Goal: Task Accomplishment & Management: Use online tool/utility

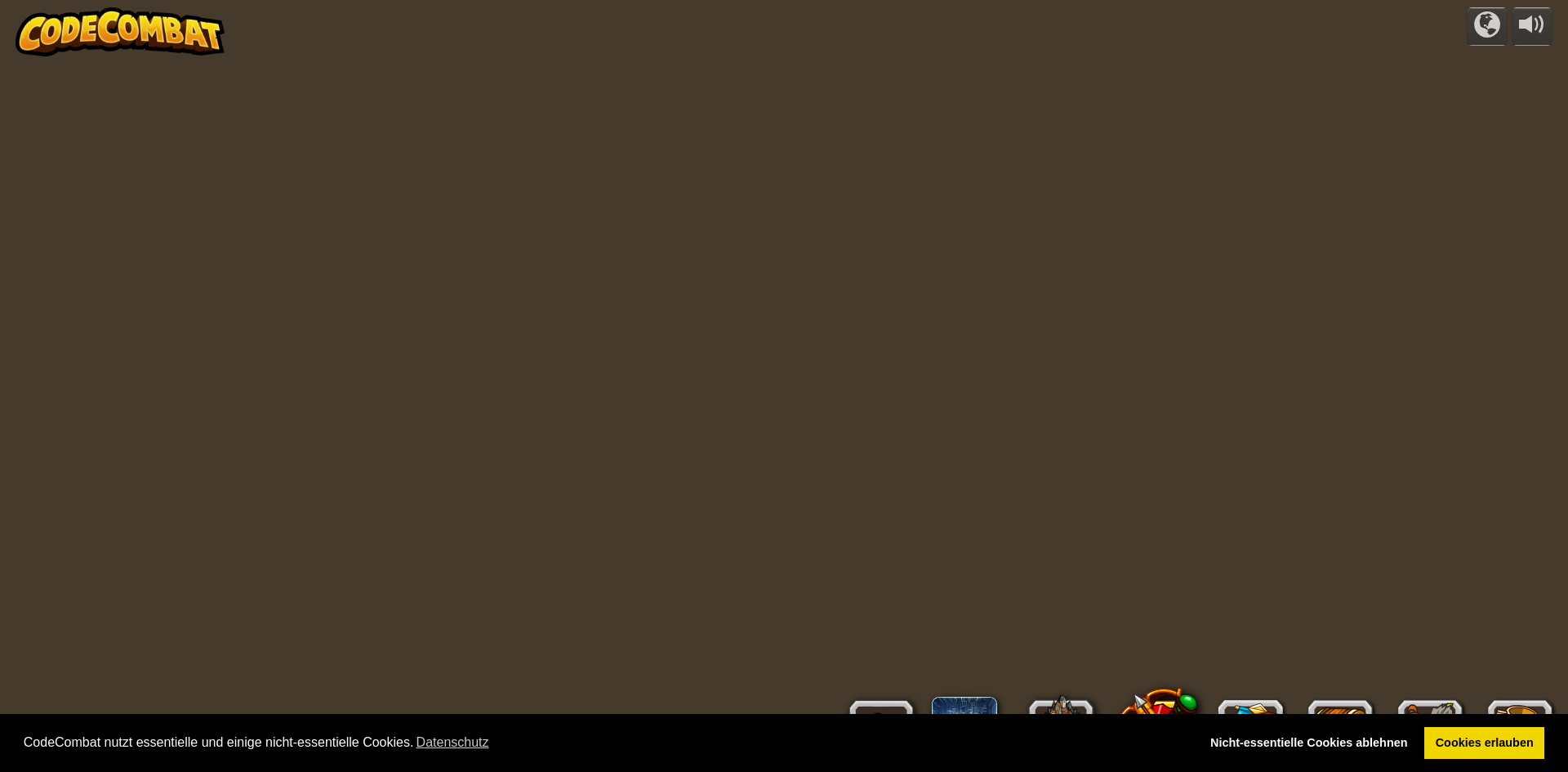
select select "de-DE"
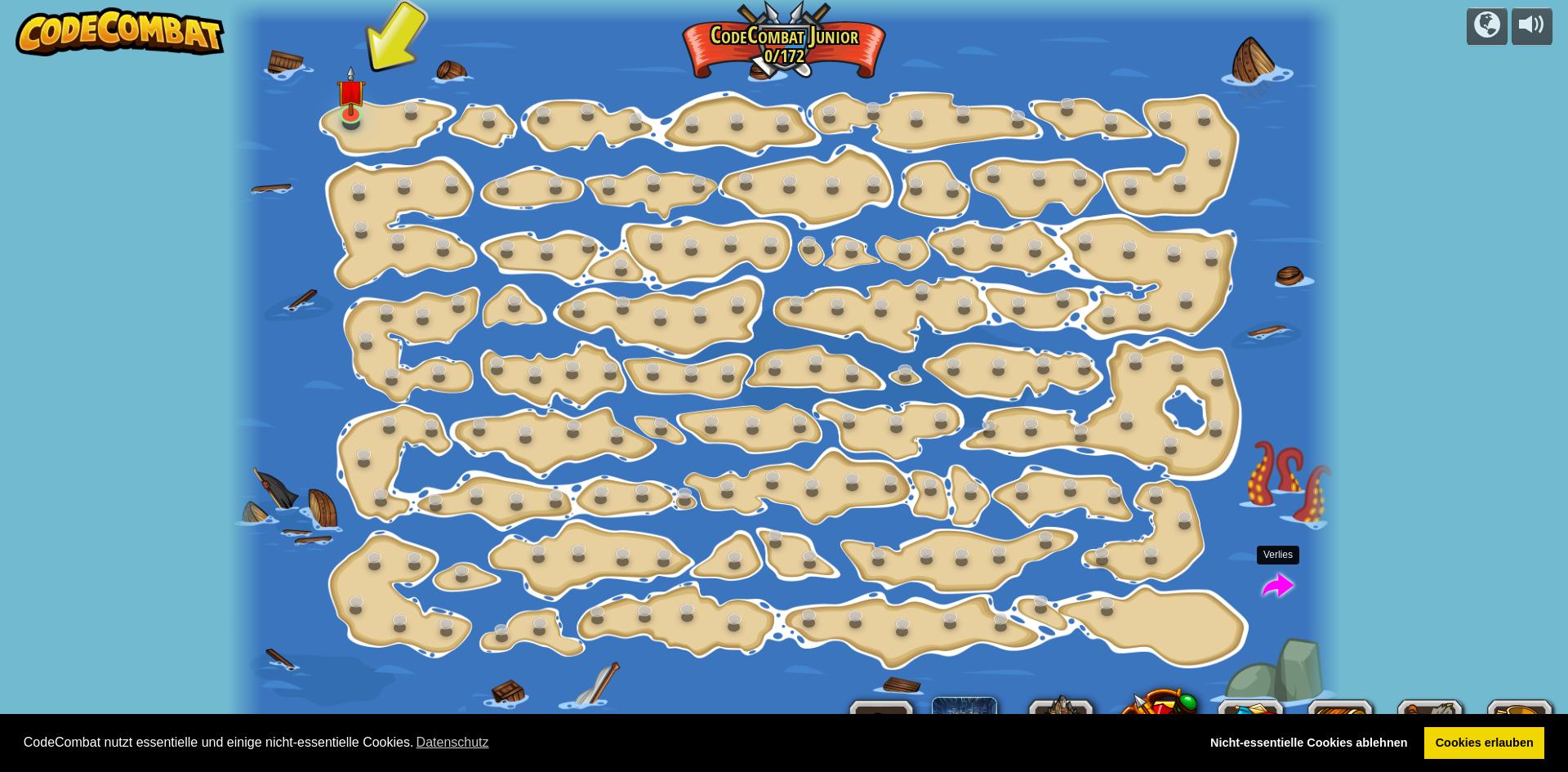
click at [1288, 579] on span at bounding box center [1278, 587] width 31 height 31
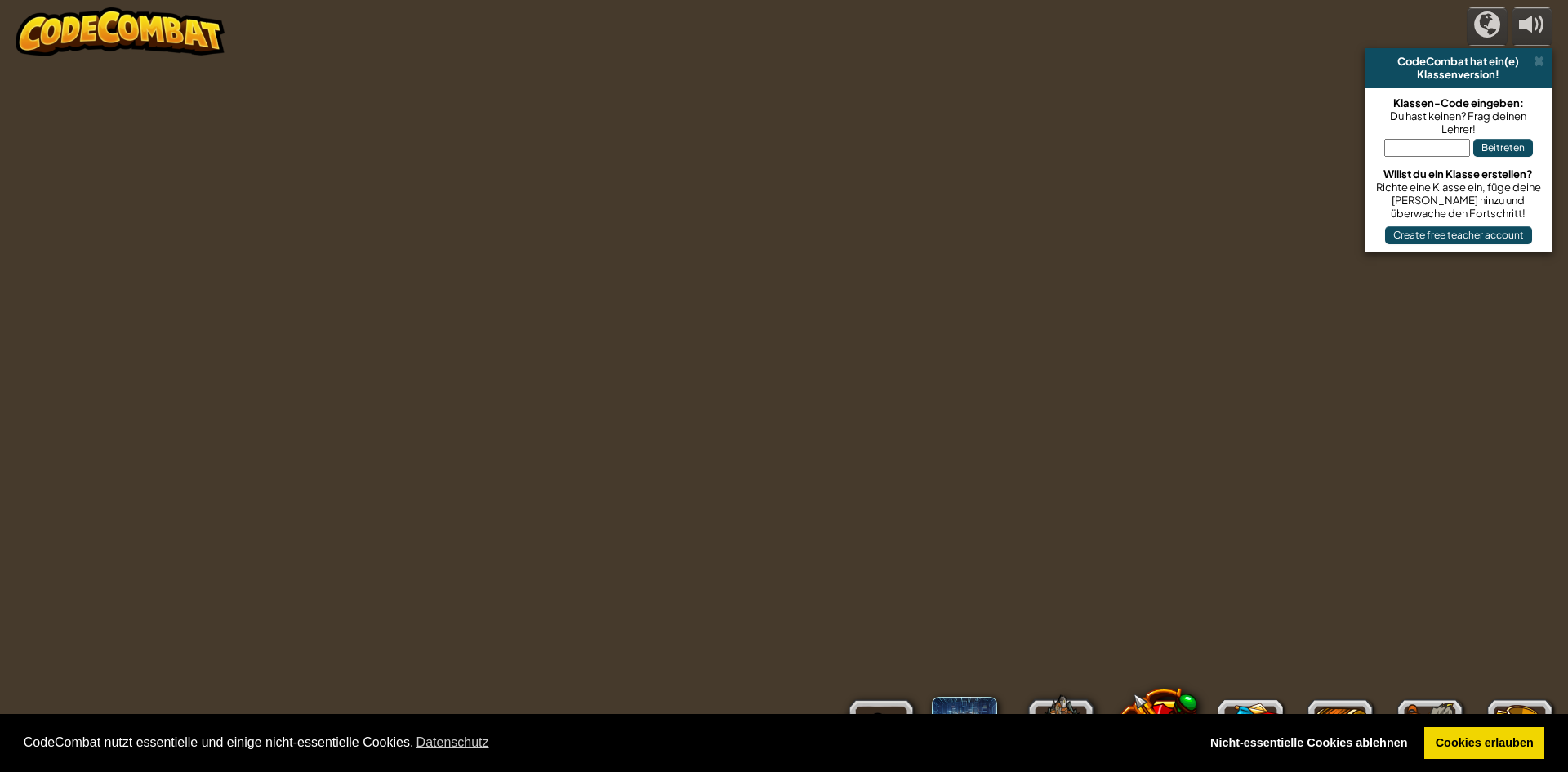
select select "de-DE"
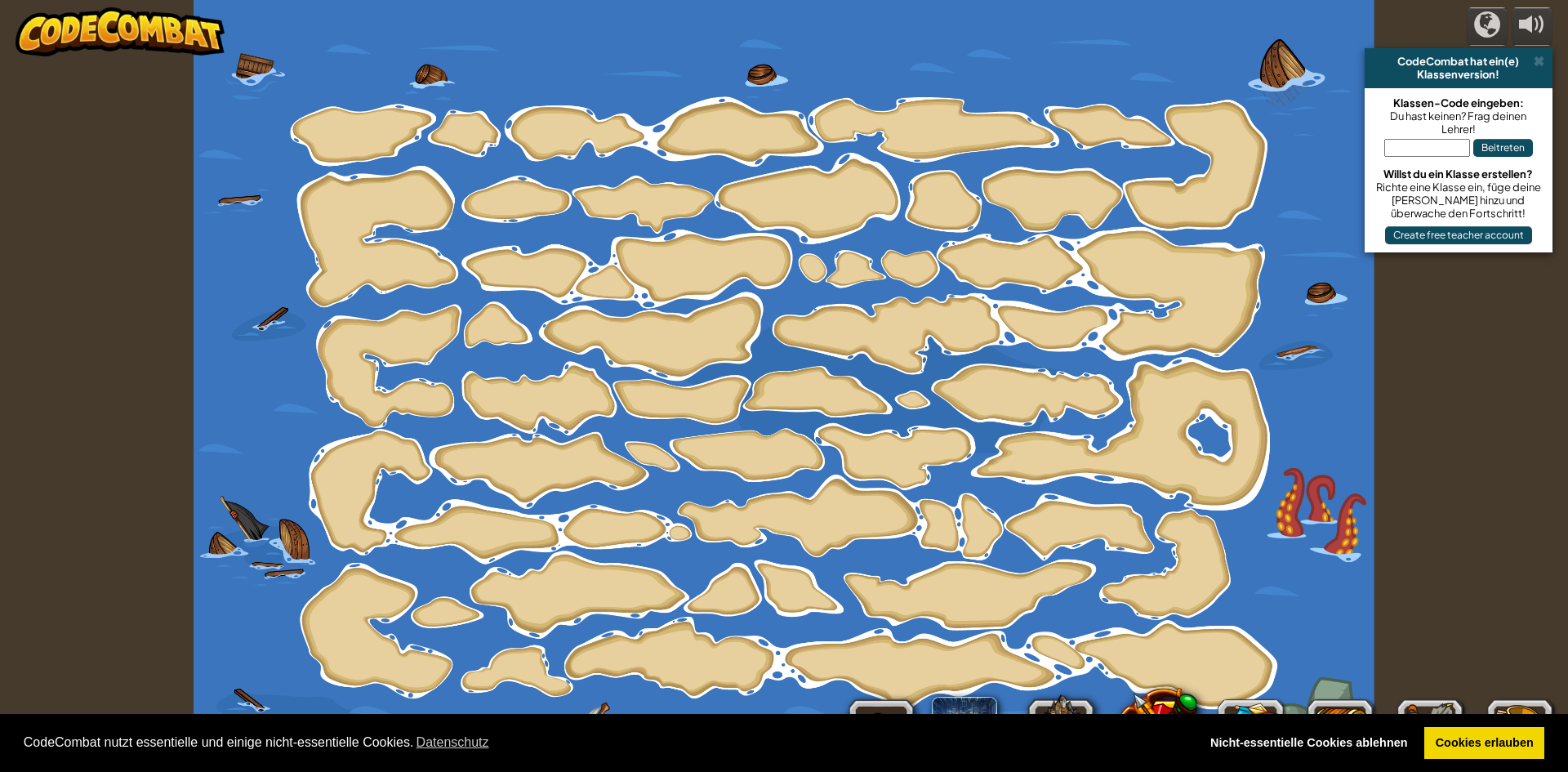
select select "de-DE"
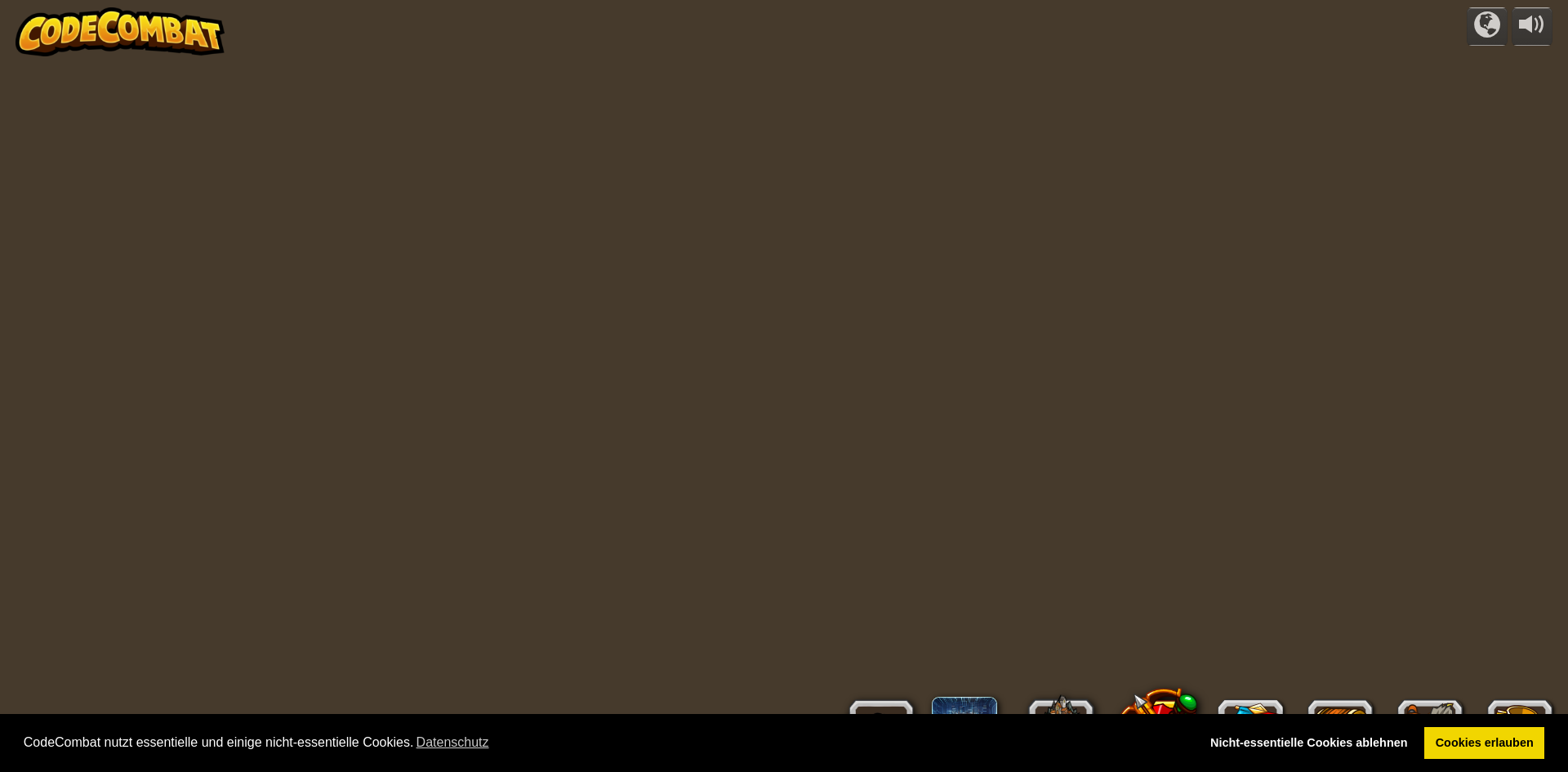
select select "de-DE"
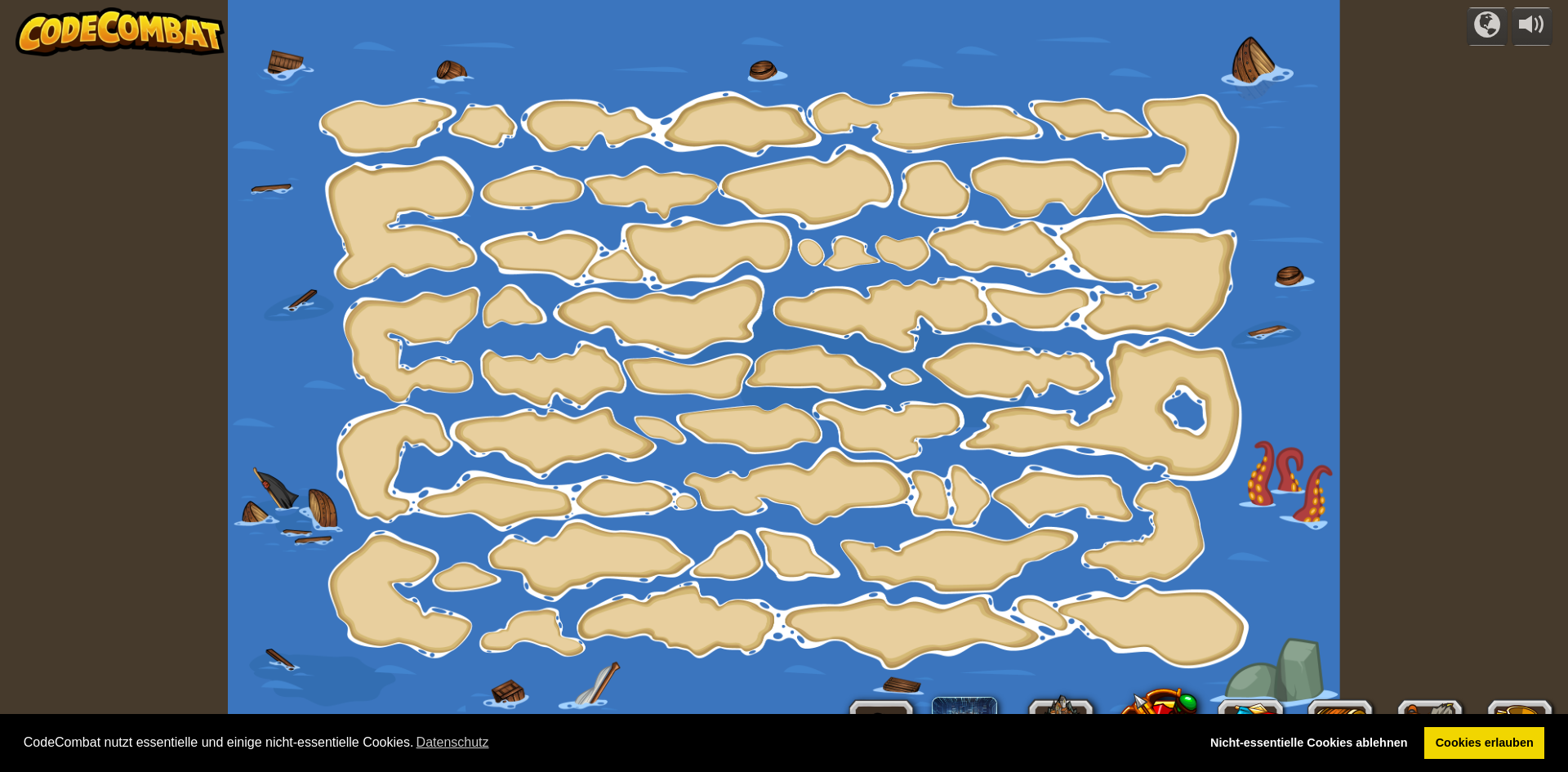
select select "de-DE"
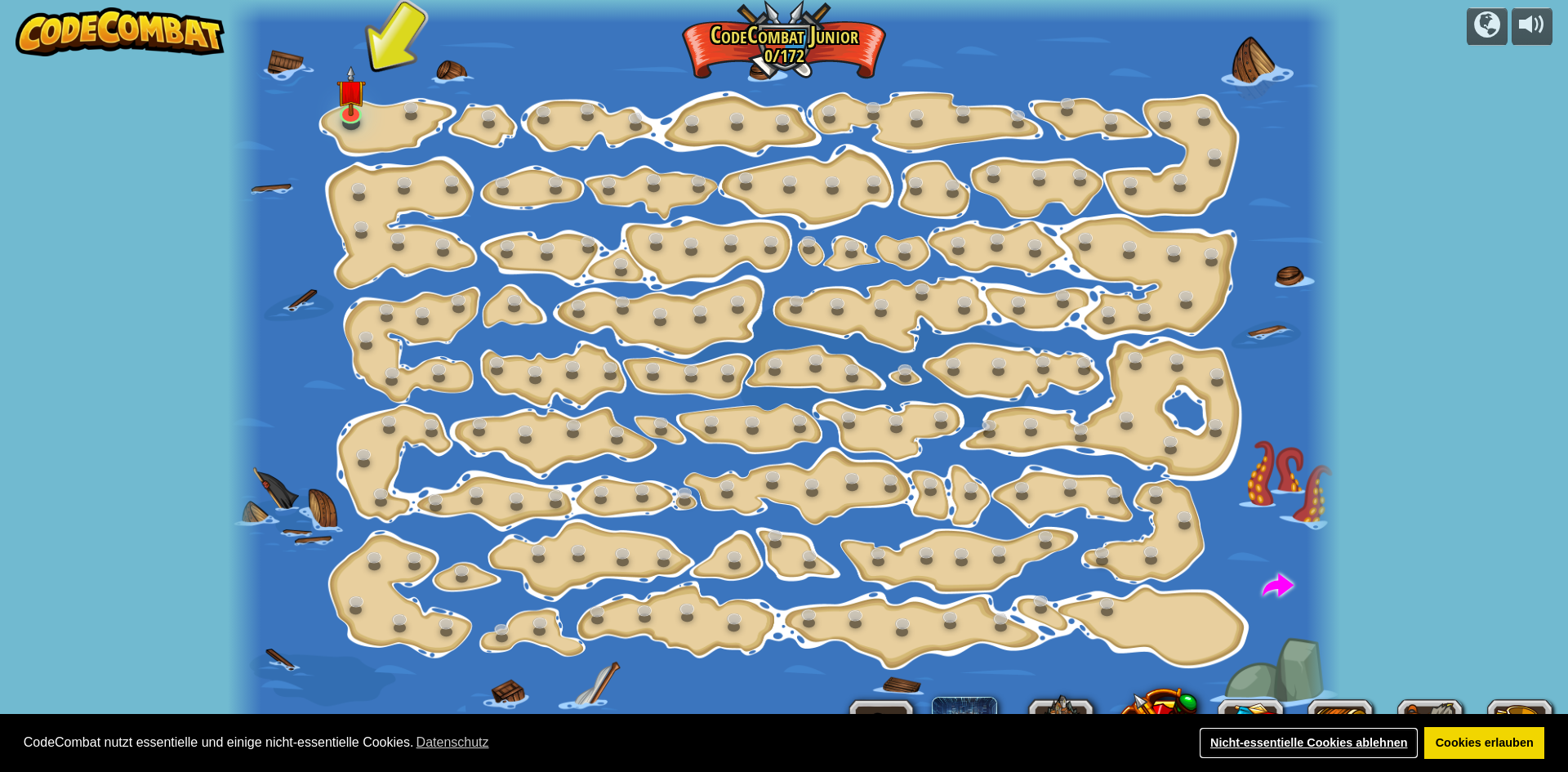
click at [1335, 736] on link "Nicht-essentielle Cookies ablehnen" at bounding box center [1309, 744] width 220 height 33
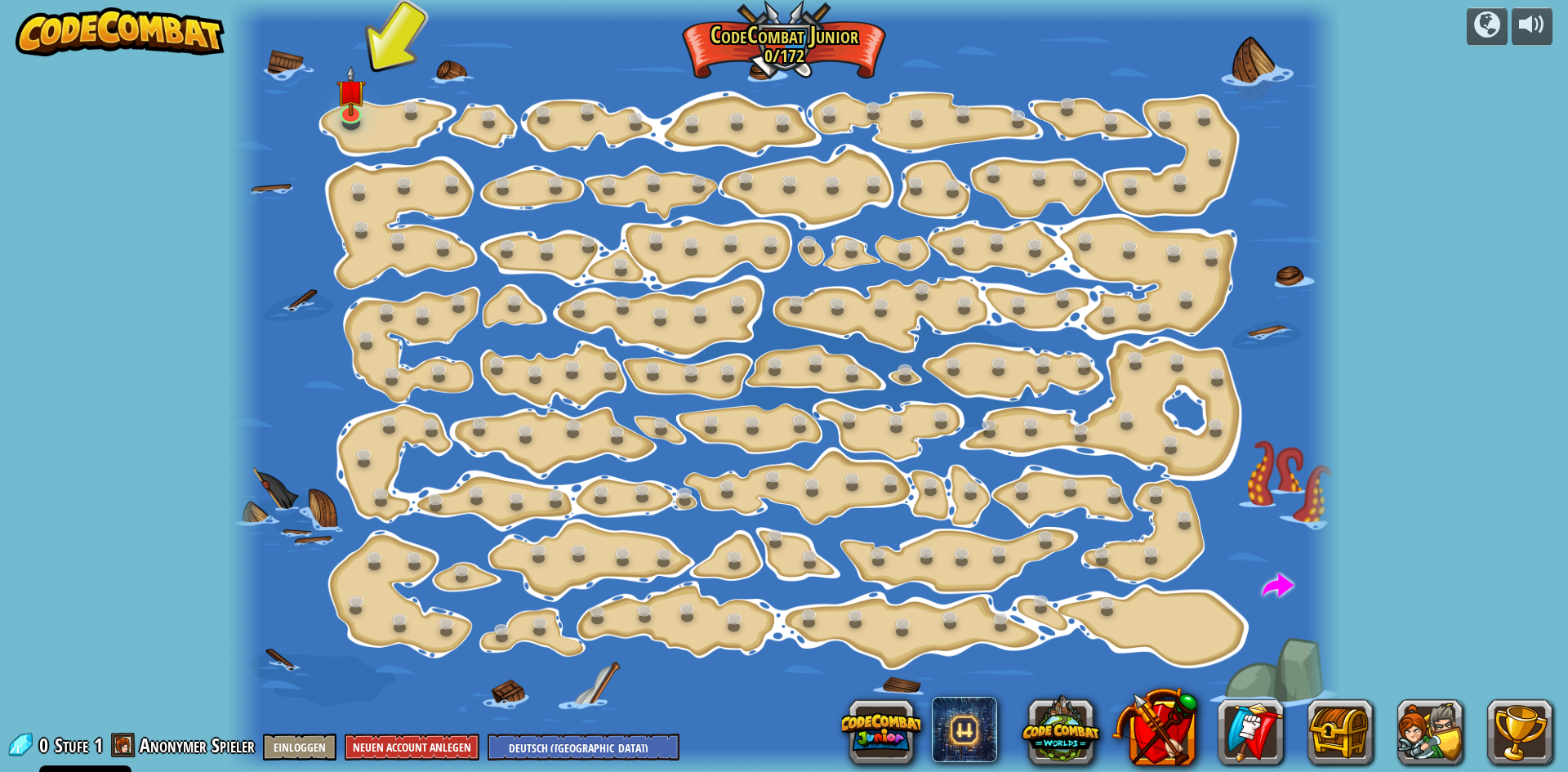
click at [401, 36] on div at bounding box center [784, 386] width 1113 height 772
click at [380, 51] on div at bounding box center [784, 386] width 1113 height 772
click at [403, 749] on button "Neuen Account anlegen" at bounding box center [412, 747] width 135 height 27
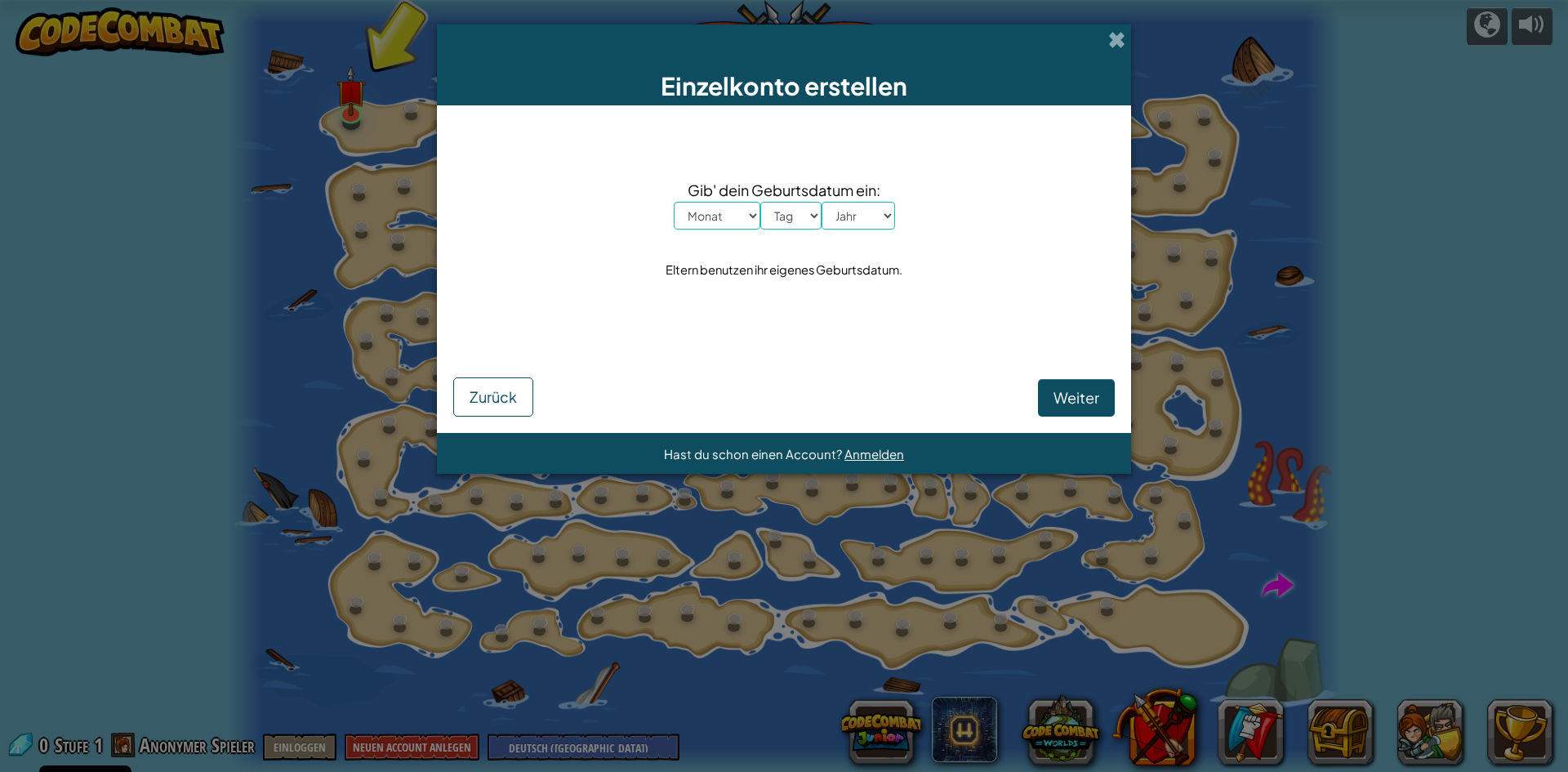
click at [753, 214] on select "Monat Januar Februar [PERSON_NAME] April Mai Juni July August September Oktober…" at bounding box center [716, 216] width 86 height 28
select select "9"
click at [674, 202] on select "Monat Januar Februar [PERSON_NAME] April Mai Juni July August September Oktober…" at bounding box center [716, 216] width 86 height 28
click at [810, 208] on select "Tag 1 2 3 4 5 6 7 8 9 10 11 12 13 14 15 16 17 18 19 20 21 22 23 24 25 26 27 28 …" at bounding box center [791, 216] width 61 height 28
select select "16"
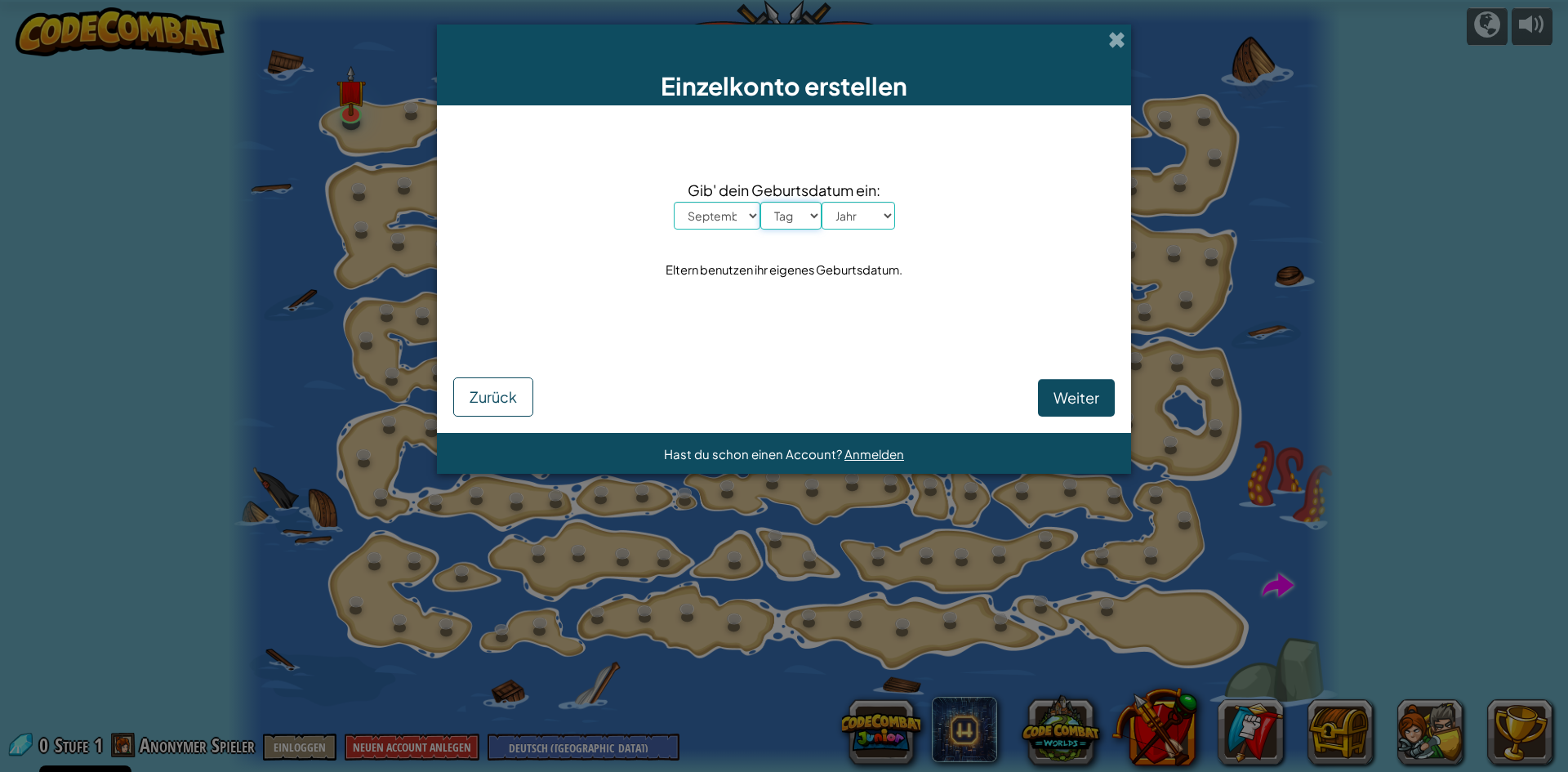
click at [760, 202] on select "Tag 1 2 3 4 5 6 7 8 9 10 11 12 13 14 15 16 17 18 19 20 21 22 23 24 25 26 27 28 …" at bounding box center [791, 216] width 61 height 28
click at [880, 216] on select "Jahr 2025 2024 2023 2022 2021 2020 2019 2018 2017 2016 2015 2014 2013 2012 2011…" at bounding box center [858, 216] width 73 height 28
select select "2011"
click at [822, 202] on select "Jahr 2025 2024 2023 2022 2021 2020 2019 2018 2017 2016 2015 2014 2013 2012 2011…" at bounding box center [858, 216] width 73 height 28
click at [1084, 398] on span "Weiter" at bounding box center [1076, 397] width 46 height 19
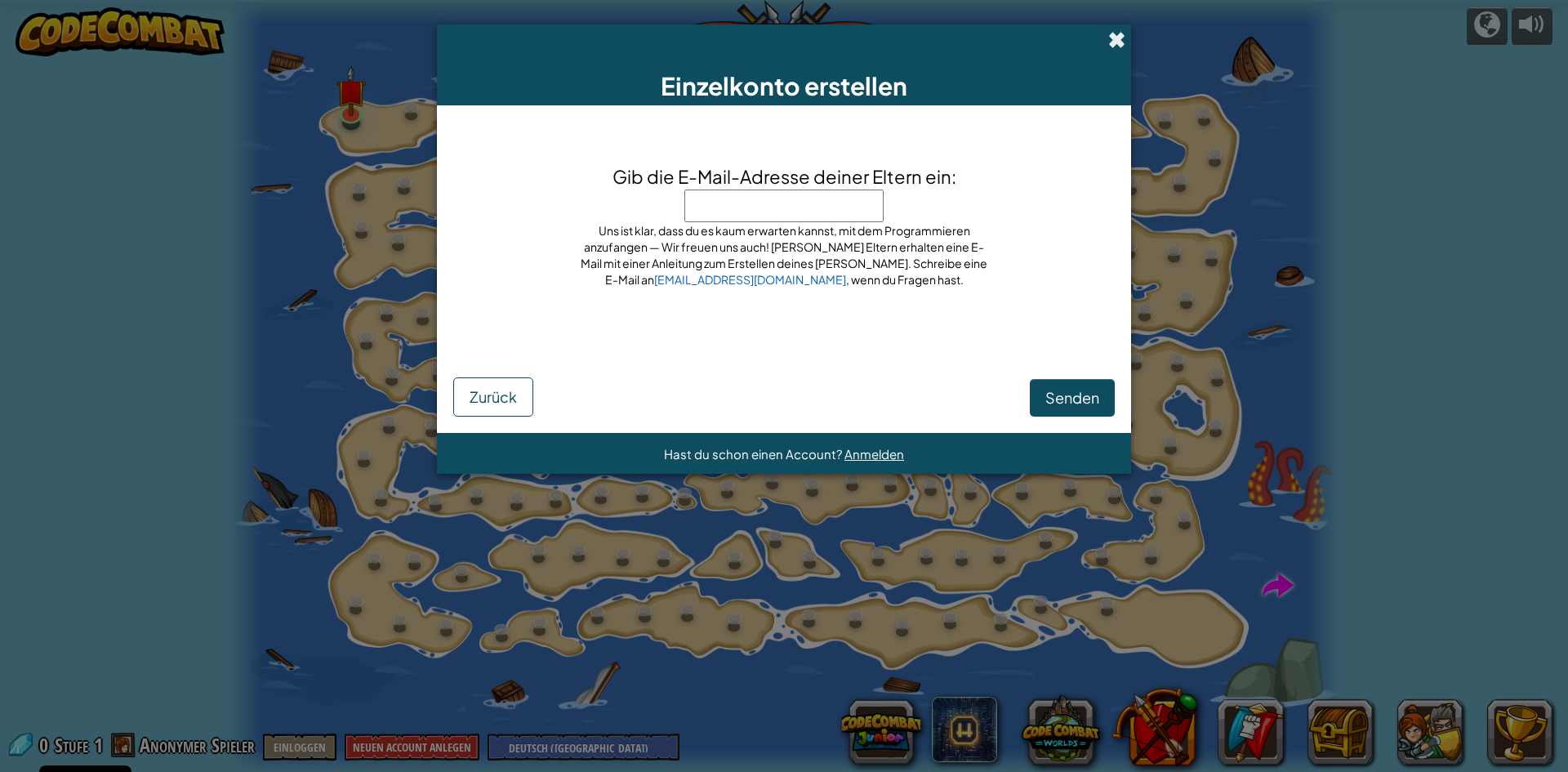
click at [1119, 40] on span at bounding box center [1117, 40] width 17 height 17
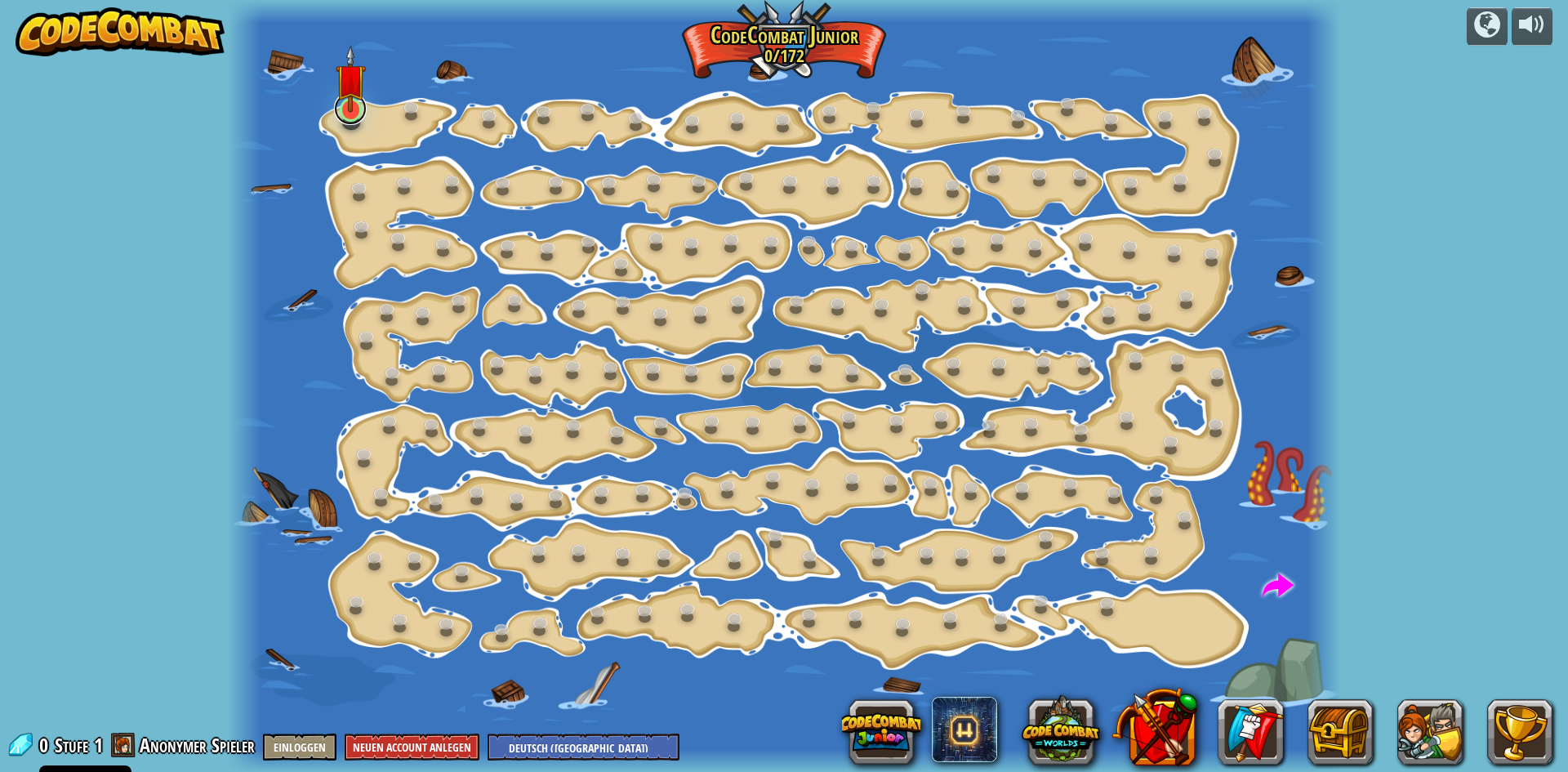
click at [352, 116] on link at bounding box center [351, 109] width 33 height 33
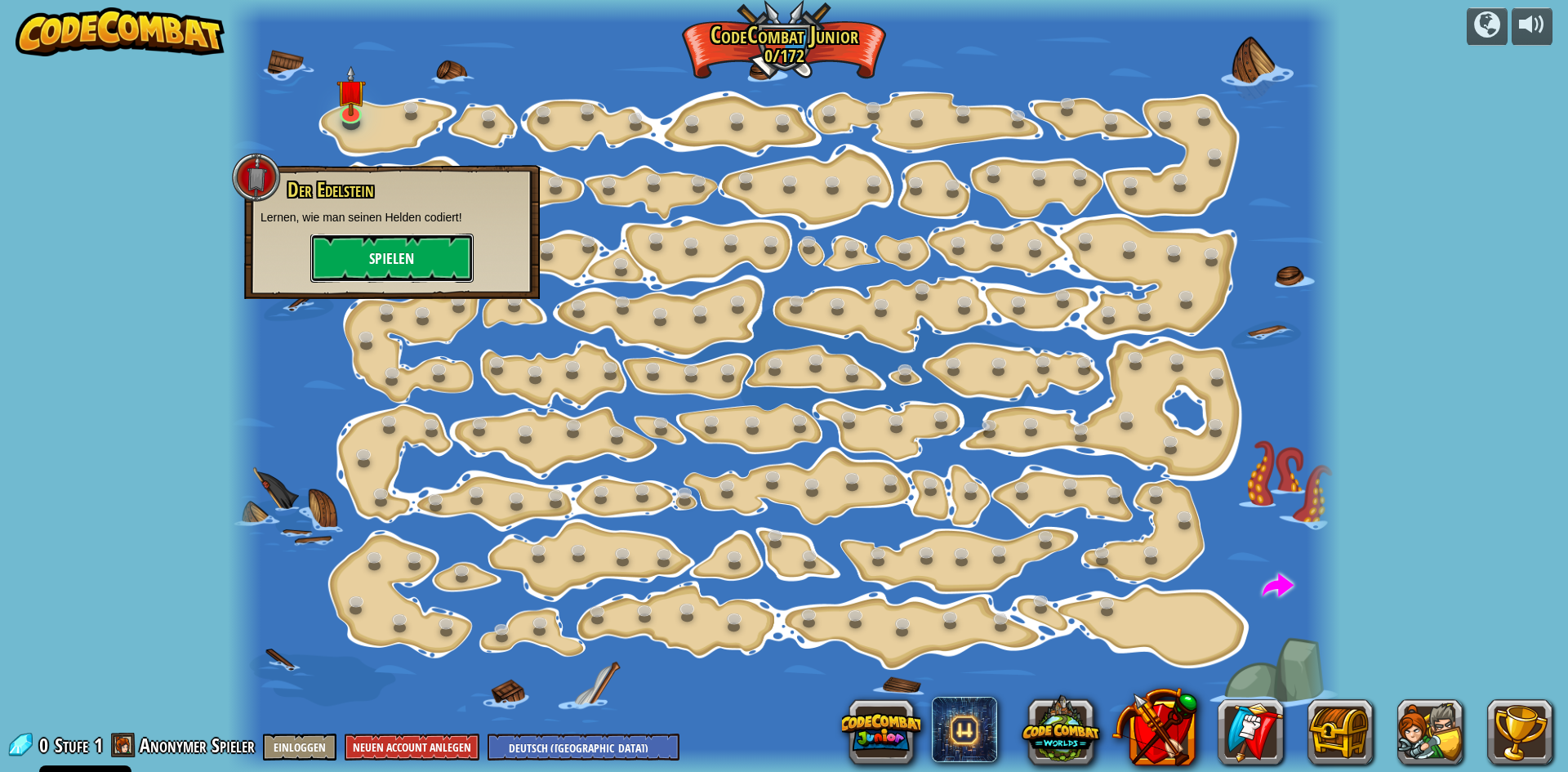
click at [420, 245] on button "Spielen" at bounding box center [392, 258] width 163 height 49
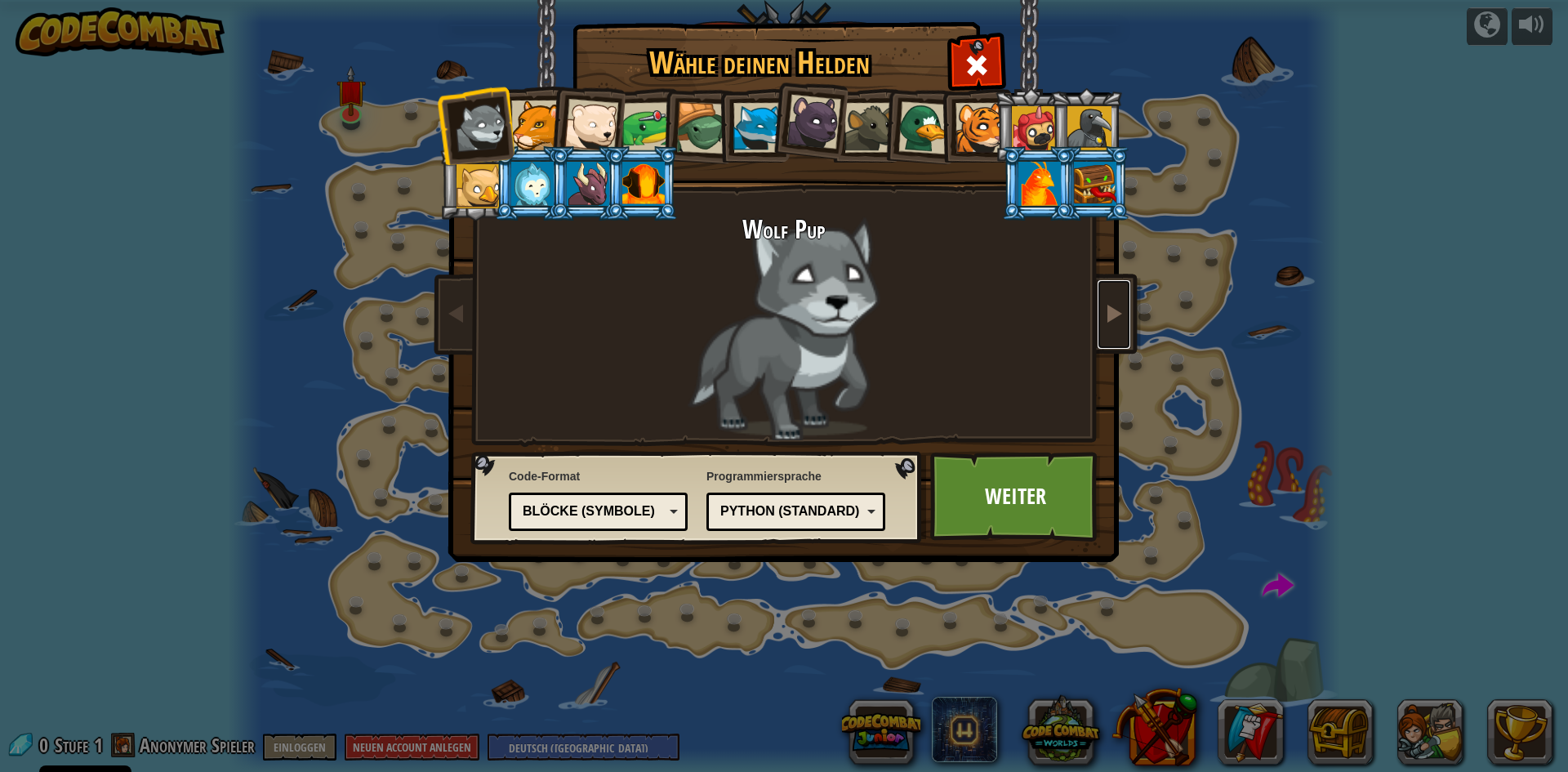
click at [1120, 320] on span at bounding box center [1114, 313] width 20 height 20
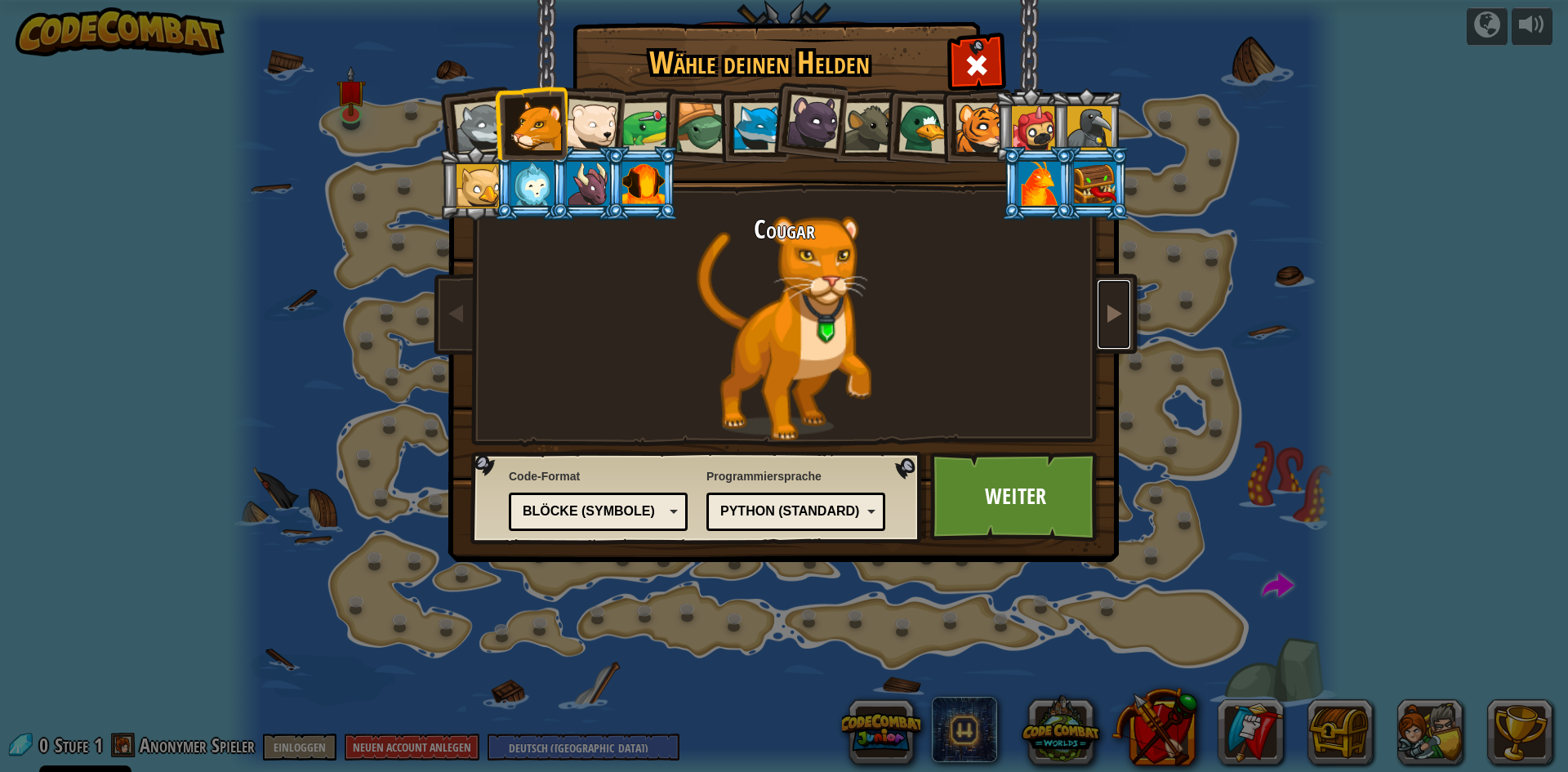
click at [1120, 320] on span at bounding box center [1114, 313] width 20 height 20
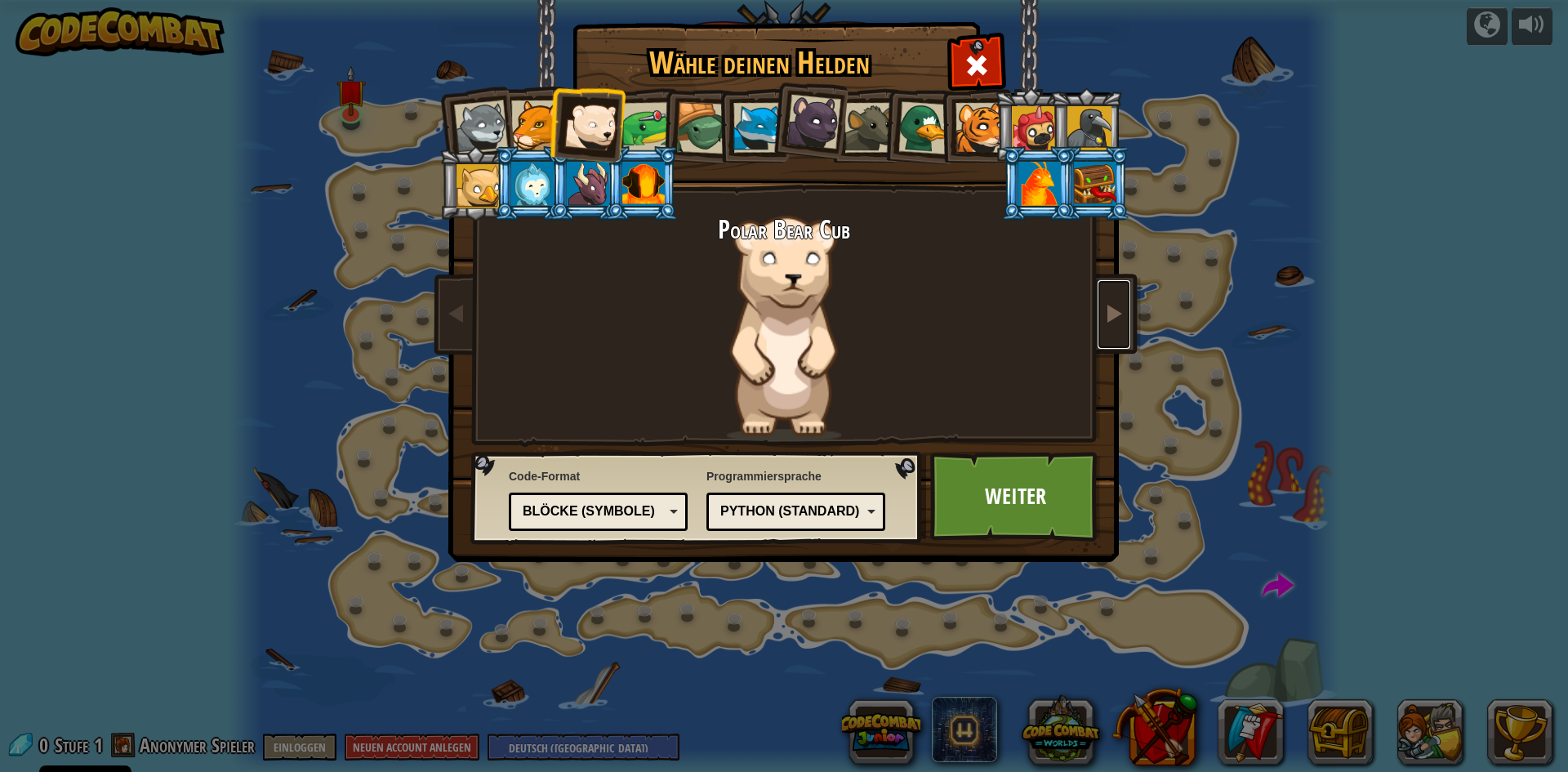
click at [1120, 320] on span at bounding box center [1114, 313] width 20 height 20
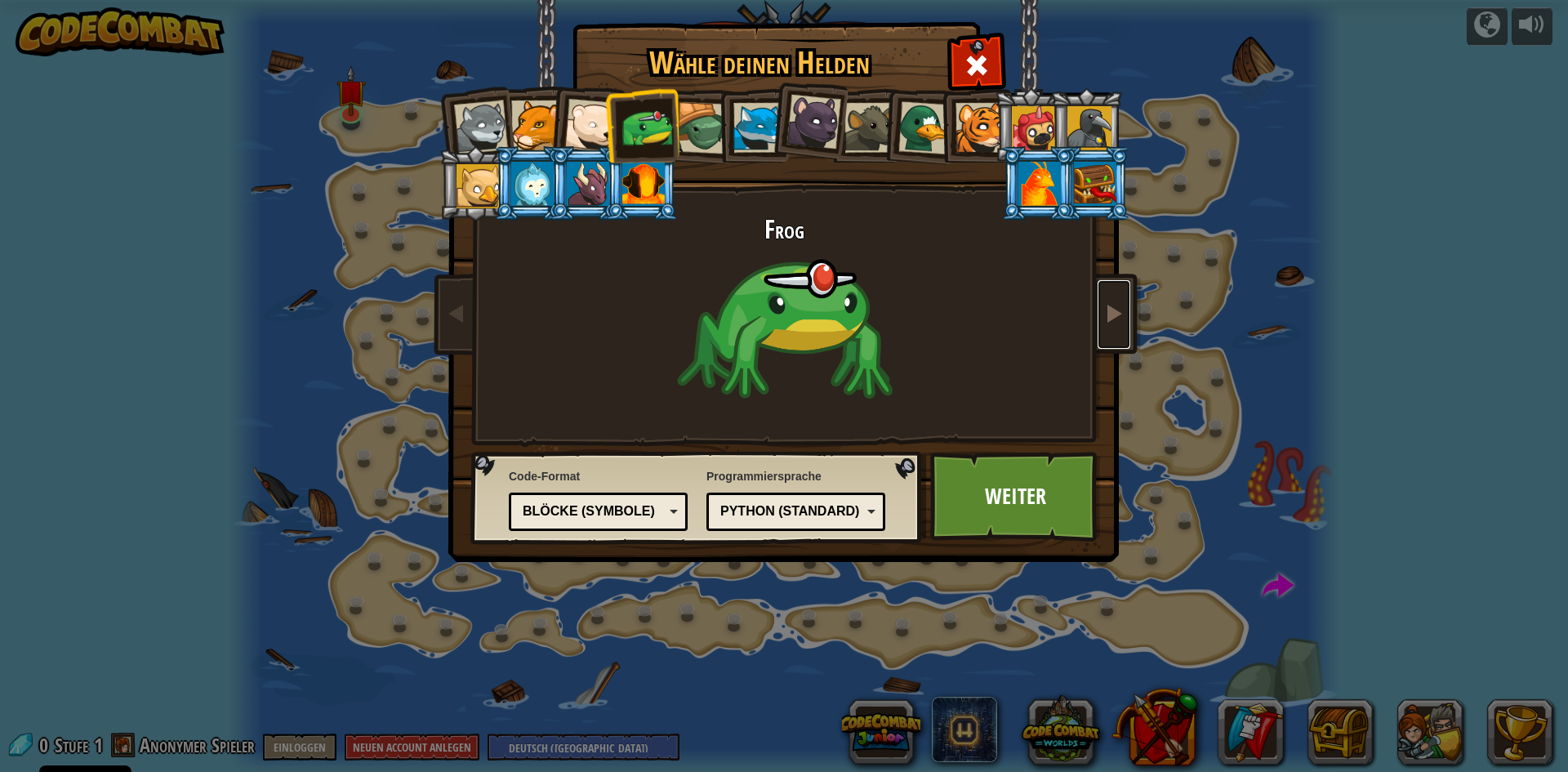
click at [1119, 334] on link at bounding box center [1114, 314] width 33 height 68
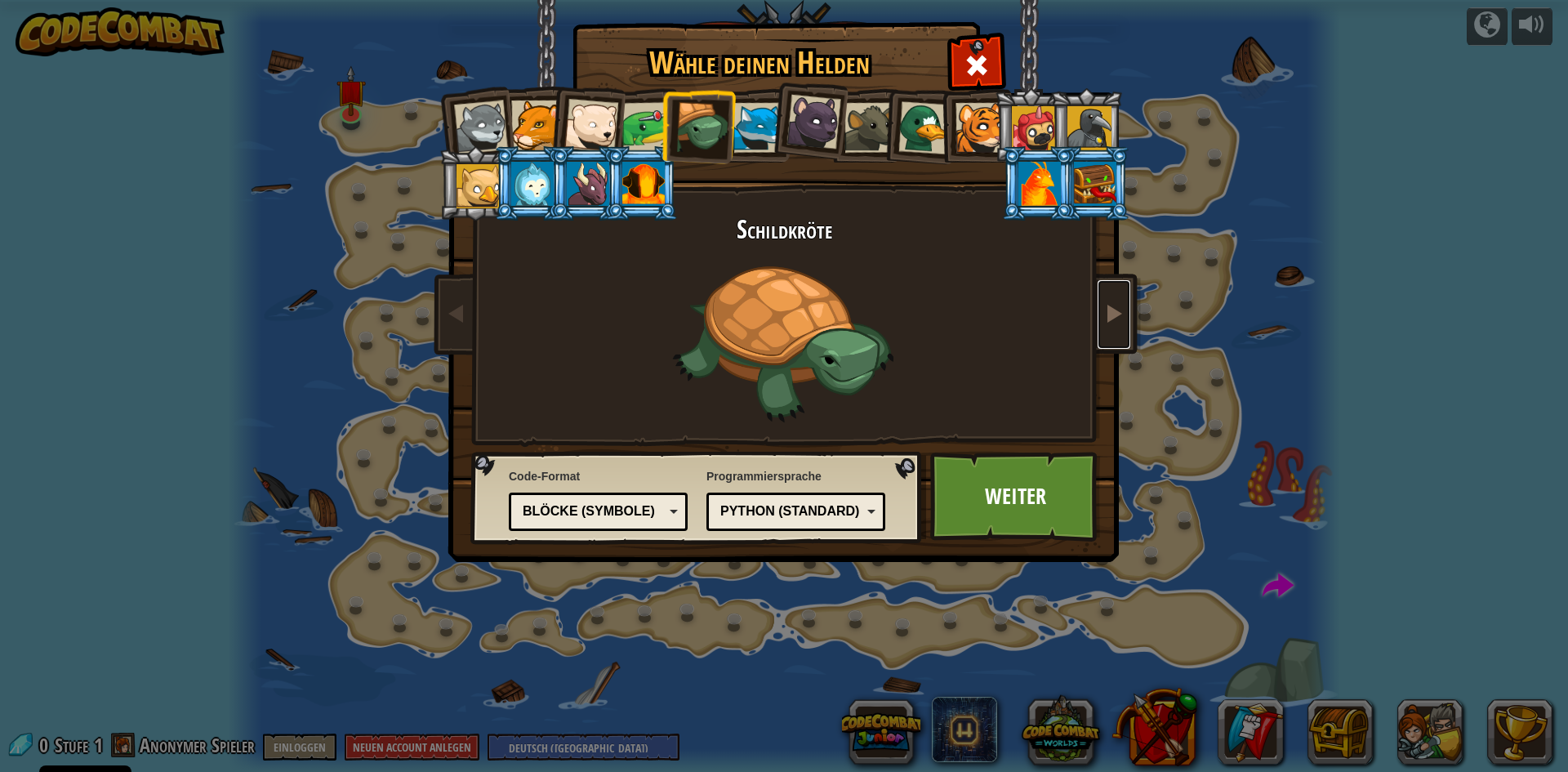
click at [1119, 334] on link at bounding box center [1114, 314] width 33 height 68
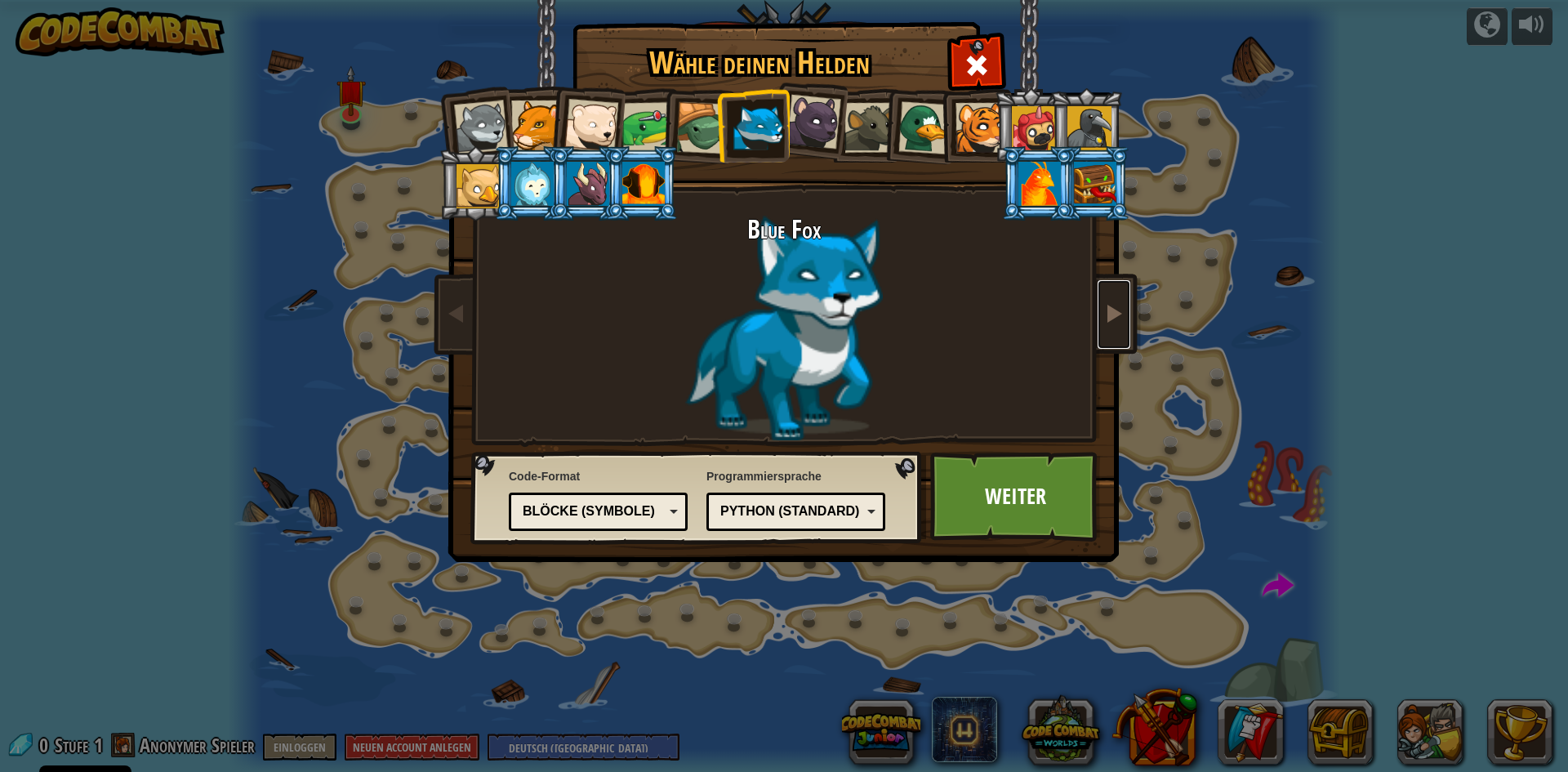
click at [1119, 334] on link at bounding box center [1114, 314] width 33 height 68
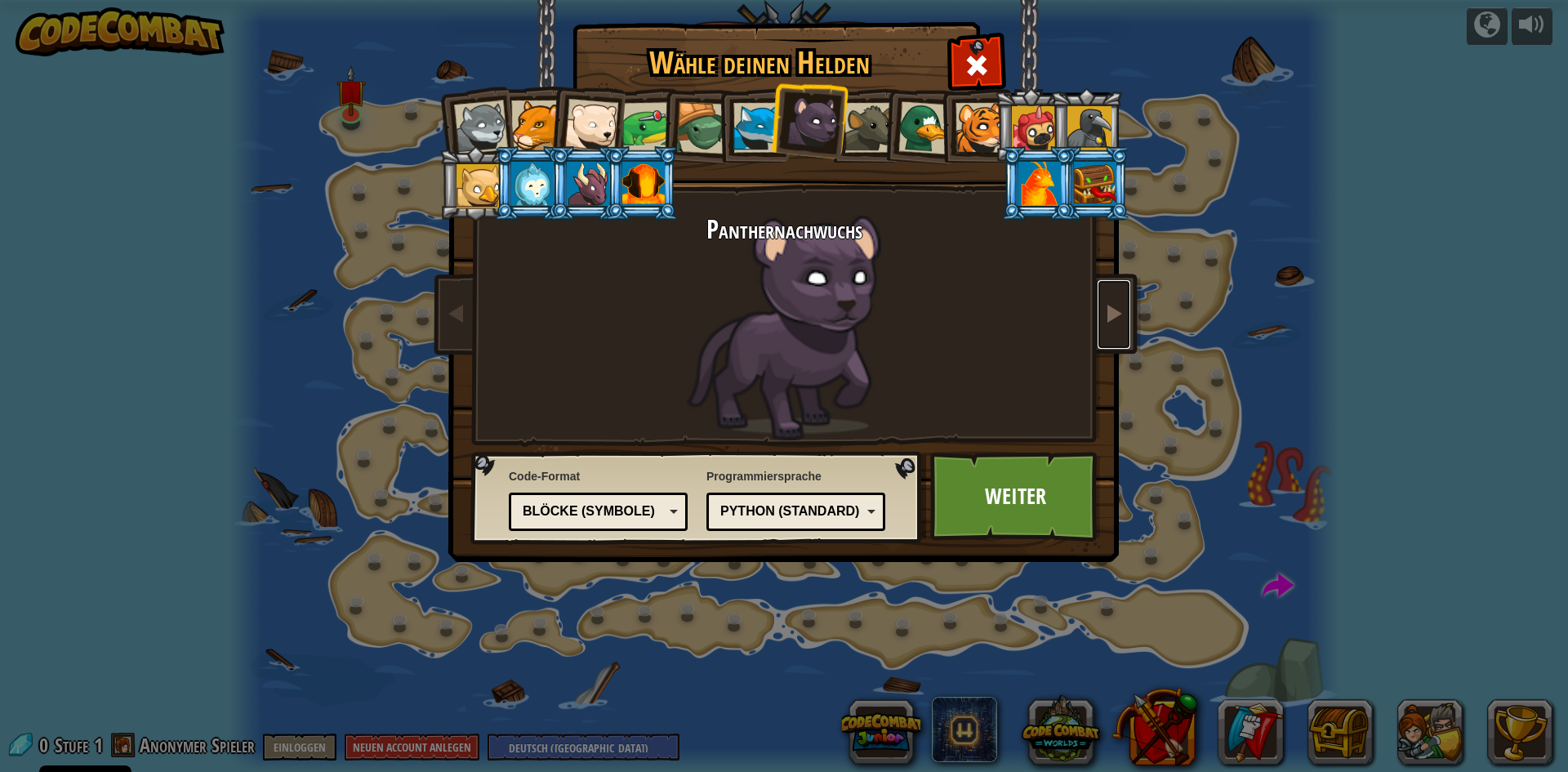
click at [1118, 338] on link at bounding box center [1114, 314] width 33 height 68
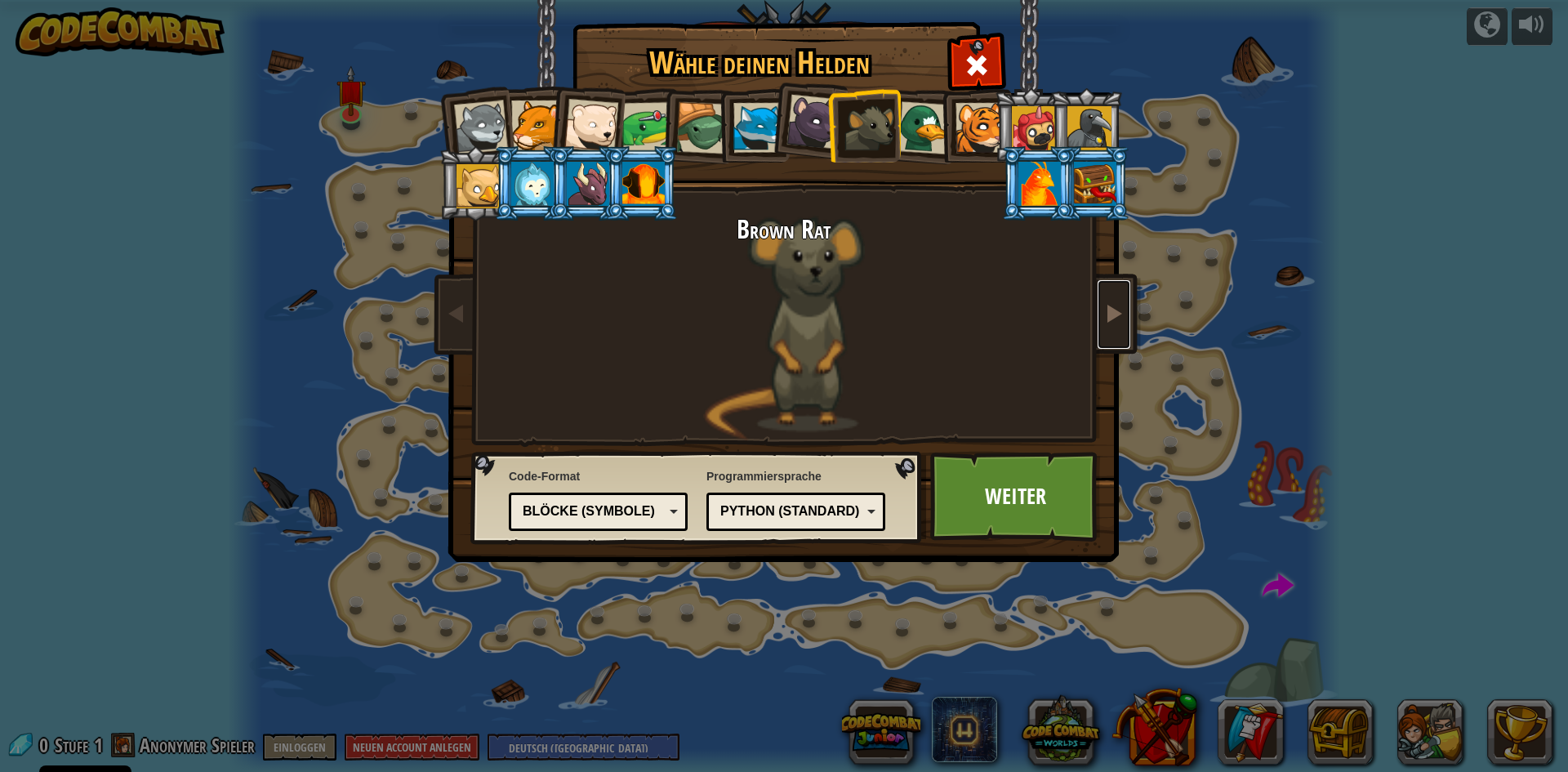
click at [1118, 338] on link at bounding box center [1114, 314] width 33 height 68
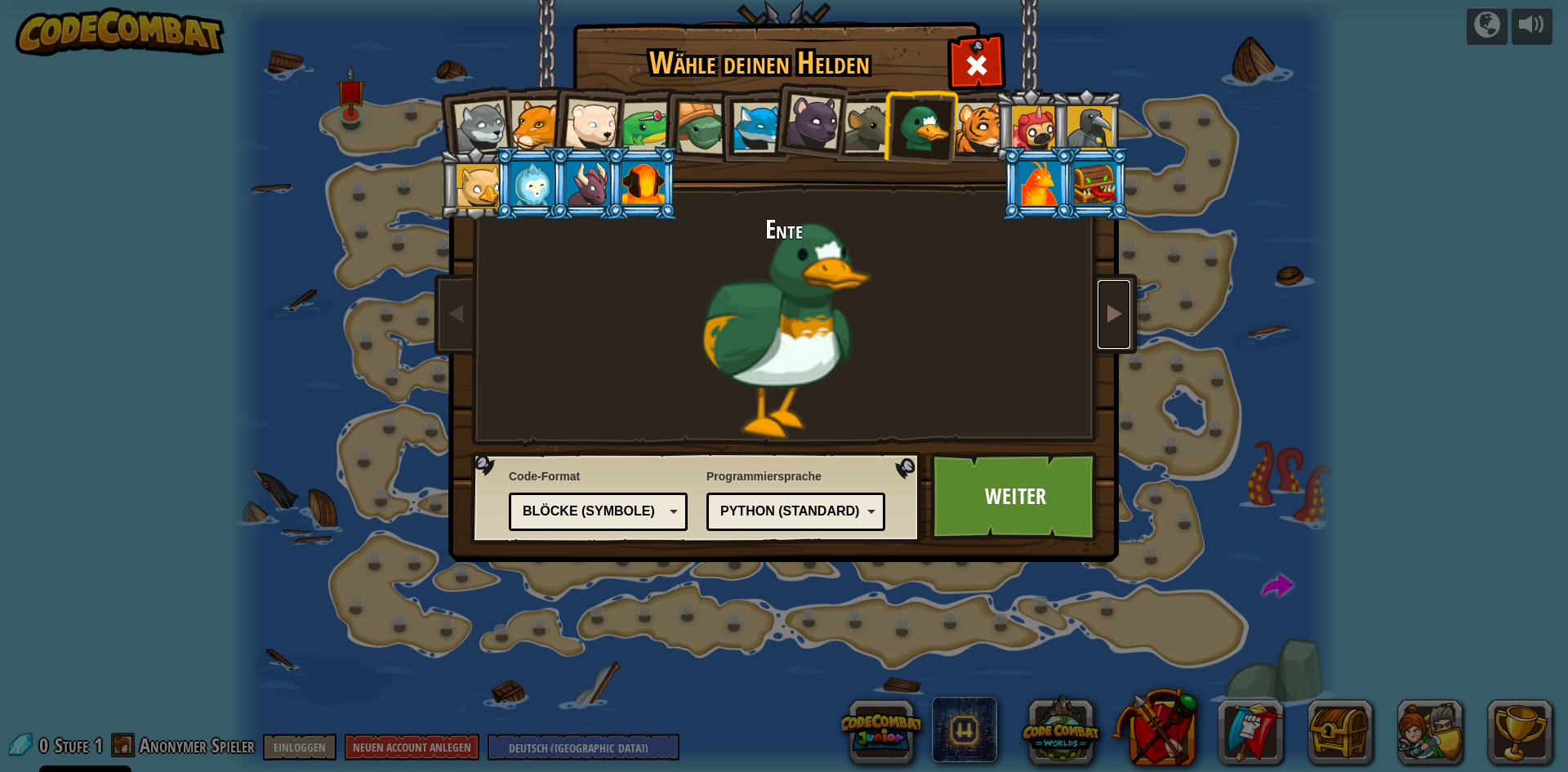
click at [1118, 338] on link at bounding box center [1114, 314] width 33 height 68
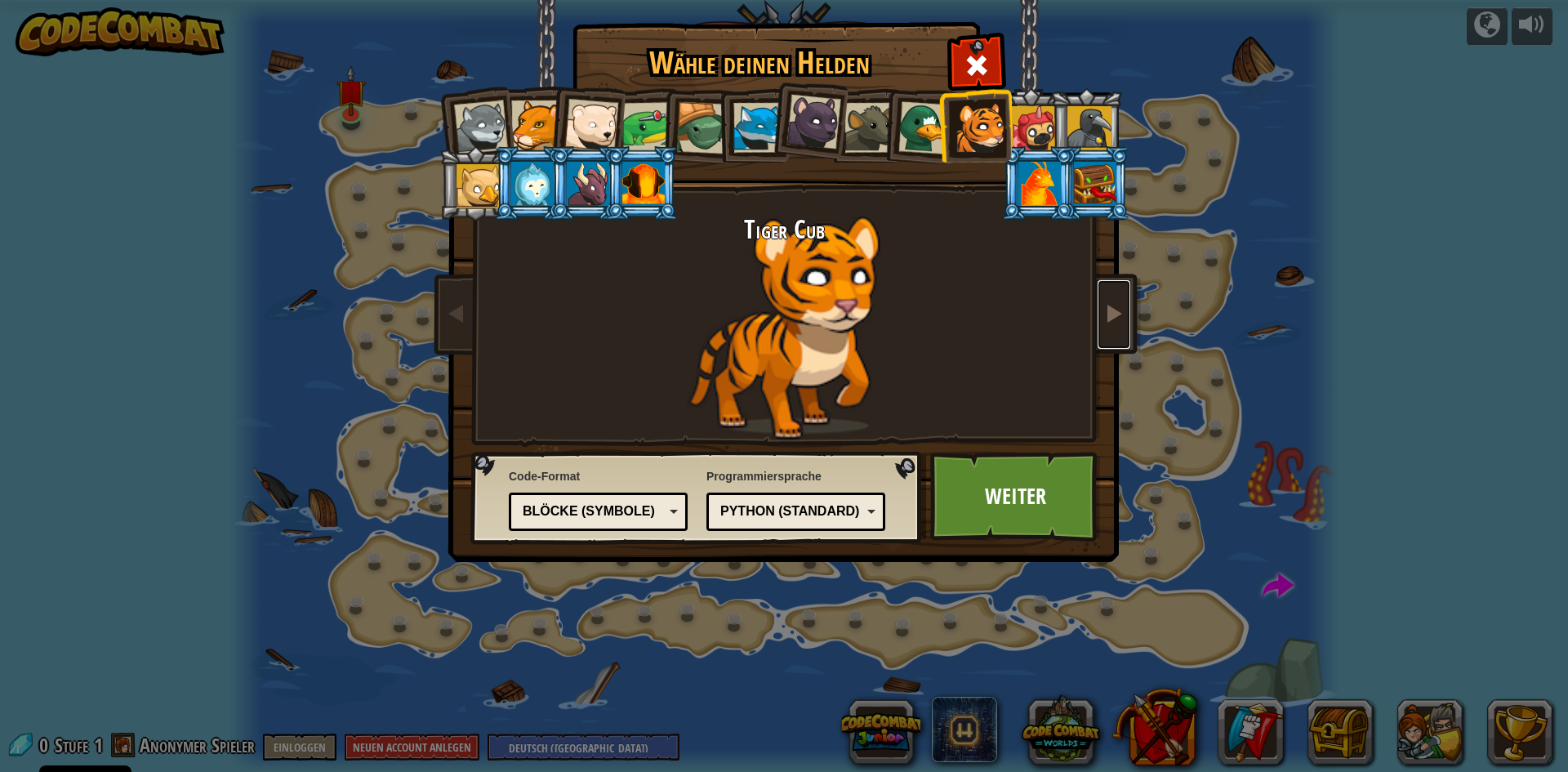
click at [1118, 338] on link at bounding box center [1114, 314] width 33 height 68
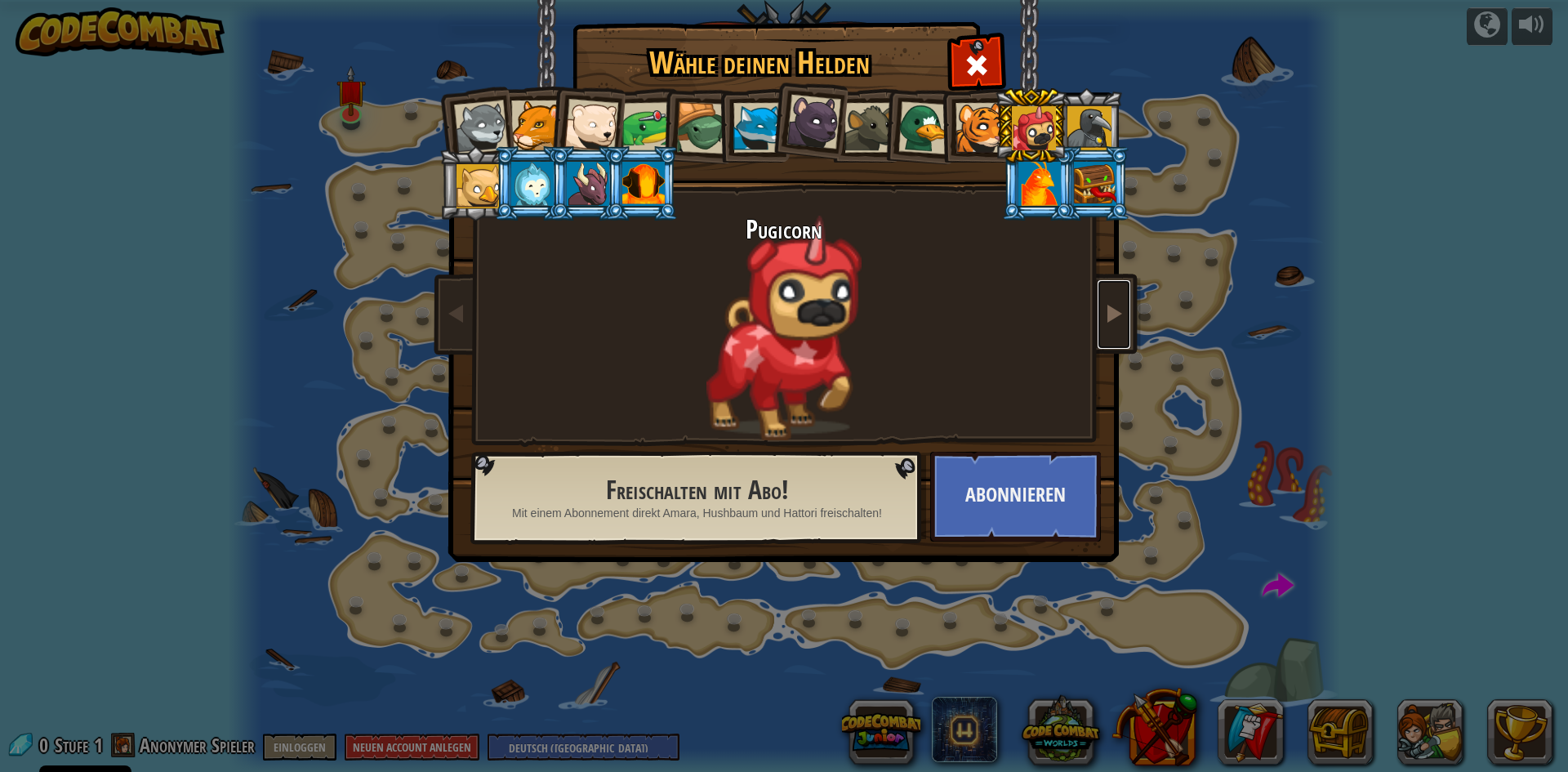
click at [1111, 306] on span at bounding box center [1114, 313] width 20 height 20
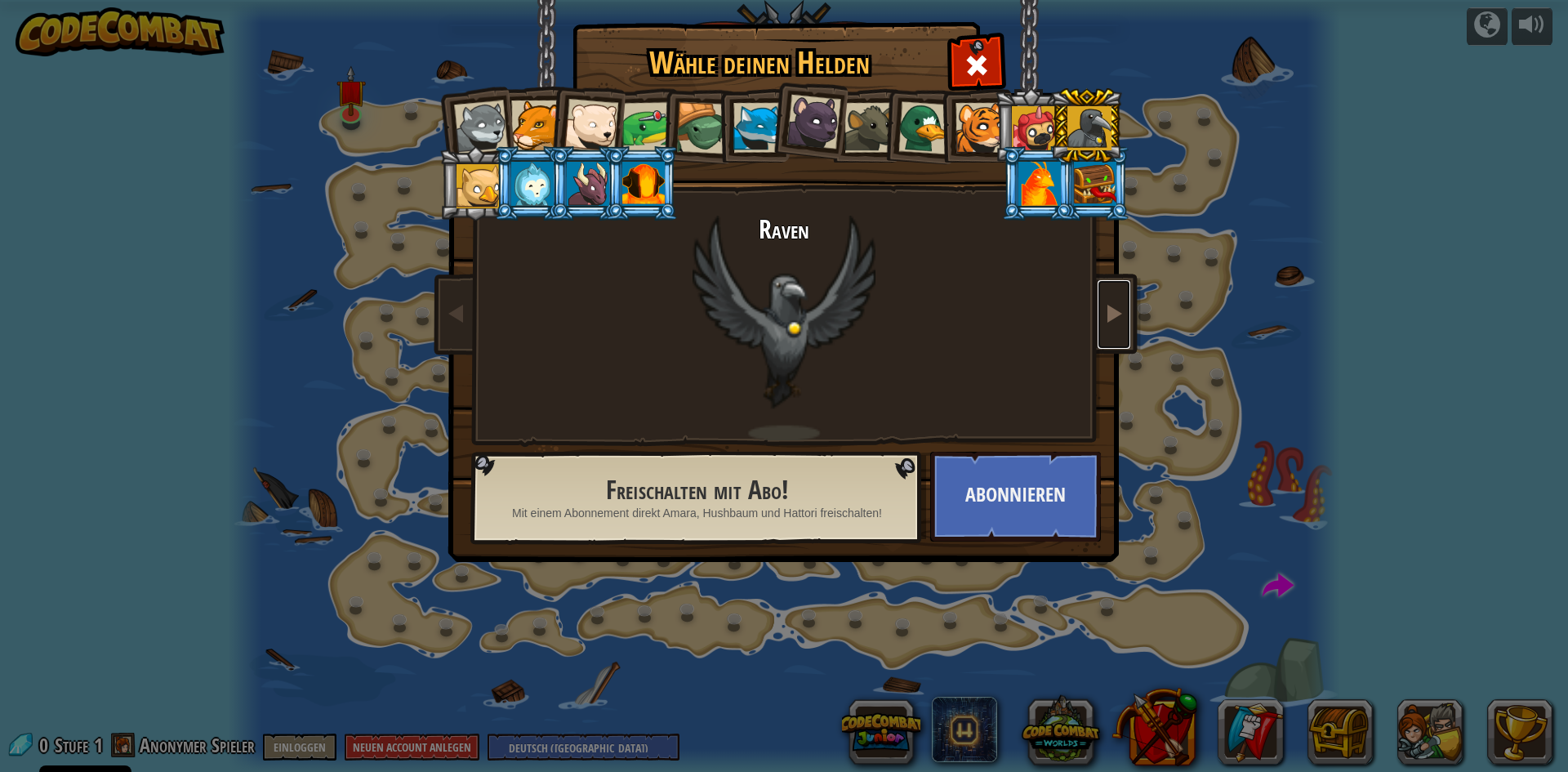
click at [1119, 320] on span at bounding box center [1114, 313] width 20 height 20
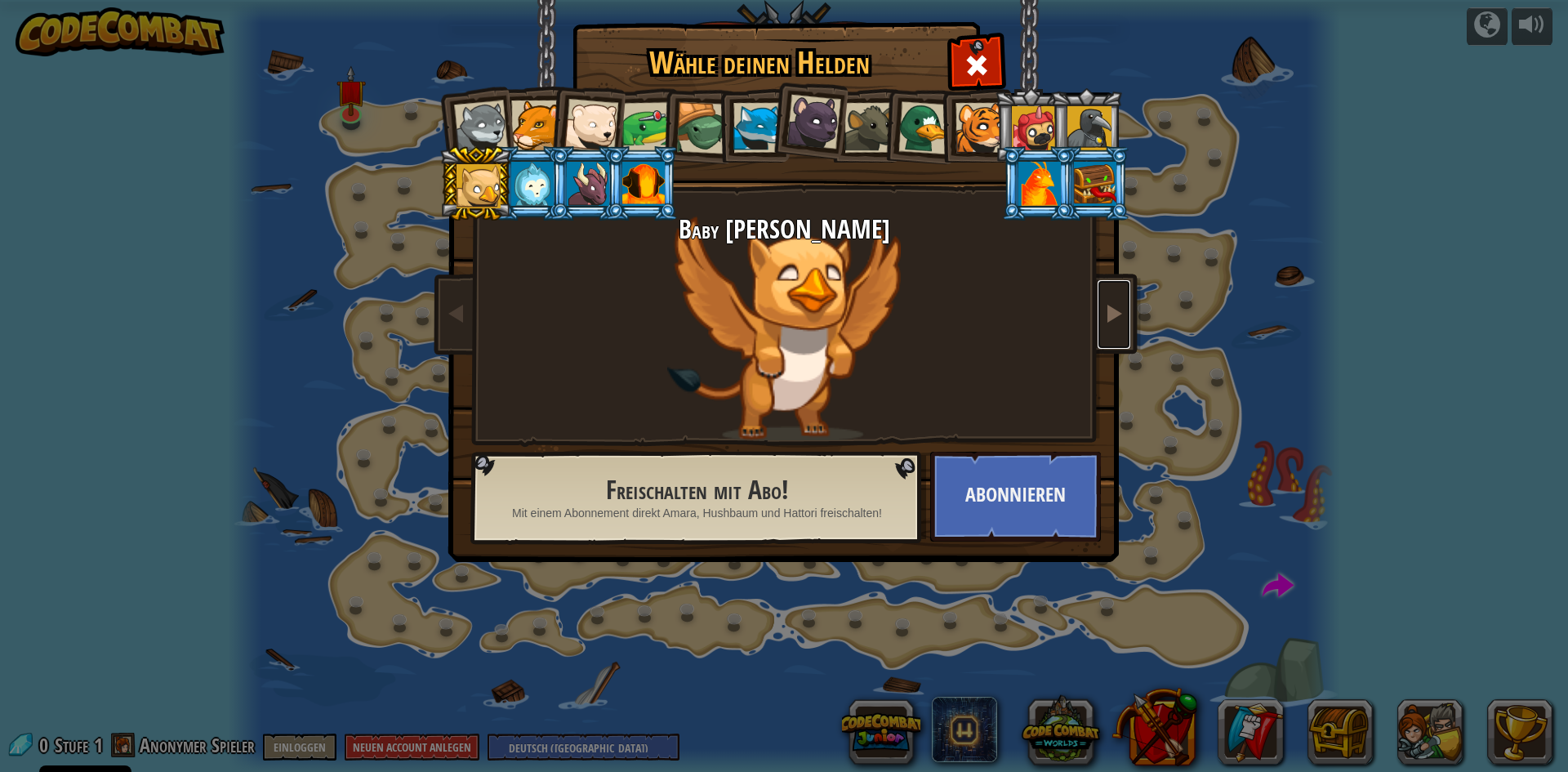
click at [1125, 320] on link at bounding box center [1114, 314] width 33 height 68
click at [1128, 320] on link at bounding box center [1114, 314] width 33 height 68
click at [1123, 306] on span at bounding box center [1114, 313] width 20 height 20
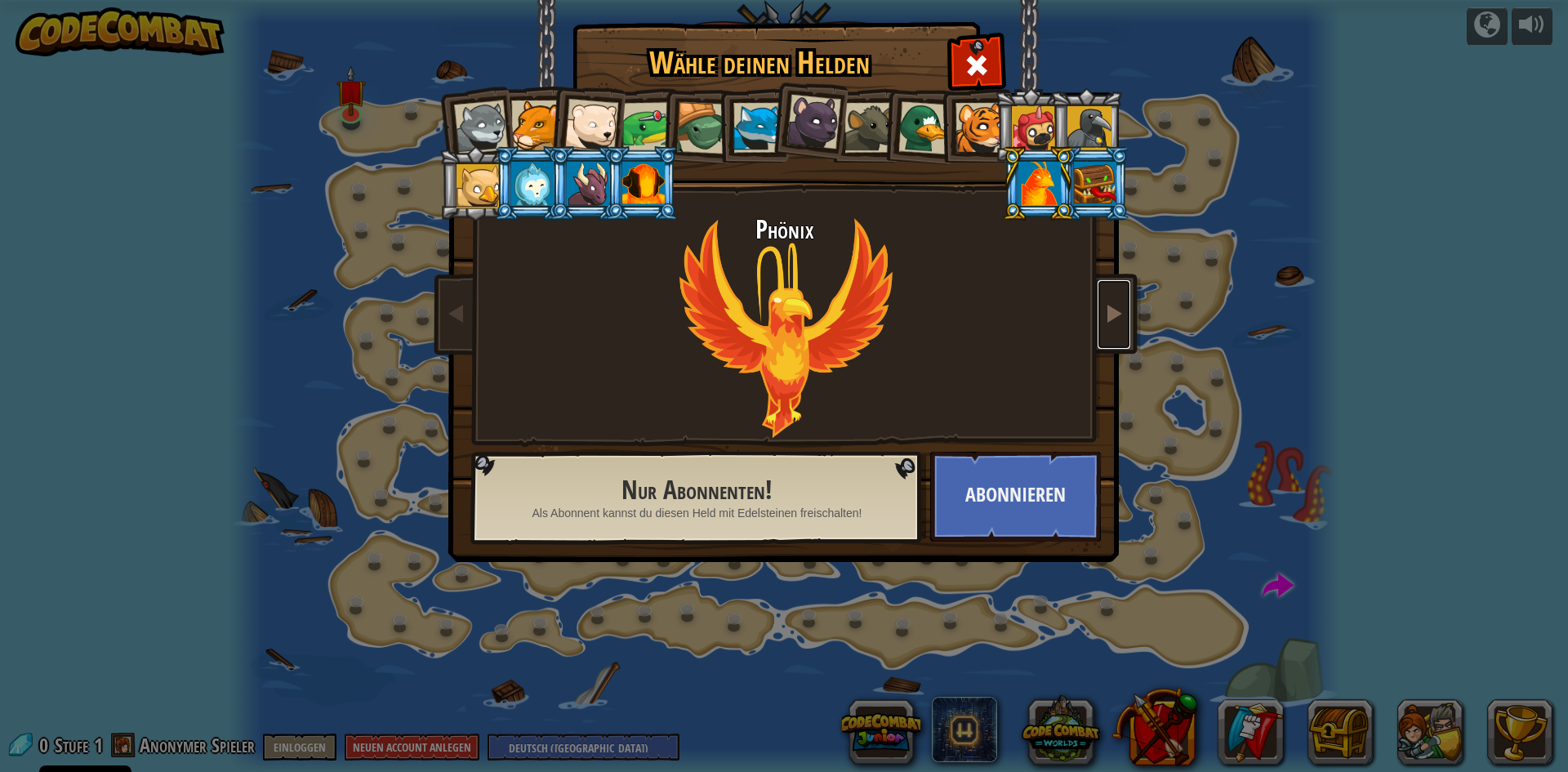
click at [1124, 311] on link at bounding box center [1114, 314] width 33 height 68
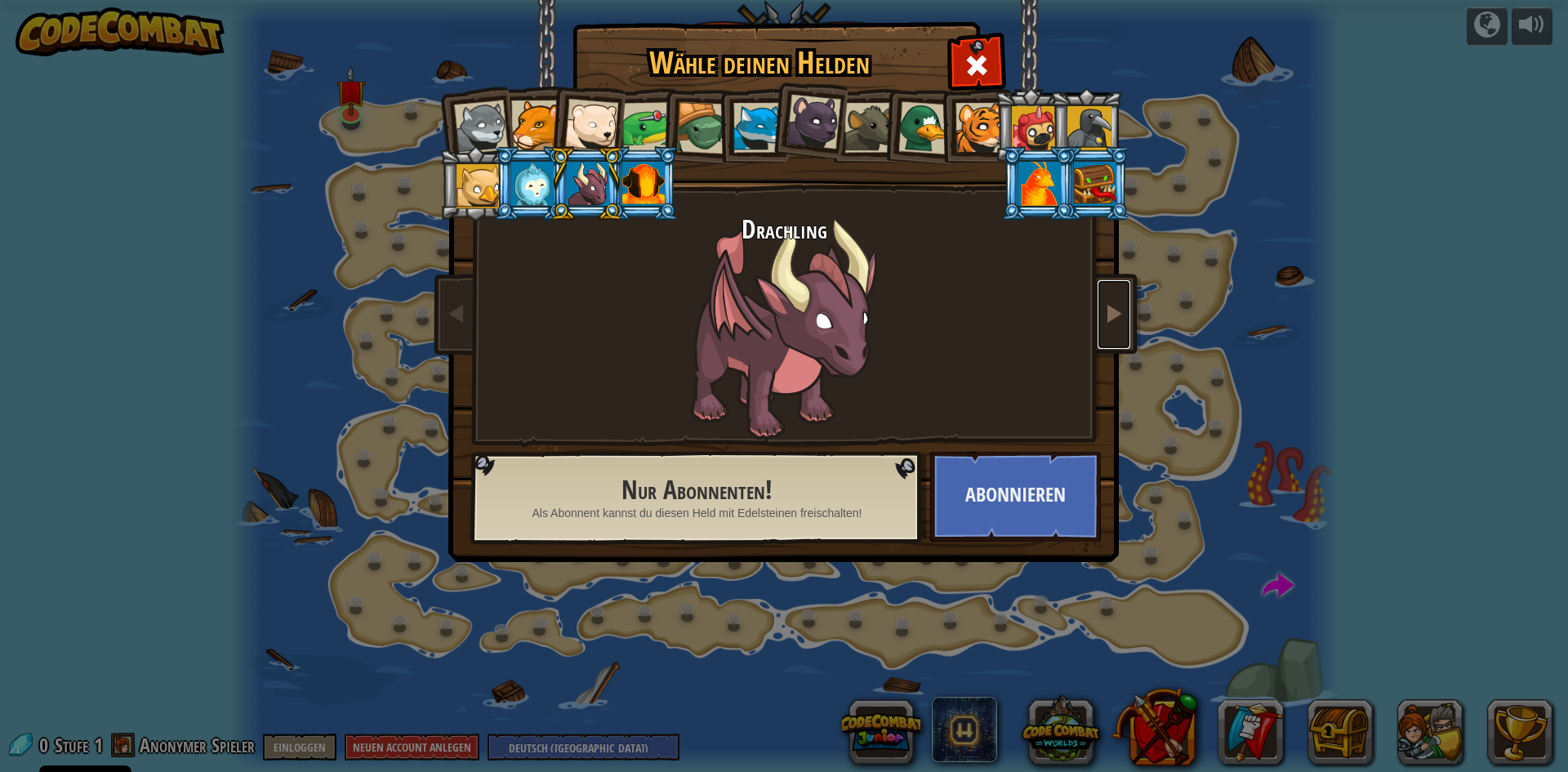
click at [1124, 311] on link at bounding box center [1114, 314] width 33 height 68
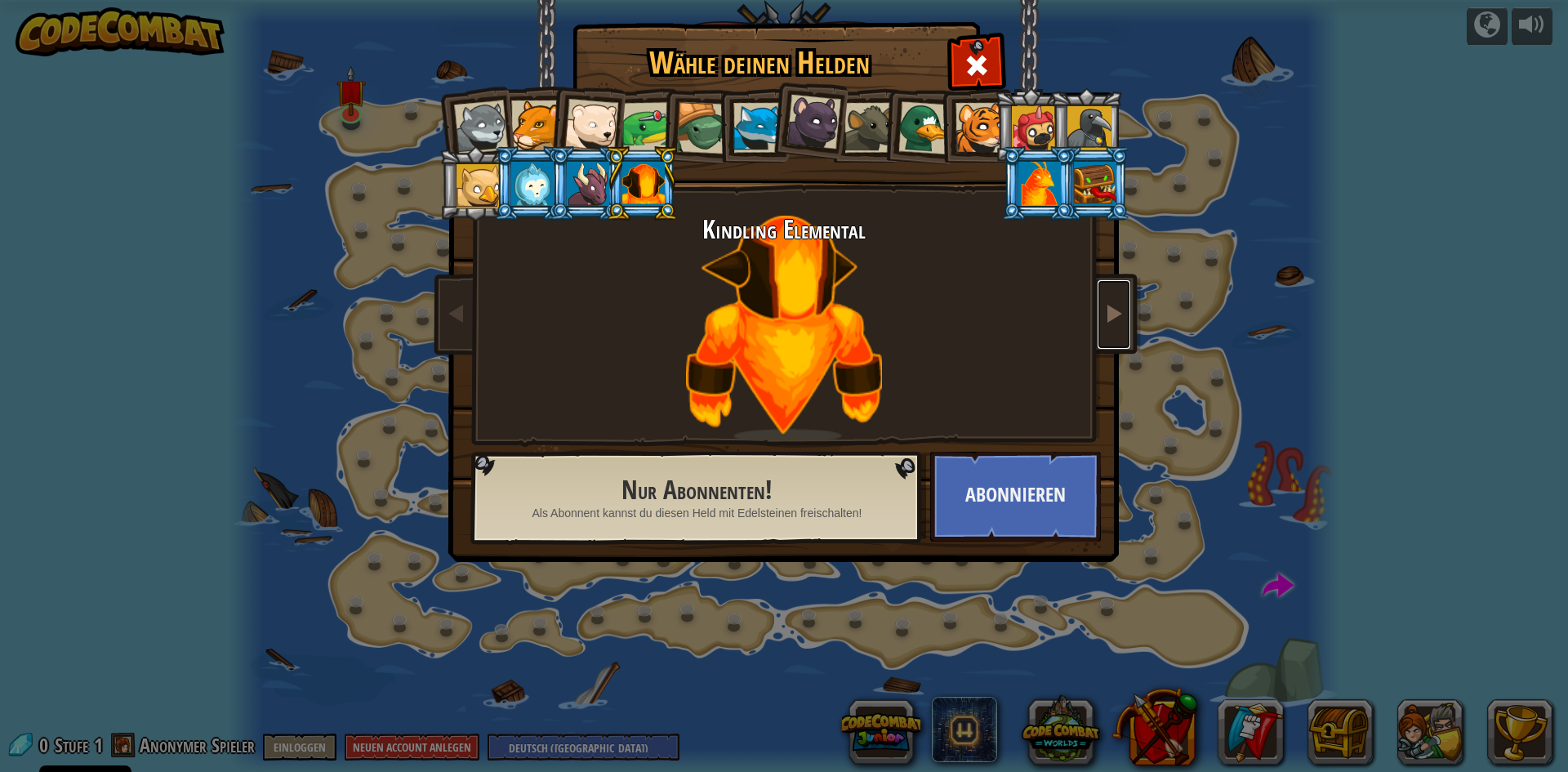
click at [1124, 312] on link at bounding box center [1114, 314] width 33 height 68
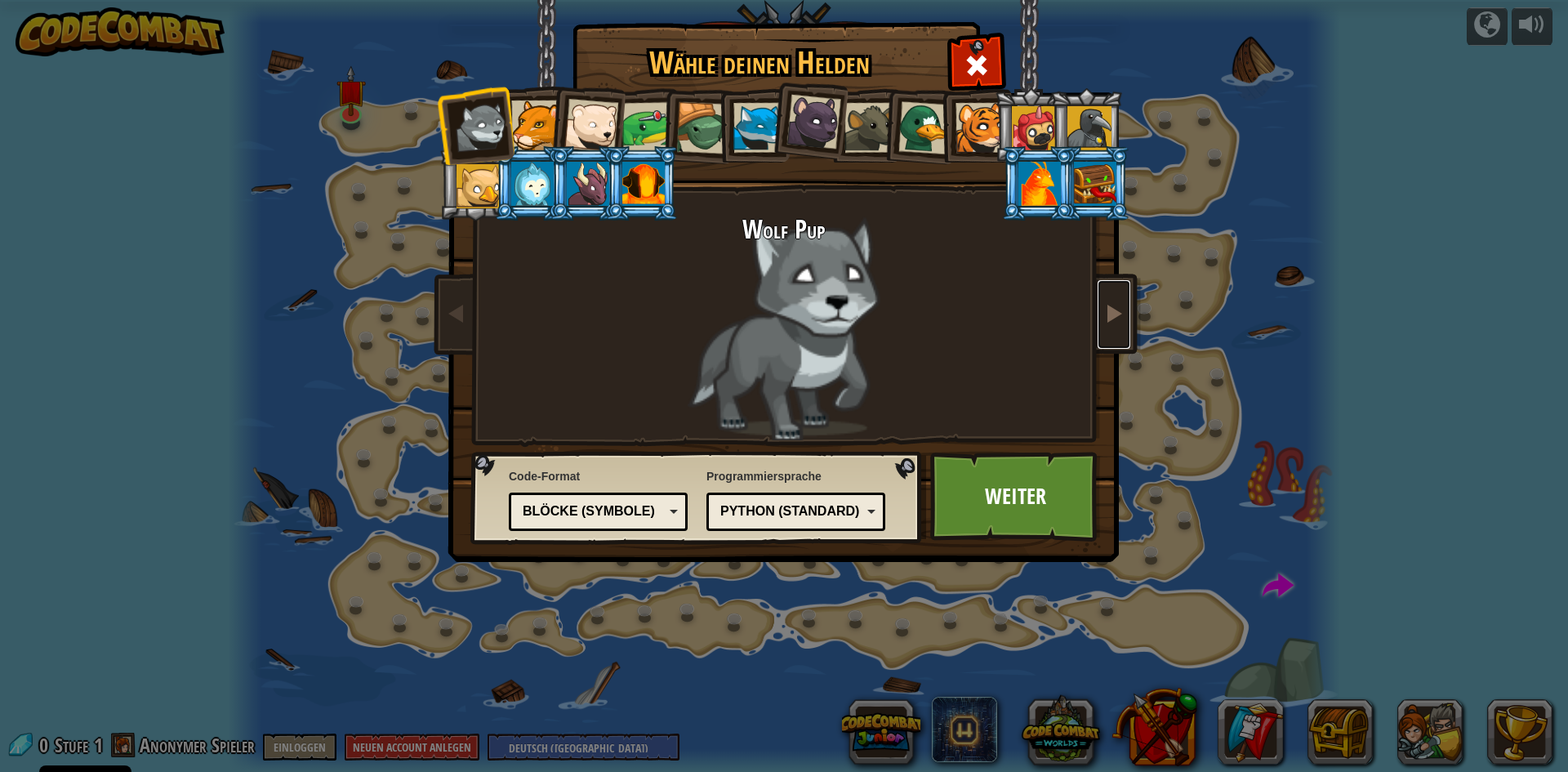
click at [1124, 312] on link at bounding box center [1114, 314] width 33 height 68
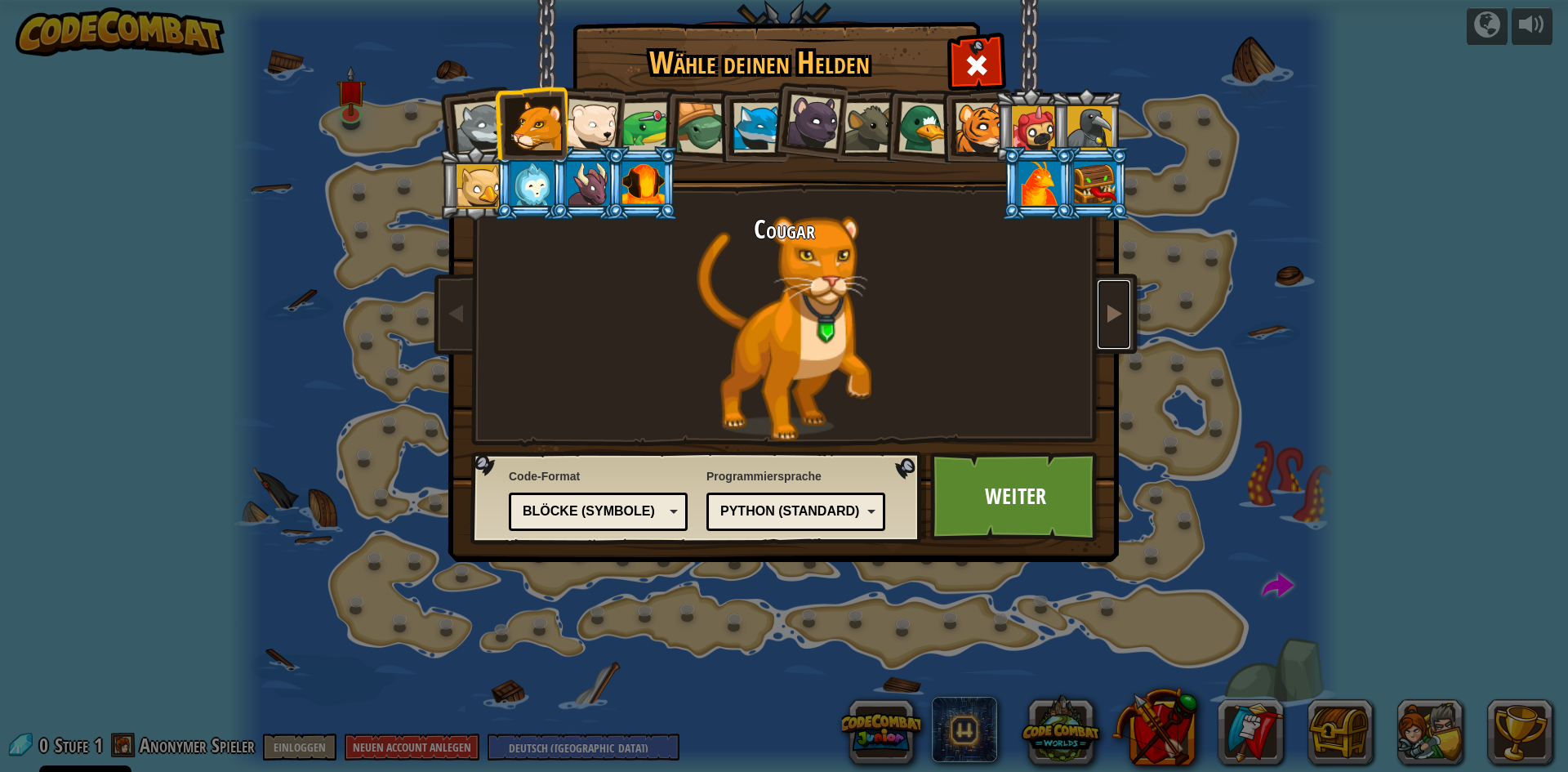
click at [1124, 312] on link at bounding box center [1114, 314] width 33 height 68
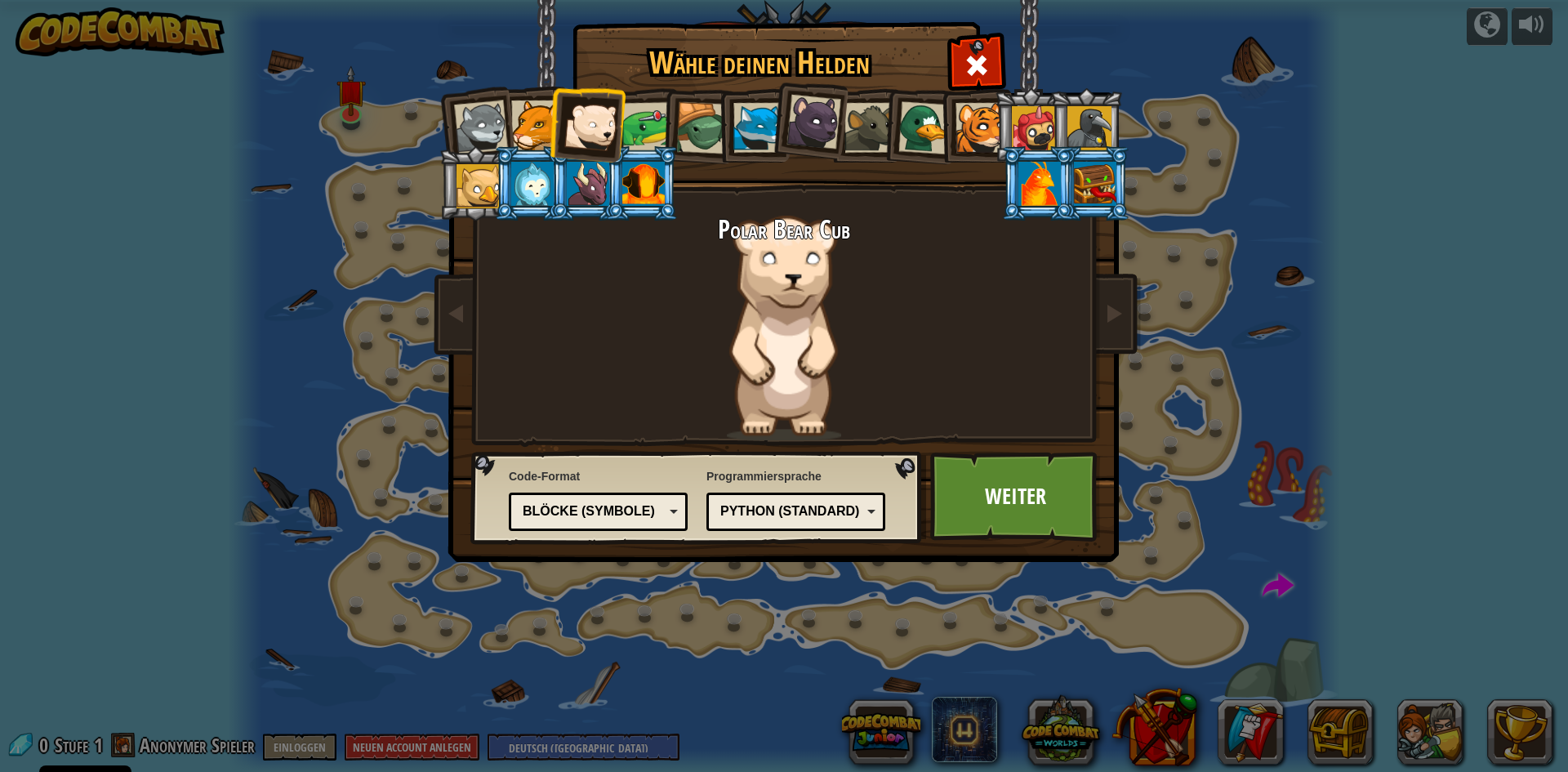
click at [869, 131] on div at bounding box center [869, 128] width 49 height 49
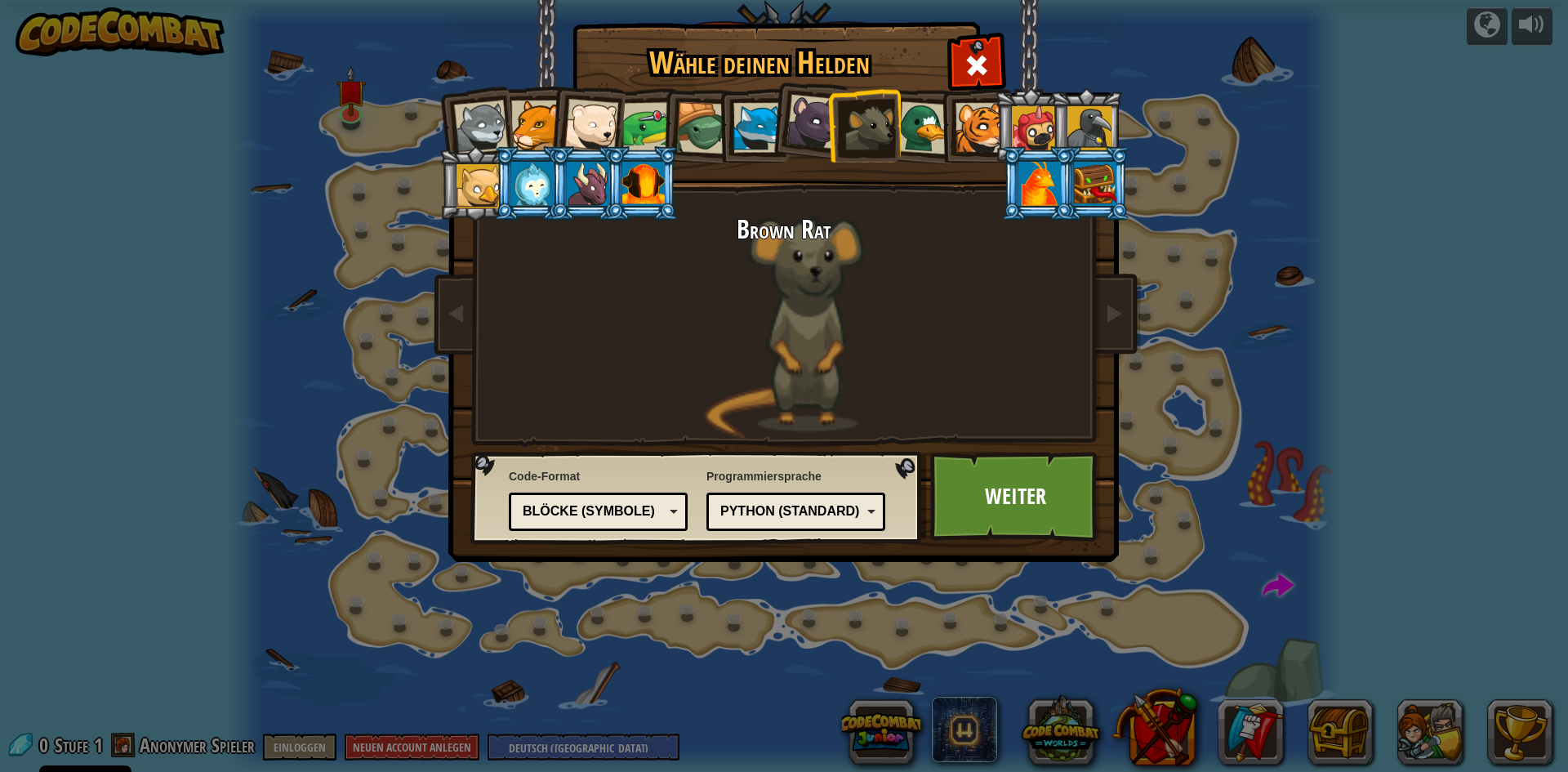
click at [675, 512] on div "Blöcke (Symbole)" at bounding box center [598, 512] width 157 height 26
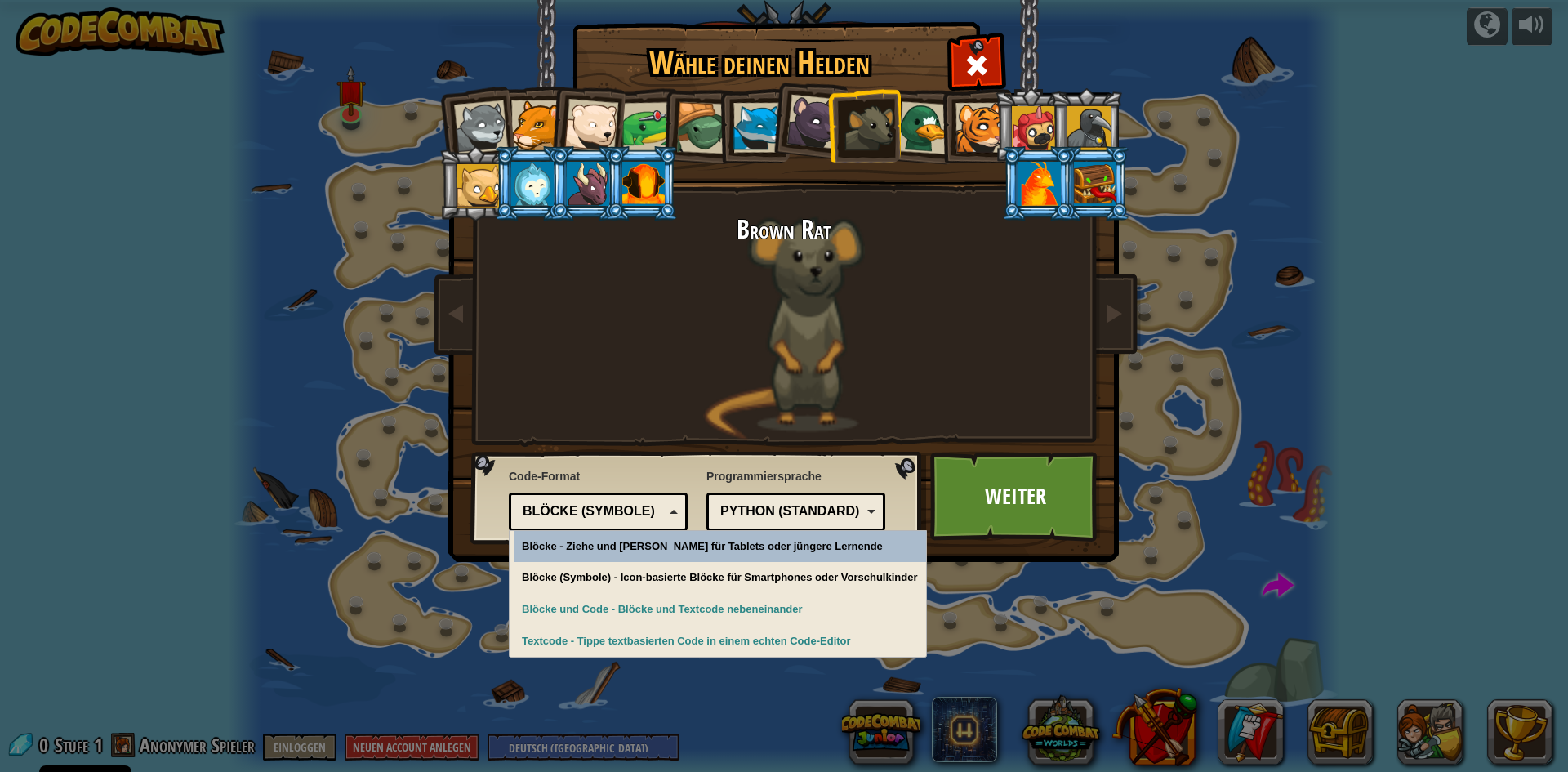
click at [562, 415] on div "Brown Rat" at bounding box center [784, 328] width 613 height 225
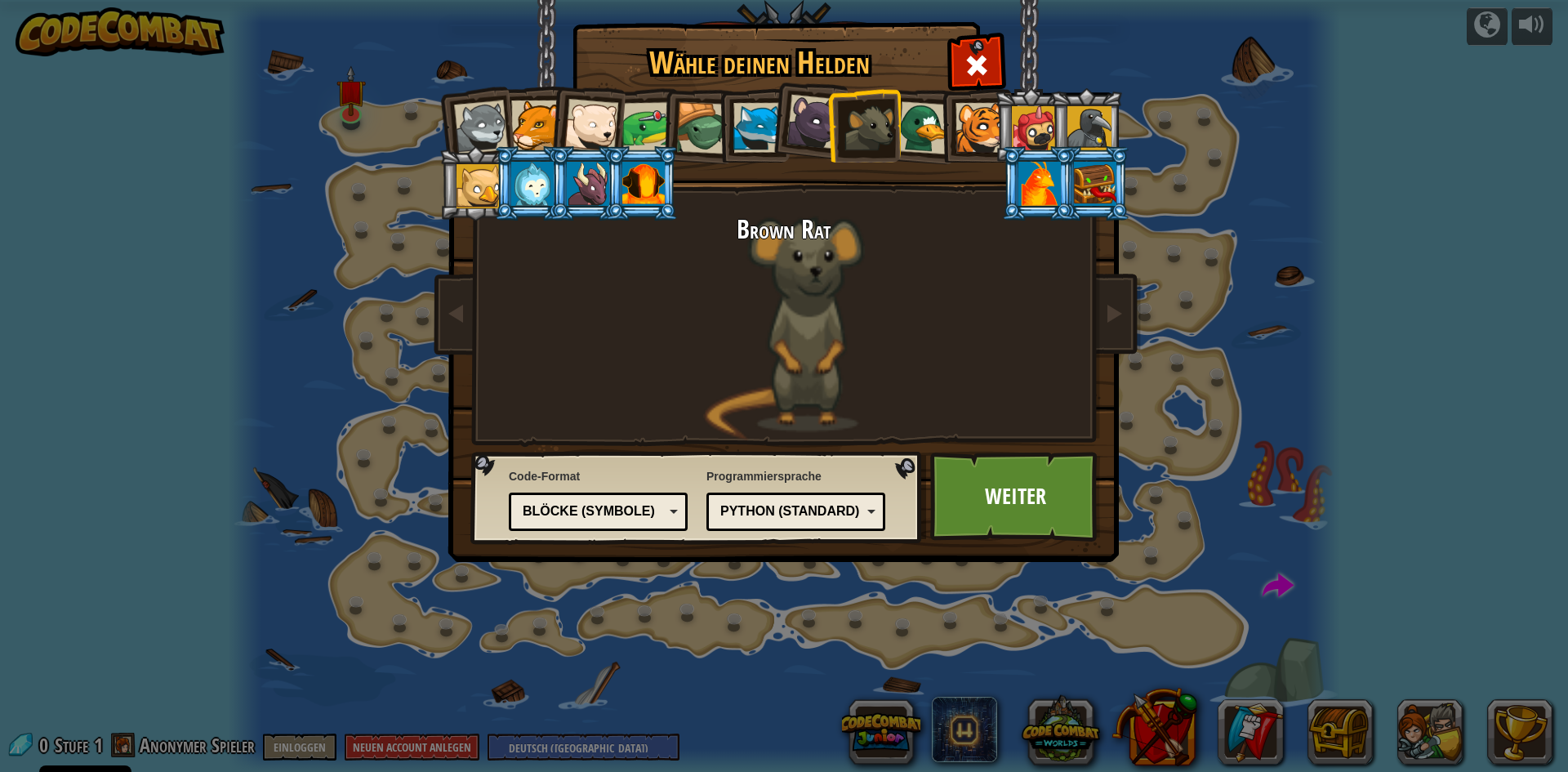
click at [676, 512] on div "Blöcke (Symbole)" at bounding box center [598, 512] width 157 height 26
click at [927, 116] on div at bounding box center [925, 128] width 53 height 53
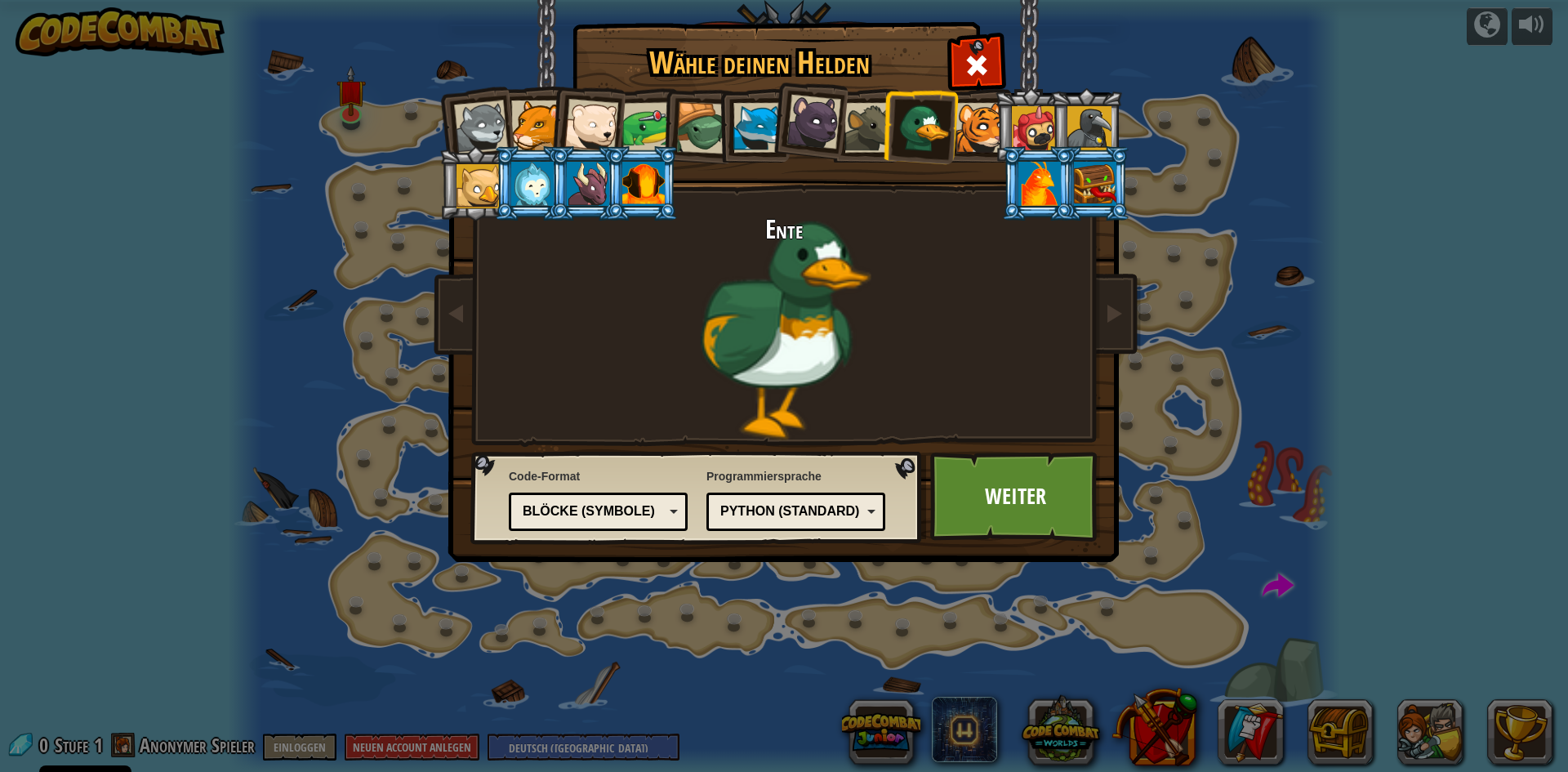
click at [982, 125] on div at bounding box center [980, 128] width 49 height 49
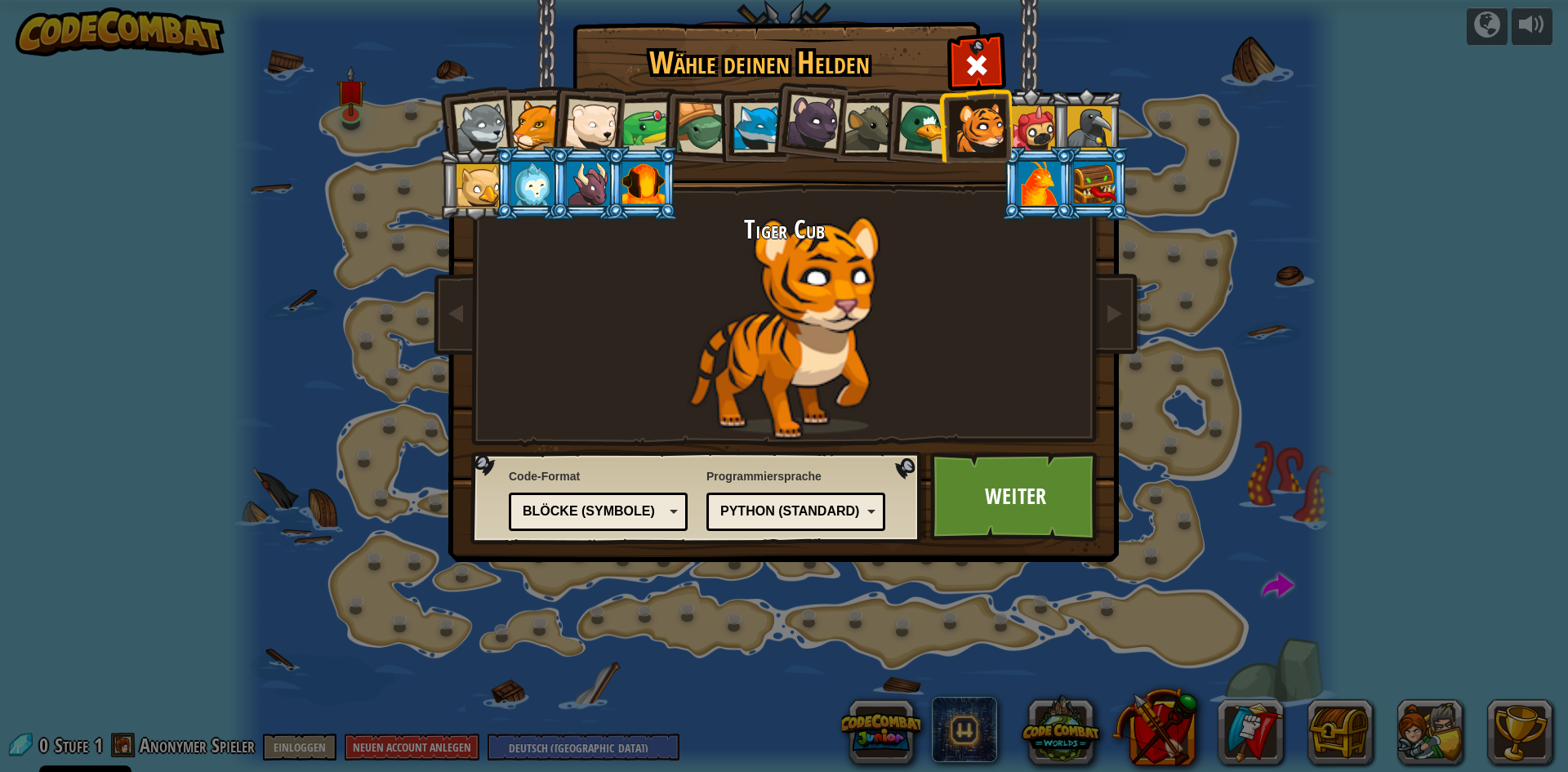
click at [1026, 129] on div at bounding box center [1034, 129] width 44 height 44
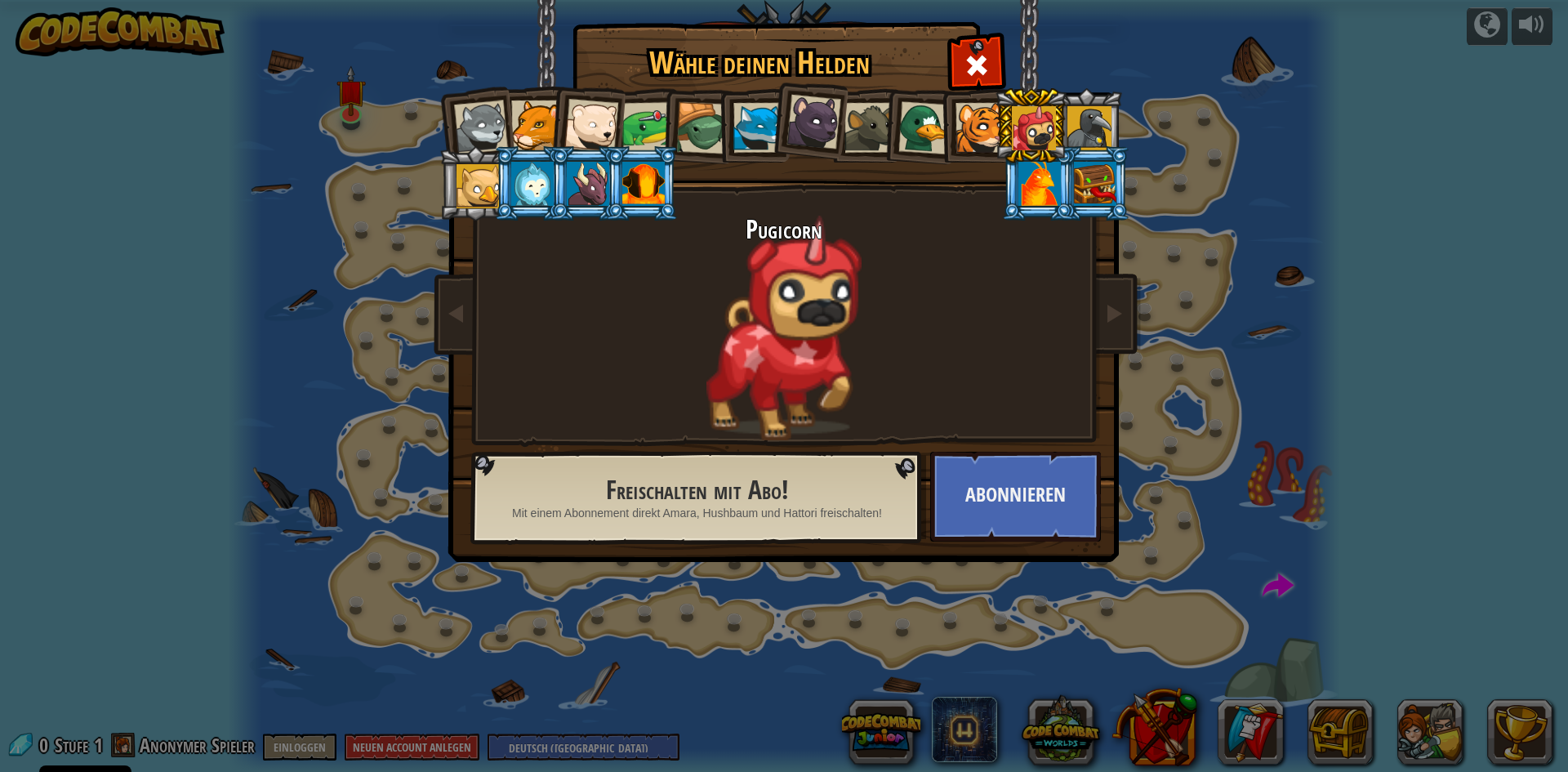
click at [1086, 111] on div at bounding box center [1090, 129] width 44 height 44
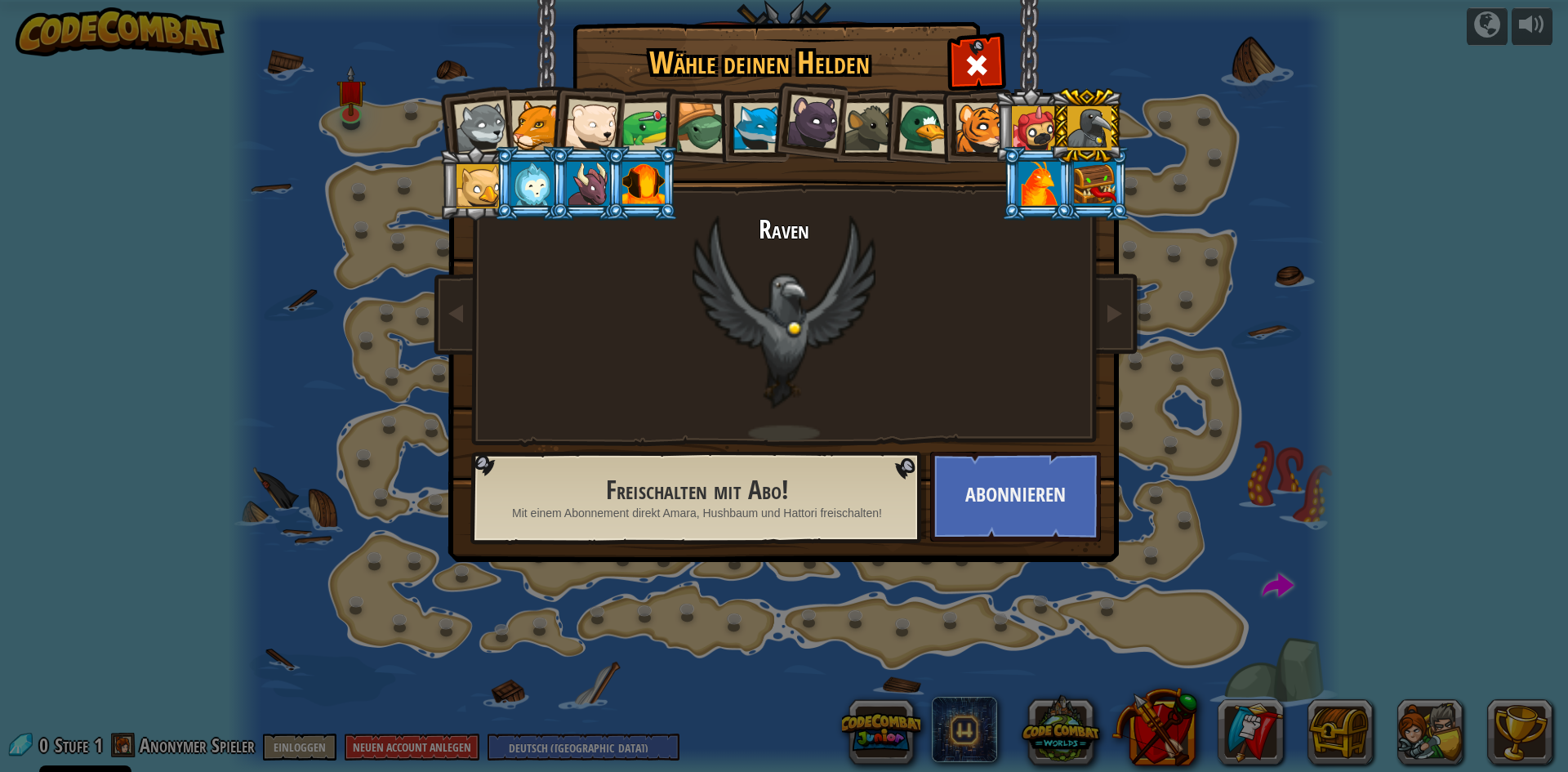
click at [904, 111] on div at bounding box center [925, 128] width 53 height 53
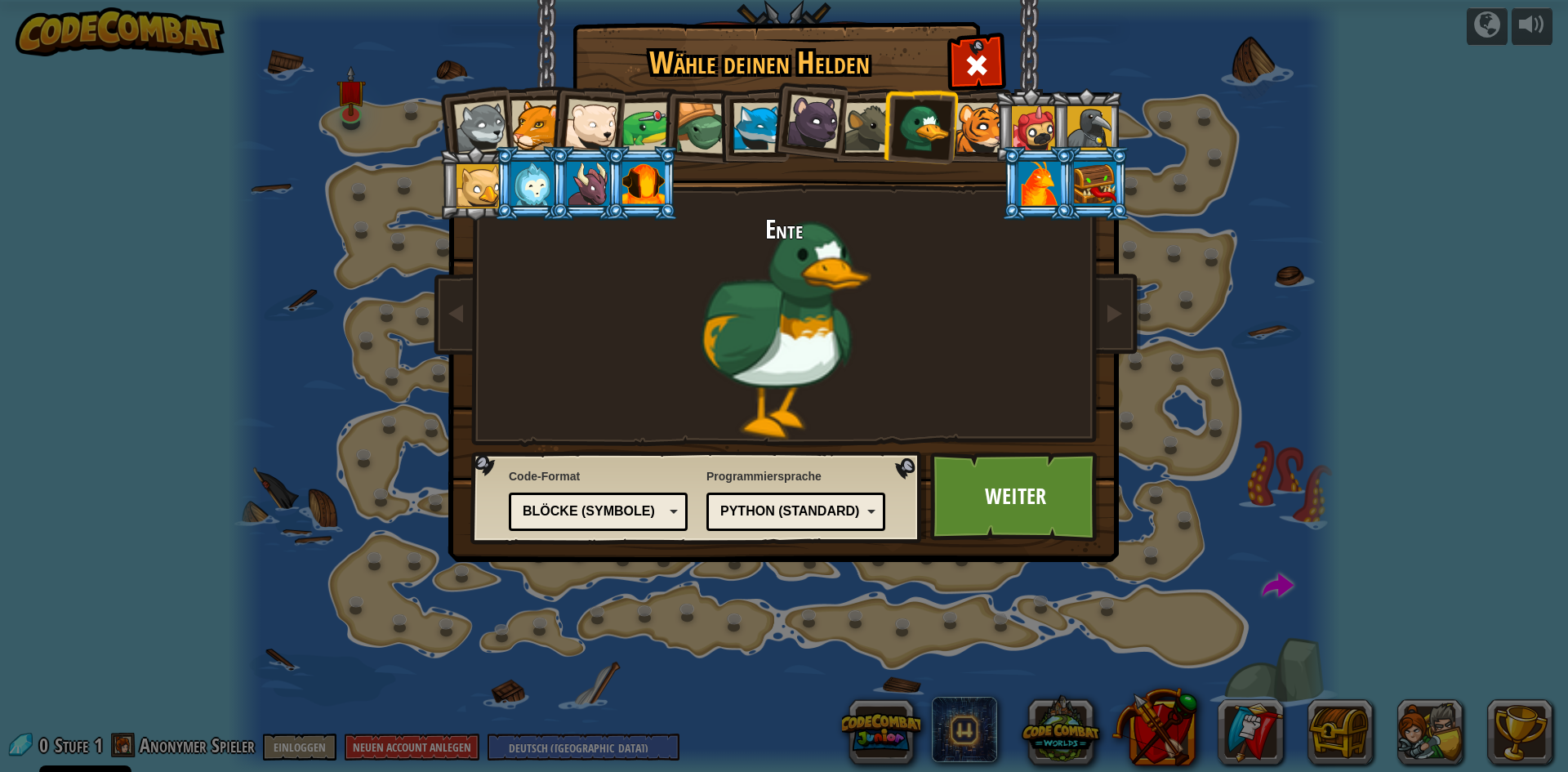
click at [1100, 99] on li at bounding box center [1085, 125] width 73 height 74
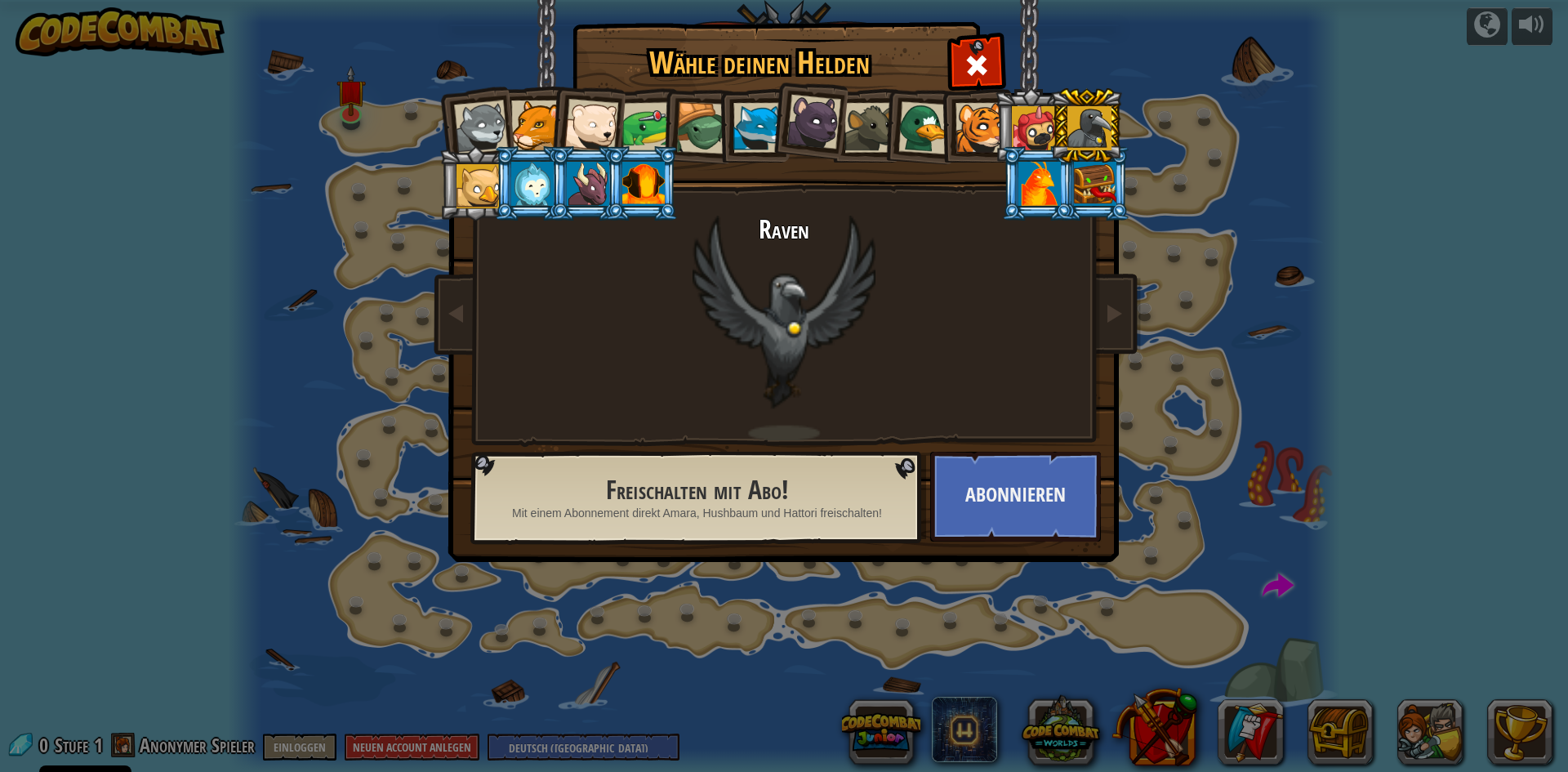
click at [958, 118] on div at bounding box center [980, 128] width 49 height 49
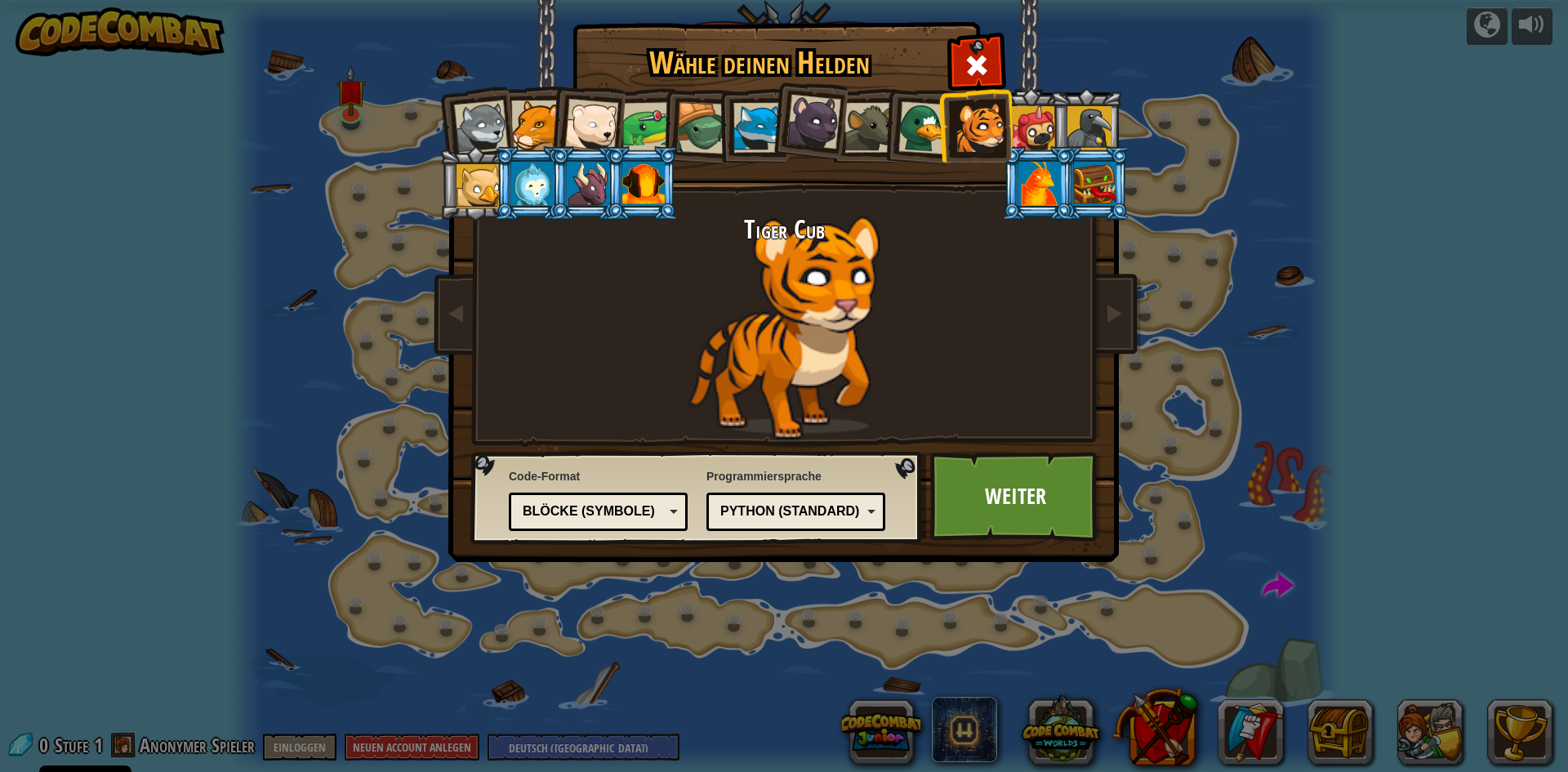
click at [828, 125] on div at bounding box center [814, 122] width 54 height 54
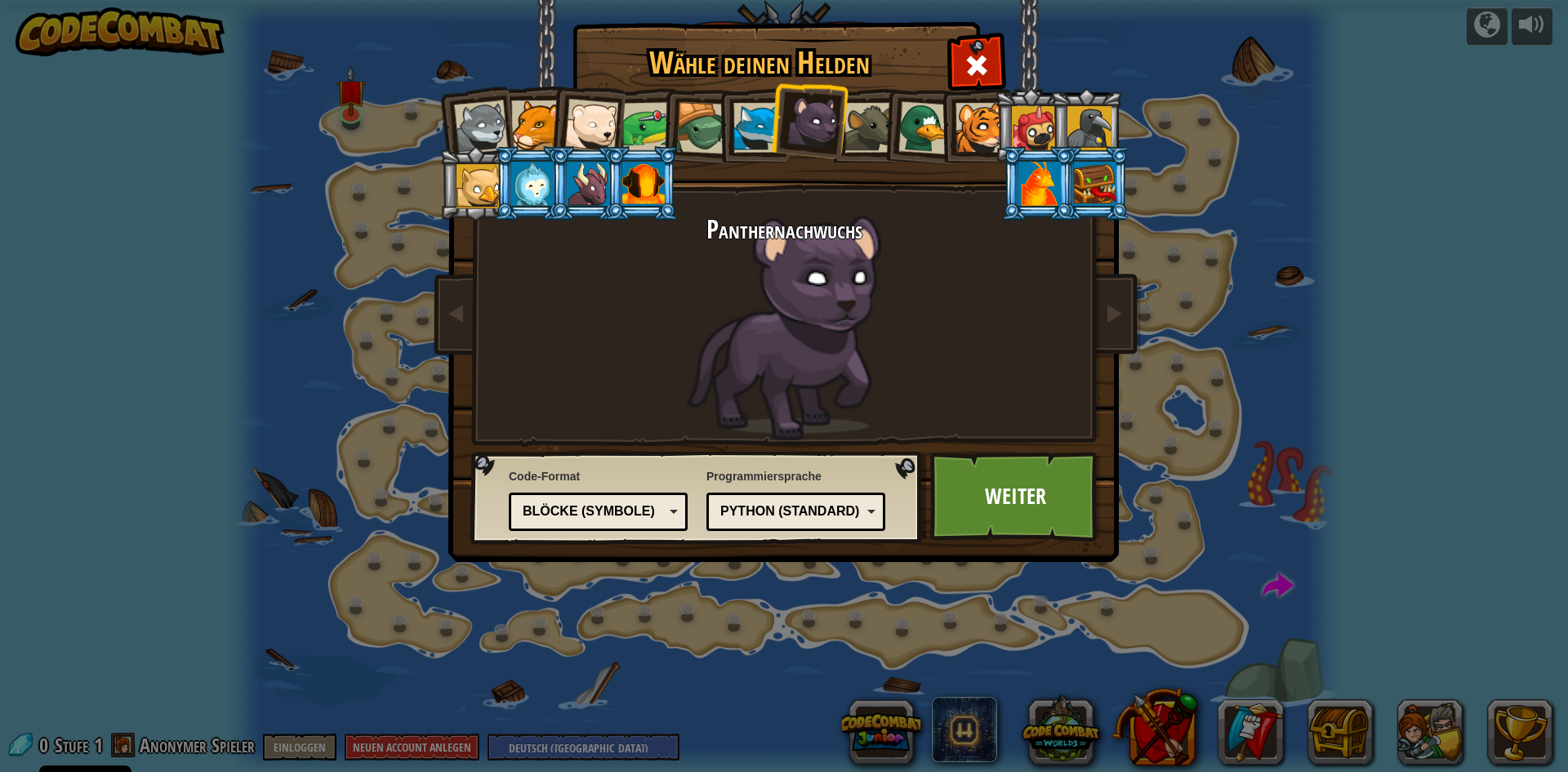
click at [866, 119] on div at bounding box center [869, 128] width 49 height 49
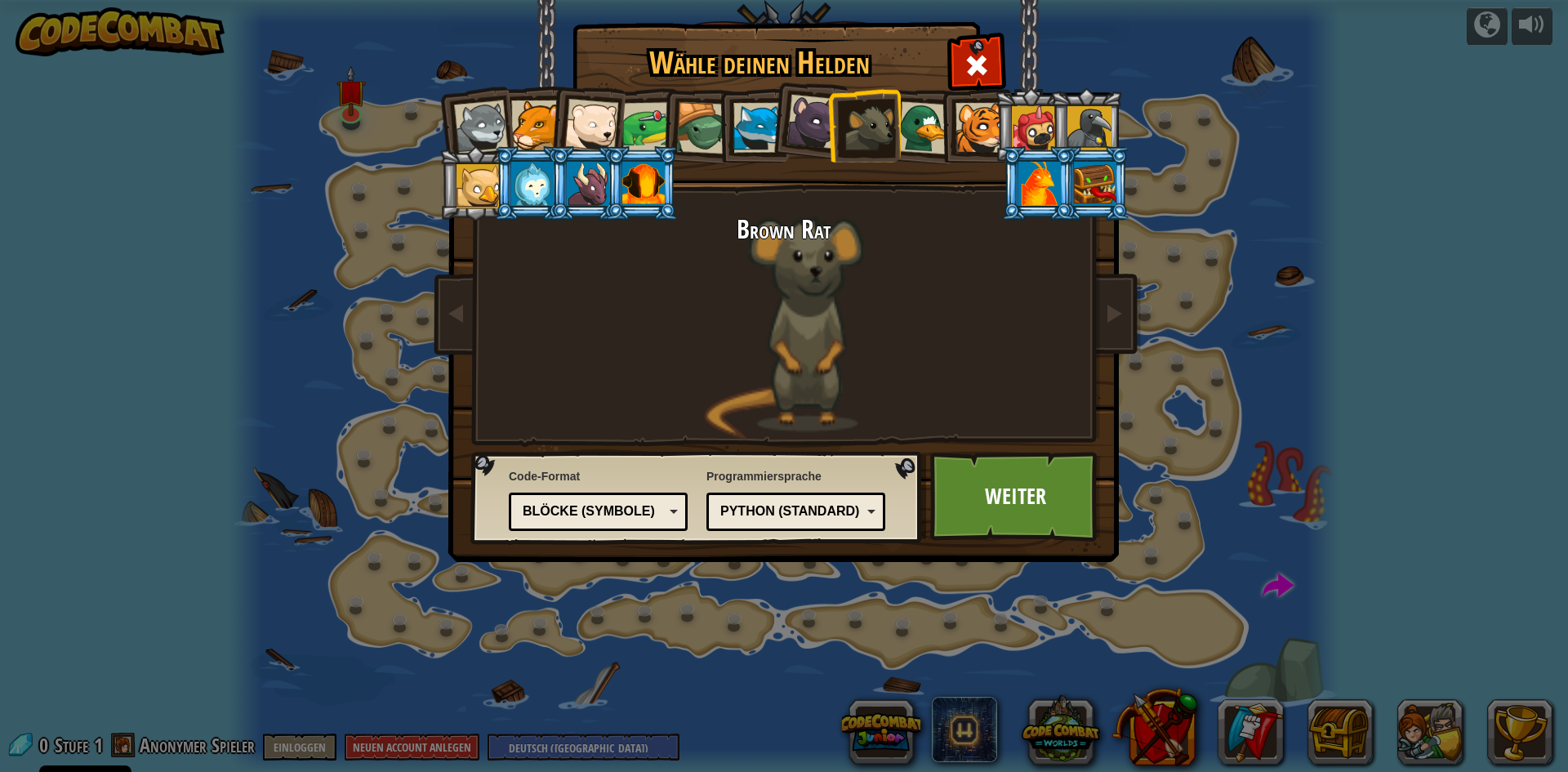
click at [923, 117] on div at bounding box center [925, 128] width 53 height 53
click at [1006, 478] on link "Weiter" at bounding box center [1015, 496] width 170 height 90
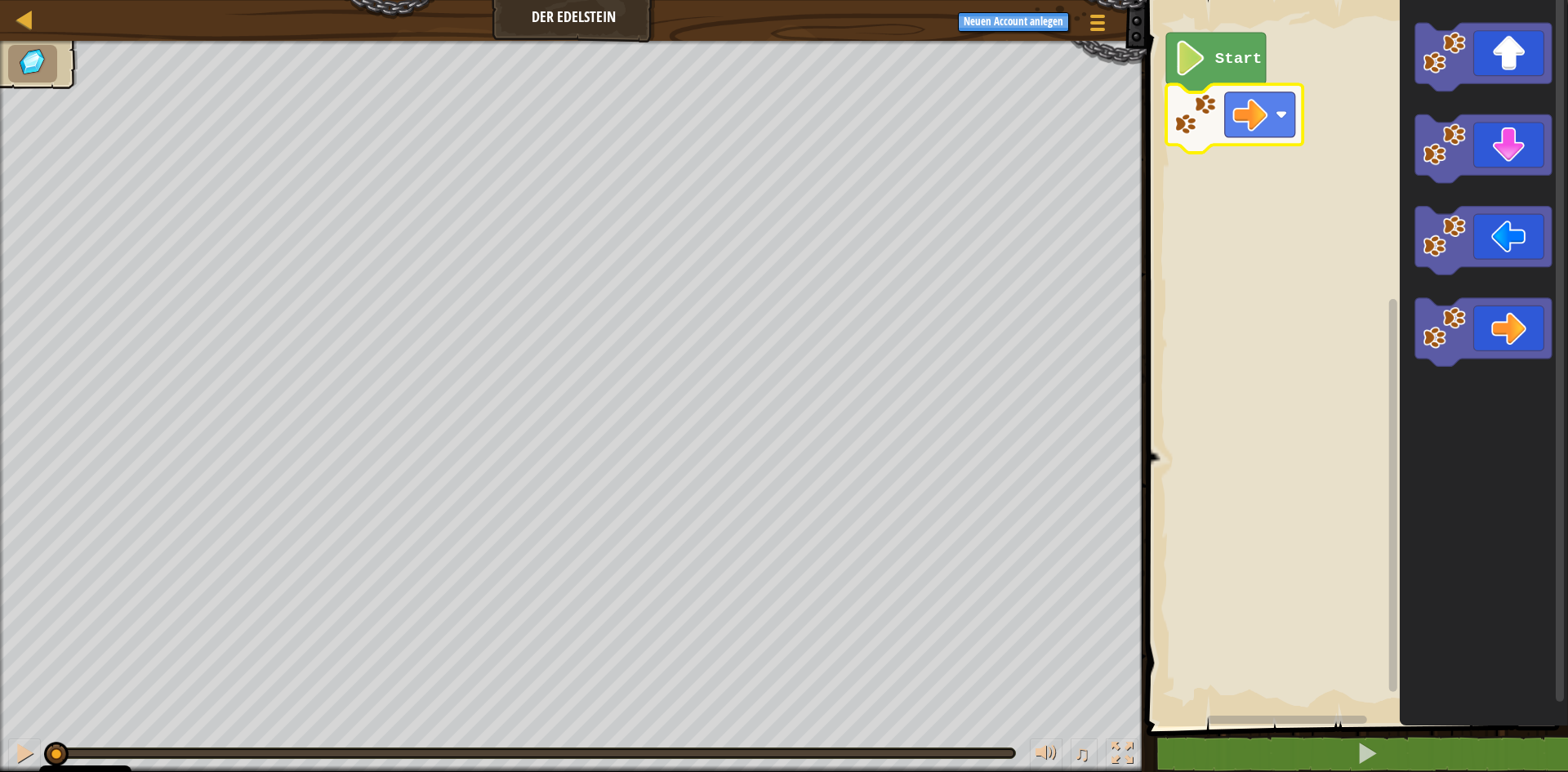
click at [1383, 197] on rect "Blockly Arbeitsbereich" at bounding box center [1355, 358] width 427 height 734
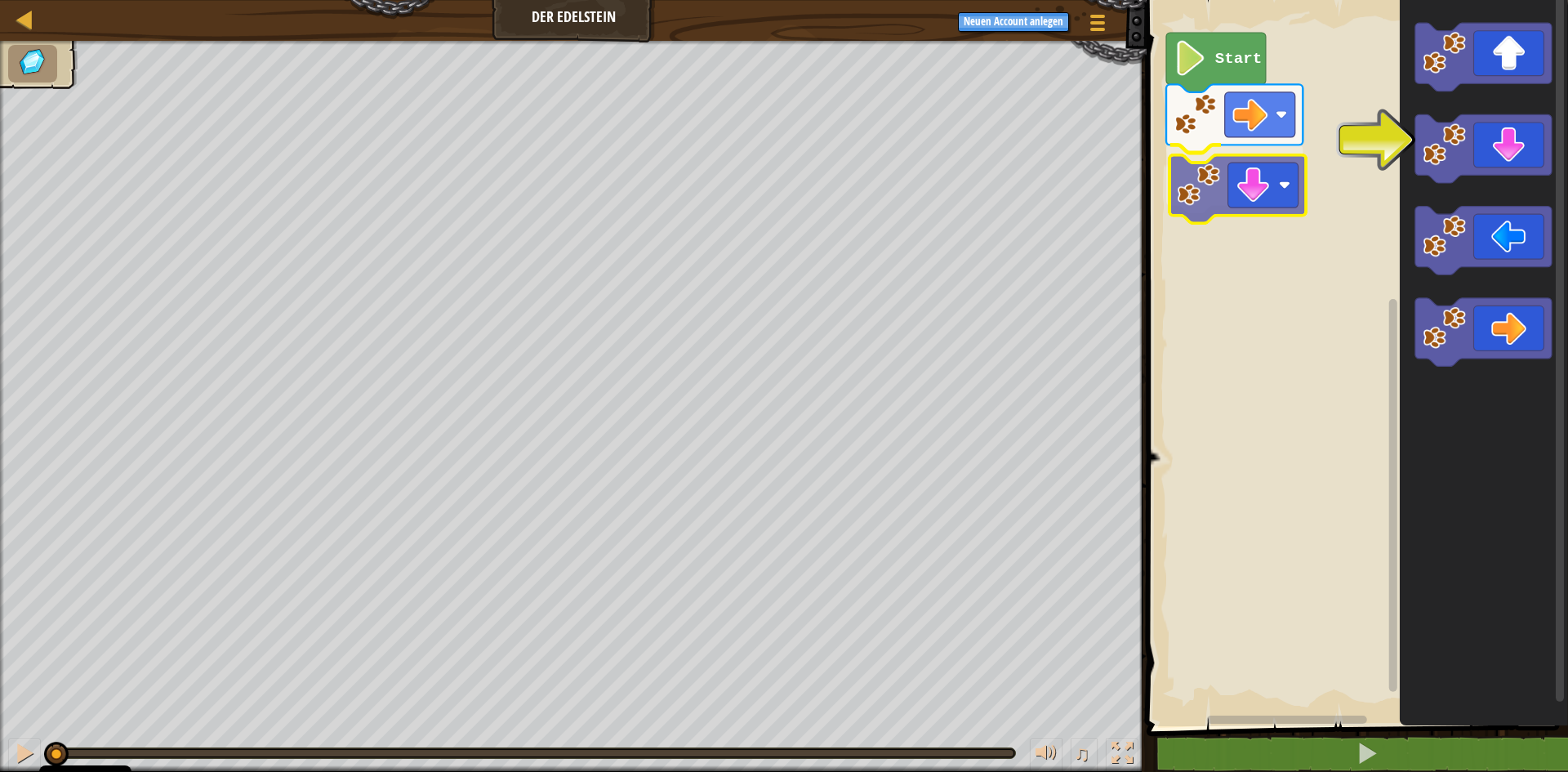
click at [1257, 195] on div "Start" at bounding box center [1355, 358] width 427 height 734
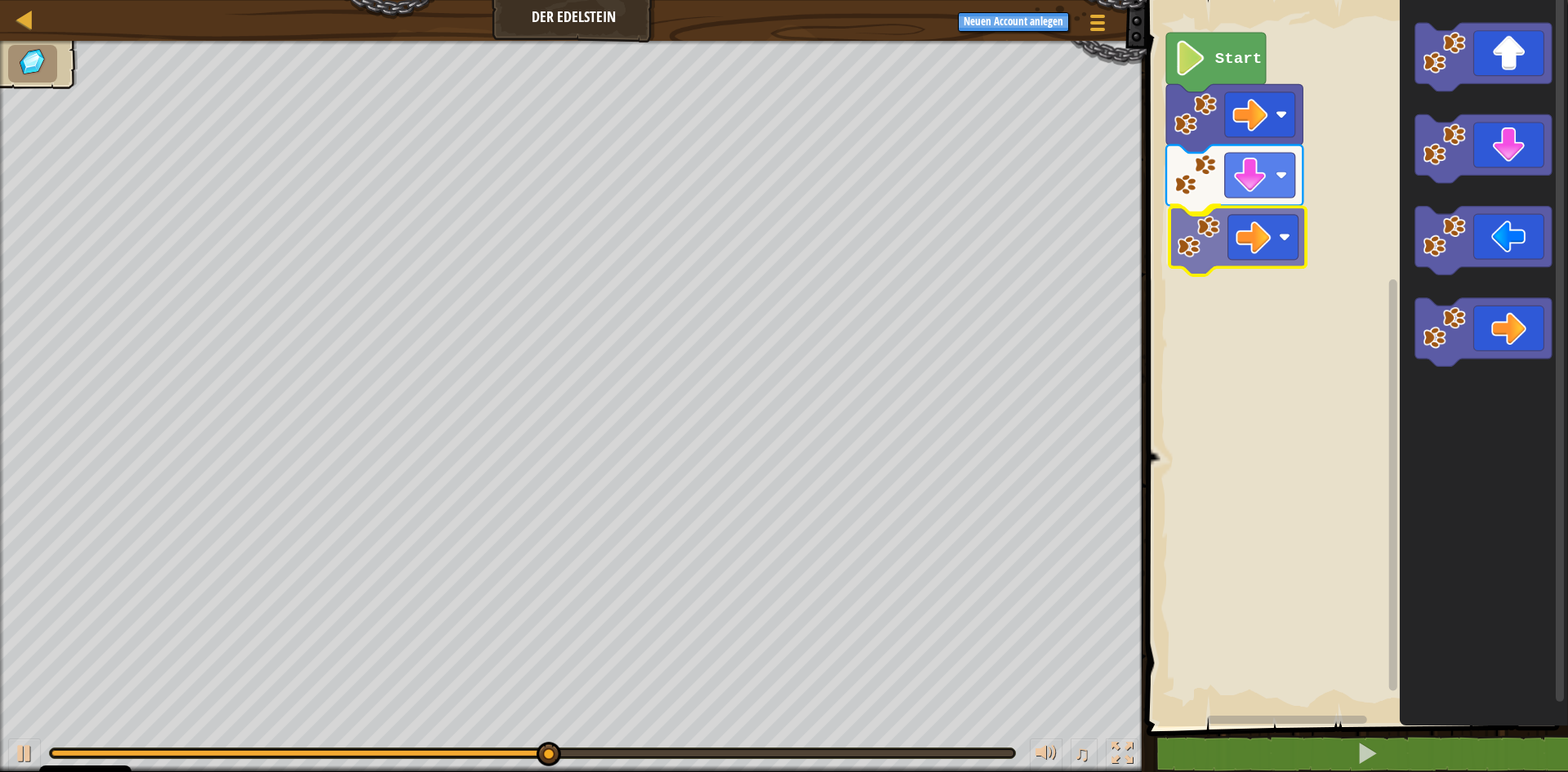
click at [1227, 255] on div "Start" at bounding box center [1355, 358] width 427 height 734
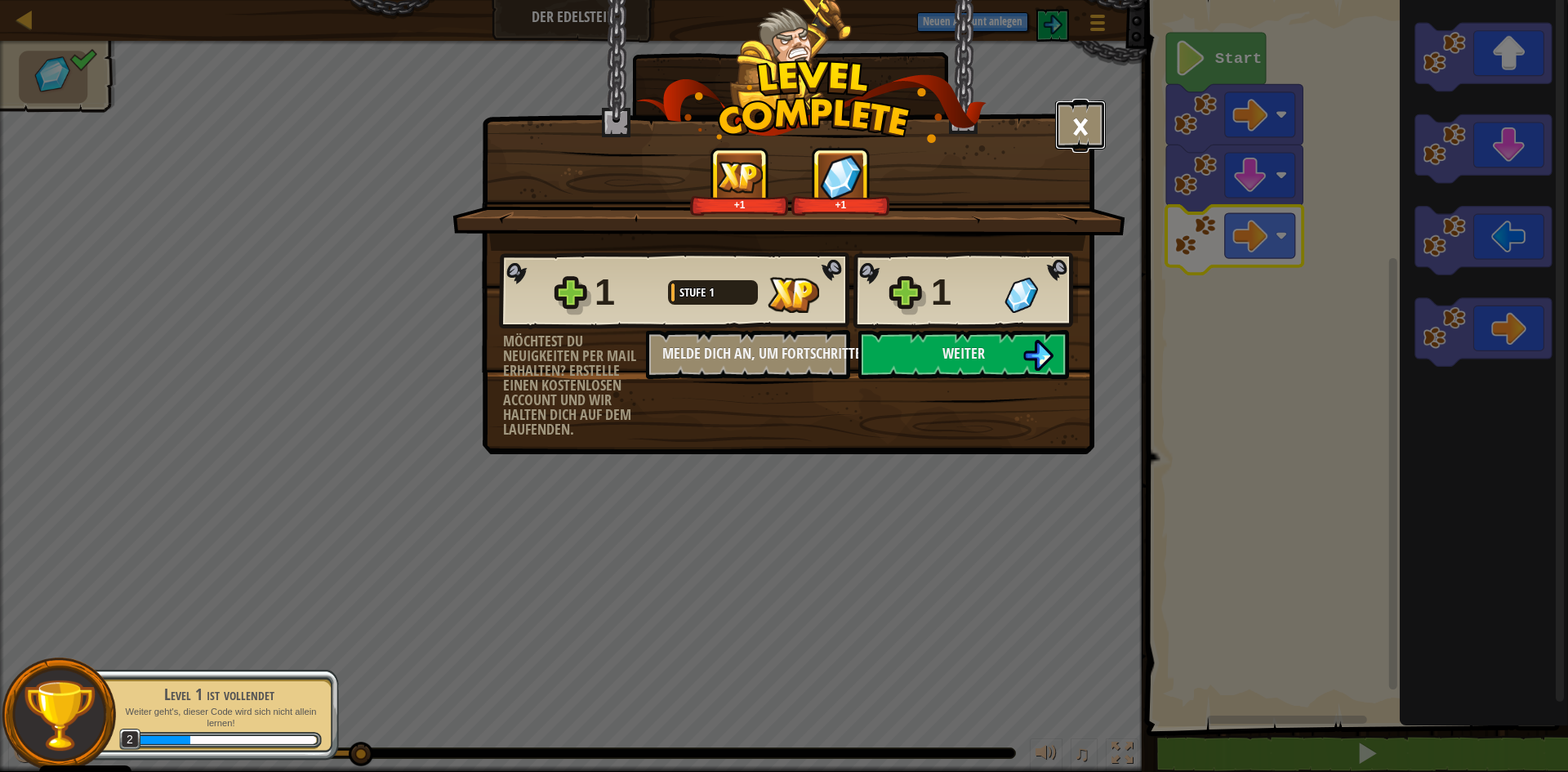
click at [1070, 127] on button "×" at bounding box center [1080, 124] width 50 height 49
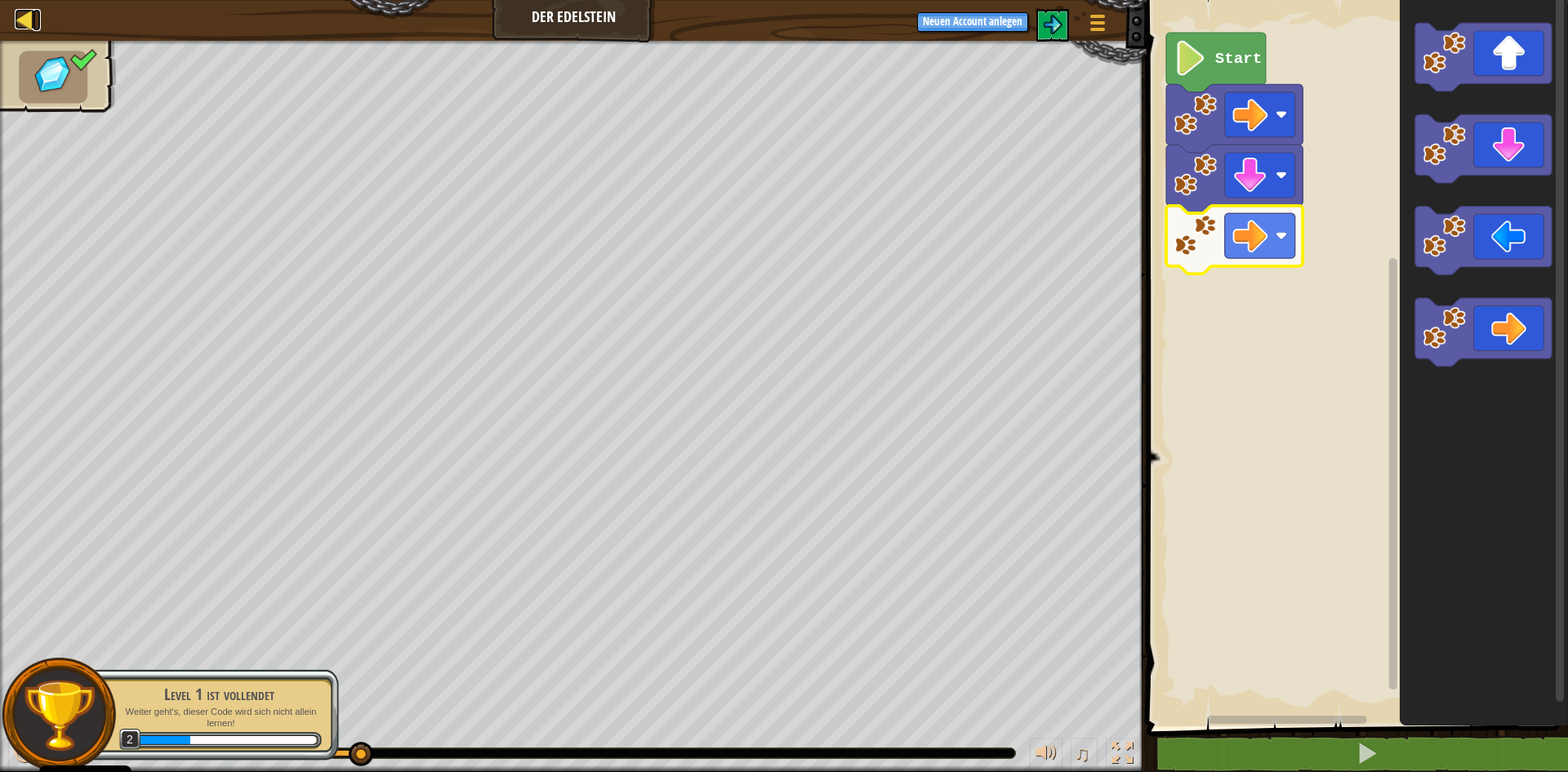
click at [17, 18] on div at bounding box center [25, 19] width 21 height 21
select select "de-DE"
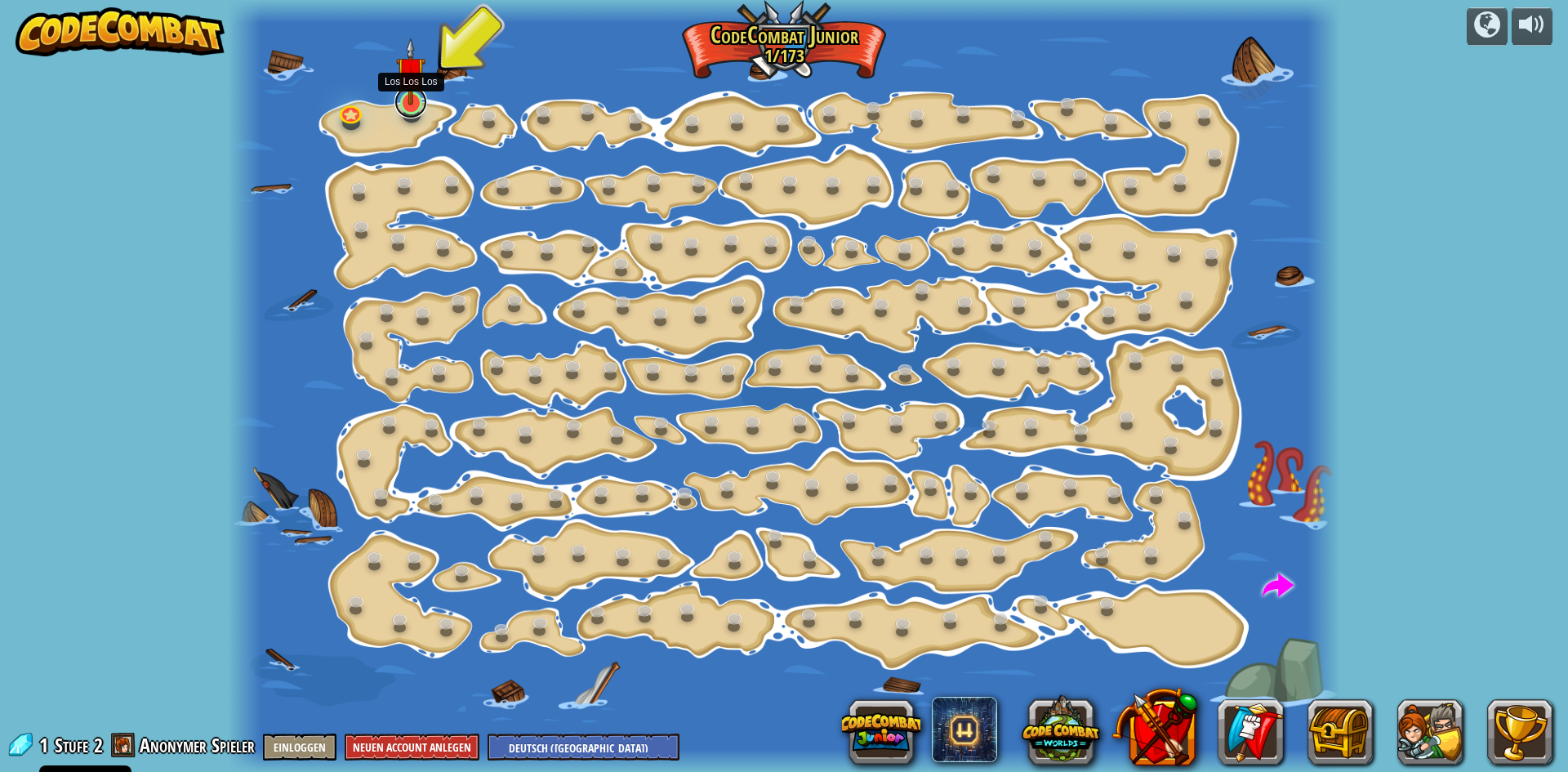
click at [402, 106] on link at bounding box center [411, 102] width 33 height 33
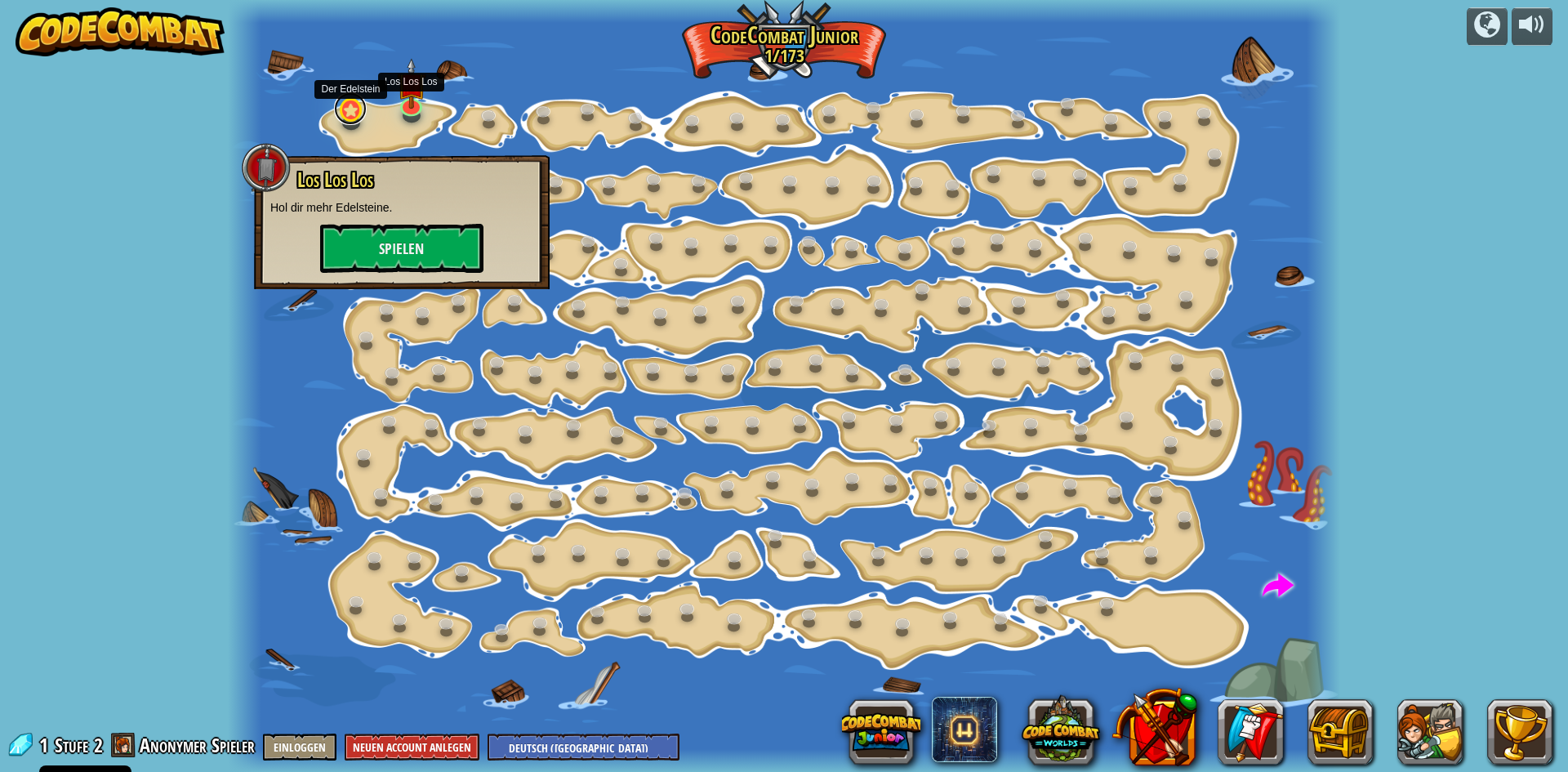
click at [345, 114] on link at bounding box center [351, 109] width 33 height 33
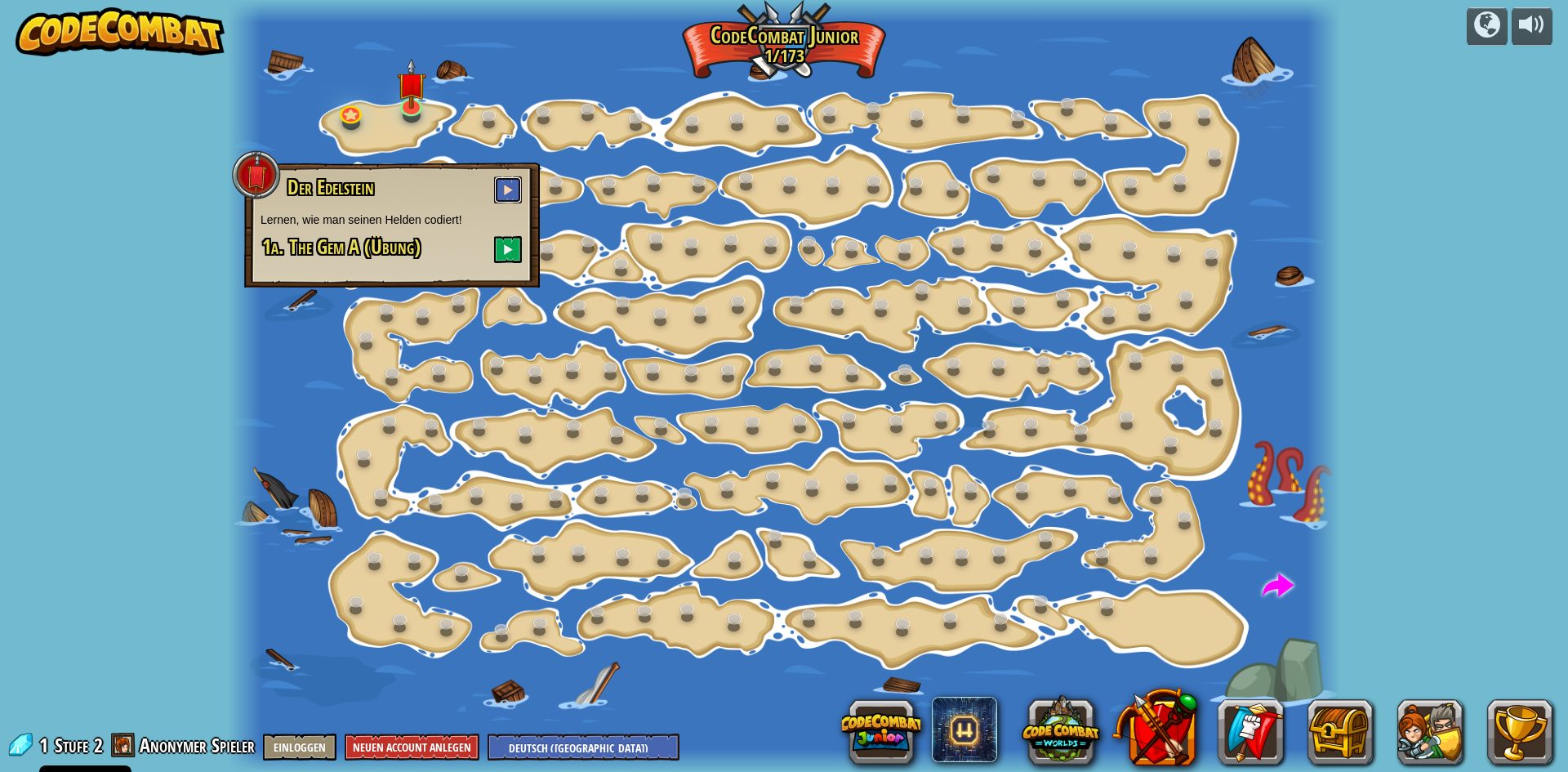
click at [497, 182] on button at bounding box center [508, 189] width 28 height 27
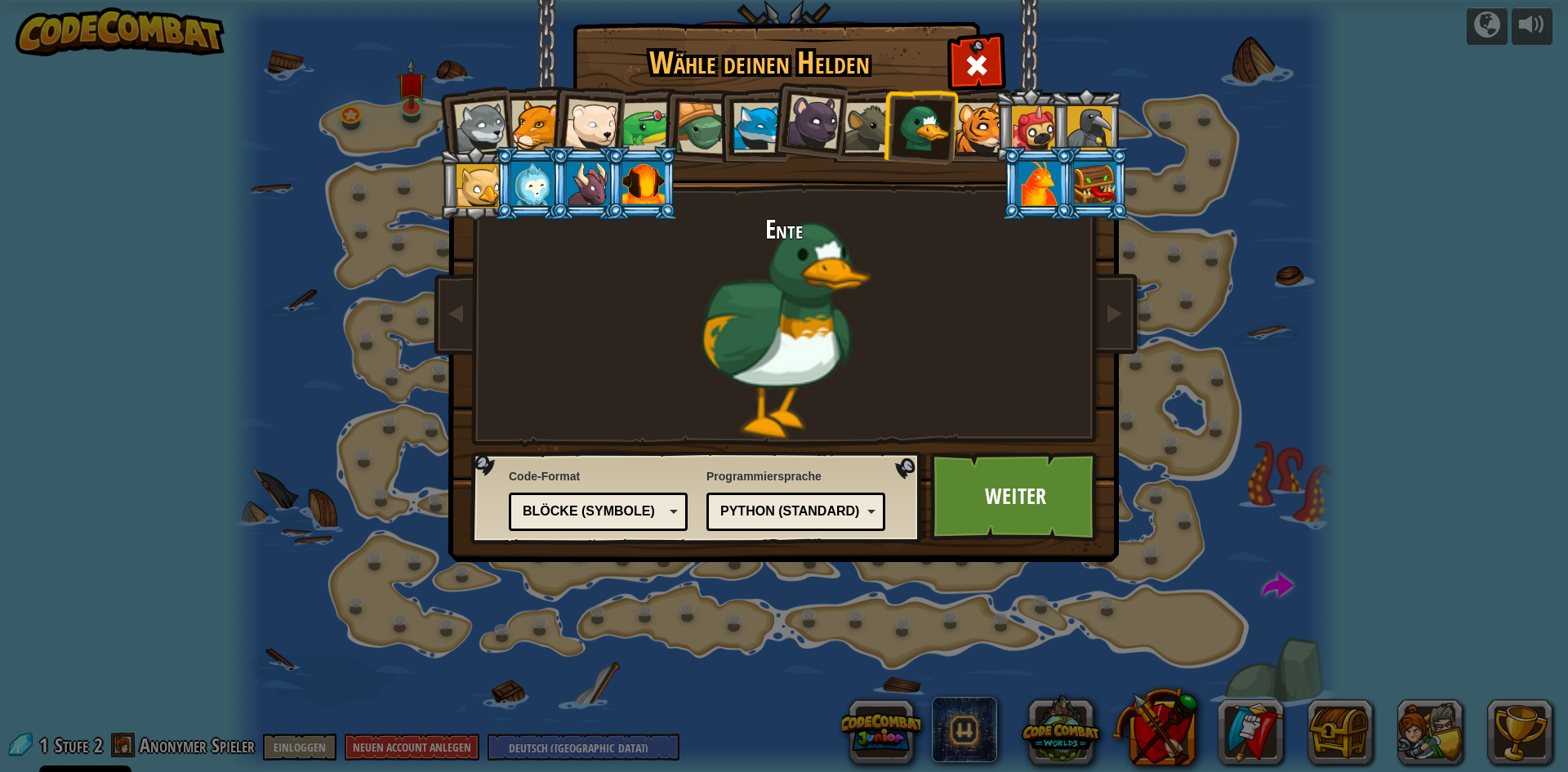
click at [671, 512] on div "Blöcke (Symbole)" at bounding box center [598, 512] width 157 height 26
click at [1039, 498] on link "Weiter" at bounding box center [1015, 496] width 170 height 90
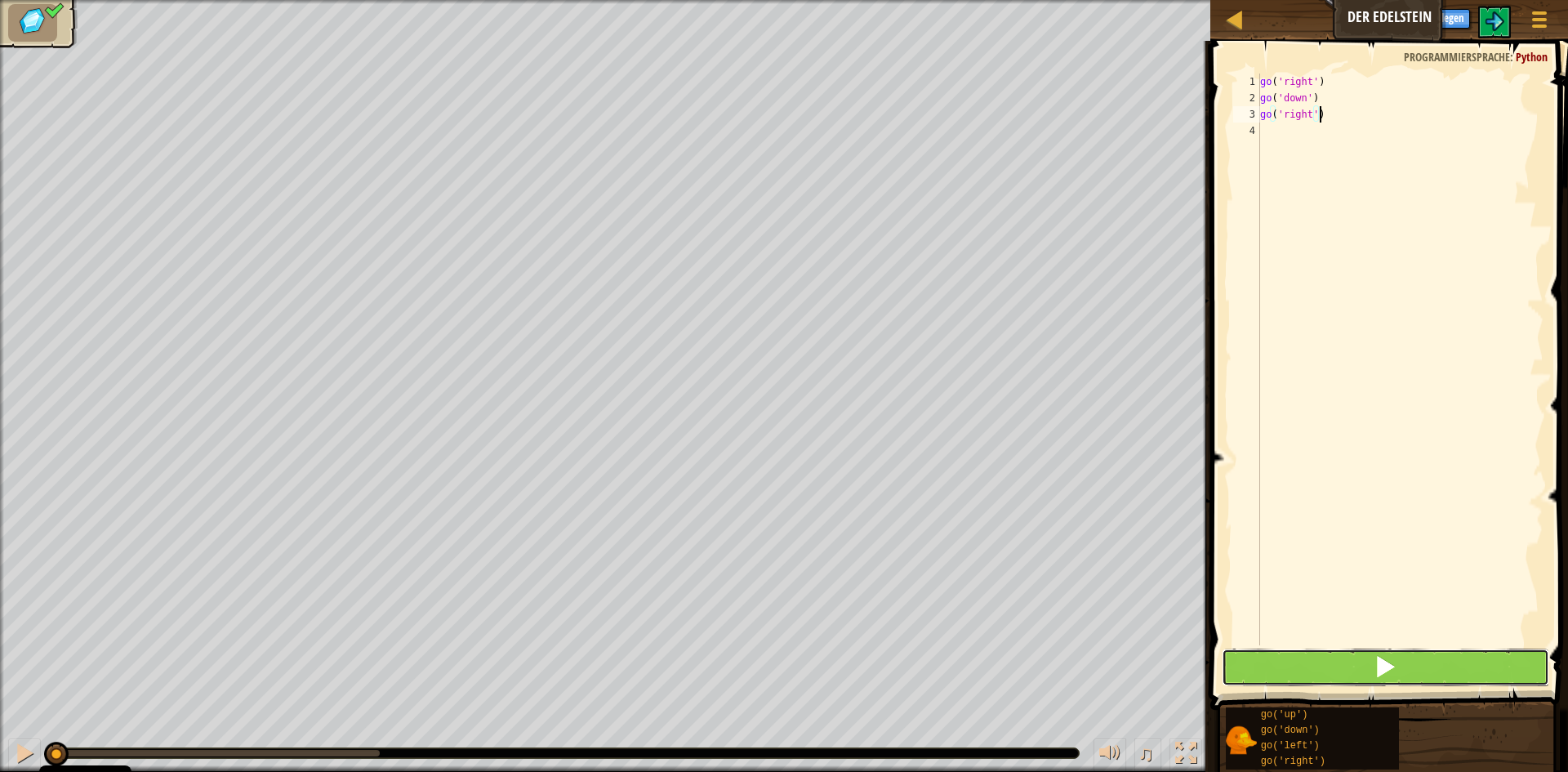
click at [1399, 653] on button at bounding box center [1386, 667] width 328 height 38
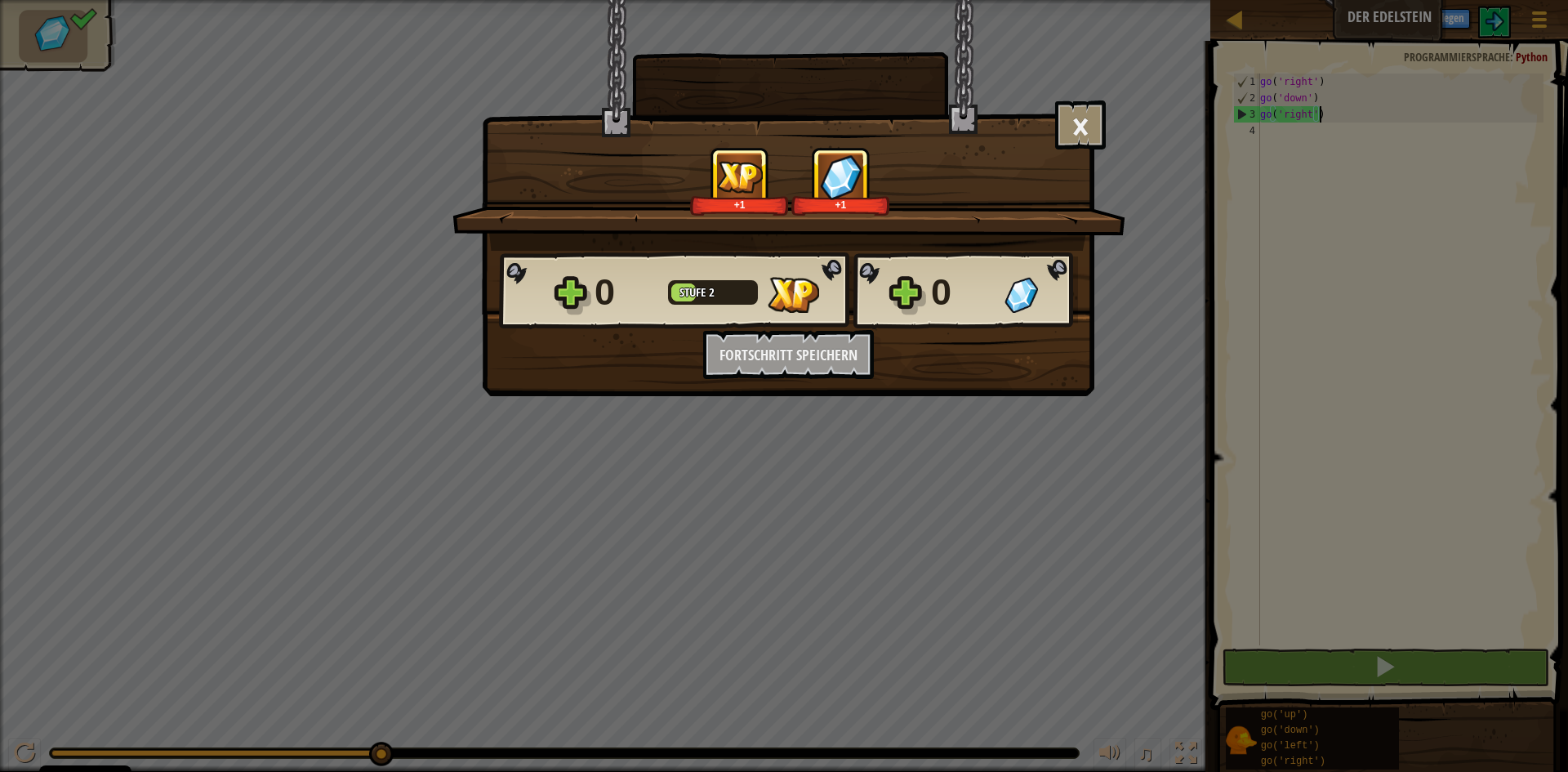
scroll to position [7, 4]
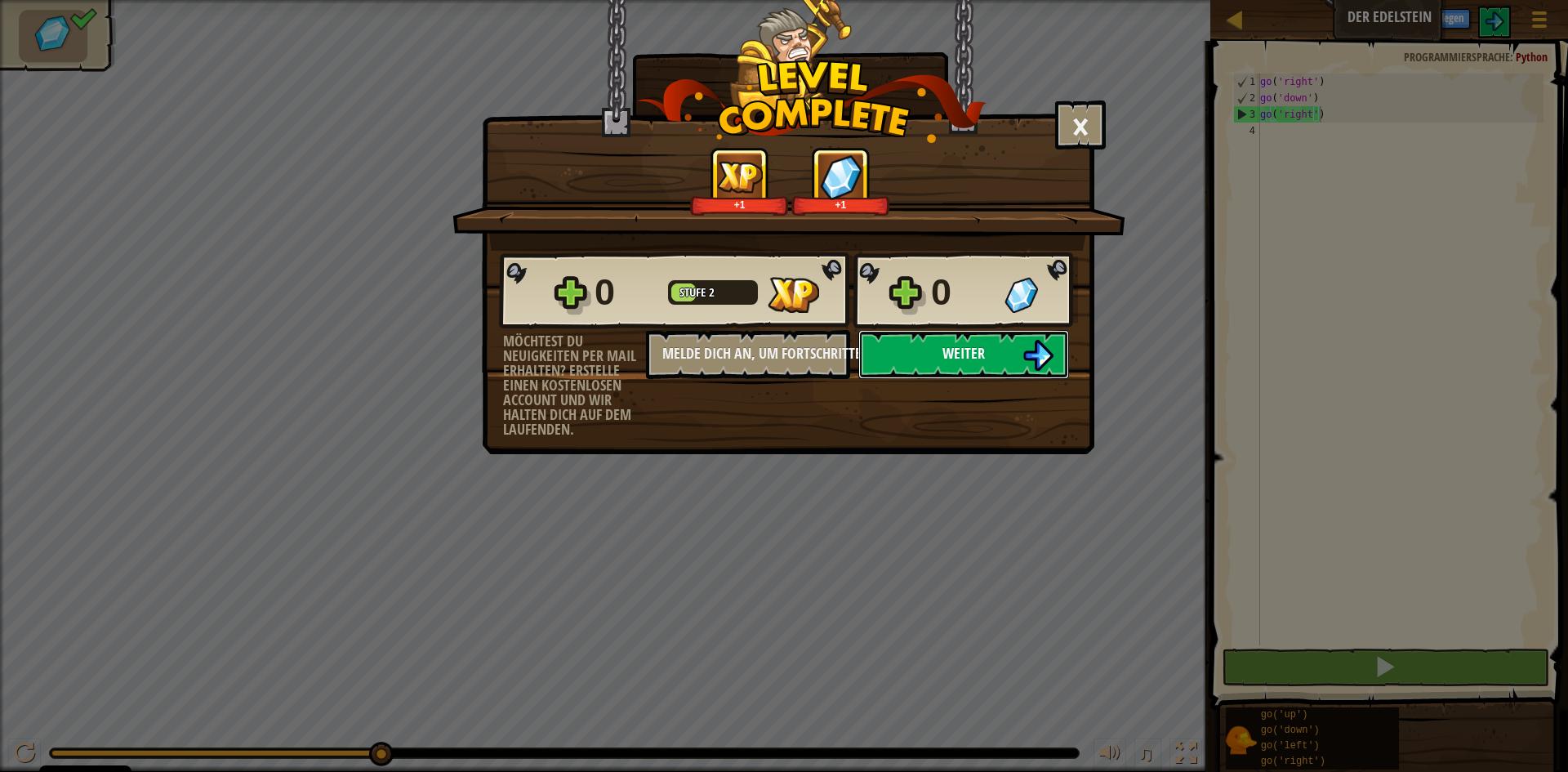
click at [979, 359] on span "Weiter" at bounding box center [964, 353] width 43 height 21
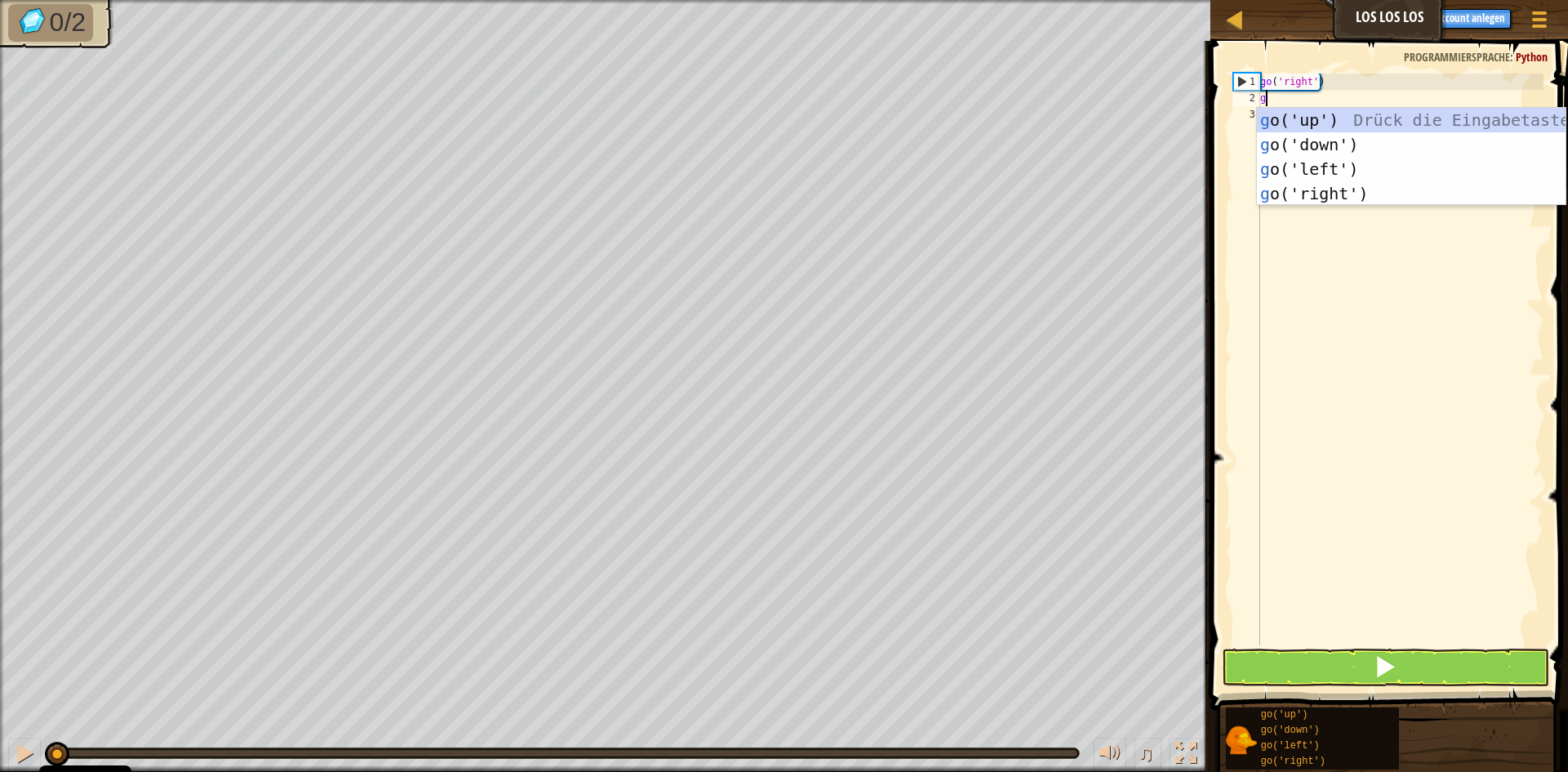
scroll to position [7, 0]
type textarea "go"
click at [1285, 113] on div "go ('up') Drück die Eingabetaste go ('down') Drück die Eingabetaste go ('left')…" at bounding box center [1411, 181] width 309 height 147
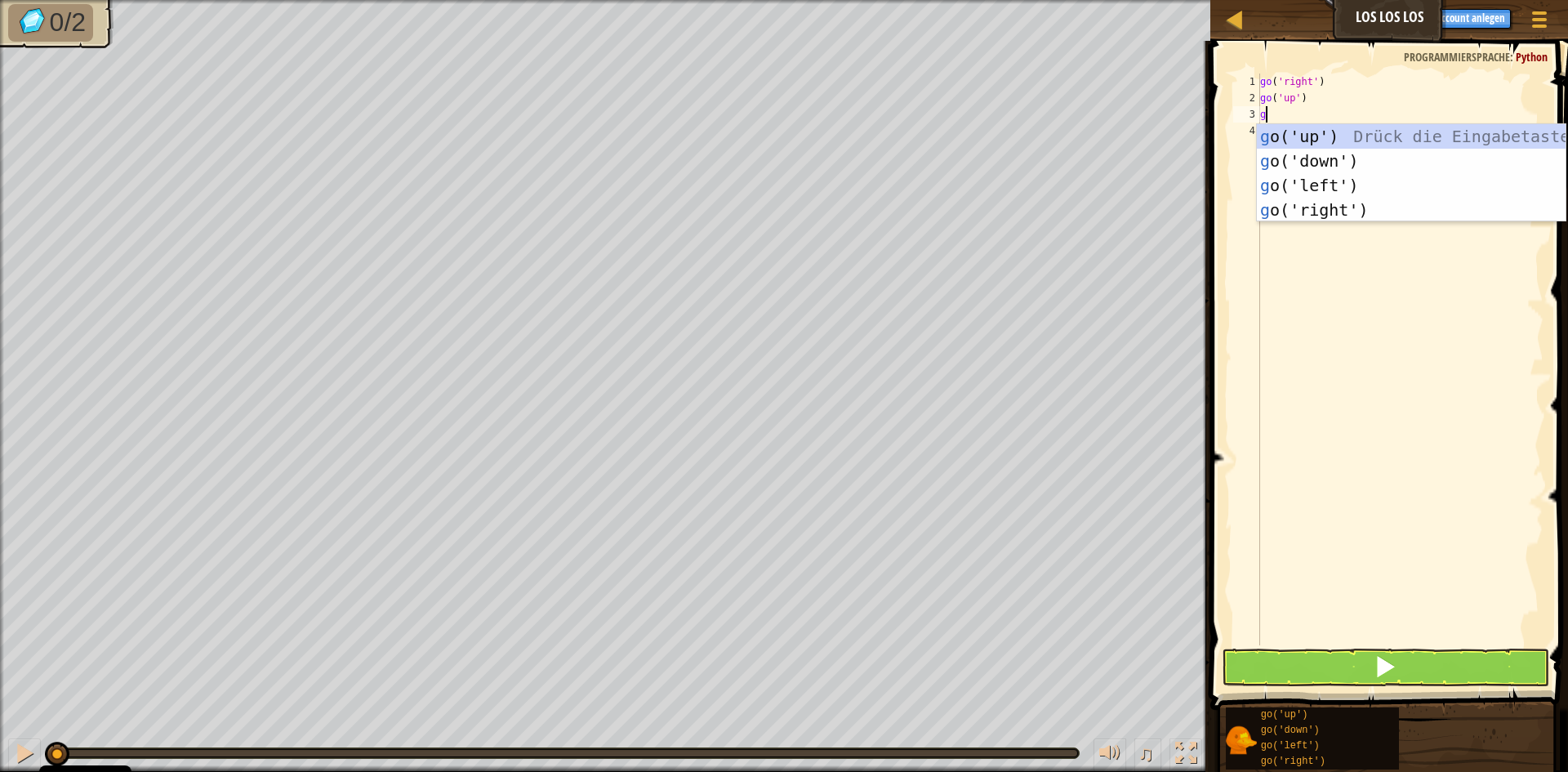
type textarea "go"
click at [1331, 213] on div "go ('up') Drück die Eingabetaste go ('down') Drück die Eingabetaste go ('left')…" at bounding box center [1411, 198] width 309 height 147
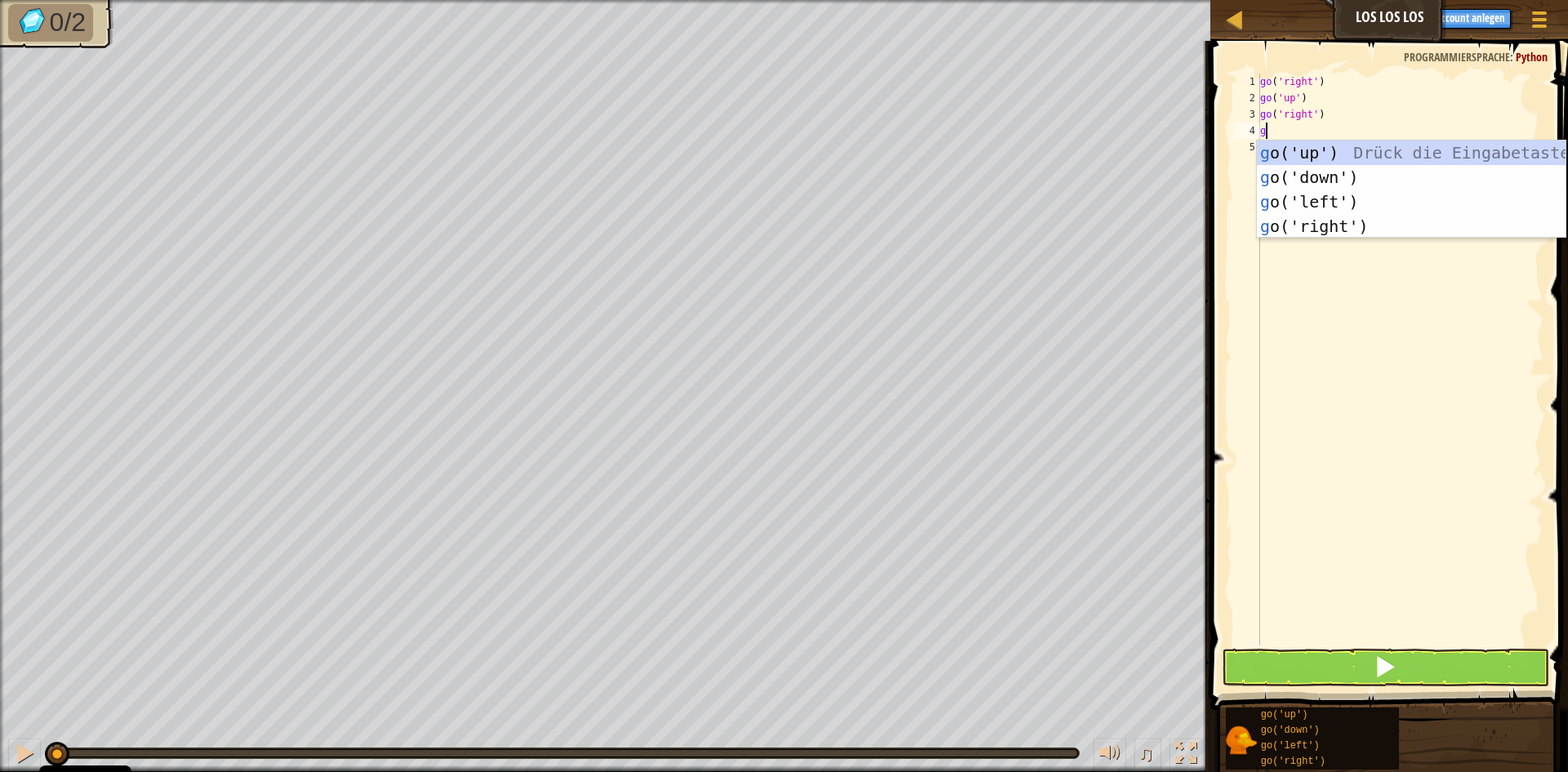
type textarea "go"
click at [1346, 225] on div "go ('up') Drück die Eingabetaste go ('down') Drück die Eingabetaste go ('left')…" at bounding box center [1411, 214] width 309 height 147
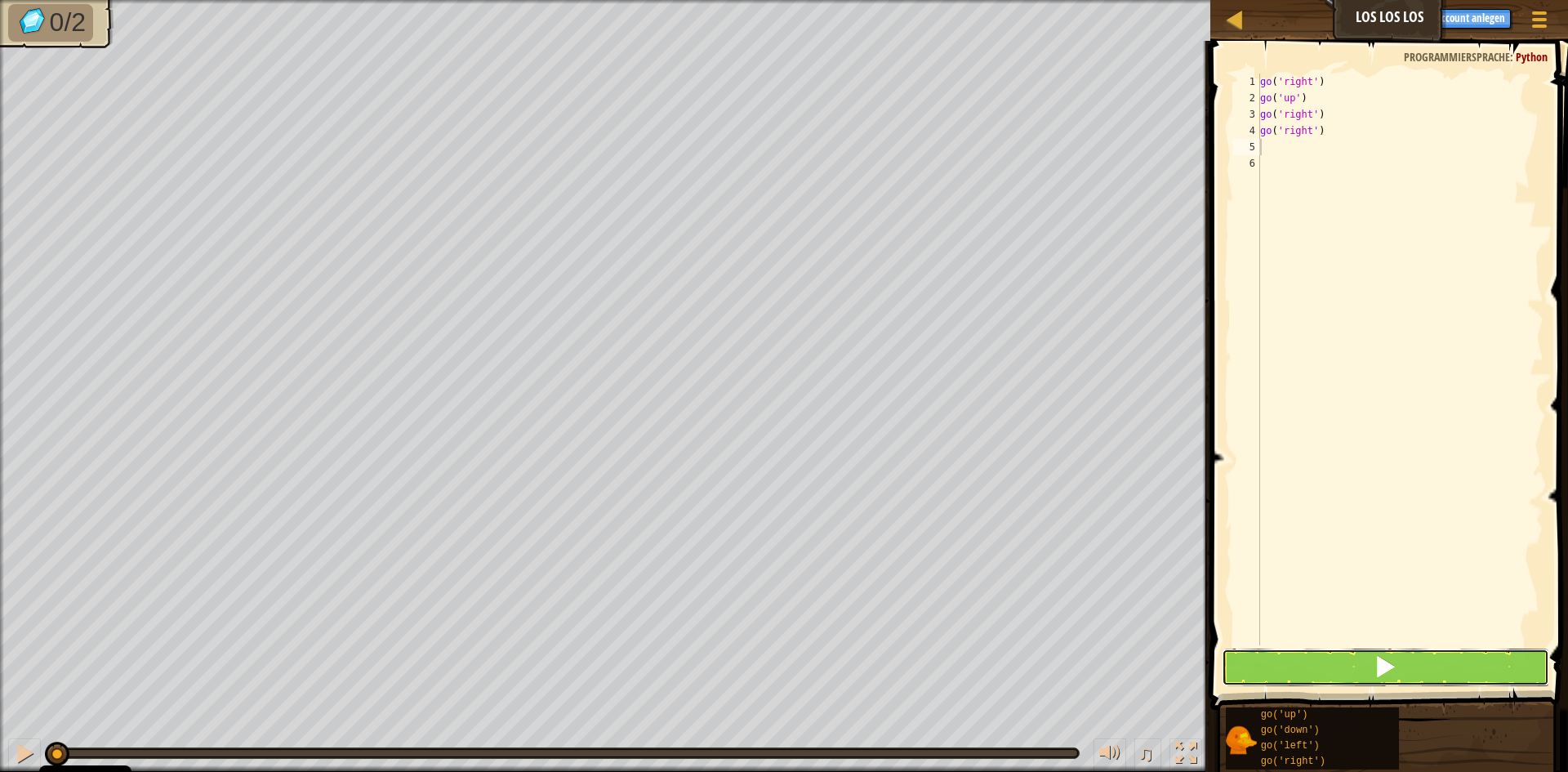
click at [1372, 663] on button at bounding box center [1386, 667] width 328 height 38
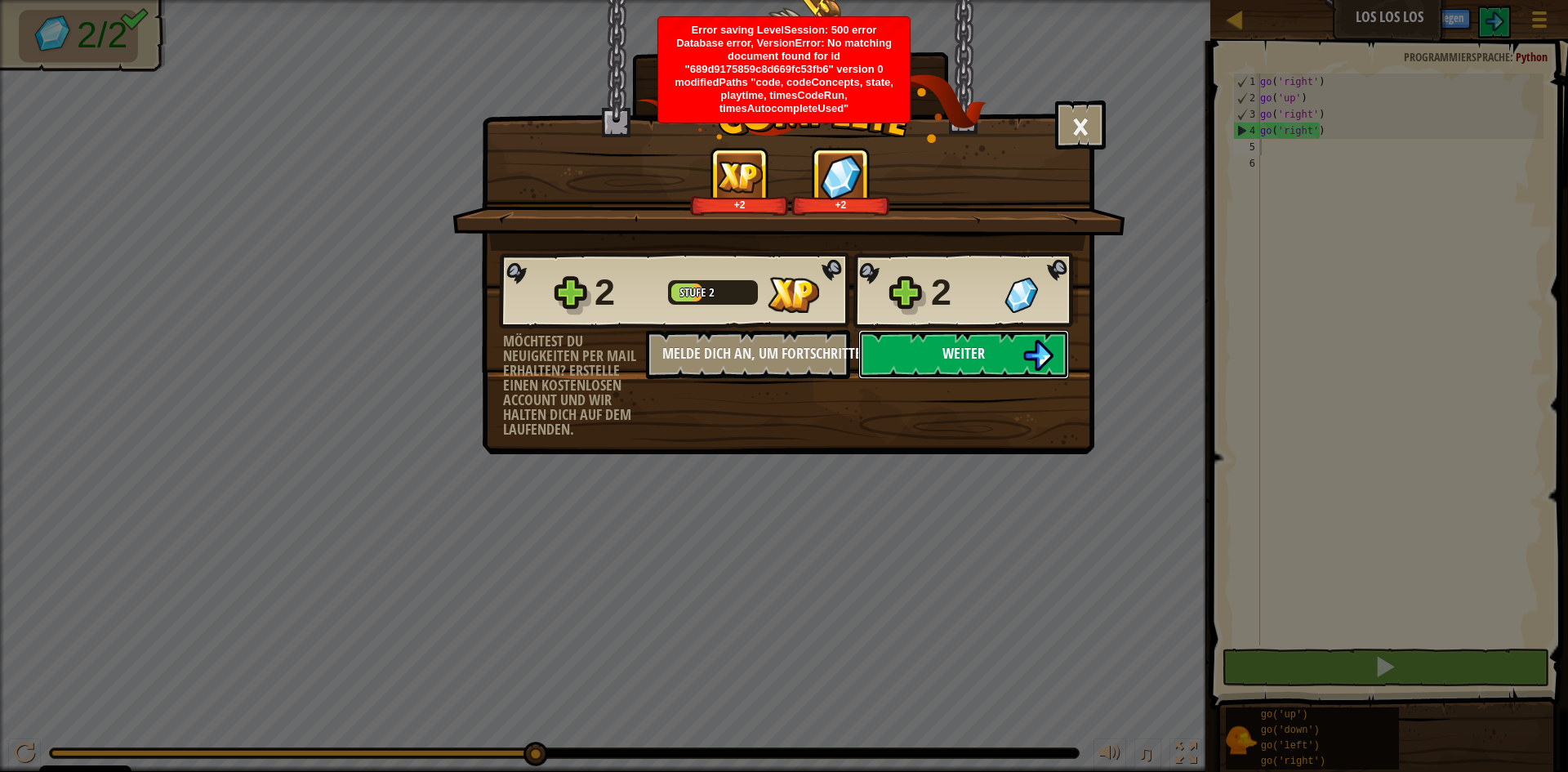
click at [977, 353] on span "Weiter" at bounding box center [964, 353] width 43 height 21
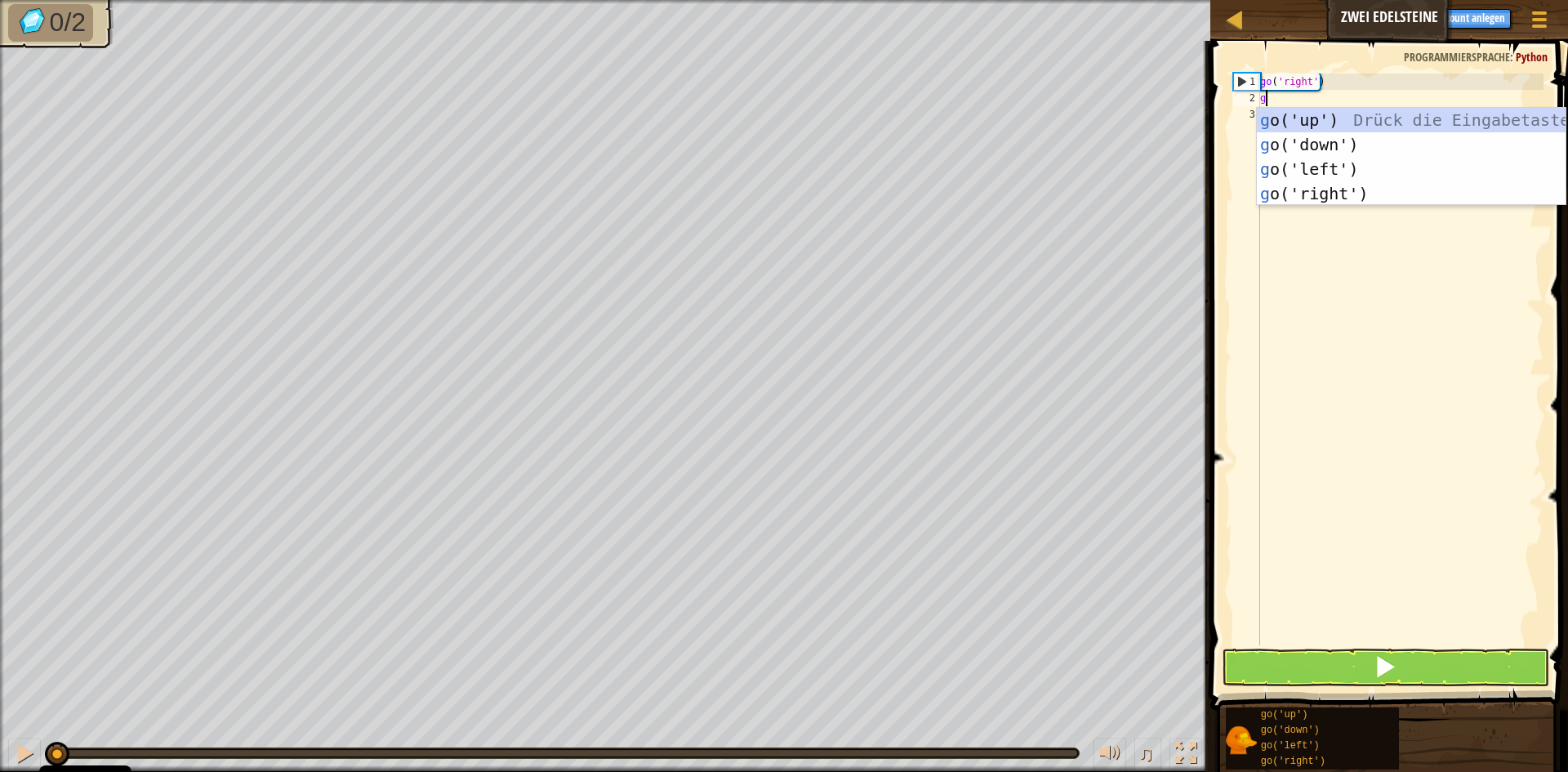
scroll to position [7, 0]
type textarea "go"
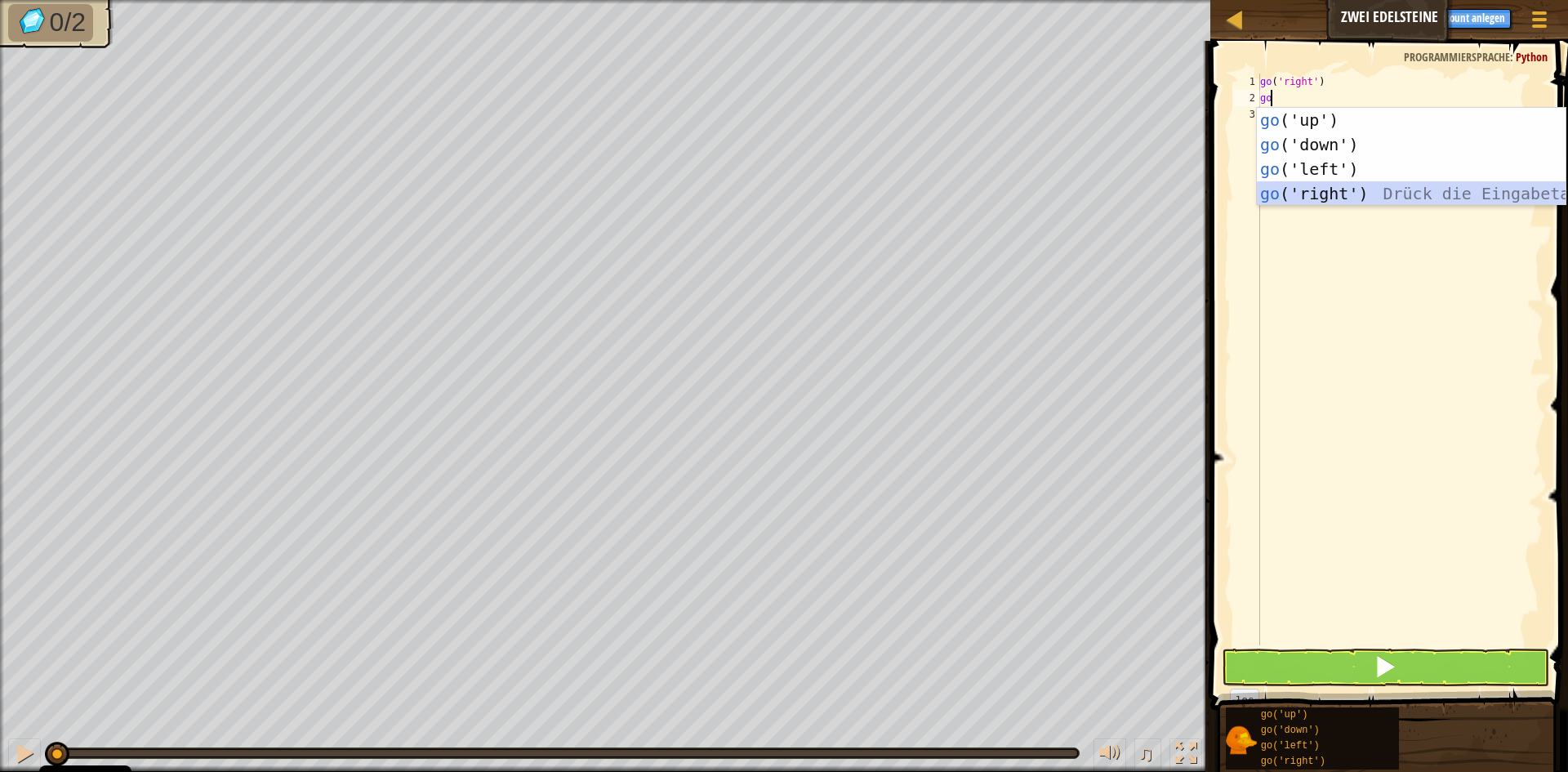
click at [1320, 189] on div "go ('up') Drück die Eingabetaste go ('down') Drück die Eingabetaste go ('left')…" at bounding box center [1411, 181] width 309 height 147
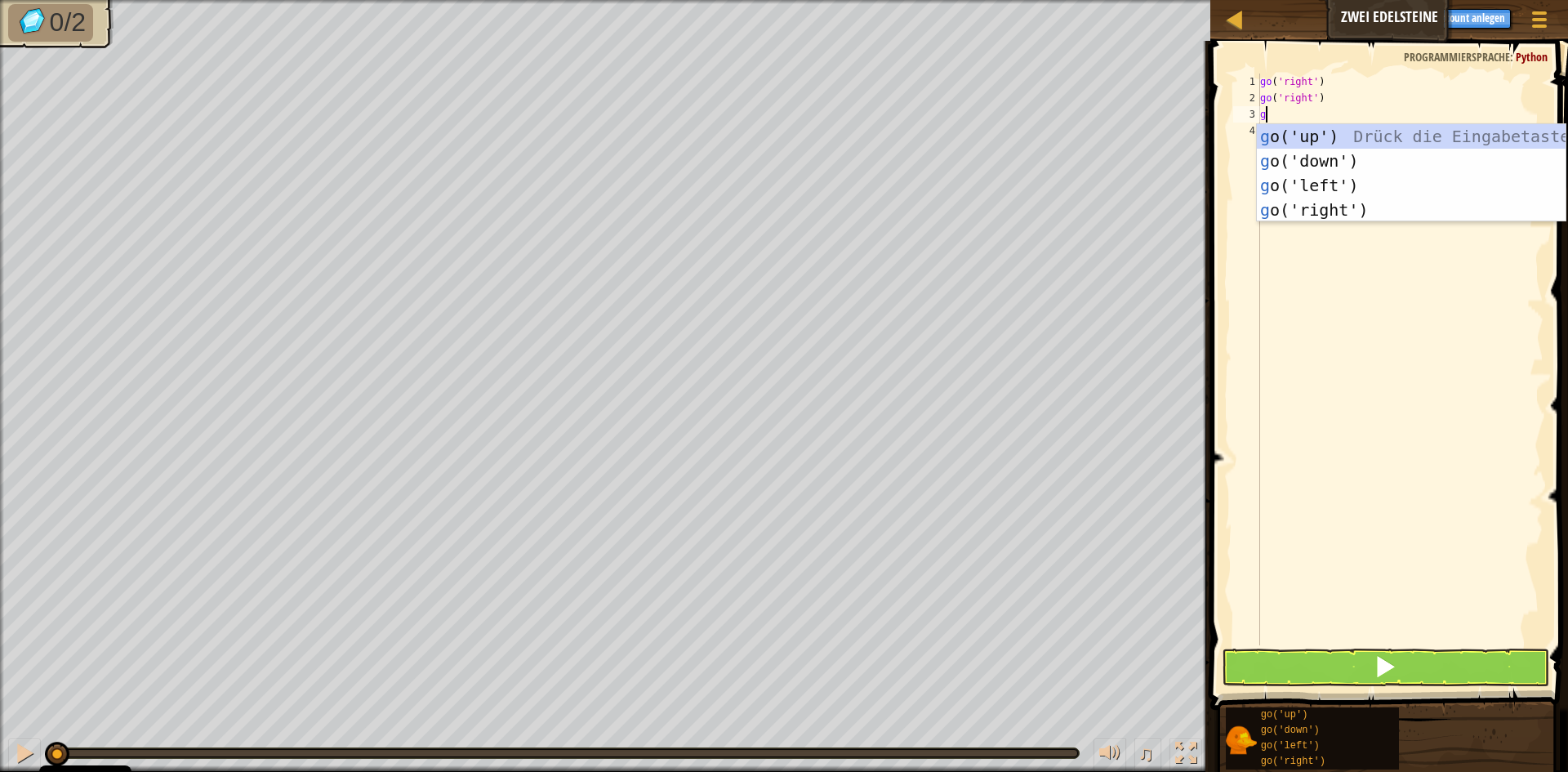
type textarea "go"
click at [1285, 208] on div "go ('up') Drück die Eingabetaste go ('down') Drück die Eingabetaste go ('left')…" at bounding box center [1411, 198] width 309 height 147
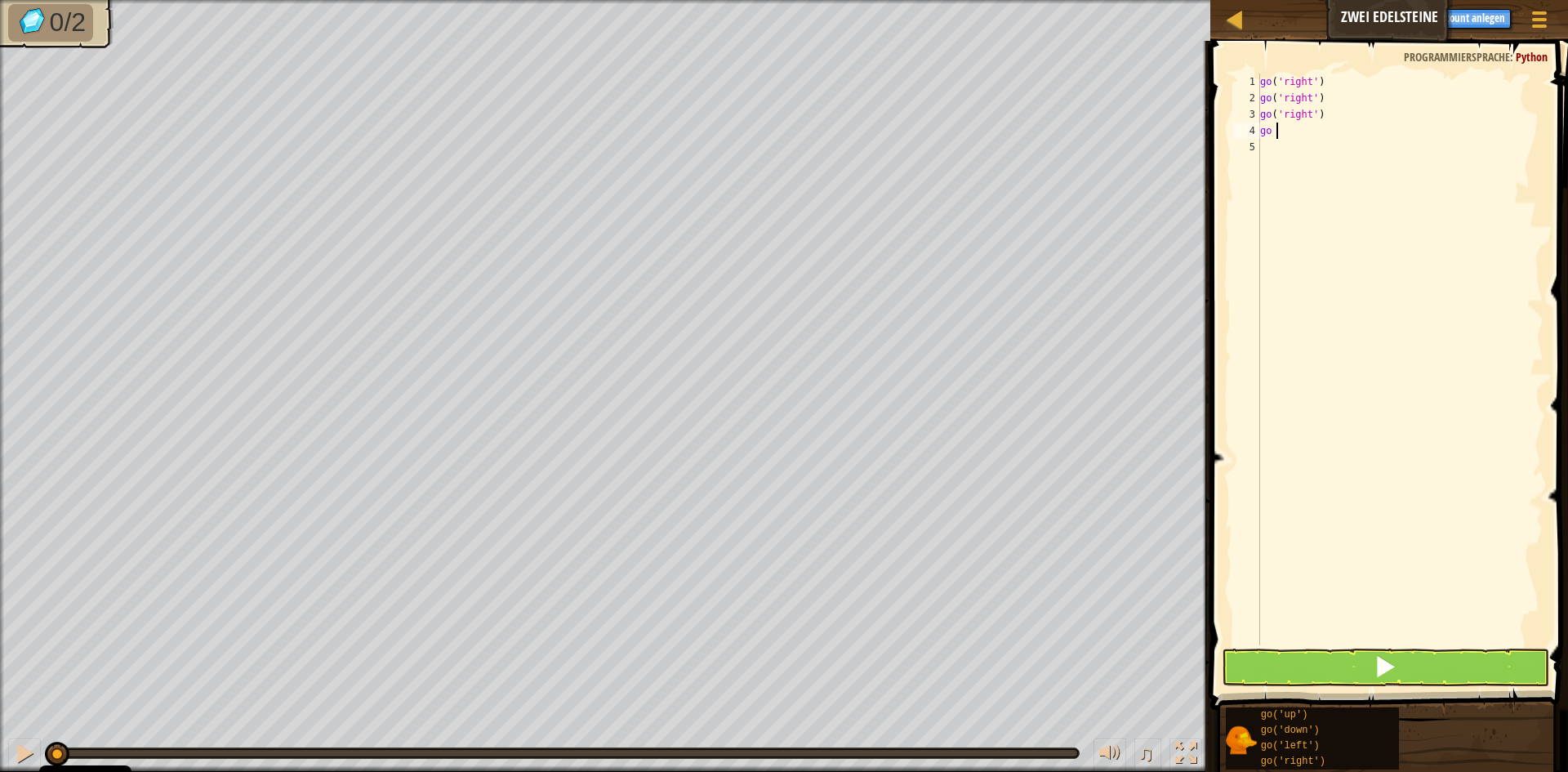
type textarea "go u"
click at [1276, 150] on div "go(' u p') Drück die Eingabetaste" at bounding box center [1412, 177] width 309 height 73
type textarea "go d"
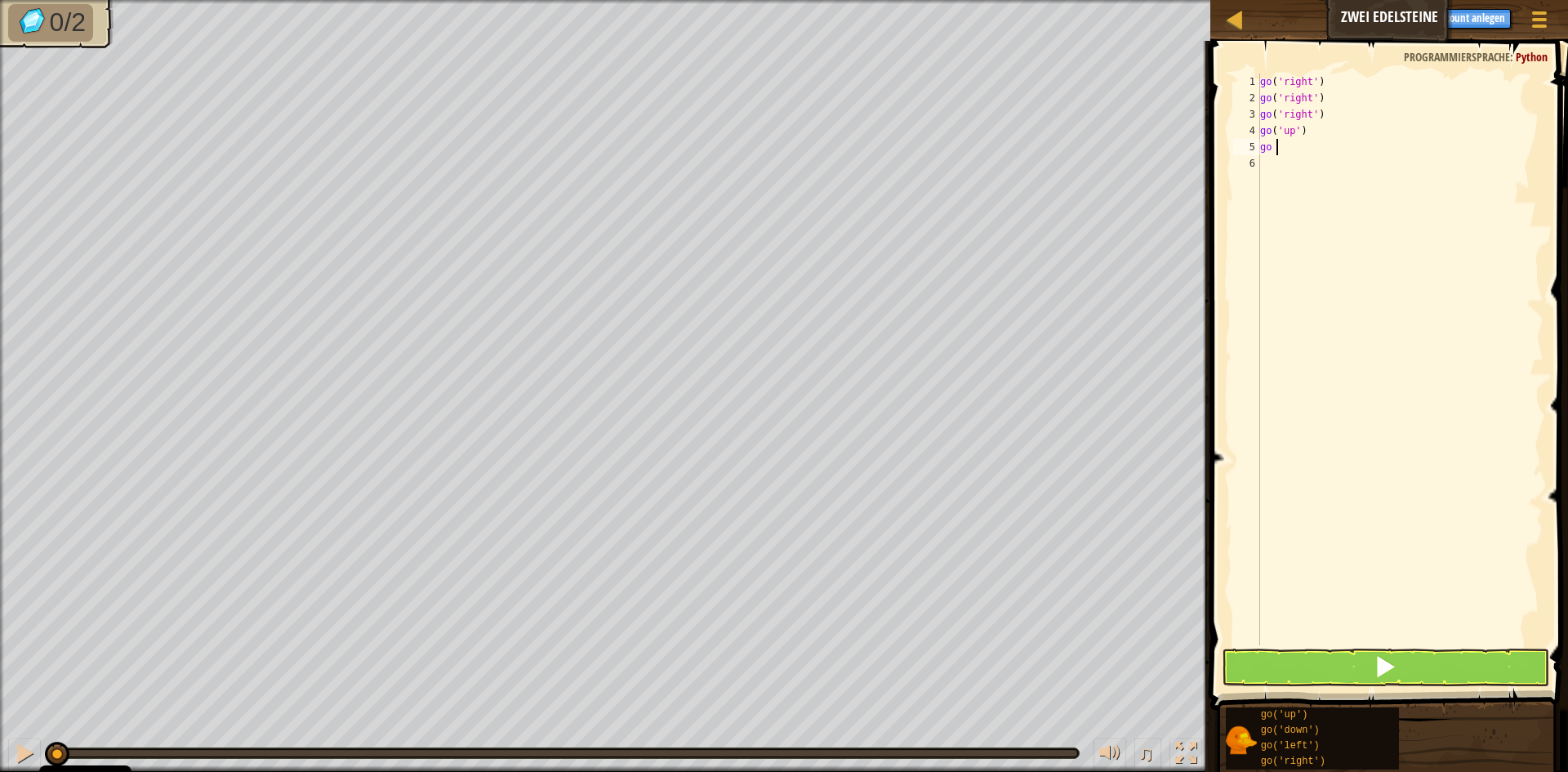
scroll to position [7, 1]
click at [1309, 168] on div "go(' d own') Drück die Eingabetaste" at bounding box center [1412, 193] width 309 height 73
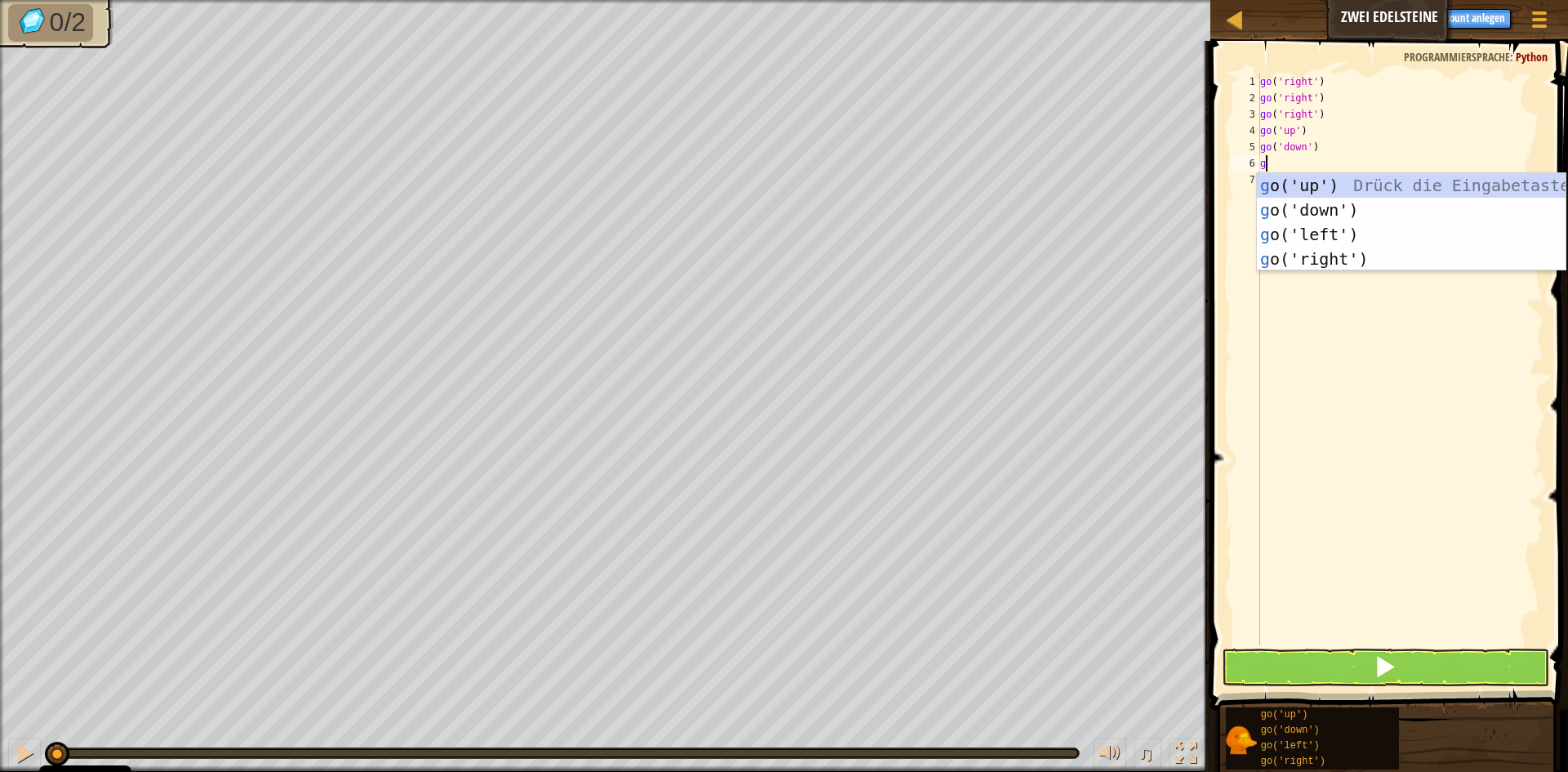
type textarea "go"
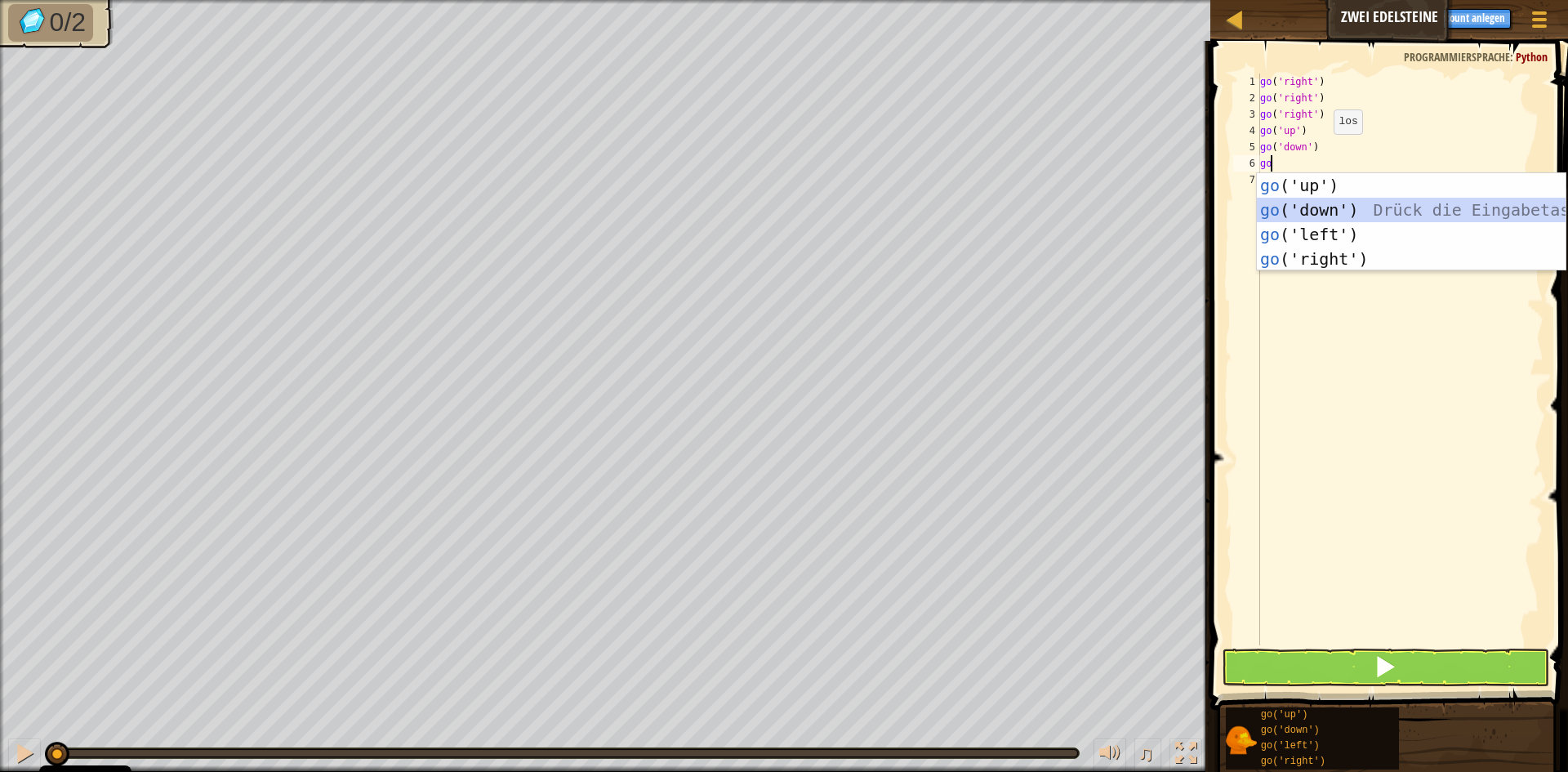
click at [1301, 217] on div "go ('up') Drück die Eingabetaste go ('down') Drück die Eingabetaste go ('left')…" at bounding box center [1411, 246] width 309 height 147
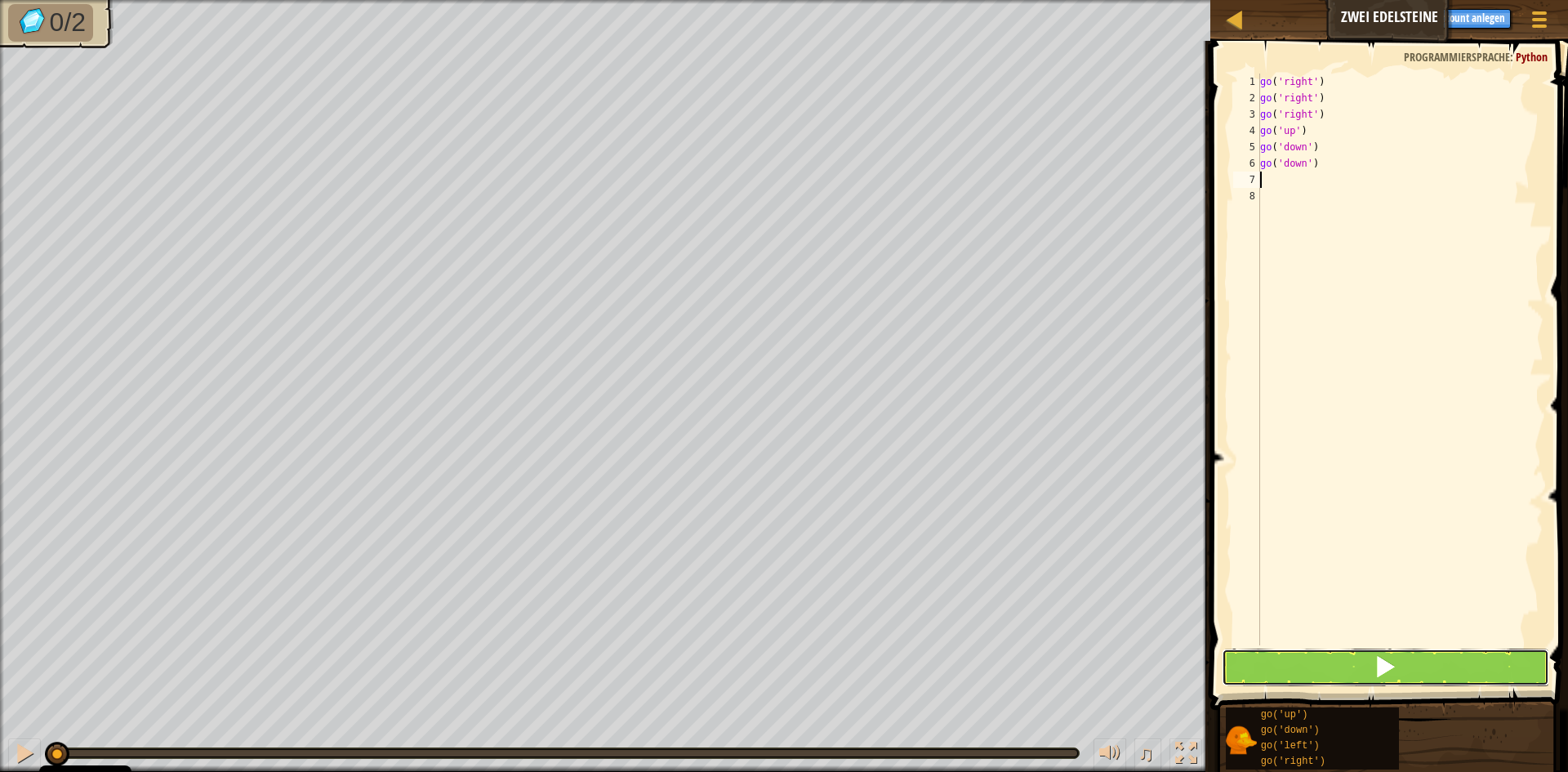
click at [1244, 670] on button at bounding box center [1386, 667] width 328 height 38
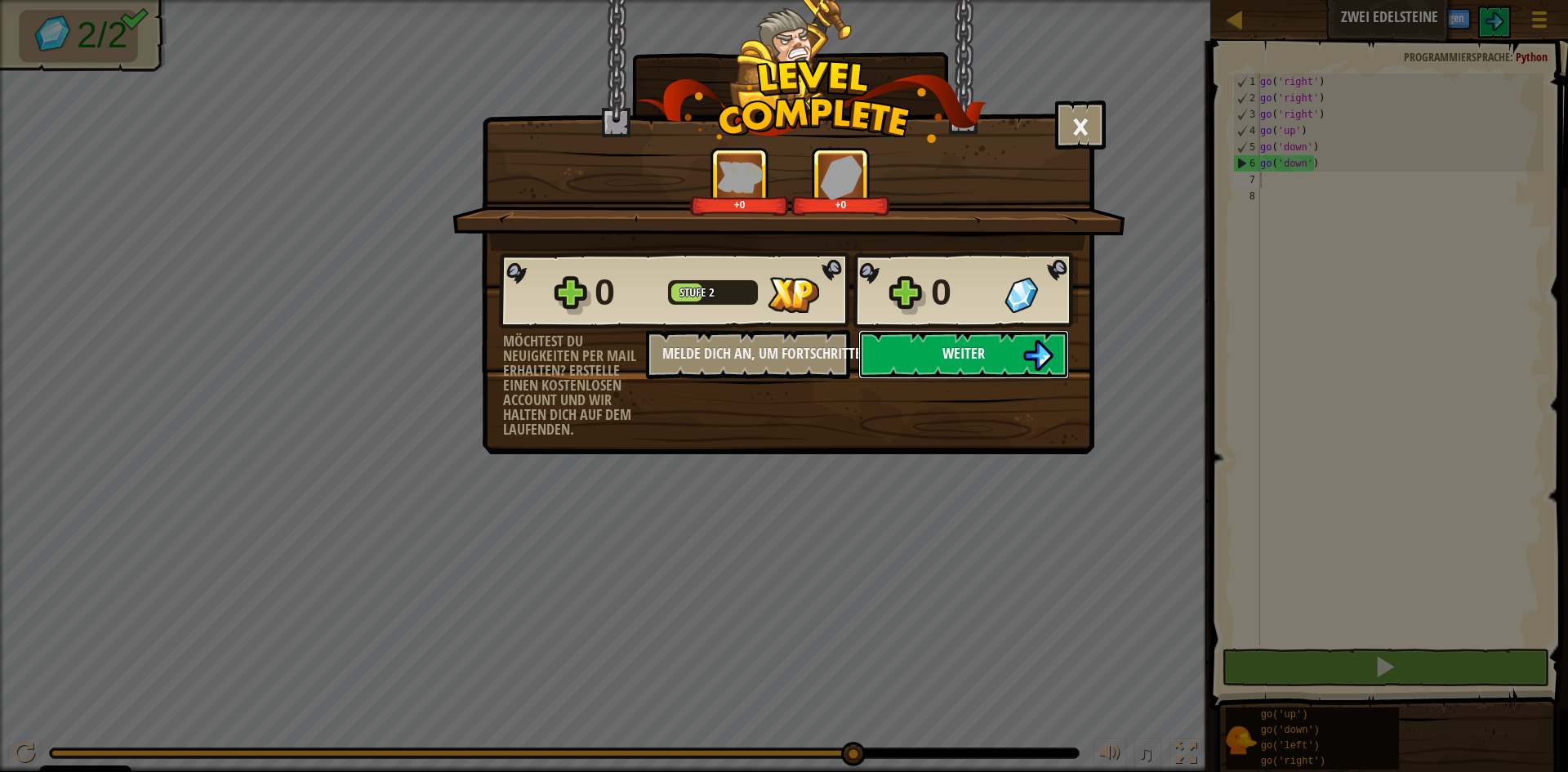
click at [965, 354] on span "Weiter" at bounding box center [964, 353] width 43 height 21
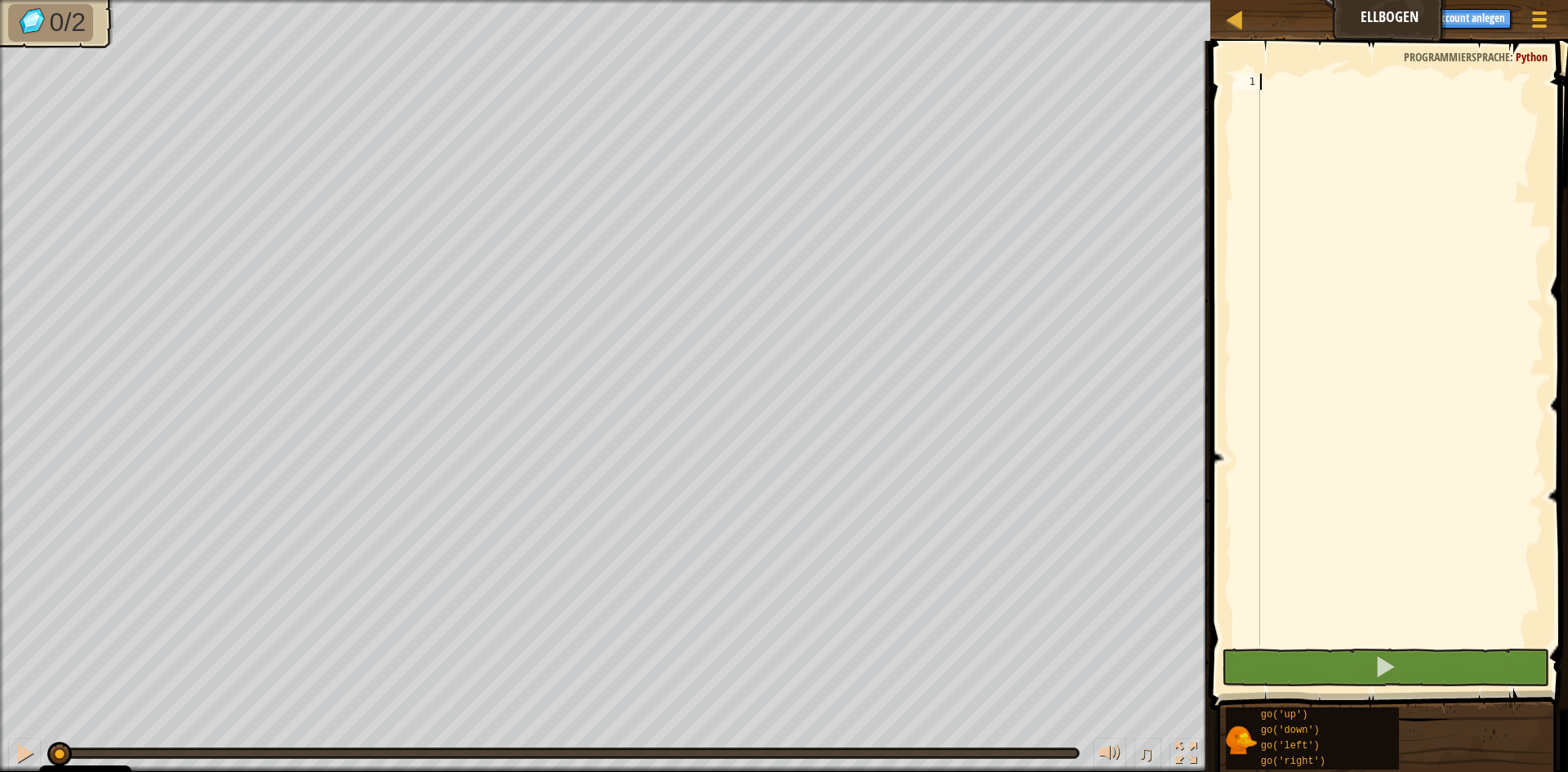
scroll to position [7, 0]
type textarea "go"
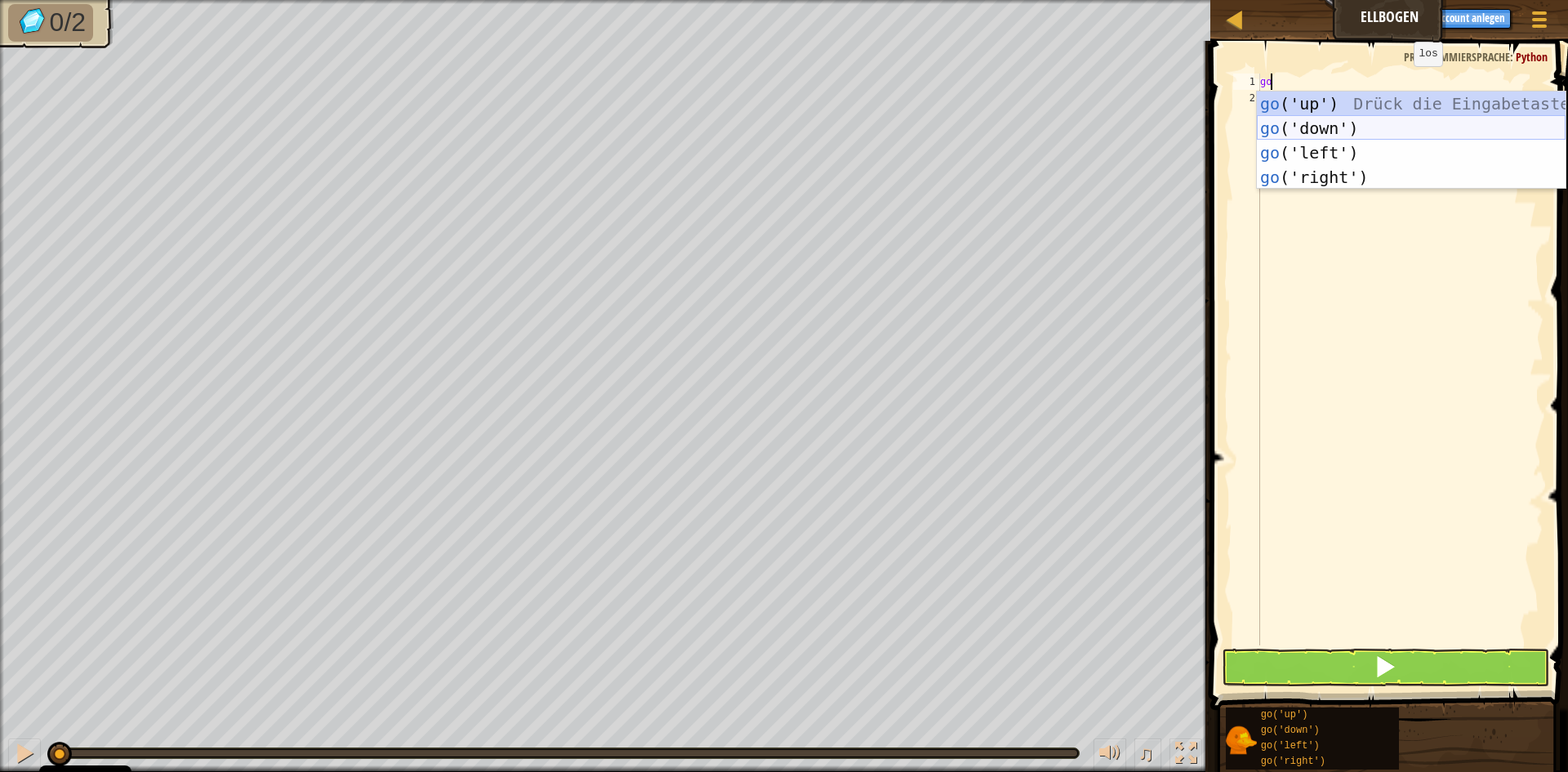
click at [1348, 129] on div "go ('up') Drück die Eingabetaste go ('down') Drück die Eingabetaste go ('left')…" at bounding box center [1411, 165] width 309 height 147
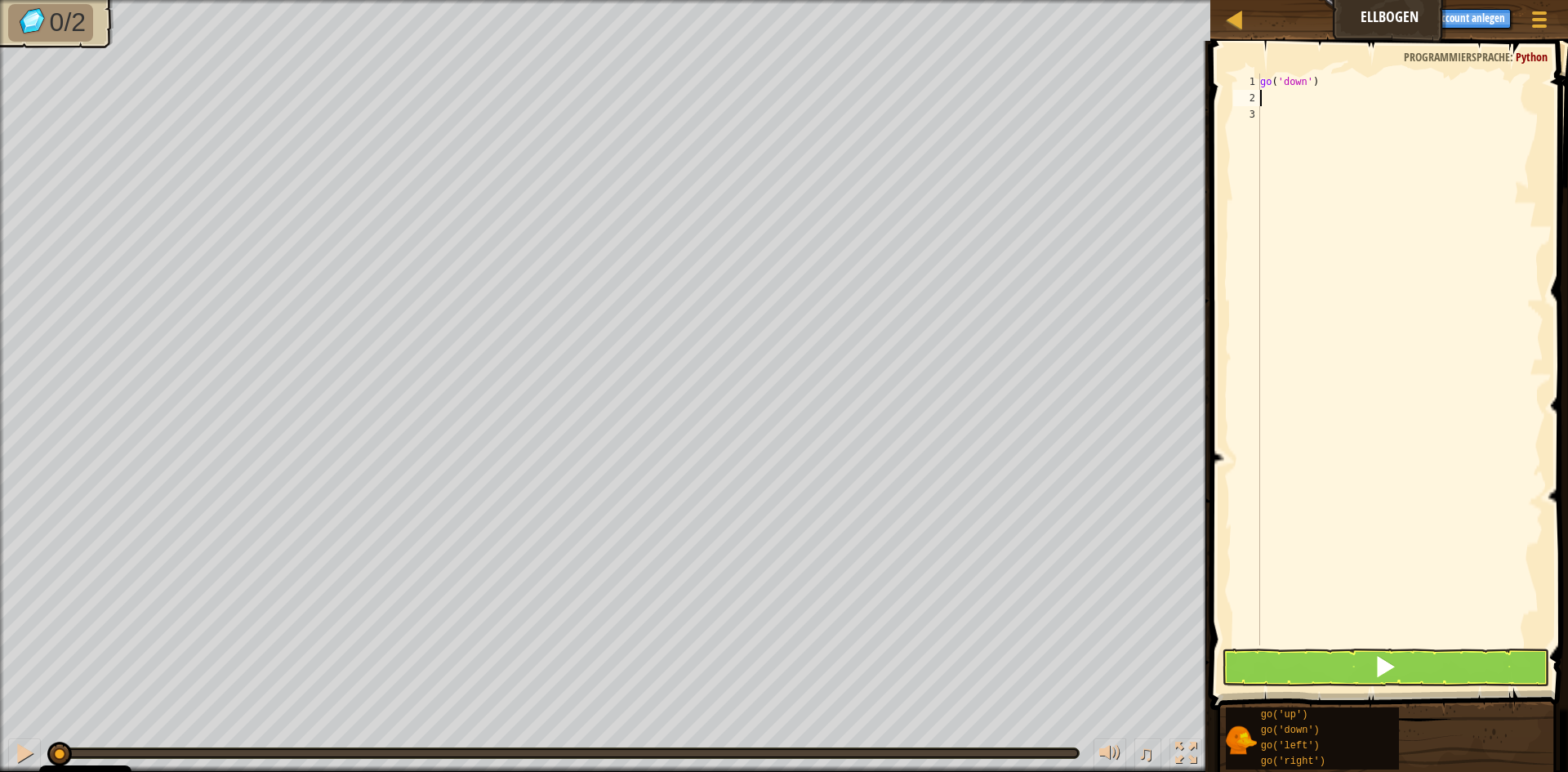
type textarea "go"
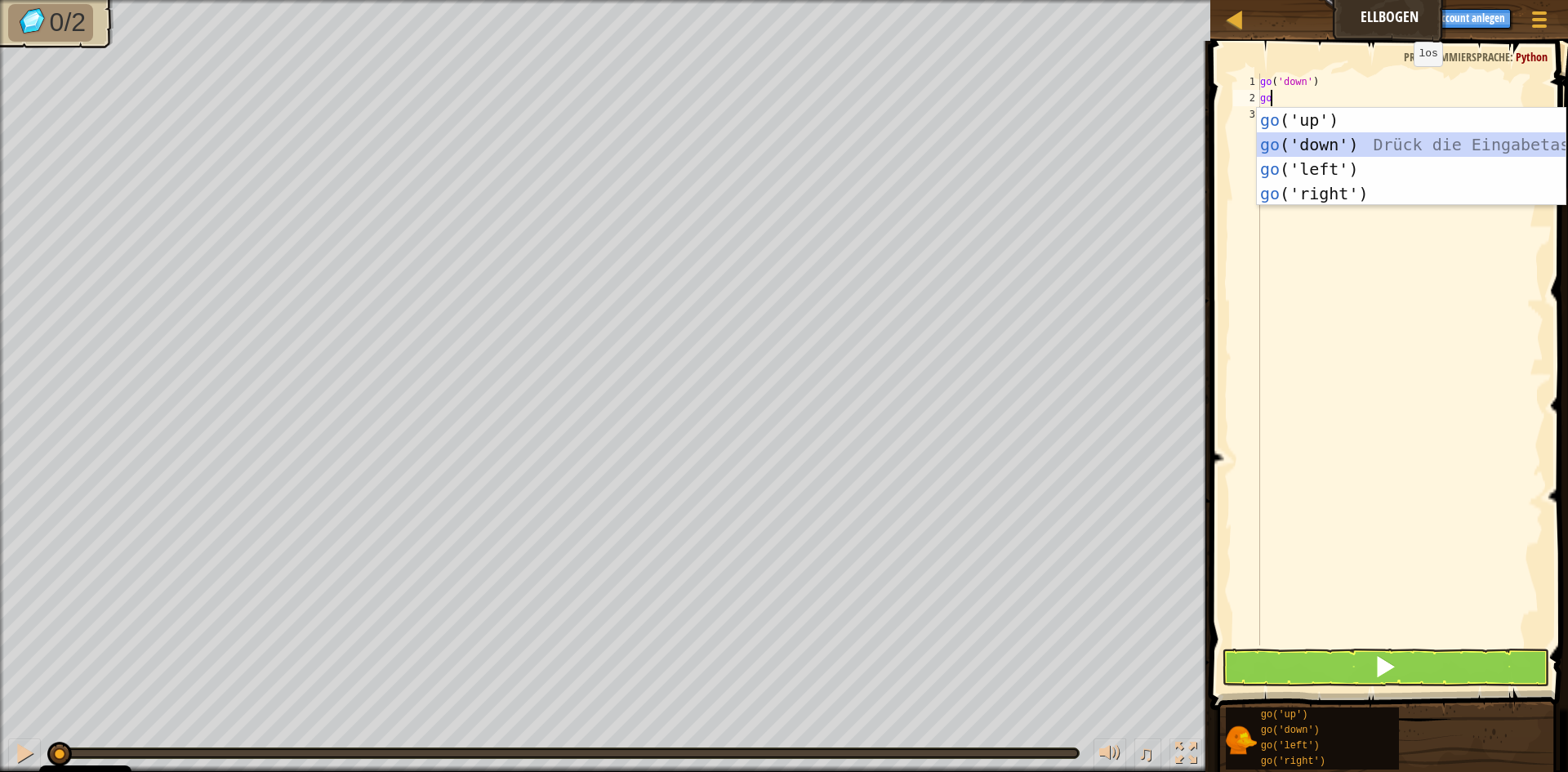
click at [1328, 148] on div "go ('up') Drück die Eingabetaste go ('down') Drück die Eingabetaste go ('left')…" at bounding box center [1411, 181] width 309 height 147
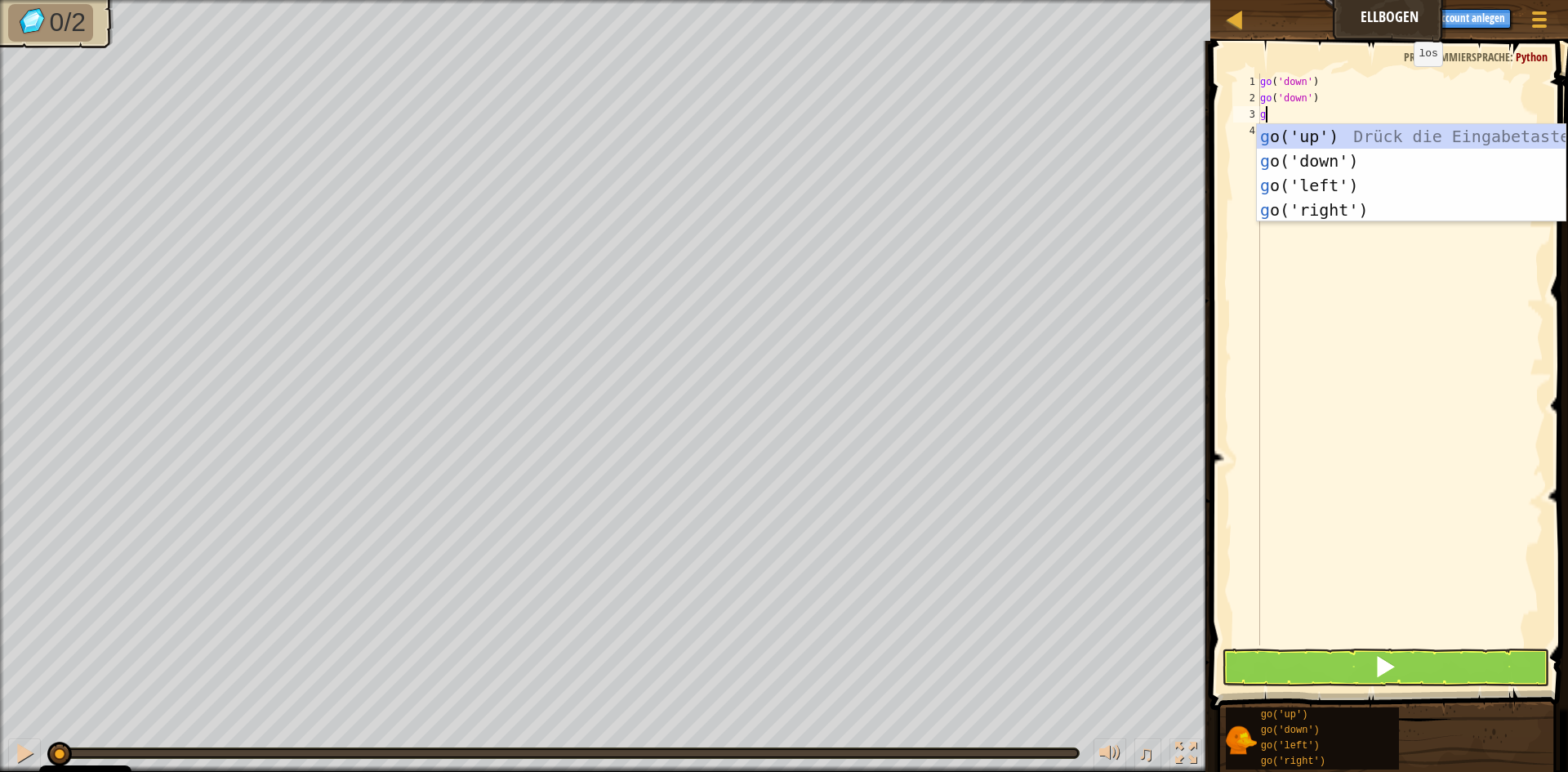
type textarea "go"
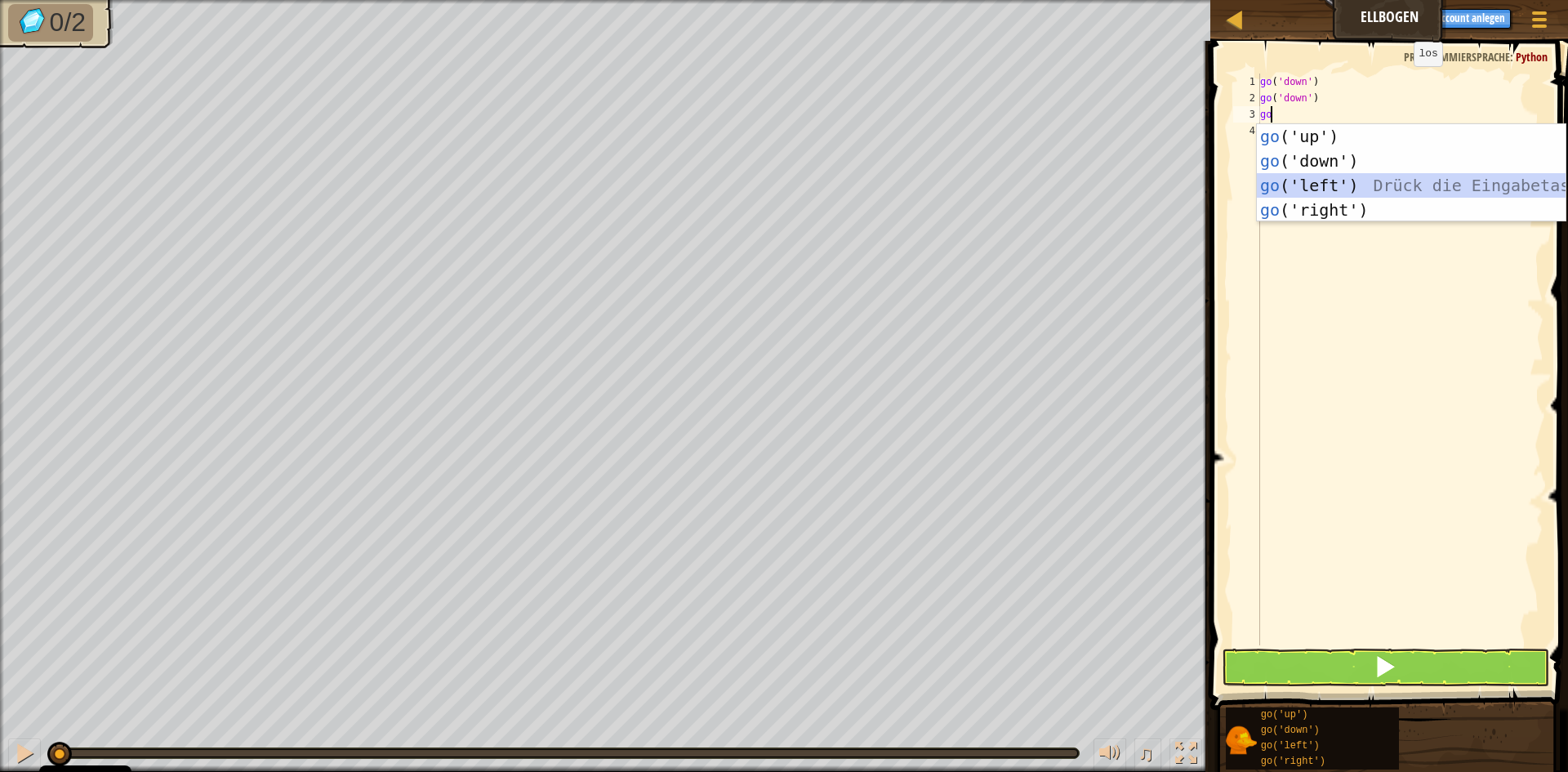
click at [1268, 182] on div "go ('up') Drück die Eingabetaste go ('down') Drück die Eingabetaste go ('left')…" at bounding box center [1411, 198] width 309 height 147
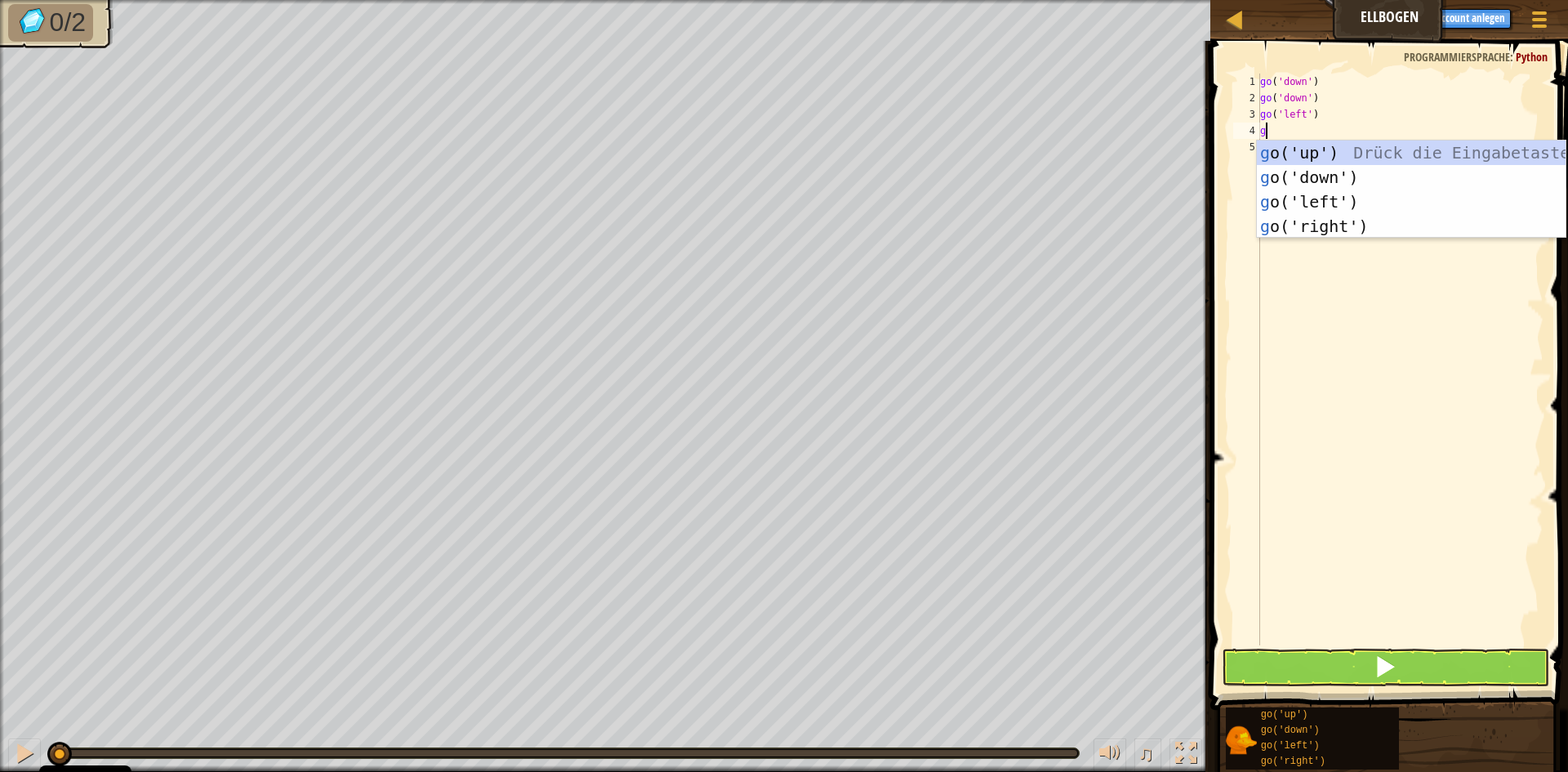
type textarea "go"
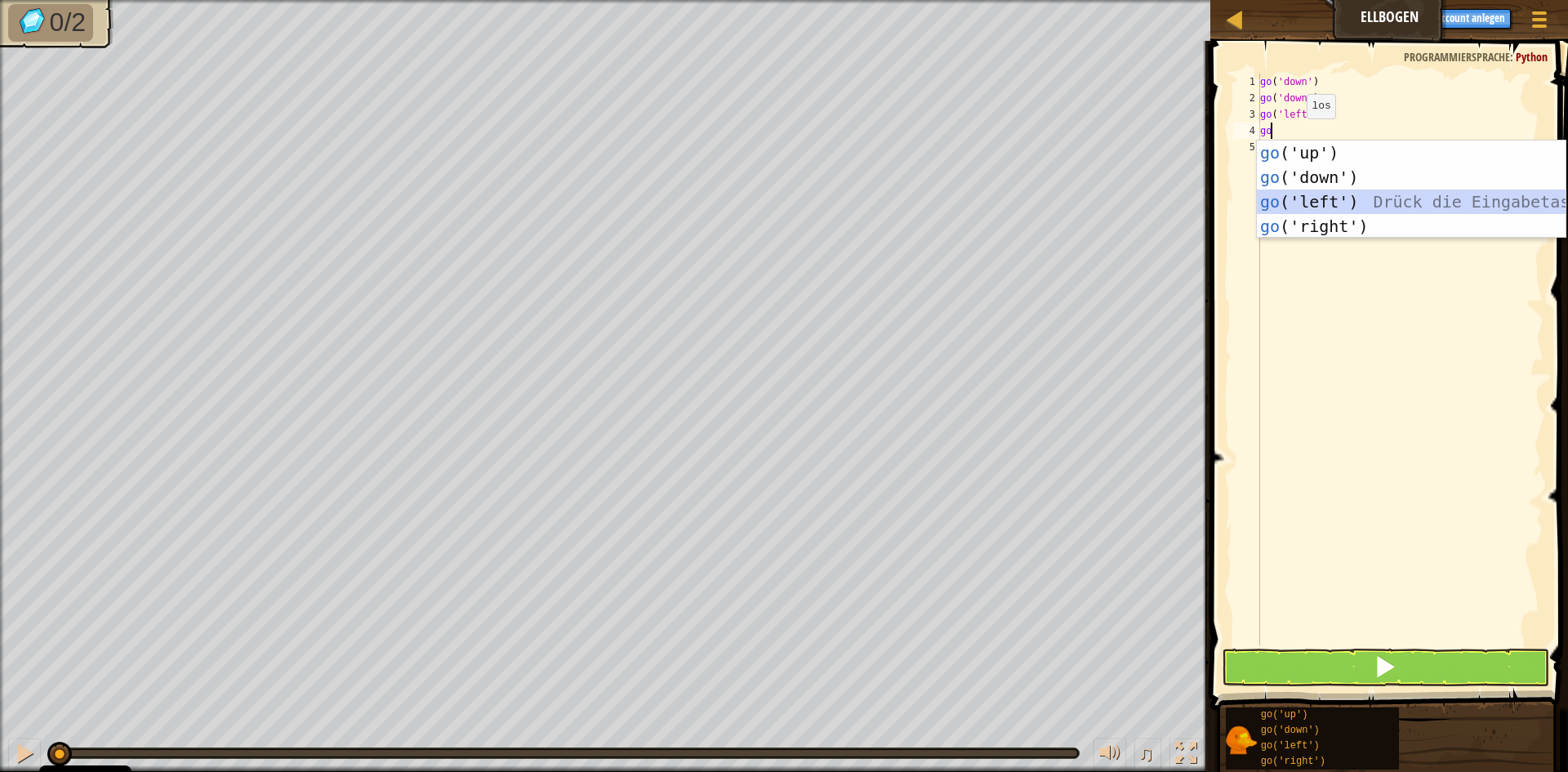
click at [1290, 199] on div "go ('up') Drück die Eingabetaste go ('down') Drück die Eingabetaste go ('left')…" at bounding box center [1411, 214] width 309 height 147
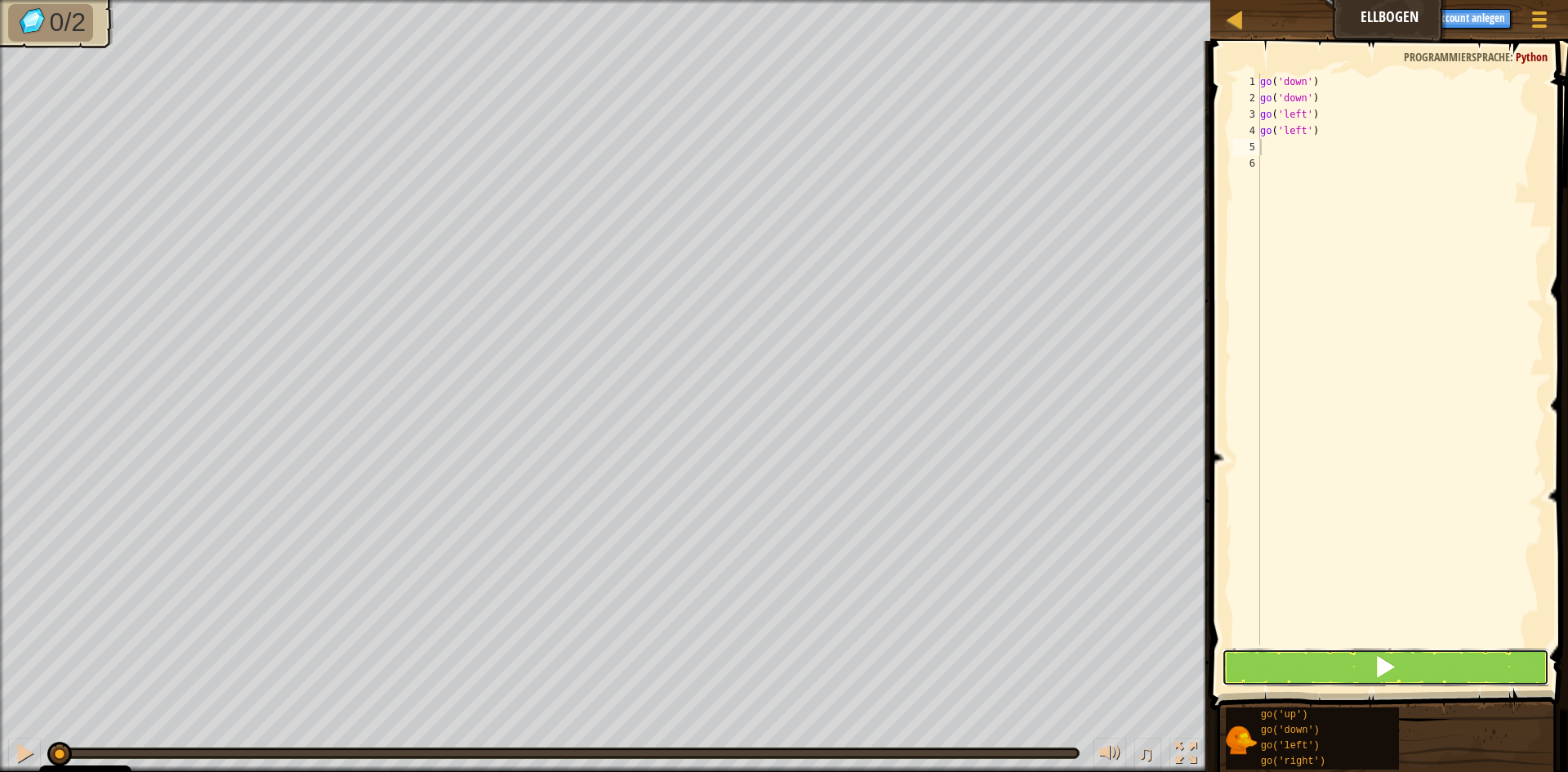
click at [1286, 659] on button at bounding box center [1386, 667] width 328 height 38
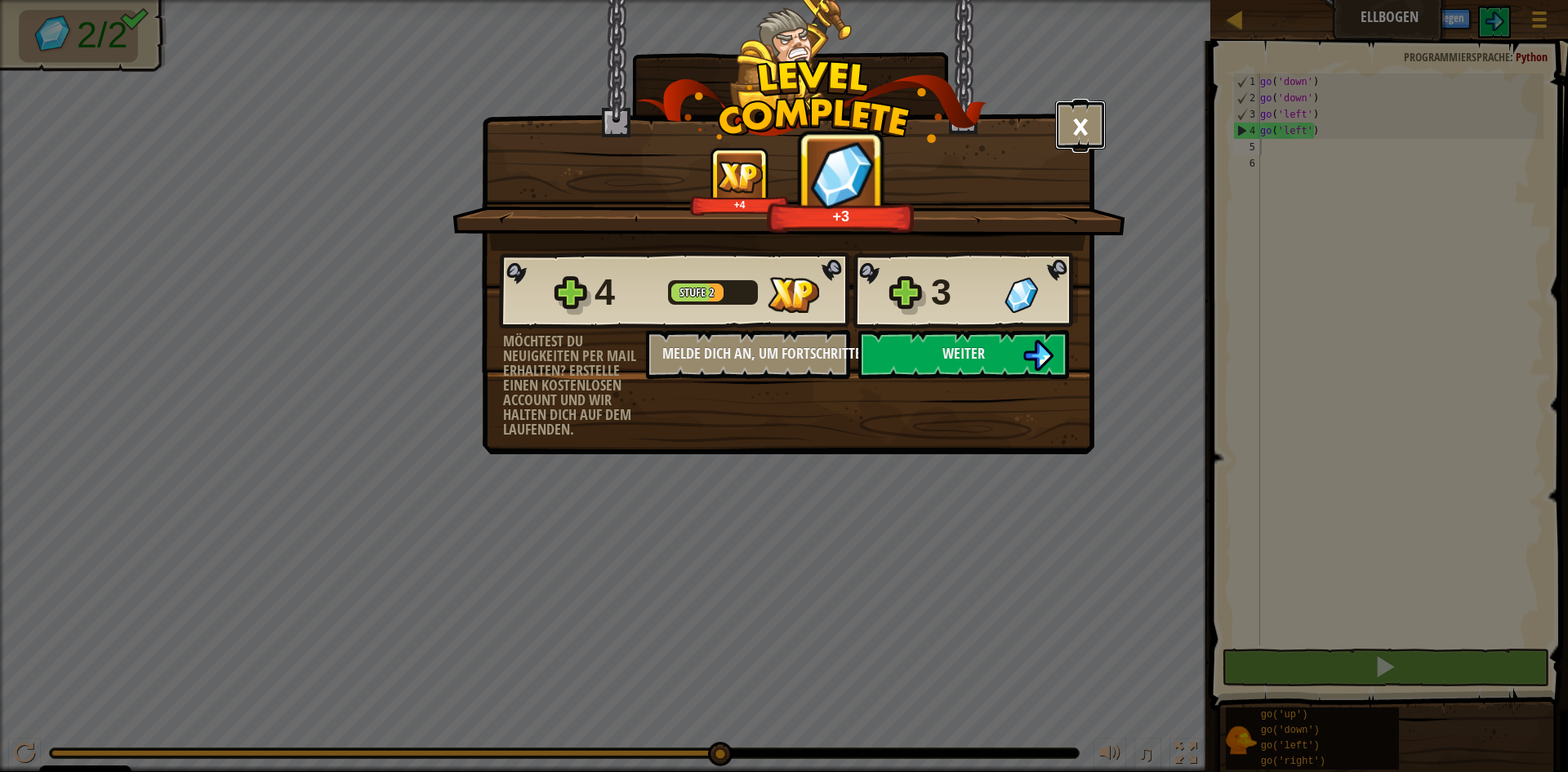
click at [1073, 115] on button "×" at bounding box center [1080, 124] width 50 height 49
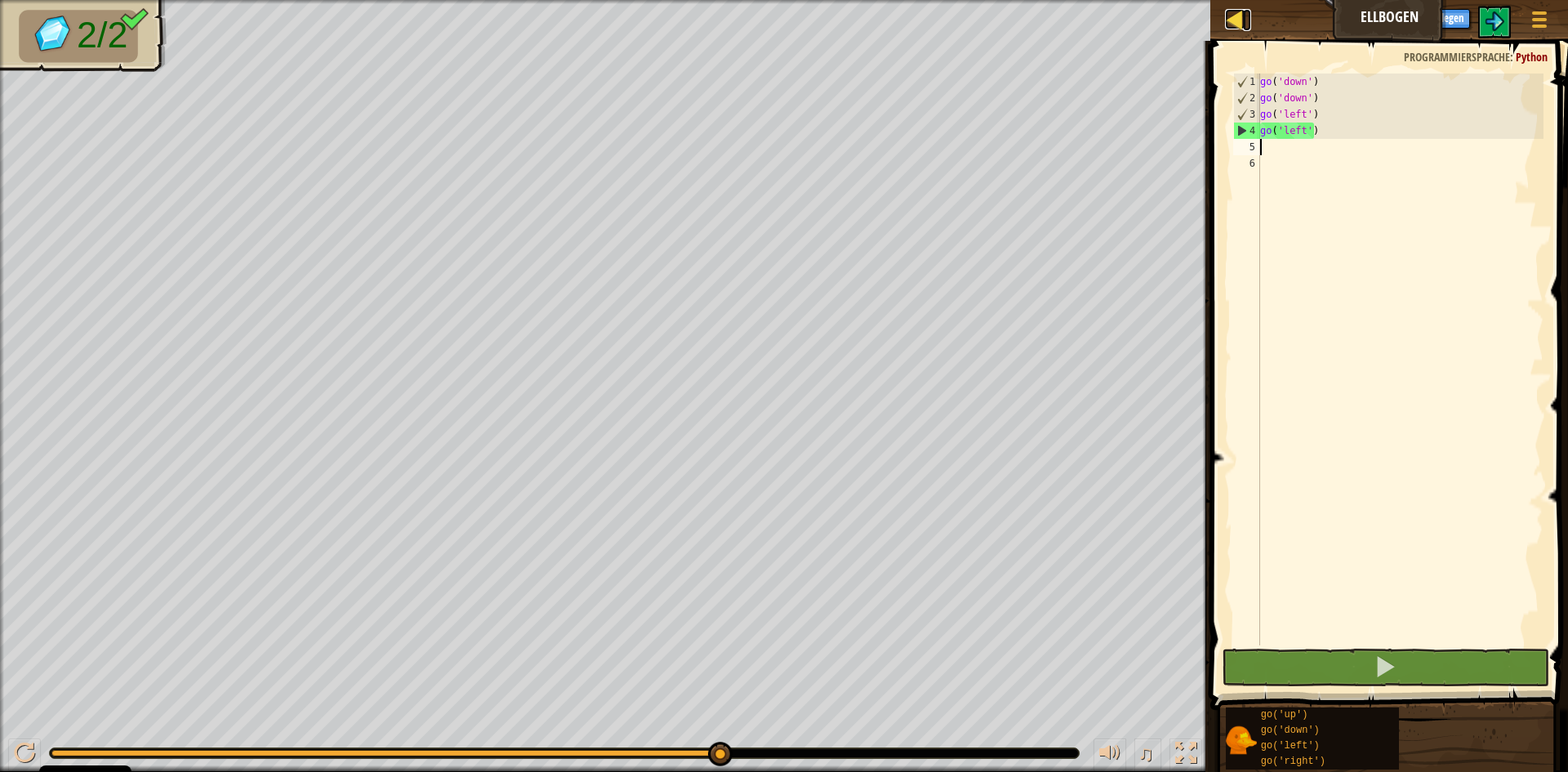
click at [1235, 25] on div at bounding box center [1234, 19] width 21 height 21
select select "de-DE"
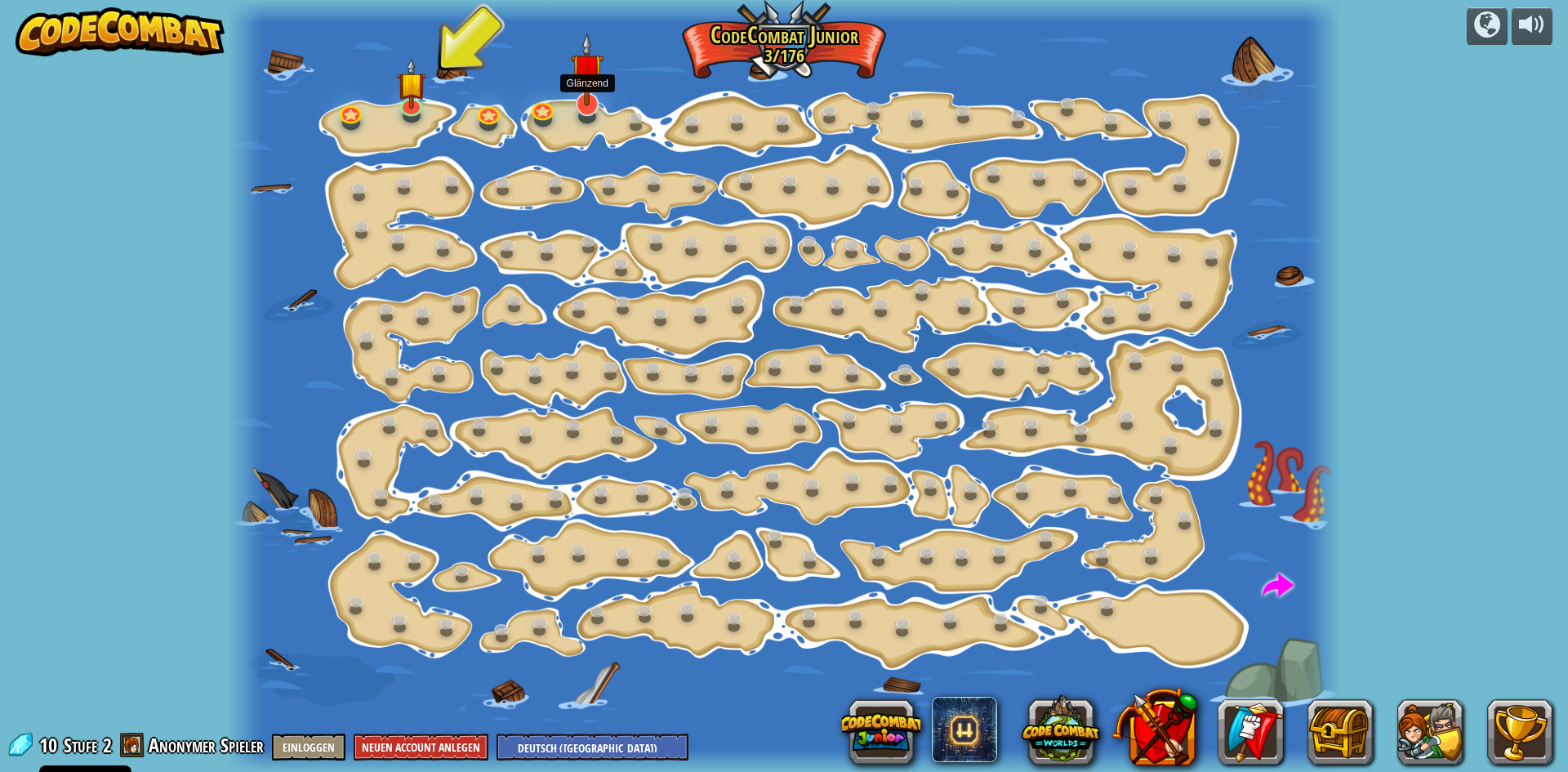
click at [582, 102] on img at bounding box center [586, 70] width 32 height 74
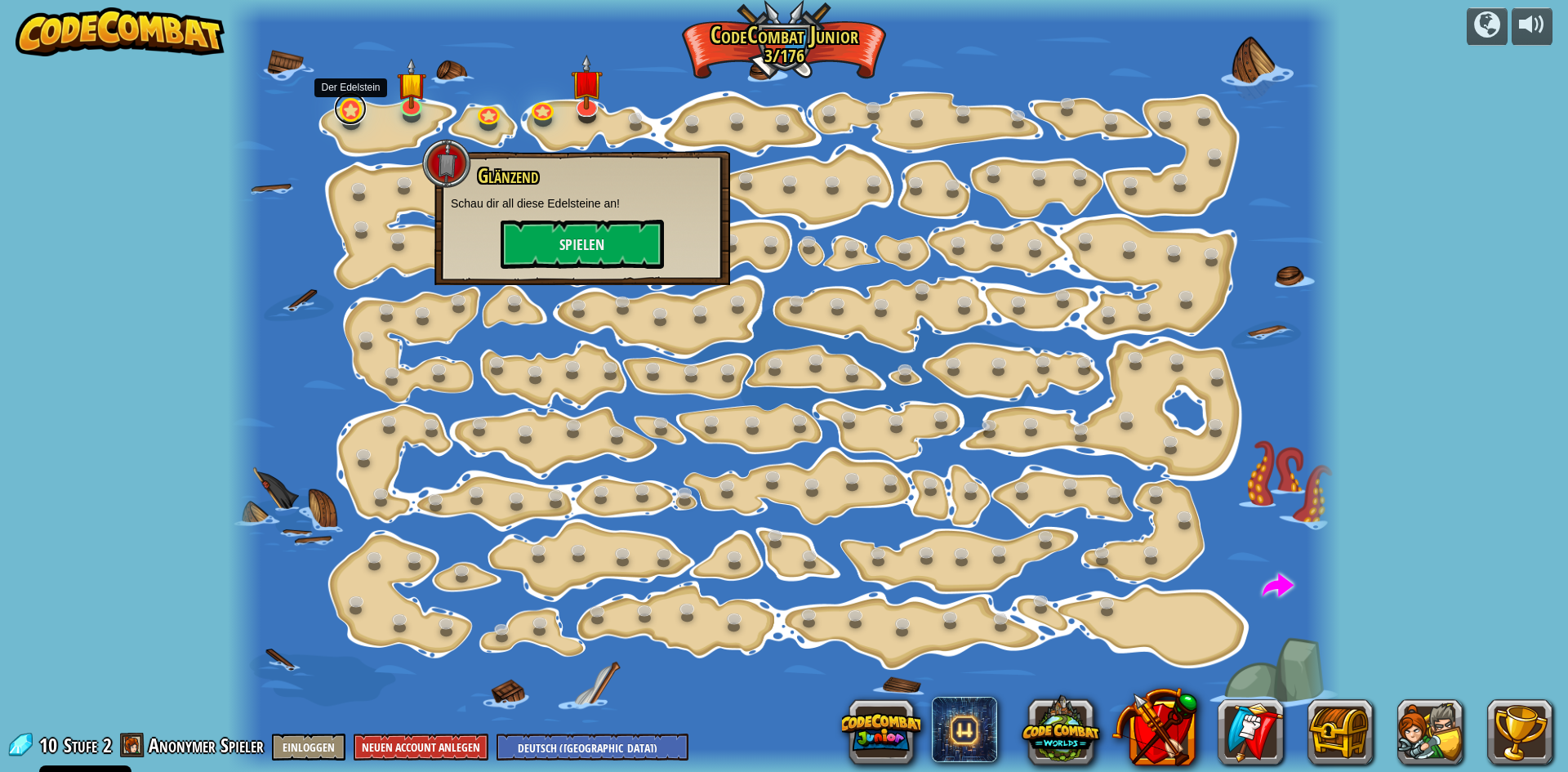
click at [344, 117] on link at bounding box center [351, 109] width 33 height 33
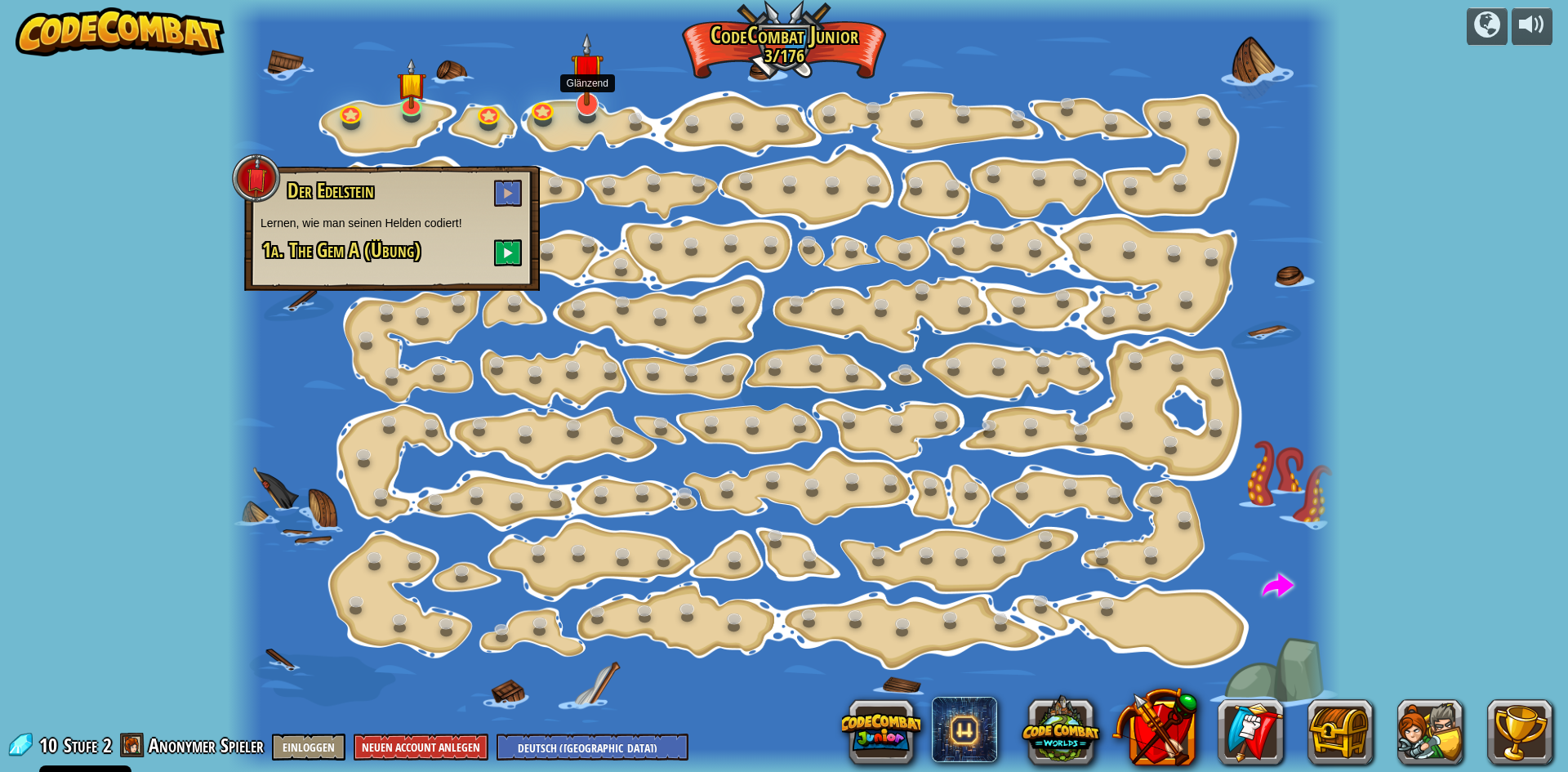
click at [590, 102] on img at bounding box center [586, 70] width 32 height 74
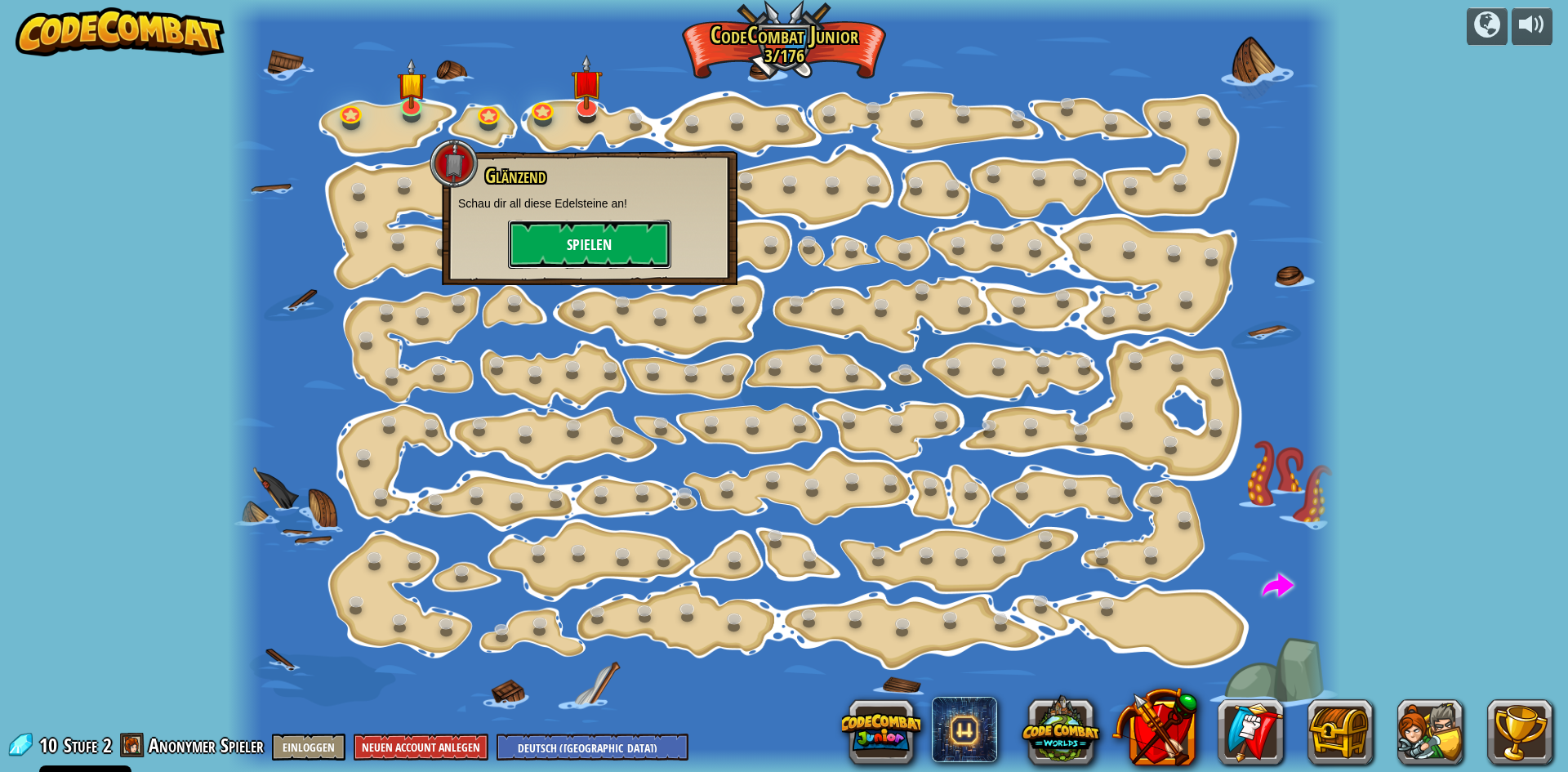
click at [581, 245] on button "Spielen" at bounding box center [590, 244] width 163 height 49
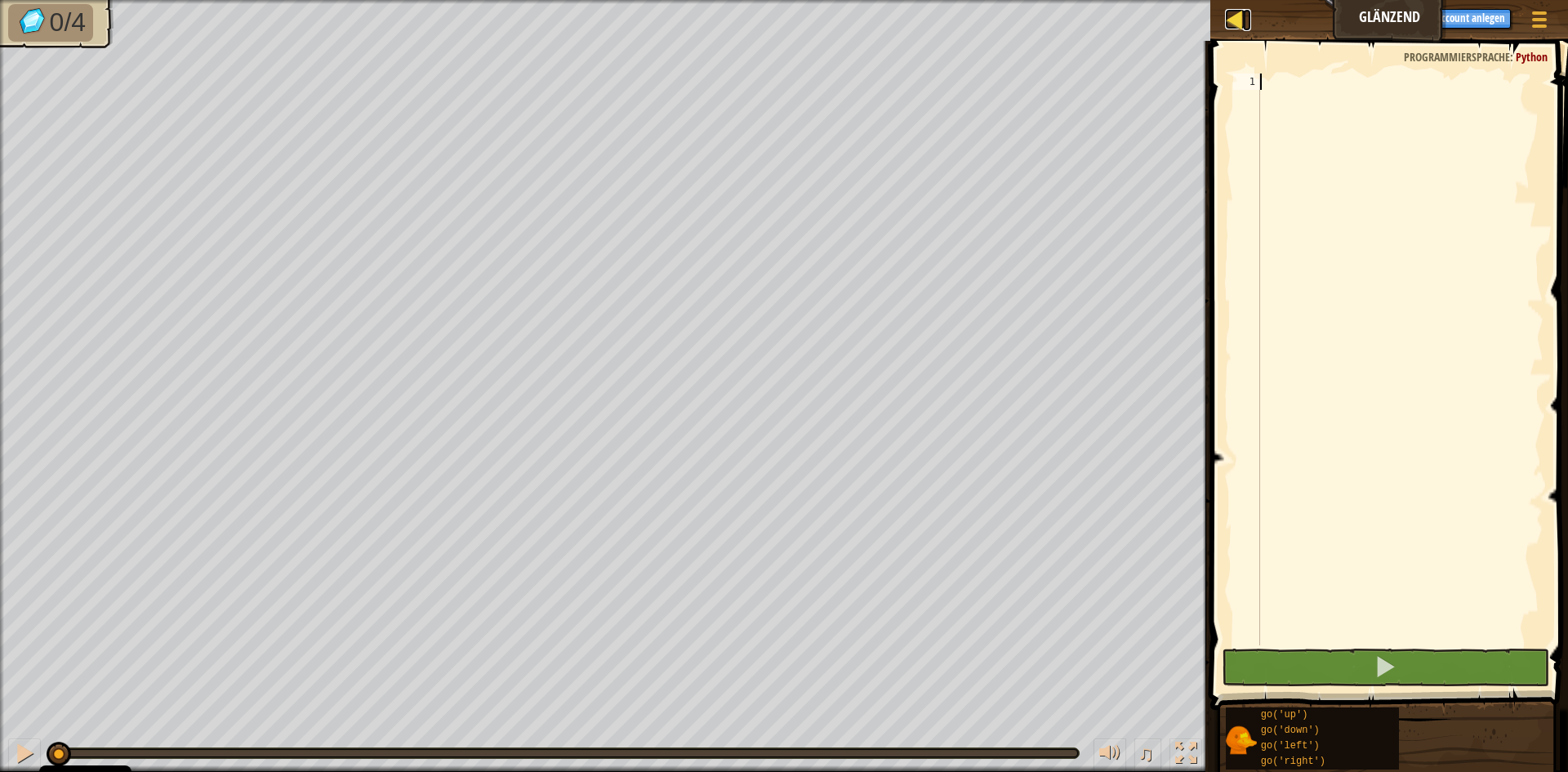
click at [1229, 28] on div at bounding box center [1234, 19] width 21 height 21
select select "de-DE"
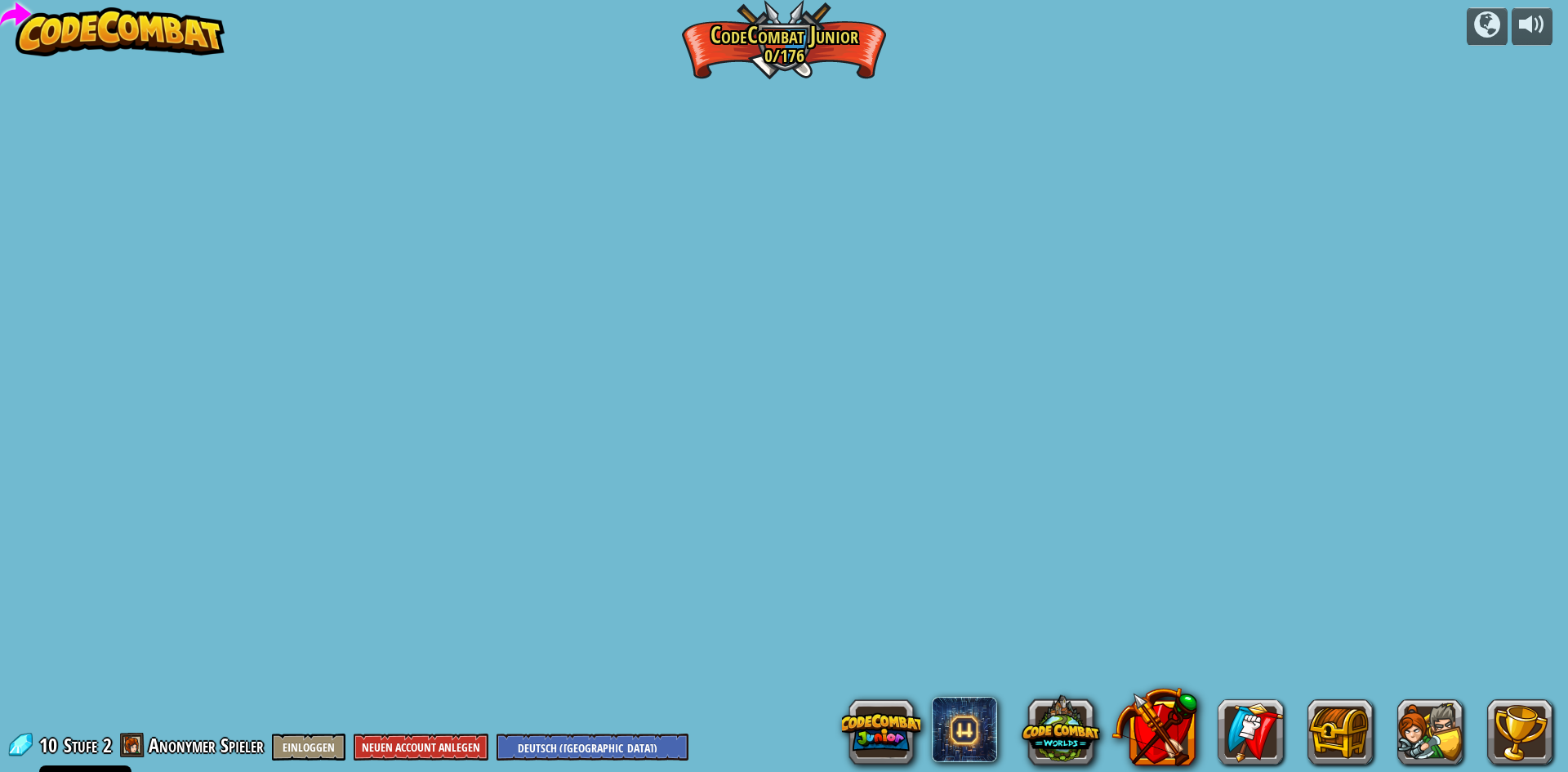
select select "de-DE"
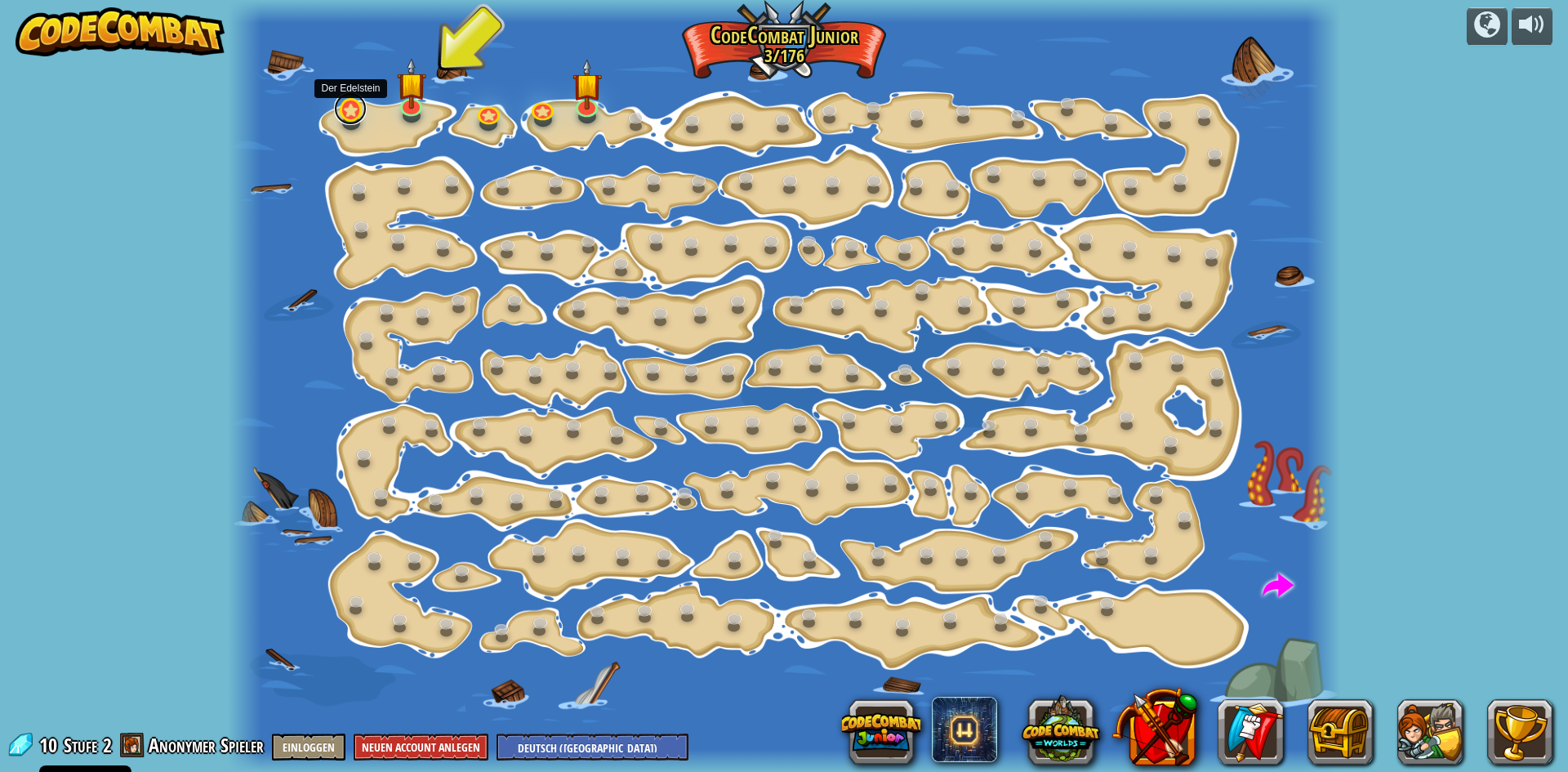
click at [348, 109] on link at bounding box center [351, 109] width 33 height 33
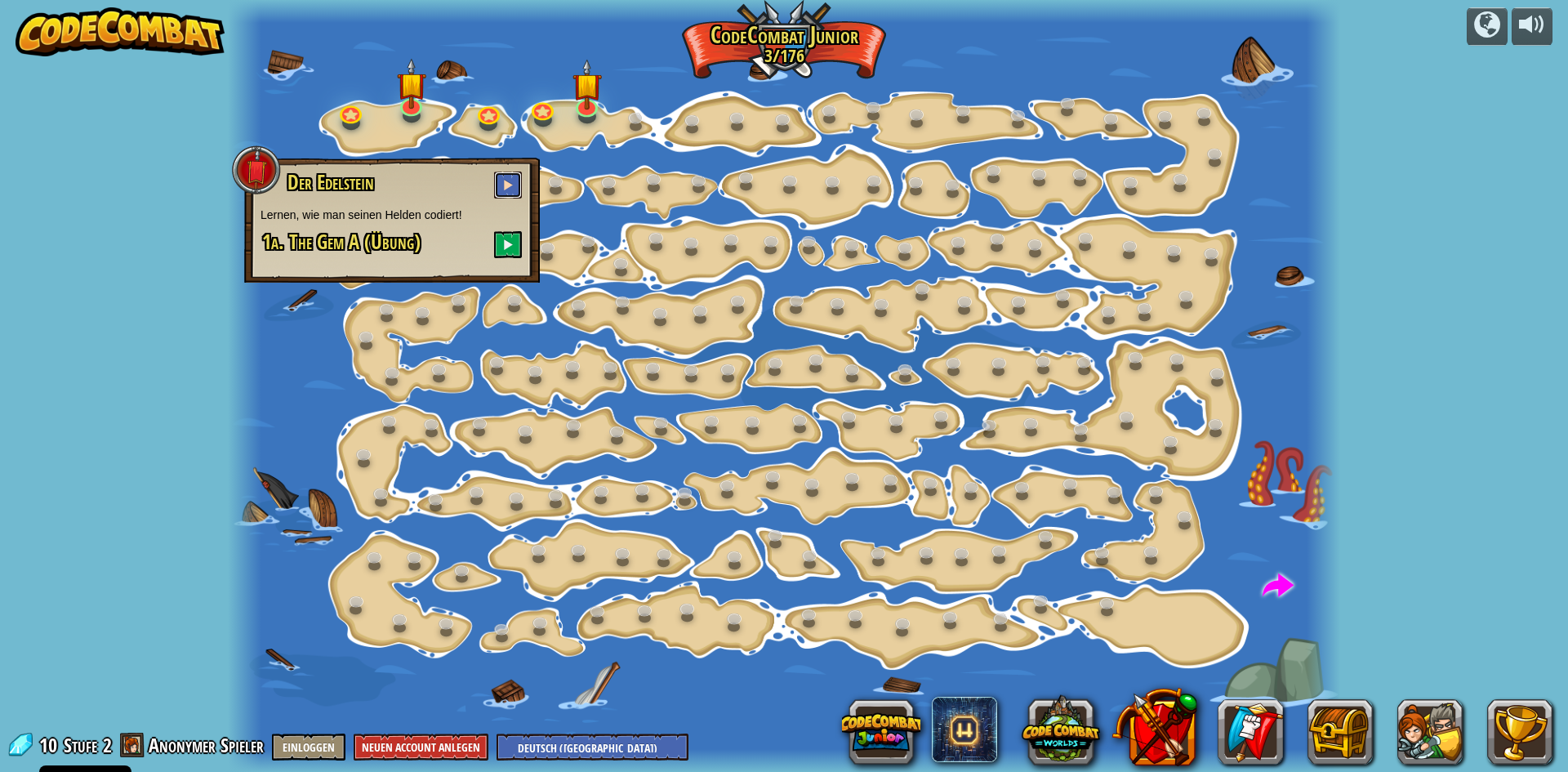
click at [507, 185] on span at bounding box center [508, 185] width 12 height 12
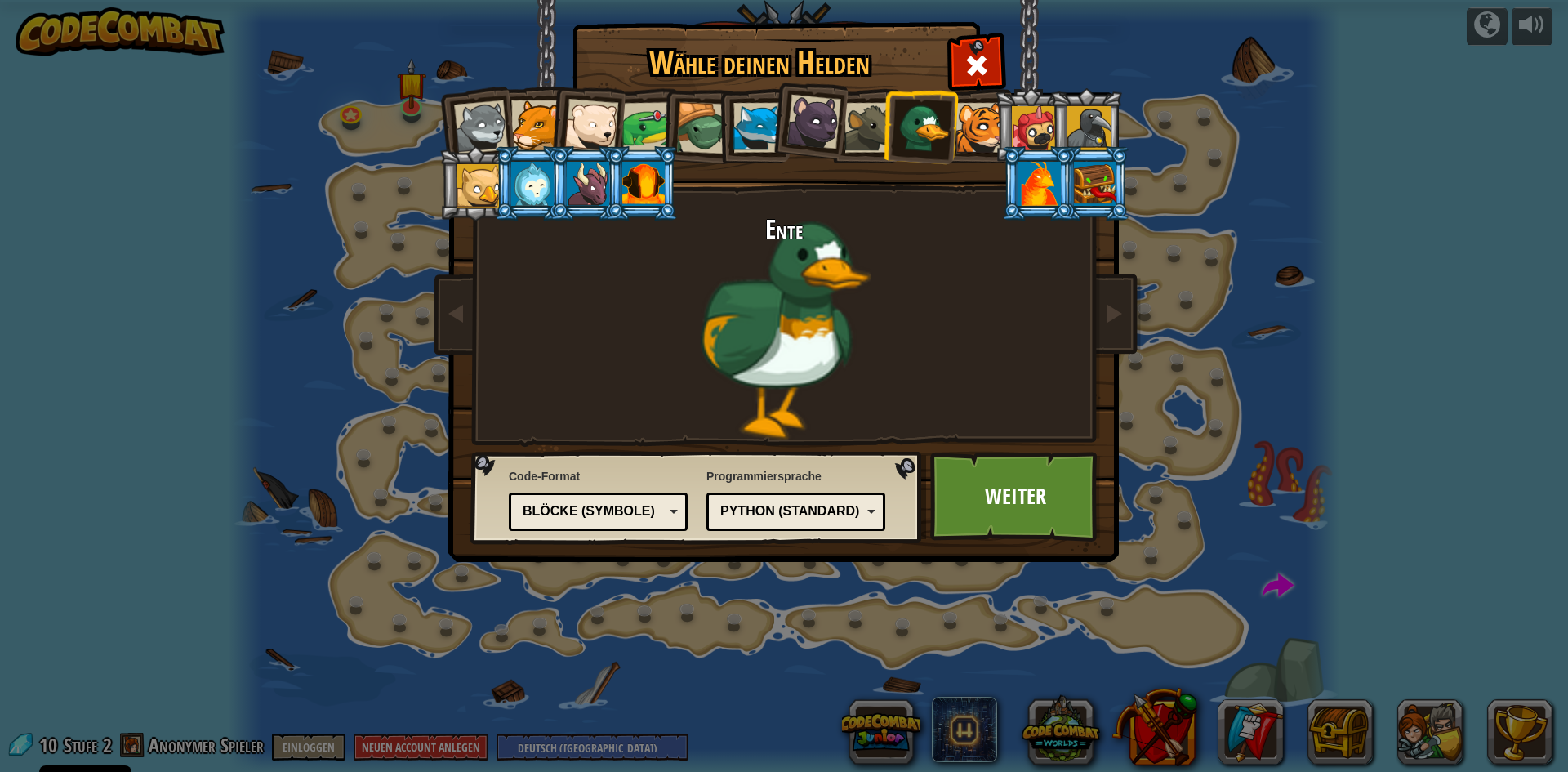
click at [682, 506] on div "Textcode Blöcke und Code Blöcke Blöcke (Symbole) Blöcke (Symbole)" at bounding box center [598, 512] width 179 height 39
click at [595, 106] on div at bounding box center [590, 125] width 54 height 54
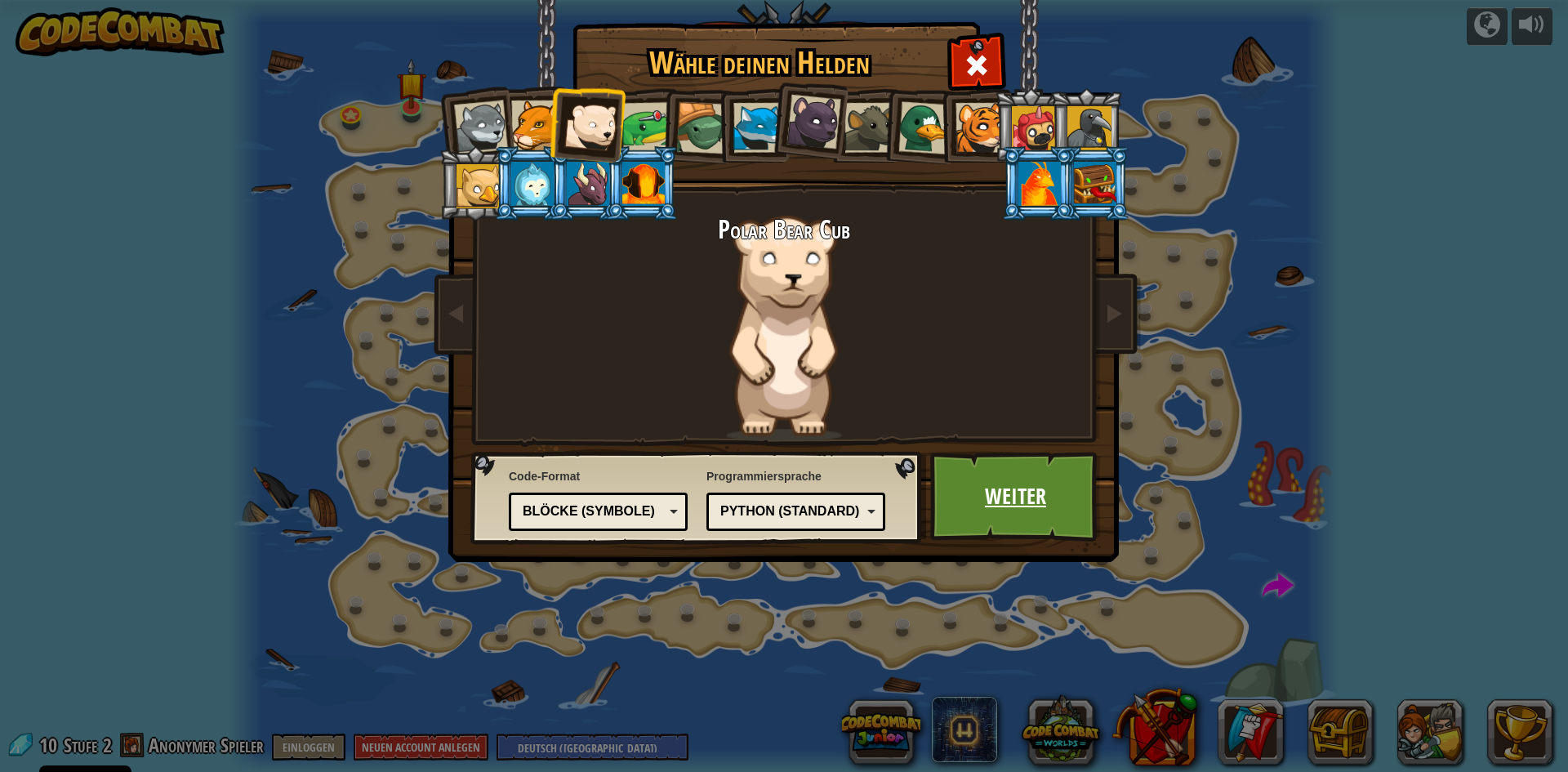
click at [1010, 512] on link "Weiter" at bounding box center [1015, 496] width 170 height 90
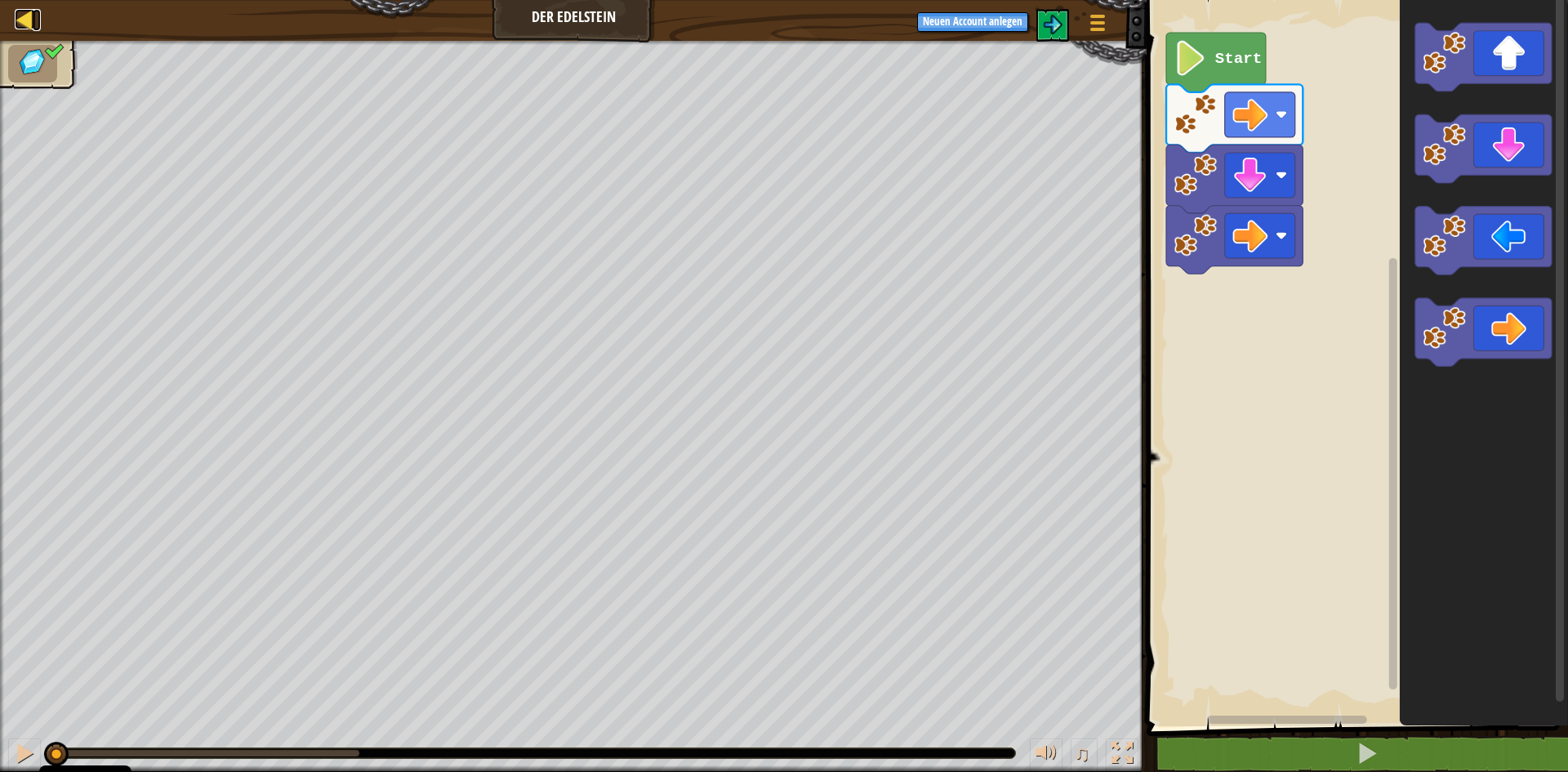
click at [18, 15] on div at bounding box center [25, 19] width 21 height 21
select select "de-DE"
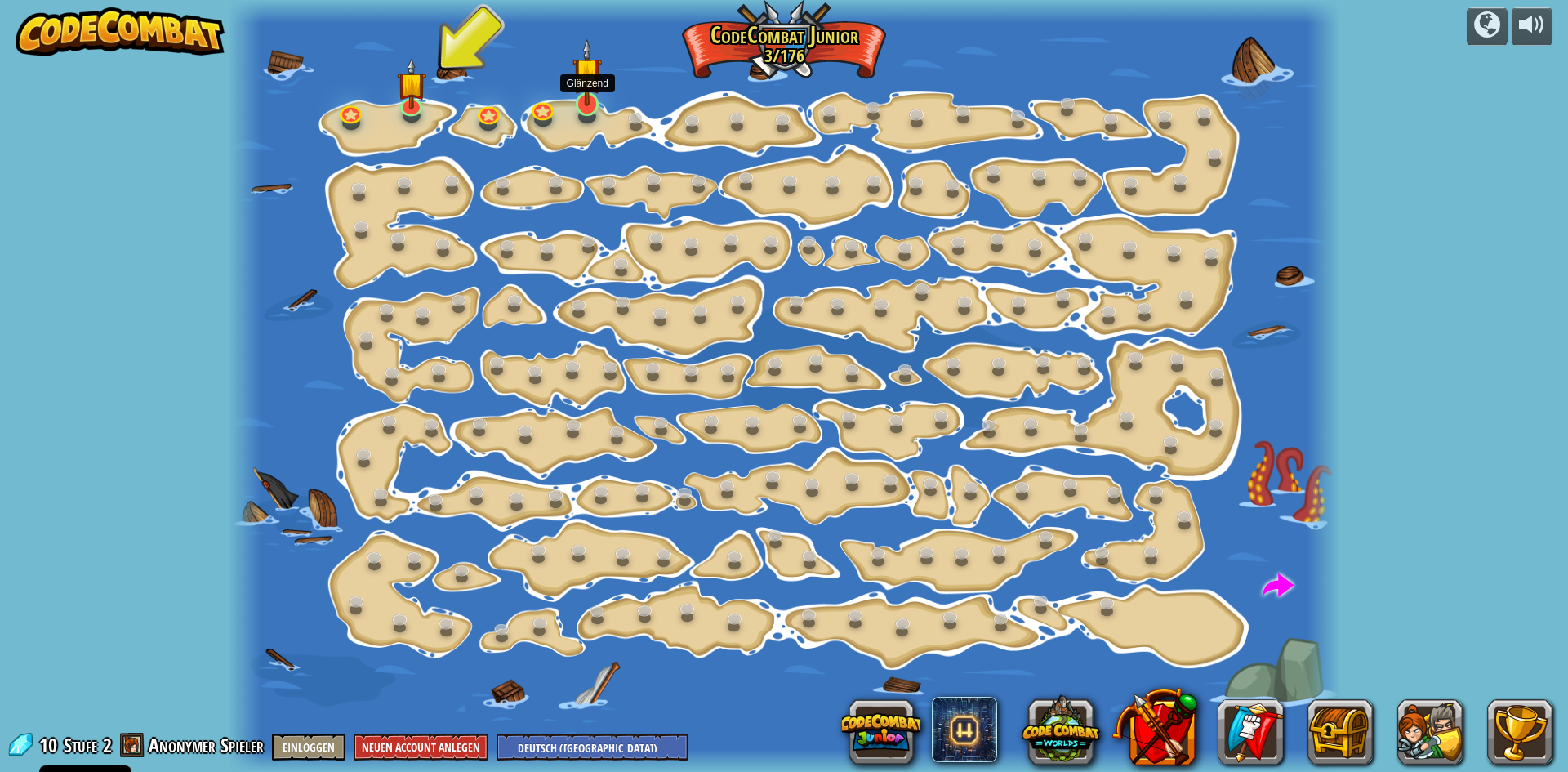
click at [584, 96] on img at bounding box center [587, 73] width 30 height 68
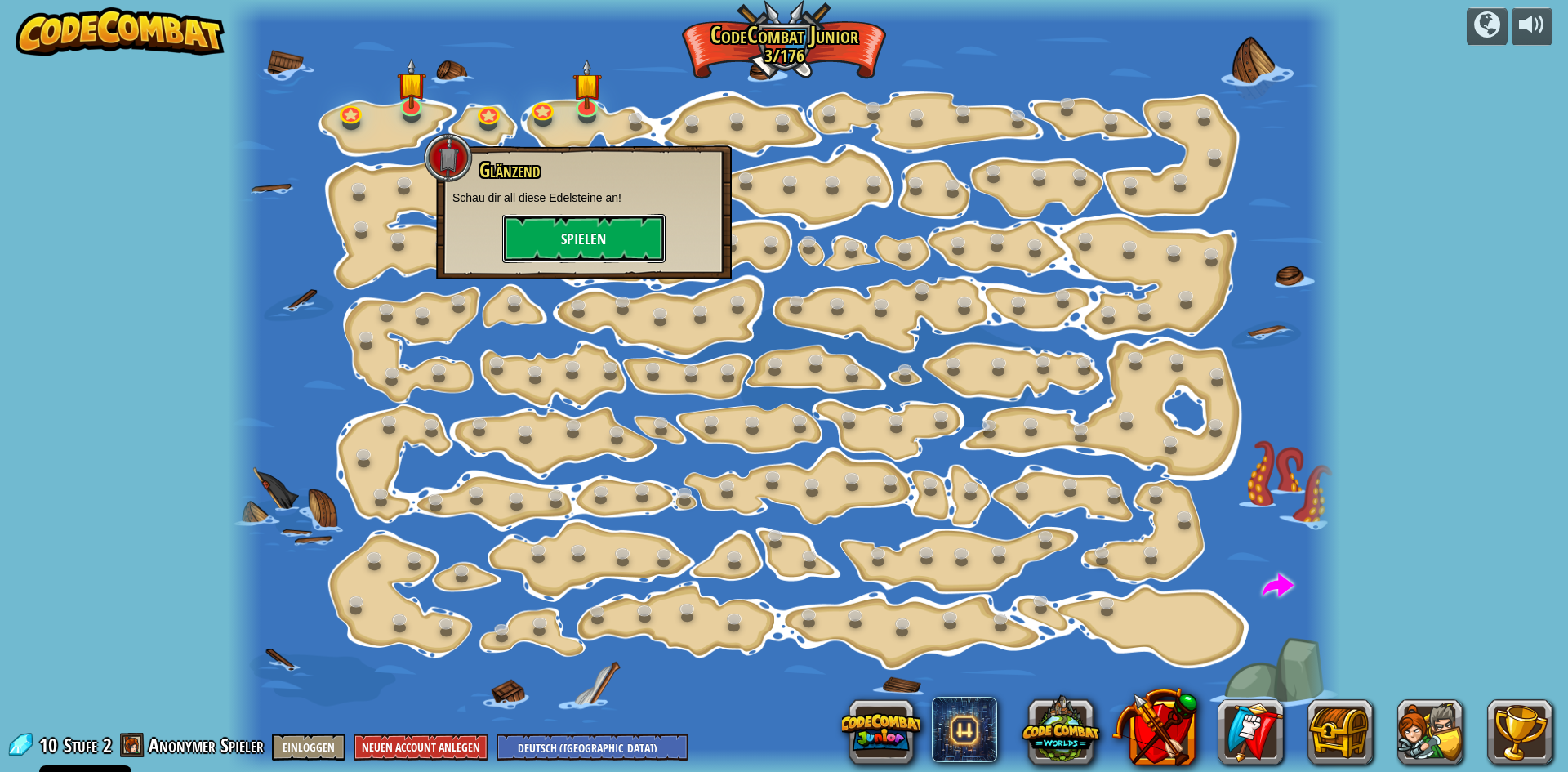
click at [555, 241] on button "Spielen" at bounding box center [584, 238] width 163 height 49
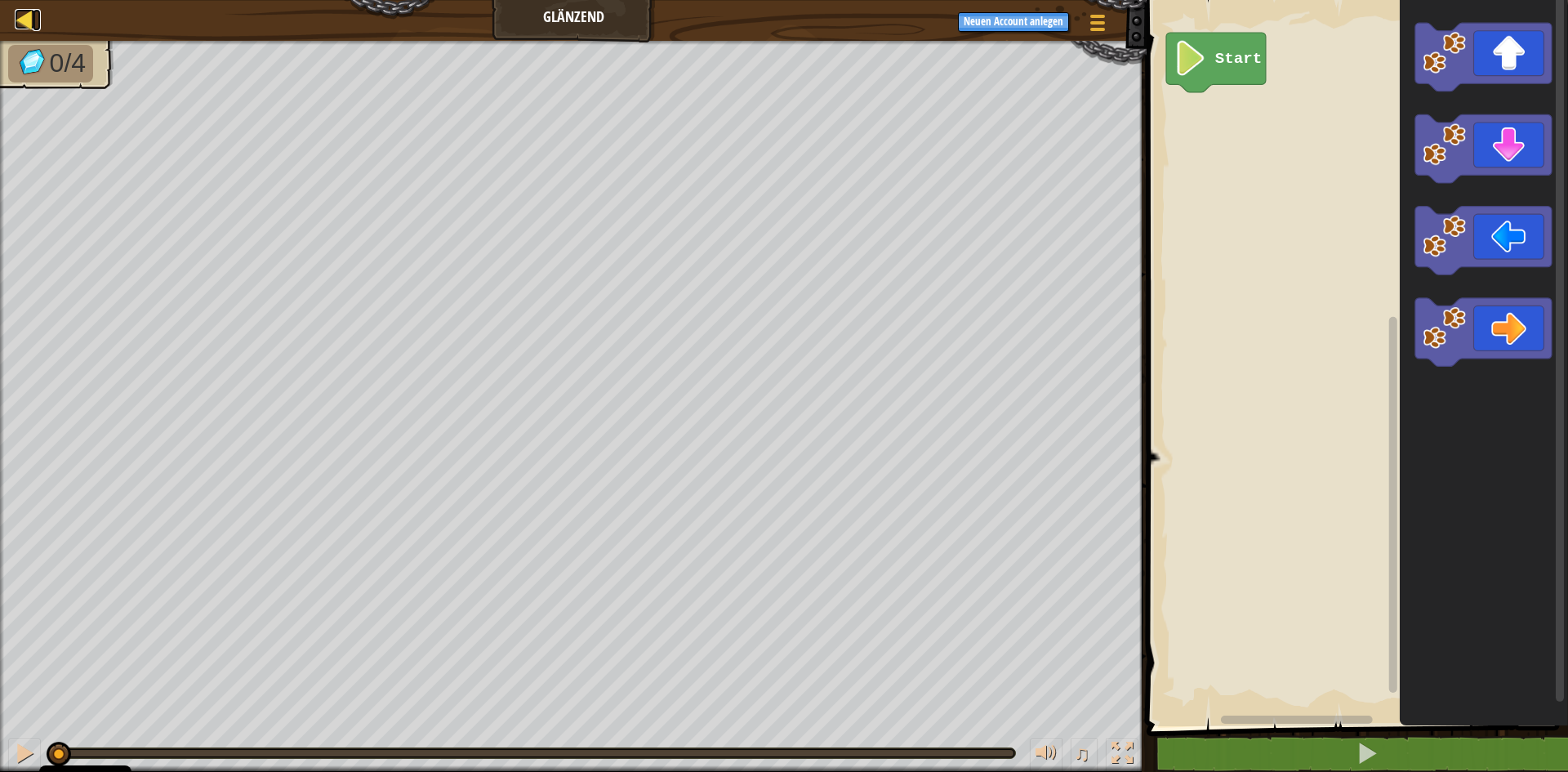
click at [19, 12] on div at bounding box center [25, 19] width 21 height 21
select select "de-DE"
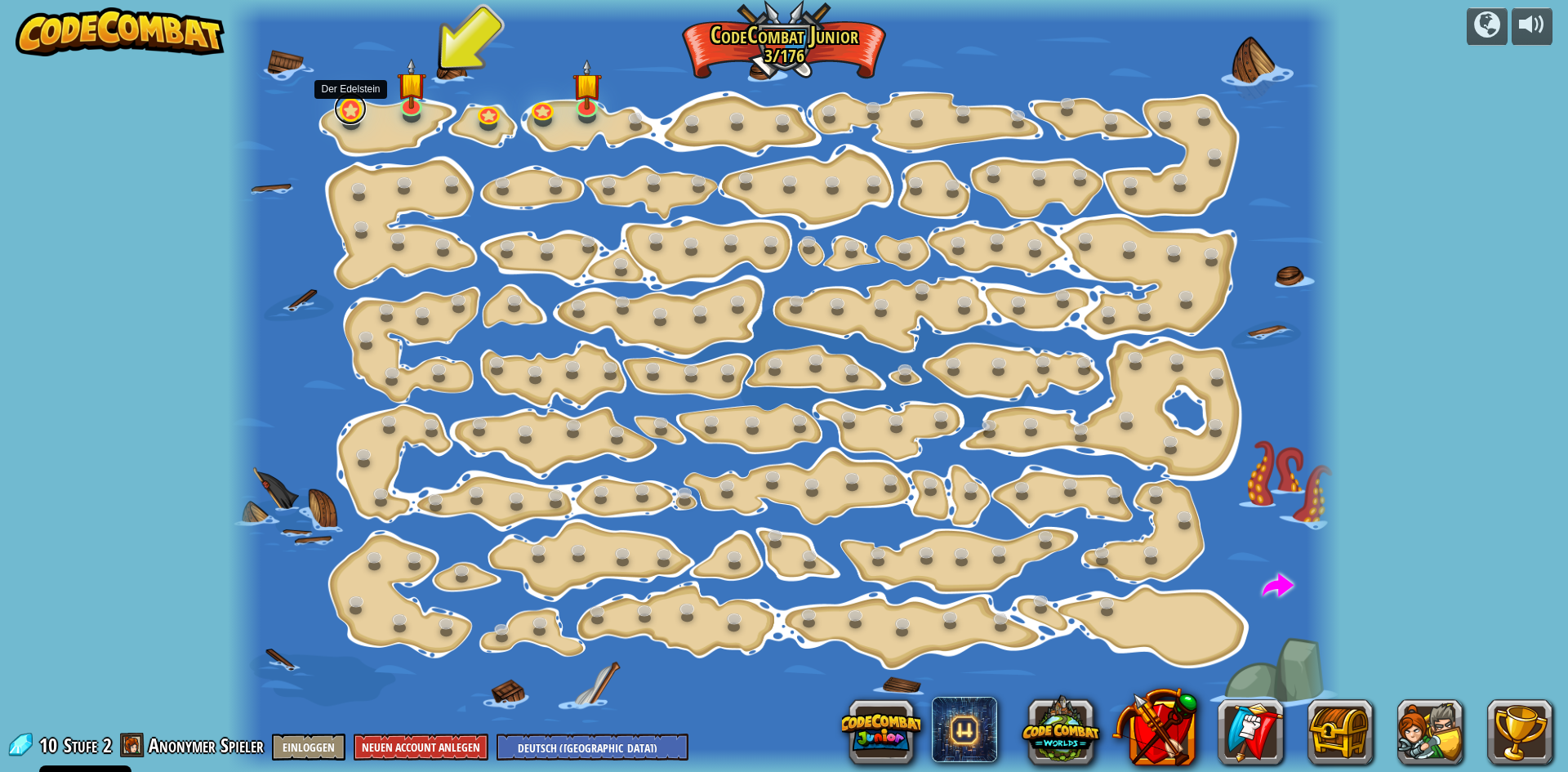
click at [353, 115] on link at bounding box center [351, 109] width 33 height 33
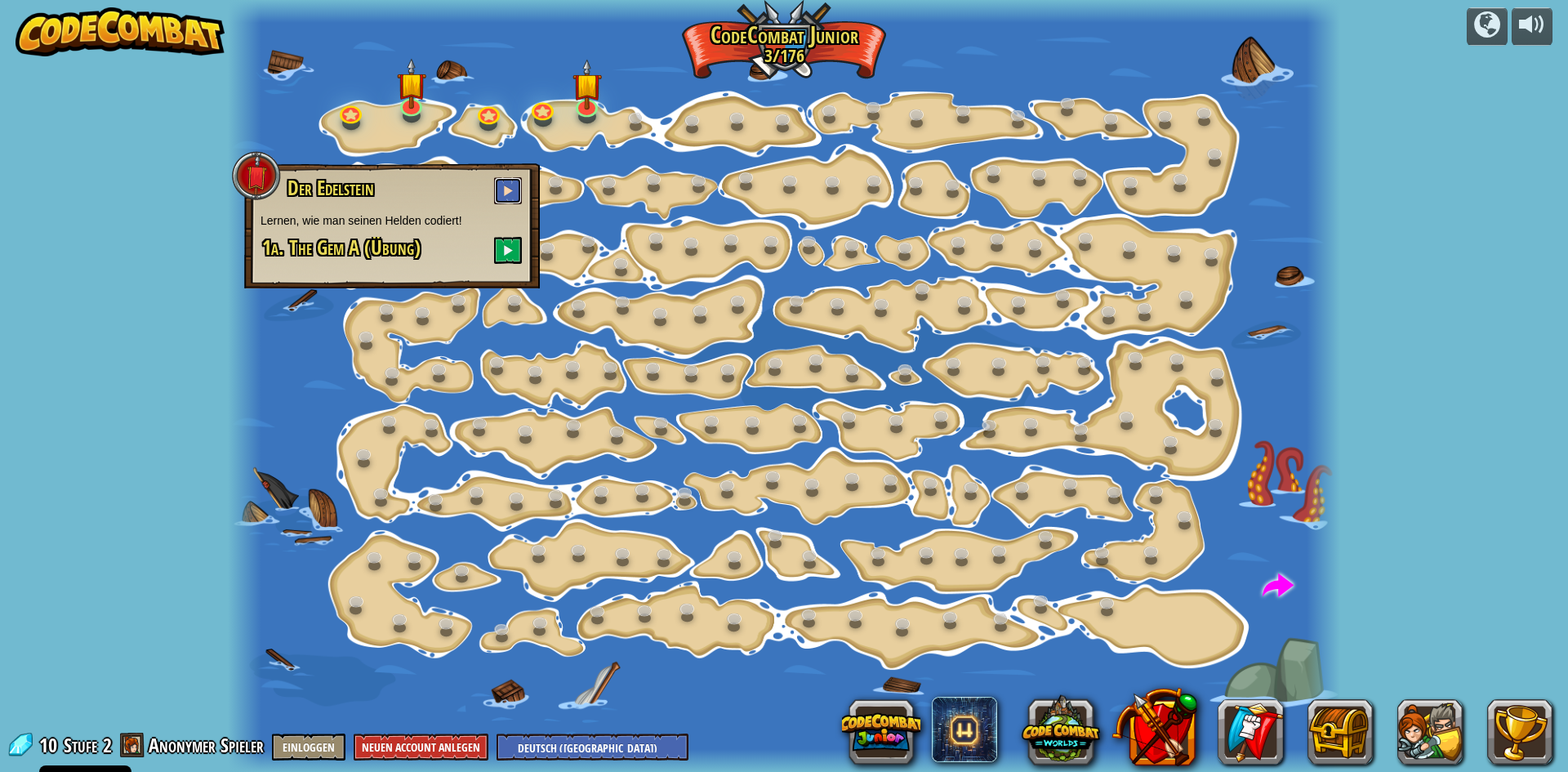
click at [509, 190] on span at bounding box center [508, 190] width 12 height 12
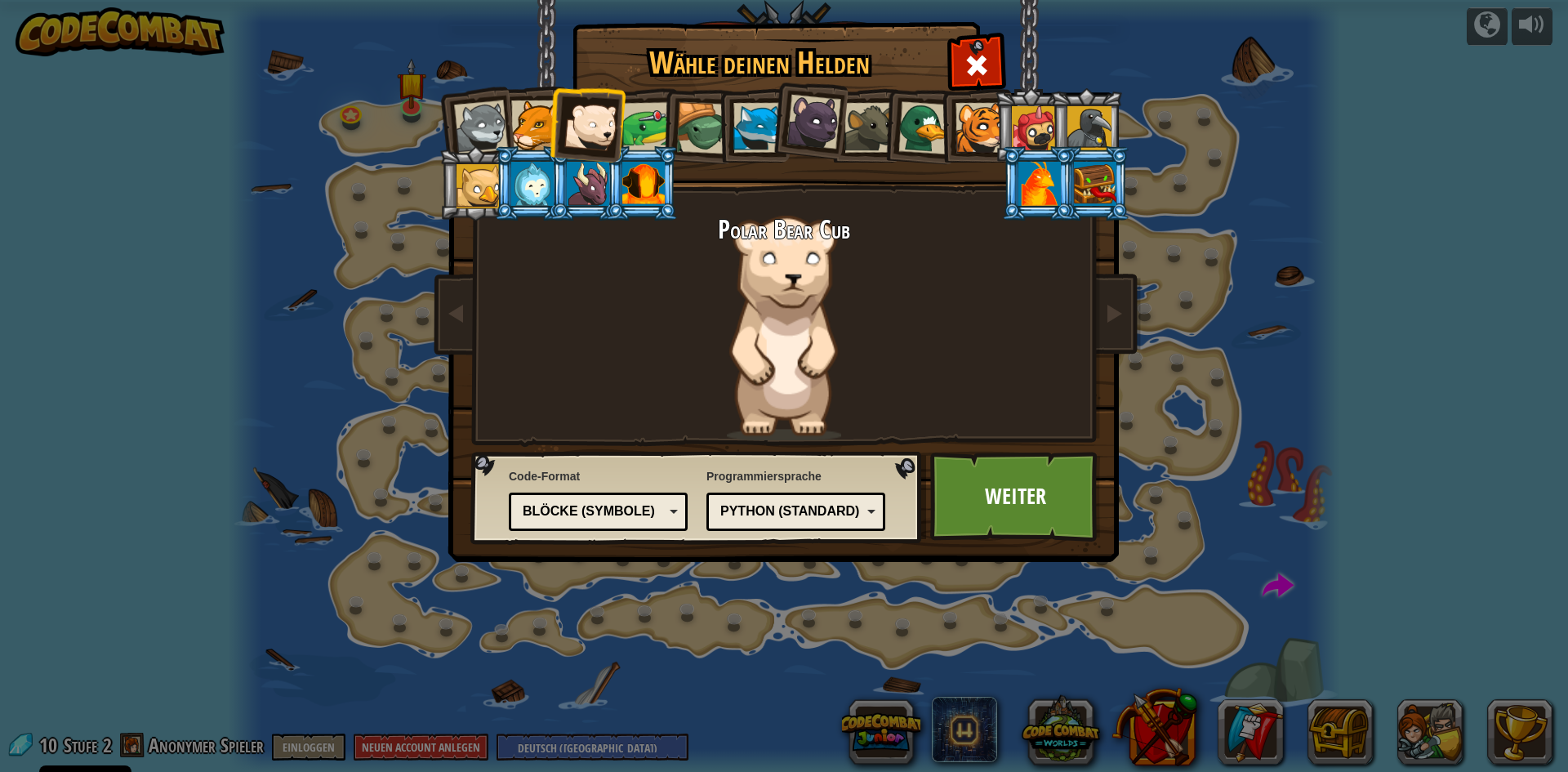
click at [674, 514] on div "Blöcke (Symbole)" at bounding box center [598, 512] width 157 height 26
click at [998, 488] on link "Weiter" at bounding box center [1015, 496] width 170 height 90
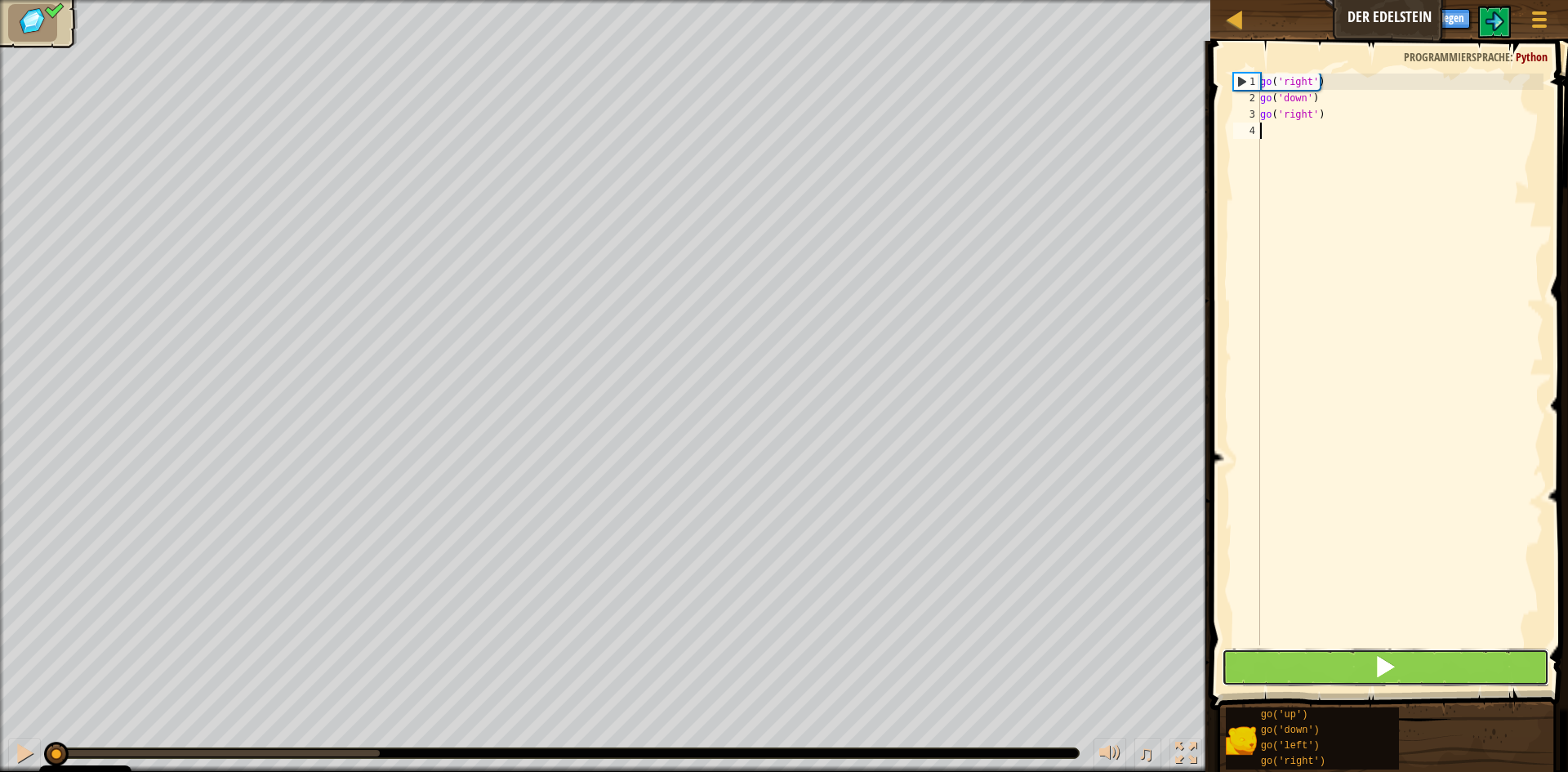
click at [1293, 668] on button at bounding box center [1386, 667] width 328 height 38
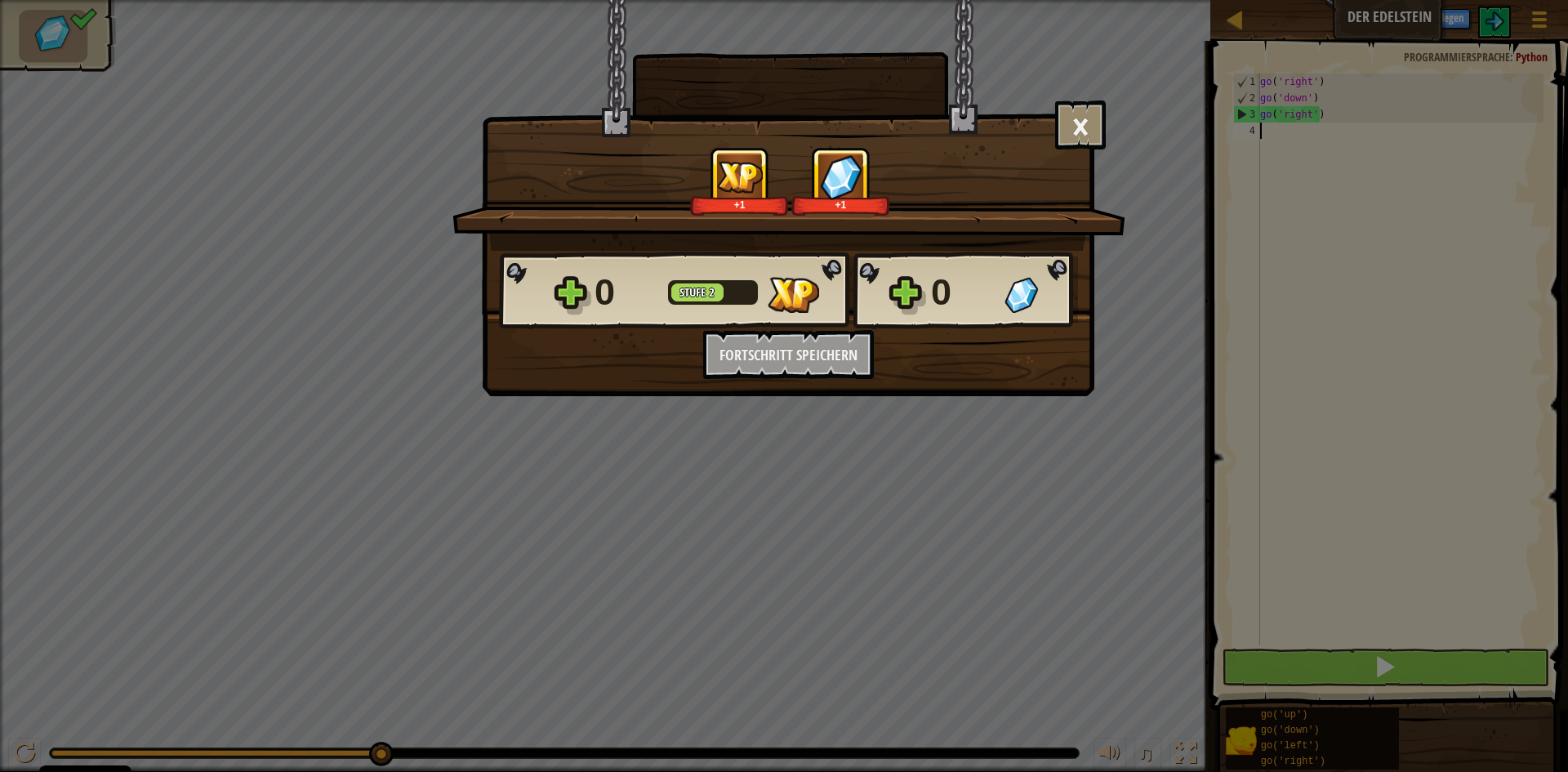
scroll to position [7, 0]
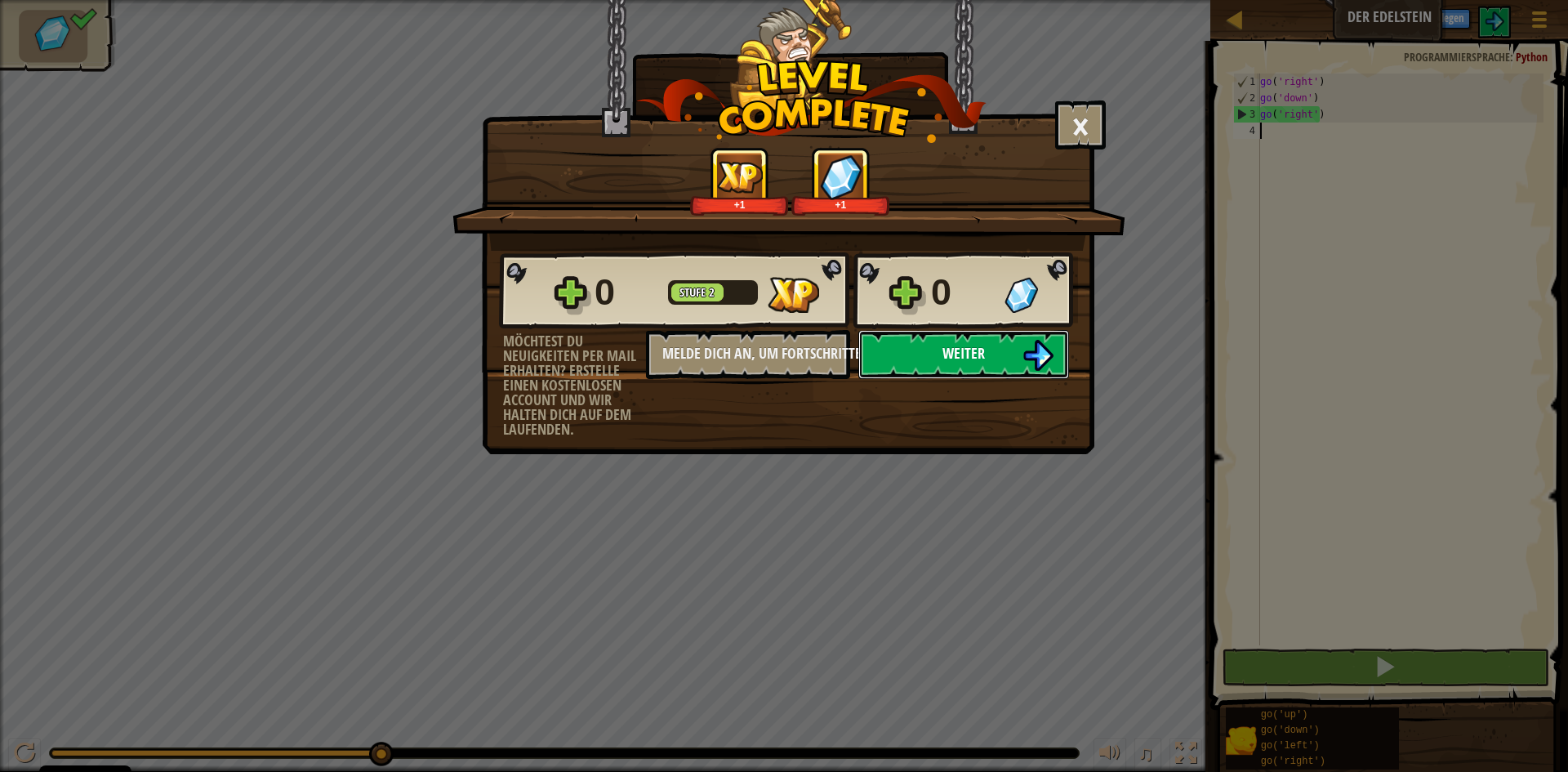
click at [924, 358] on button "Weiter" at bounding box center [964, 354] width 211 height 49
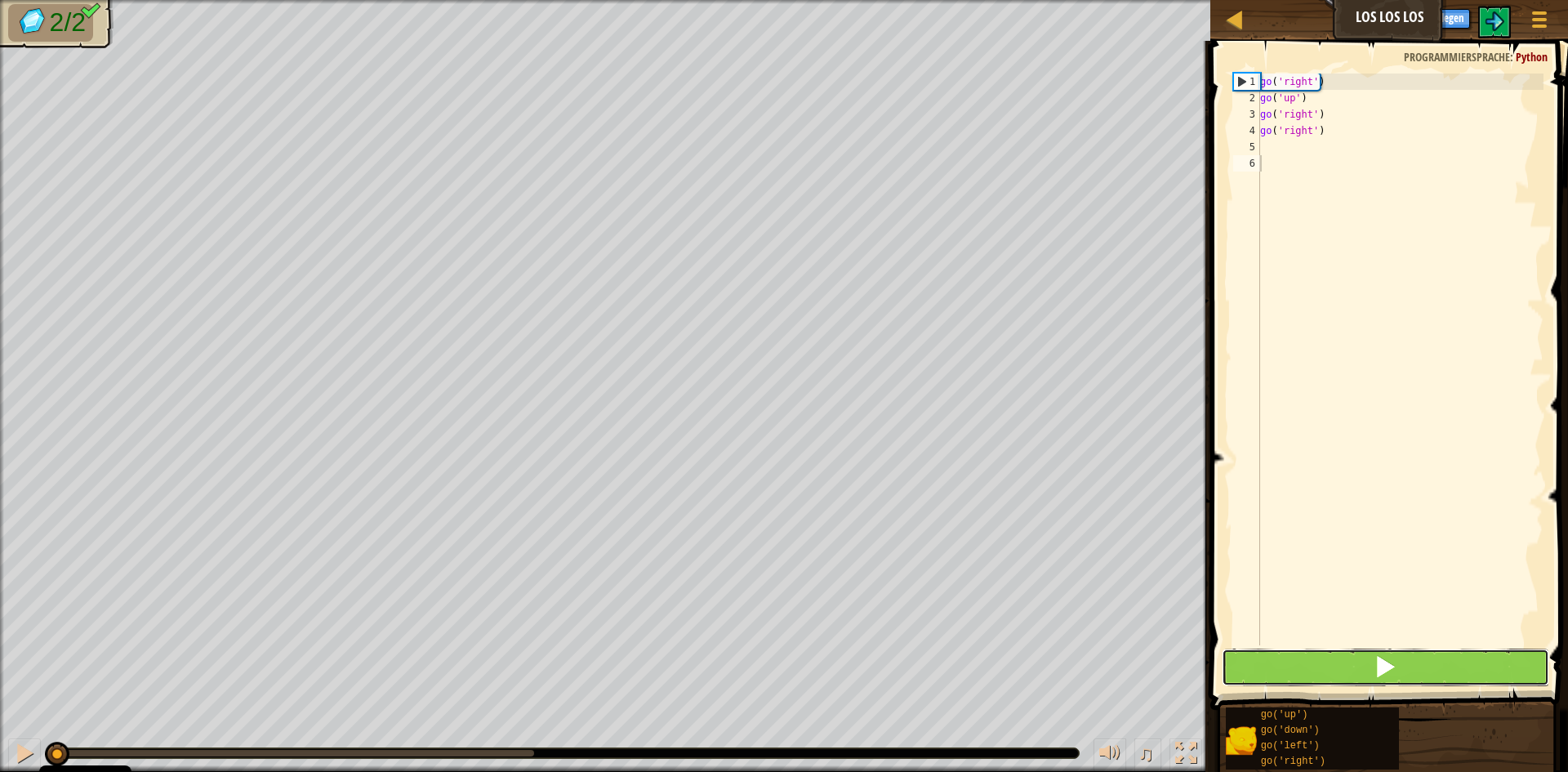
click at [1248, 651] on button at bounding box center [1386, 667] width 328 height 38
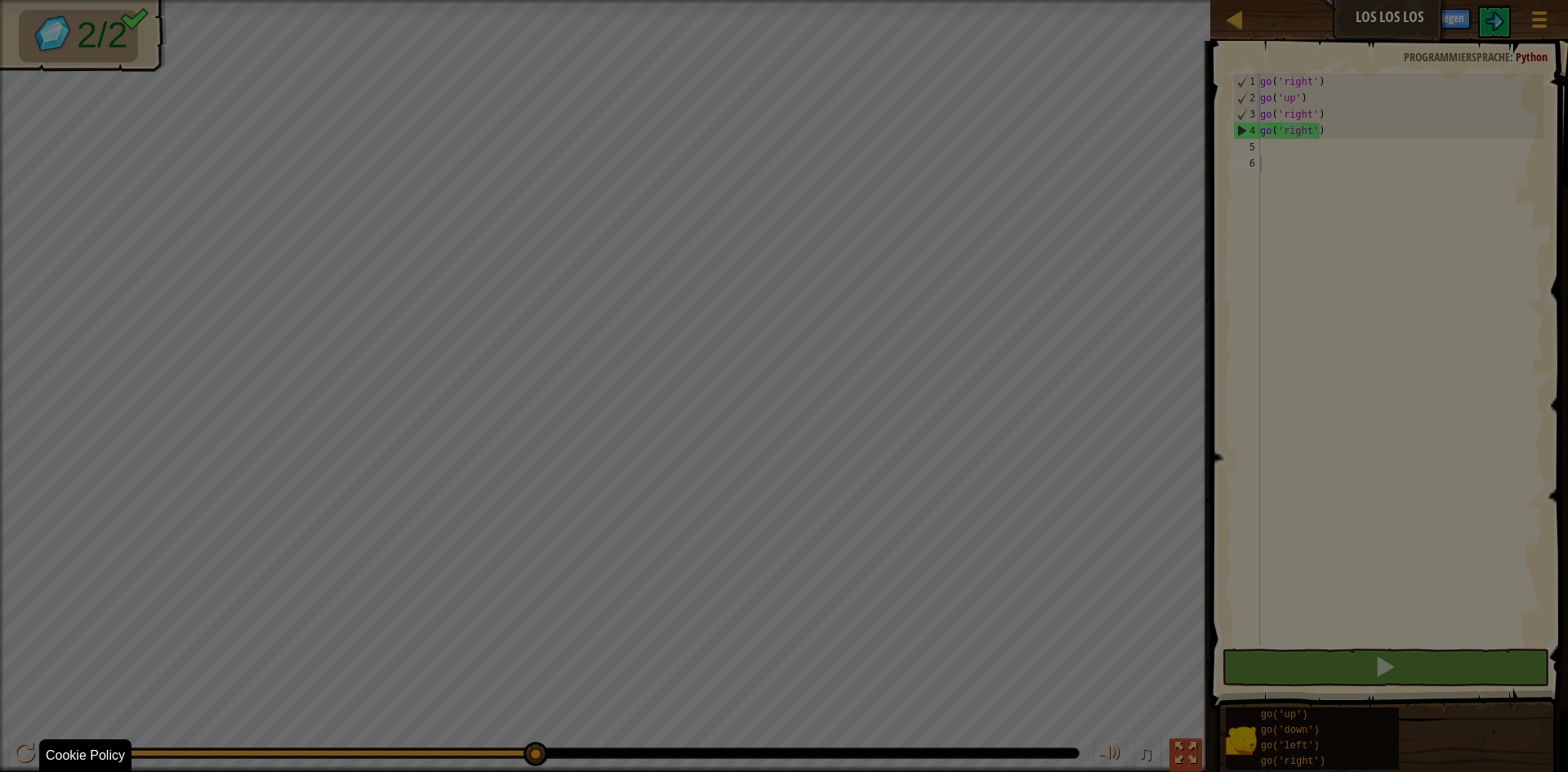
scroll to position [7, 0]
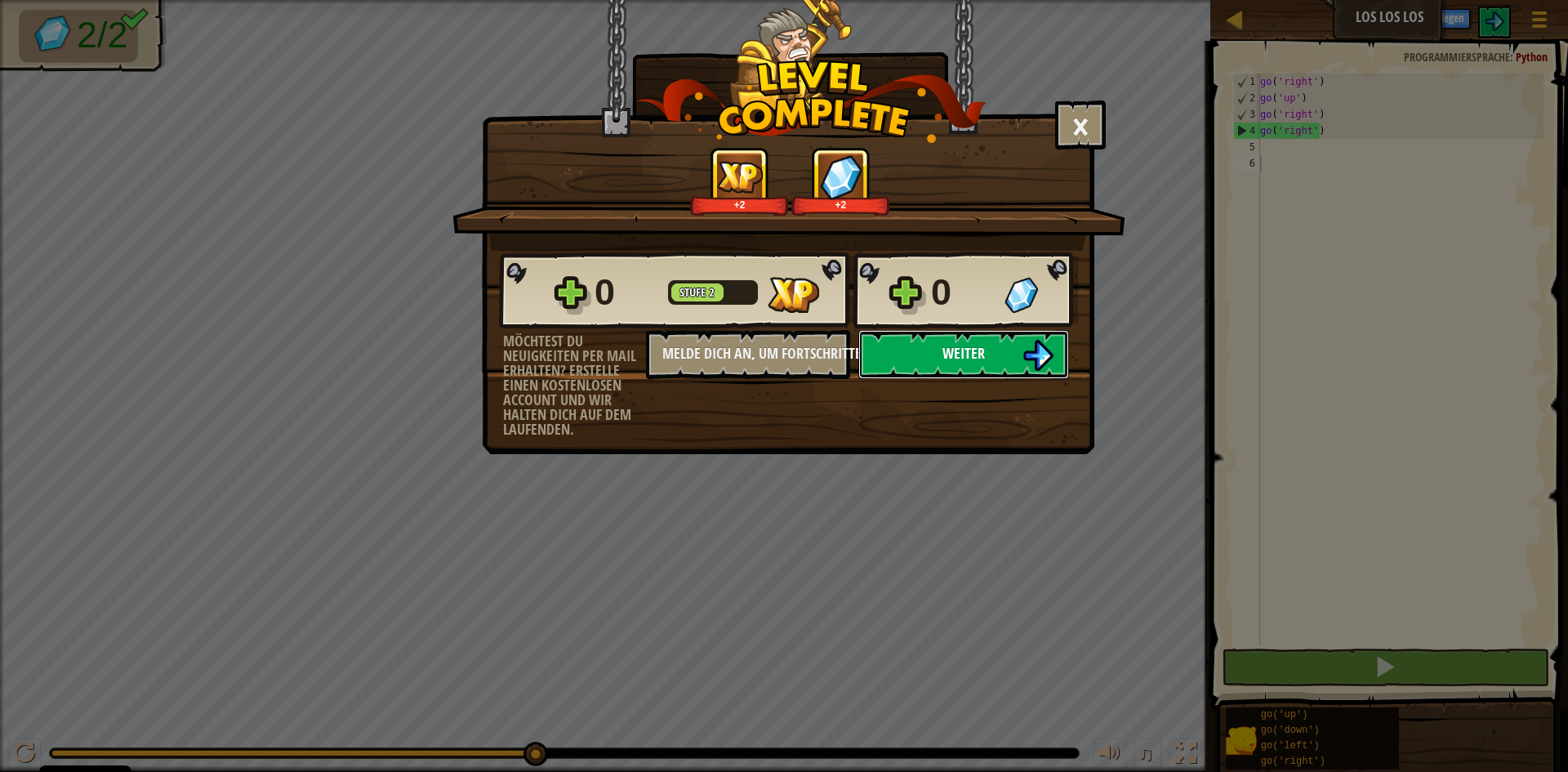
click at [925, 359] on button "Weiter" at bounding box center [964, 354] width 211 height 49
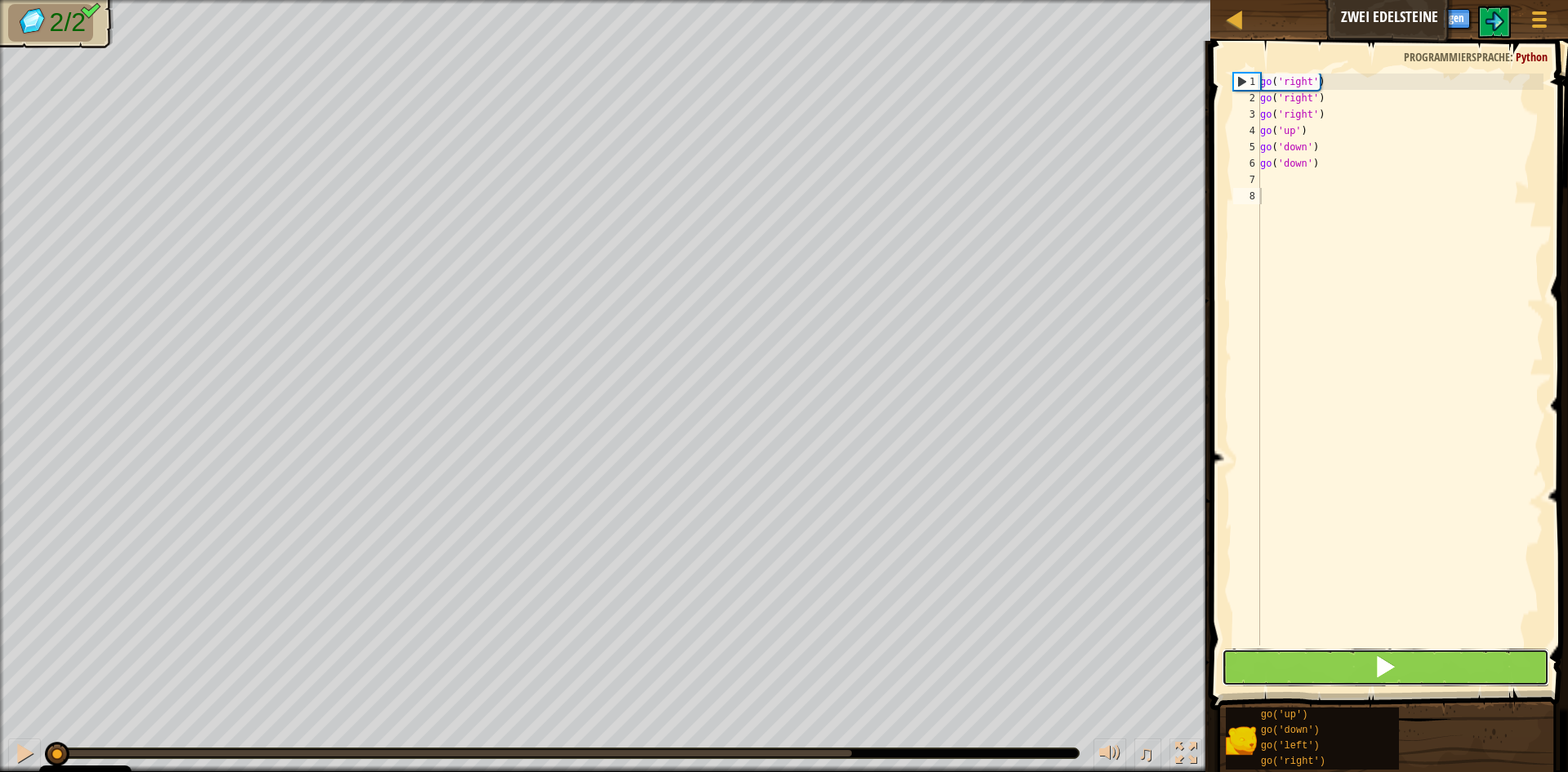
click at [1262, 665] on button at bounding box center [1386, 667] width 328 height 38
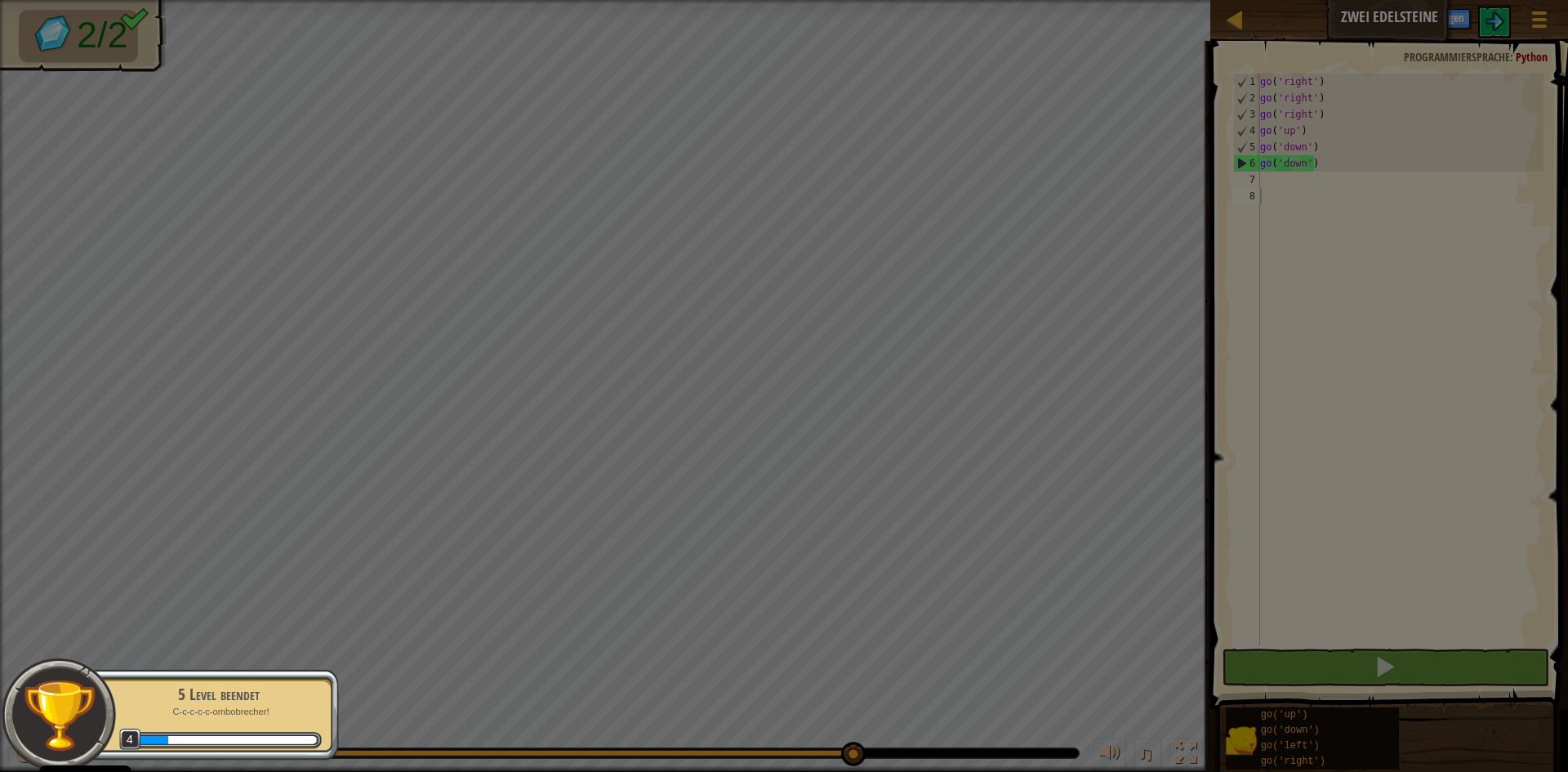
scroll to position [7, 0]
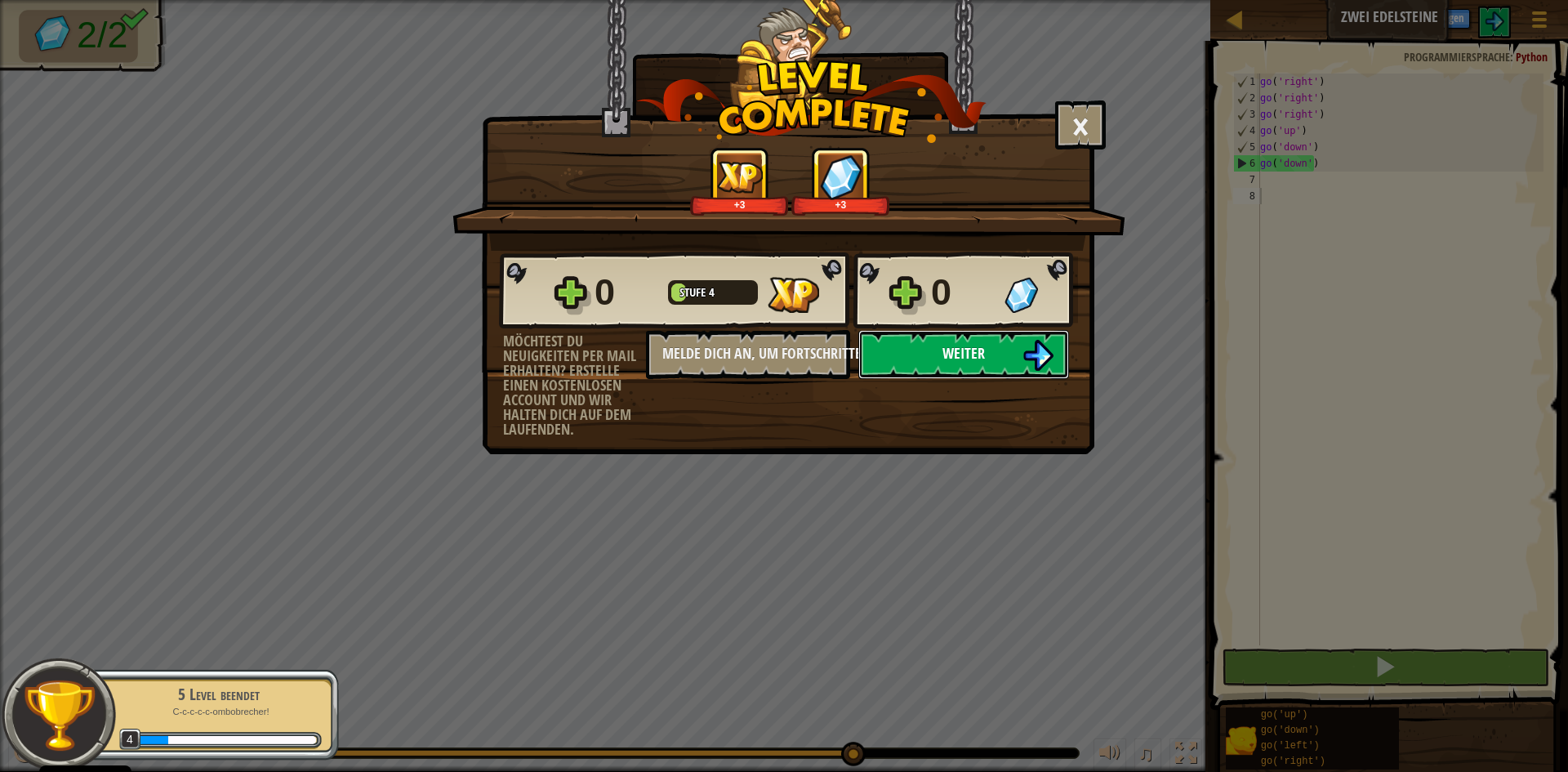
click at [908, 339] on button "Weiter" at bounding box center [964, 354] width 211 height 49
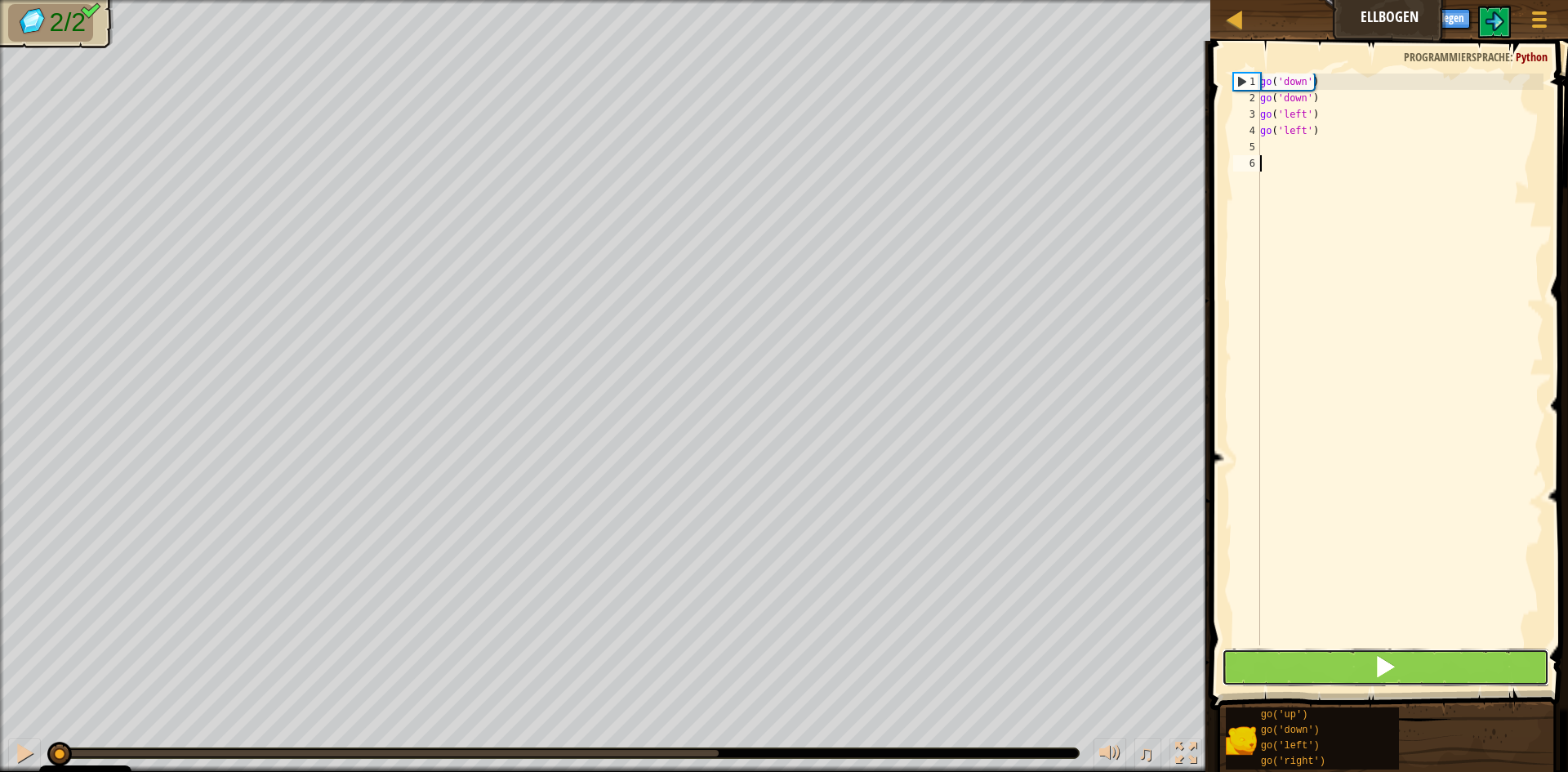
click at [1333, 655] on button at bounding box center [1386, 667] width 328 height 38
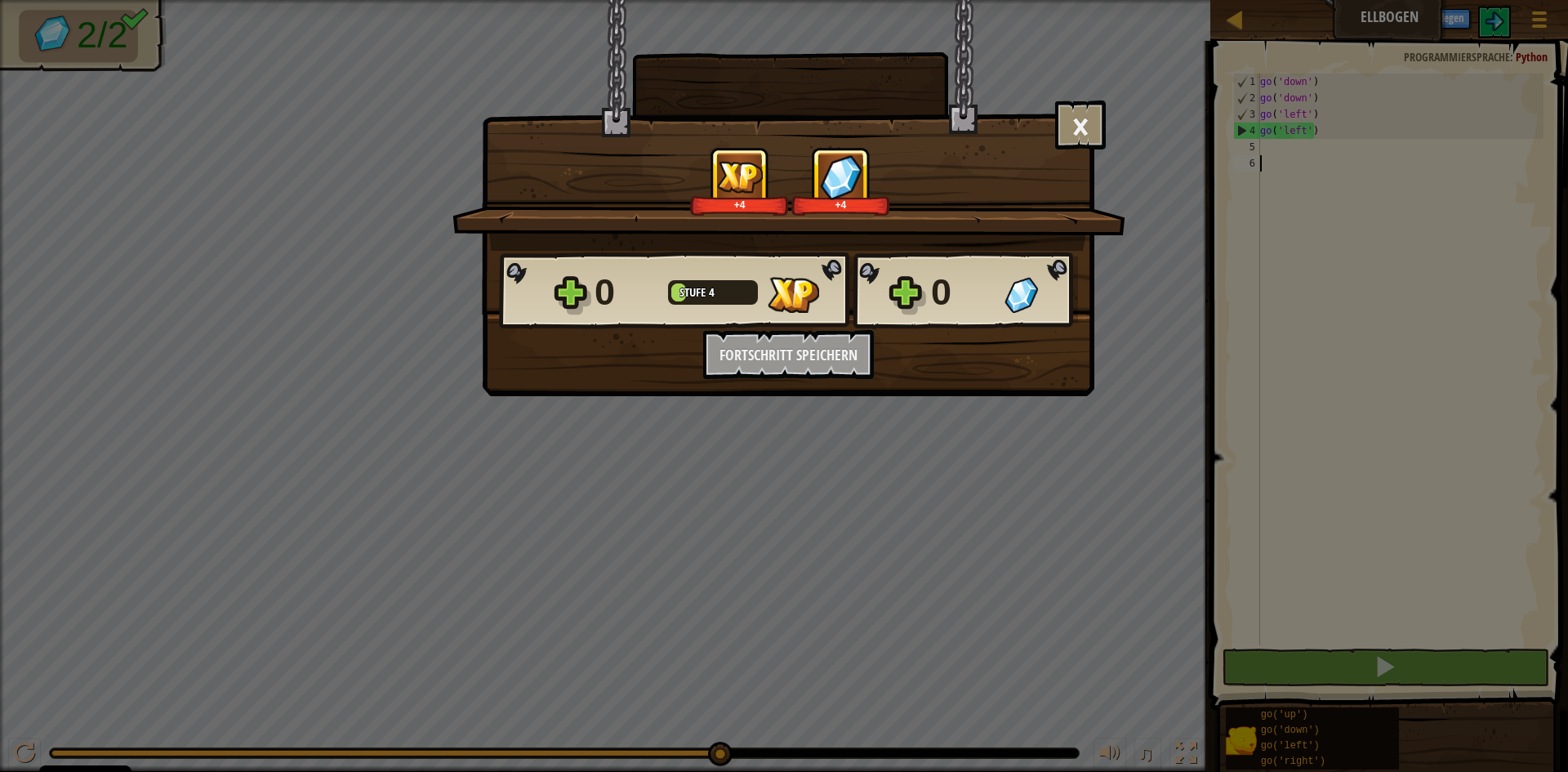
scroll to position [7, 0]
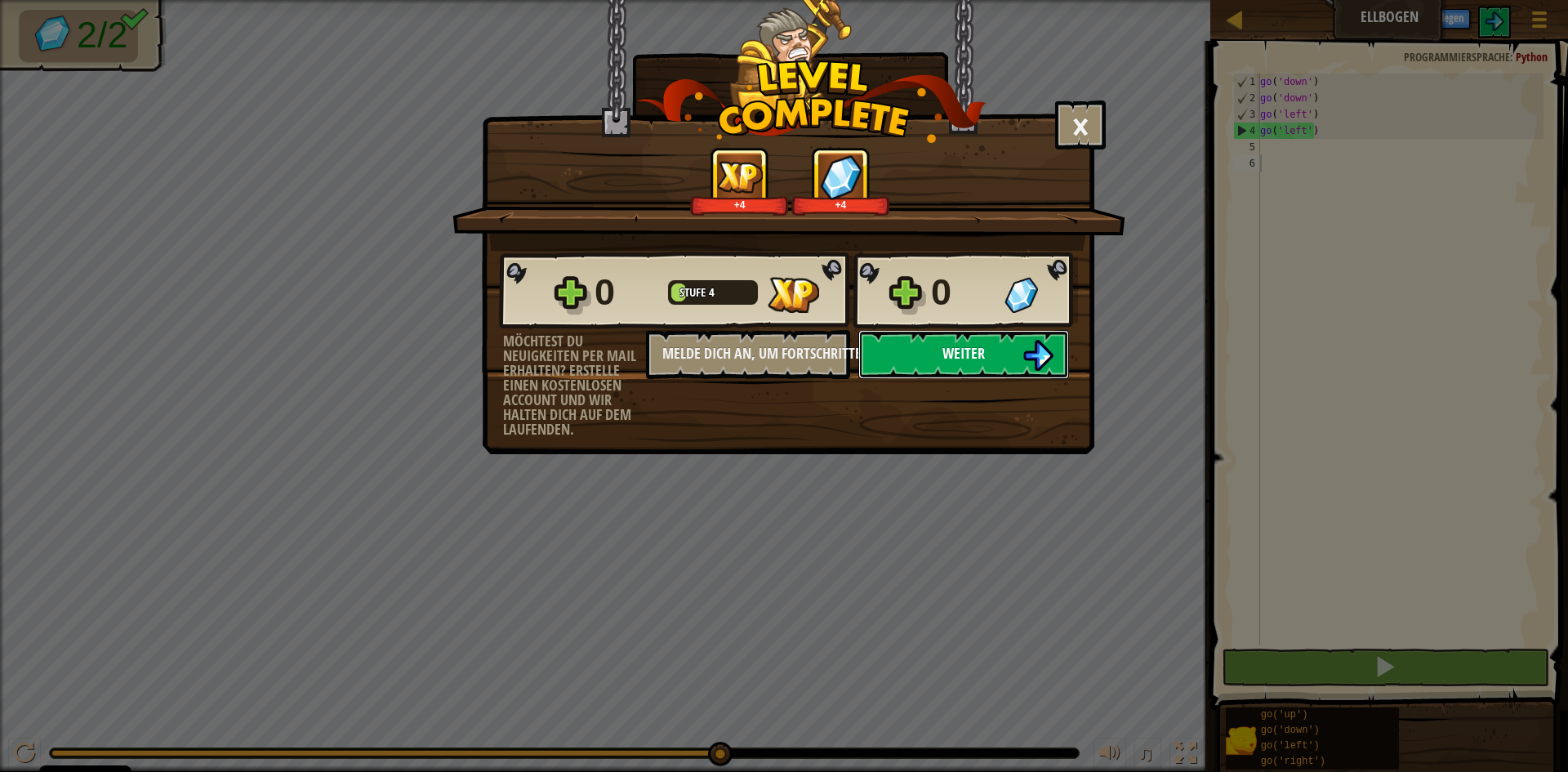
click at [942, 358] on span "Weiter" at bounding box center [964, 353] width 43 height 21
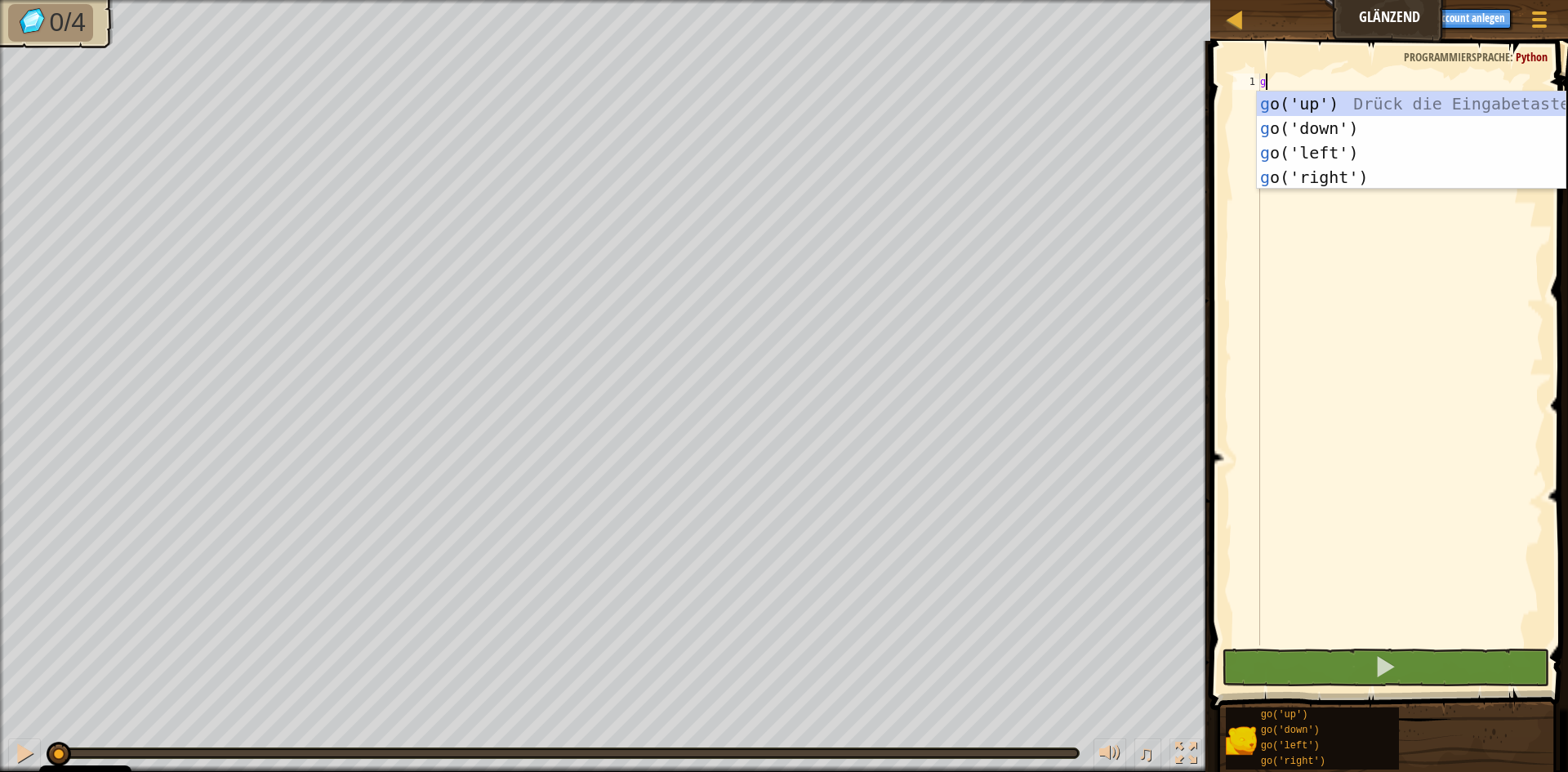
scroll to position [7, 0]
type textarea "go"
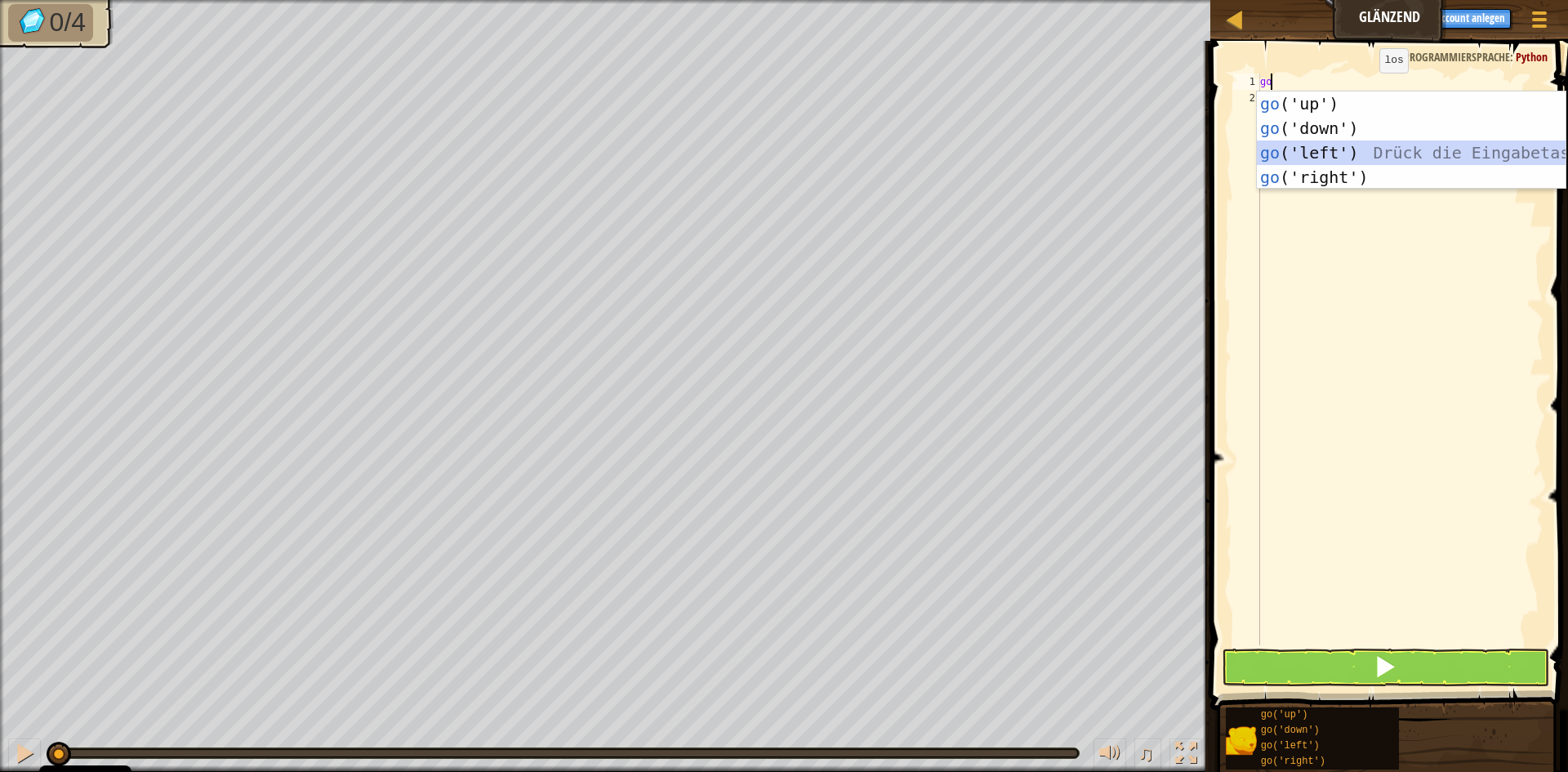
click at [1353, 157] on div "go ('up') Drück die Eingabetaste go ('down') Drück die Eingabetaste go ('left')…" at bounding box center [1411, 165] width 309 height 147
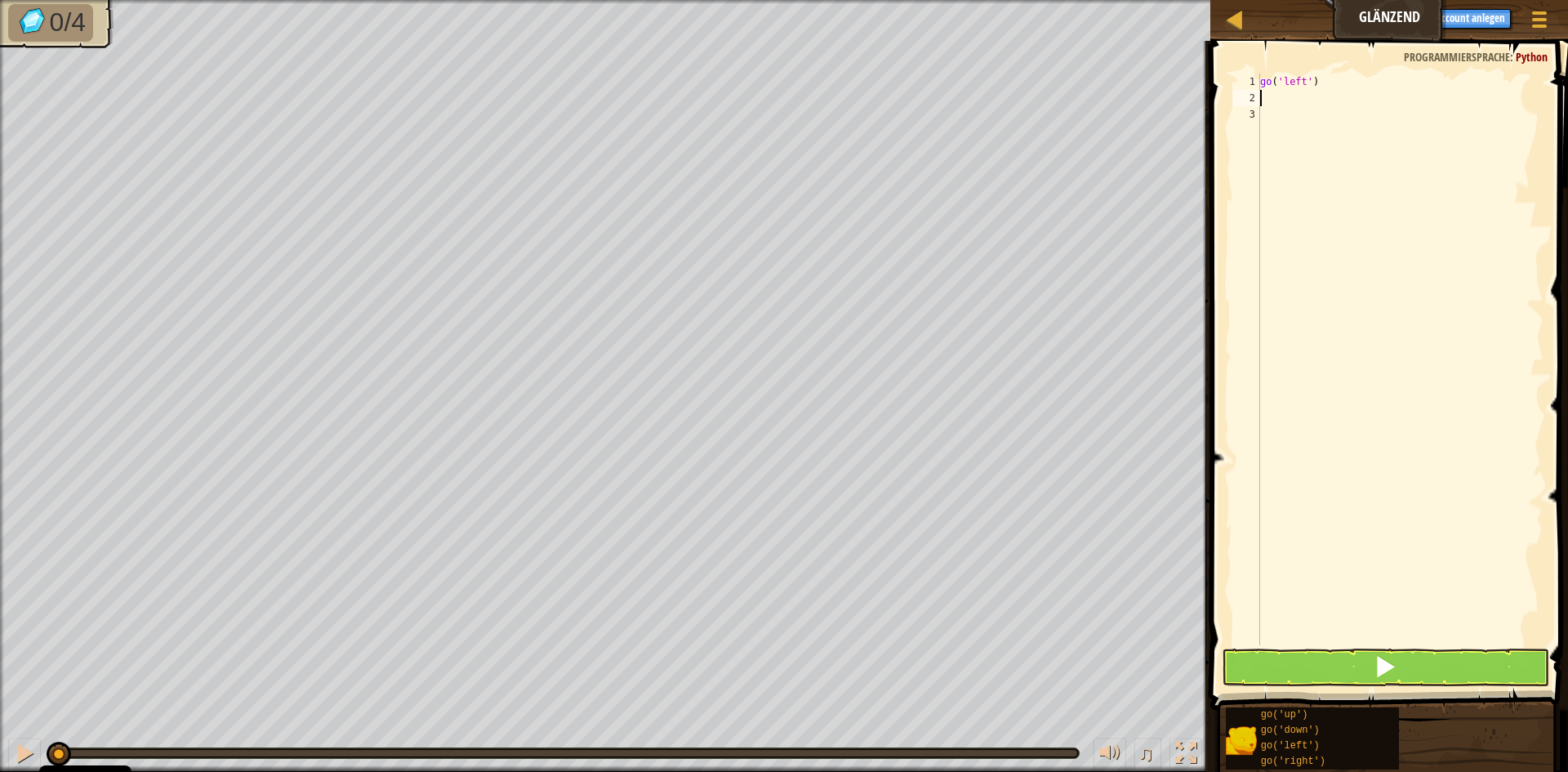
type textarea "g"
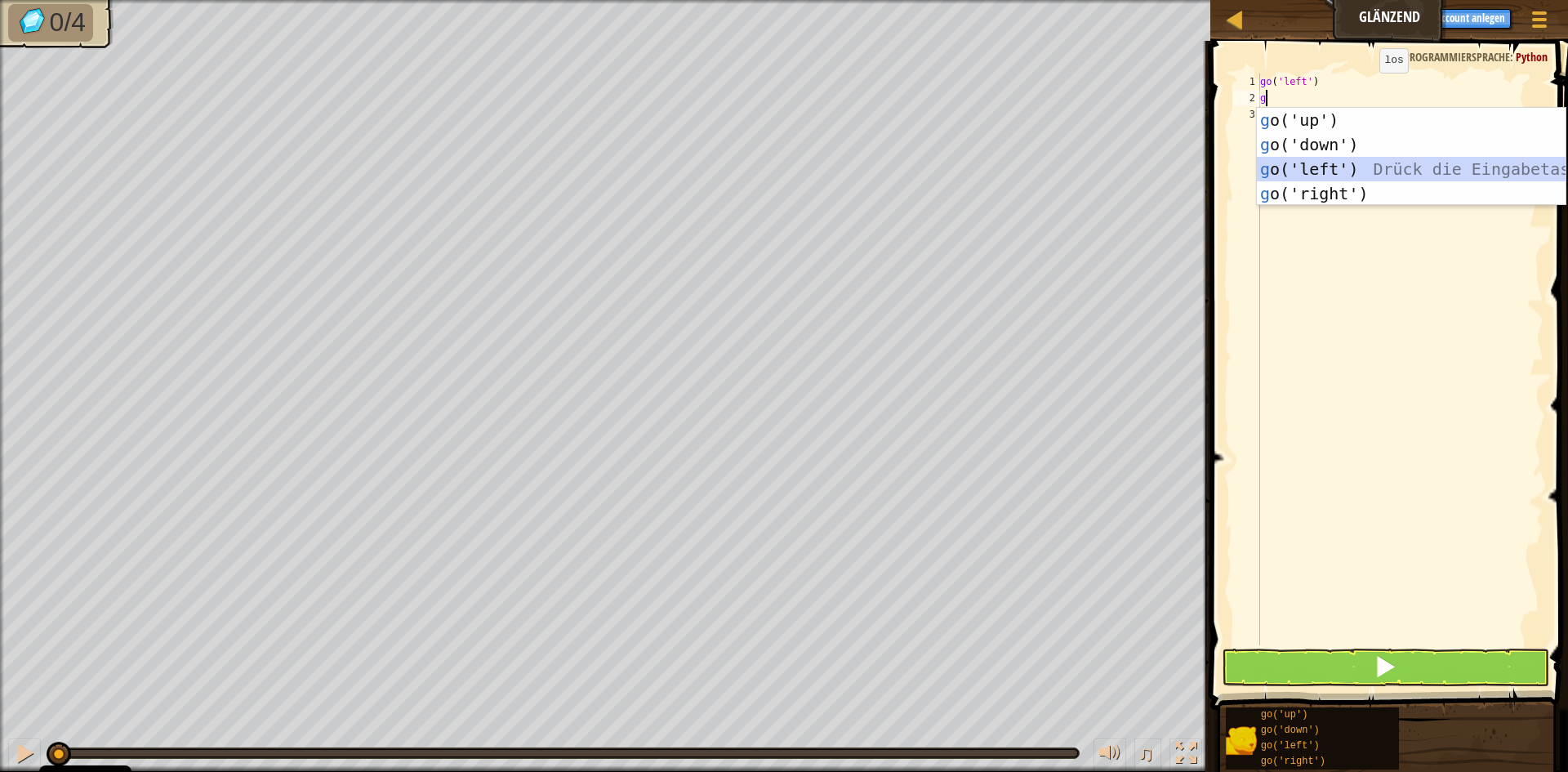
click at [1320, 168] on div "g o('up') Drück die Eingabetaste g o('down') Drück die Eingabetaste g o('left')…" at bounding box center [1411, 181] width 309 height 147
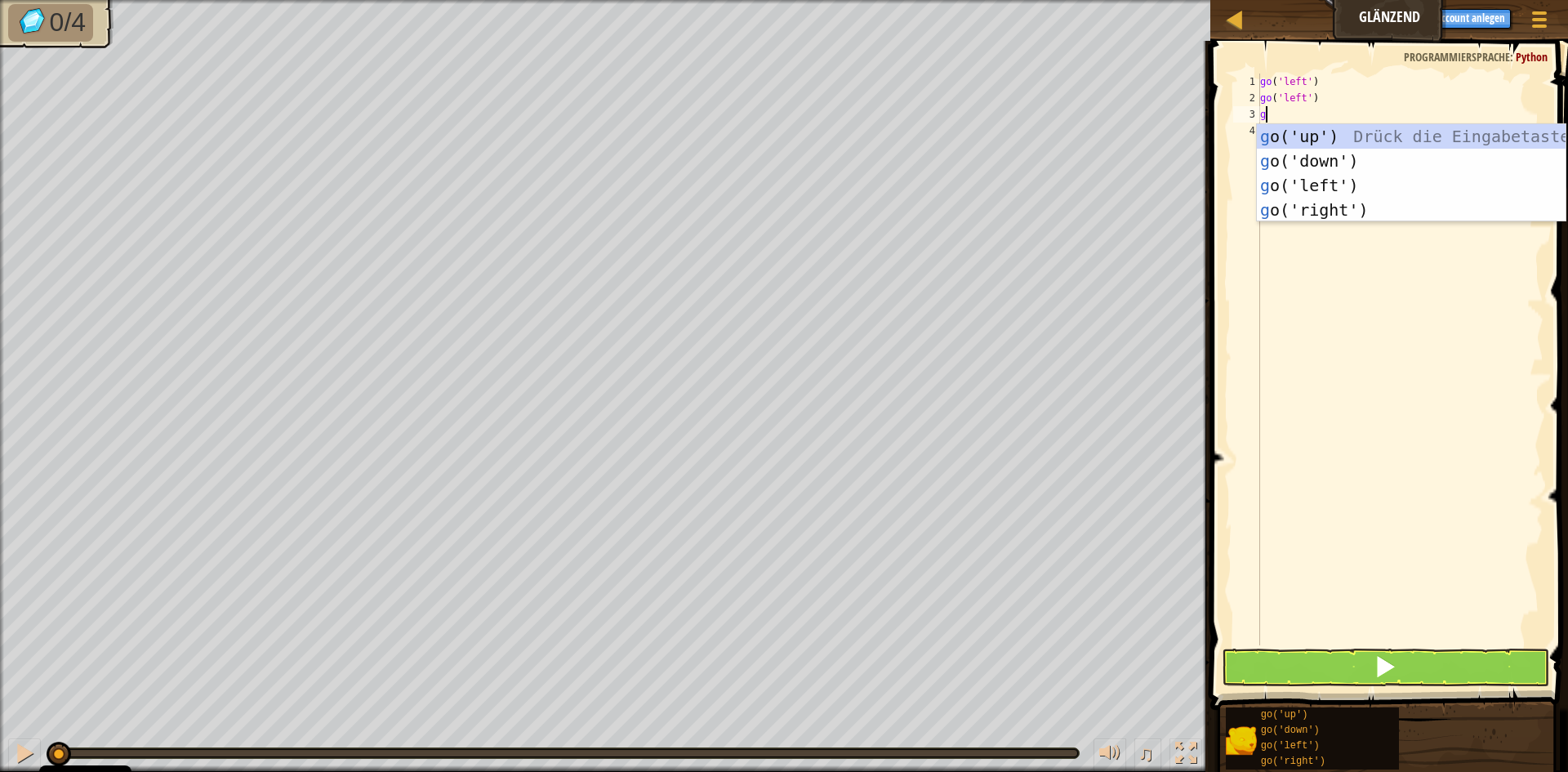
type textarea "go"
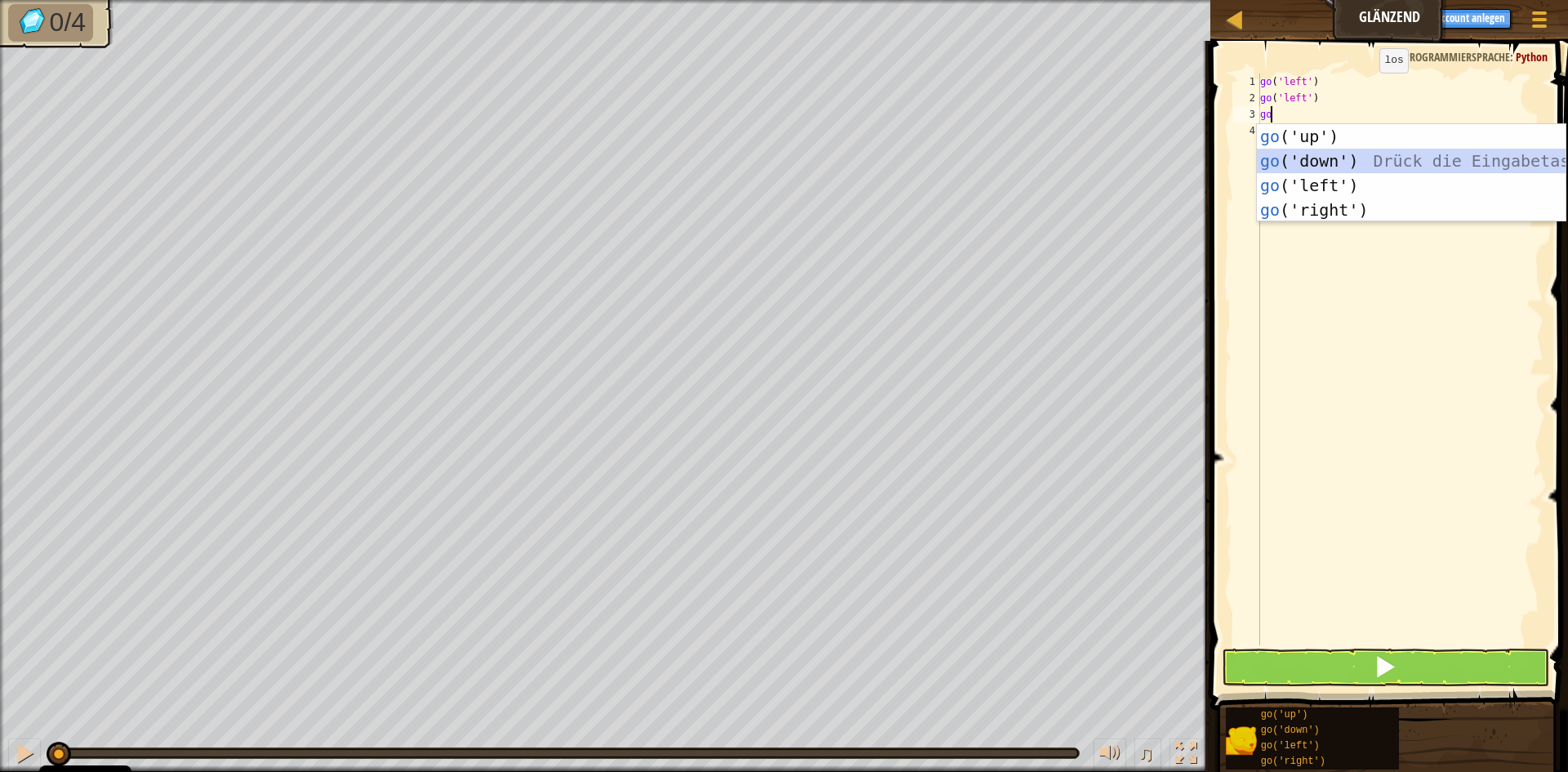
click at [1320, 154] on div "go ('up') Drück die Eingabetaste go ('down') Drück die Eingabetaste go ('left')…" at bounding box center [1411, 198] width 309 height 147
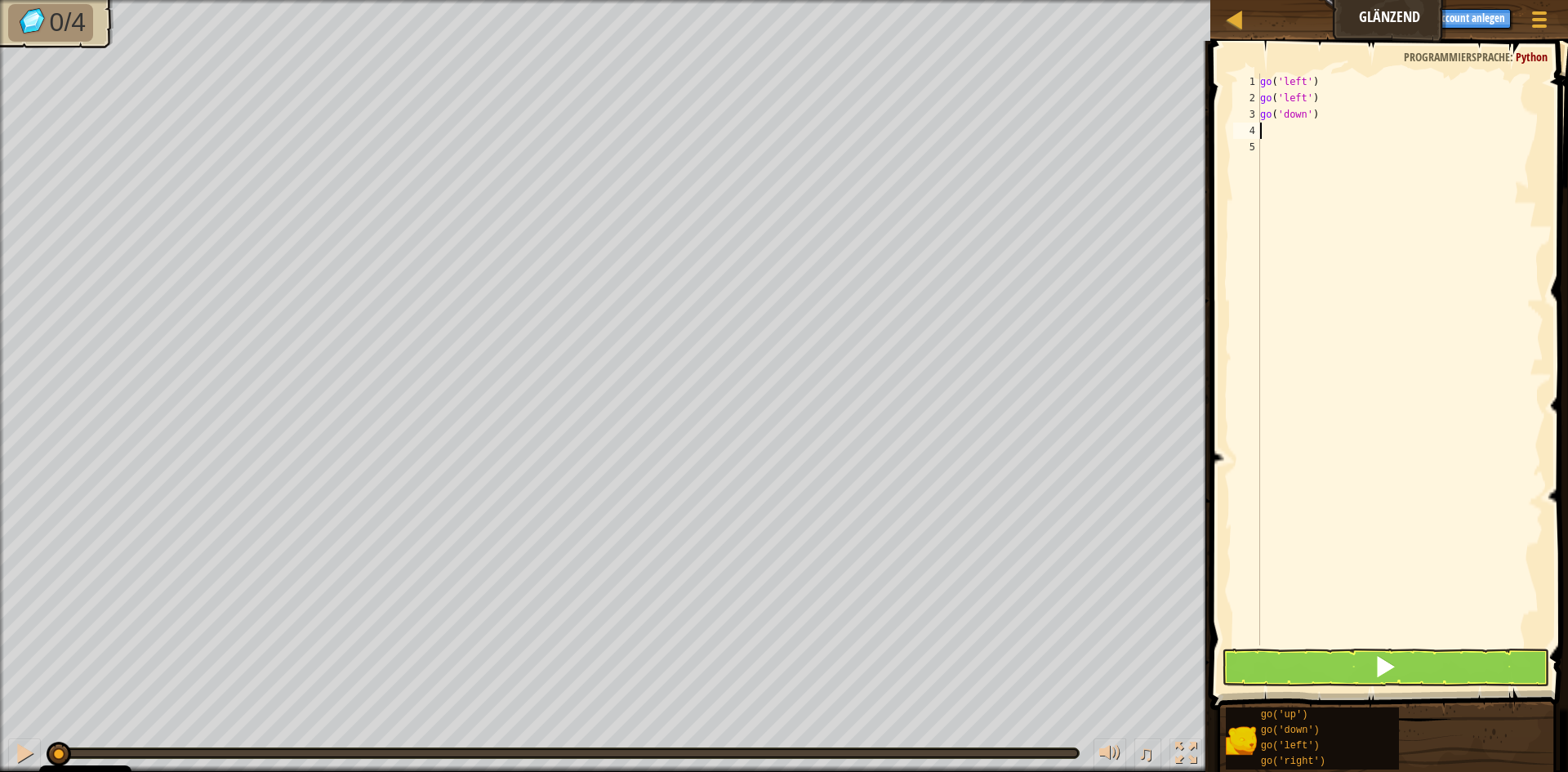
type textarea "g"
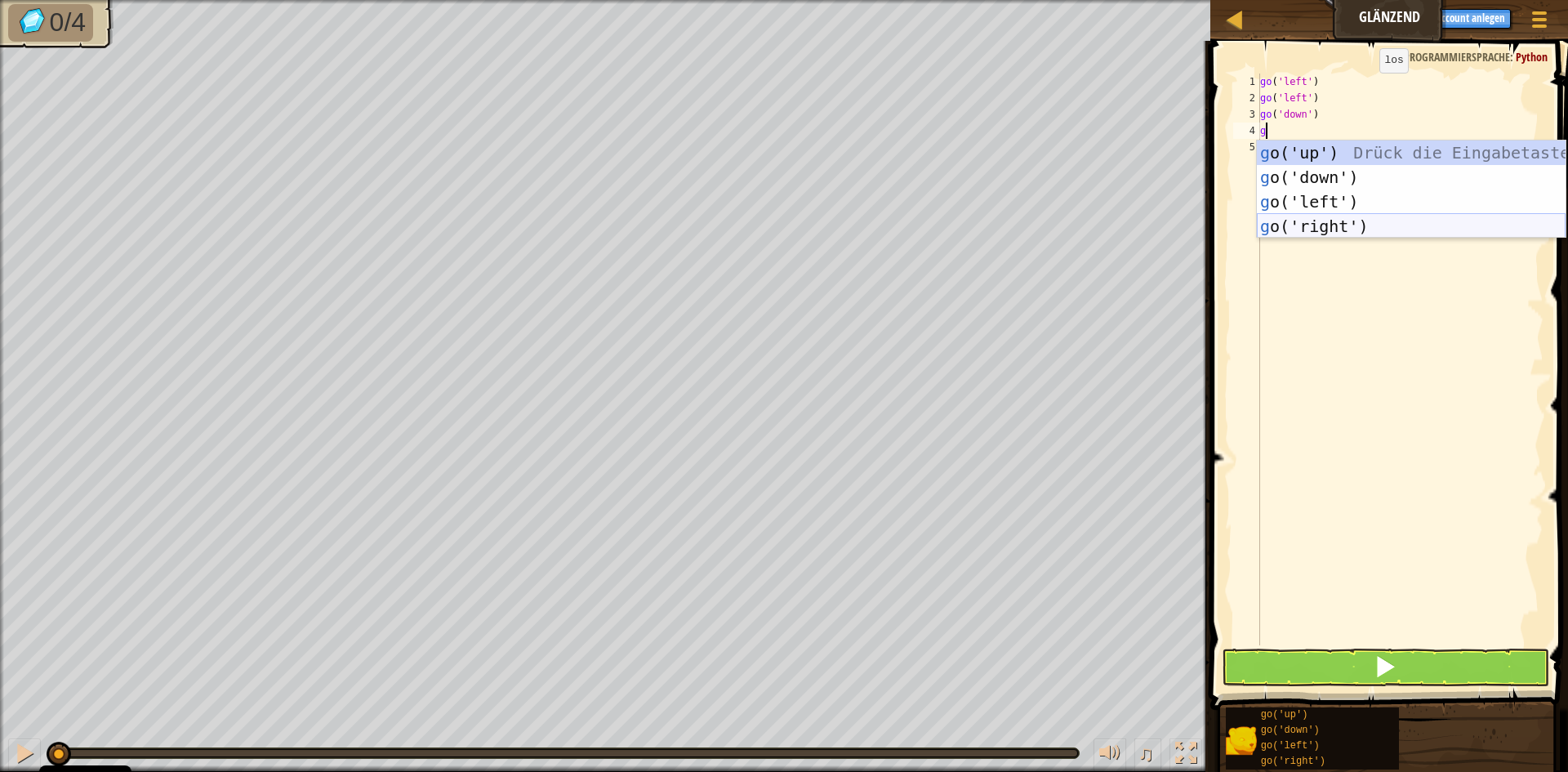
click at [1311, 223] on div "g o('up') Drück die Eingabetaste g o('down') Drück die Eingabetaste g o('left')…" at bounding box center [1411, 214] width 309 height 147
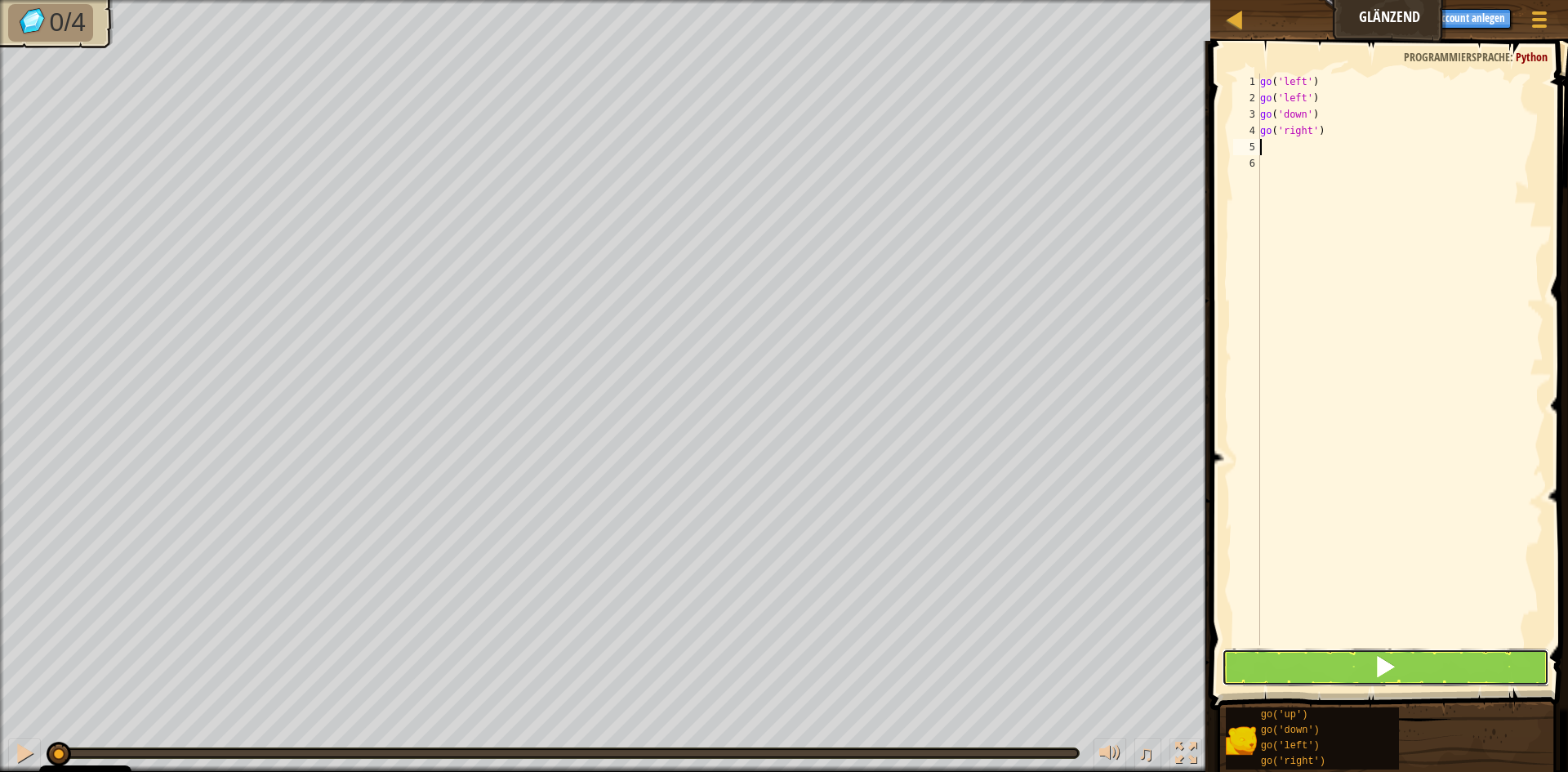
click at [1354, 668] on button at bounding box center [1386, 667] width 328 height 38
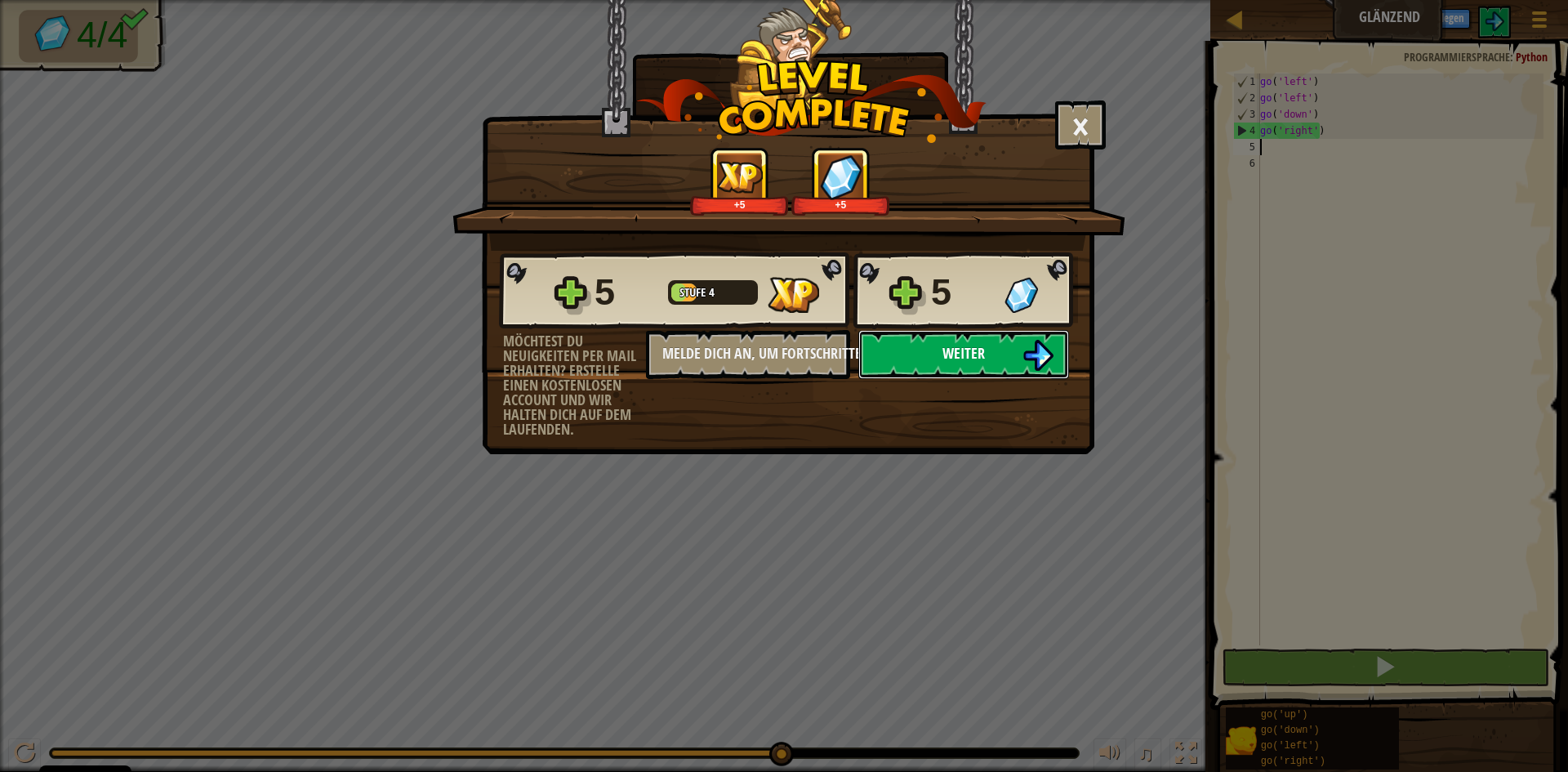
click at [902, 351] on button "Weiter" at bounding box center [964, 354] width 211 height 49
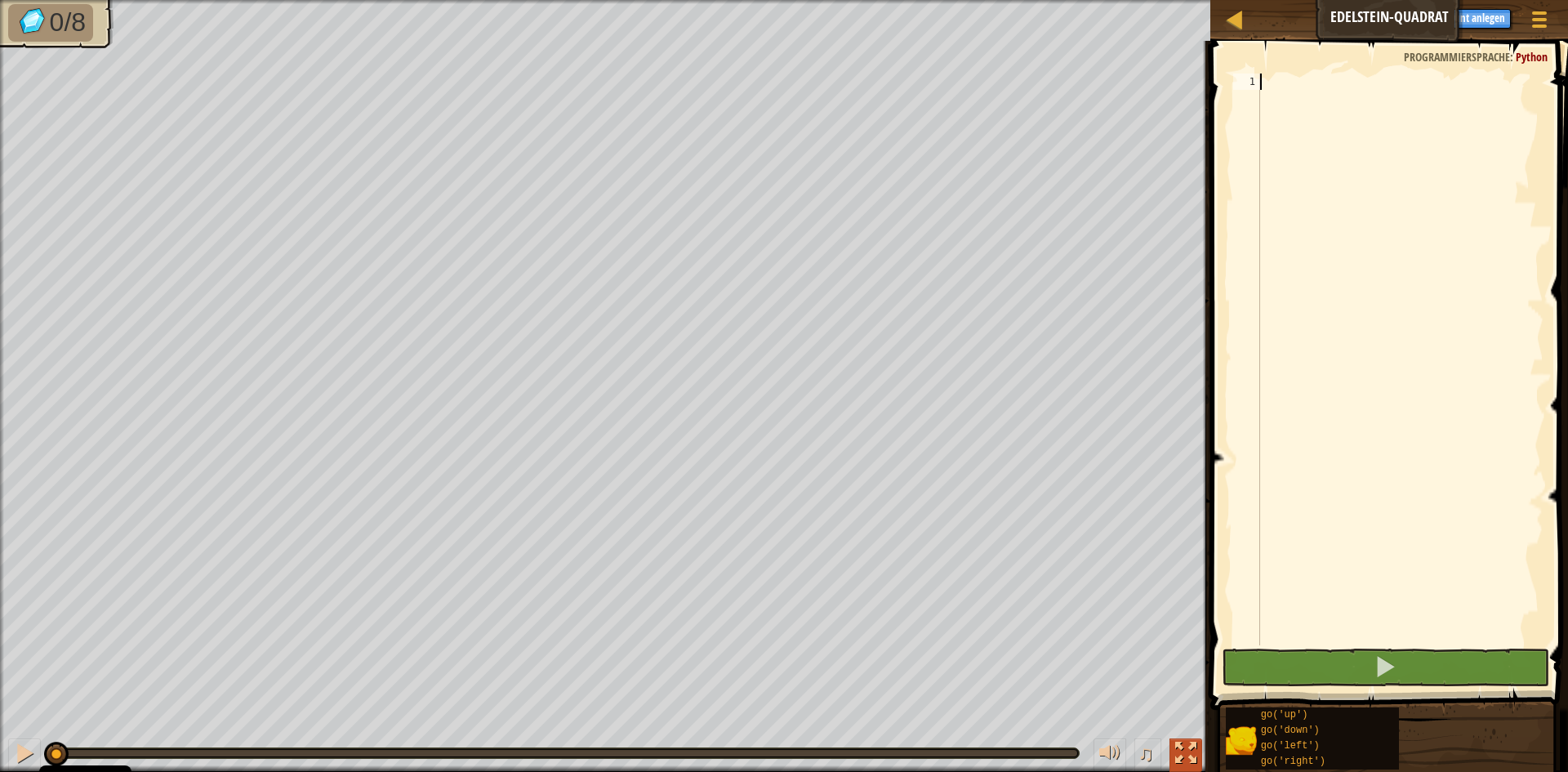
scroll to position [7, 0]
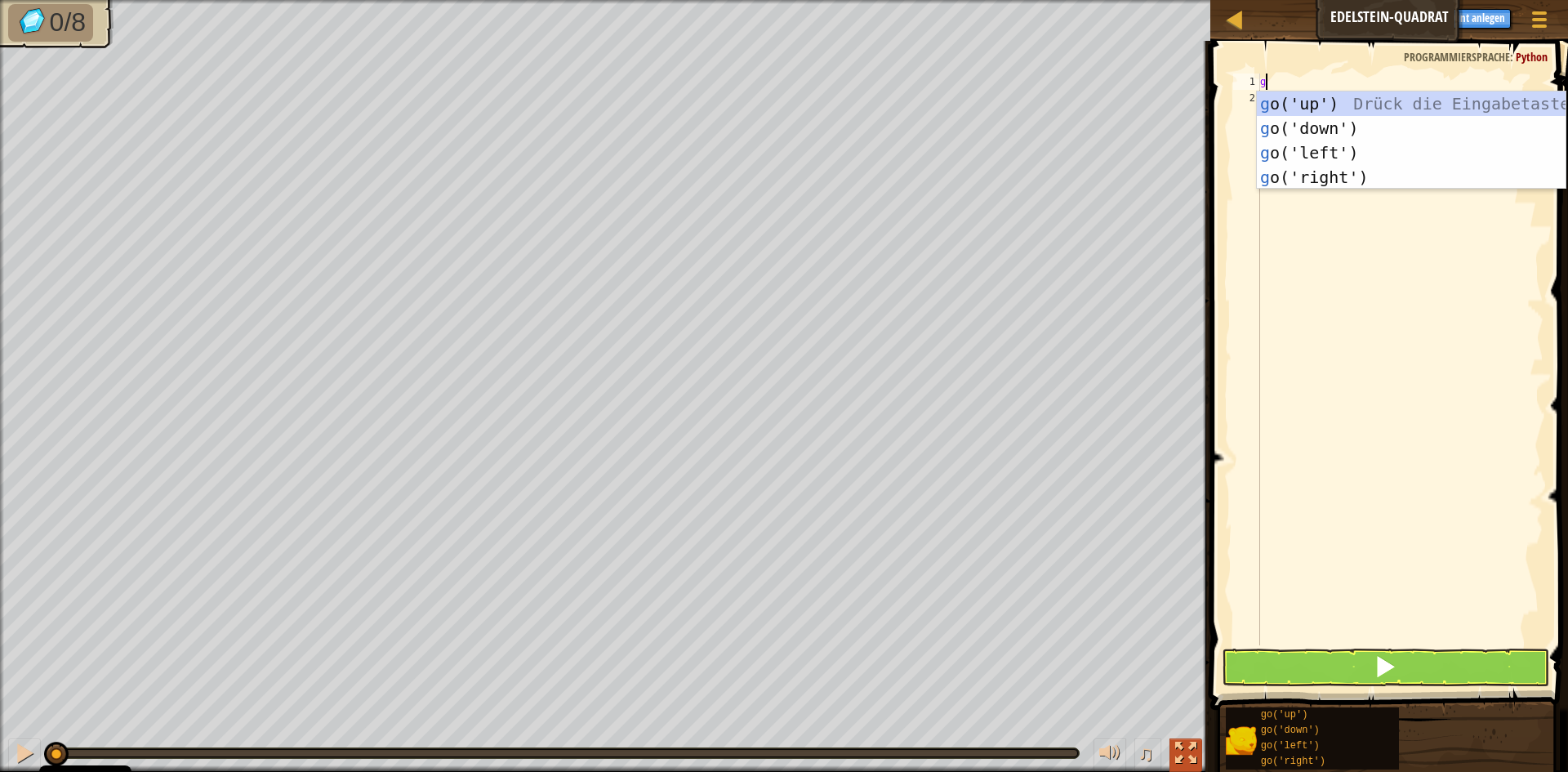
type textarea "go"
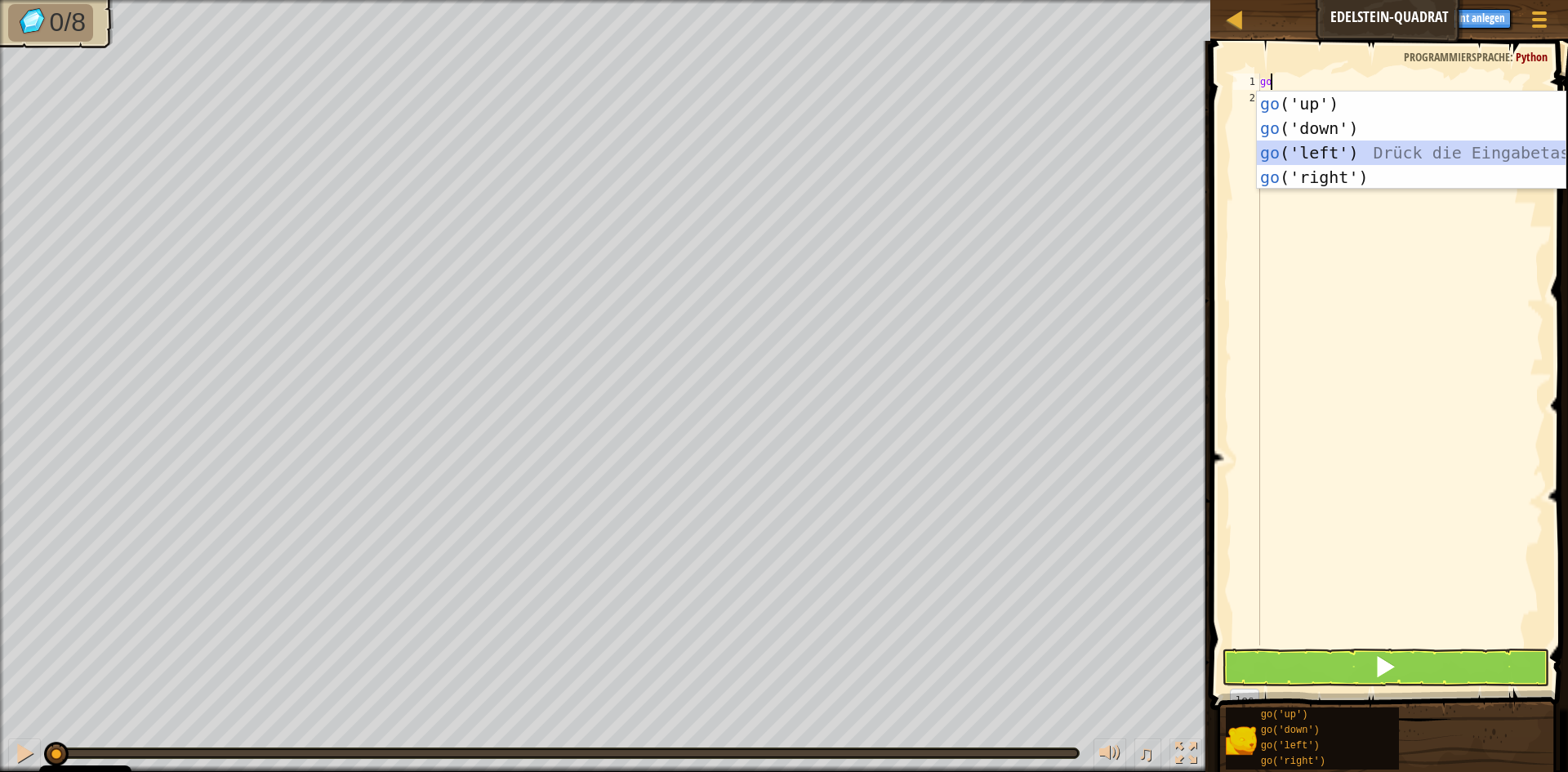
click at [1329, 147] on div "go ('up') Drück die Eingabetaste go ('down') Drück die Eingabetaste go ('left')…" at bounding box center [1411, 165] width 309 height 147
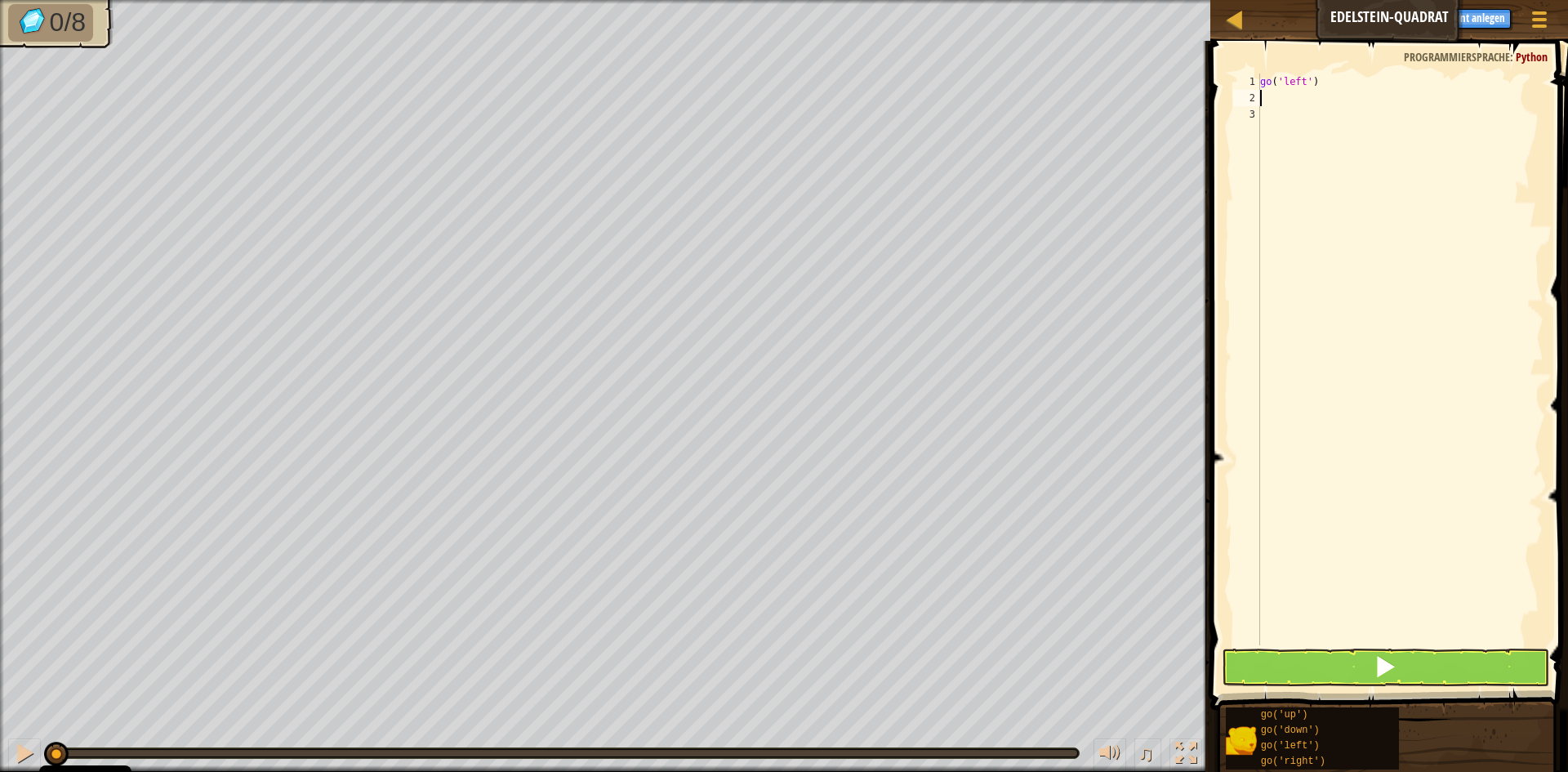
type textarea "g"
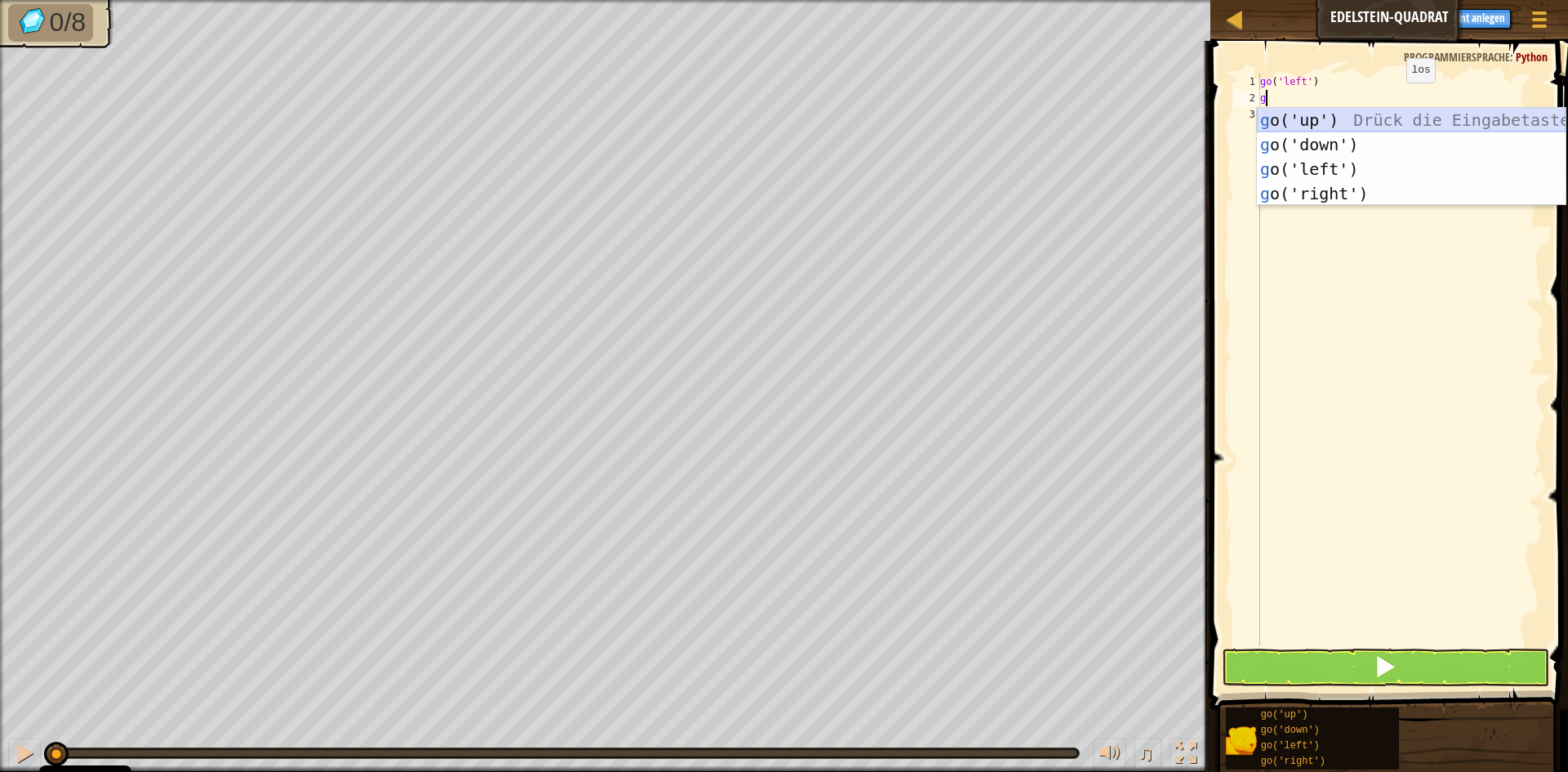
click at [1328, 118] on div "g o('up') Drück die Eingabetaste g o('down') Drück die Eingabetaste g o('left')…" at bounding box center [1411, 181] width 309 height 147
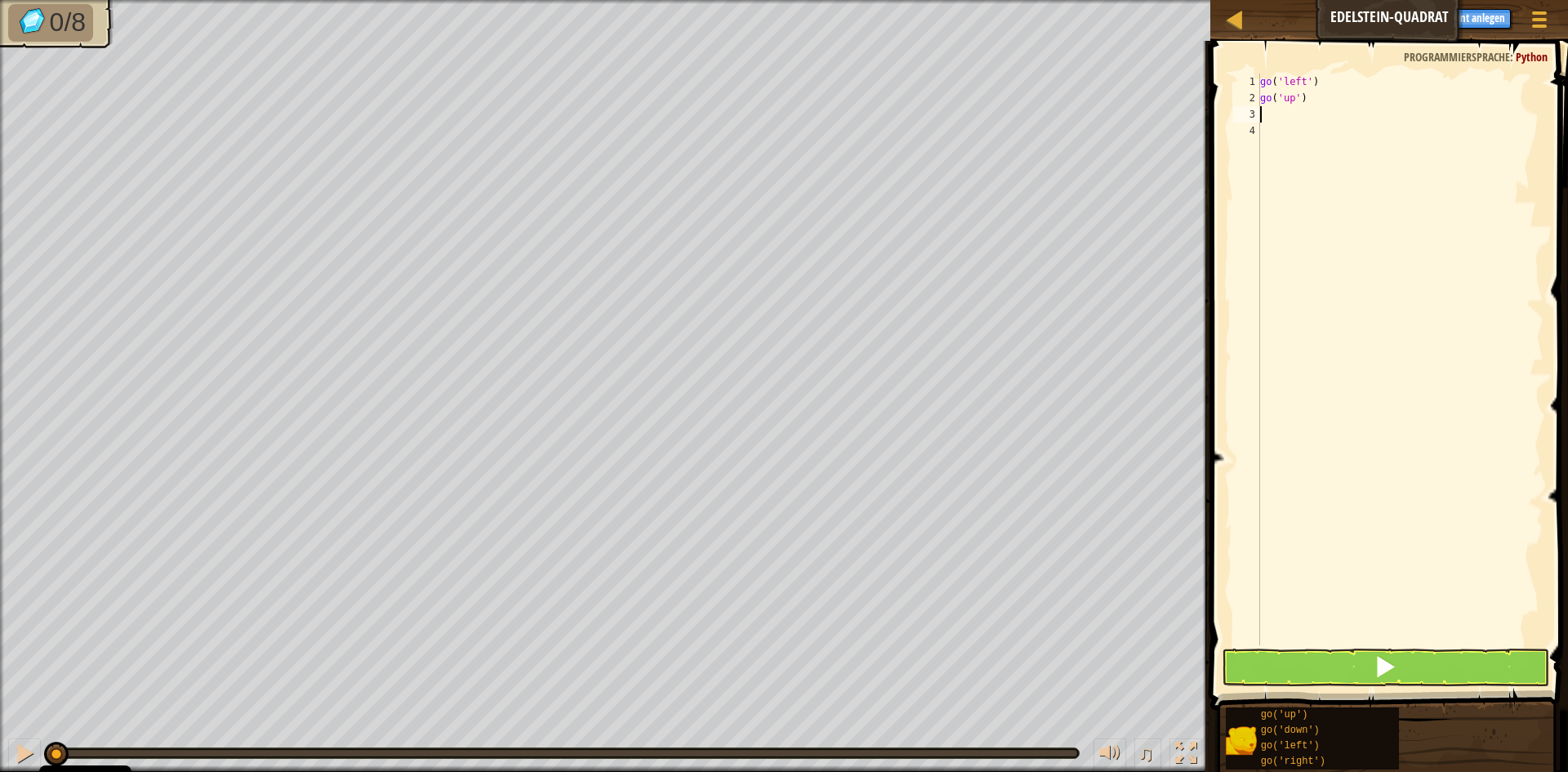
type textarea "g"
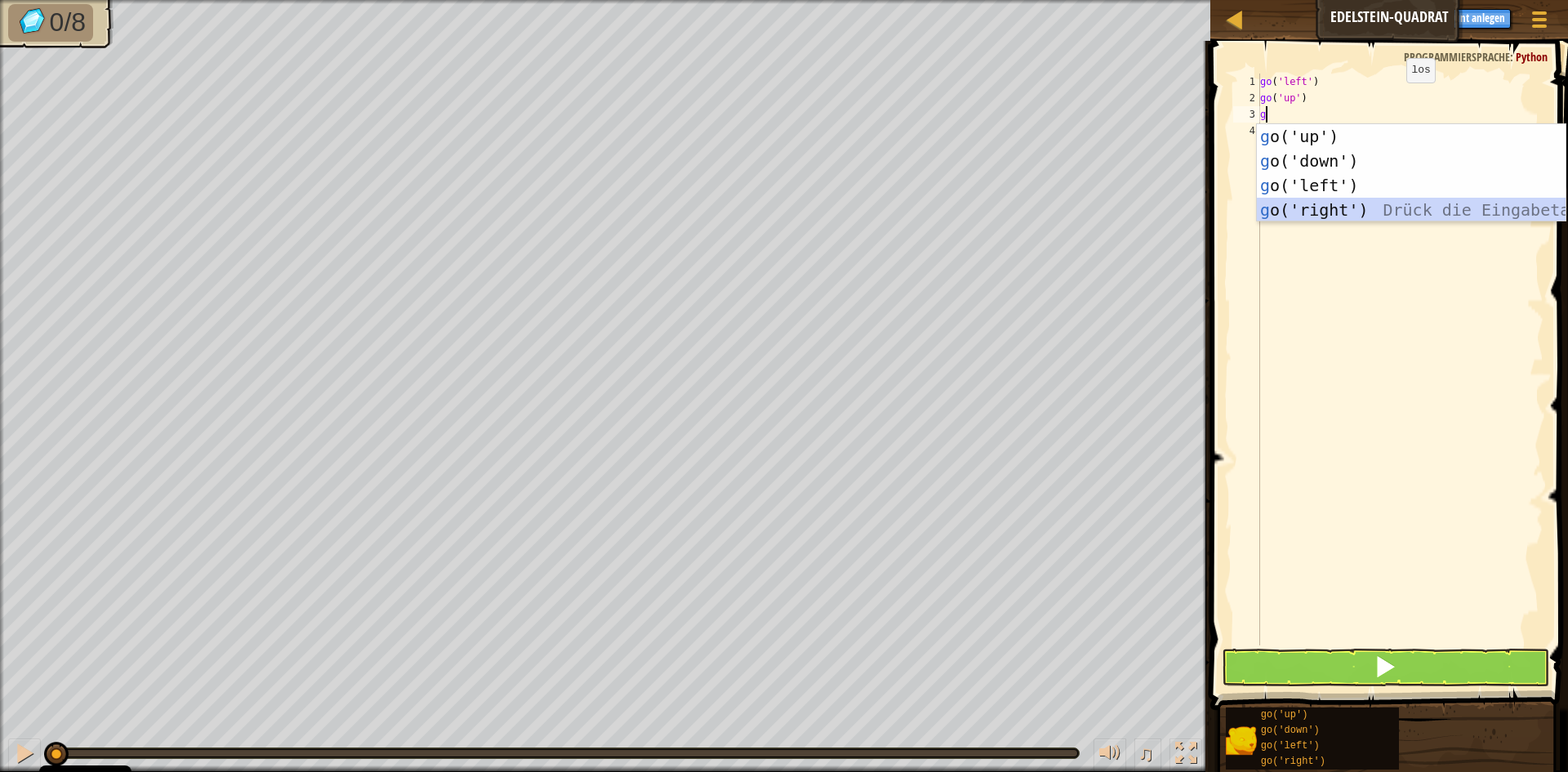
click at [1300, 213] on div "g o('up') Drück die Eingabetaste g o('down') Drück die Eingabetaste g o('left')…" at bounding box center [1411, 198] width 309 height 147
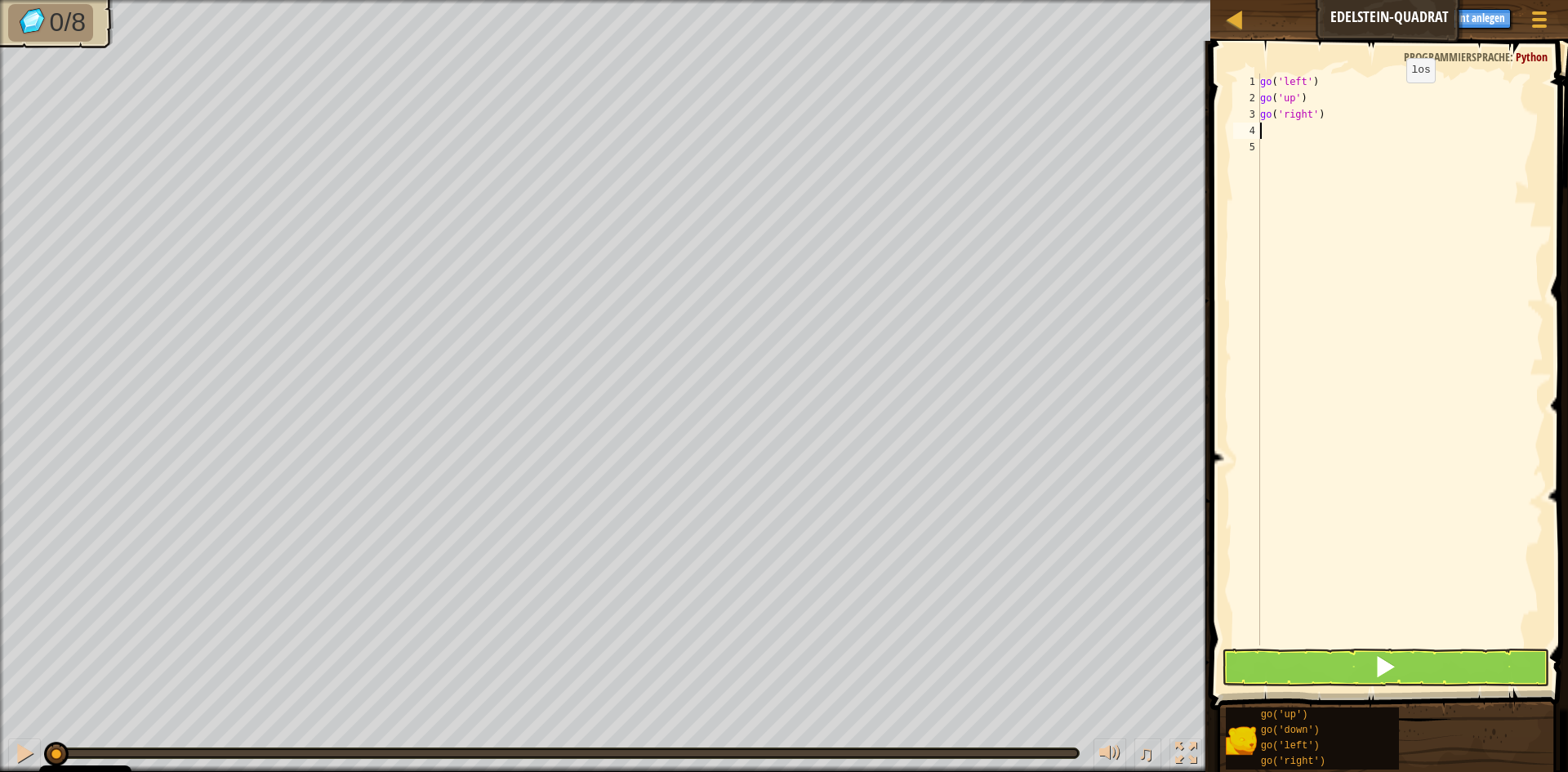
type textarea "g"
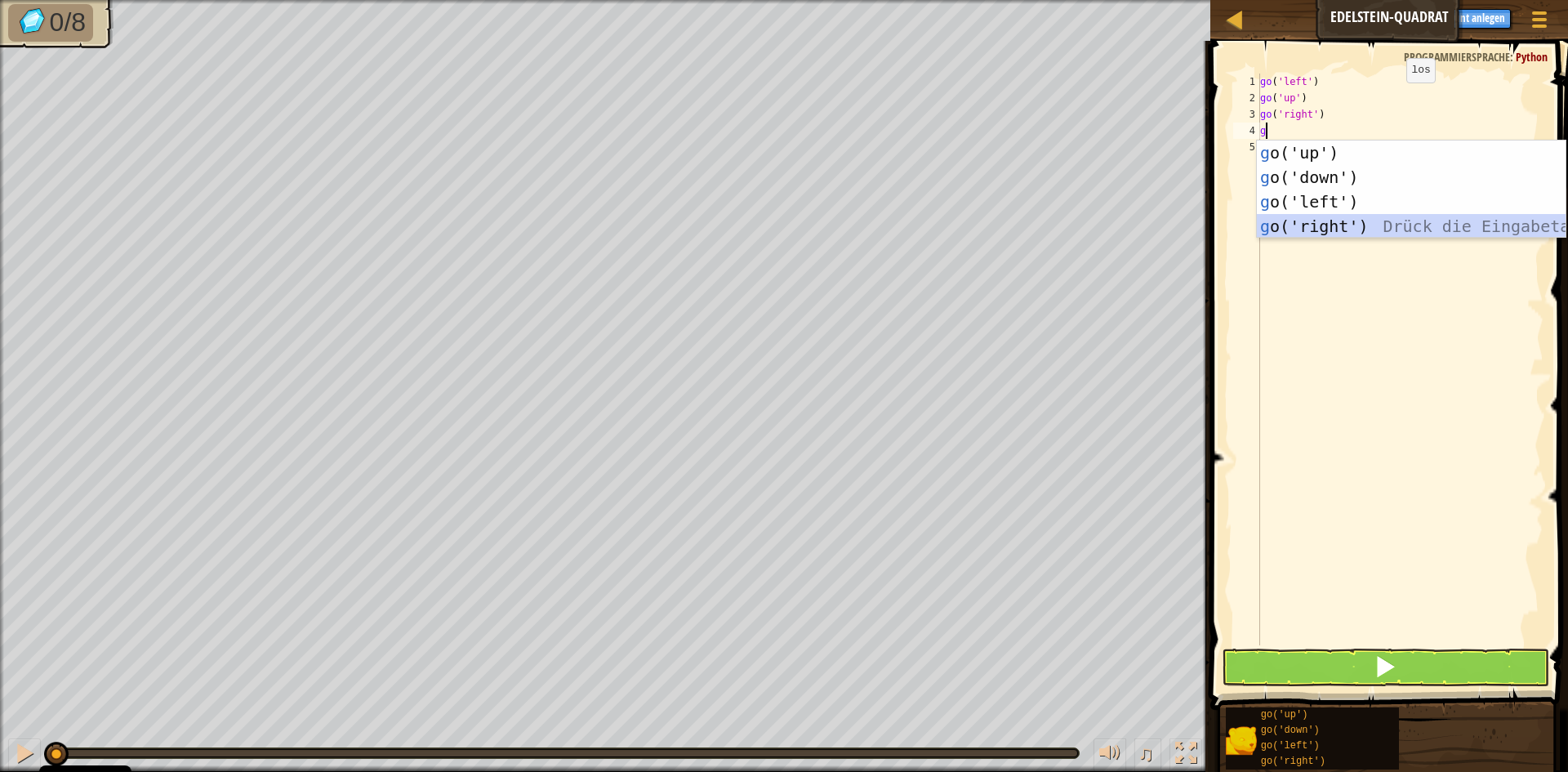
click at [1333, 229] on div "g o('up') Drück die Eingabetaste g o('down') Drück die Eingabetaste g o('left')…" at bounding box center [1411, 214] width 309 height 147
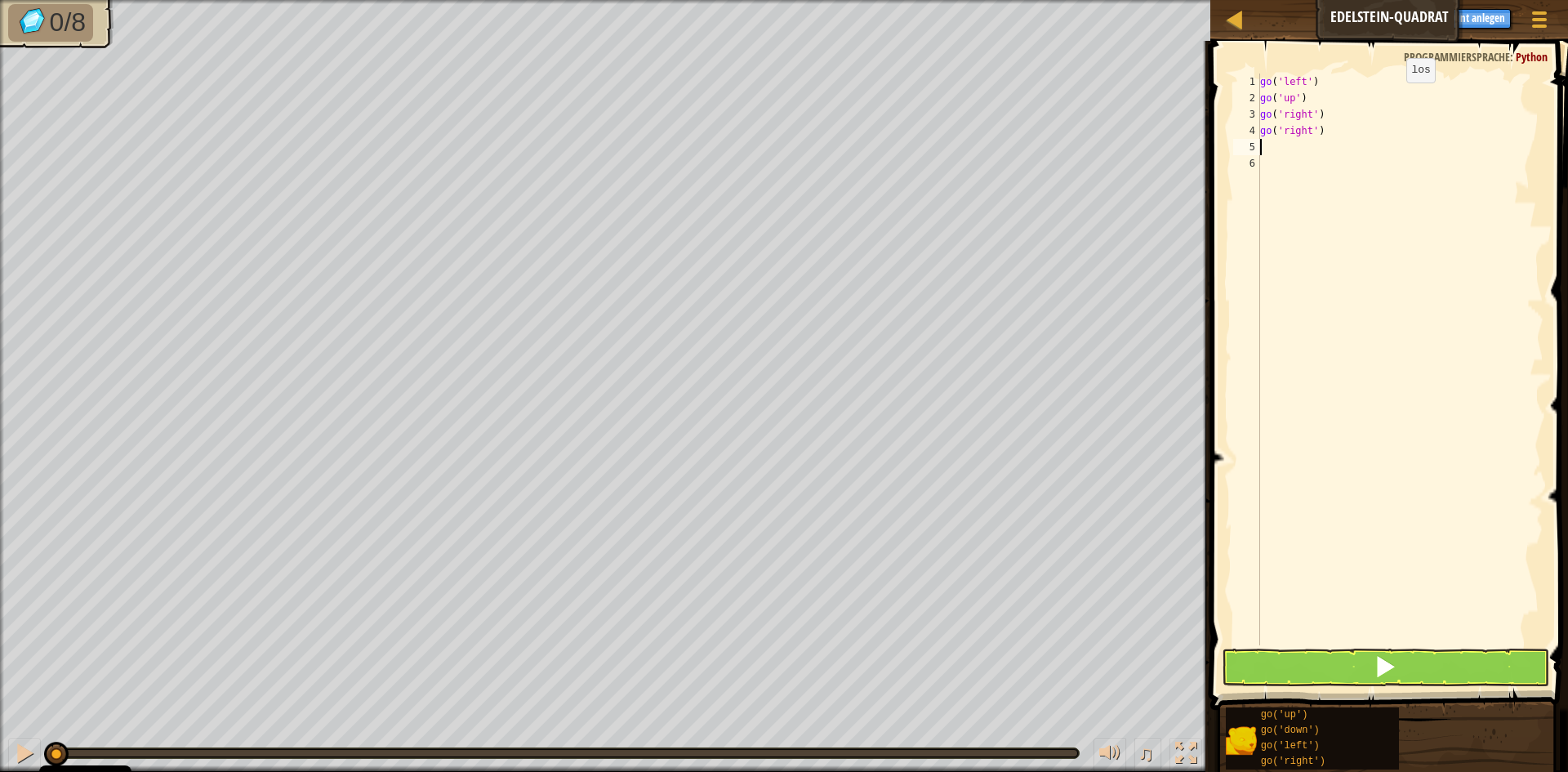
type textarea "g"
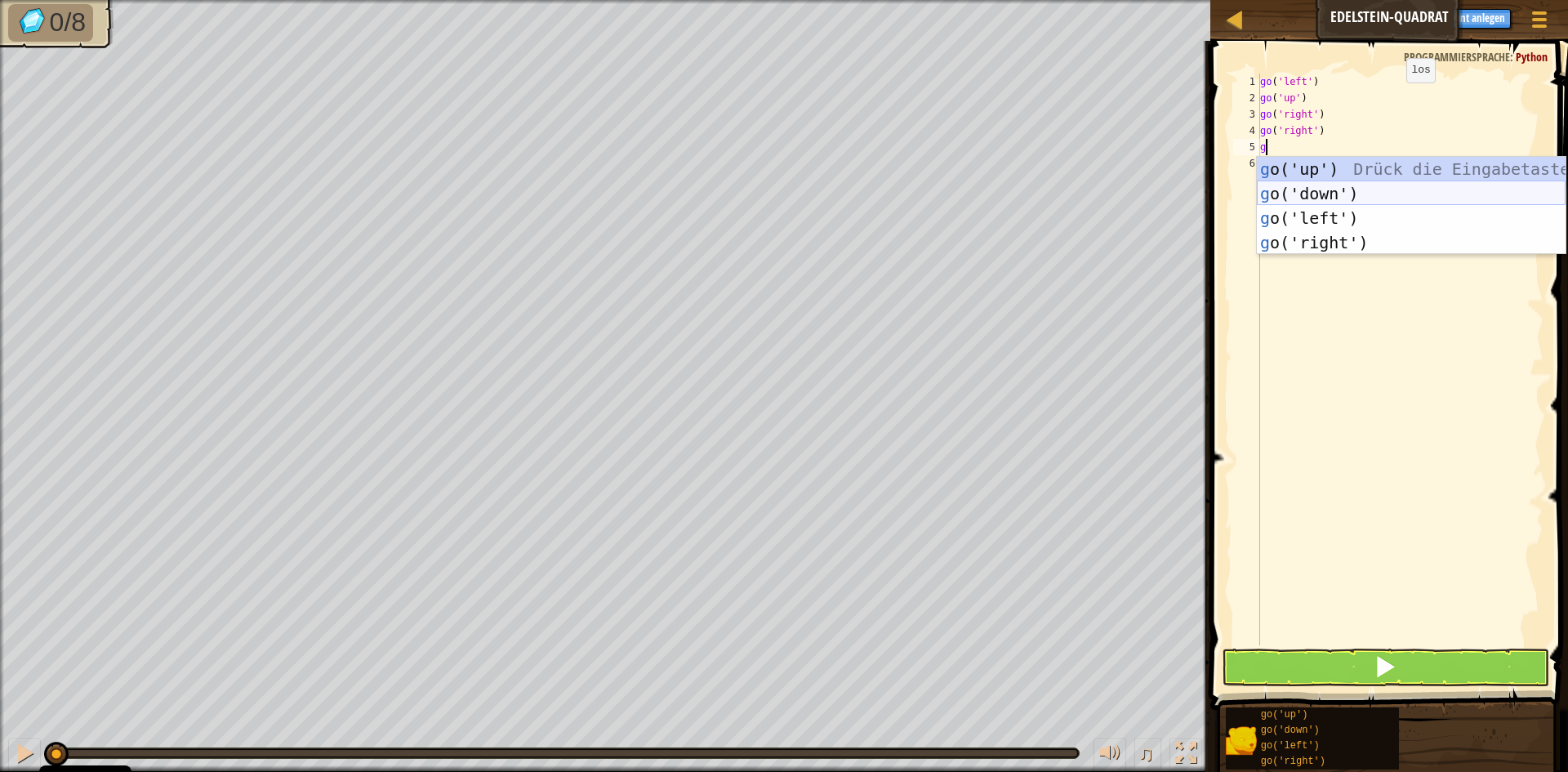
click at [1335, 194] on div "g o('up') Drück die Eingabetaste g o('down') Drück die Eingabetaste g o('left')…" at bounding box center [1411, 230] width 309 height 147
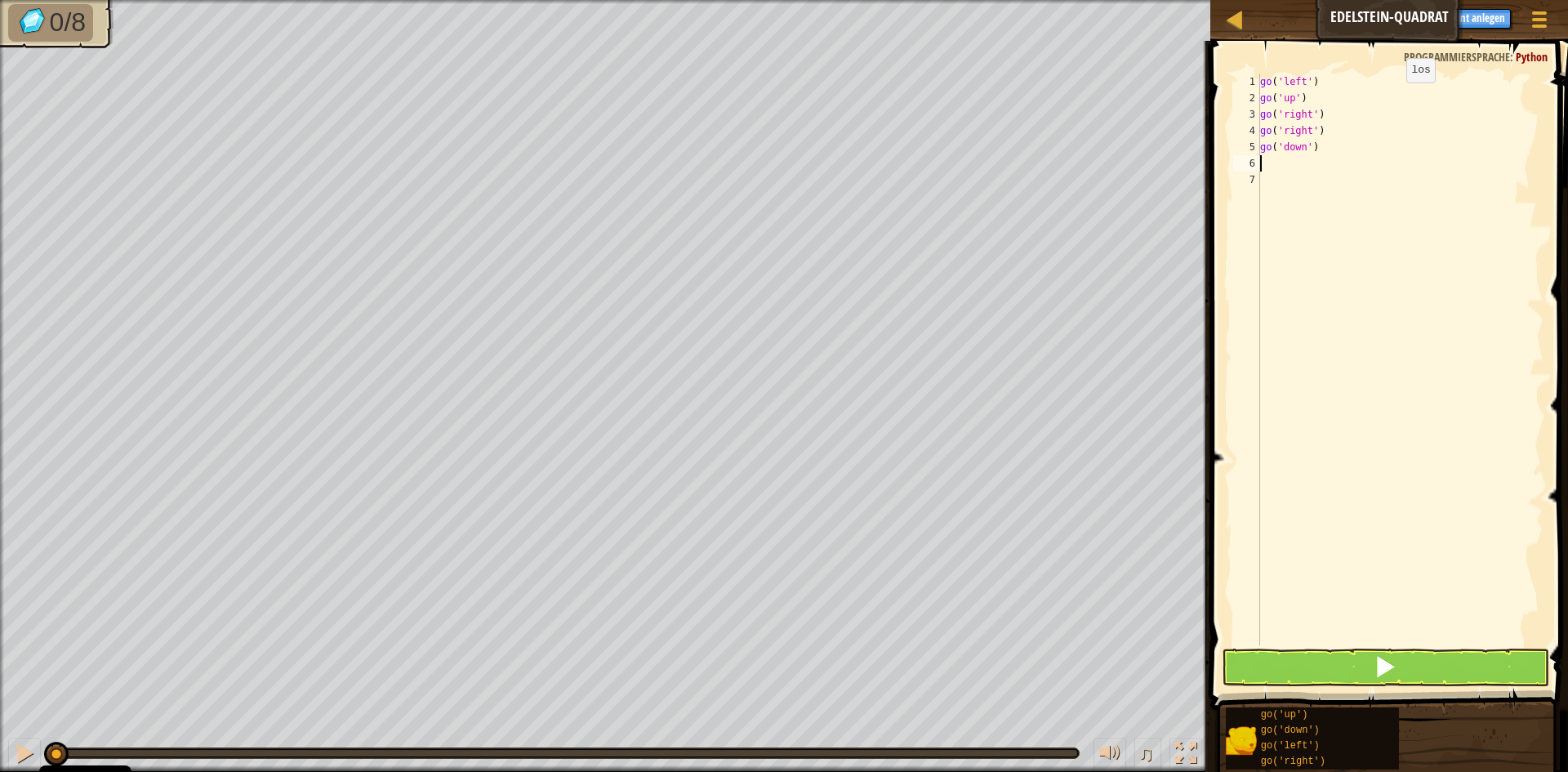
type textarea "g"
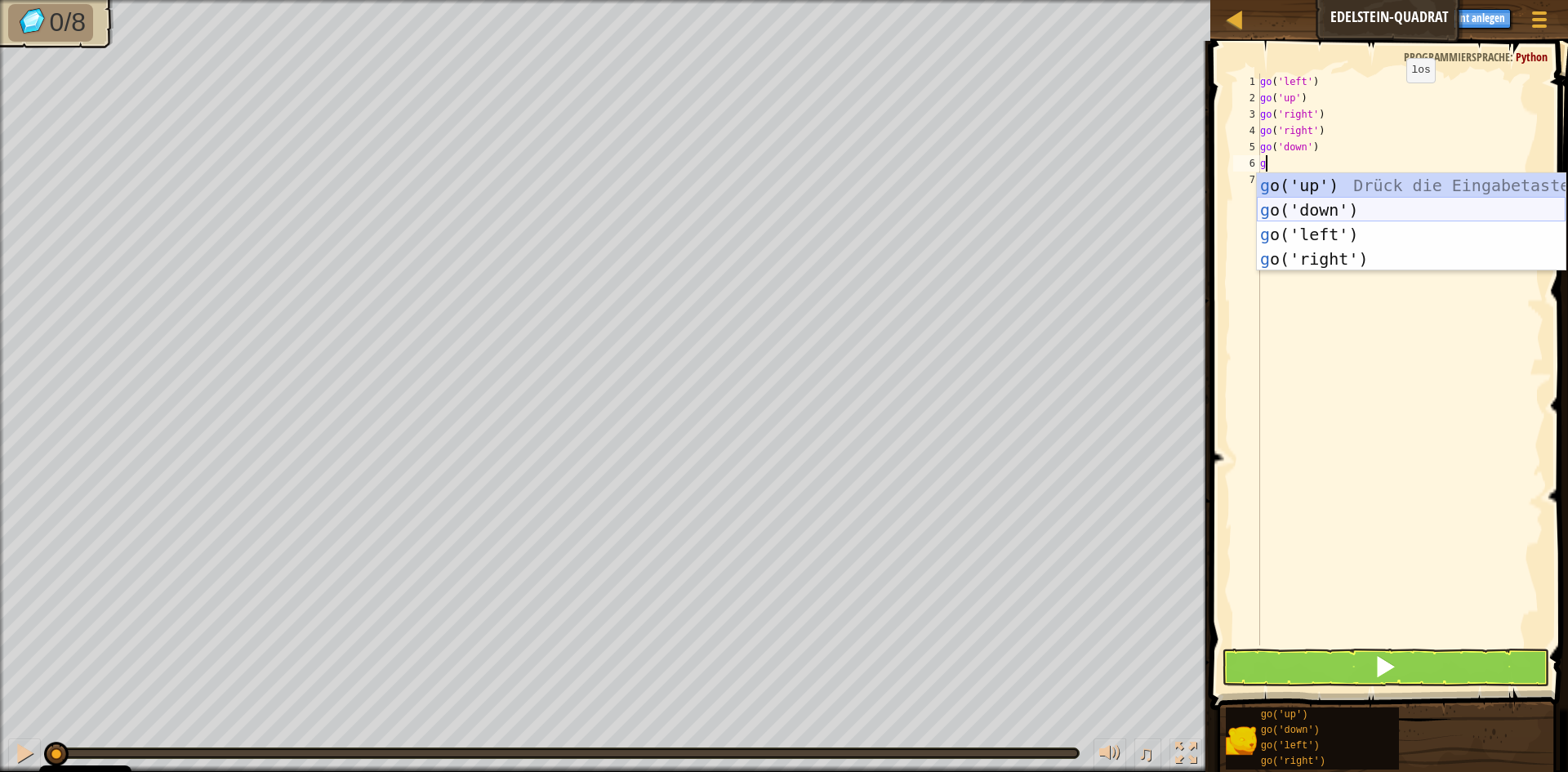
click at [1354, 211] on div "g o('up') Drück die Eingabetaste g o('down') Drück die Eingabetaste g o('left')…" at bounding box center [1411, 246] width 309 height 147
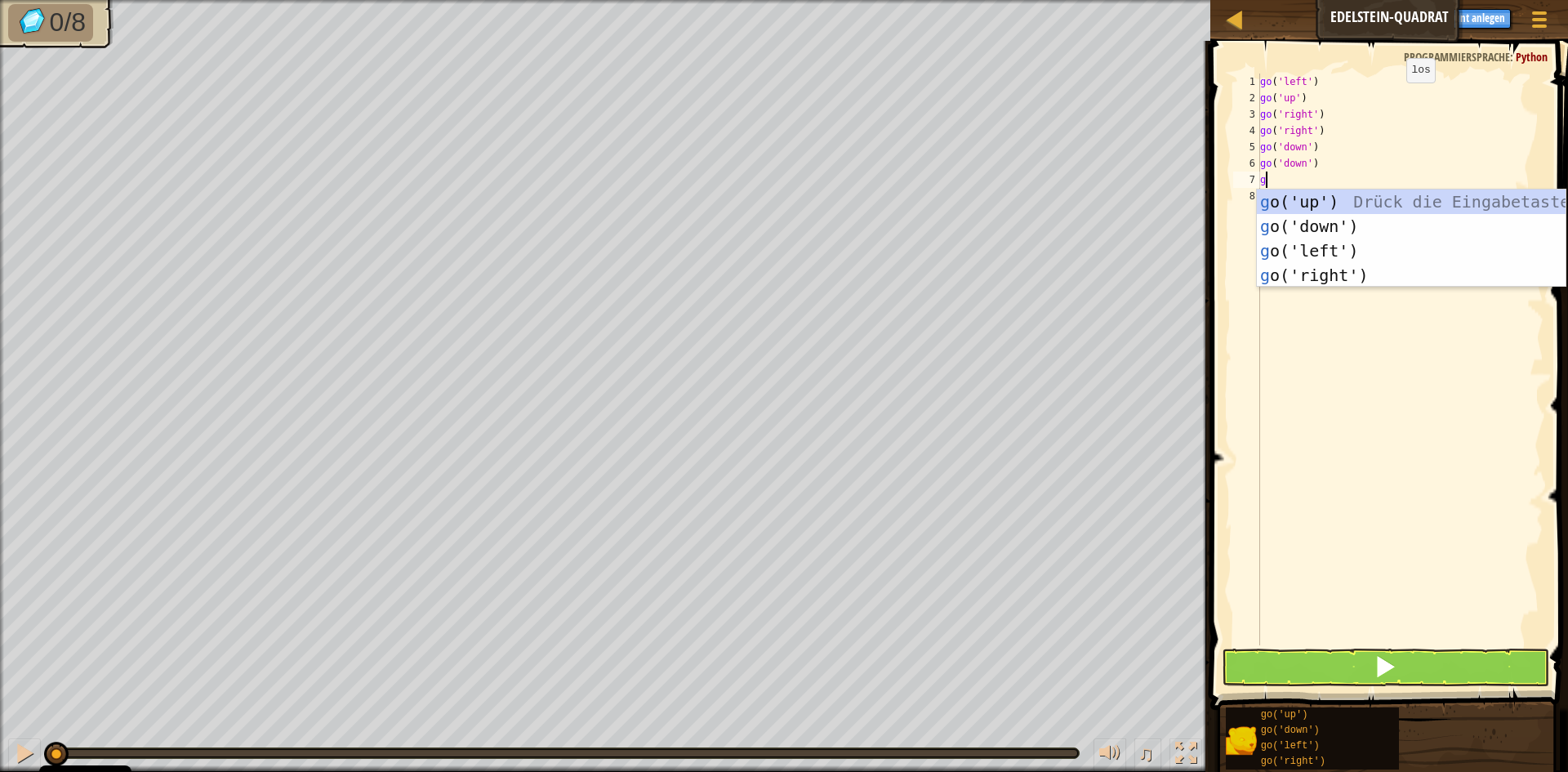
type textarea "g"
click at [1323, 257] on div "g o('up') Drück die Eingabetaste g o('down') Drück die Eingabetaste g o('left')…" at bounding box center [1411, 263] width 309 height 147
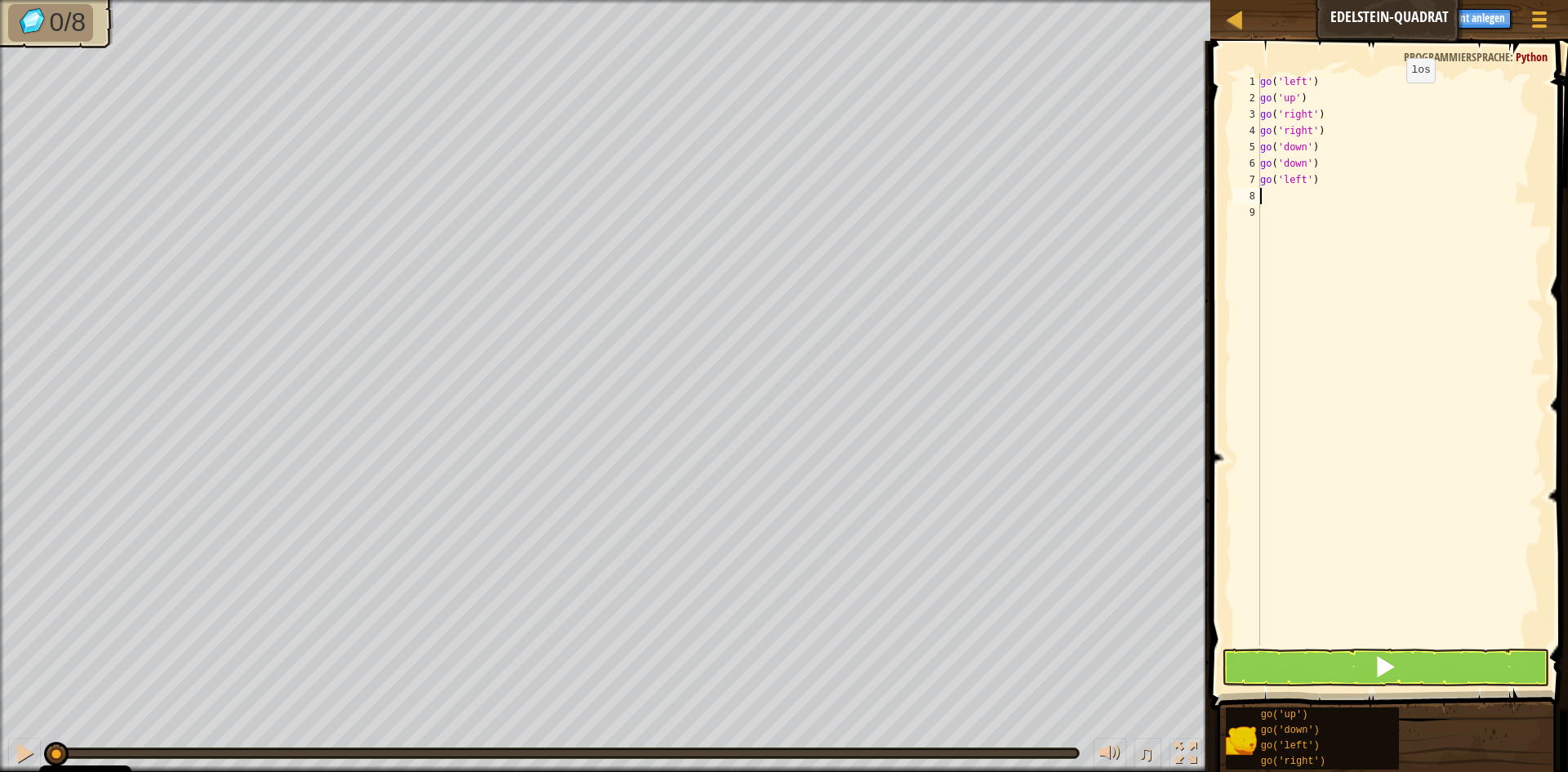
type textarea "g"
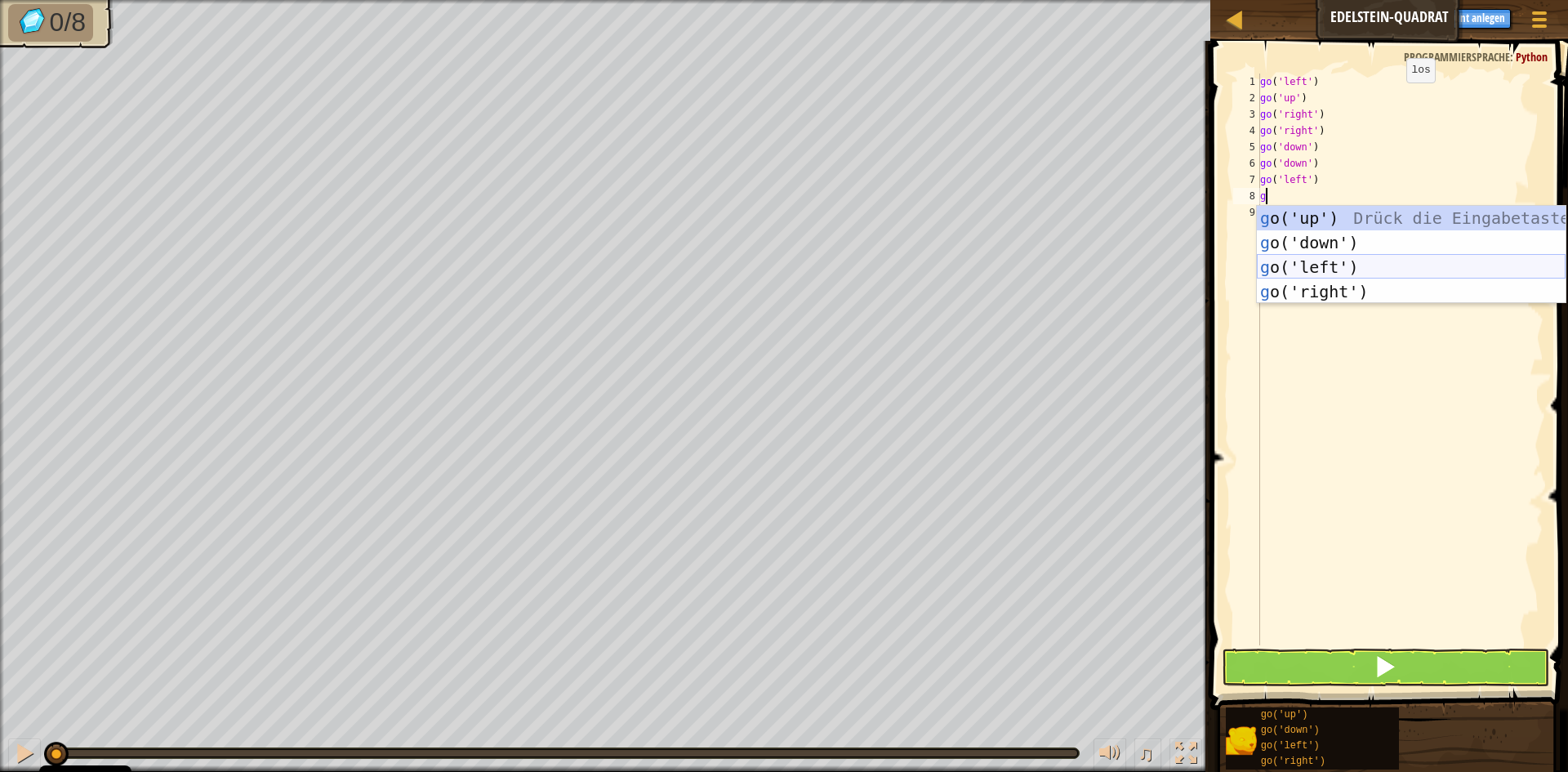
click at [1314, 267] on div "g o('up') Drück die Eingabetaste g o('down') Drück die Eingabetaste g o('left')…" at bounding box center [1411, 279] width 309 height 147
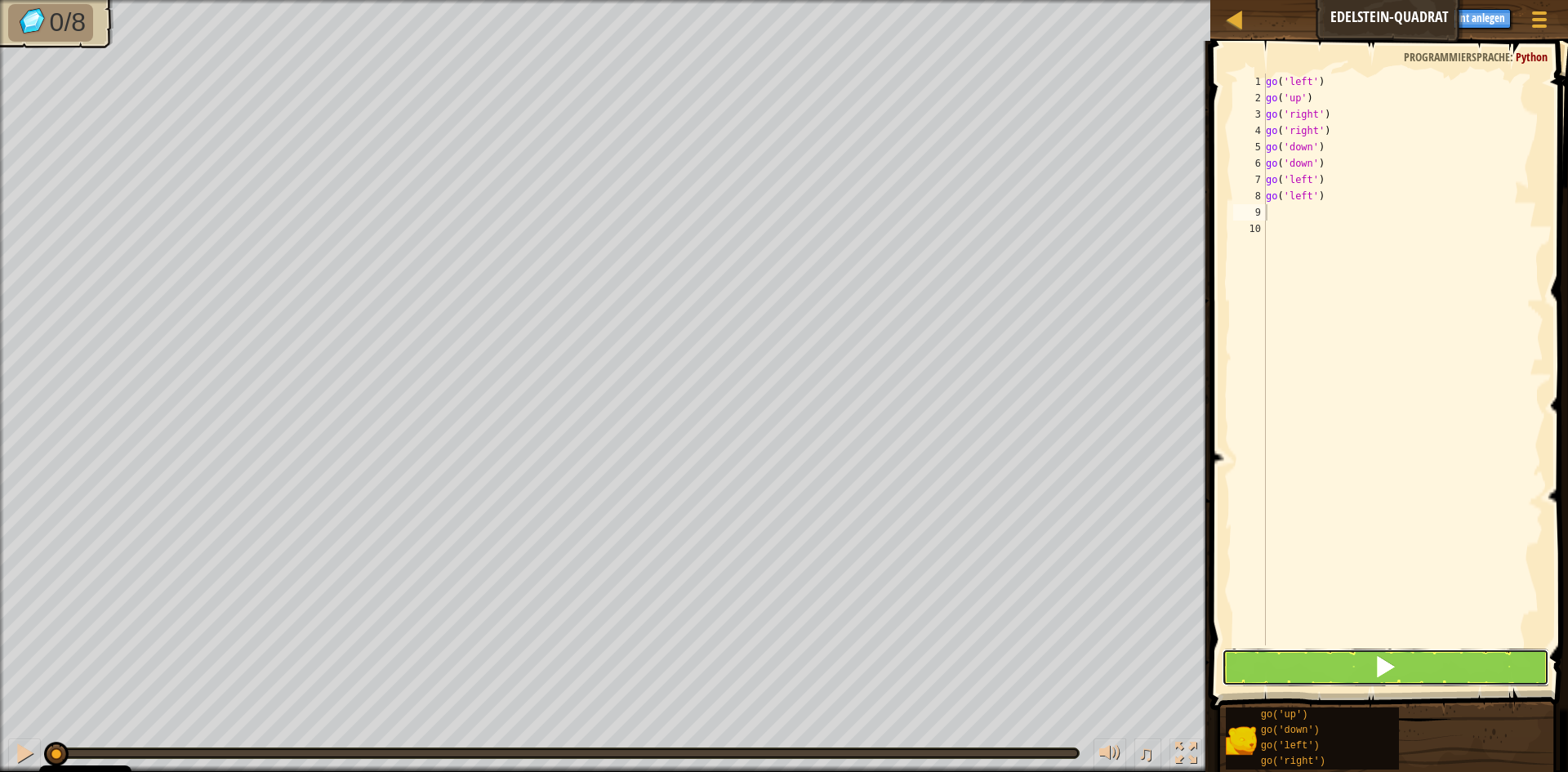
click at [1274, 658] on button at bounding box center [1386, 667] width 328 height 38
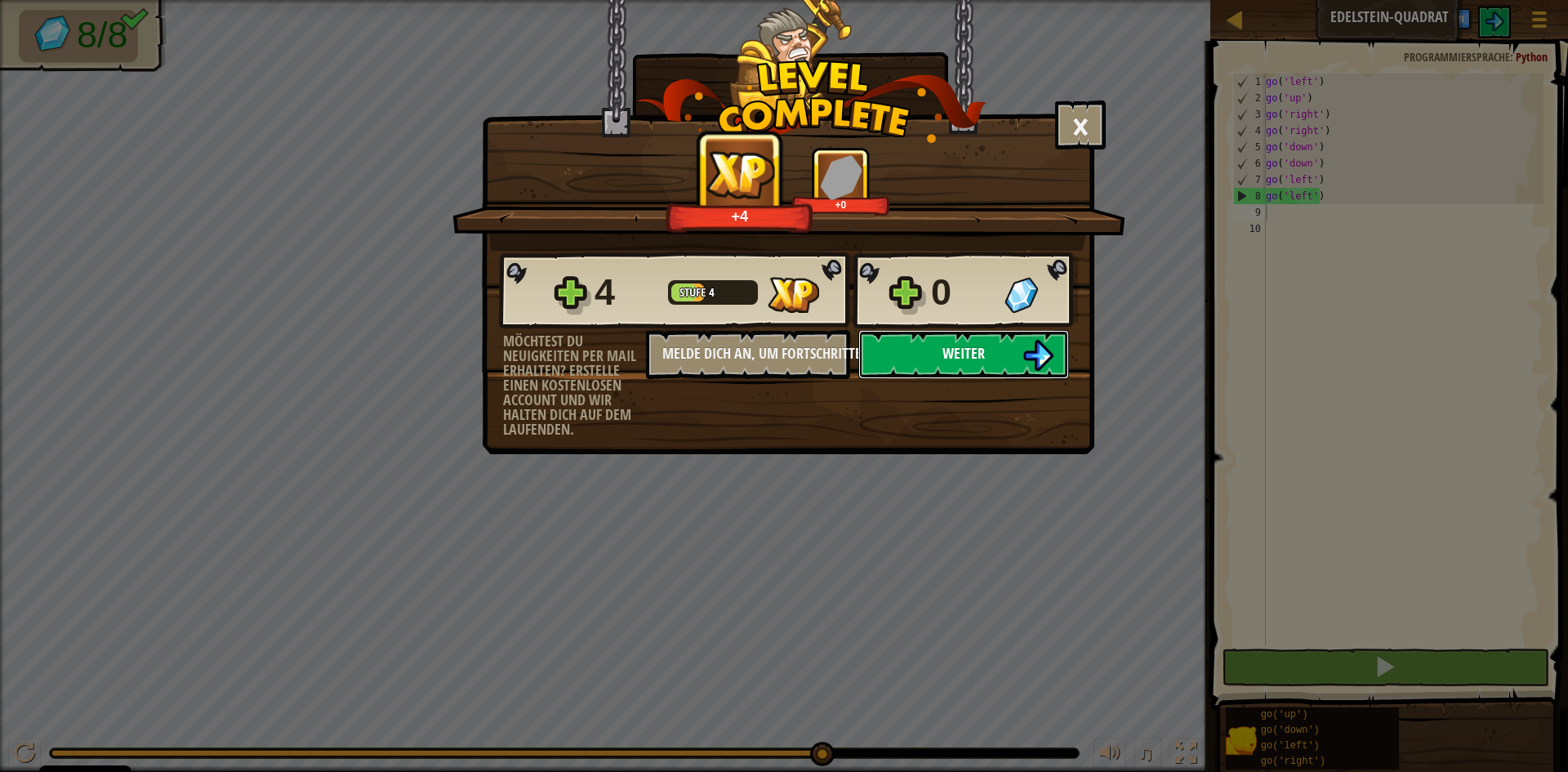
click at [917, 347] on button "Weiter" at bounding box center [964, 354] width 211 height 49
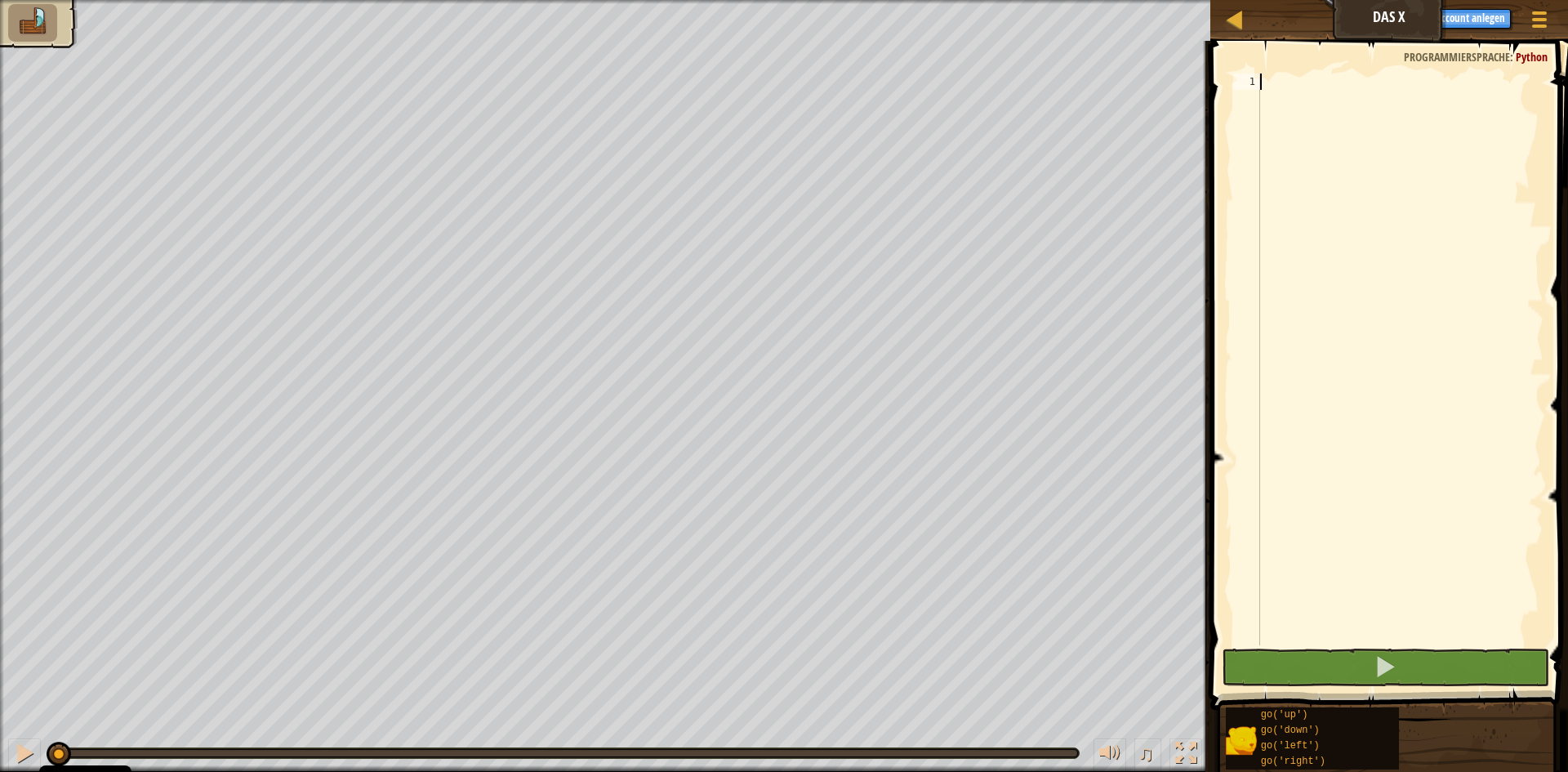
type textarea "g"
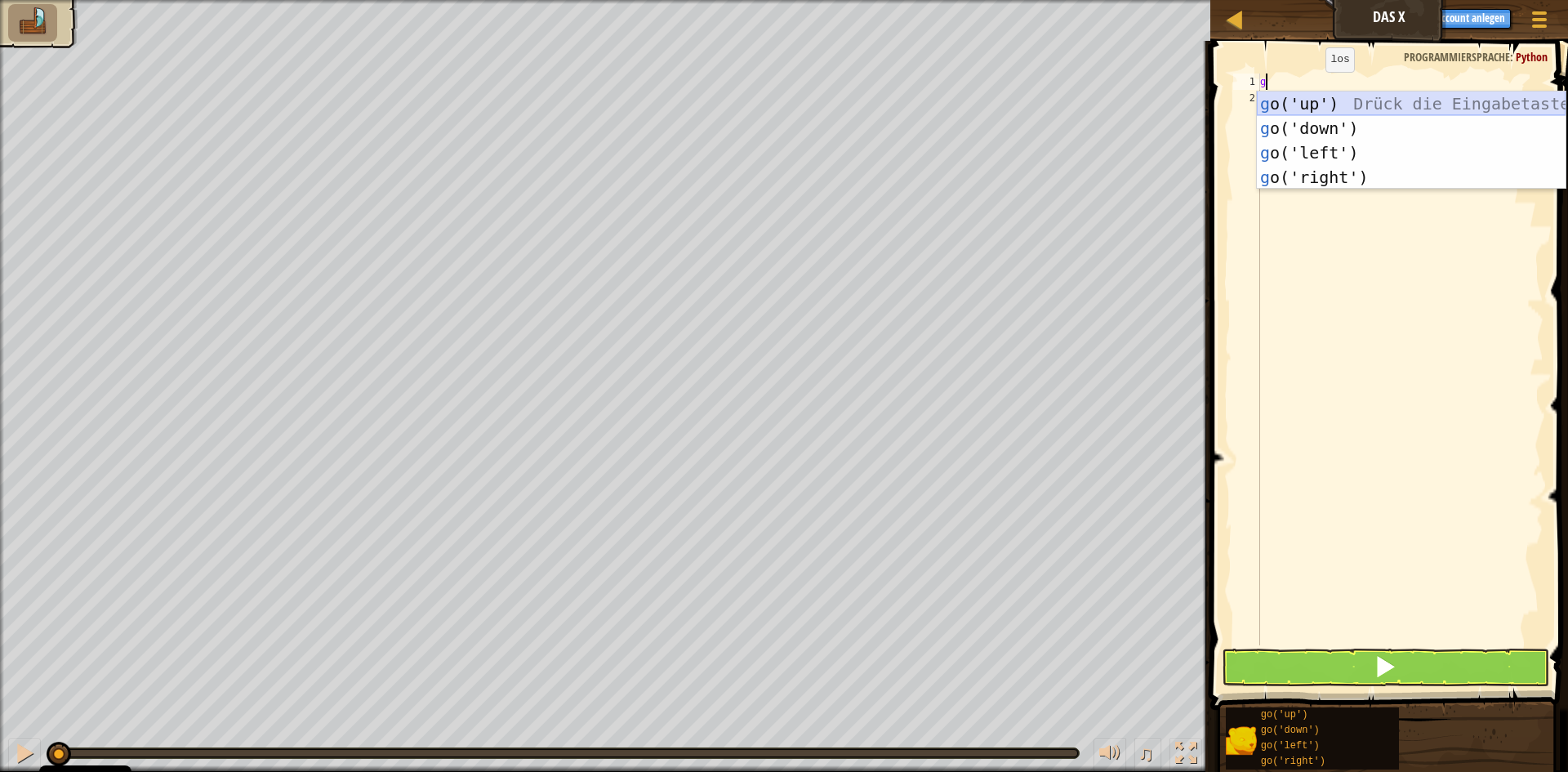
click at [1317, 98] on div "g o('up') Drück die Eingabetaste g o('down') Drück die Eingabetaste g o('left')…" at bounding box center [1411, 165] width 309 height 147
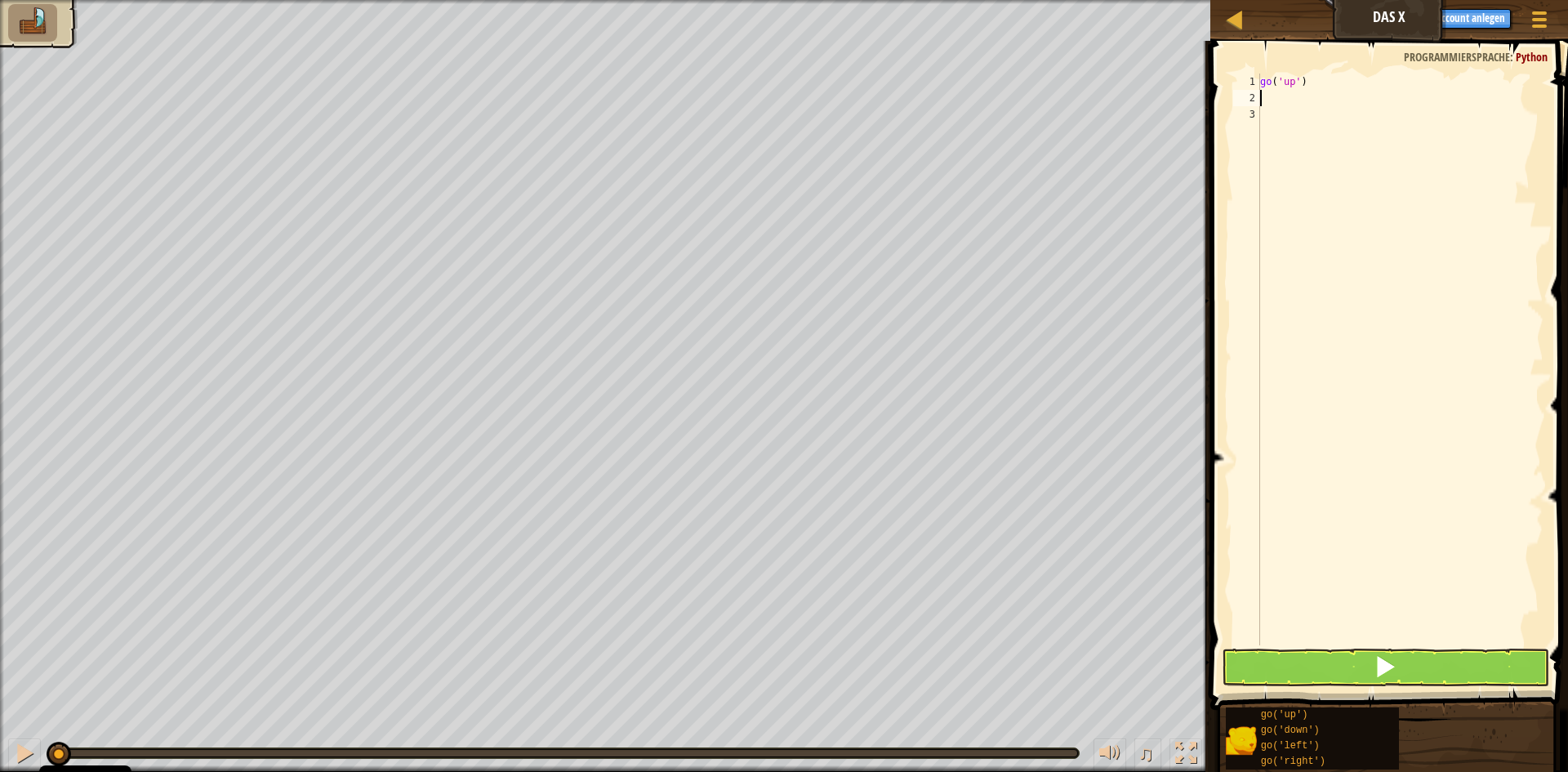
type textarea "g"
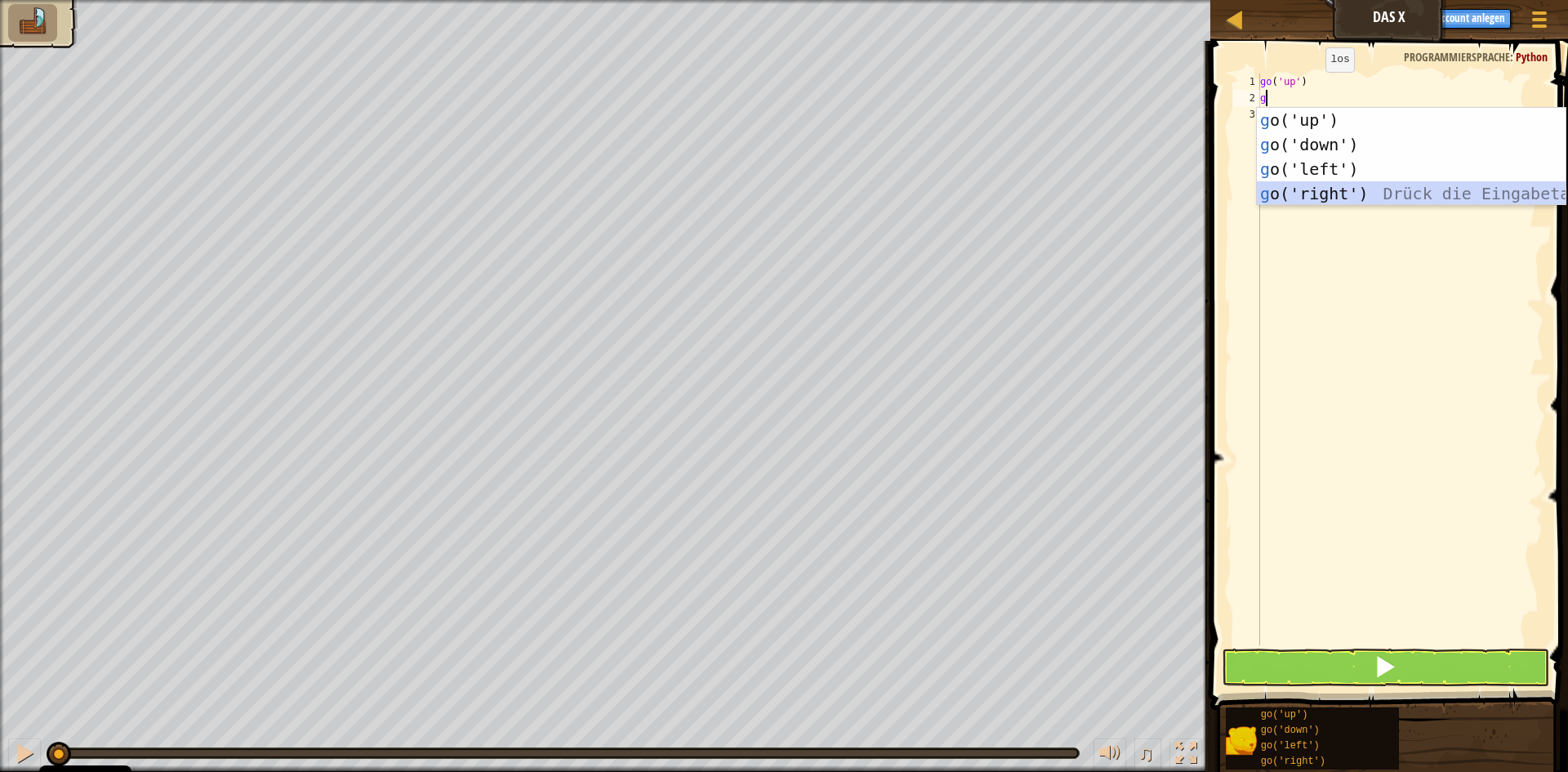
click at [1331, 190] on div "g o('up') Drück die Eingabetaste g o('down') Drück die Eingabetaste g o('left')…" at bounding box center [1411, 181] width 309 height 147
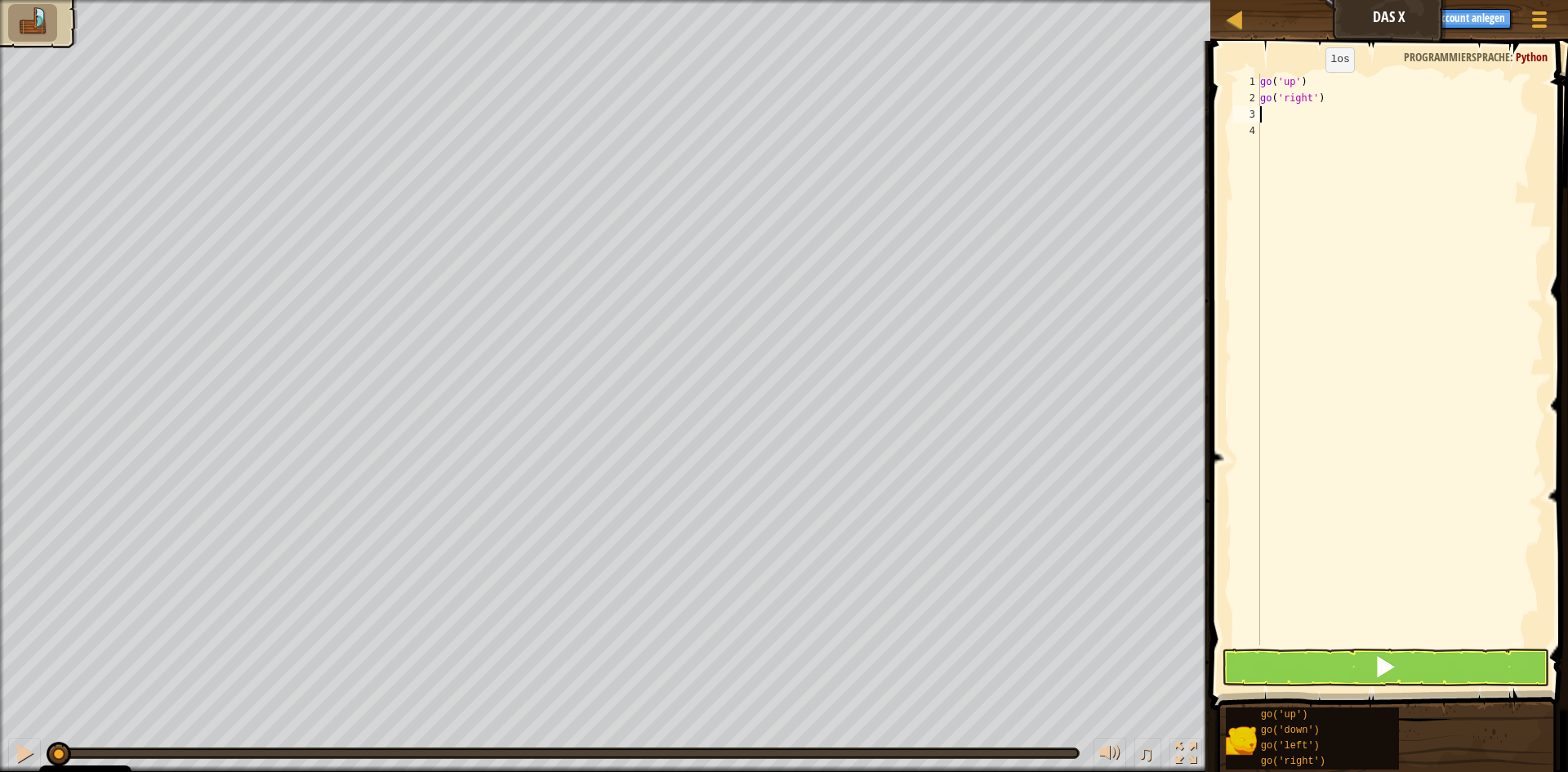
type textarea "g"
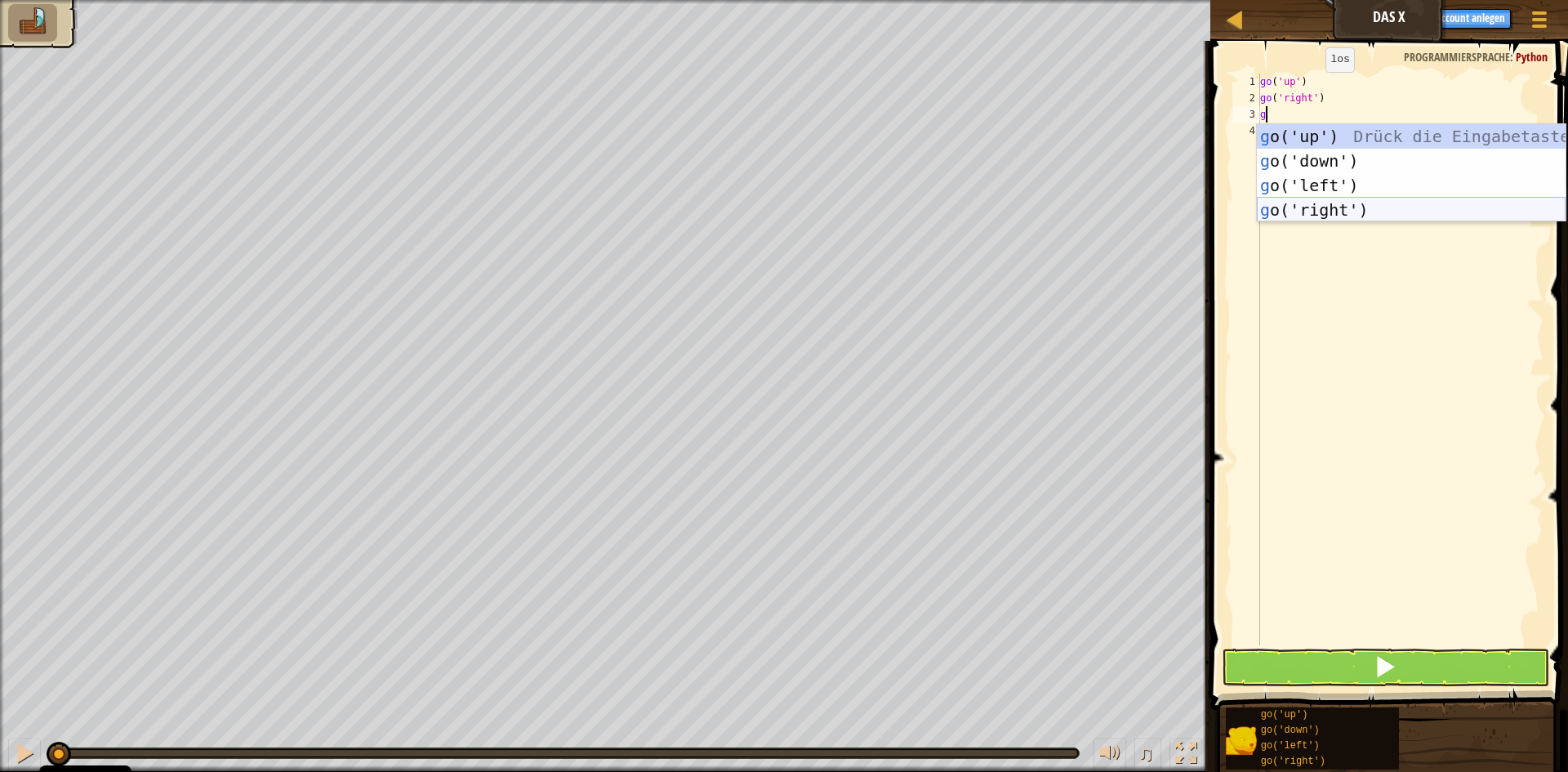
click at [1329, 204] on div "g o('up') Drück die Eingabetaste g o('down') Drück die Eingabetaste g o('left')…" at bounding box center [1411, 198] width 309 height 147
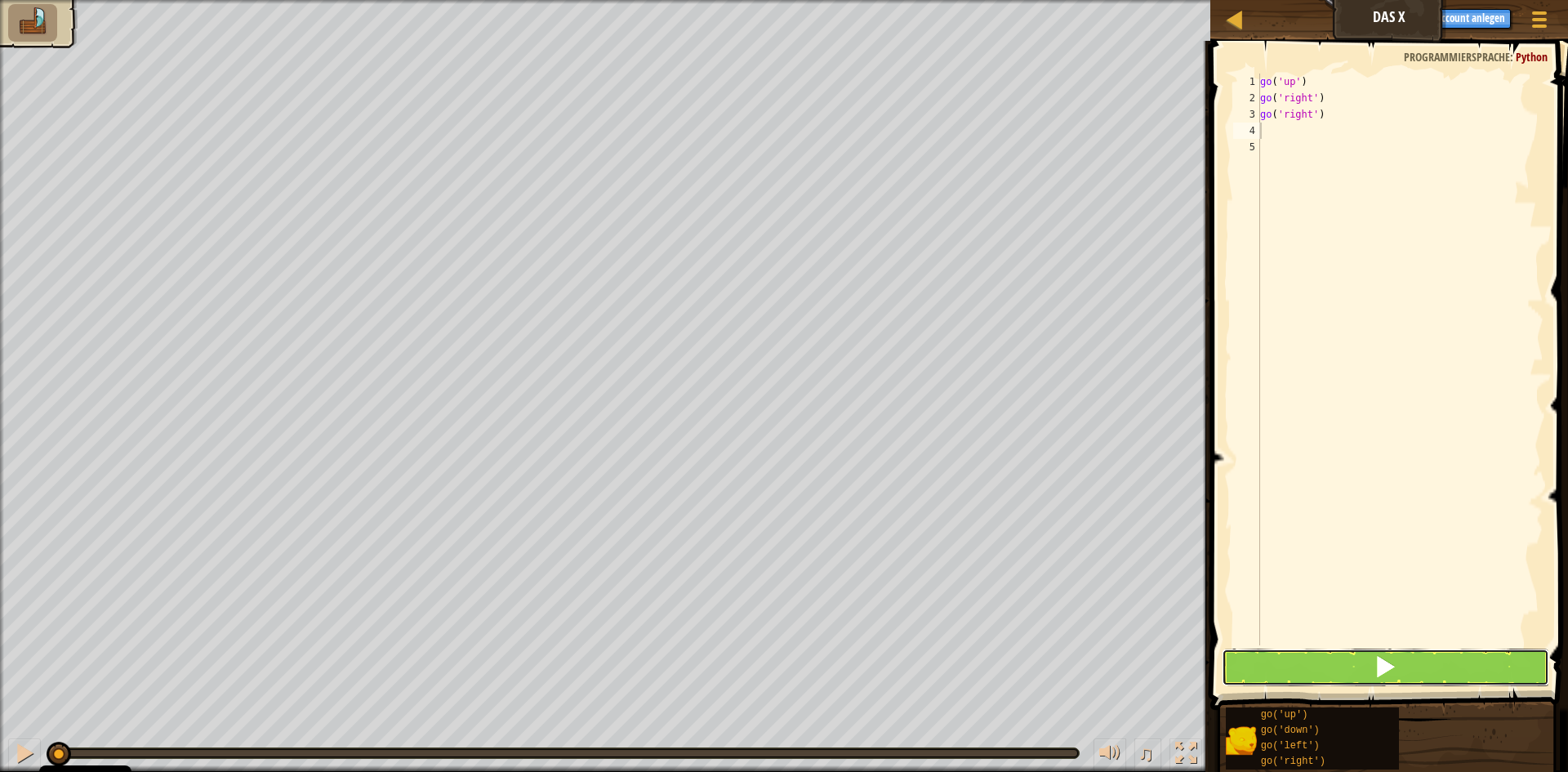
click at [1406, 671] on button at bounding box center [1386, 667] width 328 height 38
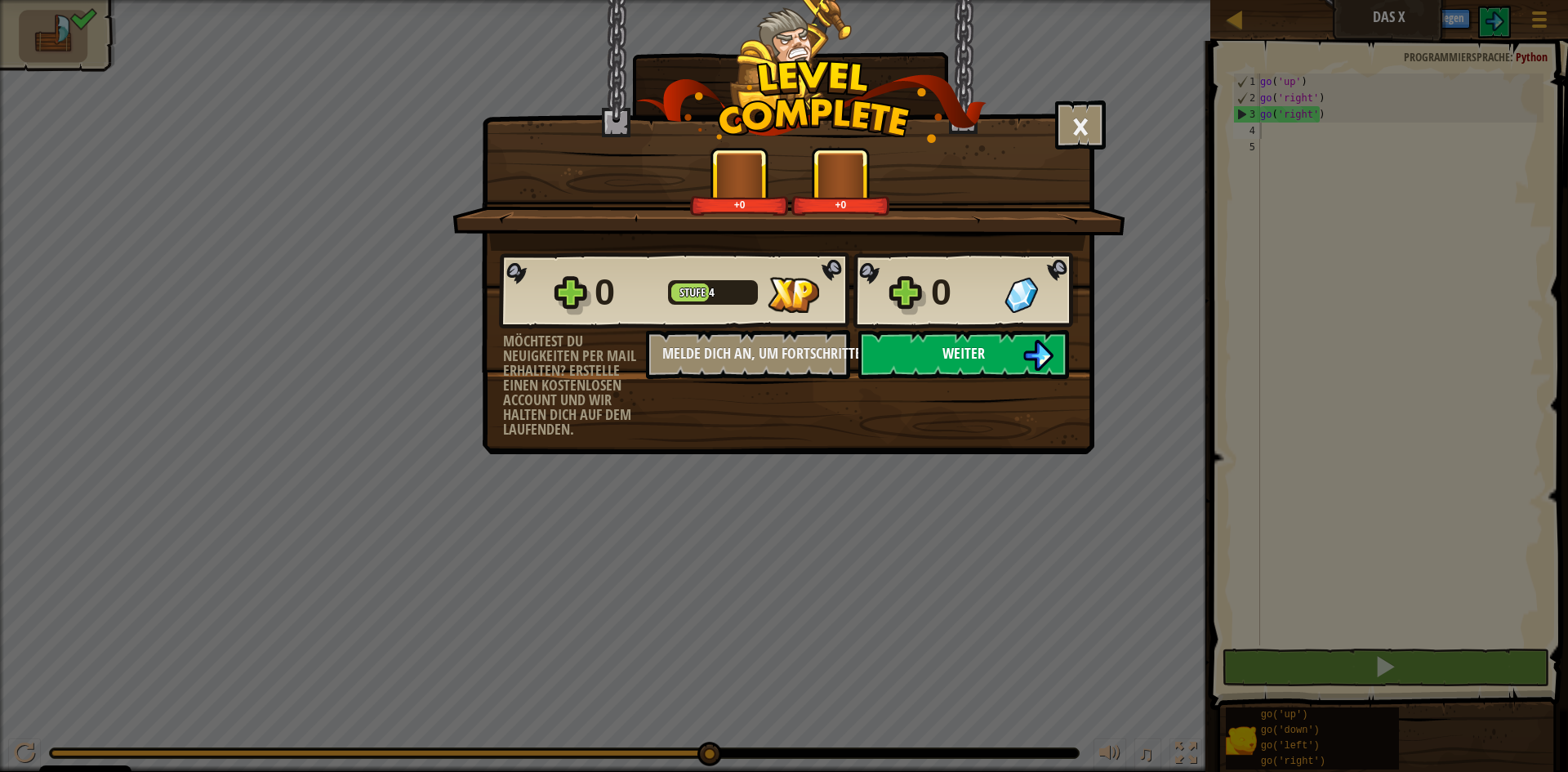
click at [920, 343] on button "Weiter" at bounding box center [964, 354] width 211 height 49
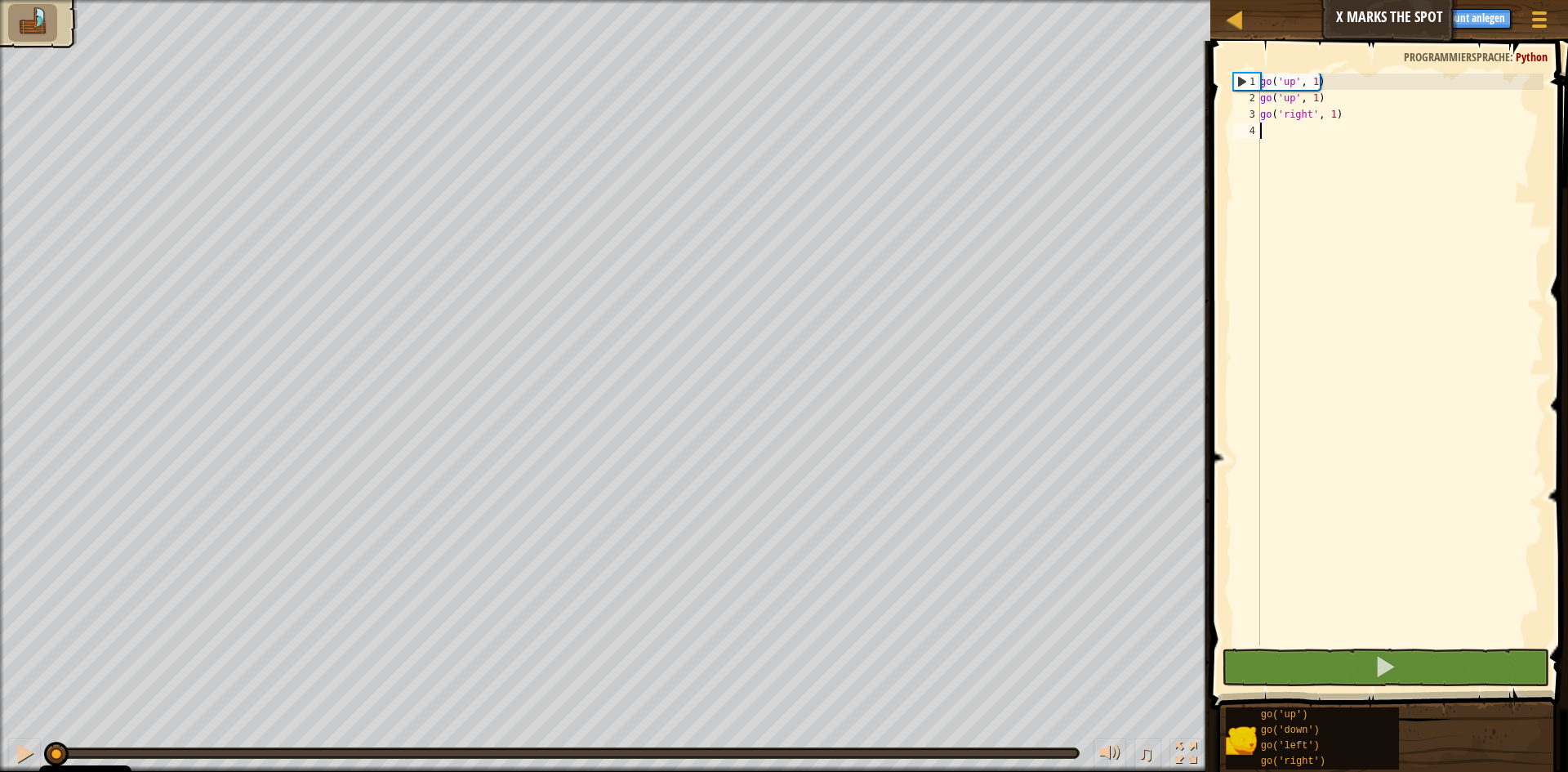
type textarea "g"
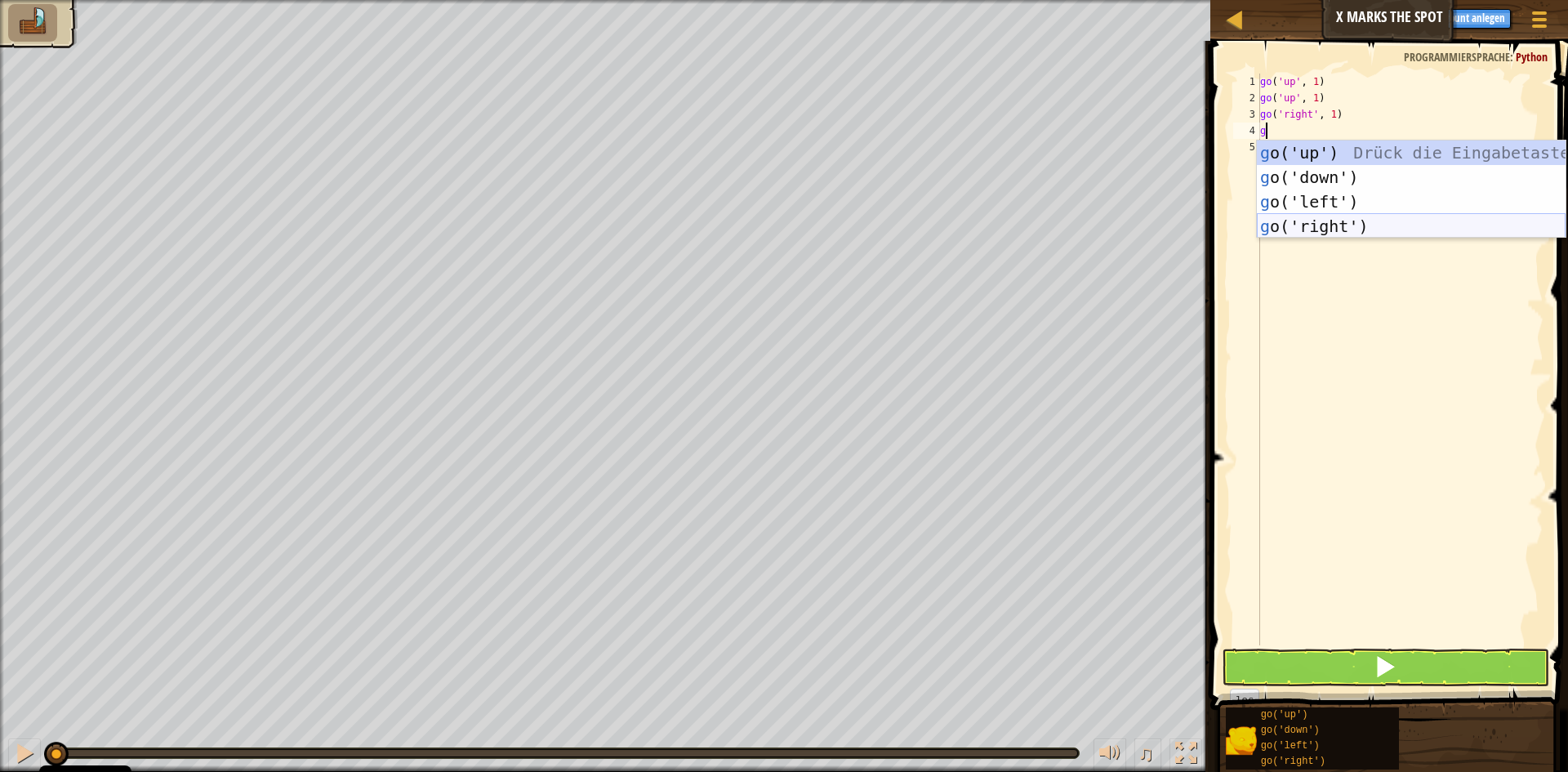
click at [1304, 228] on div "g o('up') Drück die Eingabetaste g o('down') Drück die Eingabetaste g o('left')…" at bounding box center [1411, 214] width 309 height 147
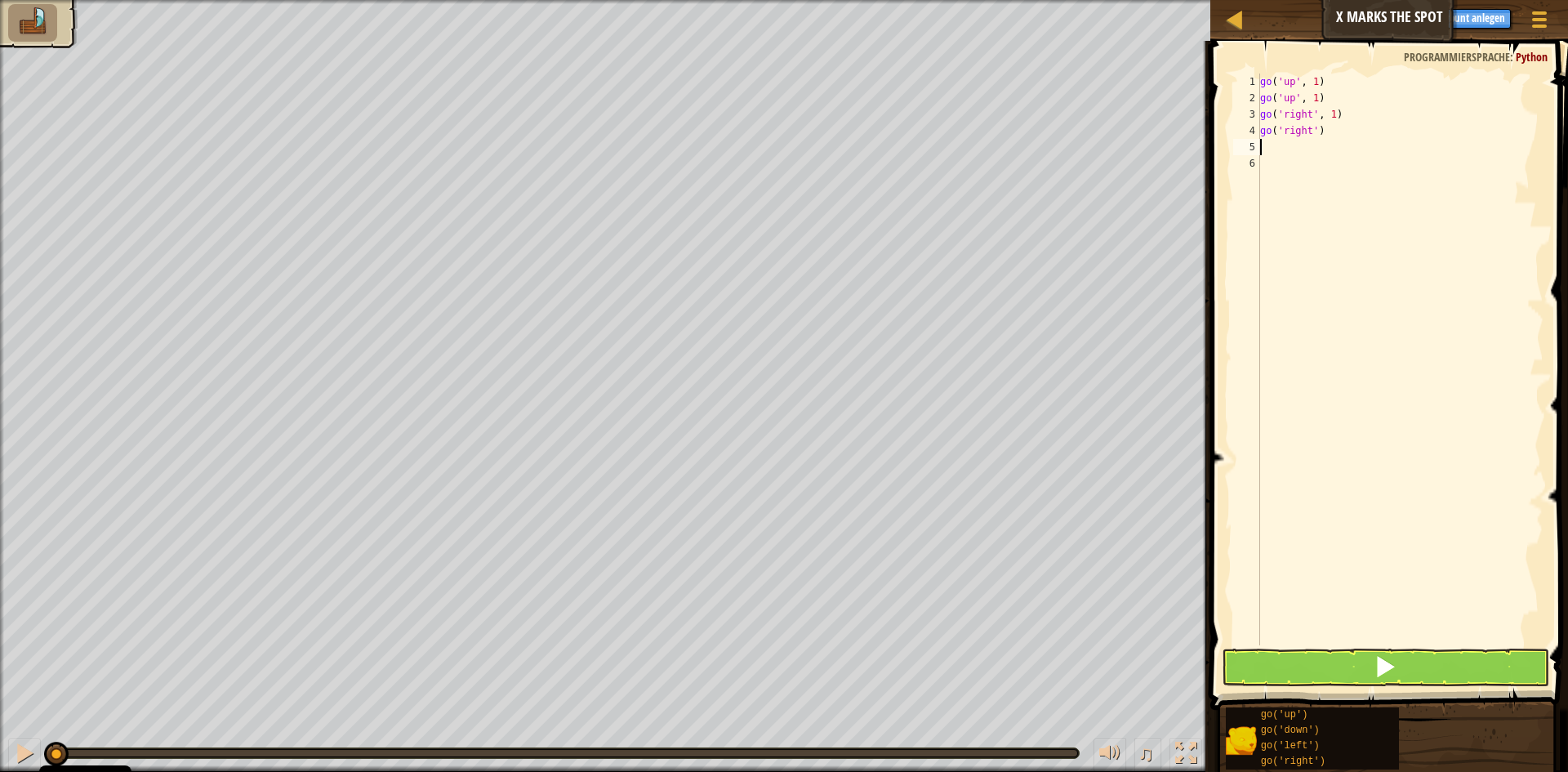
type textarea "g"
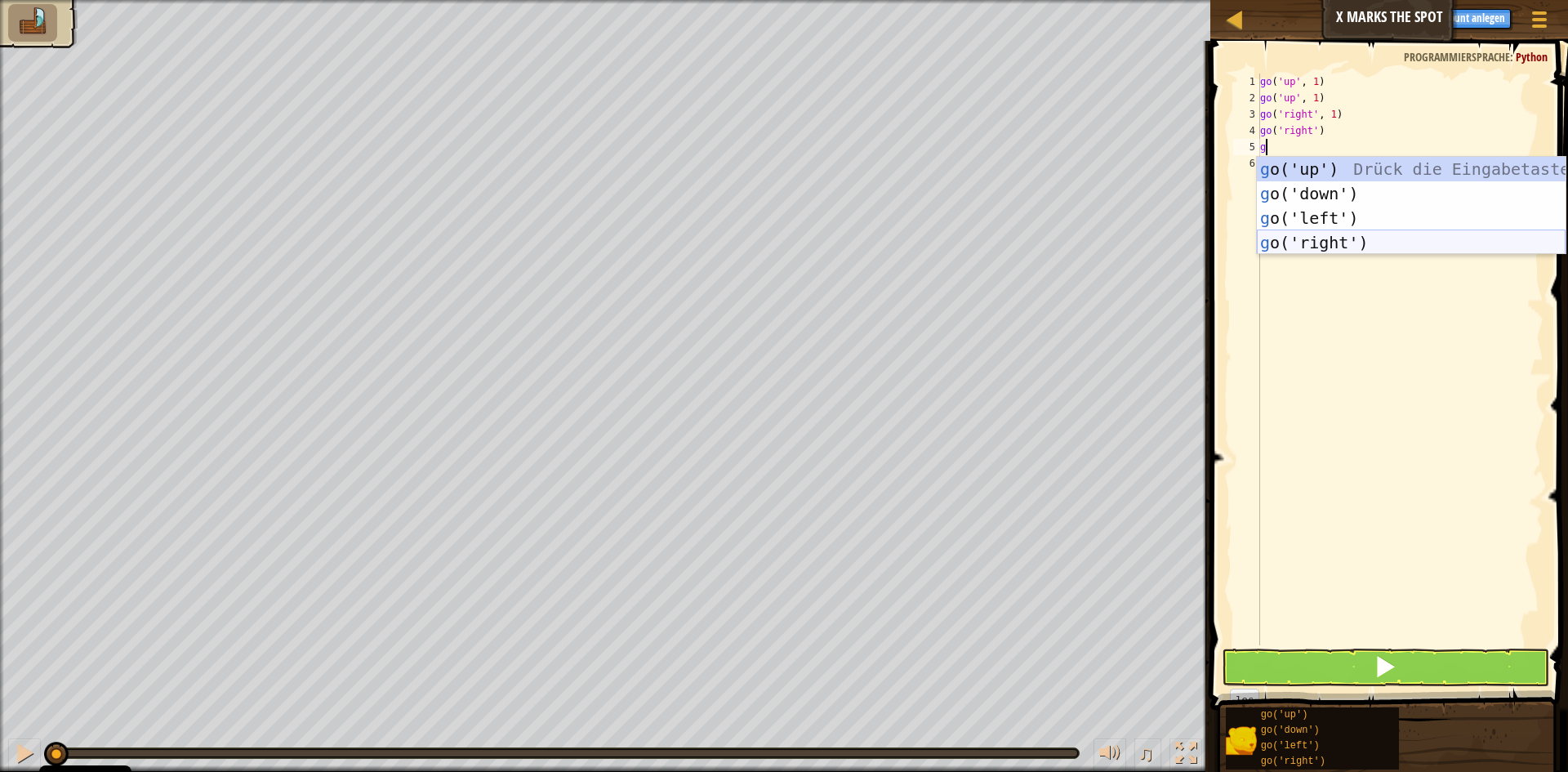
click at [1341, 245] on div "g o('up') Drück die Eingabetaste g o('down') Drück die Eingabetaste g o('left')…" at bounding box center [1411, 230] width 309 height 147
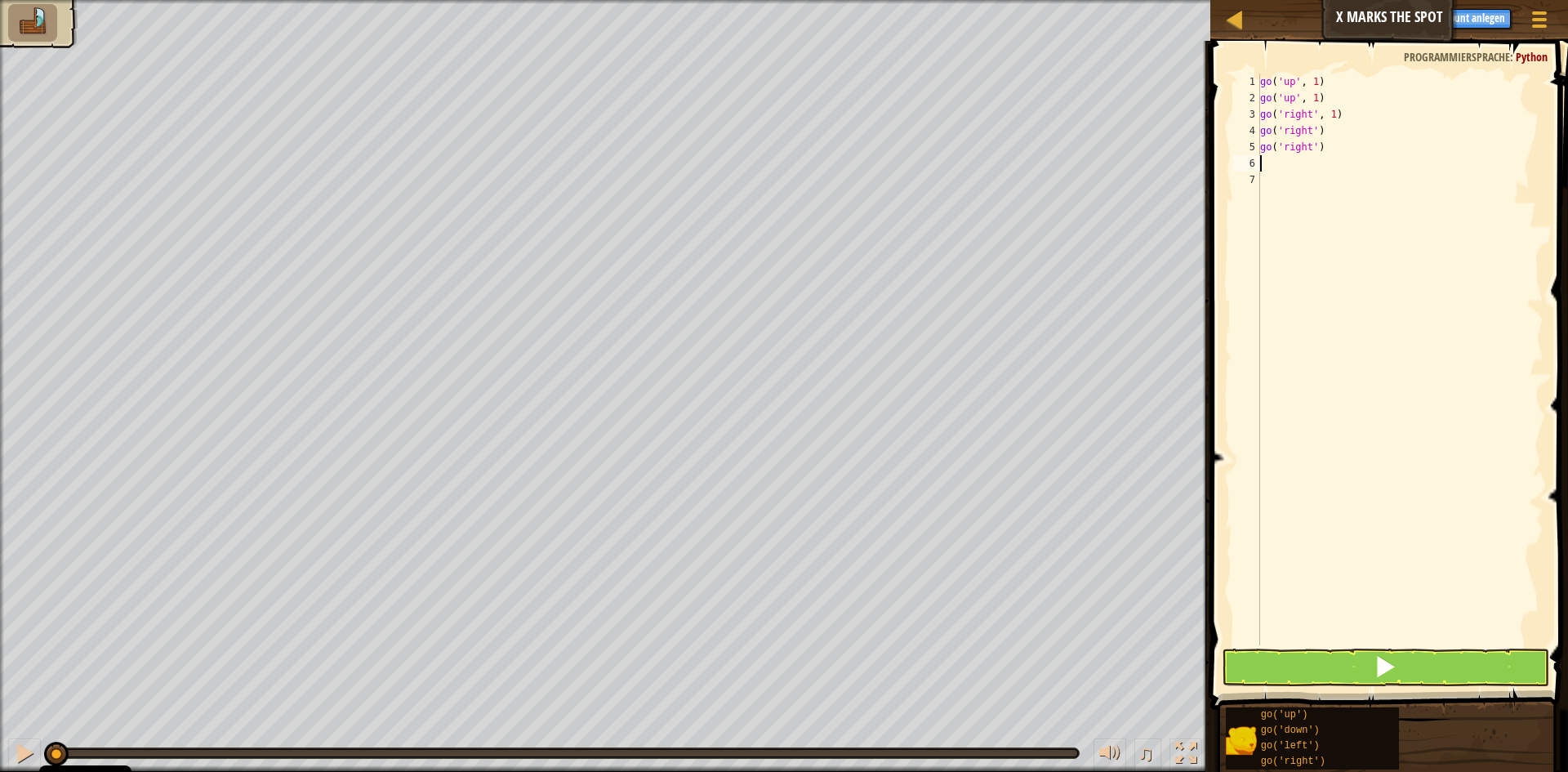
type textarea "g"
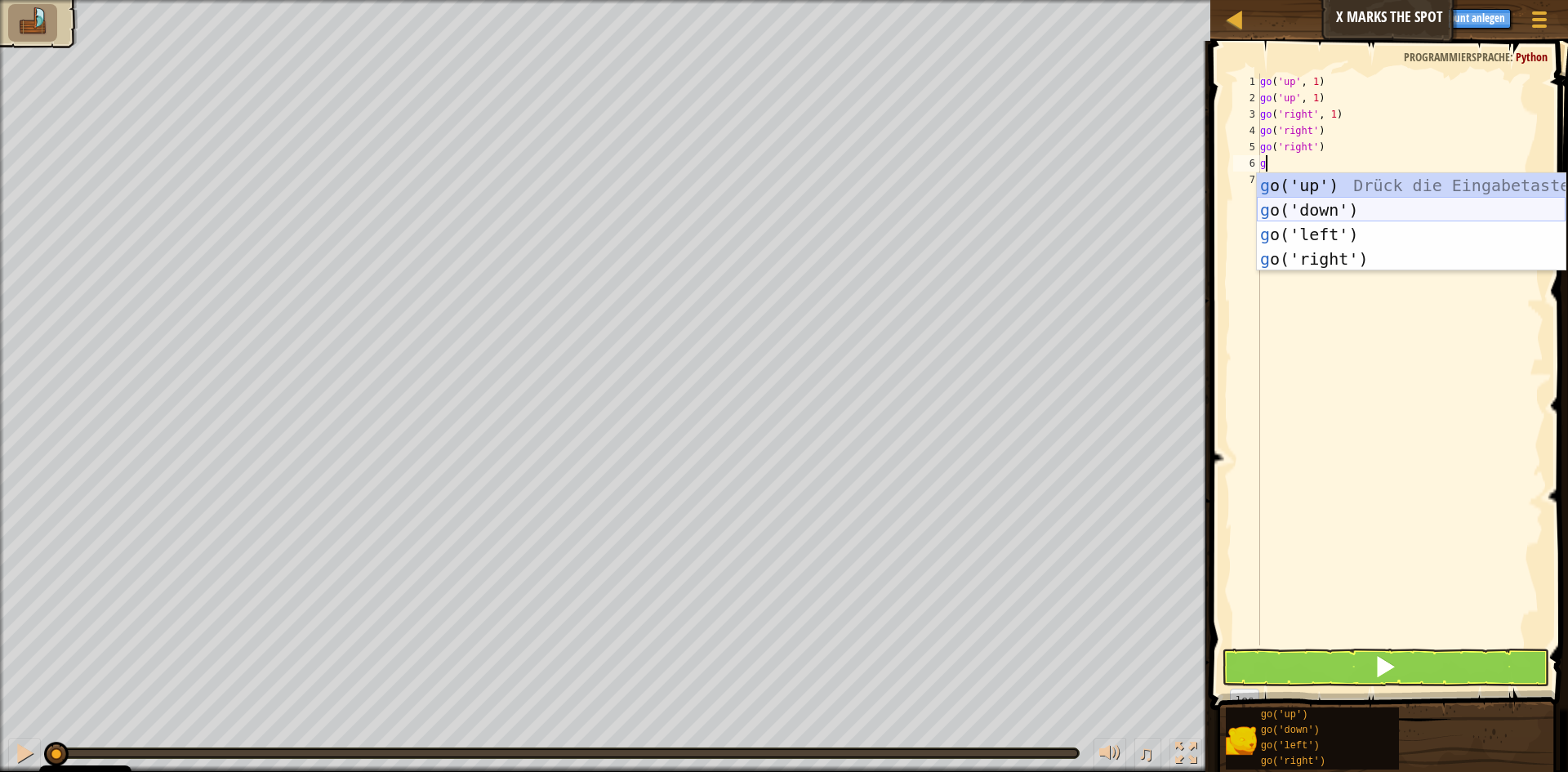
click at [1357, 205] on div "g o('up') Drück die Eingabetaste g o('down') Drück die Eingabetaste g o('left')…" at bounding box center [1411, 246] width 309 height 147
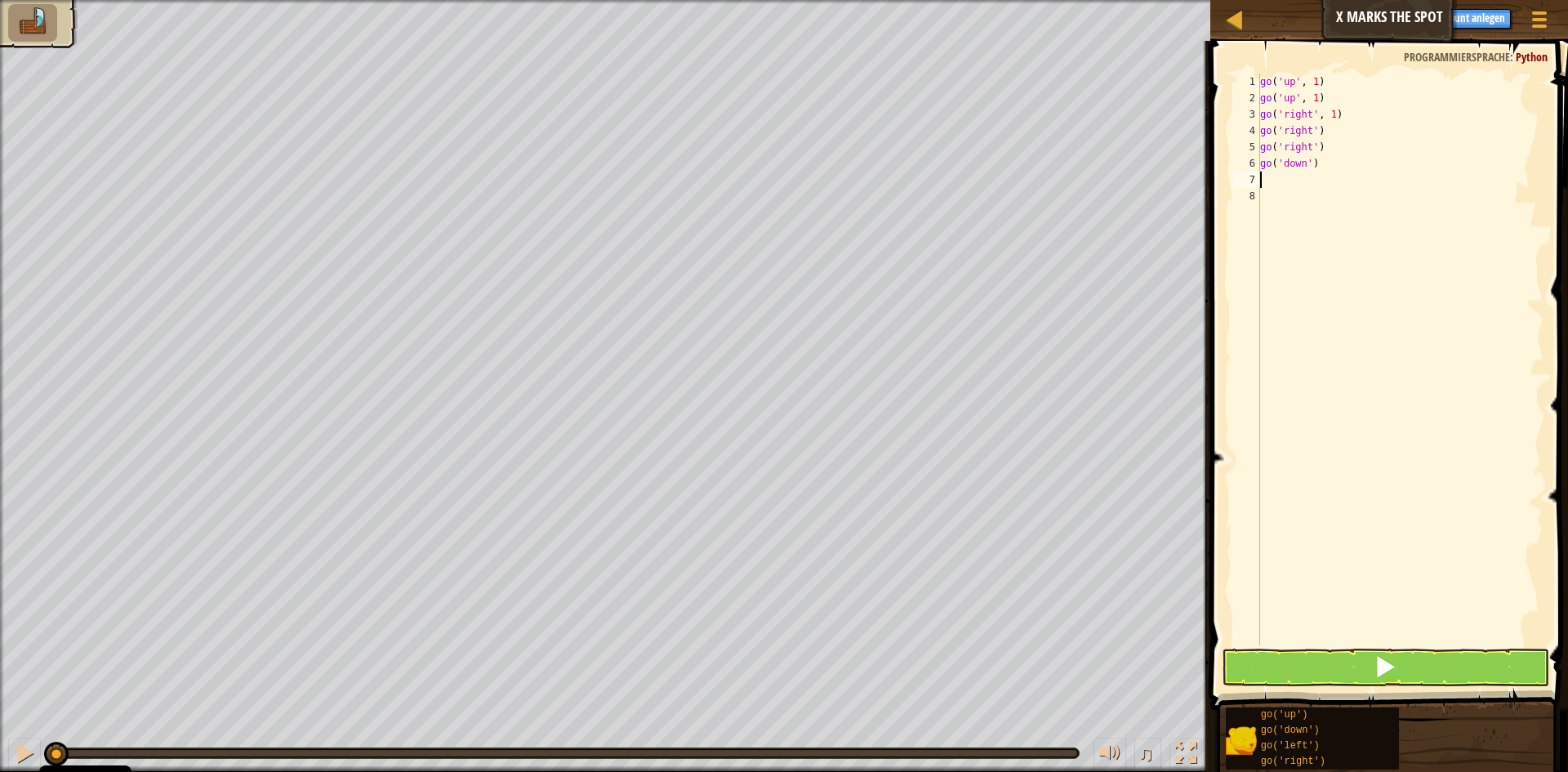
type textarea "g"
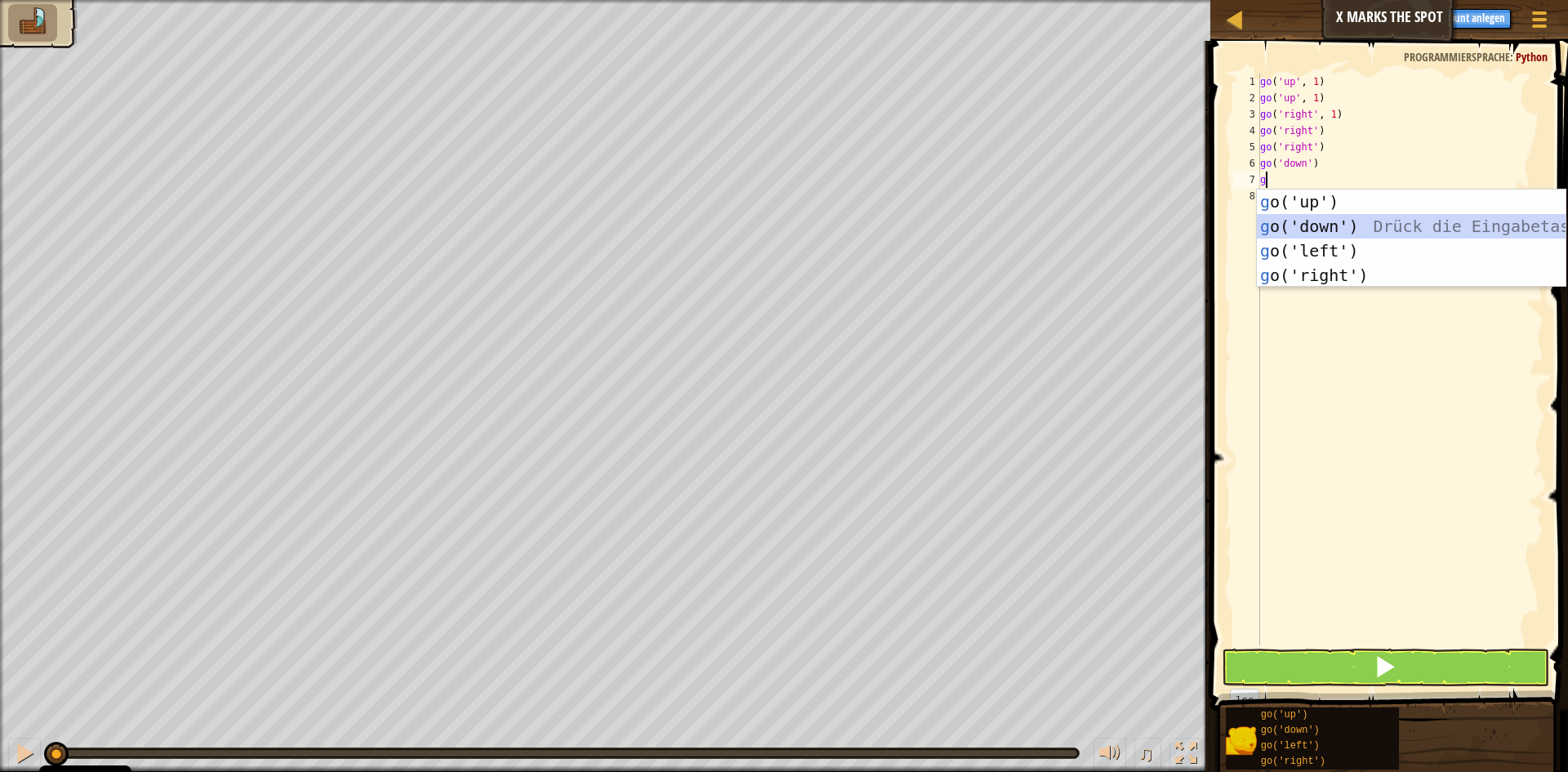
click at [1356, 230] on div "g o('up') Drück die Eingabetaste g o('down') Drück die Eingabetaste g o('left')…" at bounding box center [1411, 263] width 309 height 147
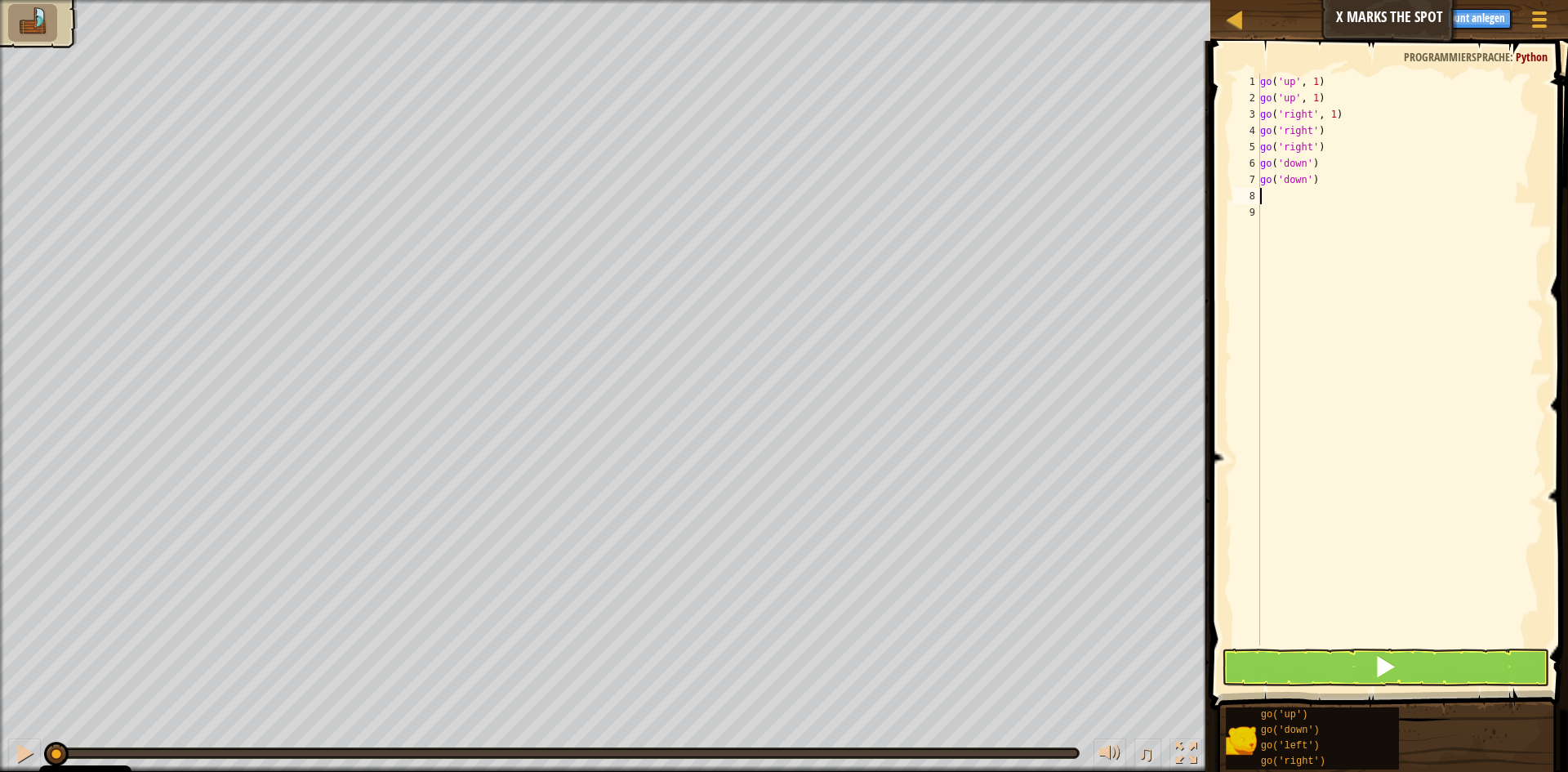
type textarea "g"
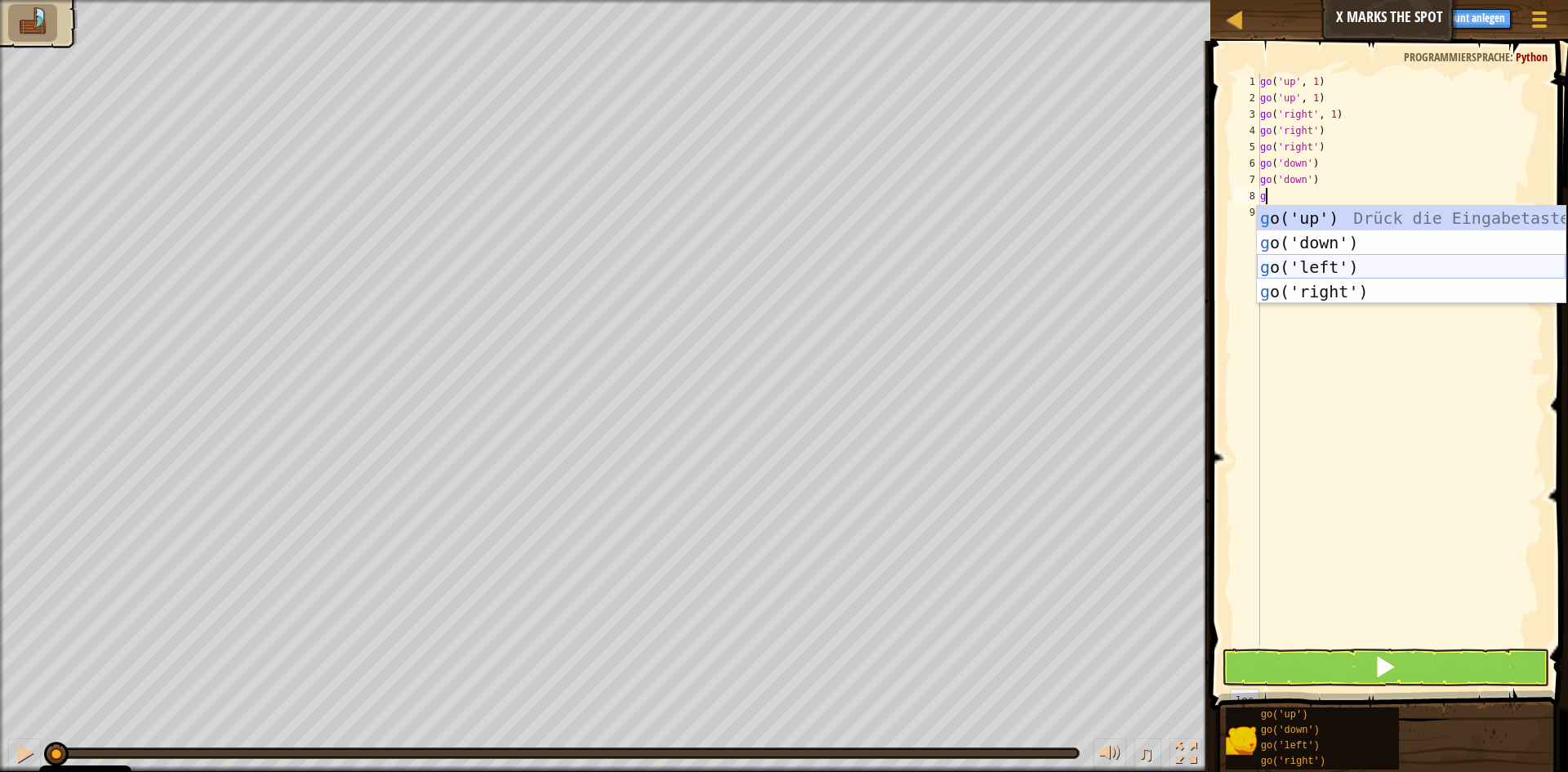
click at [1355, 270] on div "g o('up') Drück die Eingabetaste g o('down') Drück die Eingabetaste g o('left')…" at bounding box center [1411, 279] width 309 height 147
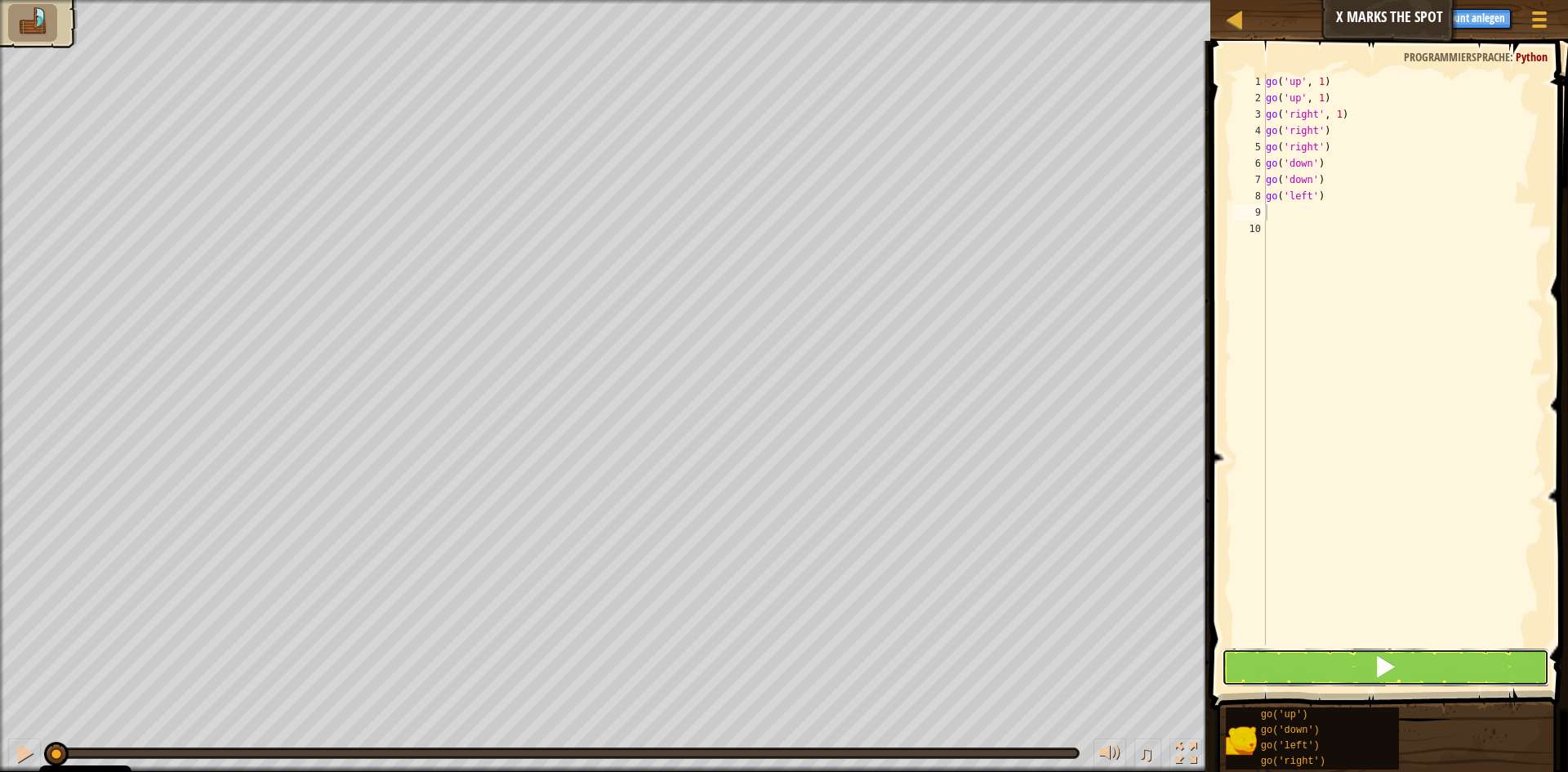
click at [1295, 654] on button at bounding box center [1386, 667] width 328 height 38
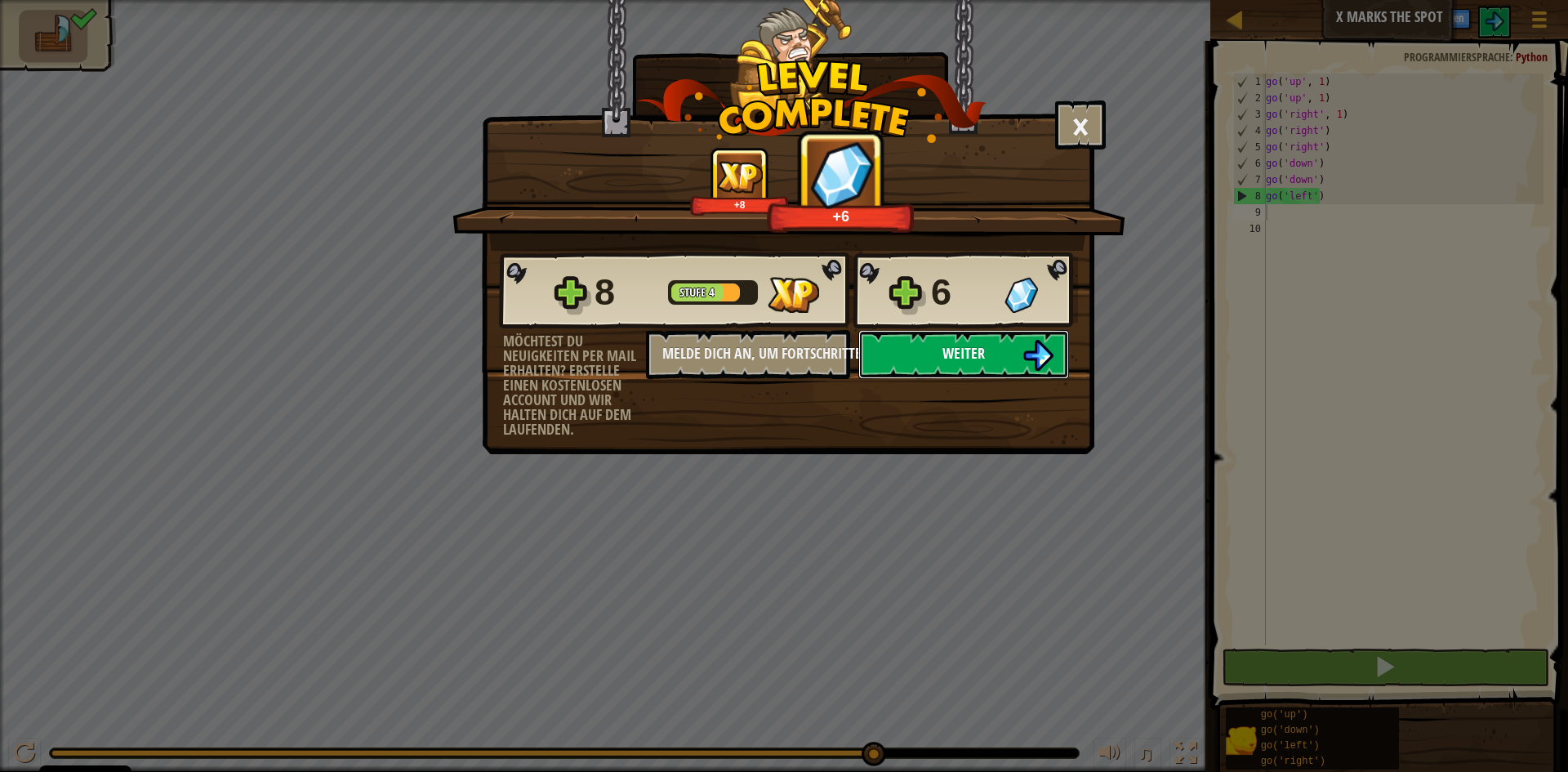
click at [917, 349] on button "Weiter" at bounding box center [964, 354] width 211 height 49
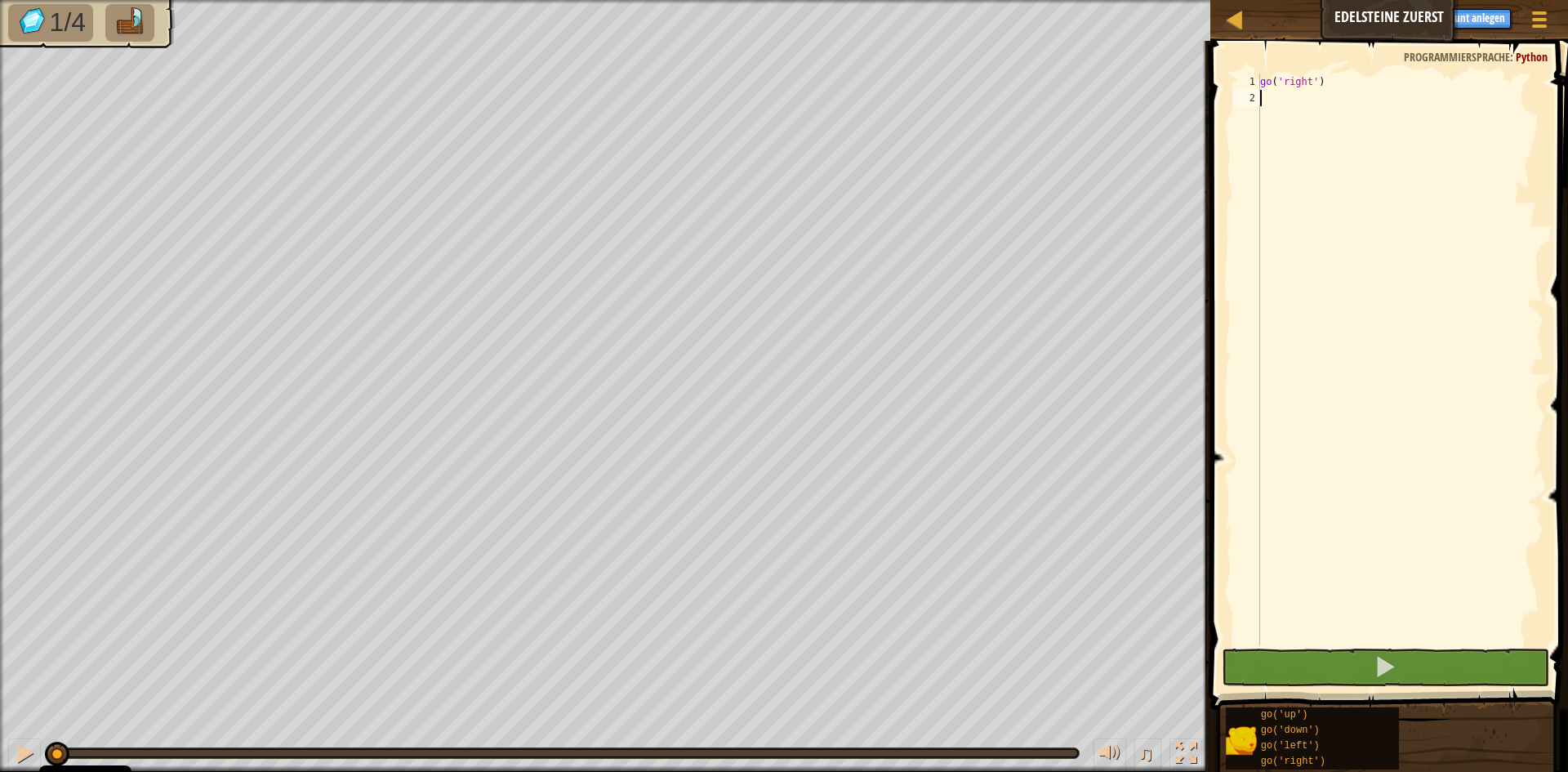
click at [1276, 109] on div "go ( 'right' )" at bounding box center [1400, 376] width 287 height 605
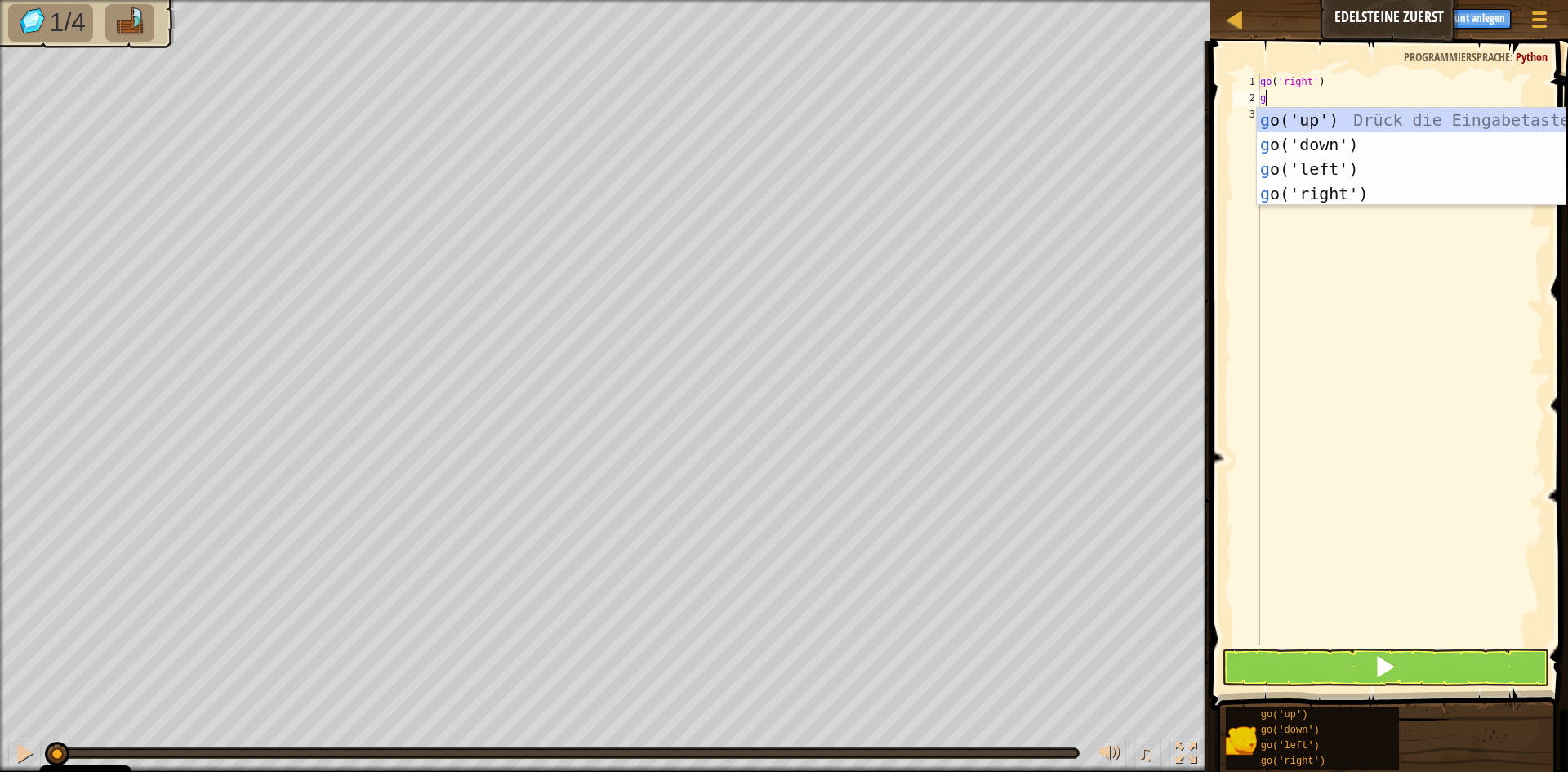
type textarea "go"
click at [1393, 186] on div "go ('up') Drück die Eingabetaste go ('down') Drück die Eingabetaste go ('left')…" at bounding box center [1411, 181] width 309 height 147
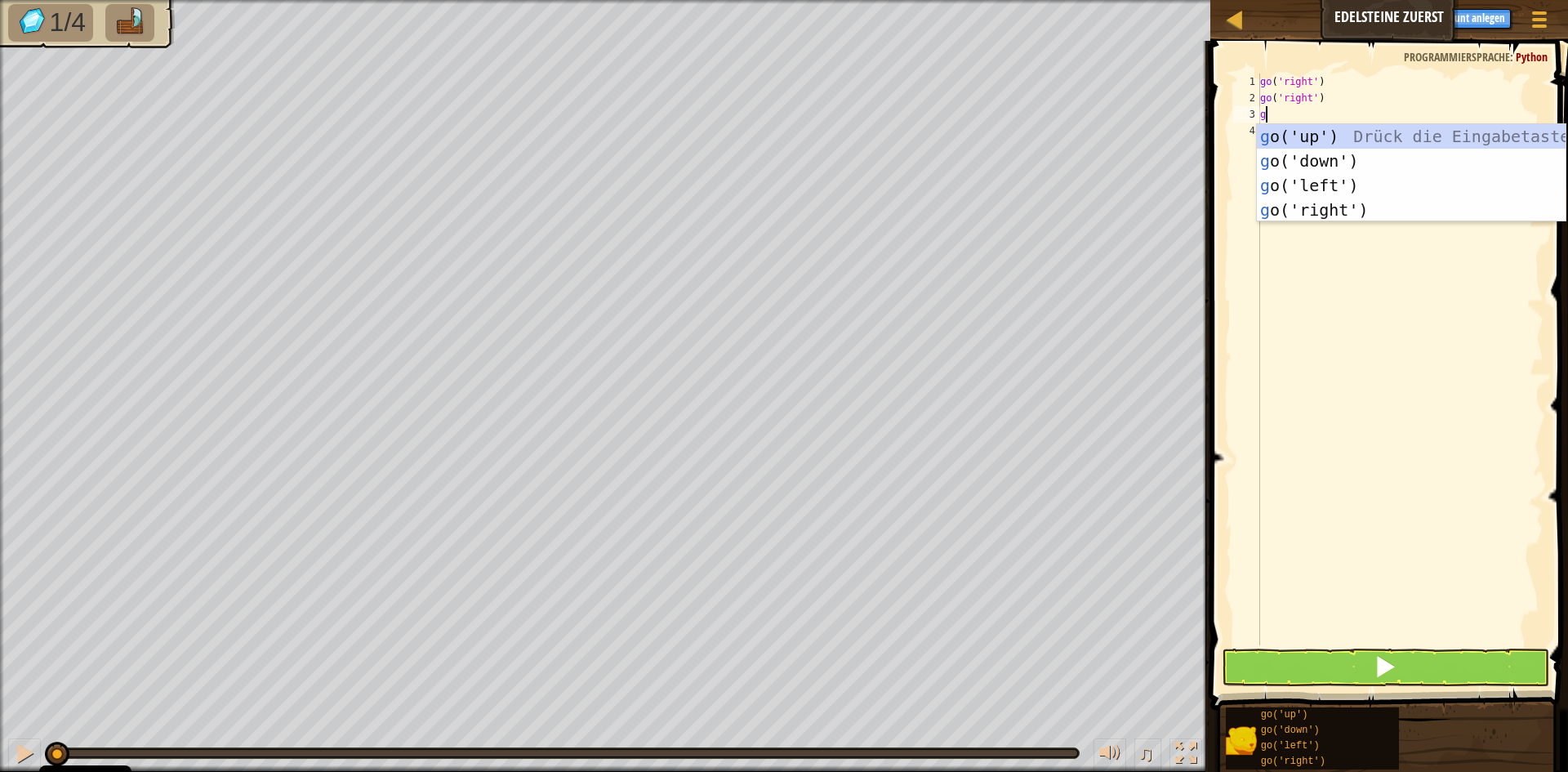
type textarea "go"
click at [1315, 139] on div "go ('up') Drück die Eingabetaste go ('down') Drück die Eingabetaste go ('left')…" at bounding box center [1411, 198] width 309 height 147
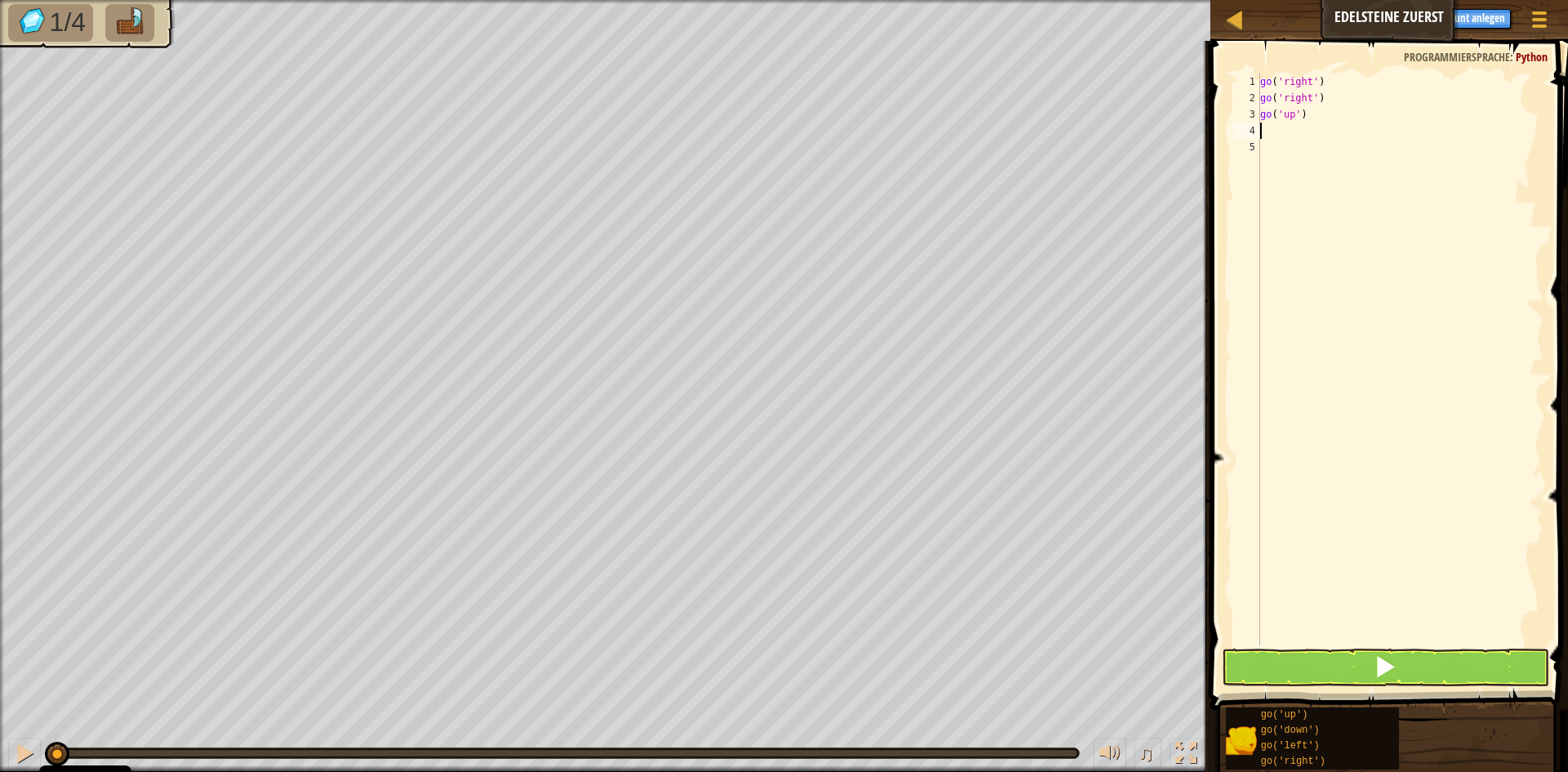
type textarea "g"
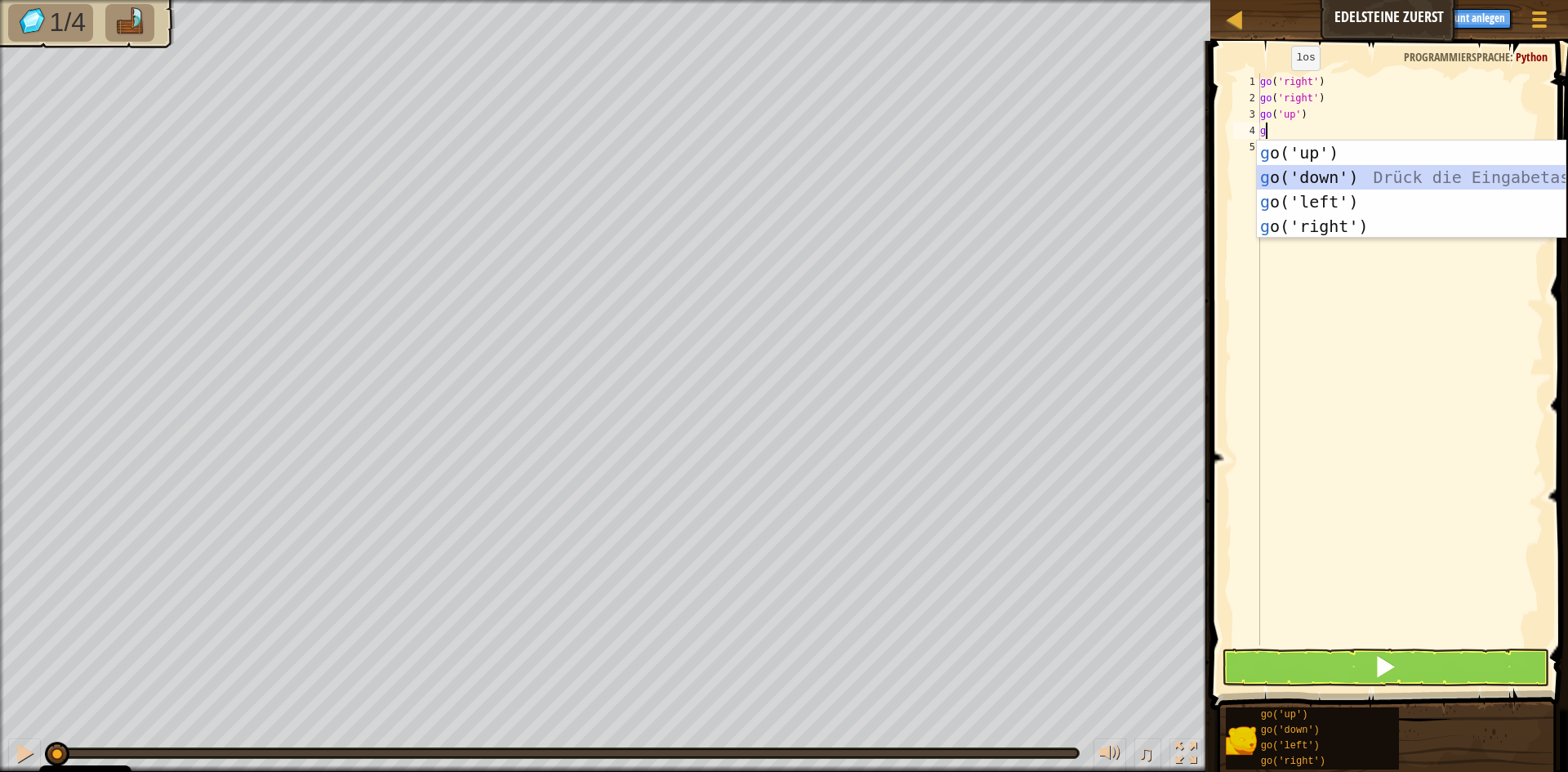
click at [1330, 181] on div "g o('up') Drück die Eingabetaste g o('down') Drück die Eingabetaste g o('left')…" at bounding box center [1411, 214] width 309 height 147
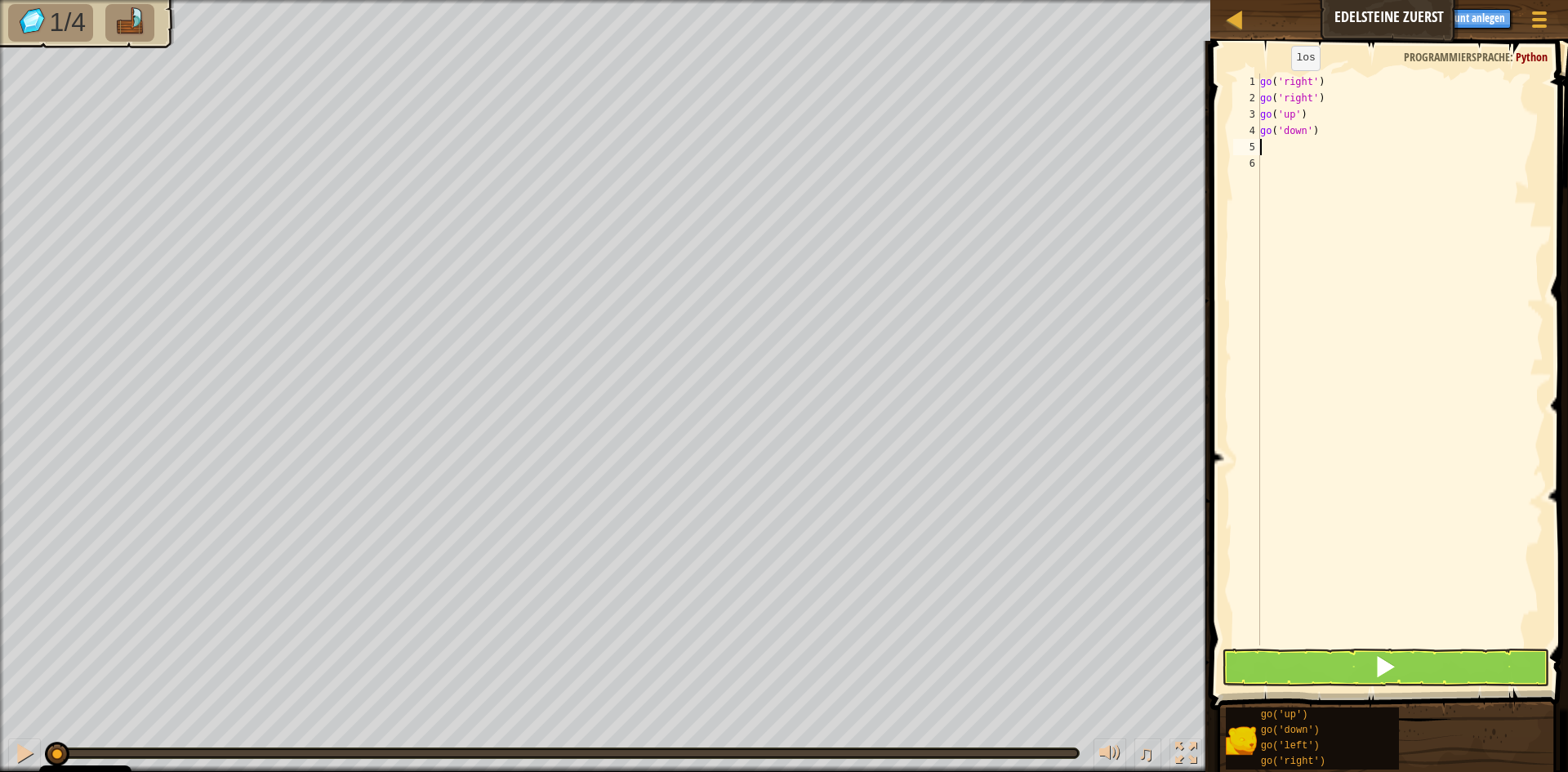
type textarea "g"
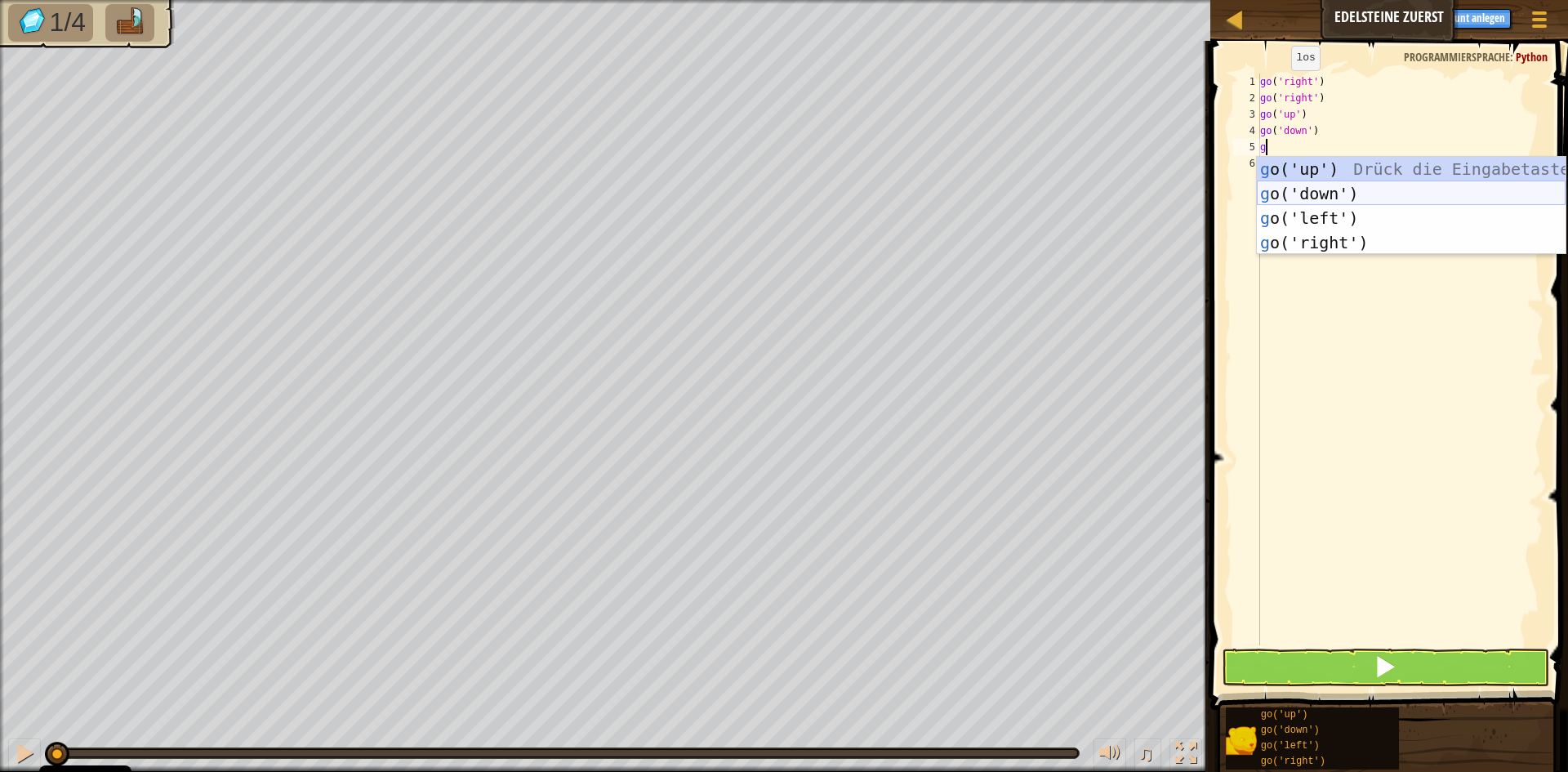
click at [1329, 192] on div "g o('up') Drück die Eingabetaste g o('down') Drück die Eingabetaste g o('left')…" at bounding box center [1411, 230] width 309 height 147
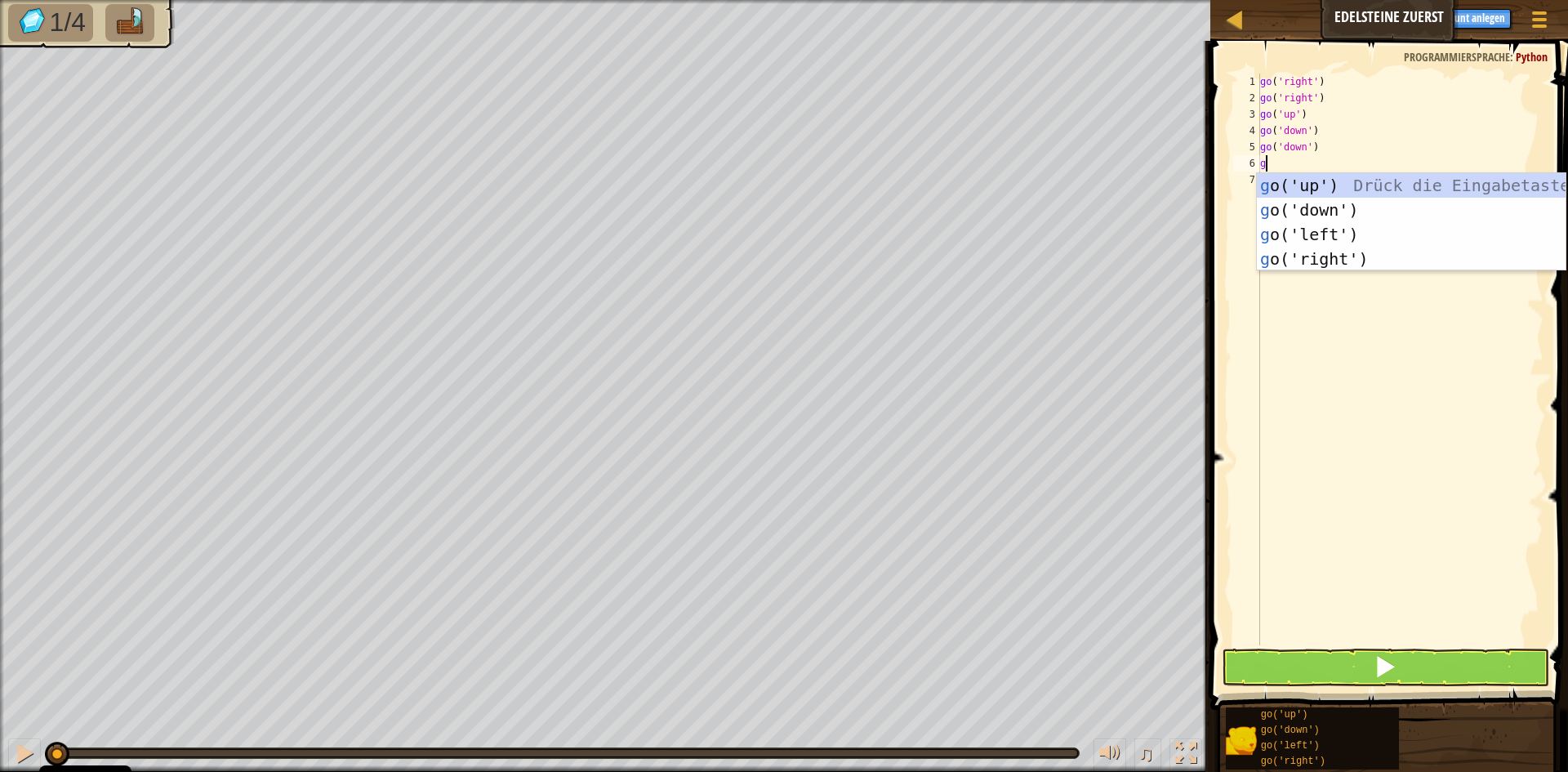
type textarea "g"
click at [1328, 184] on div "g o('up') Drück die Eingabetaste g o('down') Drück die Eingabetaste g o('left')…" at bounding box center [1411, 246] width 309 height 147
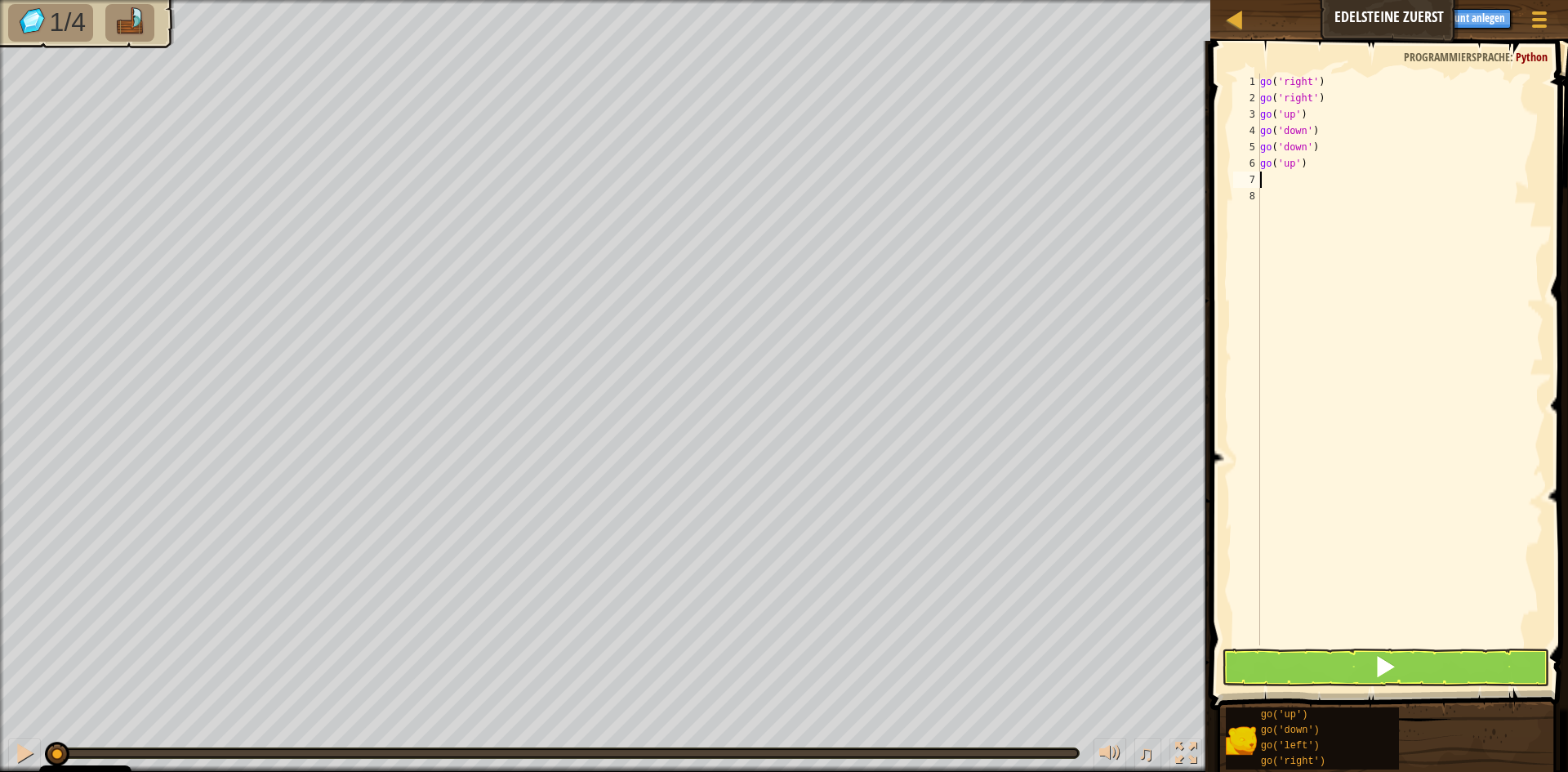
type textarea "g"
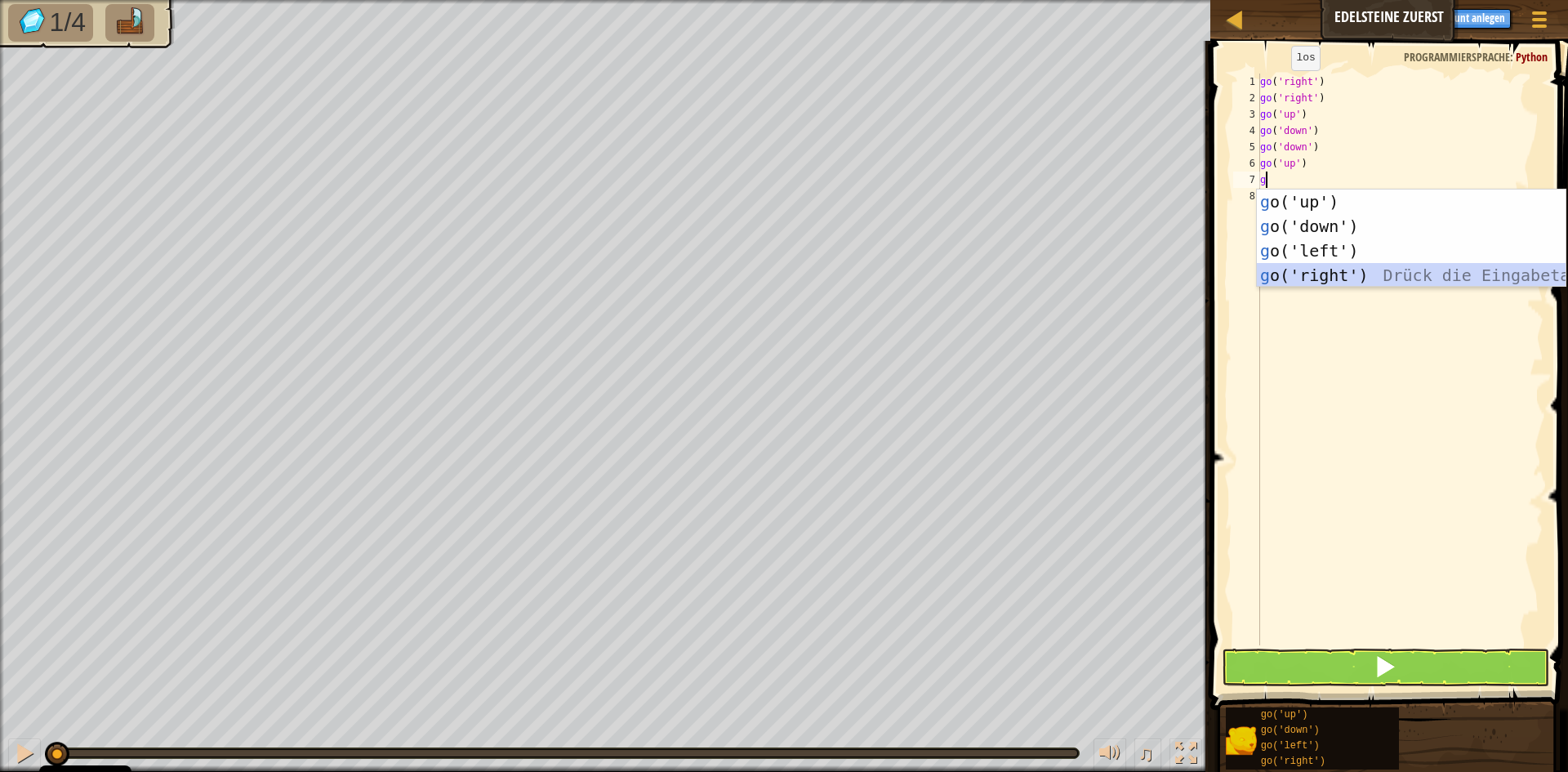
click at [1328, 275] on div "g o('up') Drück die Eingabetaste g o('down') Drück die Eingabetaste g o('left')…" at bounding box center [1411, 263] width 309 height 147
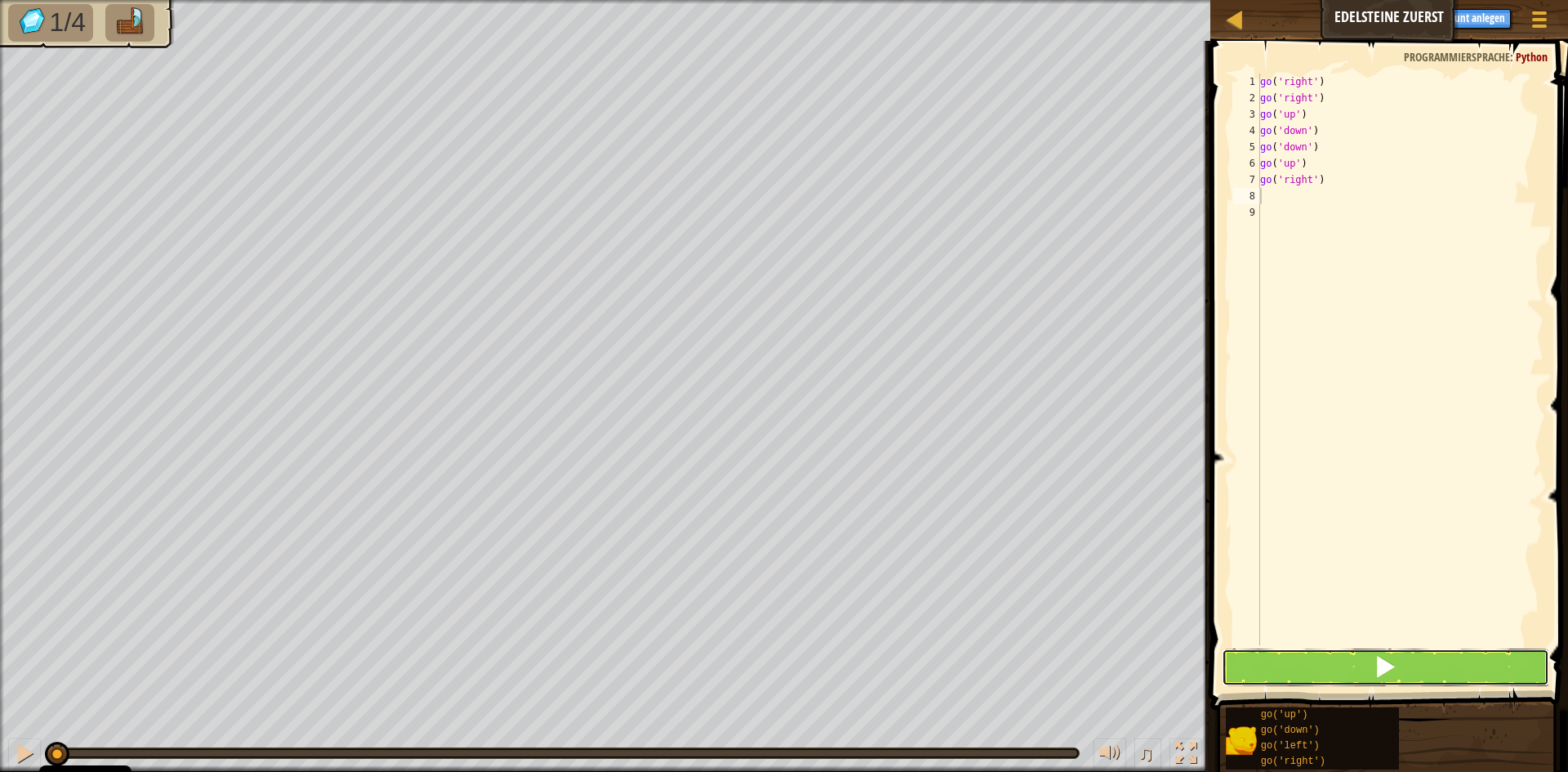
click at [1372, 672] on button at bounding box center [1386, 667] width 328 height 38
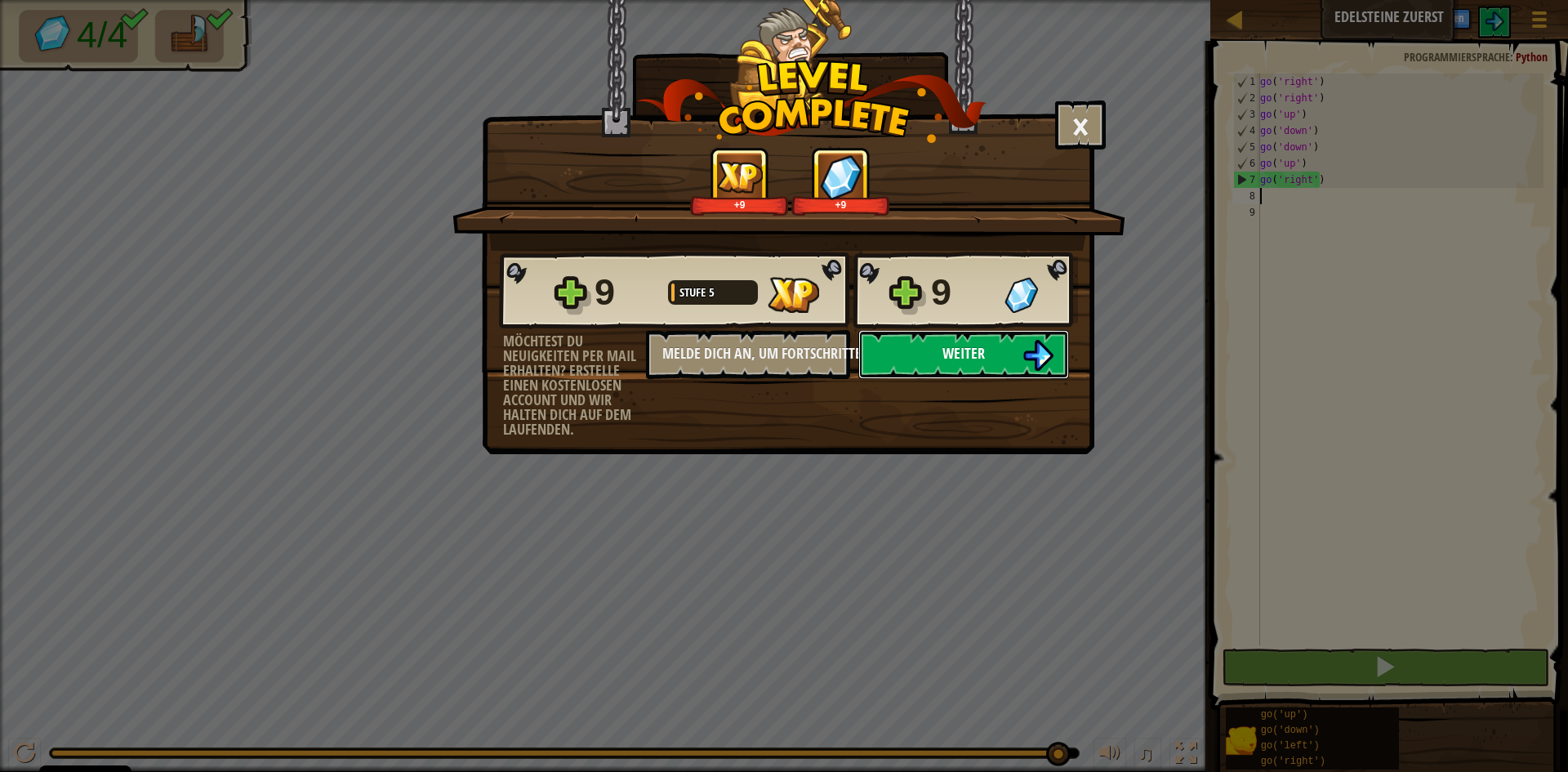
click at [903, 344] on button "Weiter" at bounding box center [964, 354] width 211 height 49
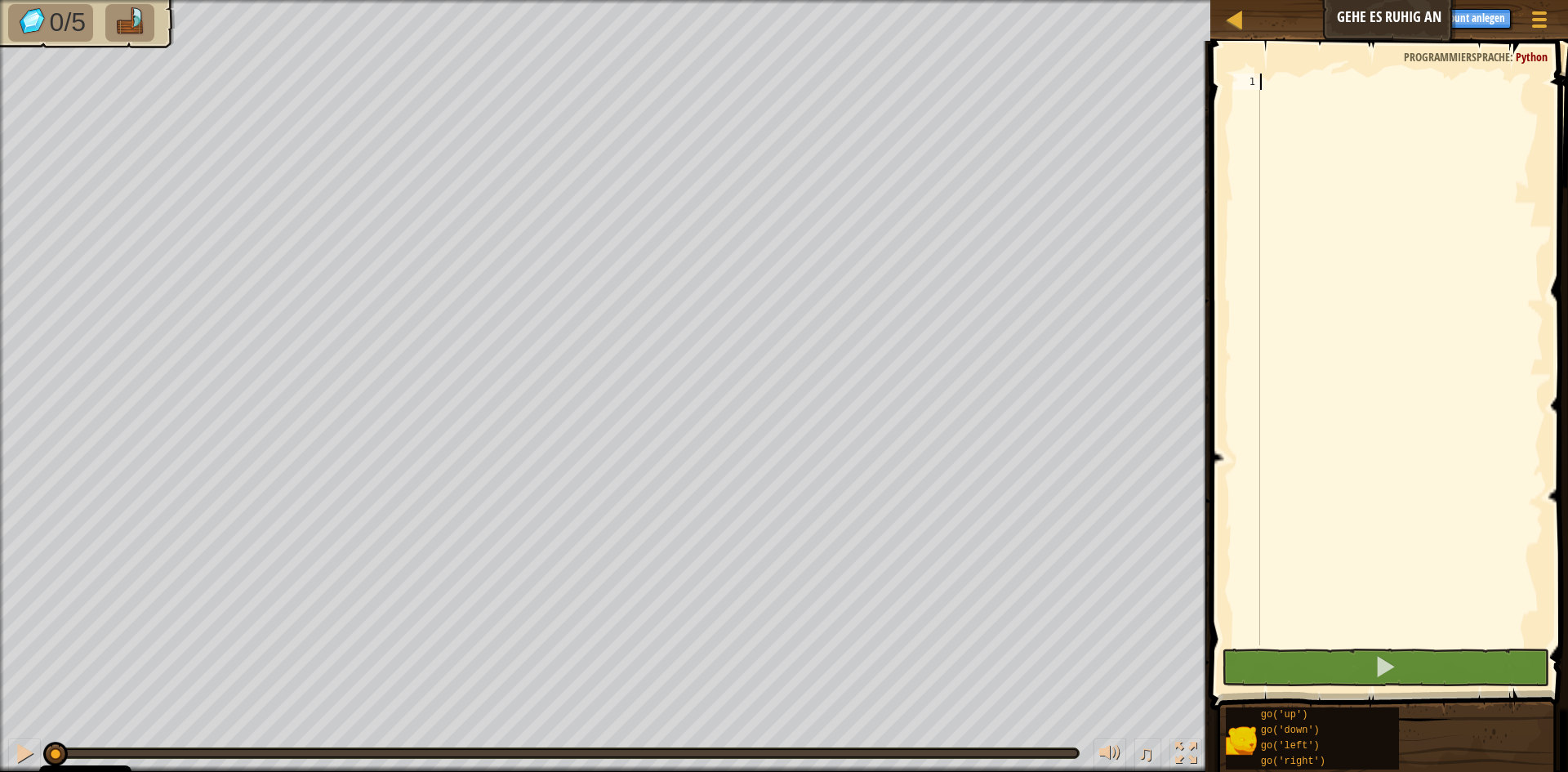
type textarea "g"
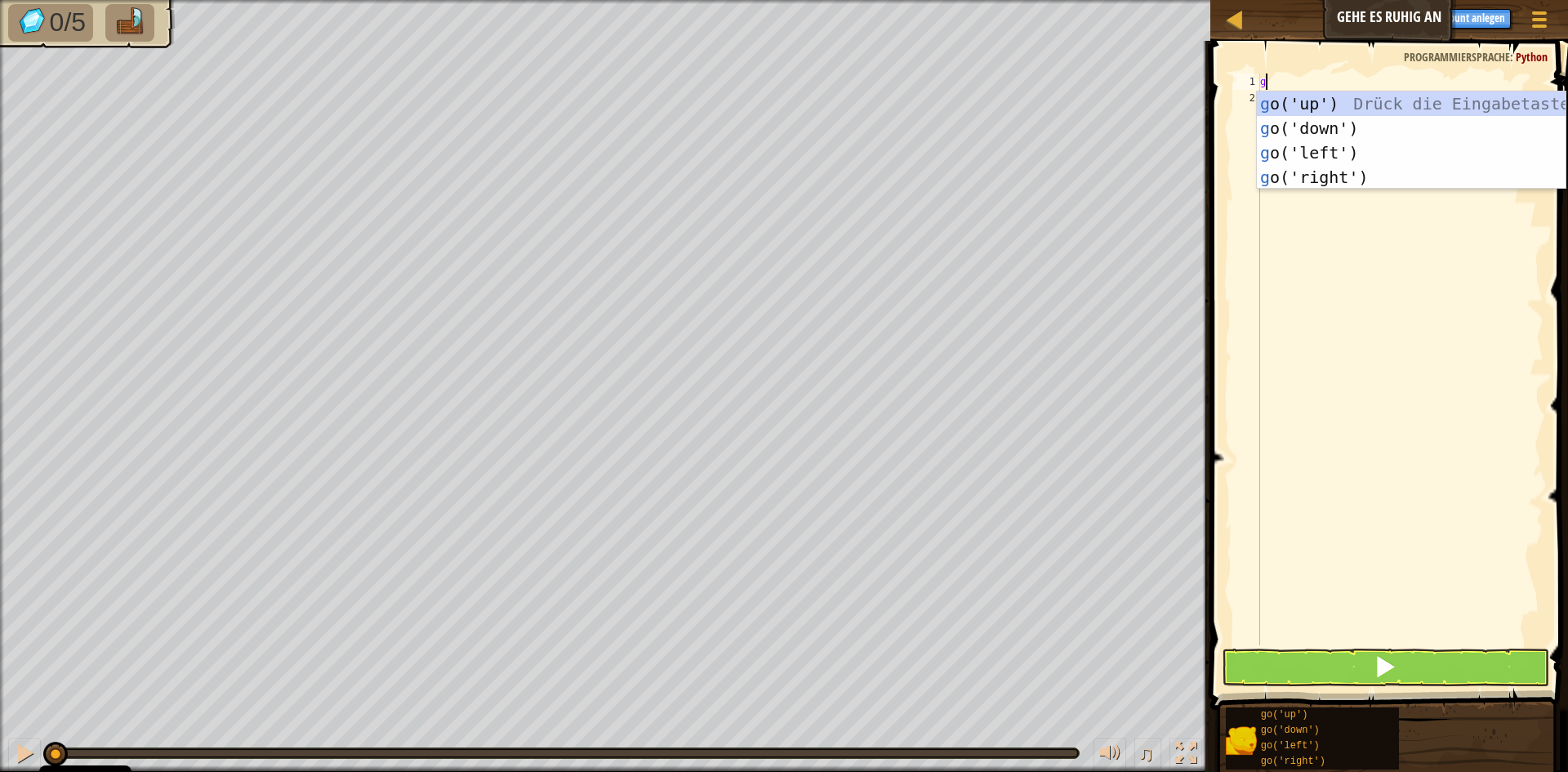
scroll to position [7, 0]
click at [1317, 100] on div "g o('up') Drück die Eingabetaste g o('down') Drück die Eingabetaste g o('left')…" at bounding box center [1411, 165] width 309 height 147
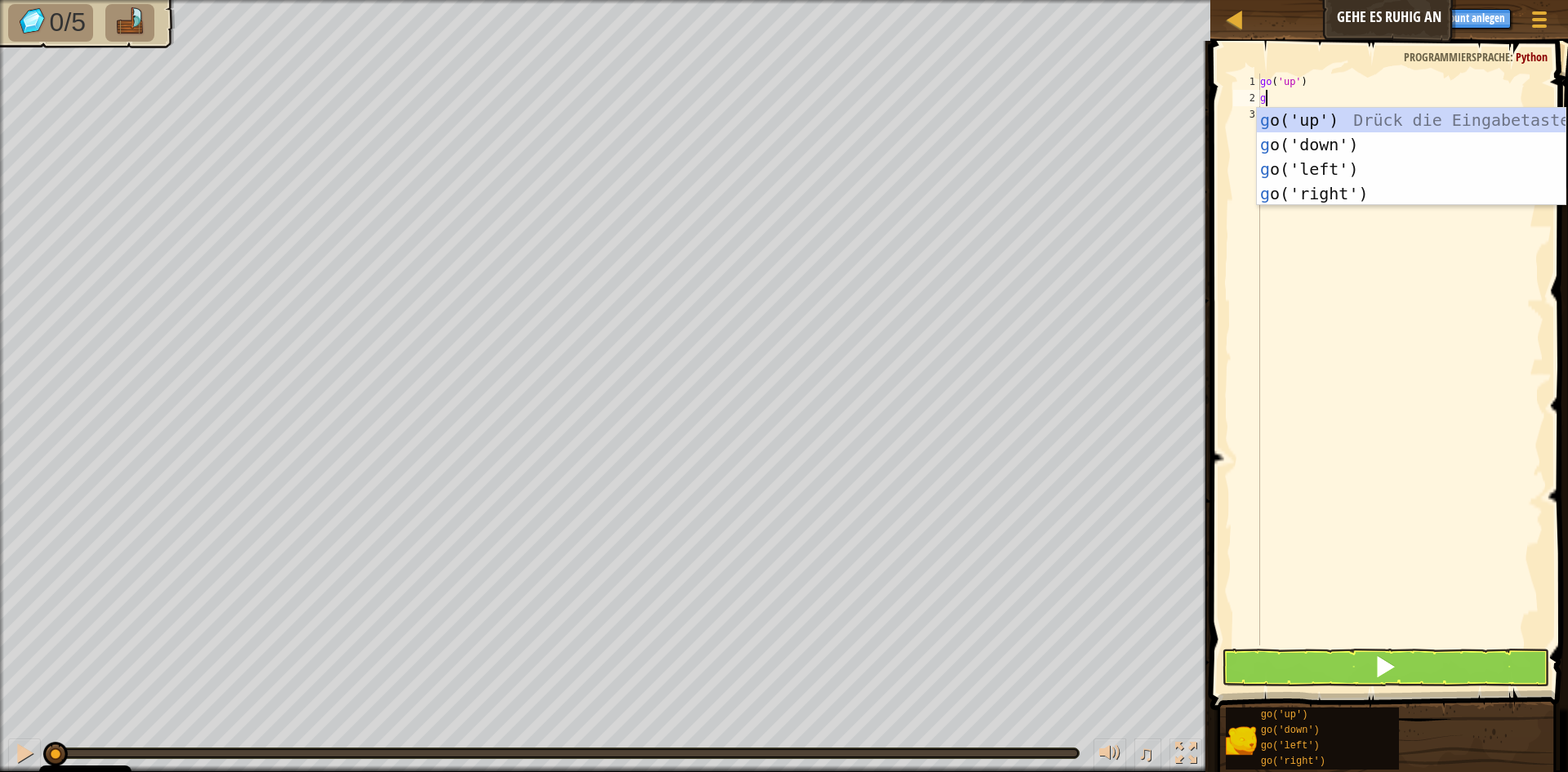
type textarea "g"
click at [1321, 115] on div "g o('up') Drück die Eingabetaste g o('down') Drück die Eingabetaste g o('left')…" at bounding box center [1411, 181] width 309 height 147
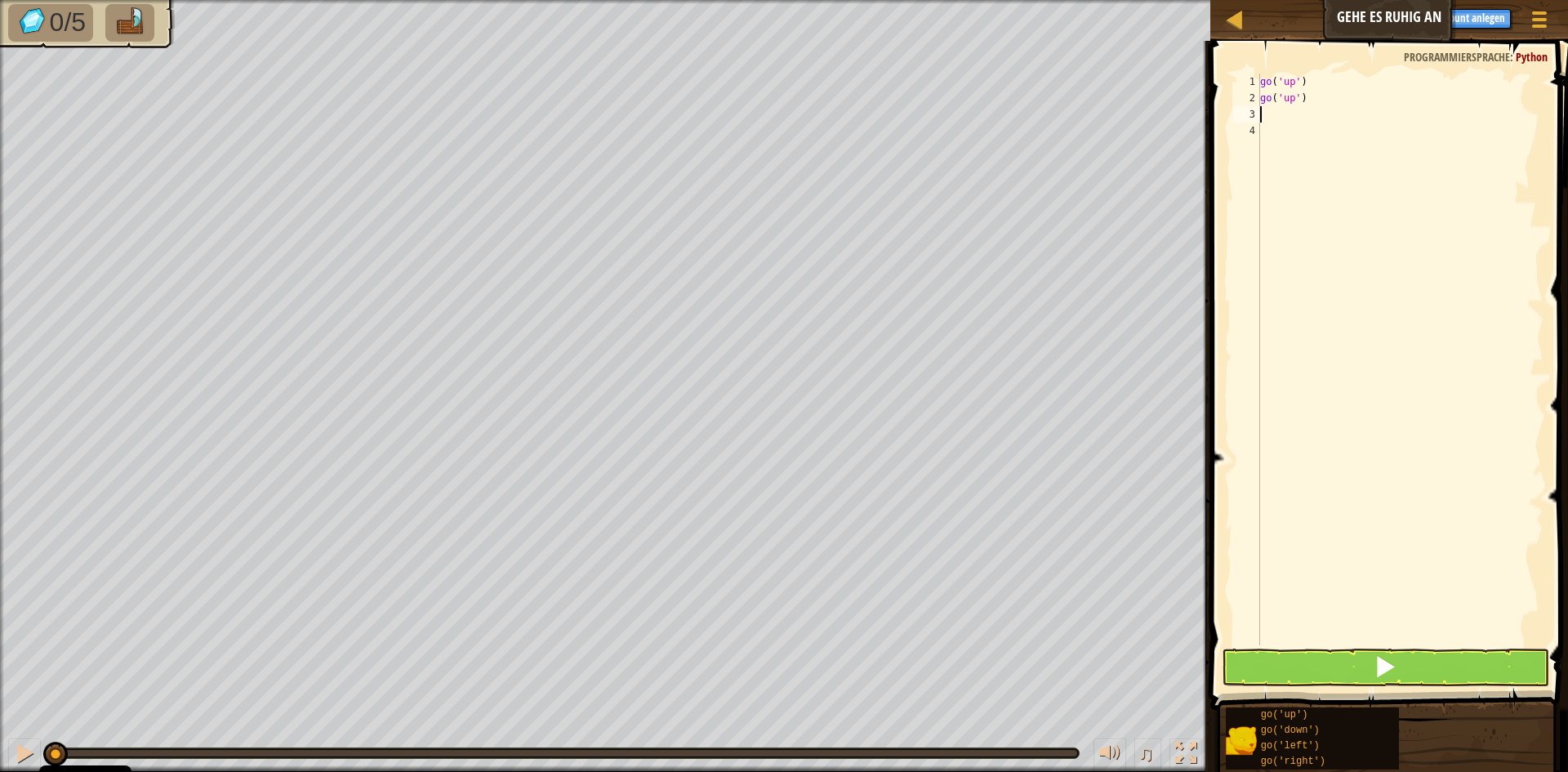
type textarea "g"
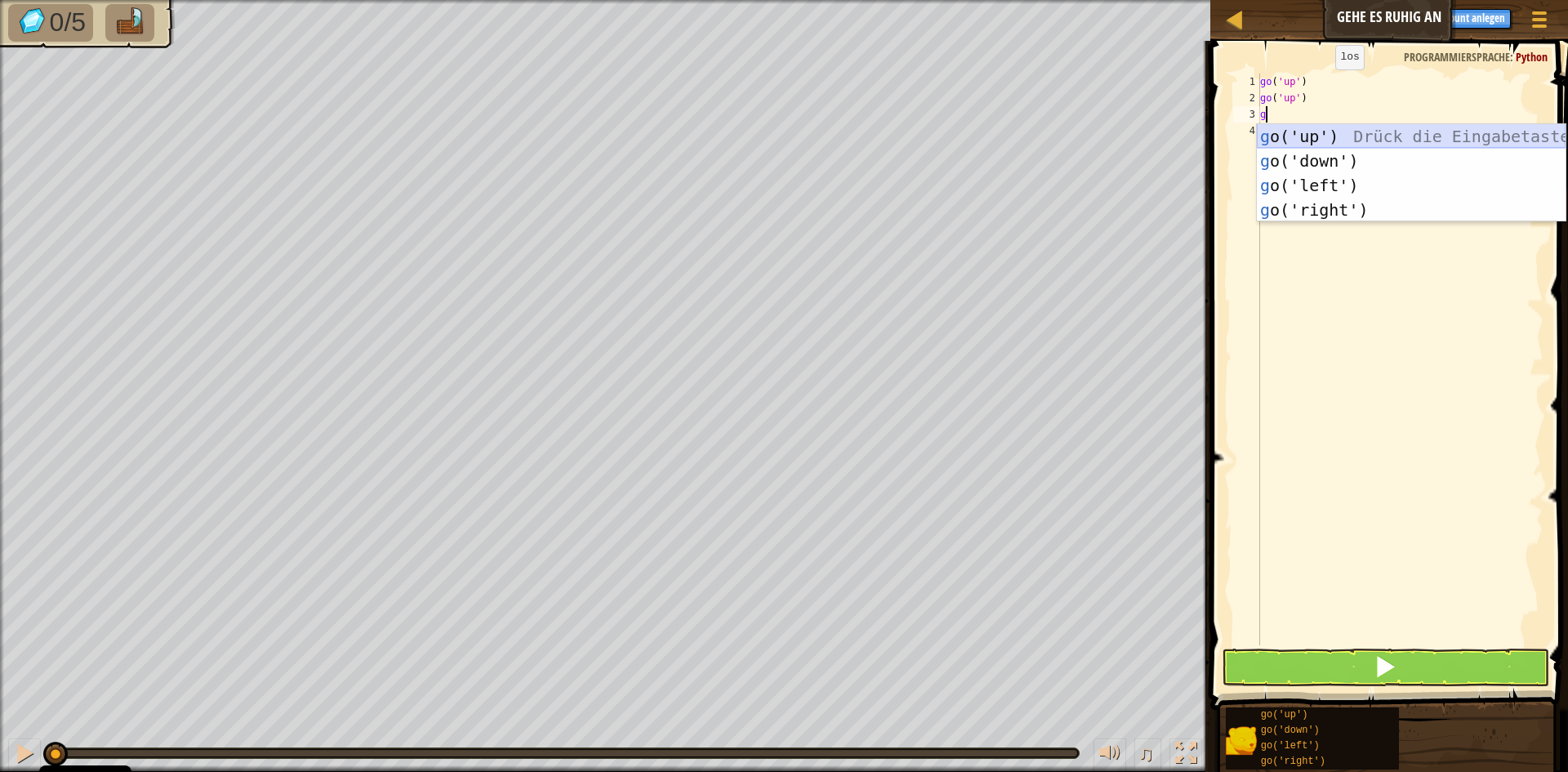
click at [1332, 144] on div "g o('up') Drück die Eingabetaste g o('down') Drück die Eingabetaste g o('left')…" at bounding box center [1411, 198] width 309 height 147
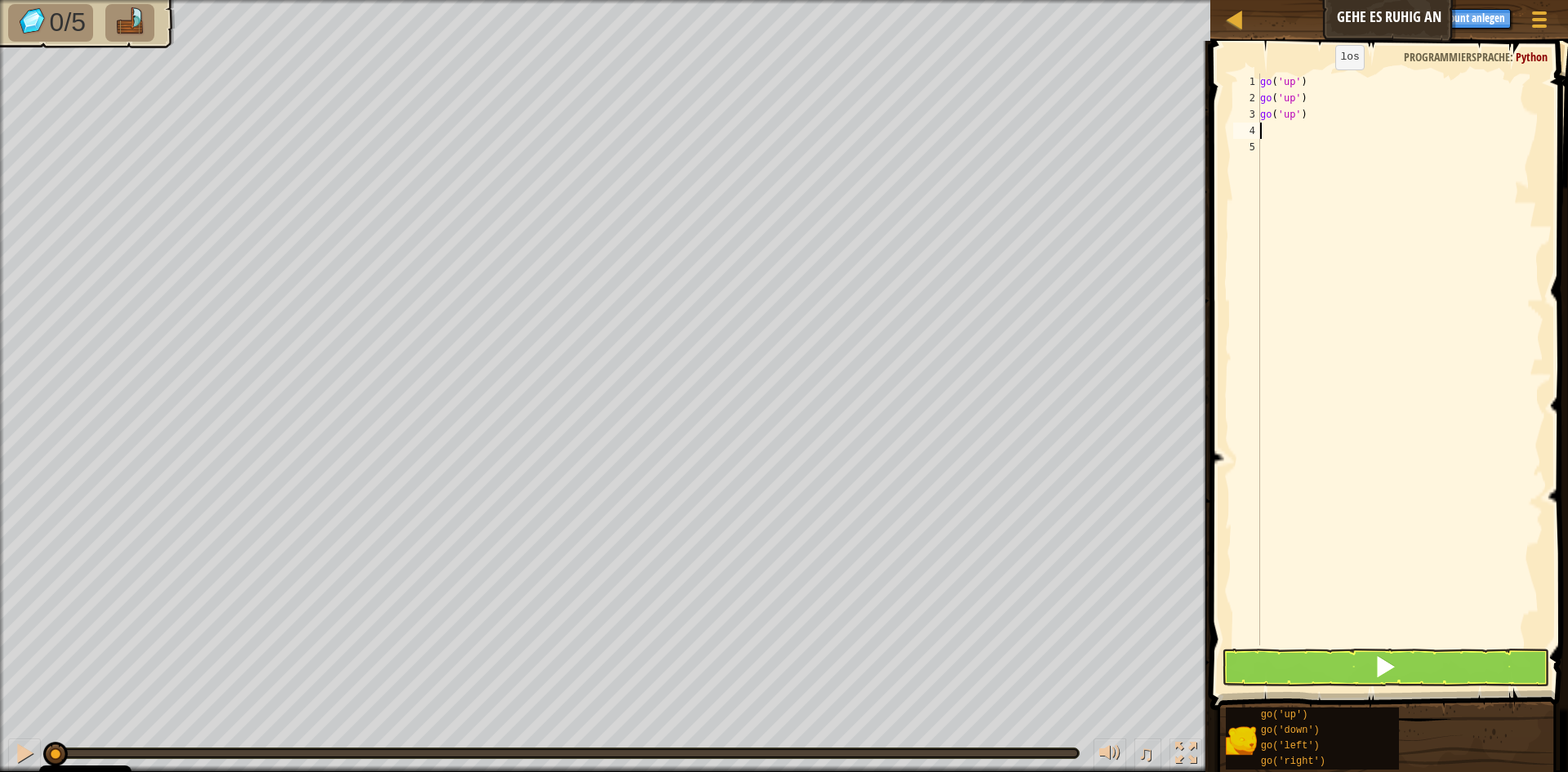
type textarea "g"
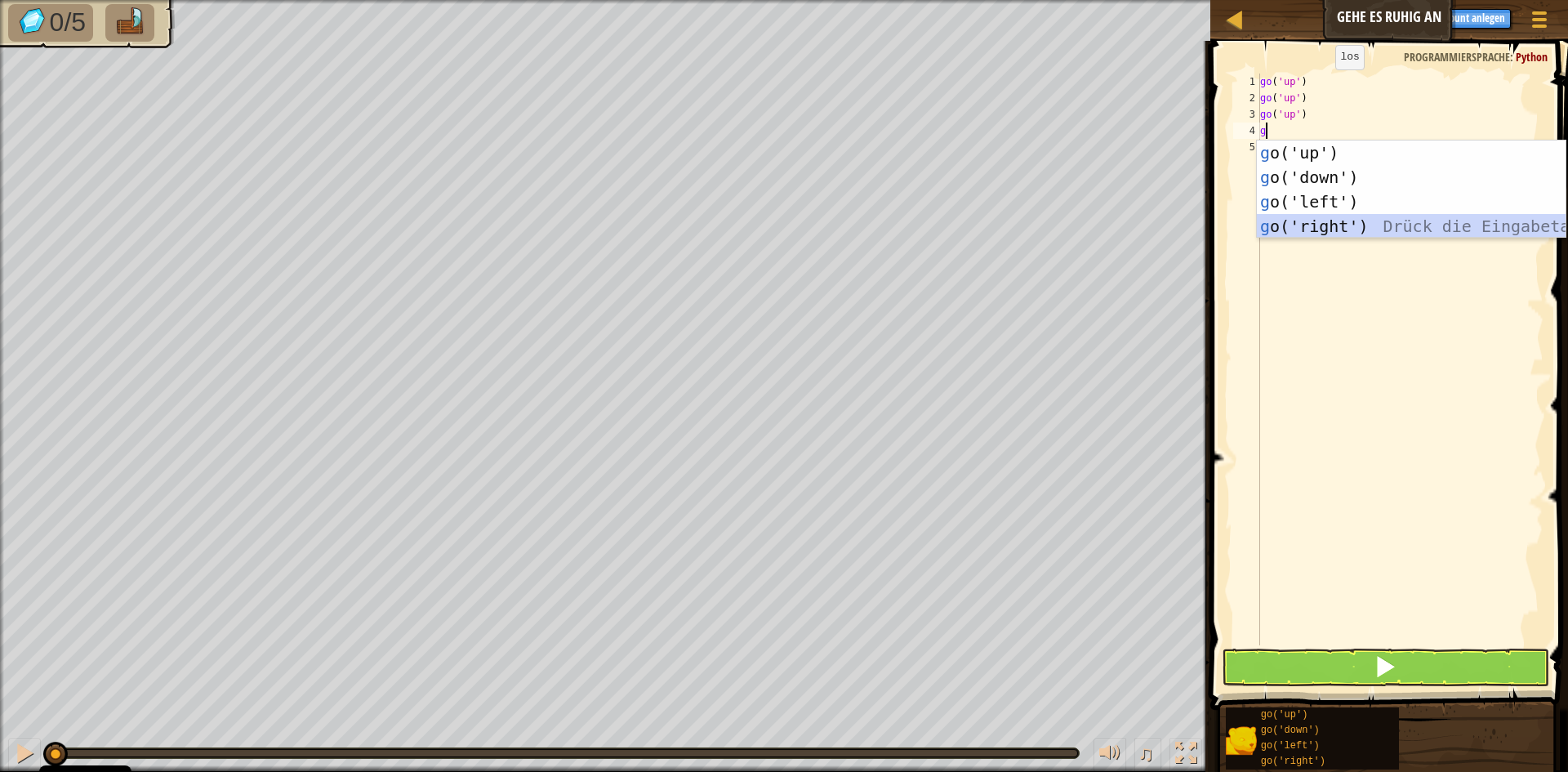
click at [1341, 217] on div "g o('up') Drück die Eingabetaste g o('down') Drück die Eingabetaste g o('left')…" at bounding box center [1411, 214] width 309 height 147
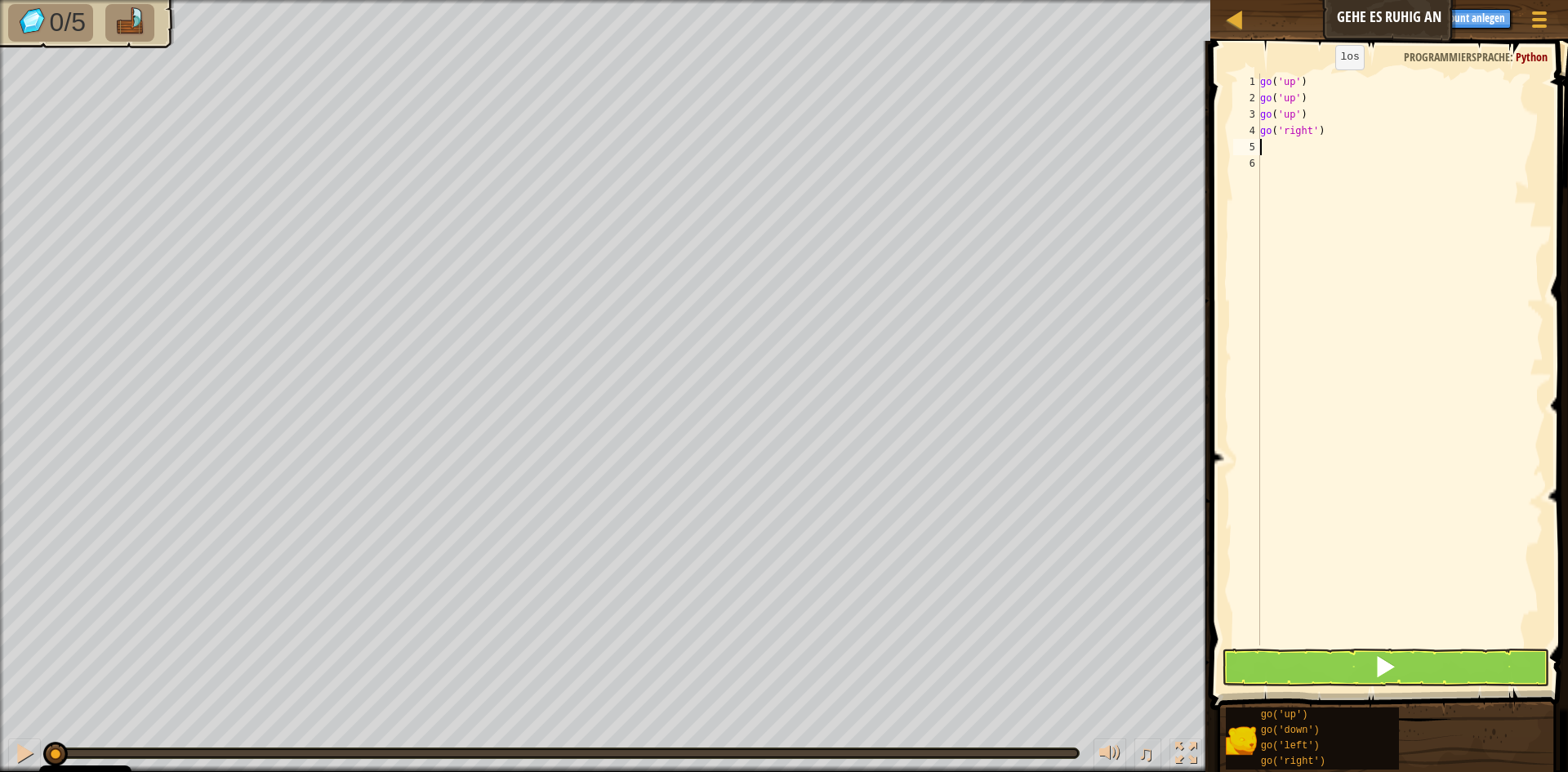
type textarea "g"
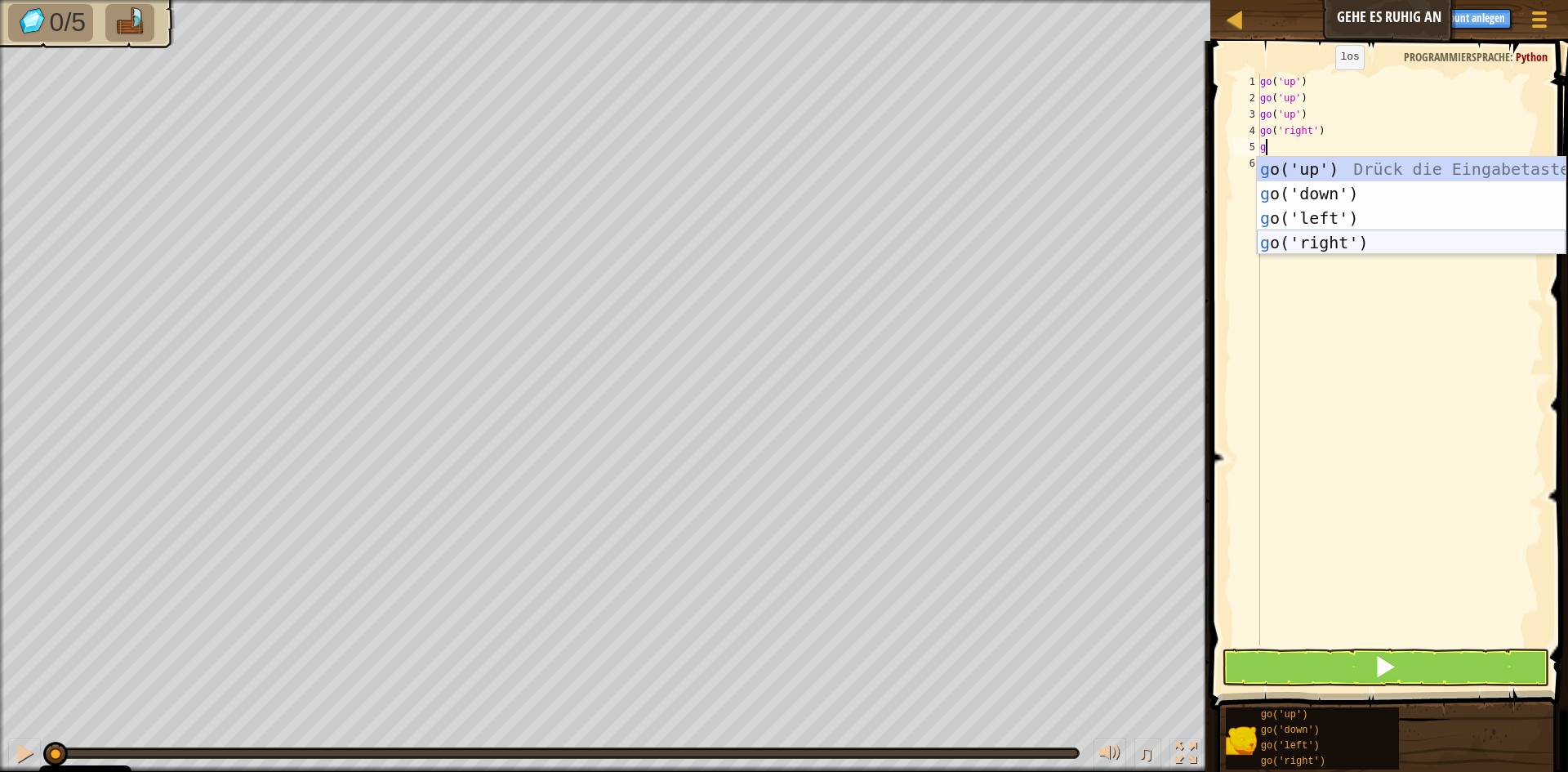
click at [1337, 237] on div "g o('up') Drück die Eingabetaste g o('down') Drück die Eingabetaste g o('left')…" at bounding box center [1411, 230] width 309 height 147
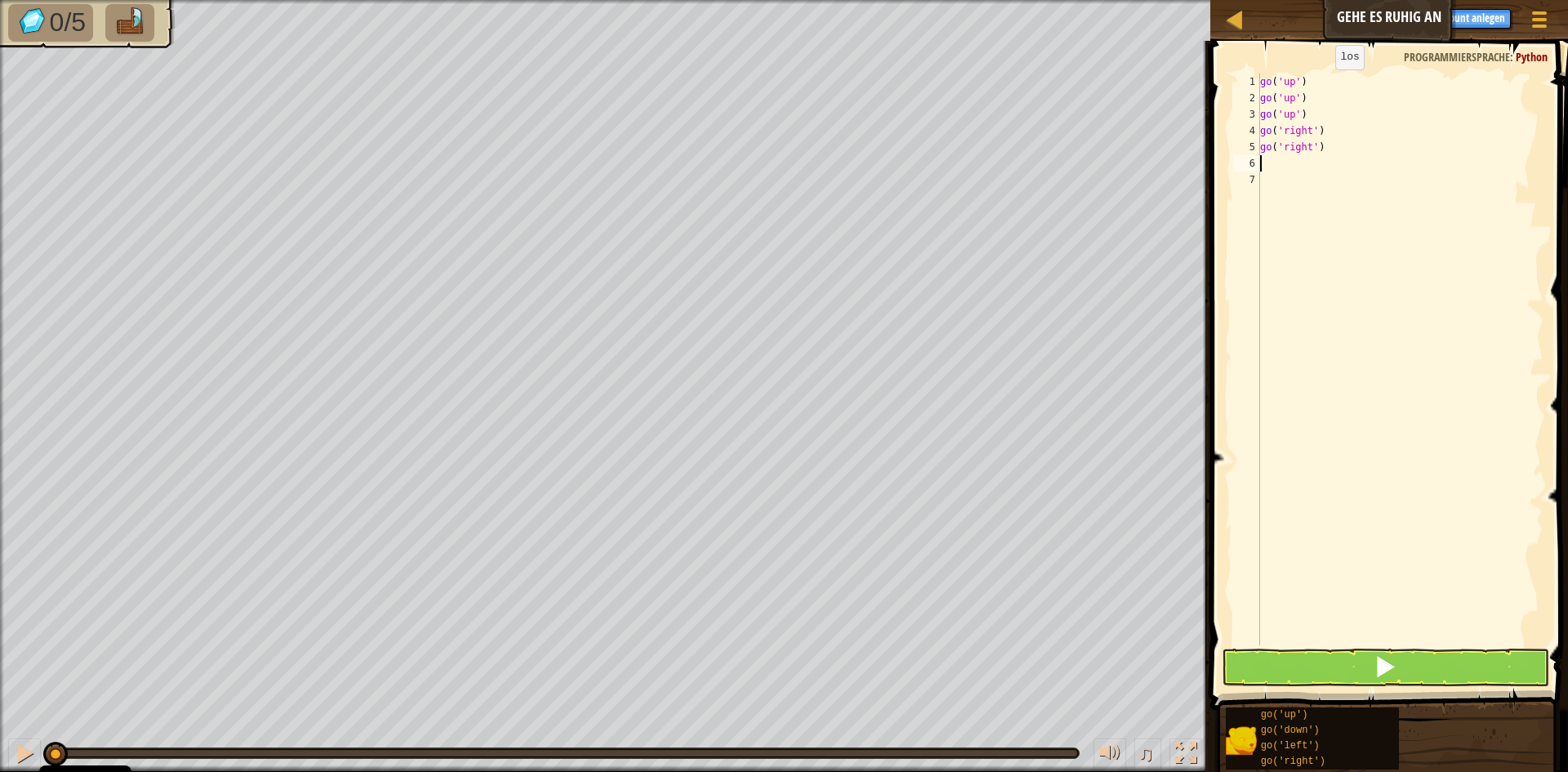
type textarea "g"
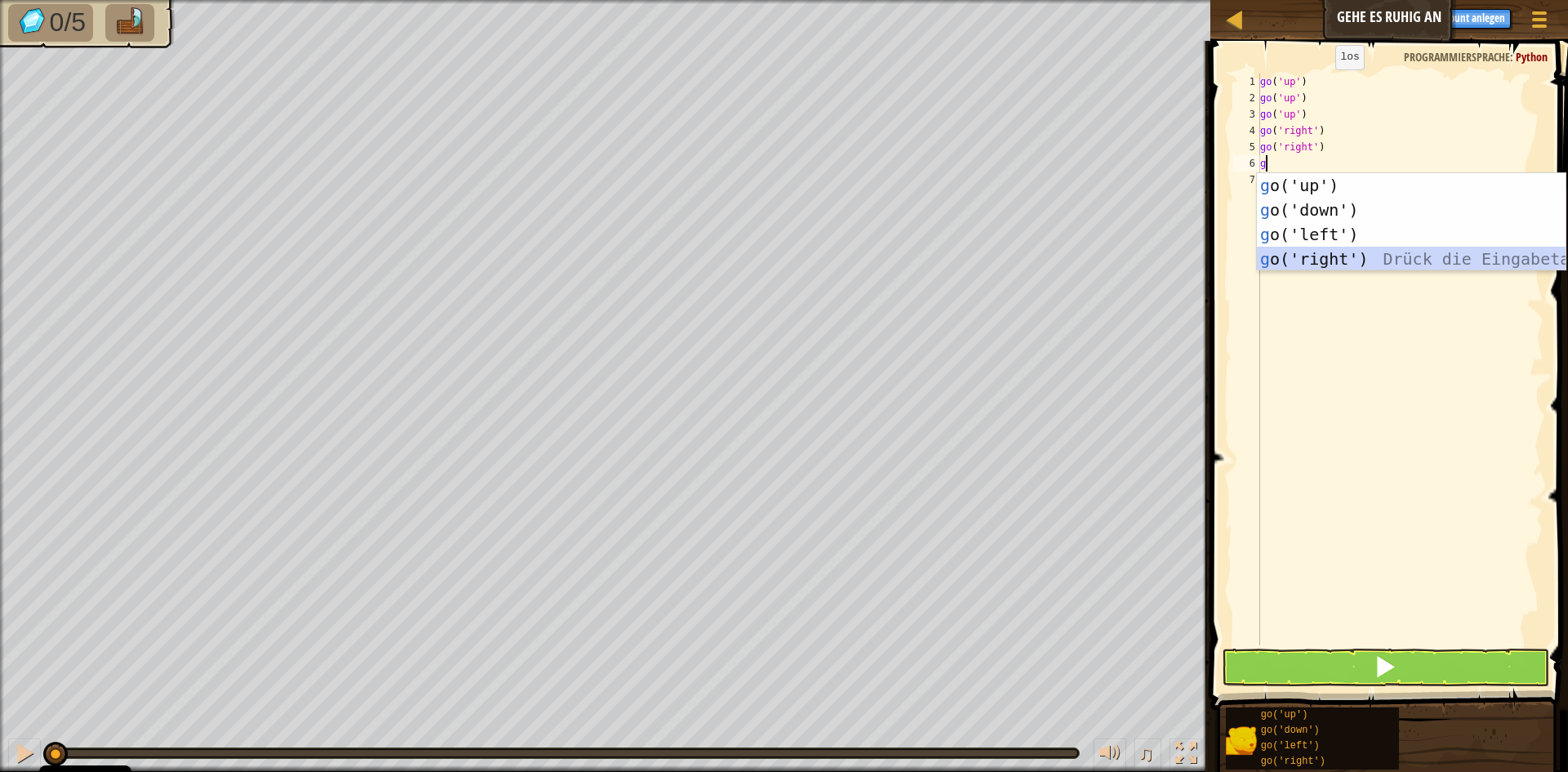
click at [1342, 250] on div "g o('up') Drück die Eingabetaste g o('down') Drück die Eingabetaste g o('left')…" at bounding box center [1411, 246] width 309 height 147
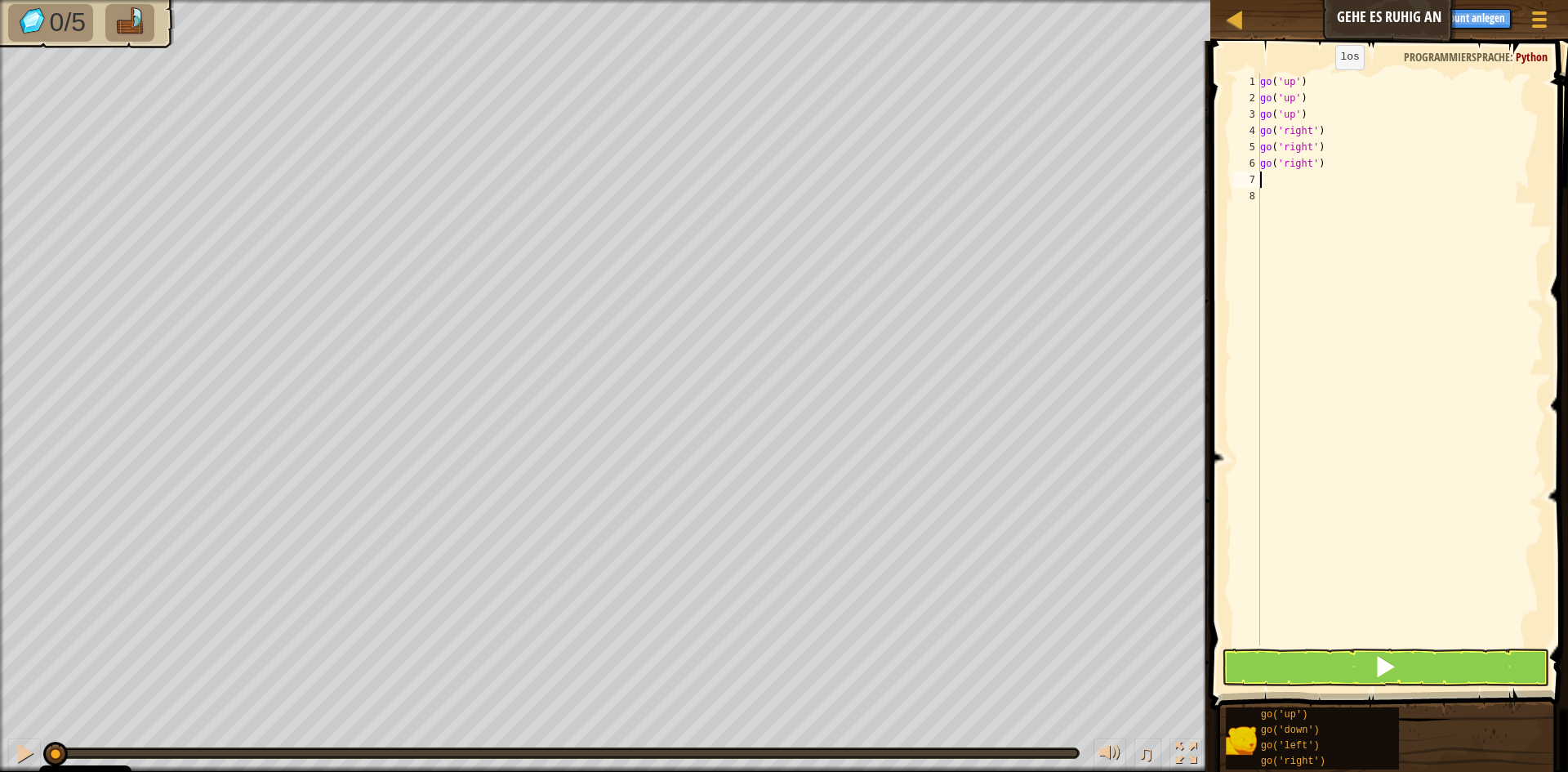
type textarea "g"
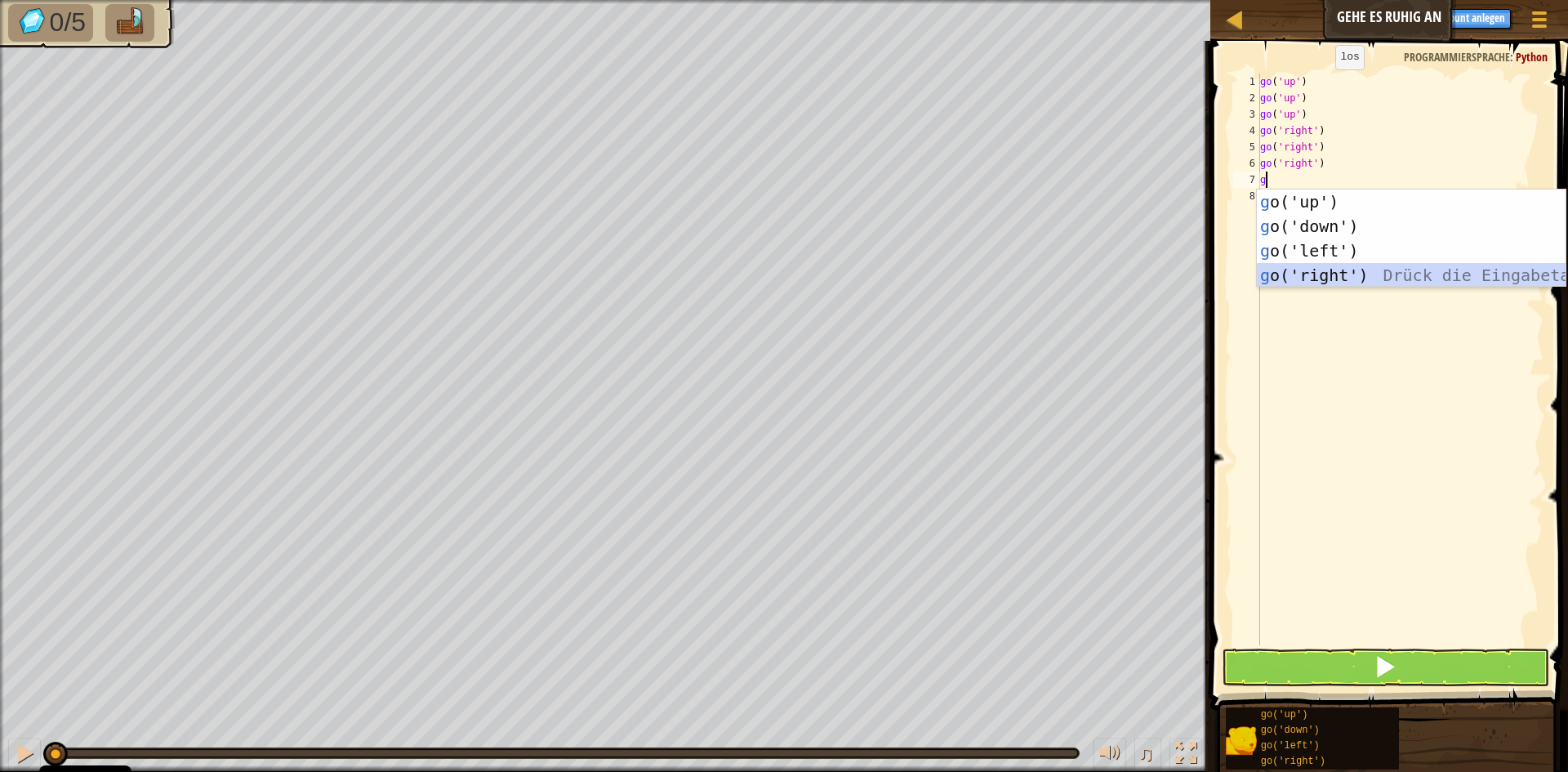
click at [1347, 269] on div "g o('up') Drück die Eingabetaste g o('down') Drück die Eingabetaste g o('left')…" at bounding box center [1411, 263] width 309 height 147
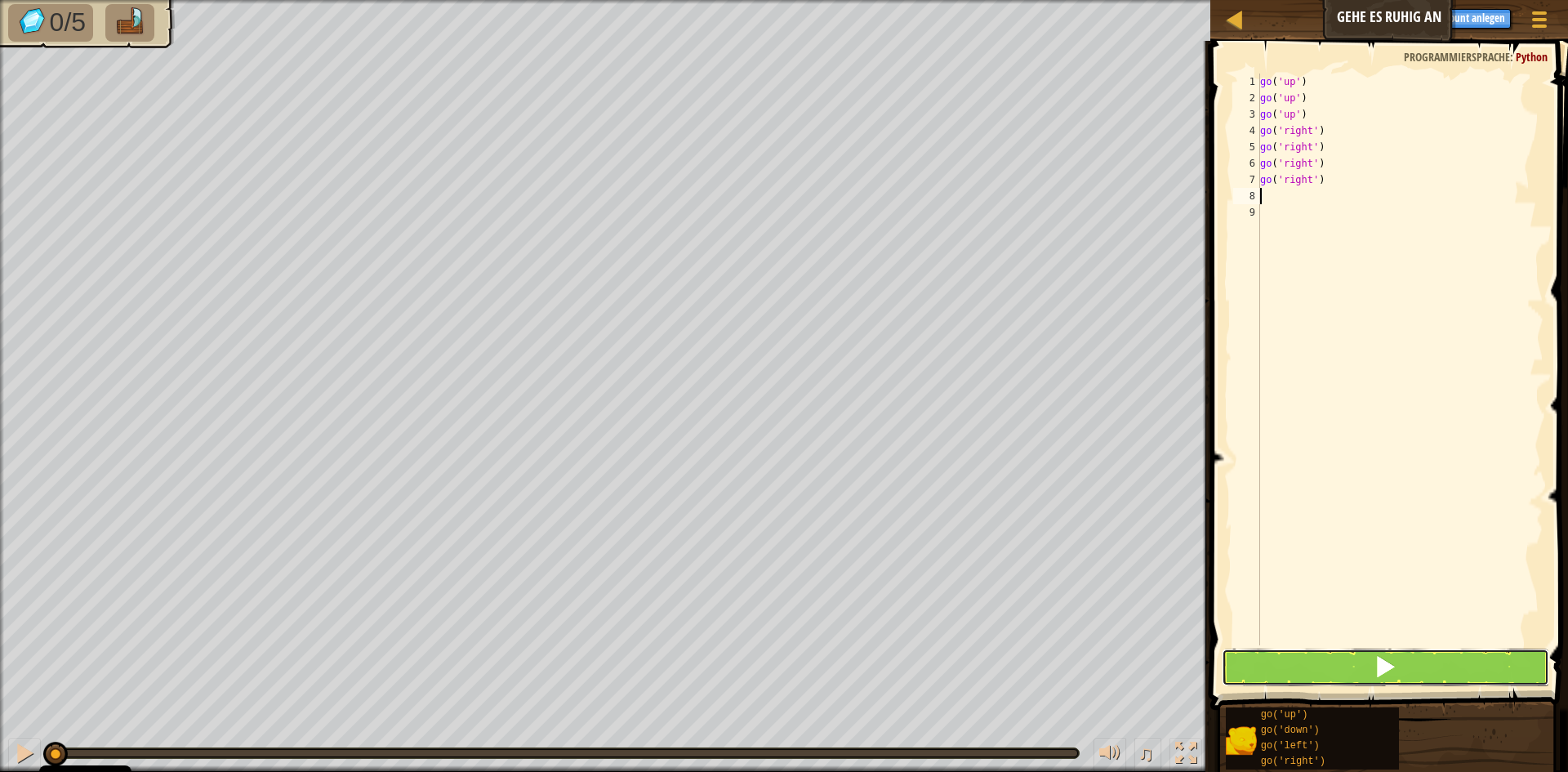
click at [1348, 671] on button at bounding box center [1386, 667] width 328 height 38
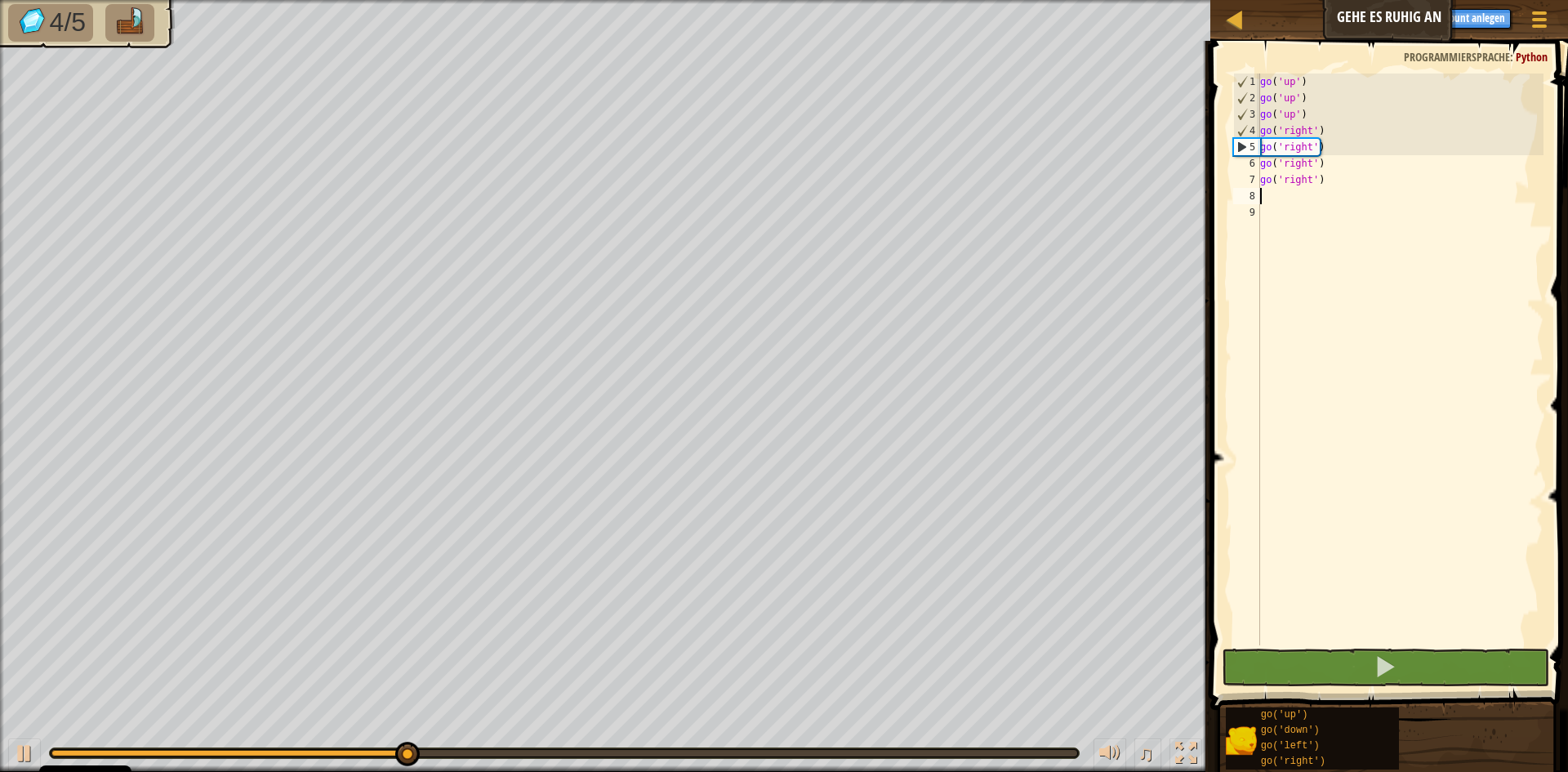
type textarea "g"
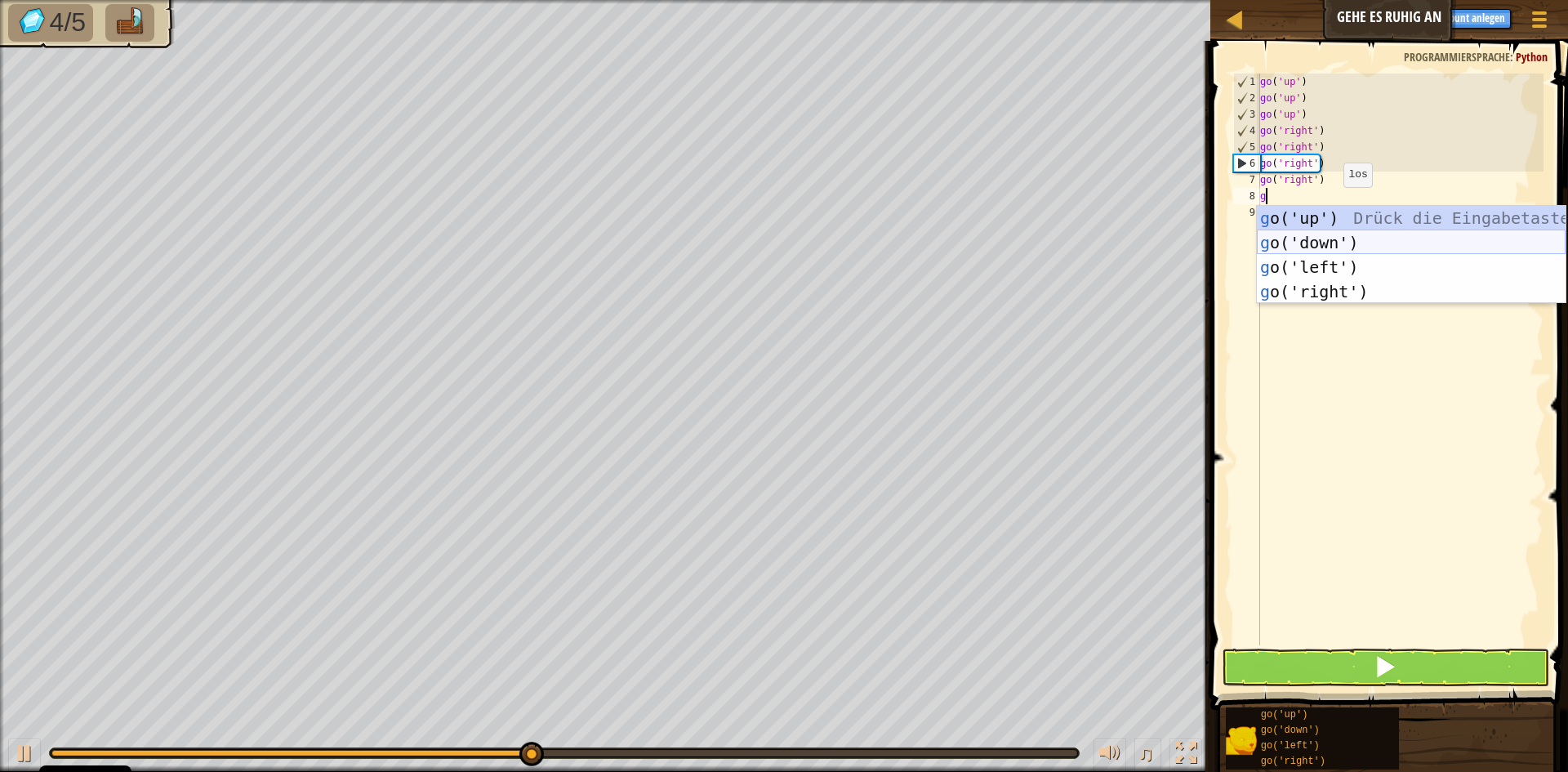
click at [1321, 250] on div "g o('up') Drück die Eingabetaste g o('down') Drück die Eingabetaste g o('left')…" at bounding box center [1411, 279] width 309 height 147
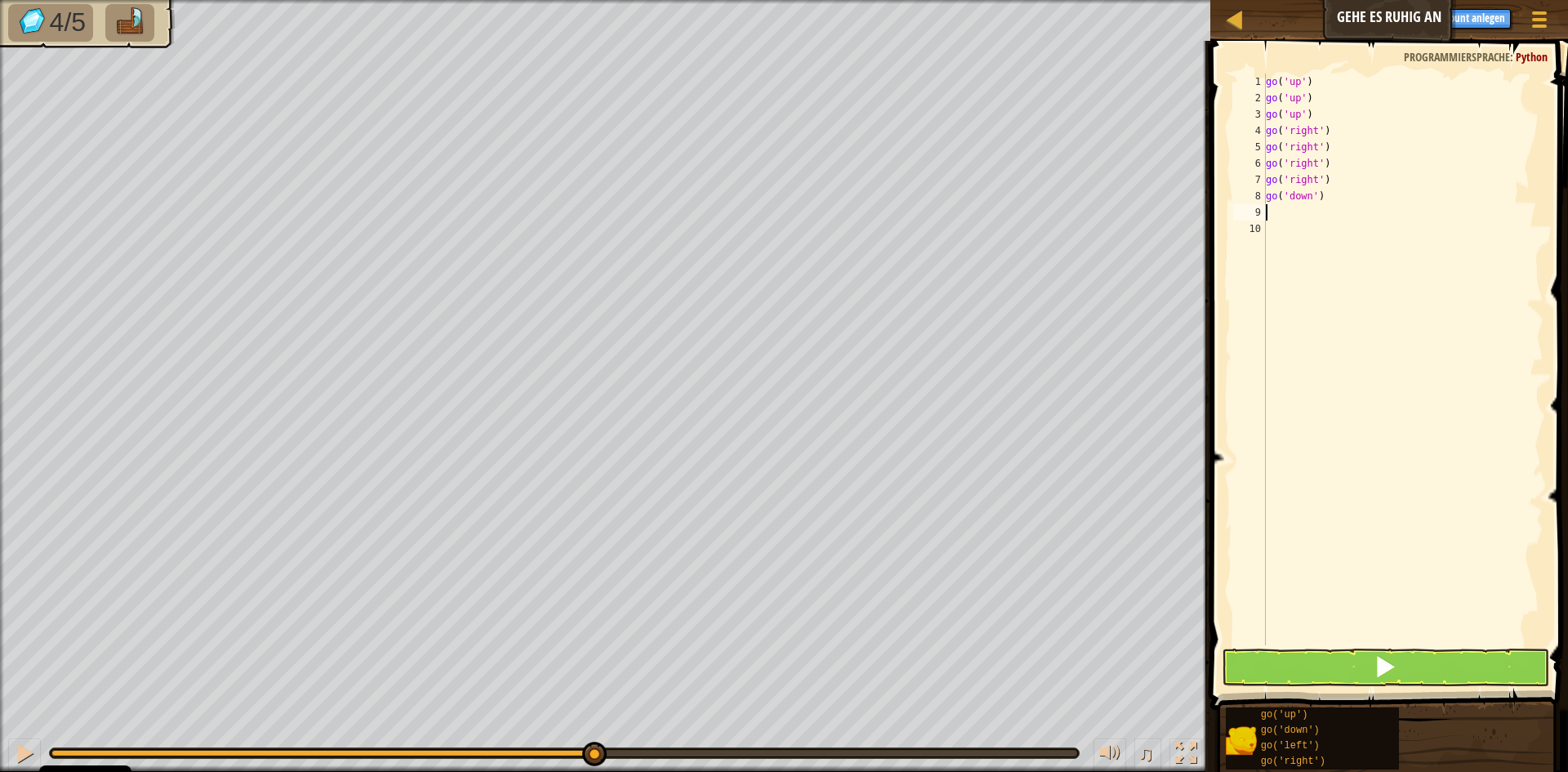
type textarea "g"
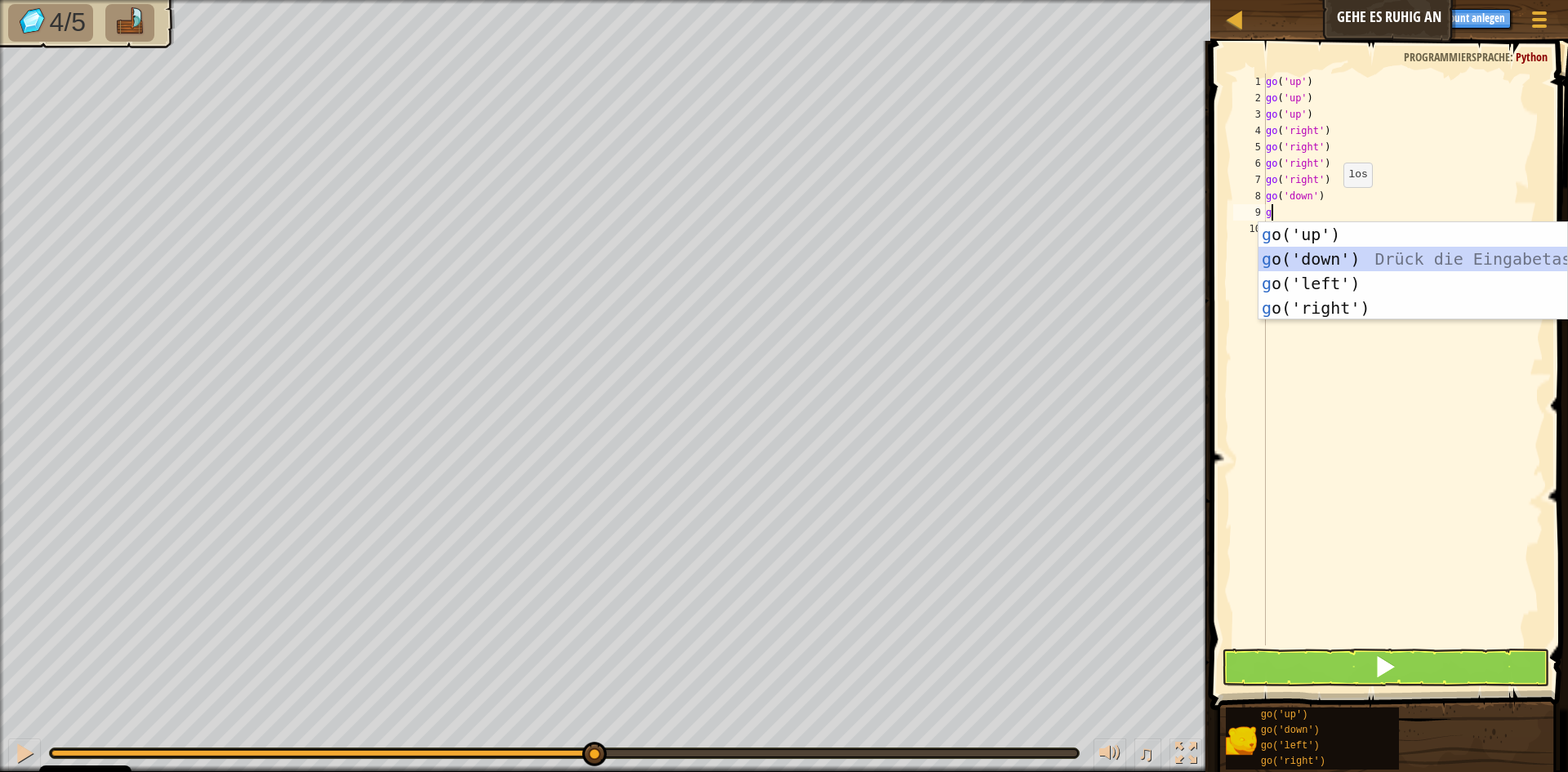
click at [1334, 264] on div "g o('up') Drück die Eingabetaste g o('down') Drück die Eingabetaste g o('left')…" at bounding box center [1412, 296] width 309 height 147
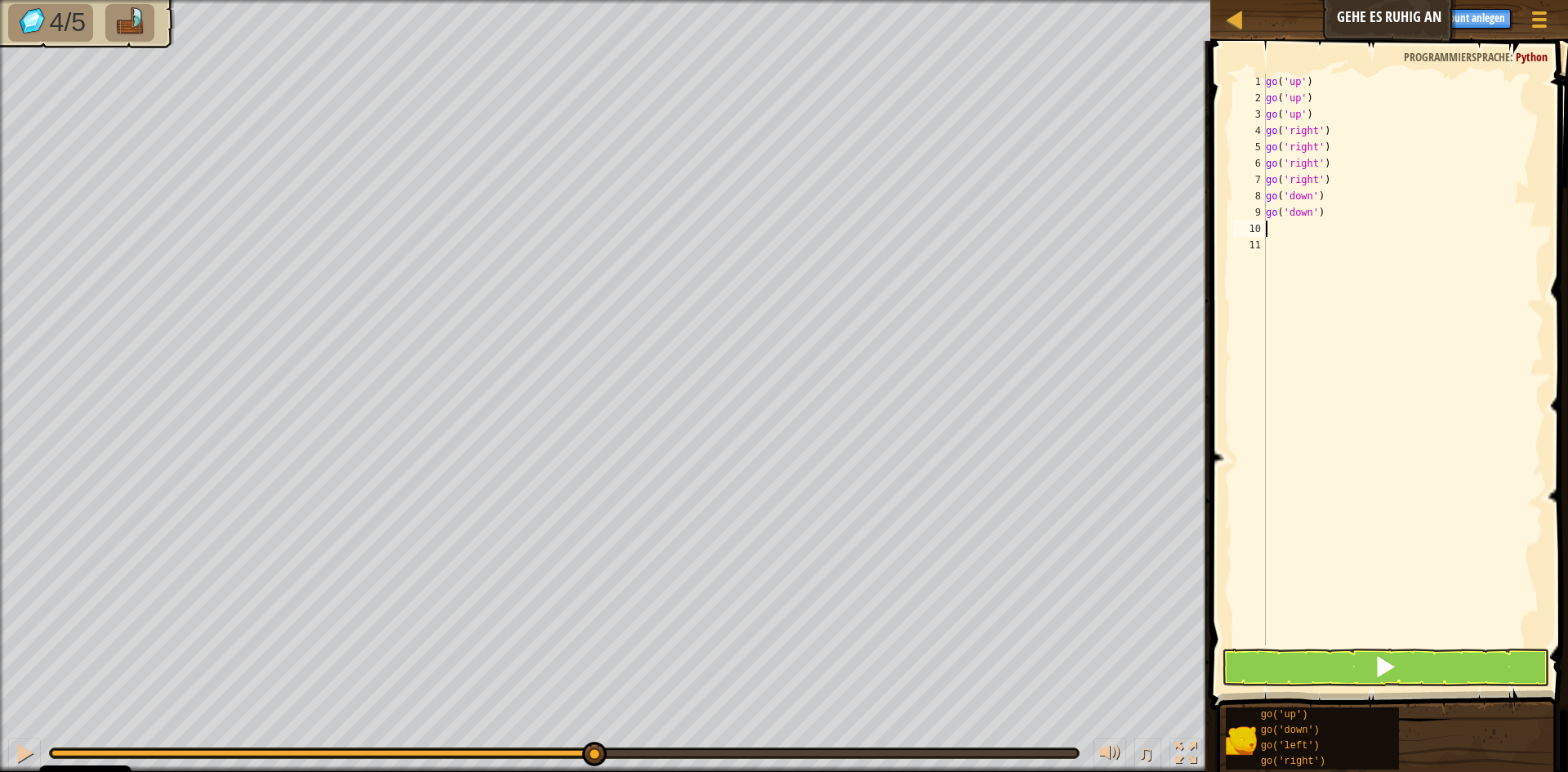
type textarea "g"
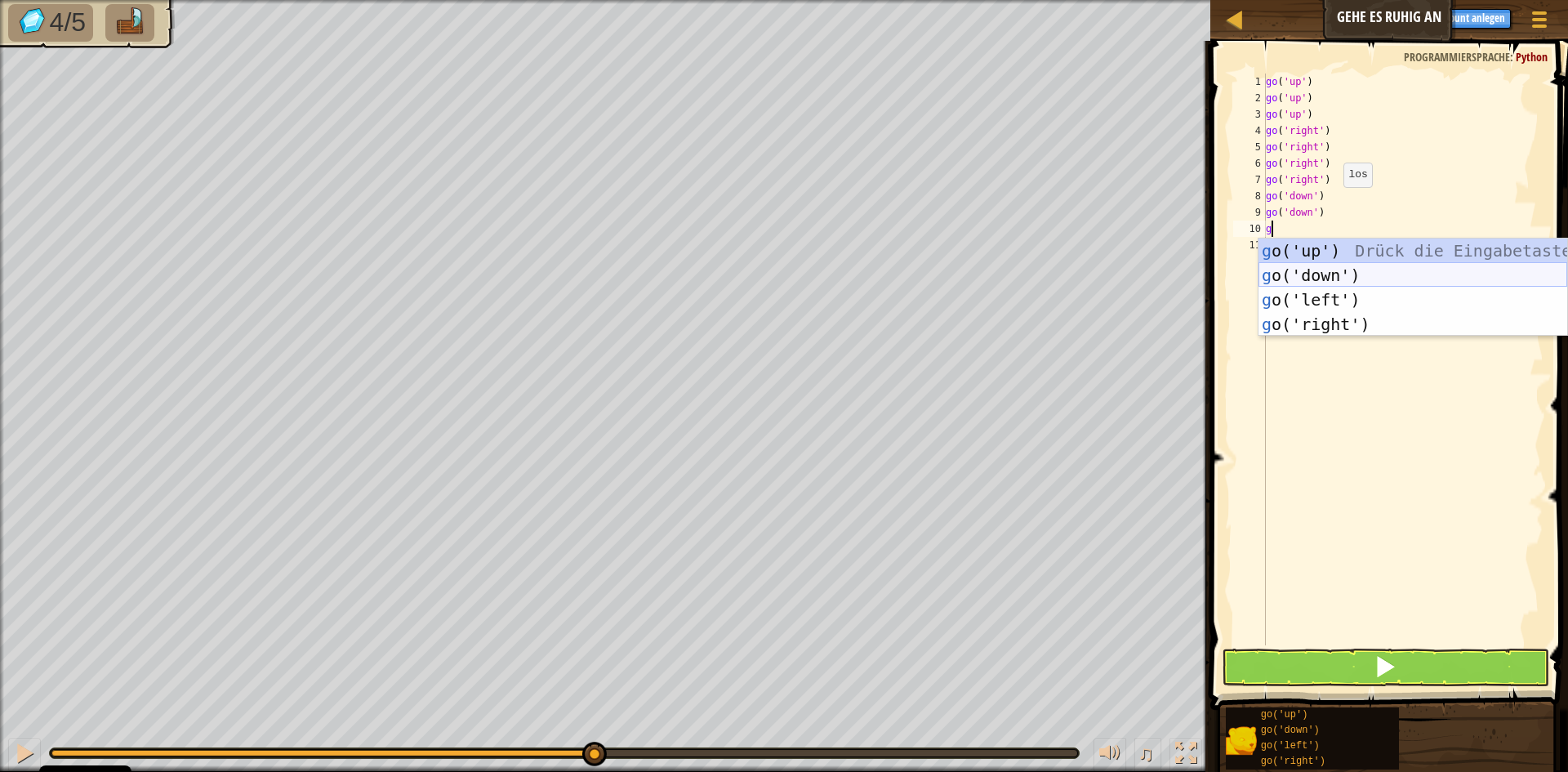
click at [1360, 279] on div "g o('up') Drück die Eingabetaste g o('down') Drück die Eingabetaste g o('left')…" at bounding box center [1412, 312] width 309 height 147
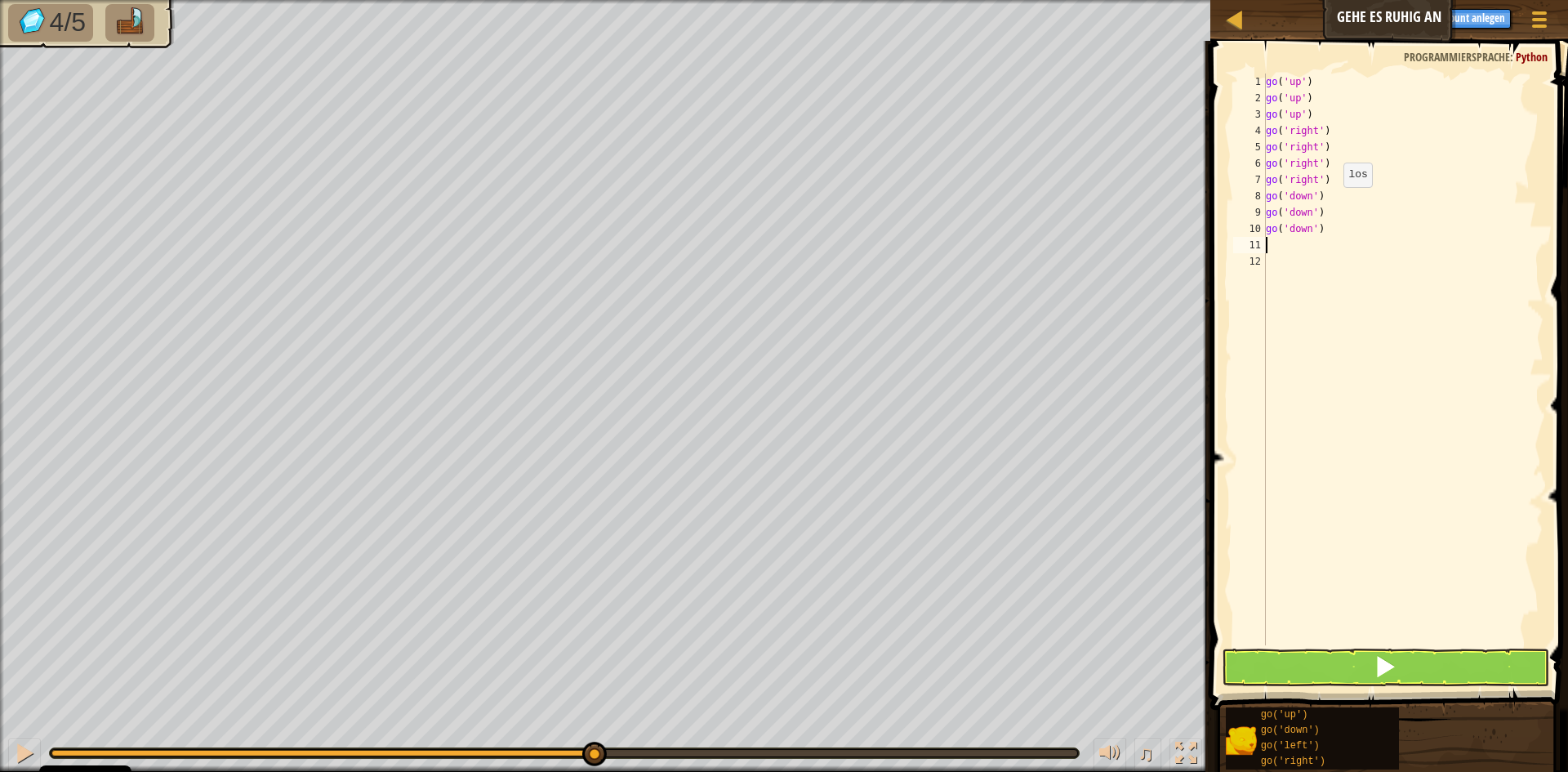
type textarea "g"
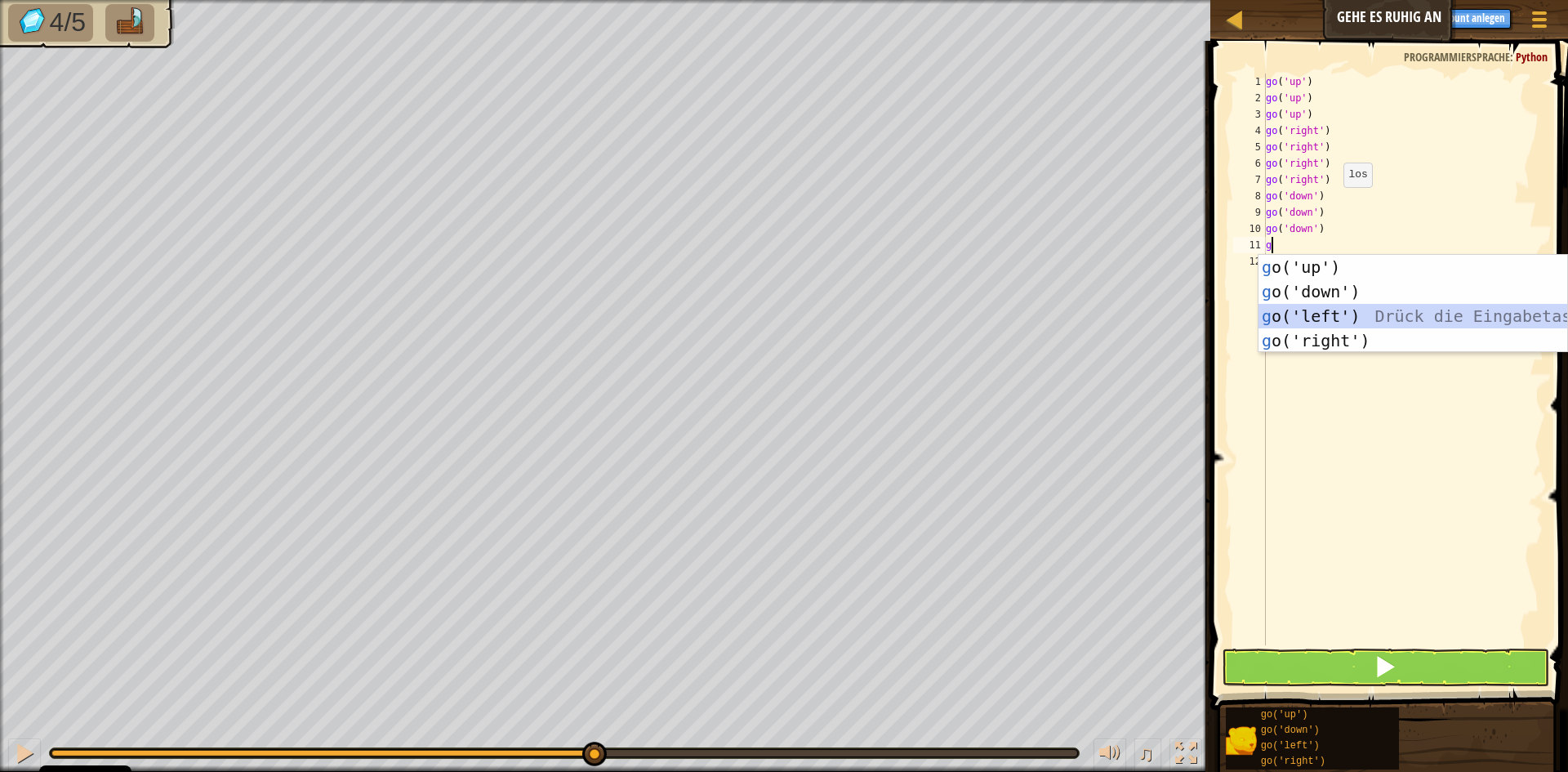
drag, startPoint x: 1342, startPoint y: 320, endPoint x: 1345, endPoint y: 448, distance: 128.0
click at [1342, 320] on div "g o('up') Drück die Eingabetaste g o('down') Drück die Eingabetaste g o('left')…" at bounding box center [1412, 328] width 309 height 147
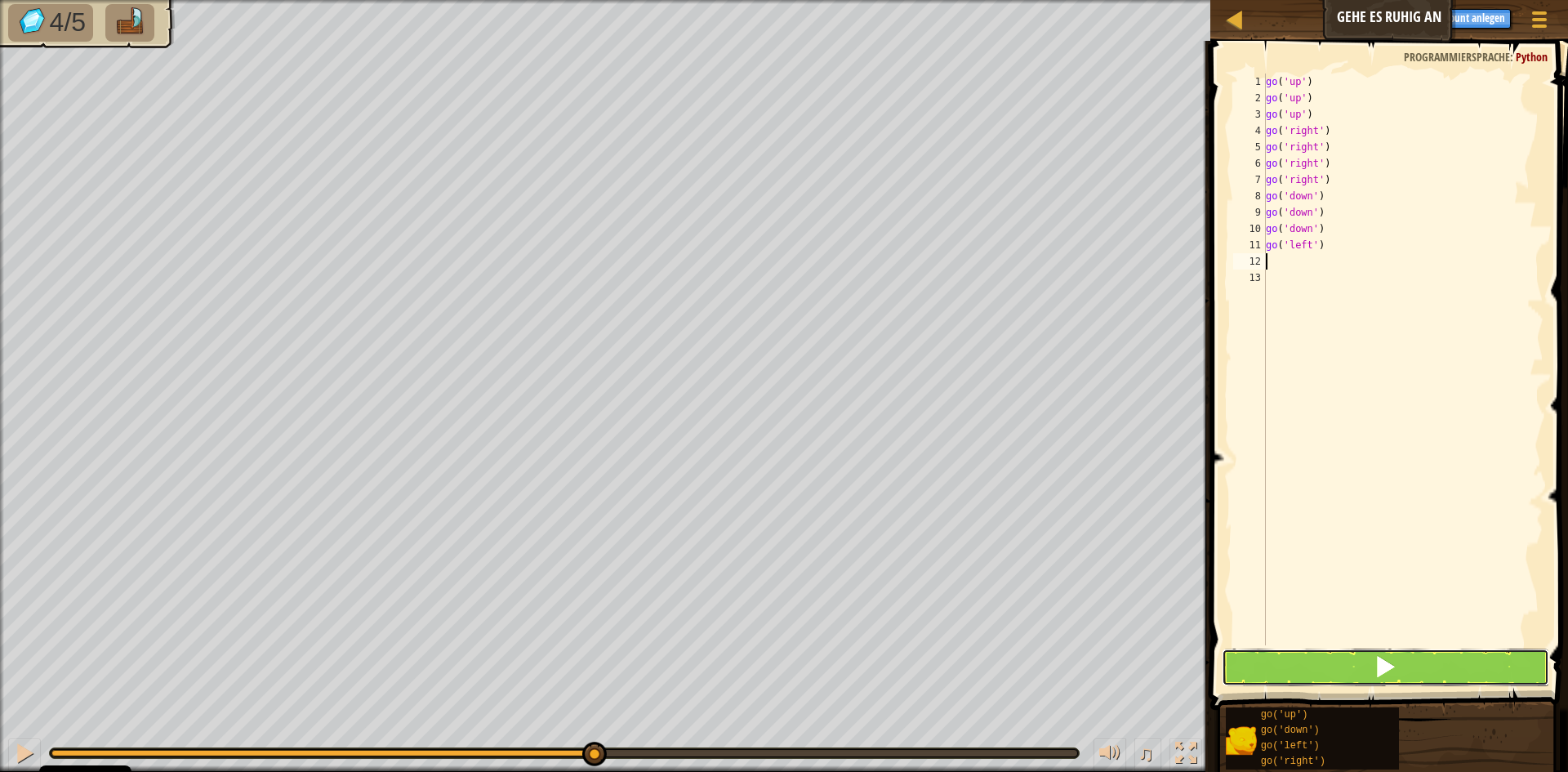
click at [1351, 674] on button at bounding box center [1386, 667] width 328 height 38
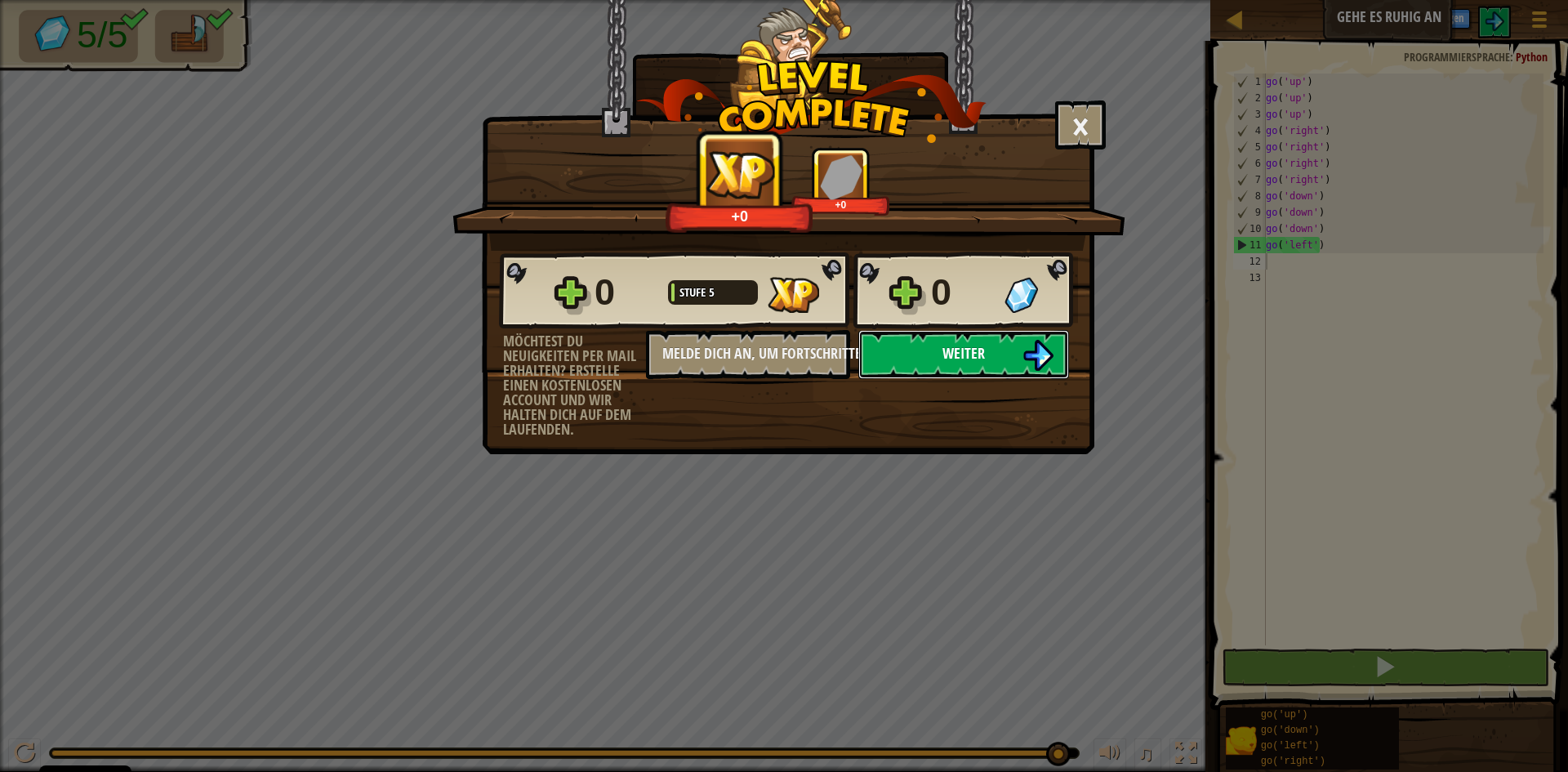
click at [936, 359] on button "Weiter" at bounding box center [964, 354] width 211 height 49
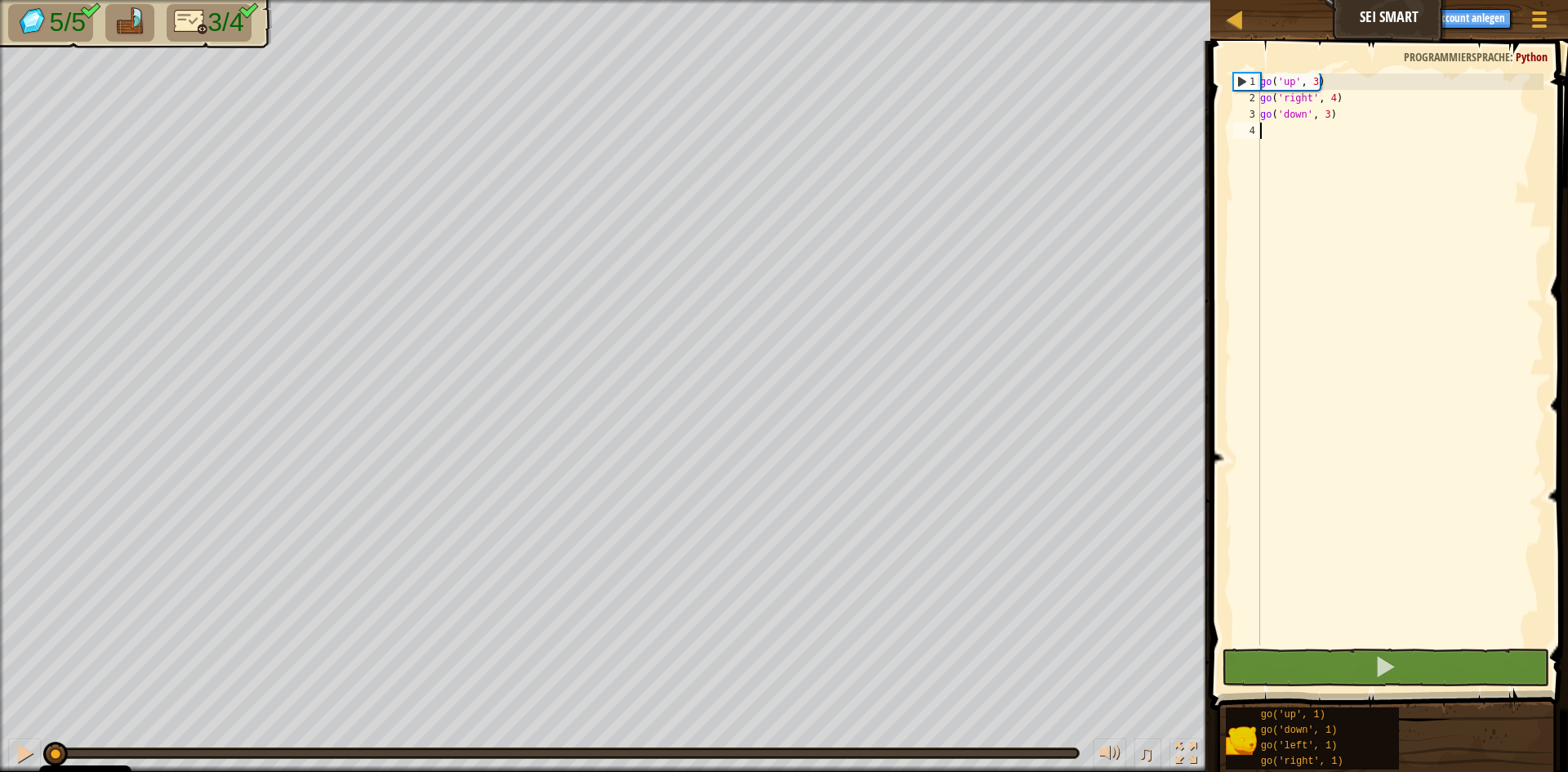
type textarea "g"
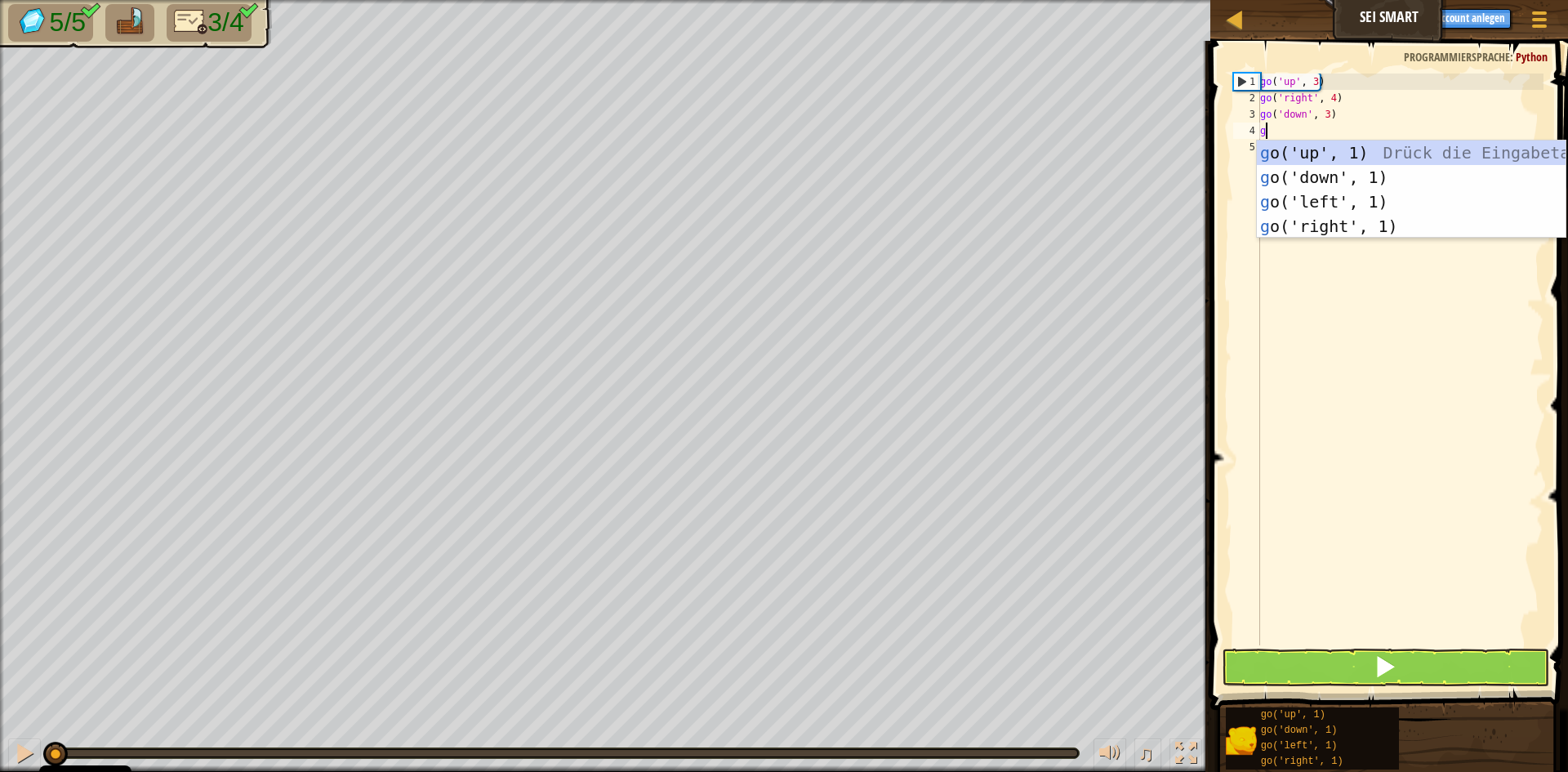
scroll to position [7, 0]
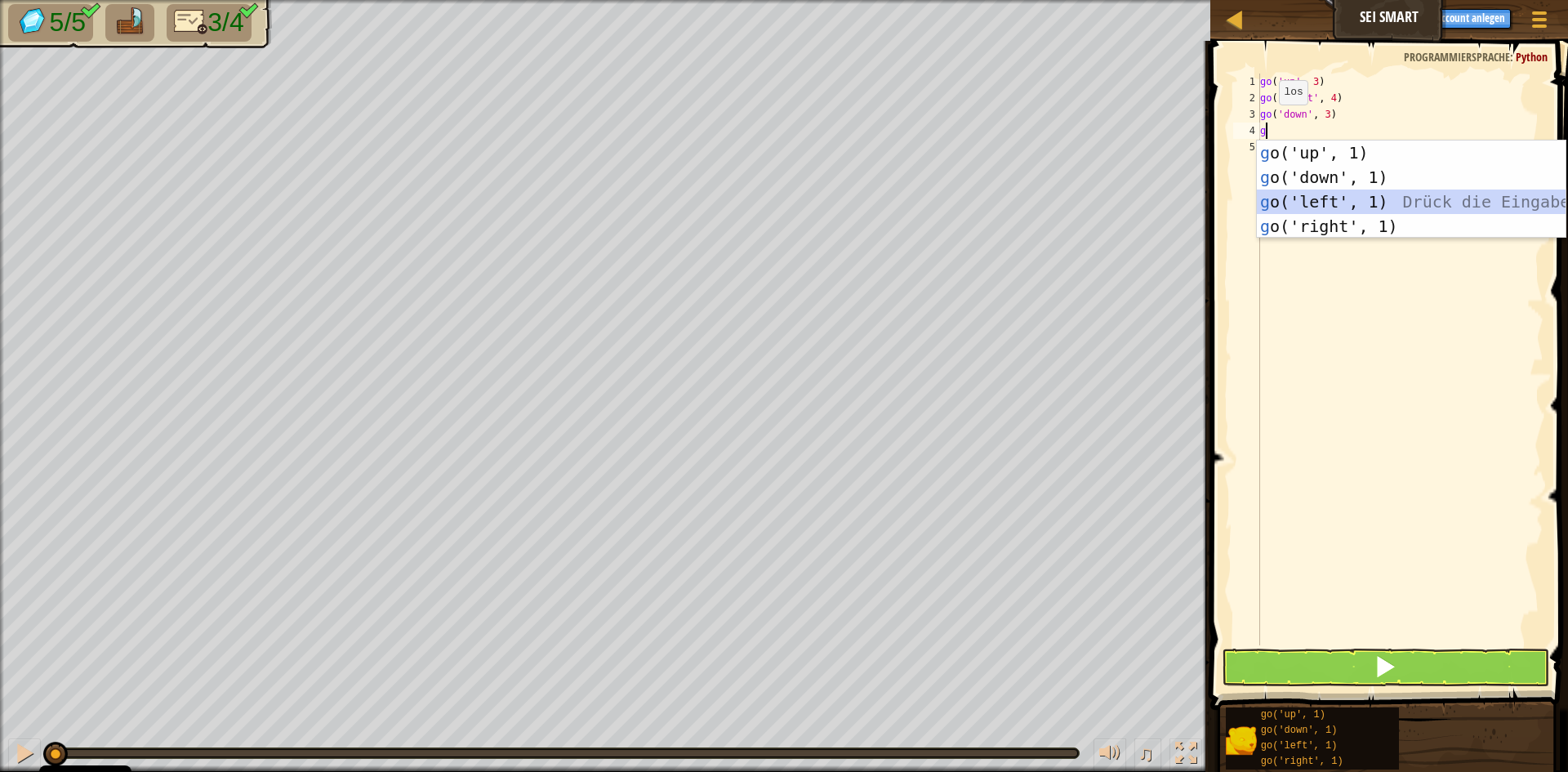
click at [1332, 211] on div "g o('up', 1) Drück die Eingabetaste g o('down', 1) Drück die Eingabetaste g o('…" at bounding box center [1411, 214] width 309 height 147
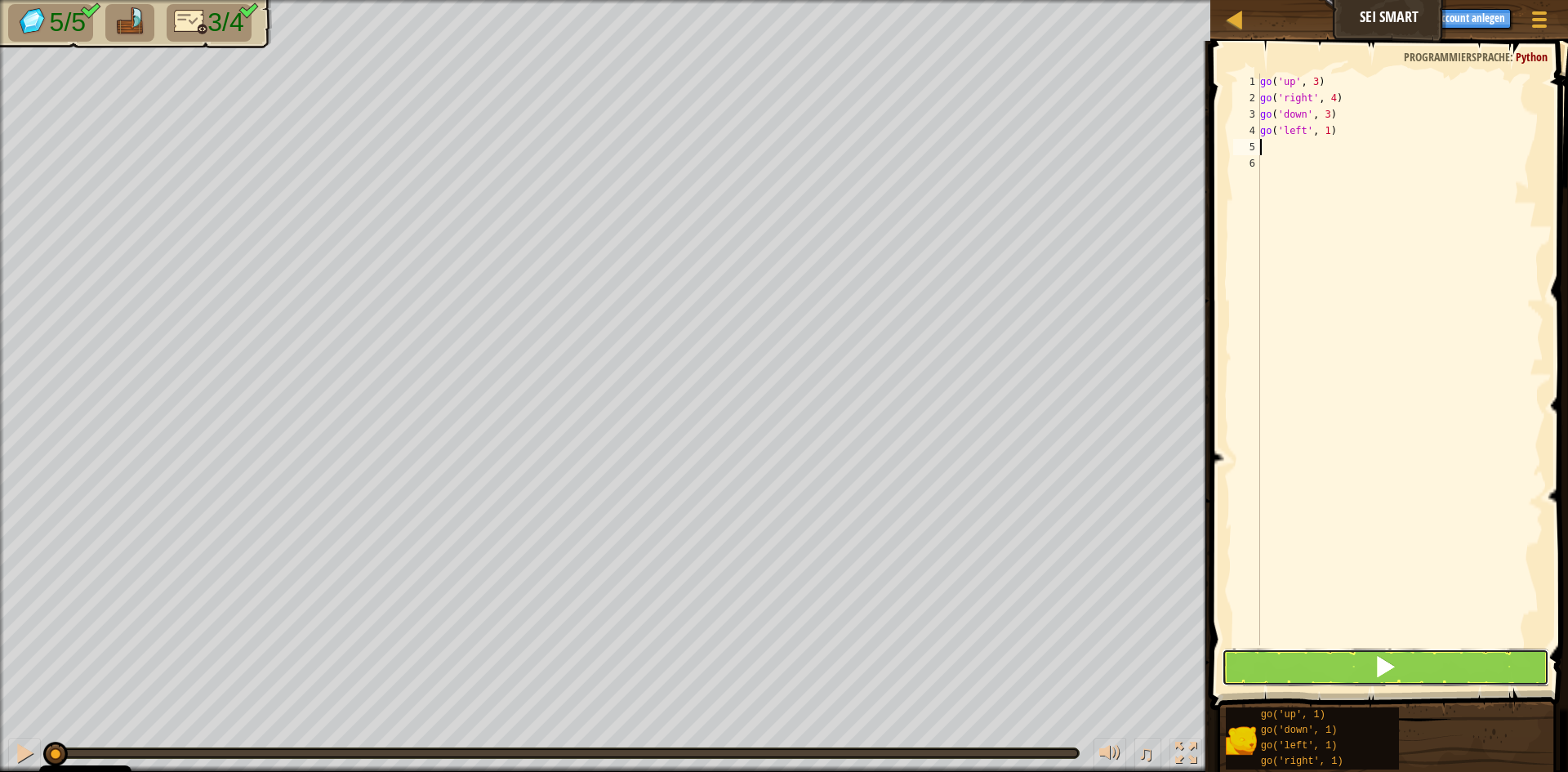
click at [1348, 672] on button at bounding box center [1386, 667] width 328 height 38
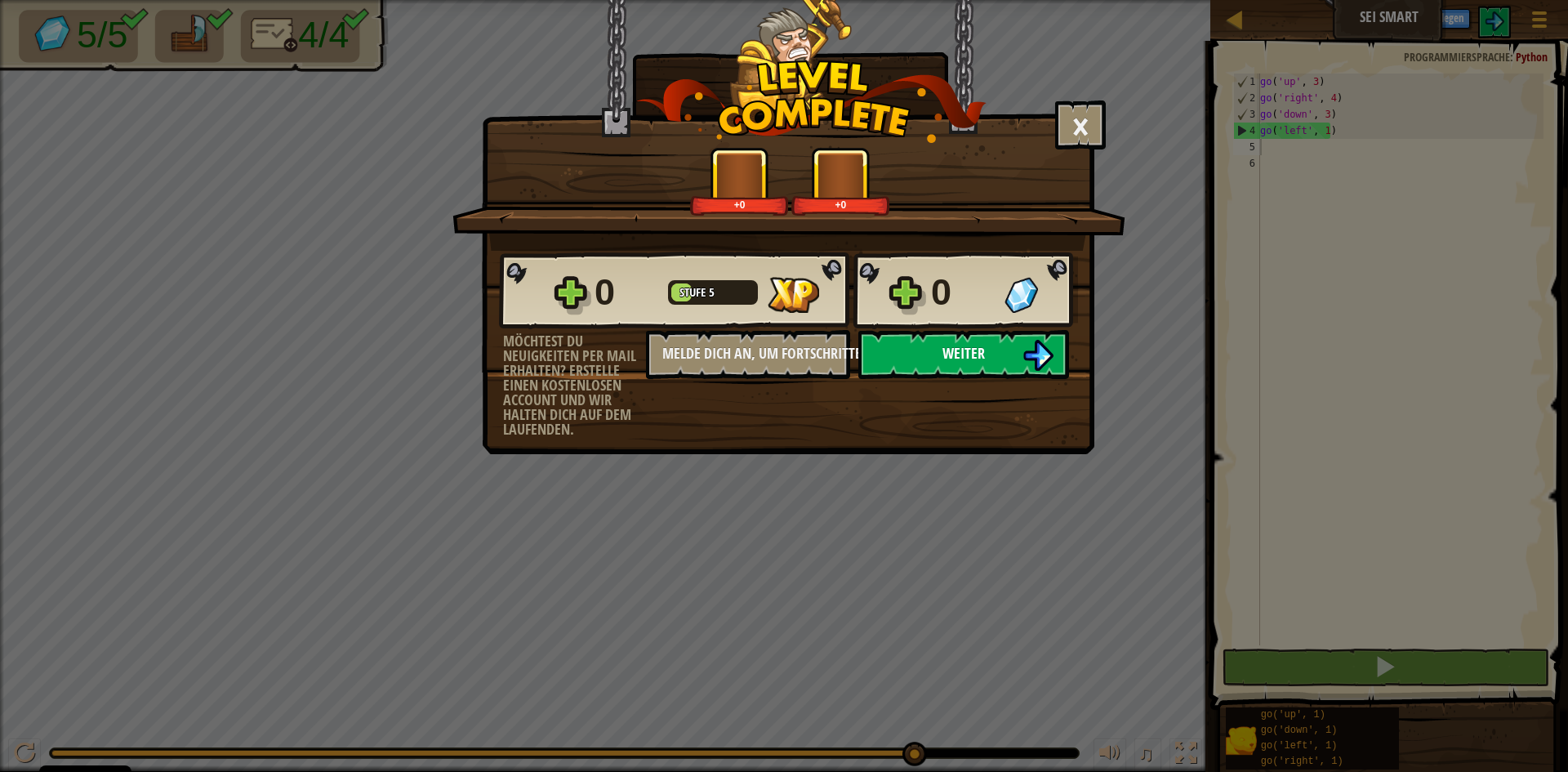
click at [989, 377] on button "Weiter" at bounding box center [964, 354] width 211 height 49
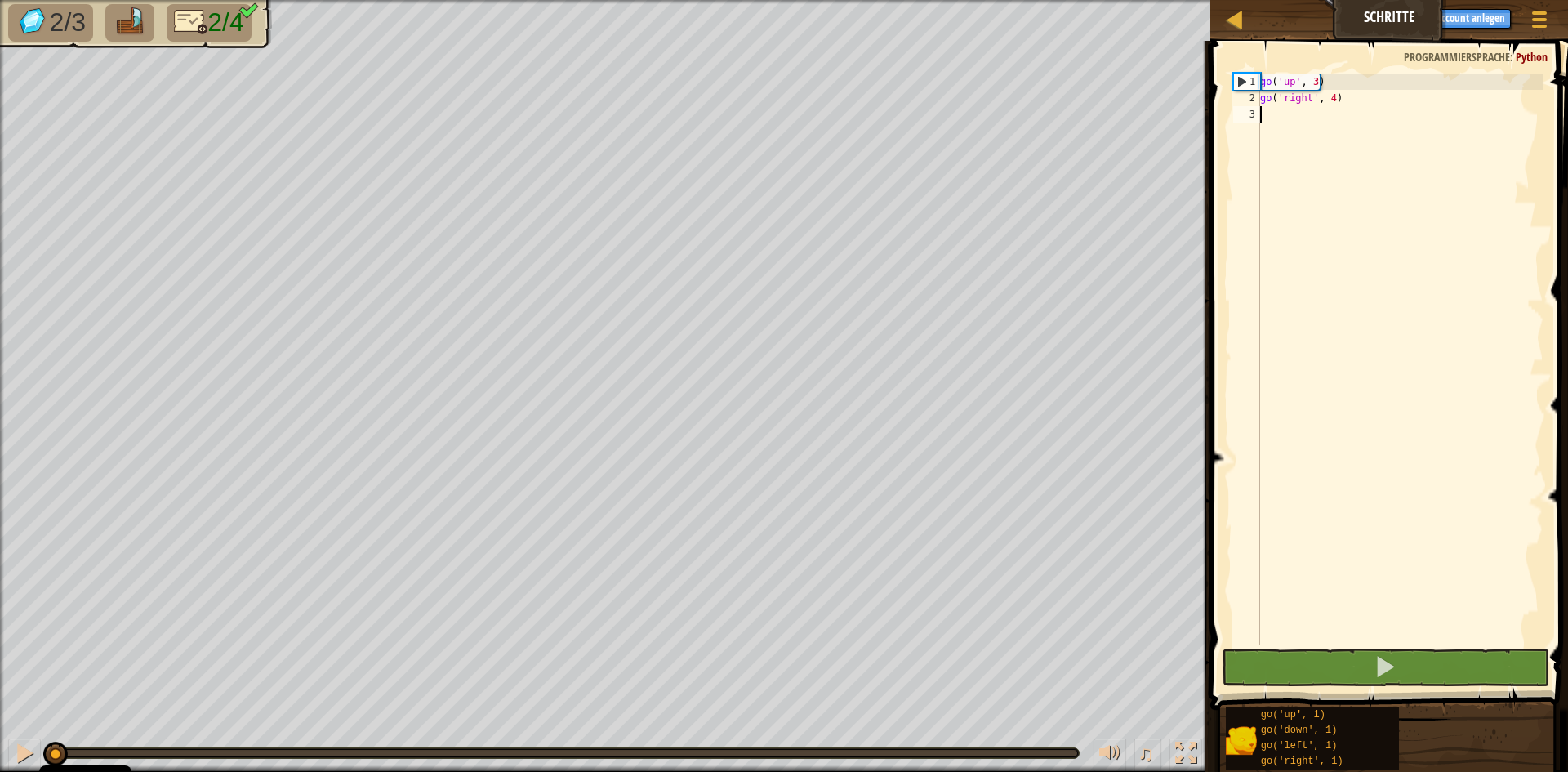
type textarea "g"
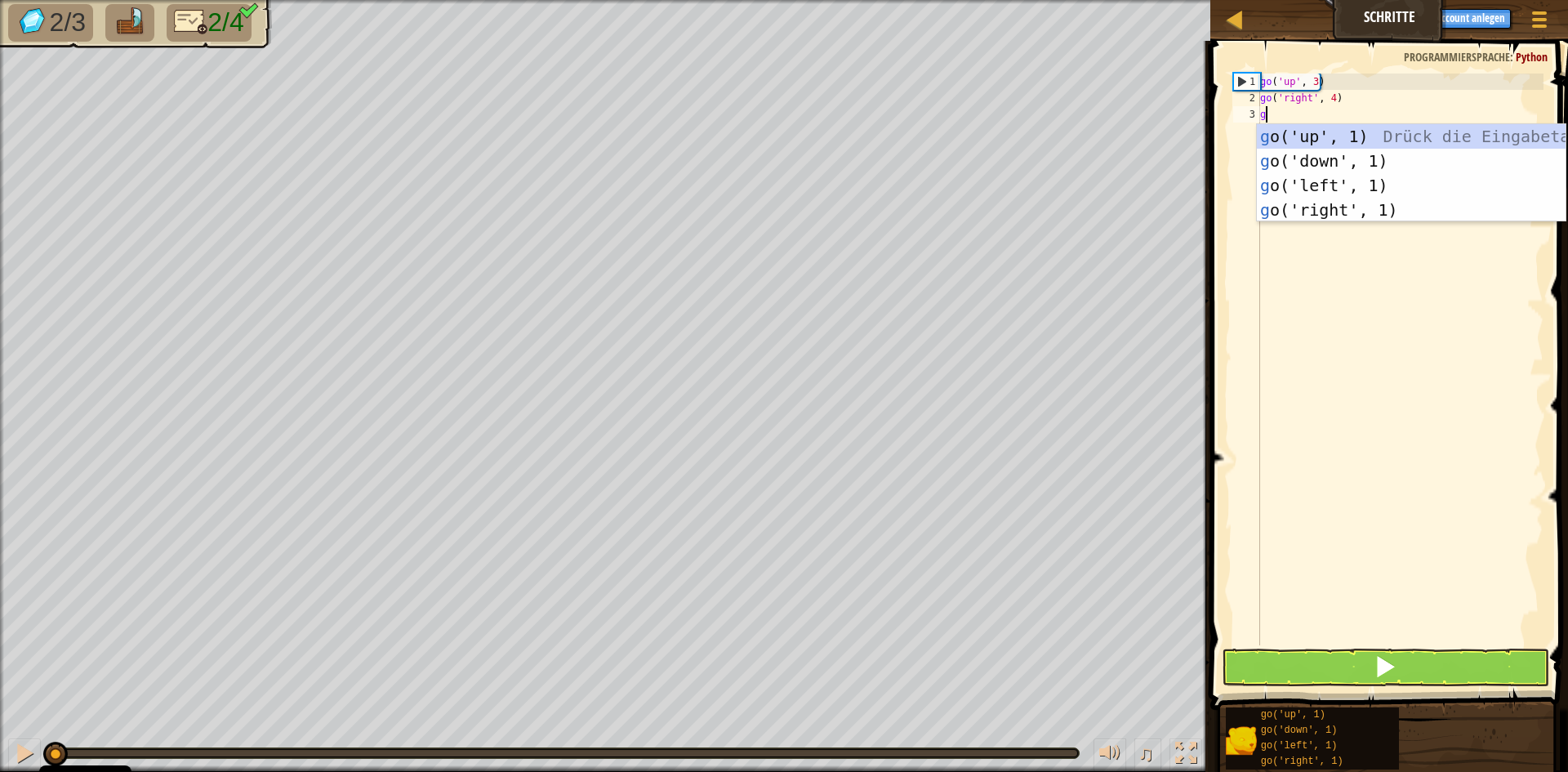
scroll to position [7, 0]
click at [1342, 138] on div "g o('up', 1) Drück die Eingabetaste g o('down', 1) Drück die Eingabetaste g o('…" at bounding box center [1411, 198] width 309 height 147
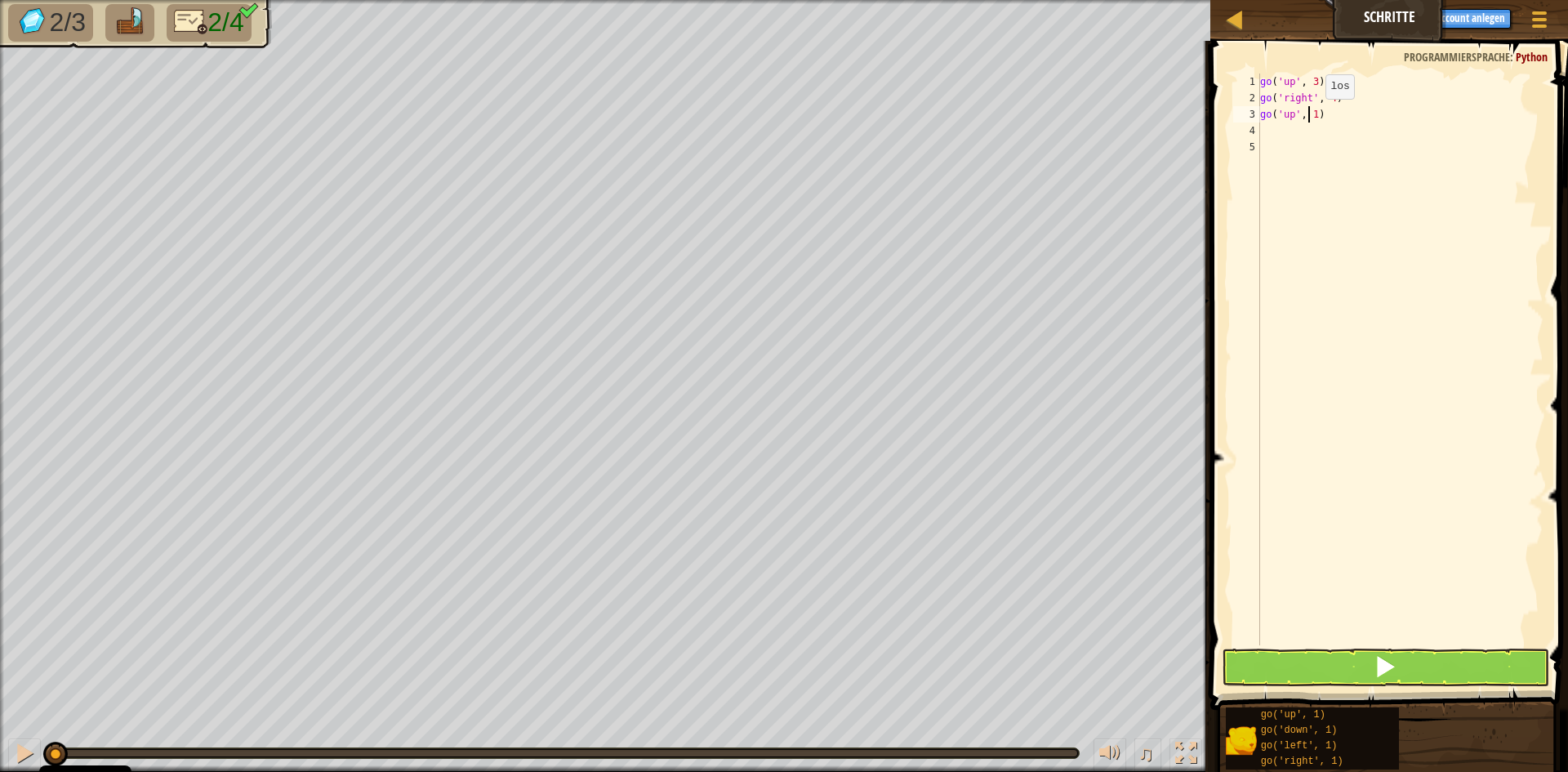
click at [1312, 115] on div "go ( 'up' , 3 ) go ( 'right' , 4 ) go ( 'up' , 1 )" at bounding box center [1400, 376] width 287 height 605
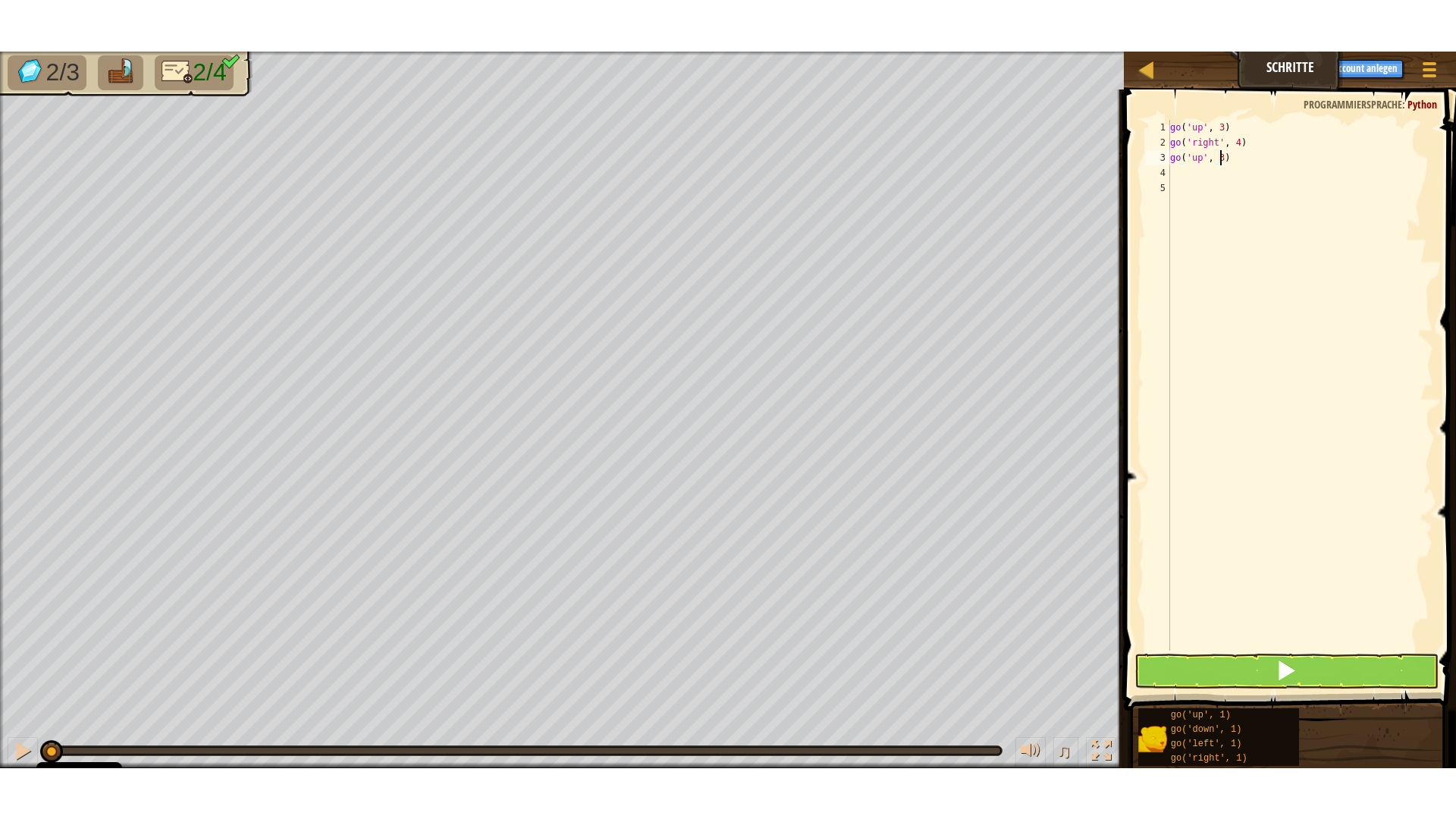
scroll to position [7, 4]
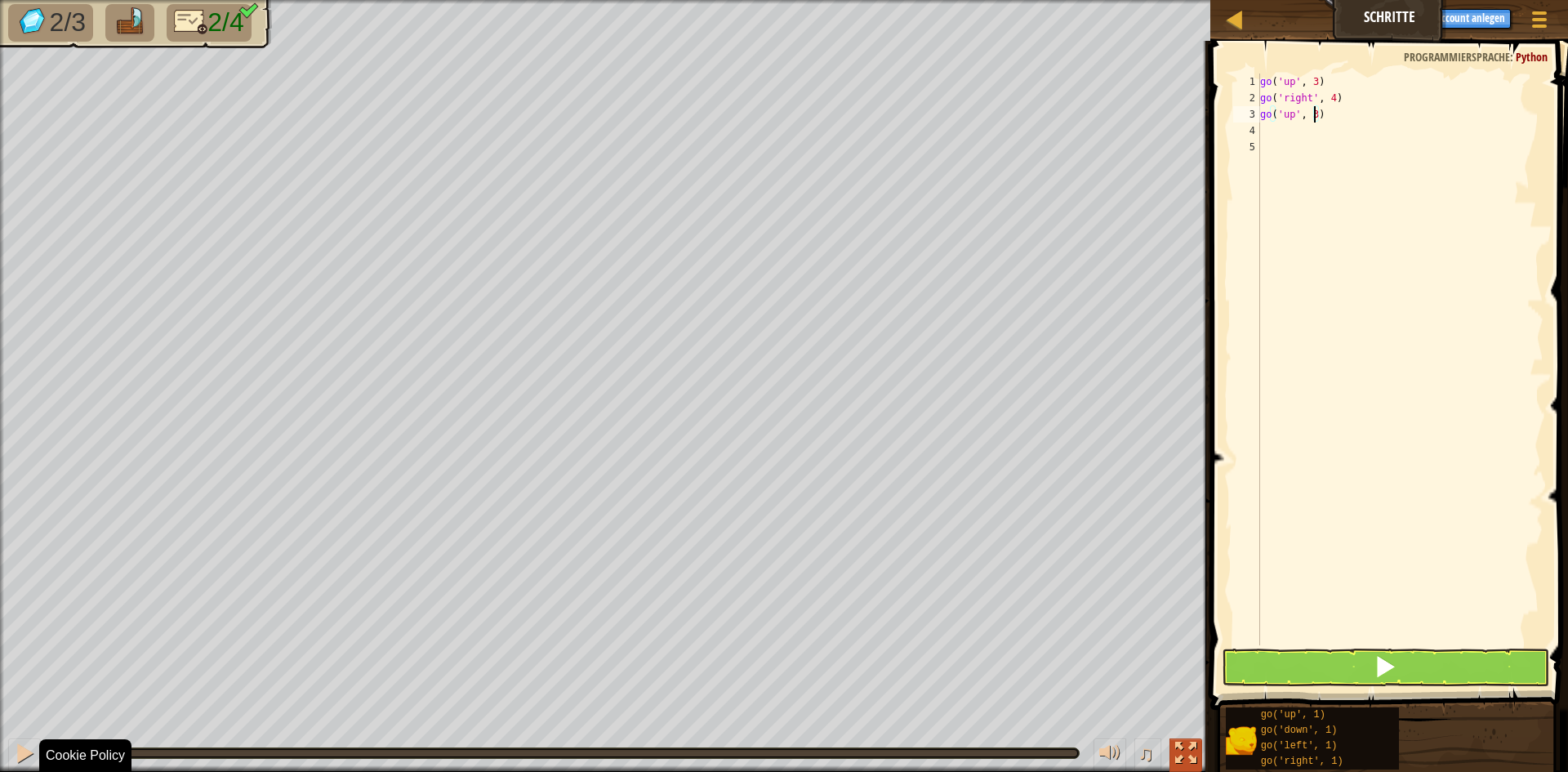
type textarea "go('up', 3)"
click at [1189, 743] on div at bounding box center [1186, 753] width 21 height 21
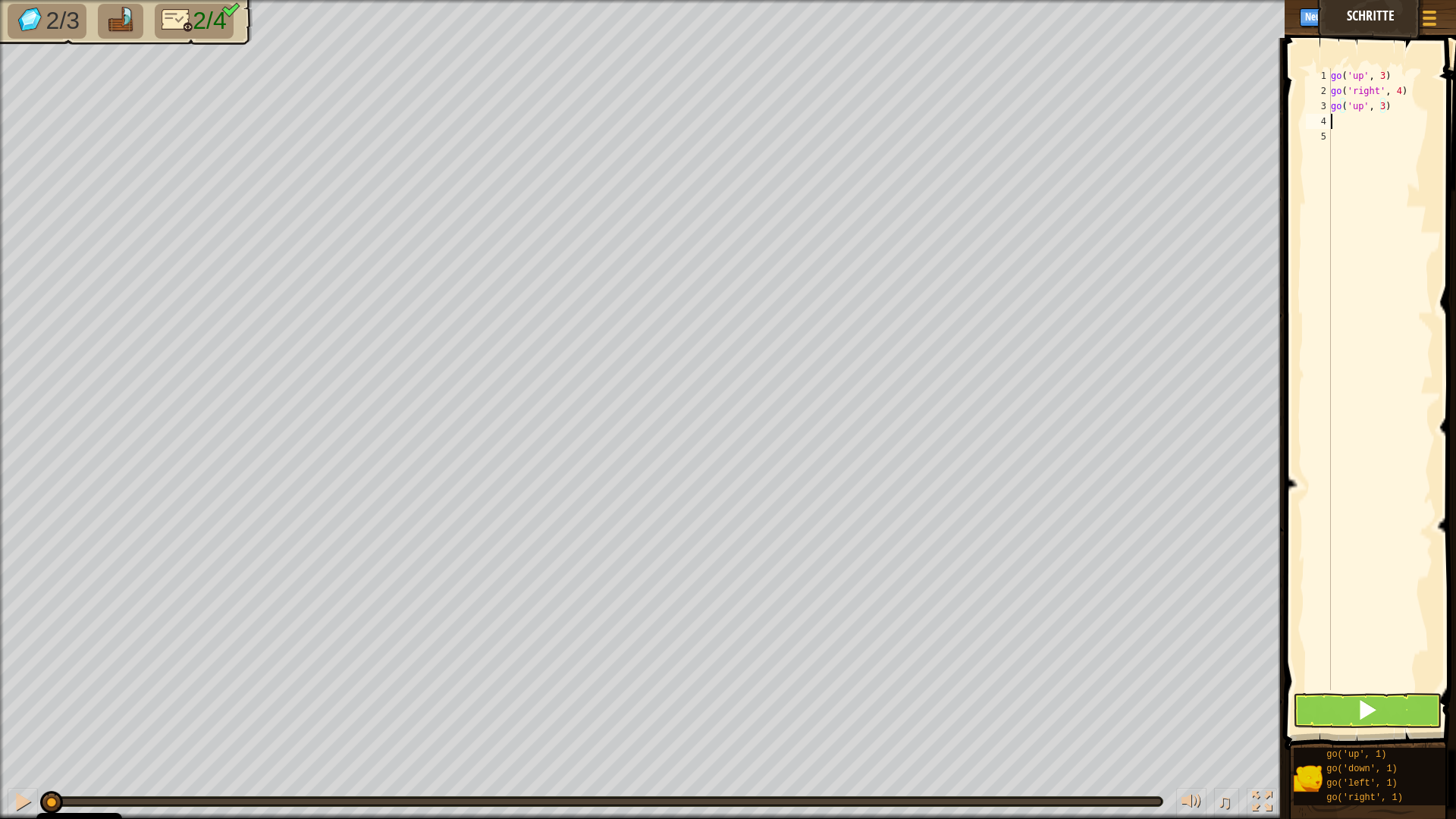
click at [1342, 119] on div "go ( 'up' , 3 ) go ( 'right' , 4 ) go ( 'up' , 3 )" at bounding box center [1380, 394] width 106 height 652
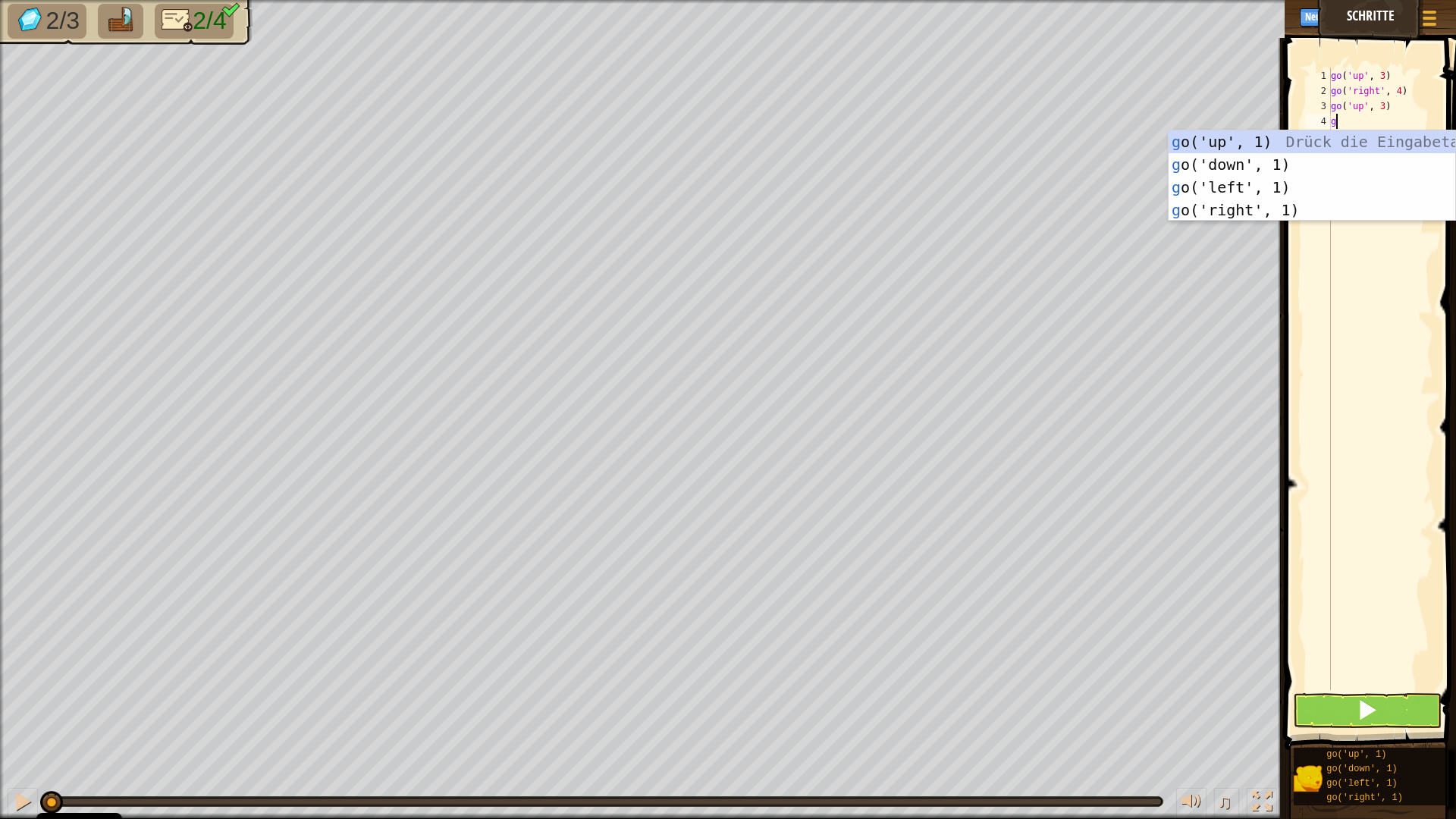
type textarea "go"
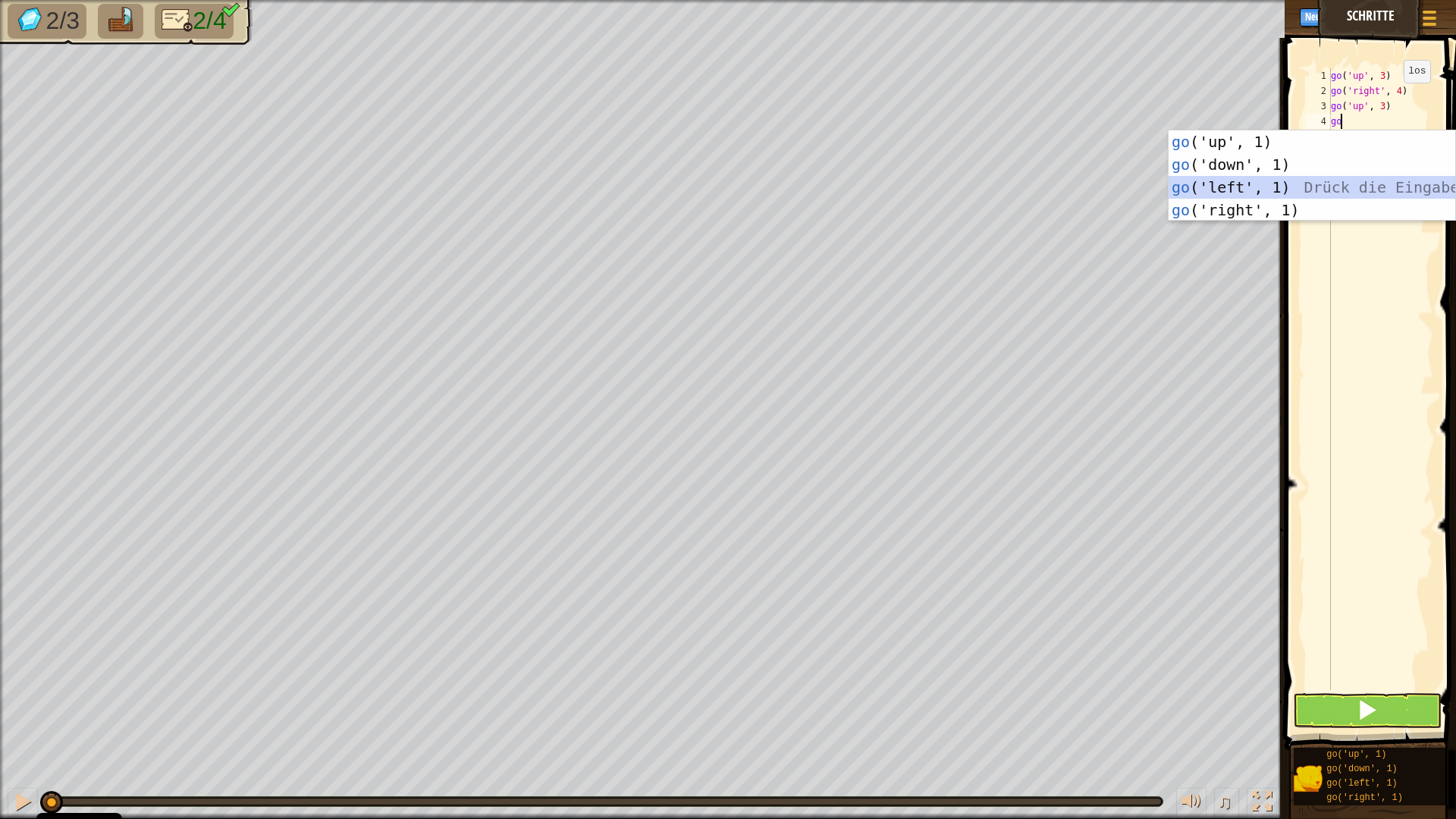
click at [1266, 178] on div "go ('up', 1) Drück die Eingabetaste go ('down', 1) Drück die Eingabetaste go ('…" at bounding box center [1311, 199] width 287 height 136
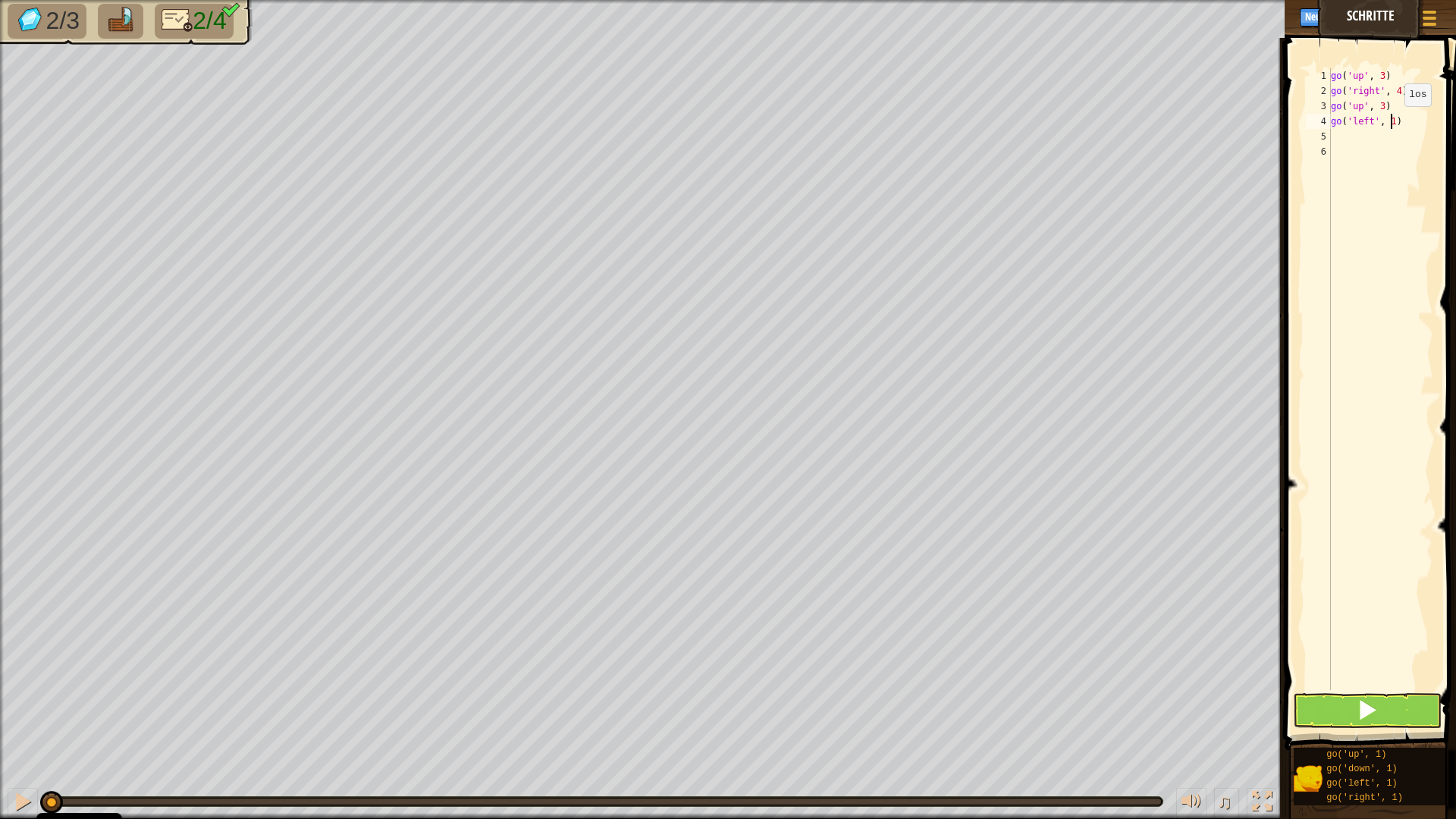
click at [1392, 122] on div "go ( 'up' , 3 ) go ( 'right' , 4 ) go ( 'up' , 3 ) go ( 'left' , 1 )" at bounding box center [1380, 394] width 106 height 652
click at [1346, 697] on button at bounding box center [1367, 710] width 148 height 35
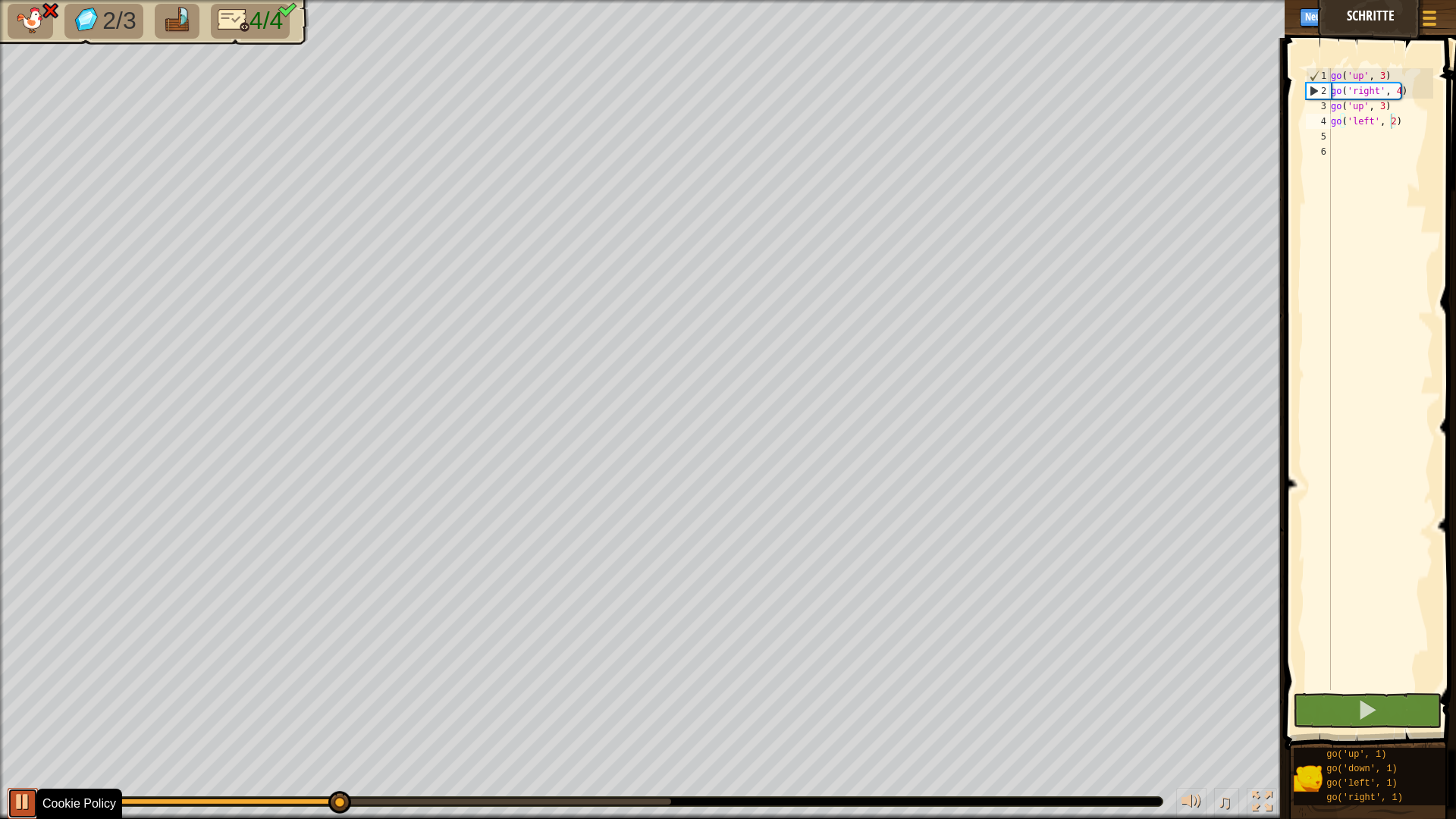
click at [21, 716] on div at bounding box center [23, 801] width 20 height 20
click at [1361, 110] on div "go ( 'up' , 3 ) go ( 'right' , 4 ) go ( 'up' , 3 ) go ( 'left' , 2 )" at bounding box center [1380, 394] width 106 height 652
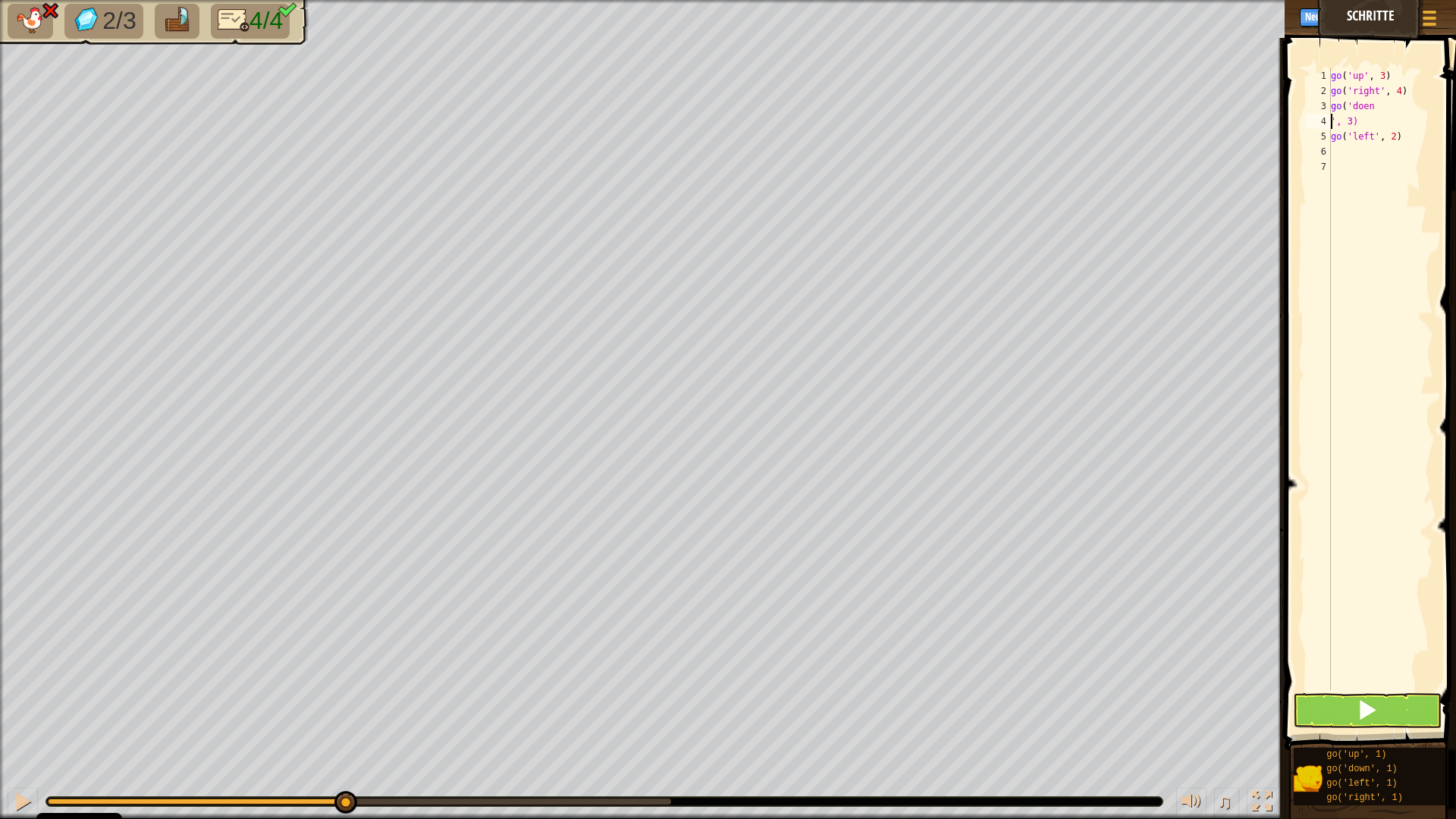
scroll to position [7, 2]
click at [1352, 716] on button at bounding box center [1367, 710] width 148 height 35
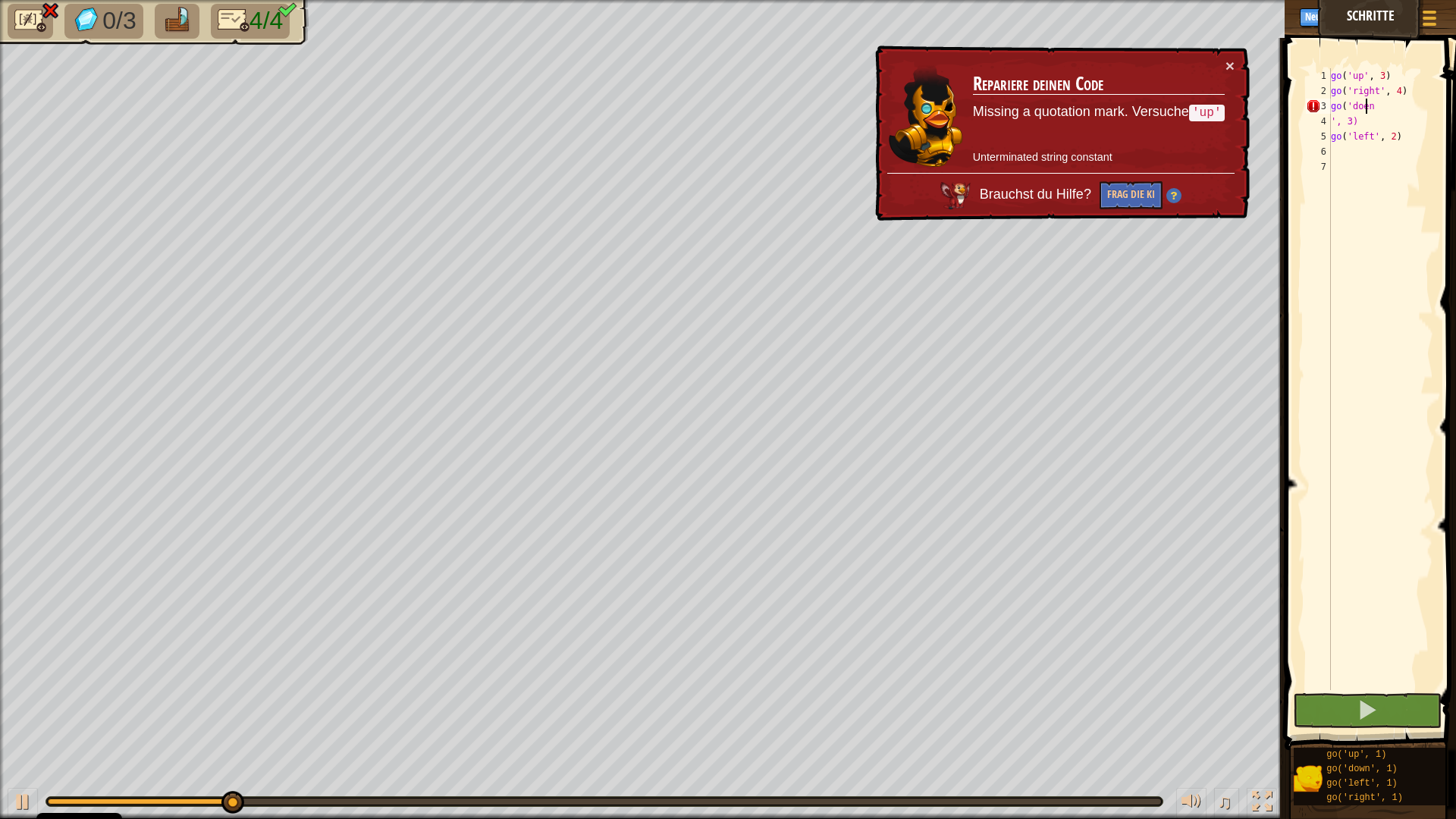
click at [1364, 110] on div "go ( 'up' , 3 ) go ( 'right' , 4 ) go ( 'doen ', 3) go ( 'left' , 2 )" at bounding box center [1380, 394] width 106 height 652
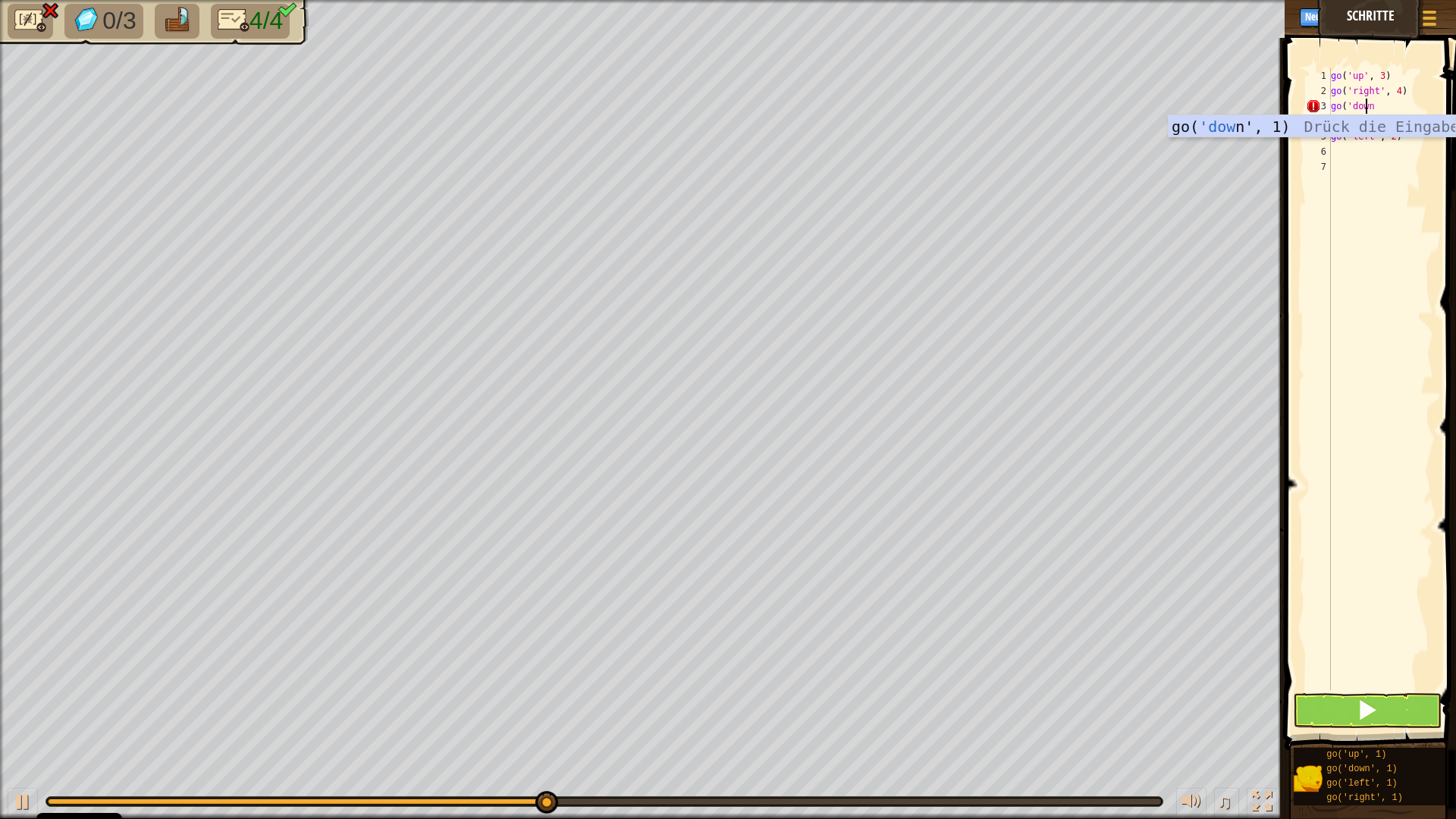
type textarea "go('down"
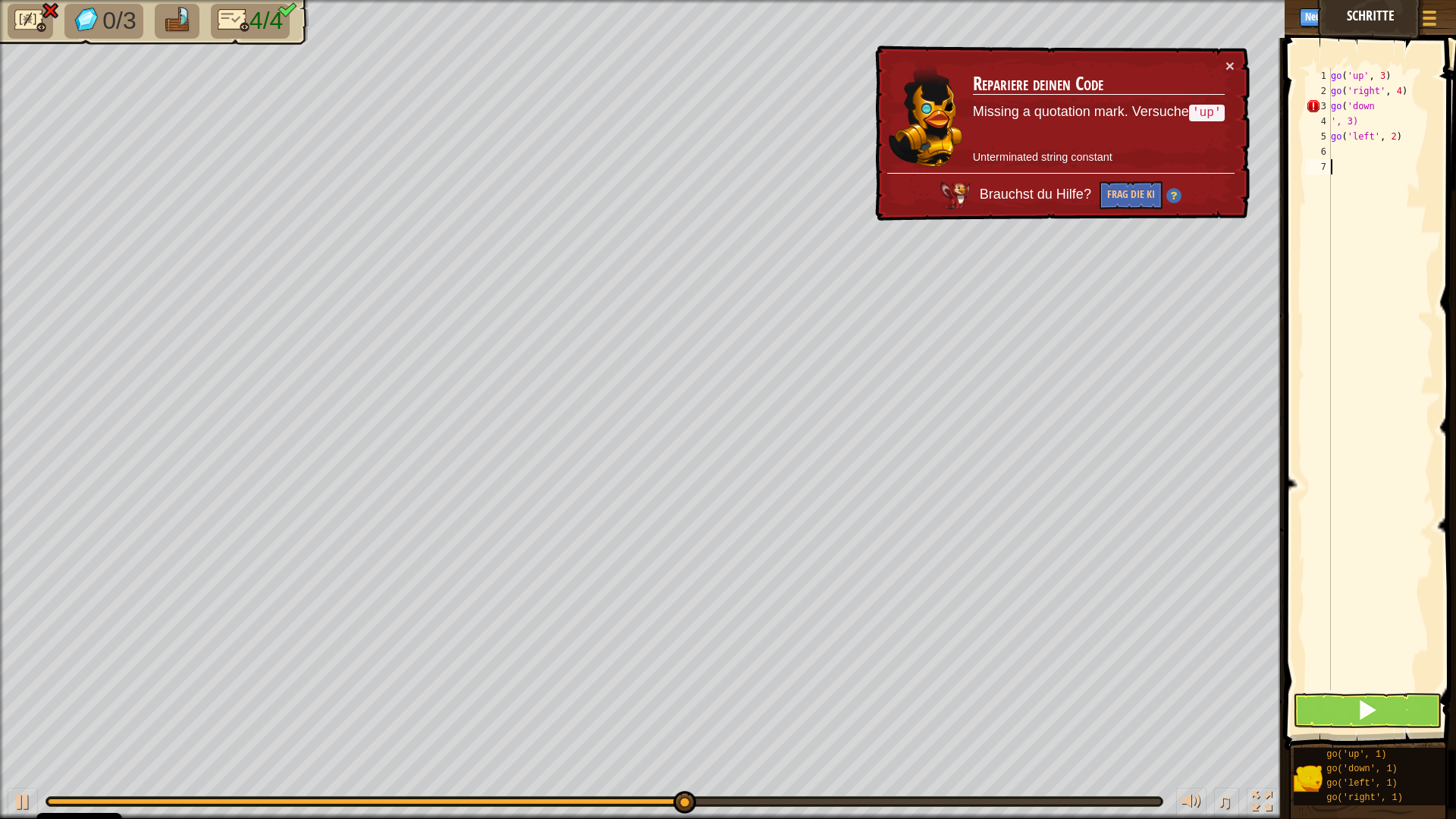
click at [1357, 212] on div "go ( 'up' , 3 ) go ( 'right' , 4 ) go ( 'down ', 3) go ( 'left' , 2 )" at bounding box center [1380, 394] width 106 height 652
click at [1355, 119] on div "go ( 'up' , 3 ) go ( 'right' , 4 ) go ( 'down ', 3) go ( 'left' , 2 )" at bounding box center [1380, 394] width 106 height 652
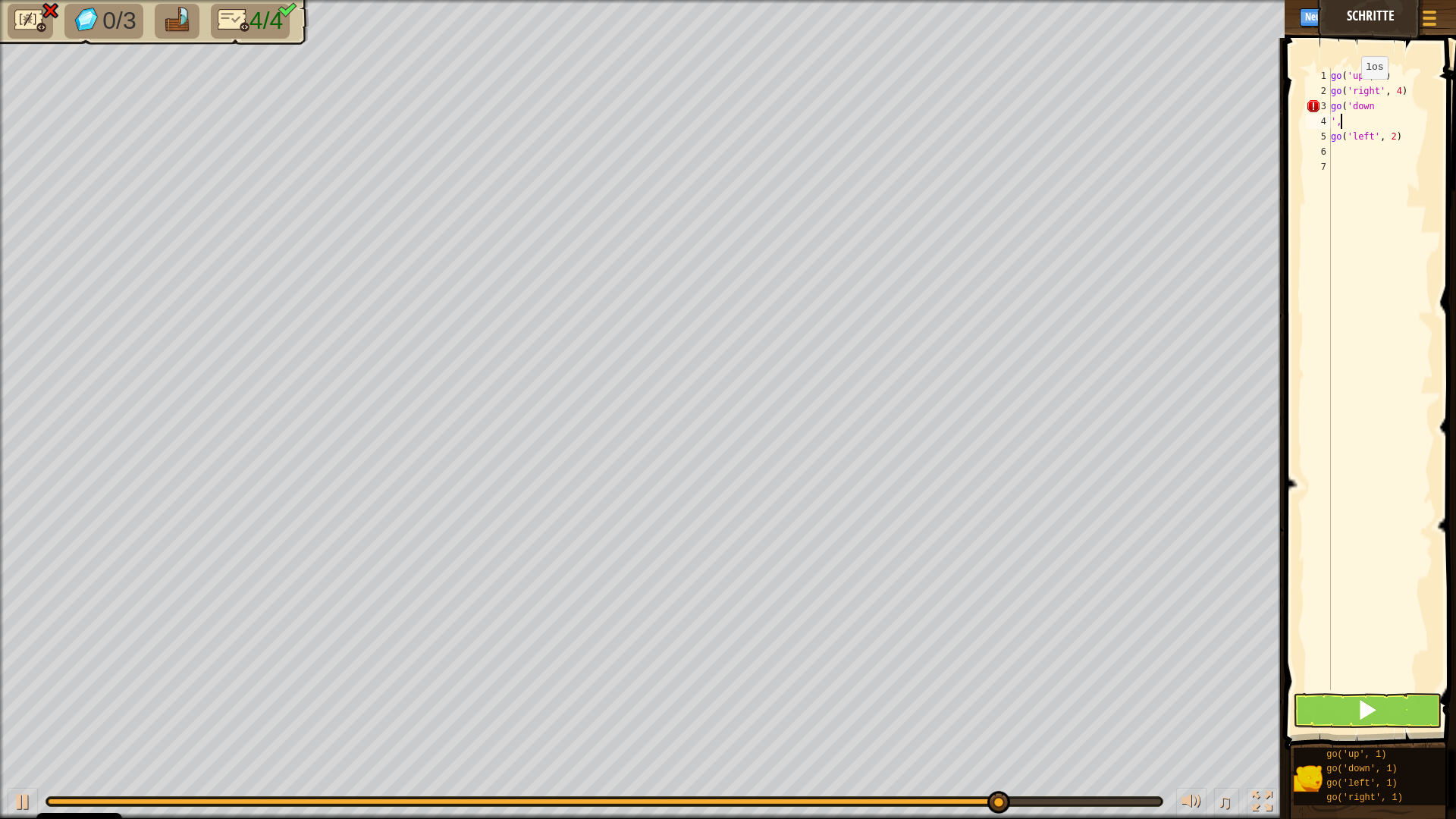
type textarea "'"
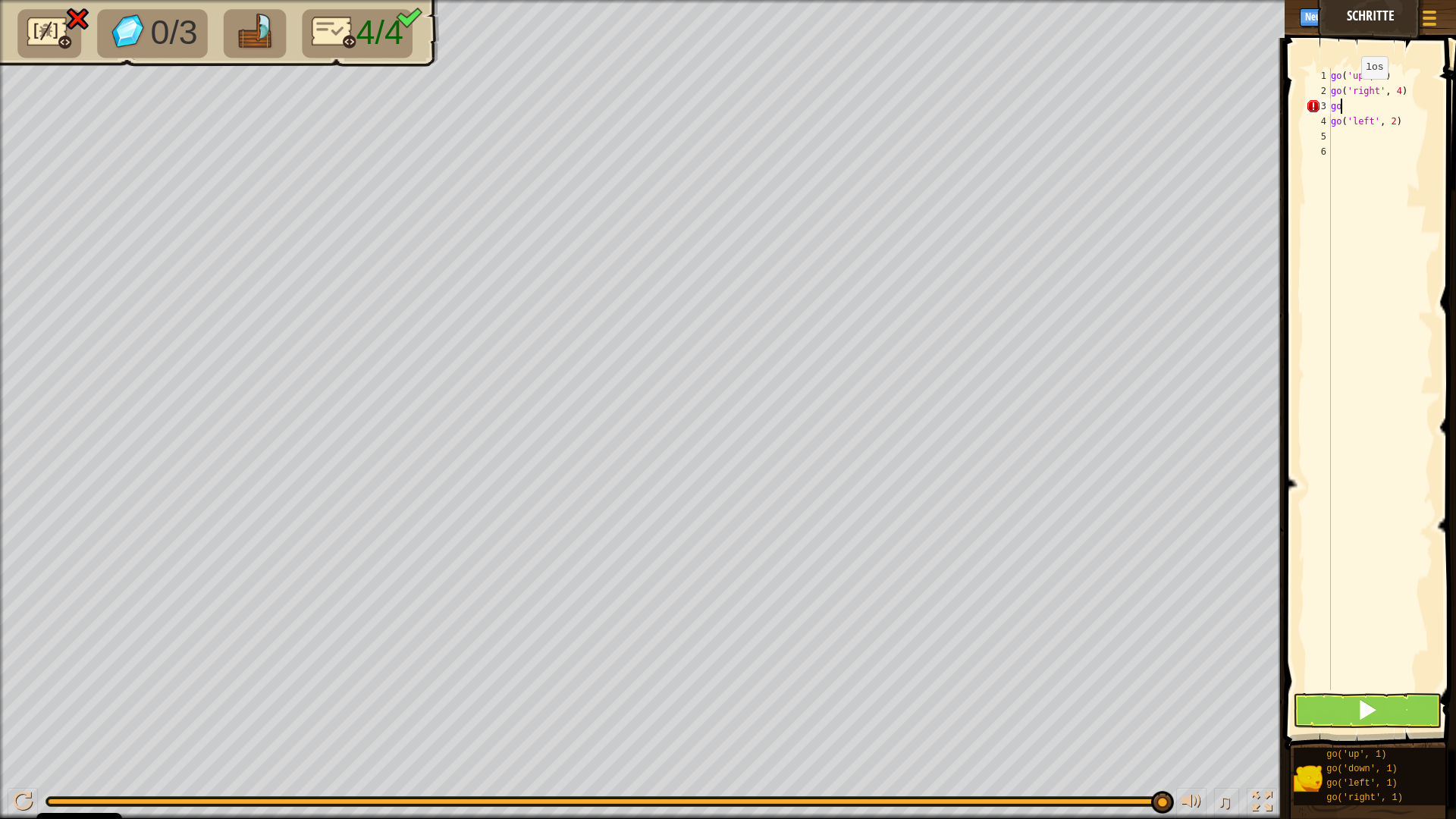
type textarea "g"
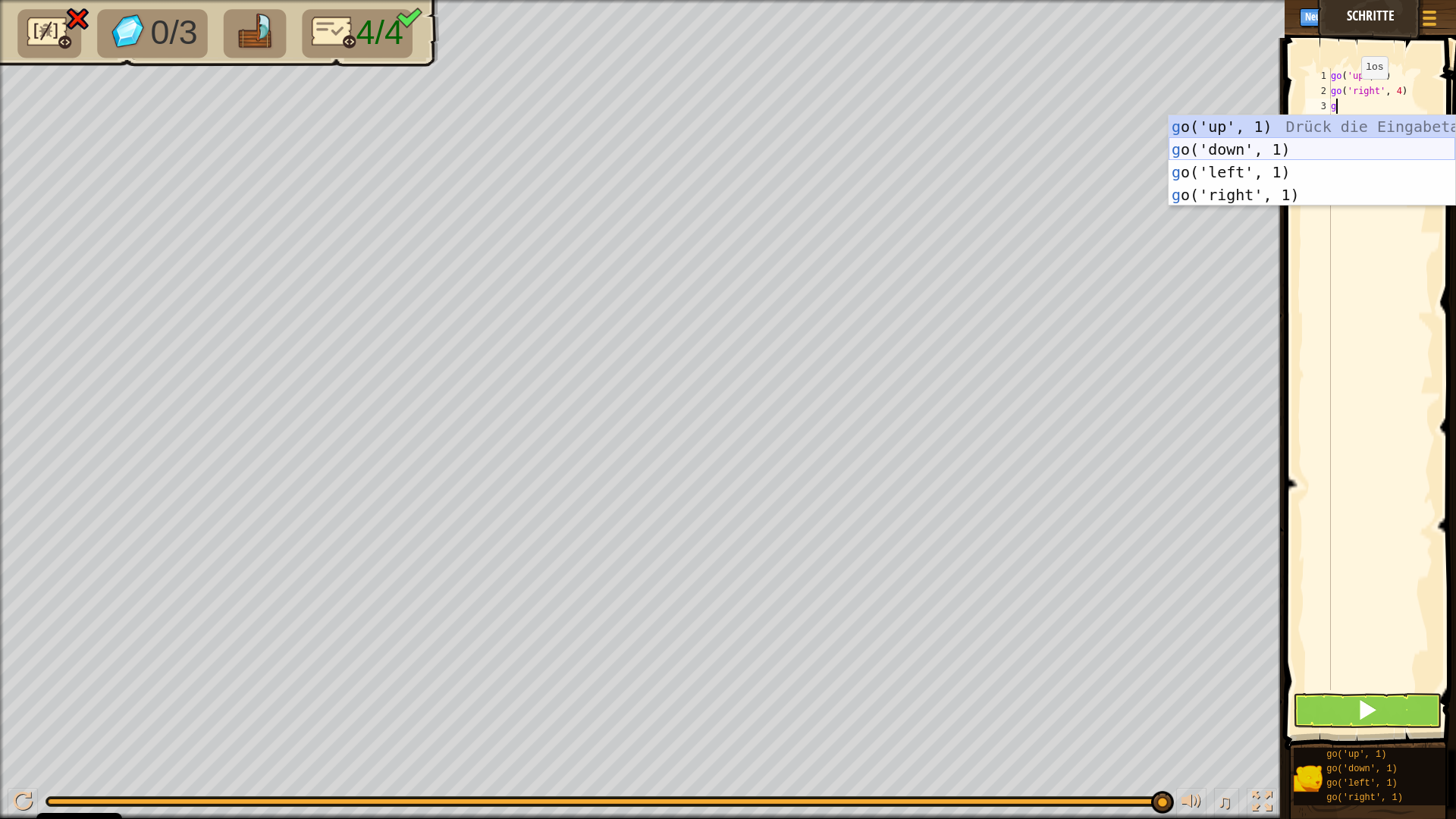
click at [1239, 145] on div "g o('up', 1) Drück die Eingabetaste g o('down', 1) Drück die Eingabetaste g o('…" at bounding box center [1311, 184] width 287 height 136
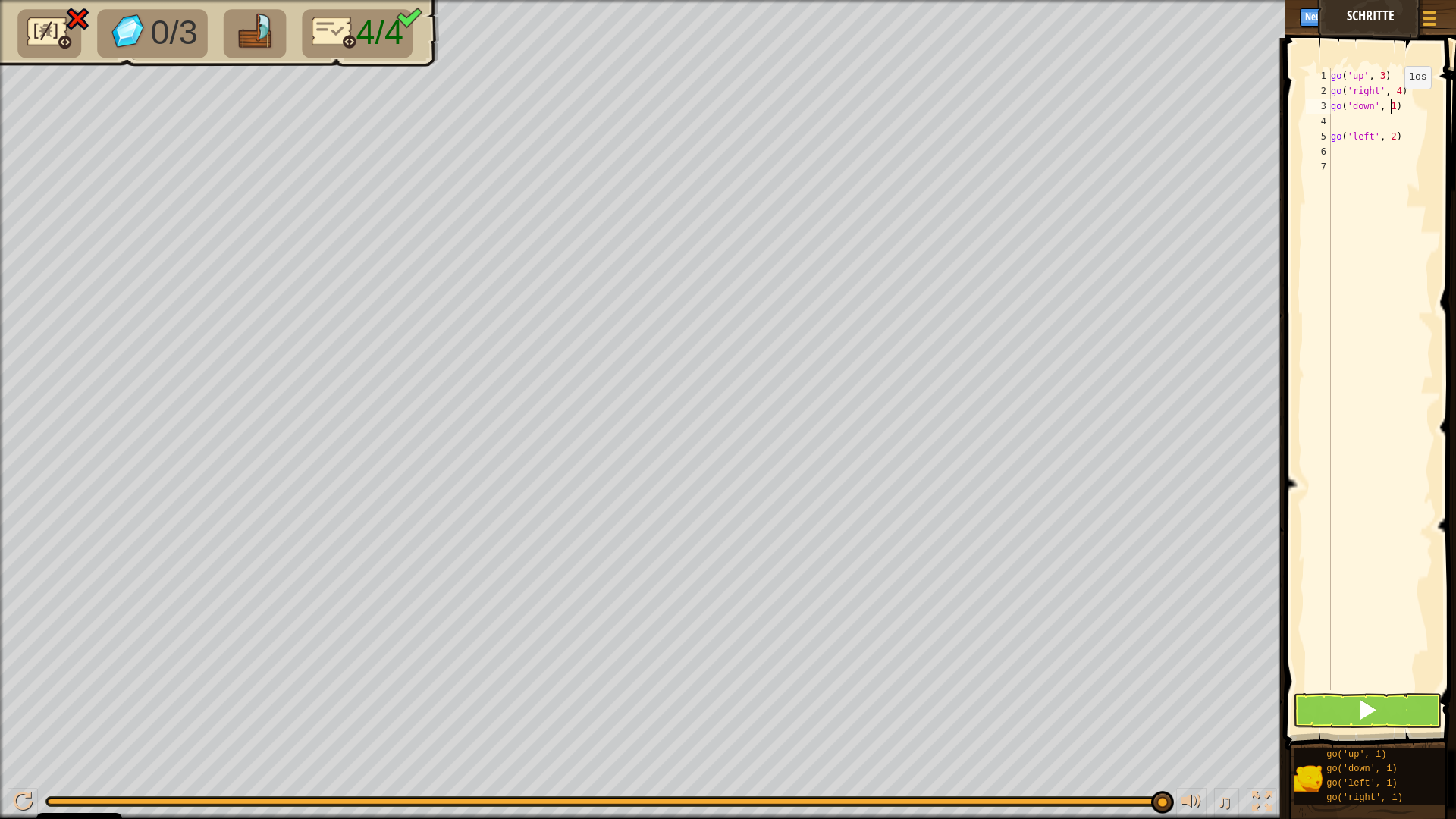
click at [1392, 104] on div "go ( 'up' , 3 ) go ( 'right' , 4 ) go ( 'down' , 1 ) go ( 'left' , 2 )" at bounding box center [1380, 394] width 106 height 652
type textarea "go('down', 1)"
click at [1368, 123] on div "go ( 'up' , 3 ) go ( 'right' , 4 ) go ( 'down' , 1 ) go ( 'left' , 2 )" at bounding box center [1380, 394] width 106 height 652
type textarea "go('down', 3)"
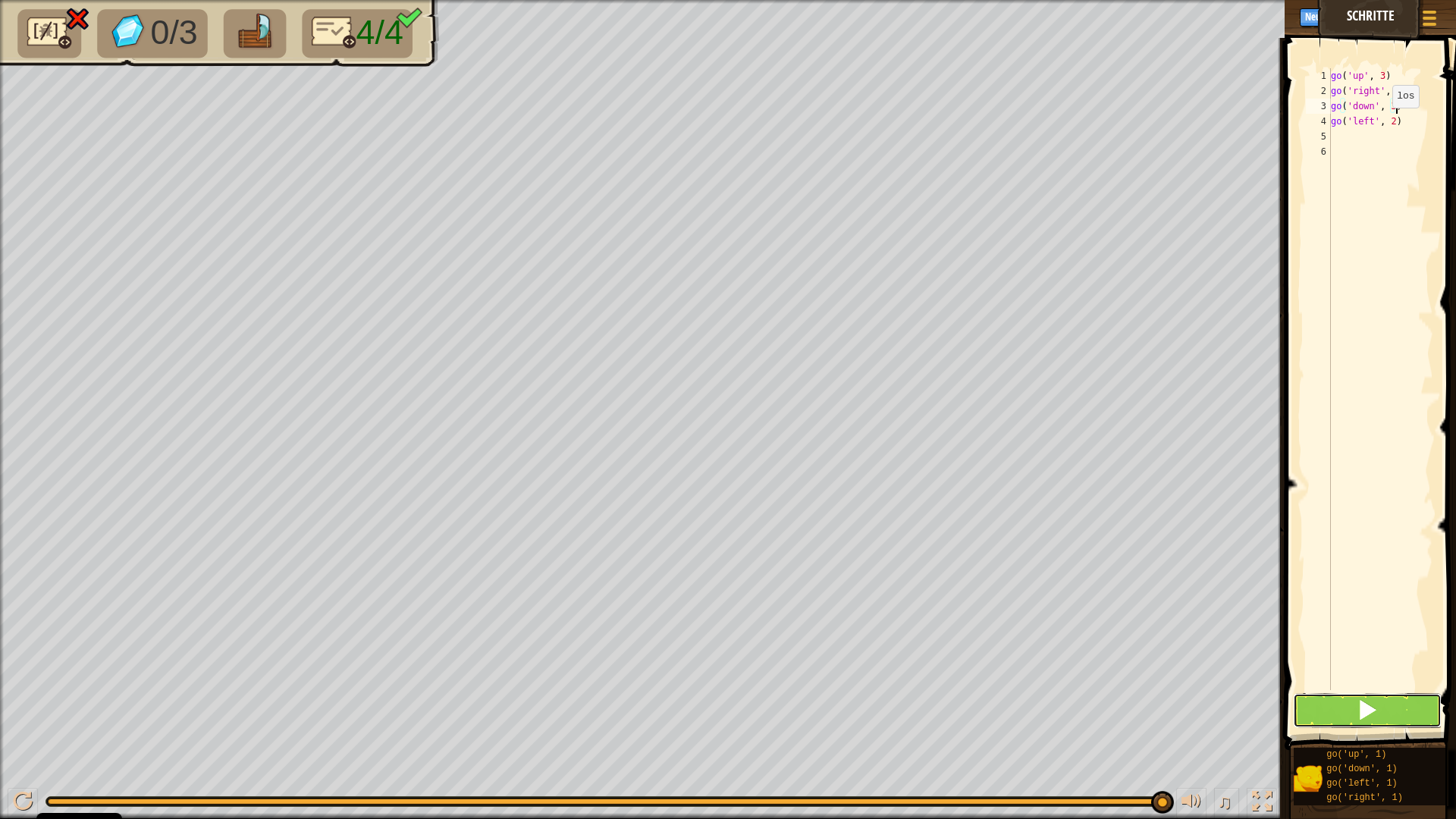
click at [1393, 700] on button at bounding box center [1367, 710] width 148 height 35
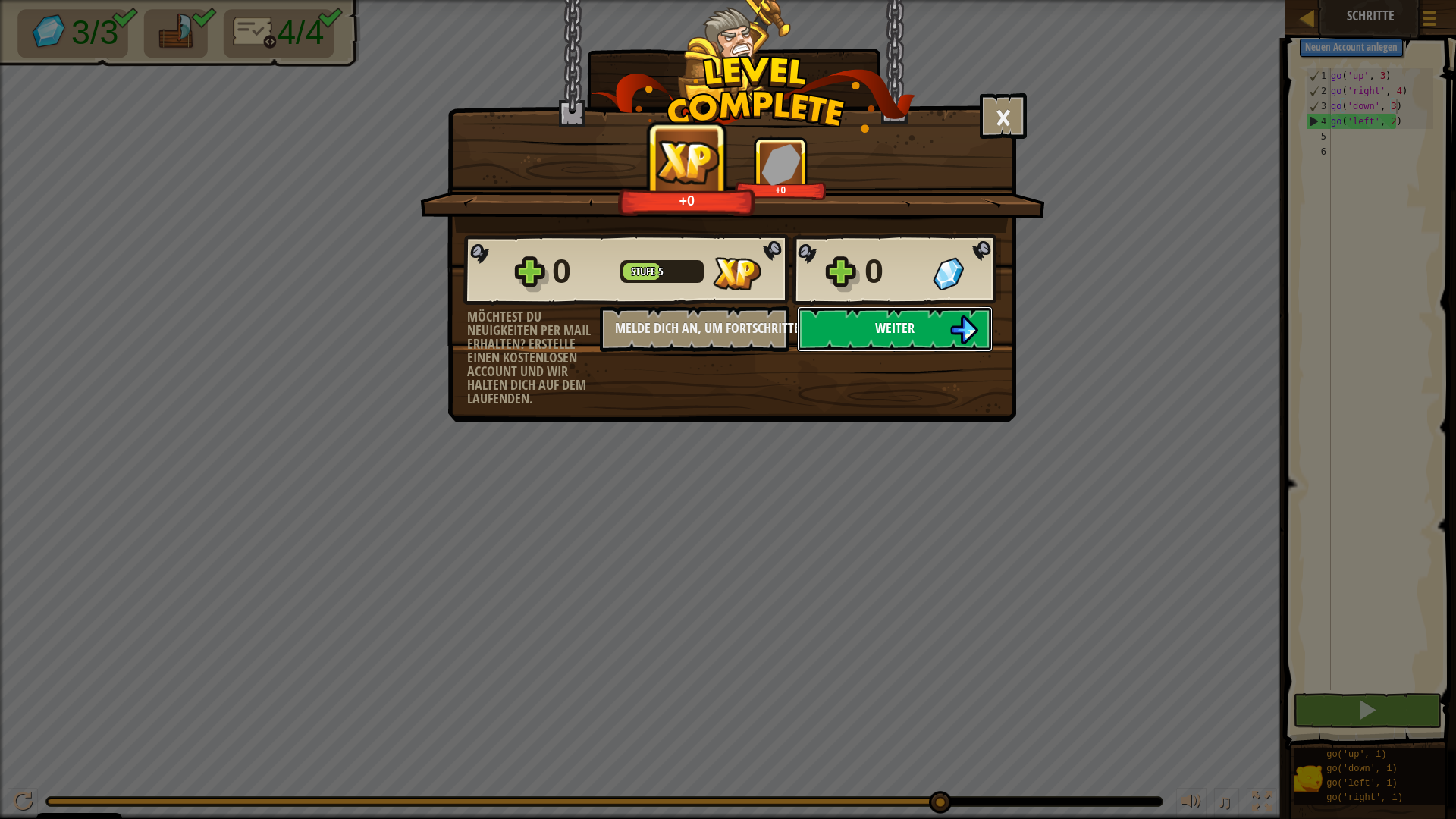
click at [878, 321] on span "Weiter" at bounding box center [895, 327] width 40 height 19
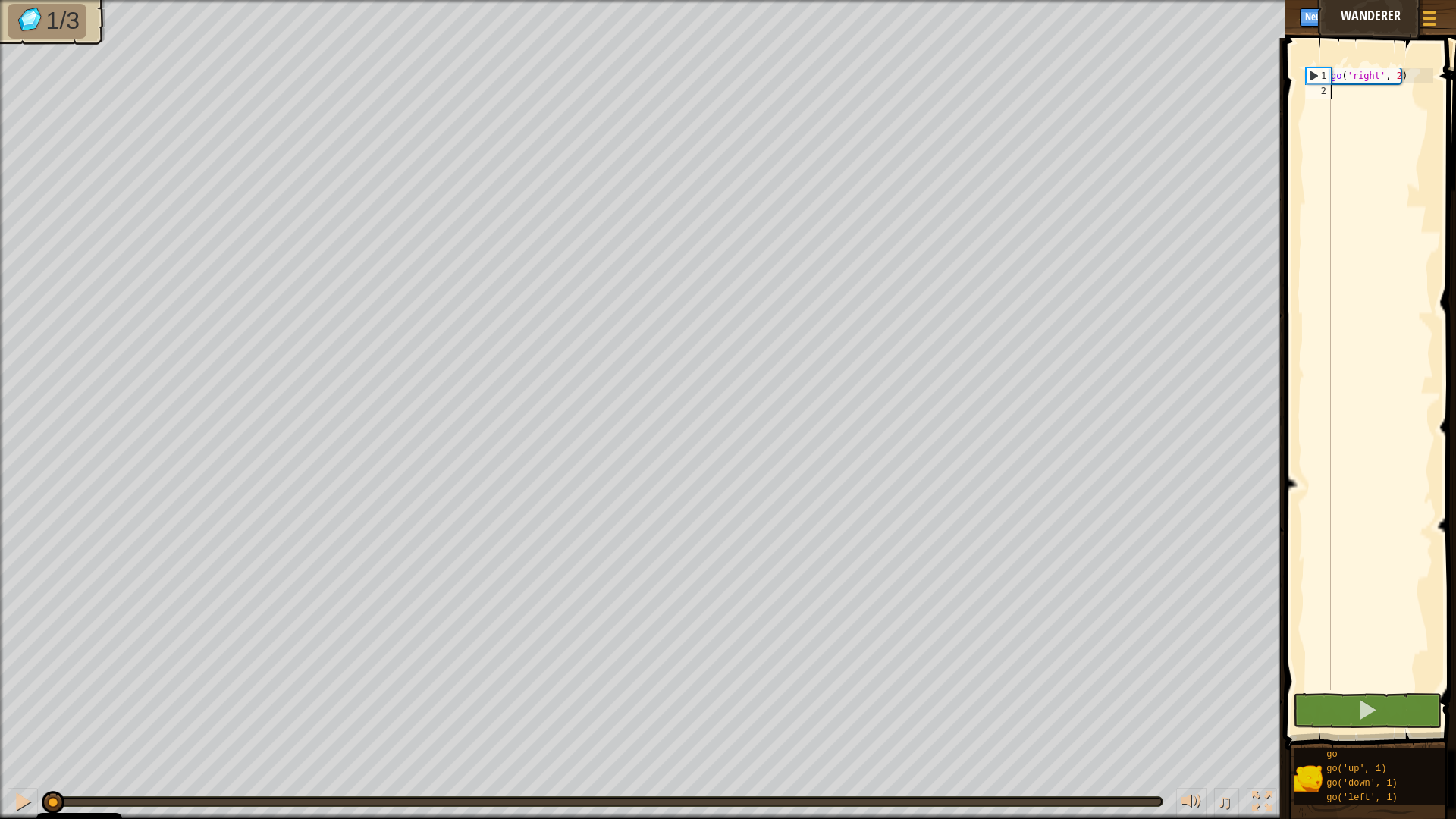
scroll to position [7, 0]
type textarea "go"
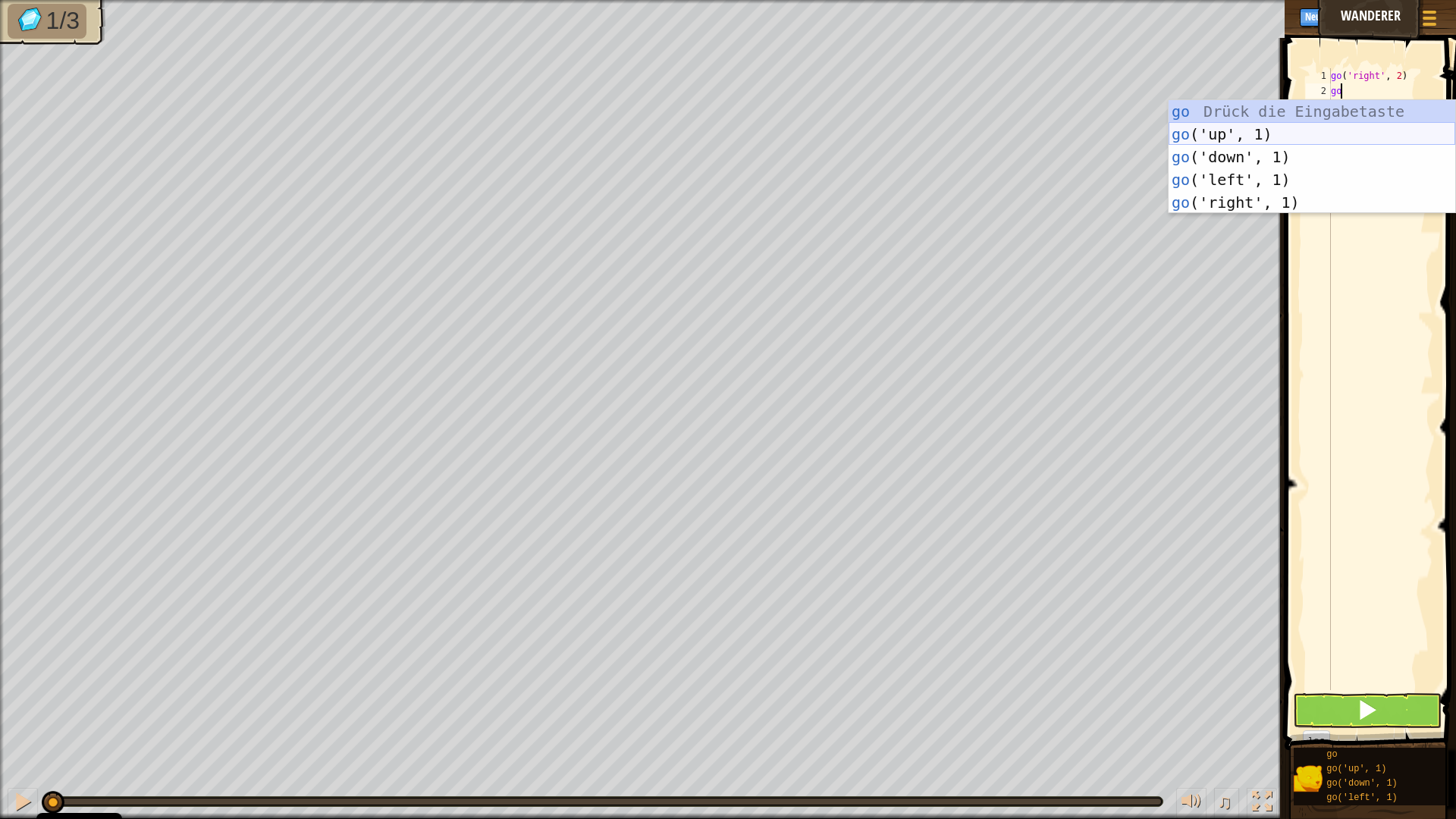
click at [1243, 128] on div "go Drück die Eingabetaste go ('up', 1) Drück die Eingabetaste go ('down', 1) Dr…" at bounding box center [1311, 180] width 287 height 159
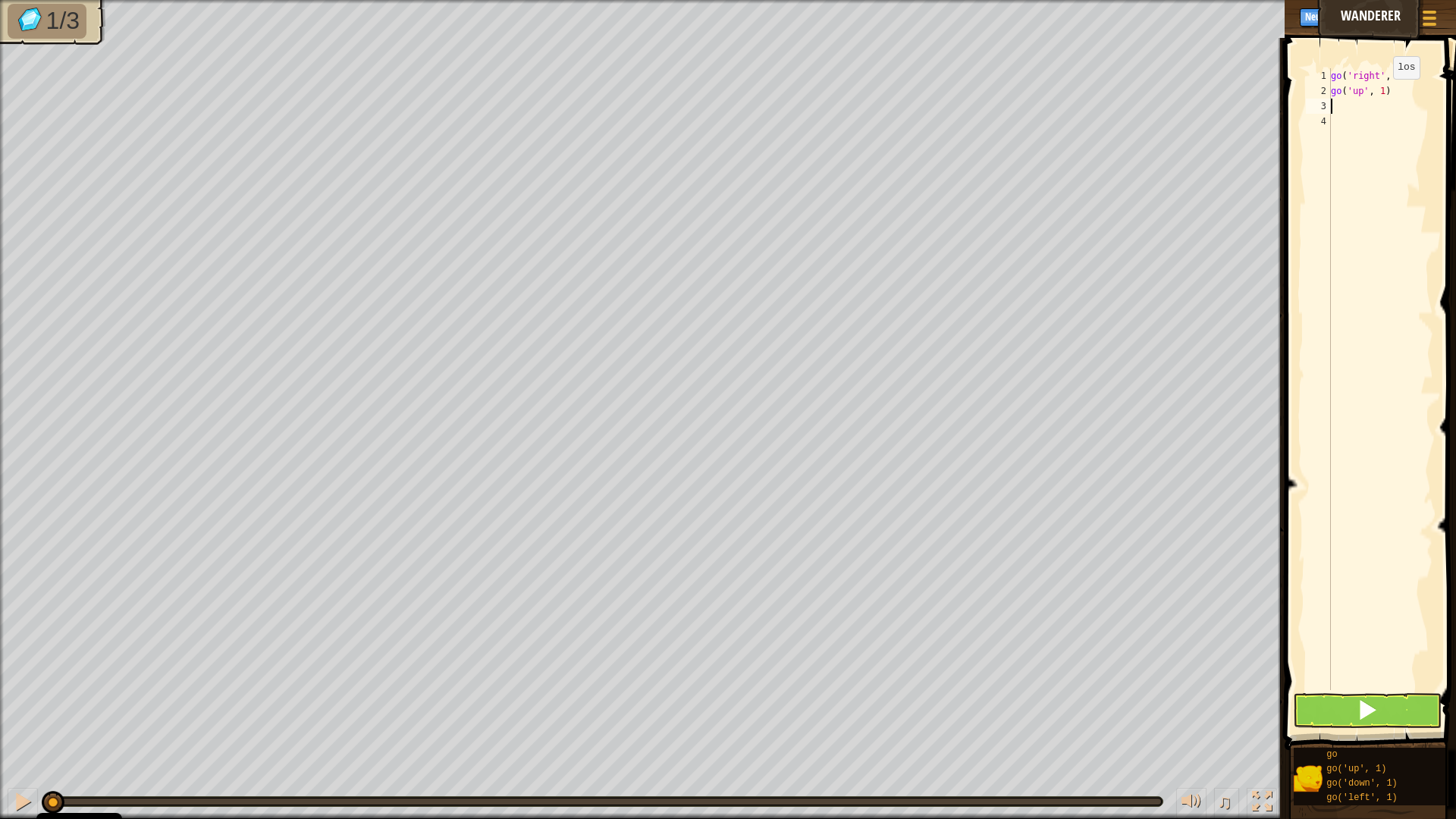
click at [1380, 94] on div "go ( 'right' , 2 ) go ( 'up' , 1 )" at bounding box center [1380, 394] width 106 height 652
type textarea "go('up', 3)"
click at [1337, 105] on div "go ( 'right' , 2 ) go ( 'up' , 3 )" at bounding box center [1380, 394] width 106 height 652
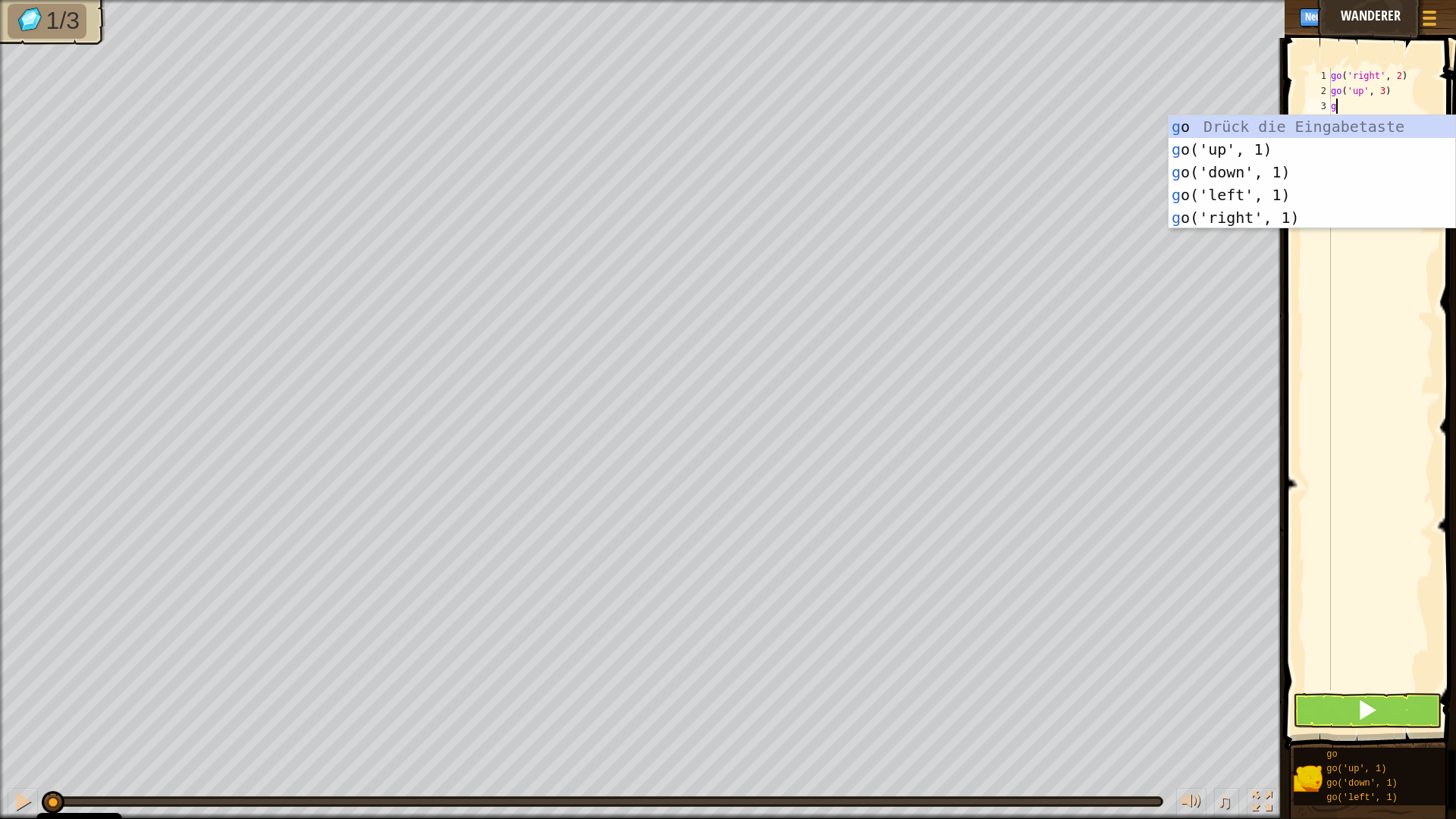
type textarea "go"
click at [1211, 219] on div "go Drück die Eingabetaste go ('up', 1) Drück die Eingabetaste go ('down', 1) Dr…" at bounding box center [1311, 195] width 287 height 159
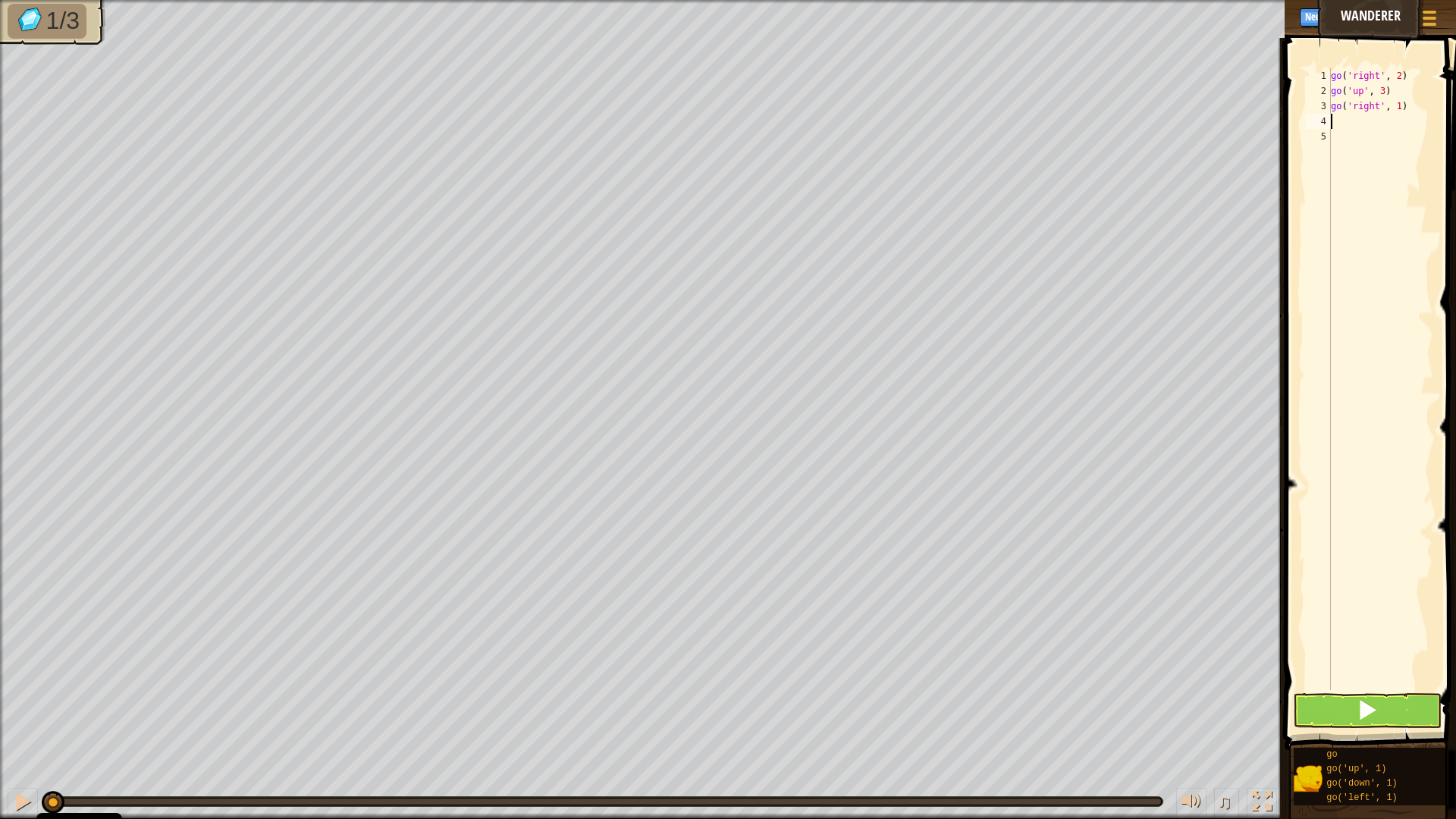
type textarea "g"
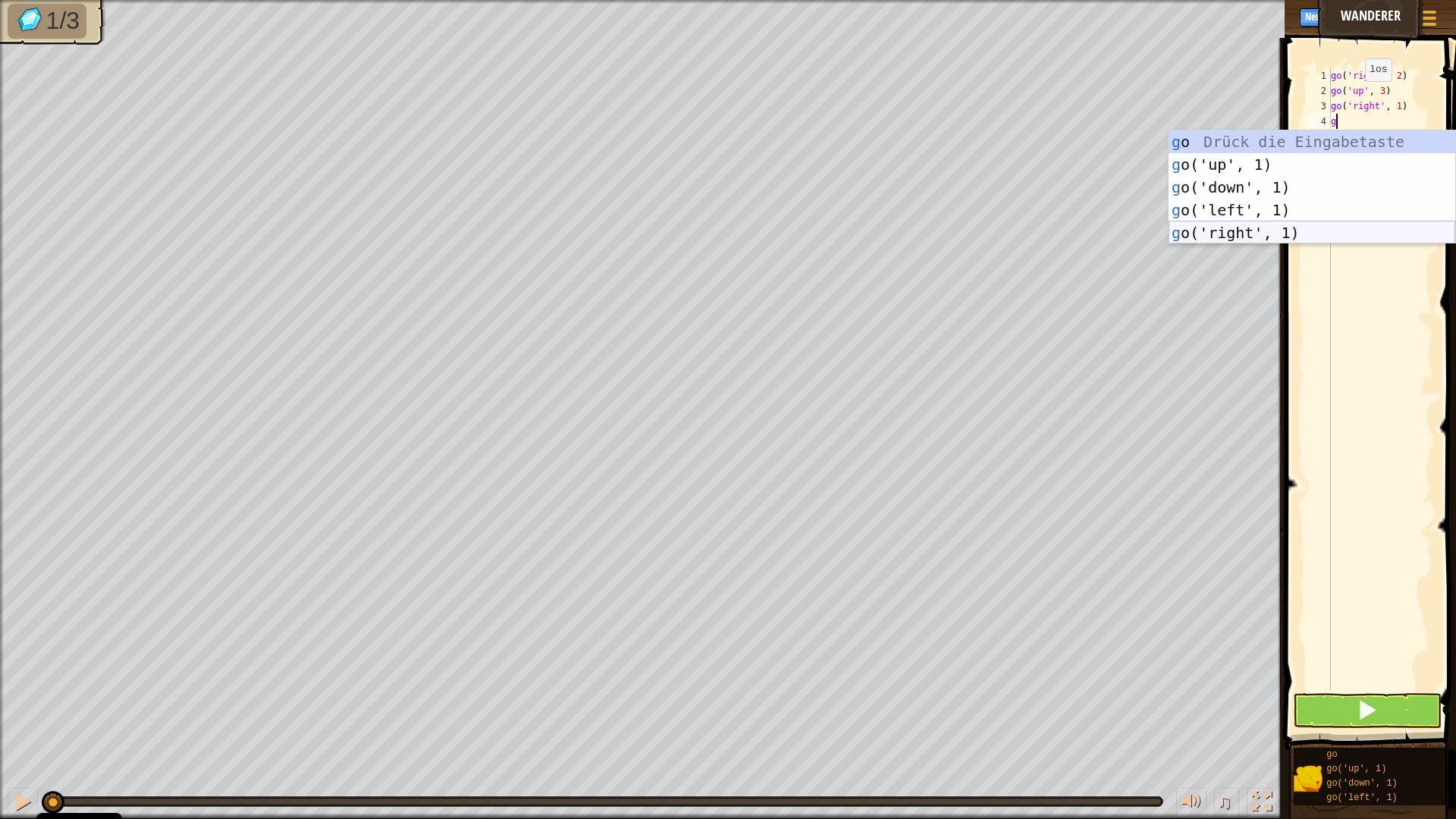
click at [1263, 234] on div "g o Drück die Eingabetaste g o('up', 1) Drück die Eingabetaste g o('down', 1) D…" at bounding box center [1311, 210] width 287 height 159
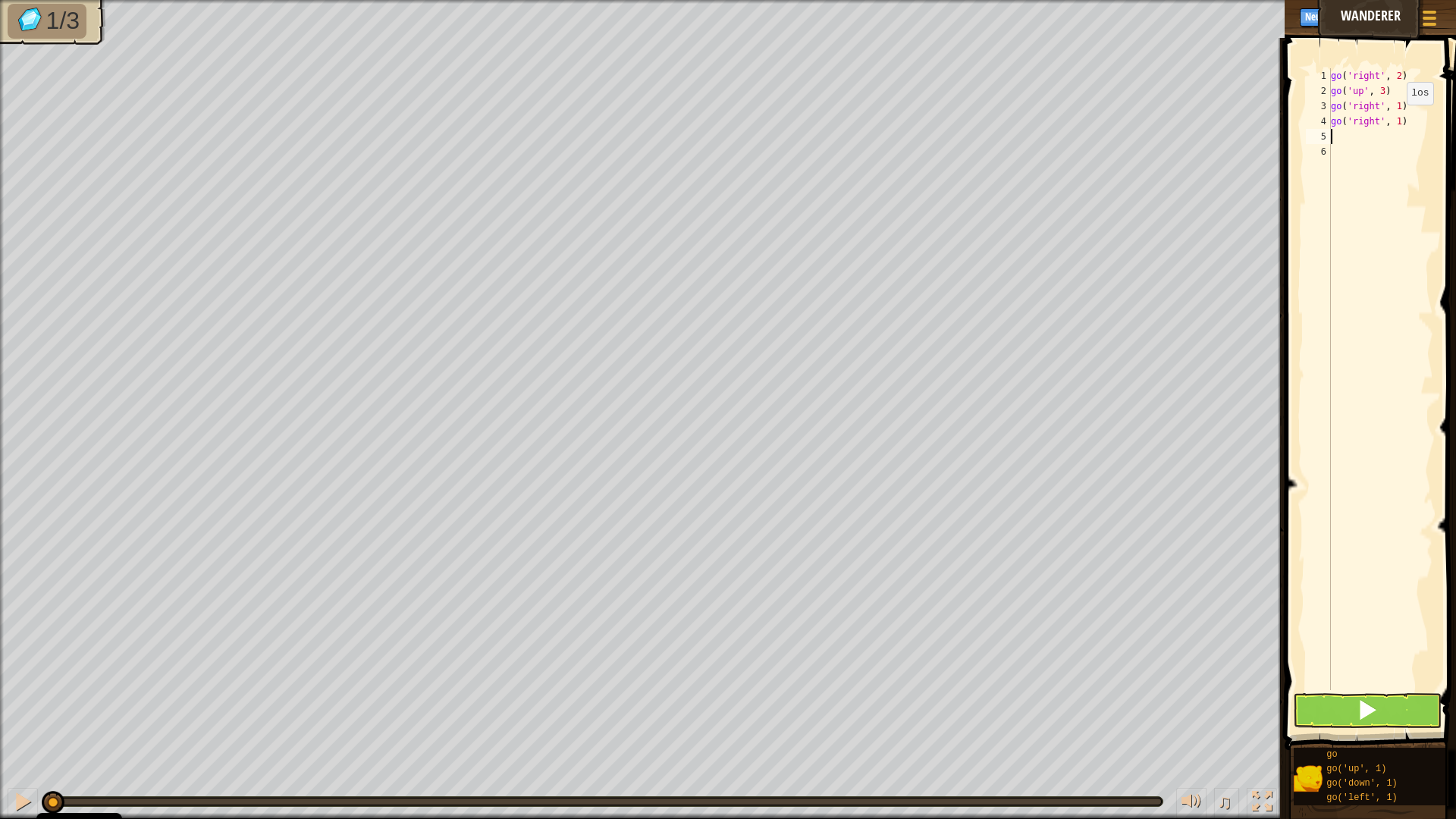
click at [1394, 120] on div "go ( 'right' , 2 ) go ( 'up' , 3 ) go ( 'right' , 1 ) go ( 'right' , 1 )" at bounding box center [1380, 394] width 106 height 652
type textarea "go('right', 2)"
click at [1352, 707] on button at bounding box center [1367, 710] width 148 height 35
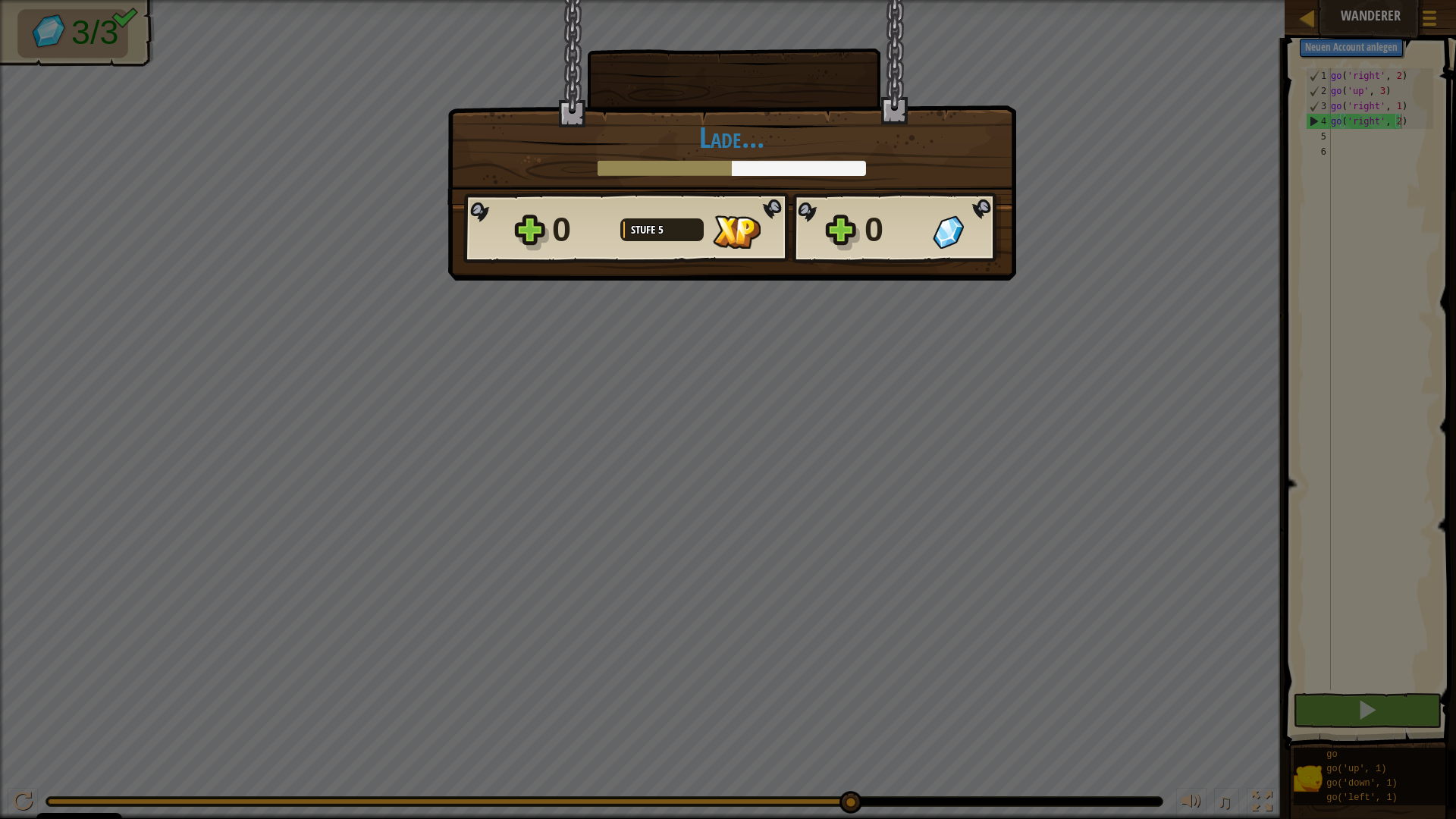
scroll to position [7, 5]
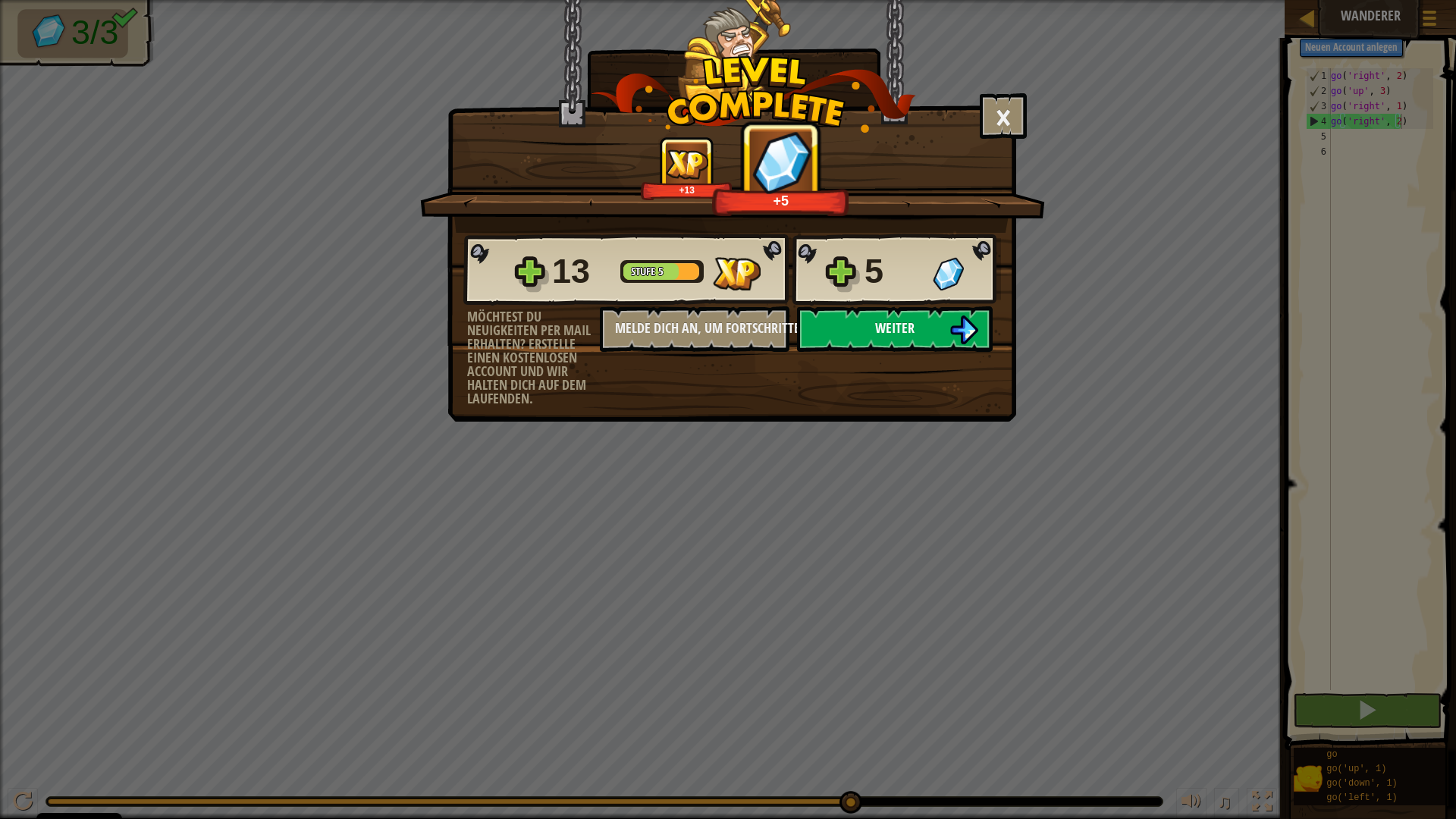
click at [850, 333] on button "Weiter" at bounding box center [895, 329] width 196 height 45
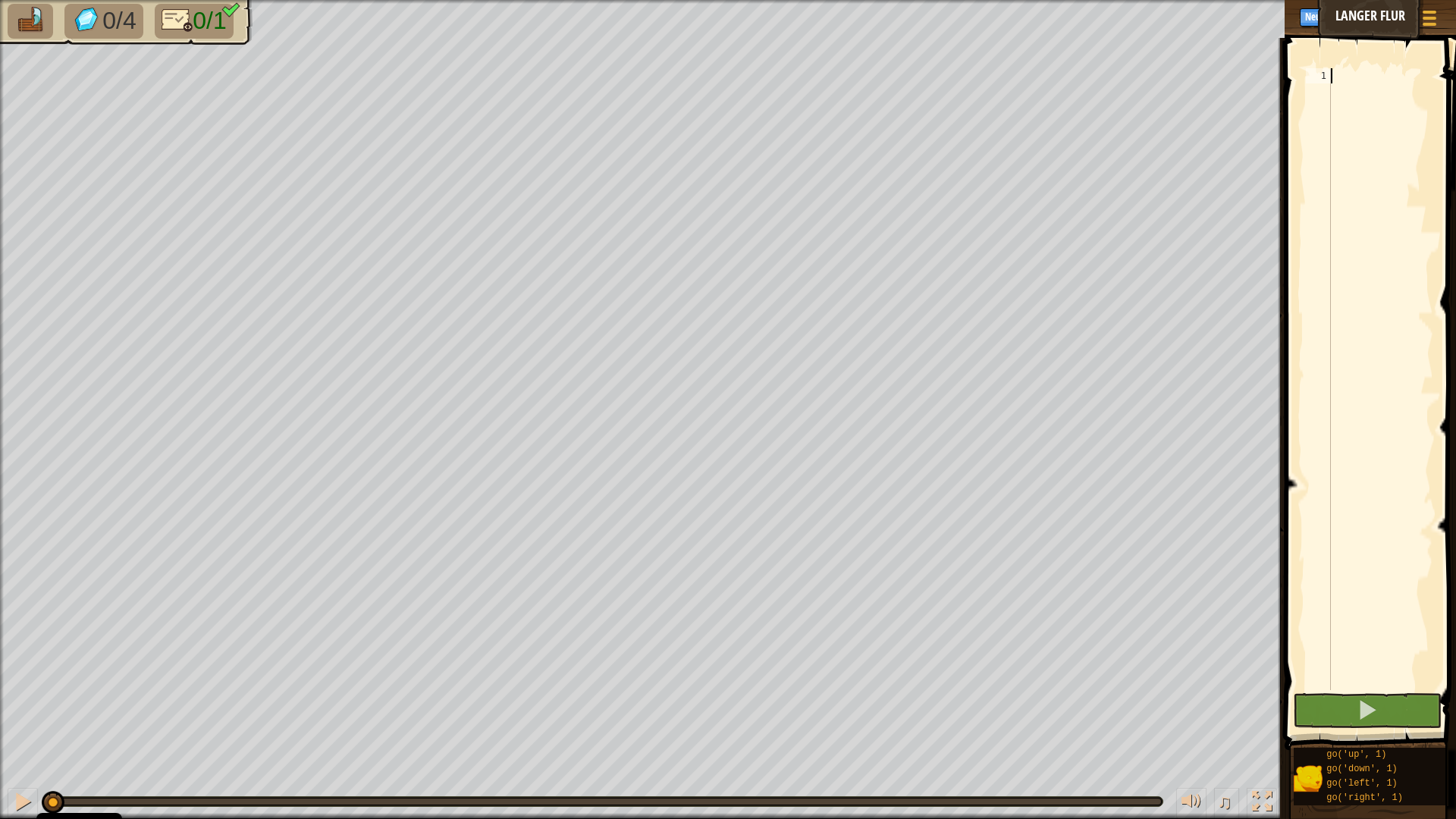
type textarea "g"
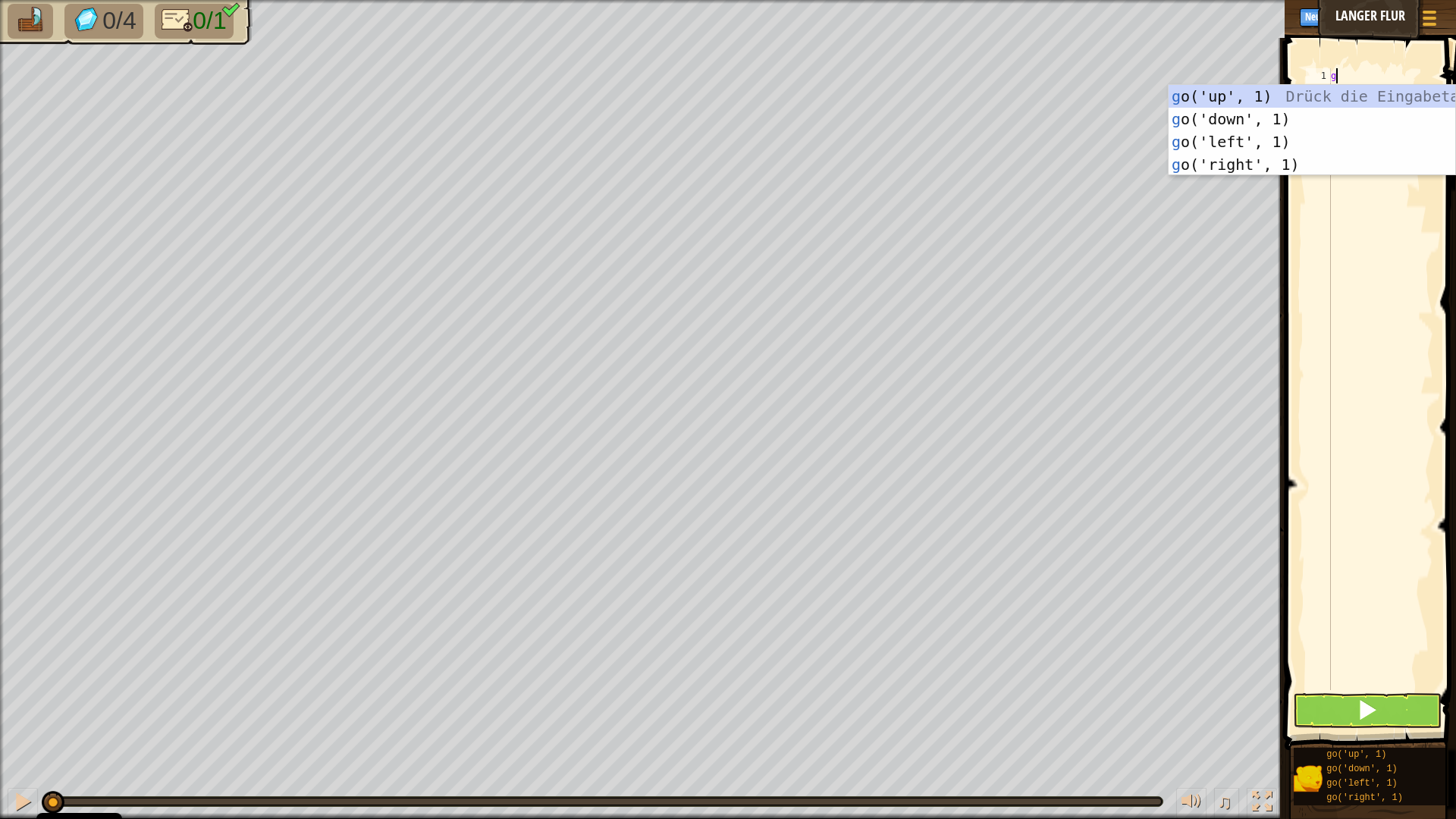
scroll to position [7, 0]
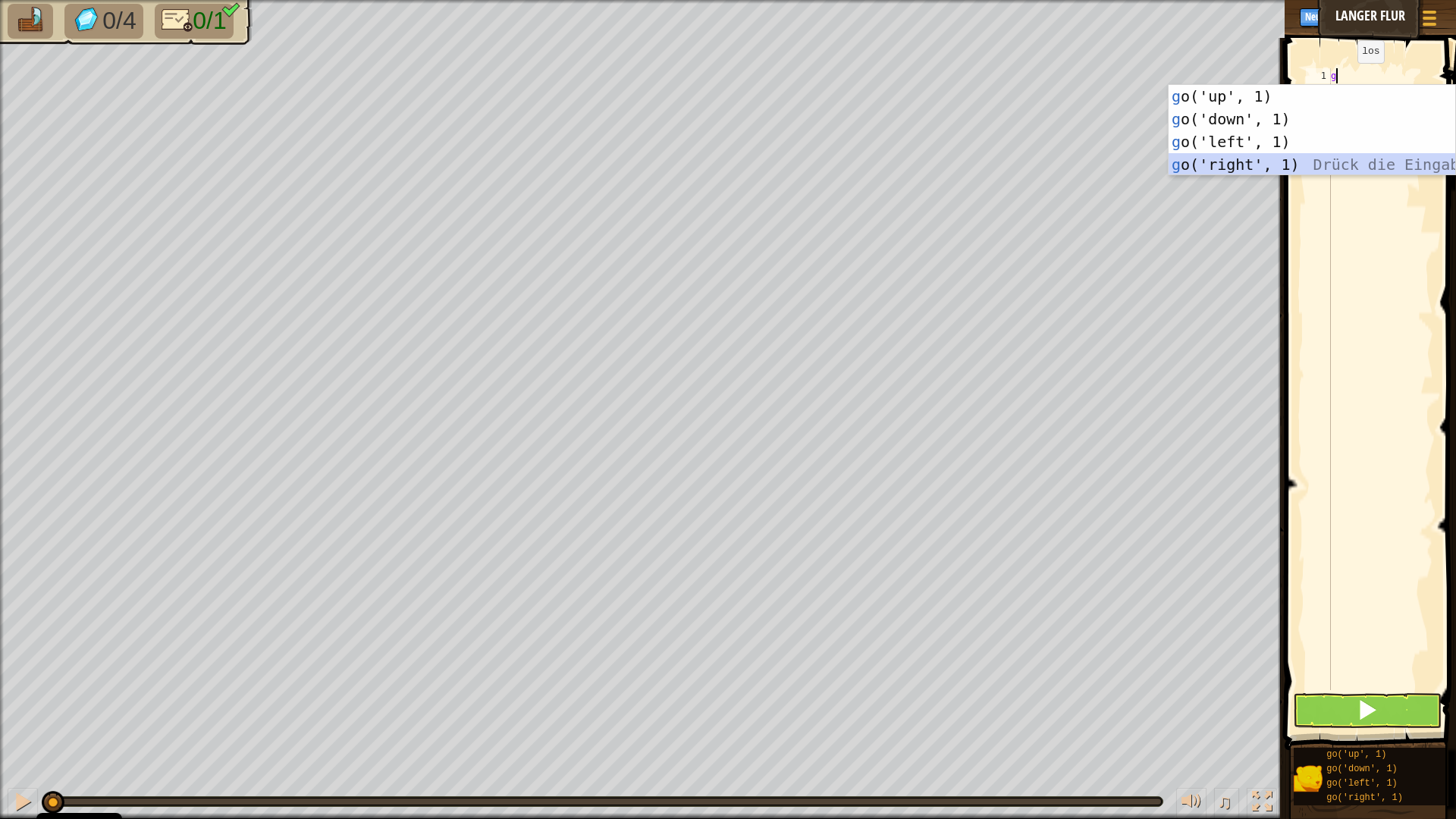
click at [1230, 173] on div "g o('up', 1) Drück die Eingabetaste g o('down', 1) Drück die Eingabetaste g o('…" at bounding box center [1311, 153] width 287 height 136
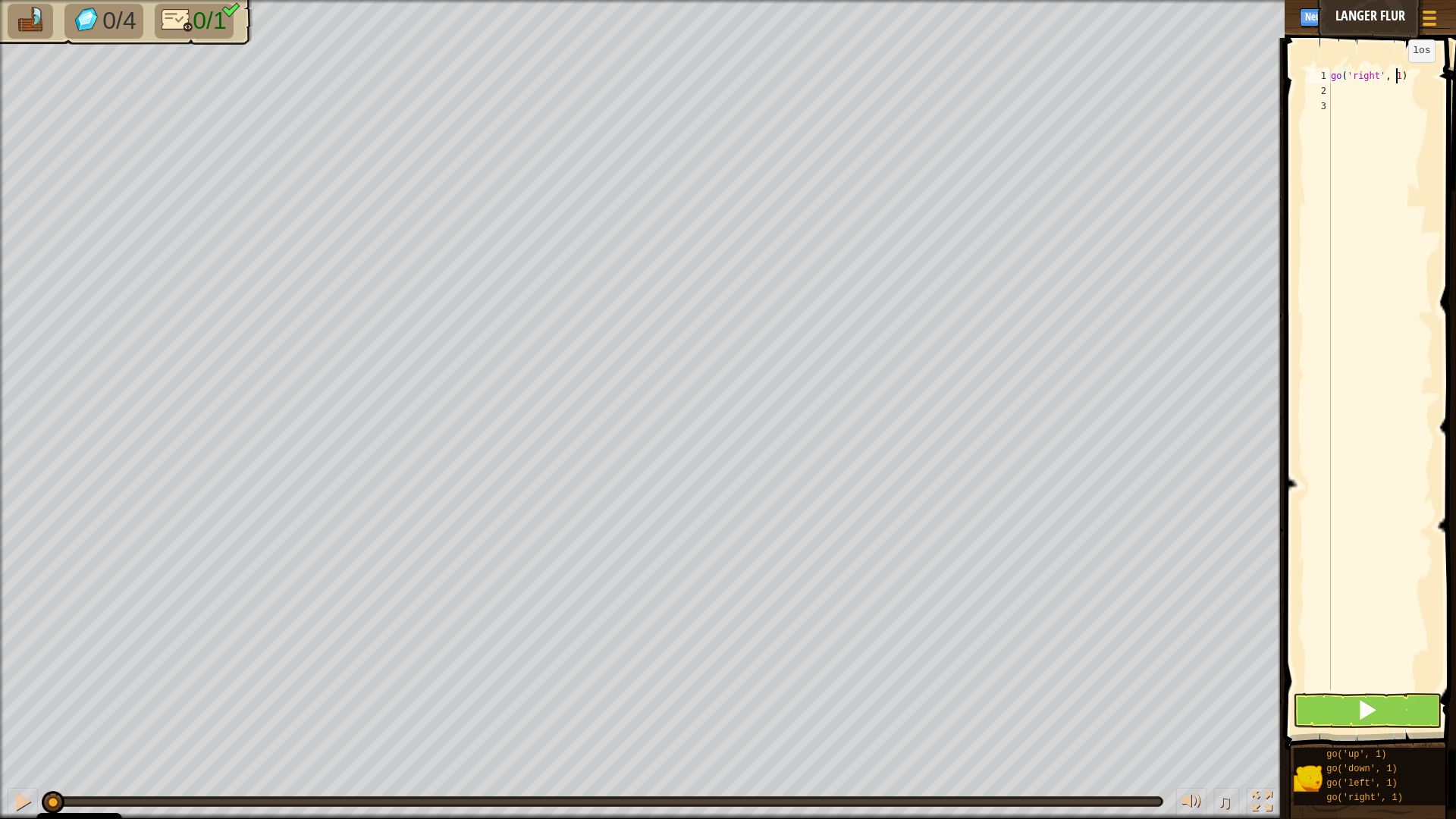
click at [1396, 77] on div "go ( 'right' , 1 )" at bounding box center [1380, 394] width 106 height 652
type textarea "go('right', 5)"
click at [1341, 694] on button at bounding box center [1367, 710] width 148 height 35
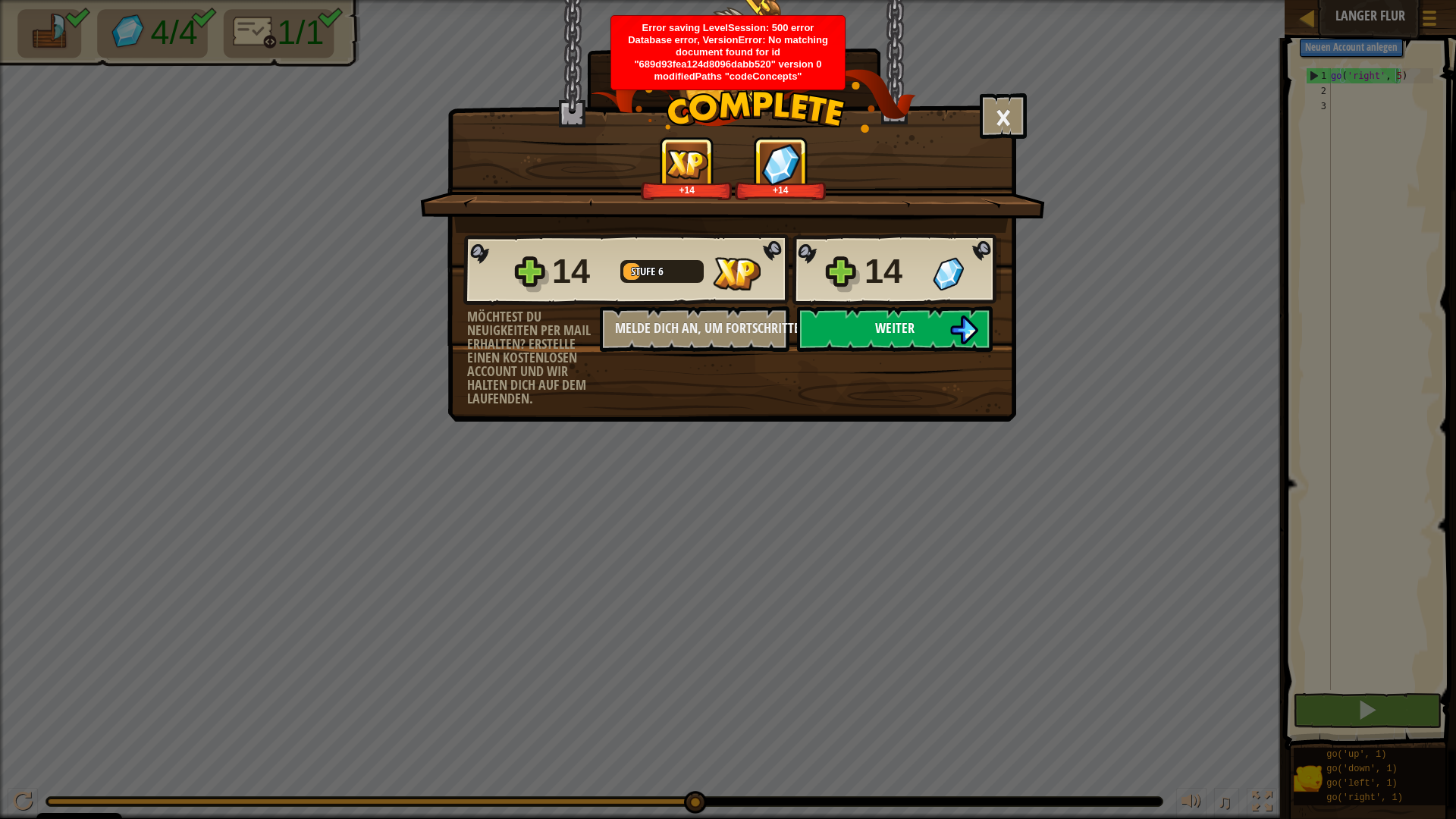
click at [863, 324] on button "Weiter" at bounding box center [895, 329] width 196 height 45
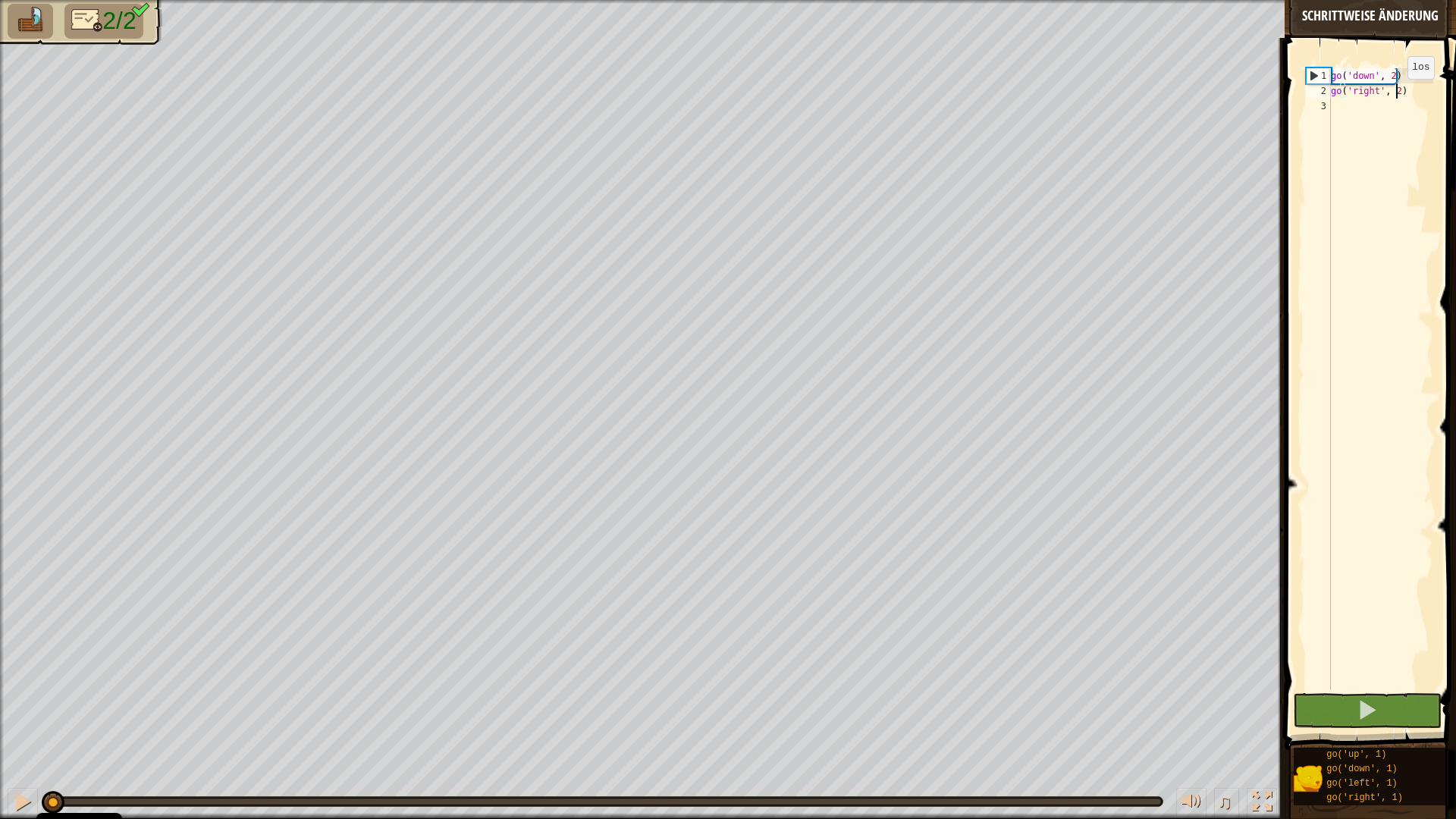
click at [1395, 94] on div "go ( 'down' , 2 ) go ( 'right' , 2 )" at bounding box center [1380, 394] width 106 height 652
type textarea "go('right', 5)"
click at [1344, 712] on button at bounding box center [1367, 710] width 148 height 35
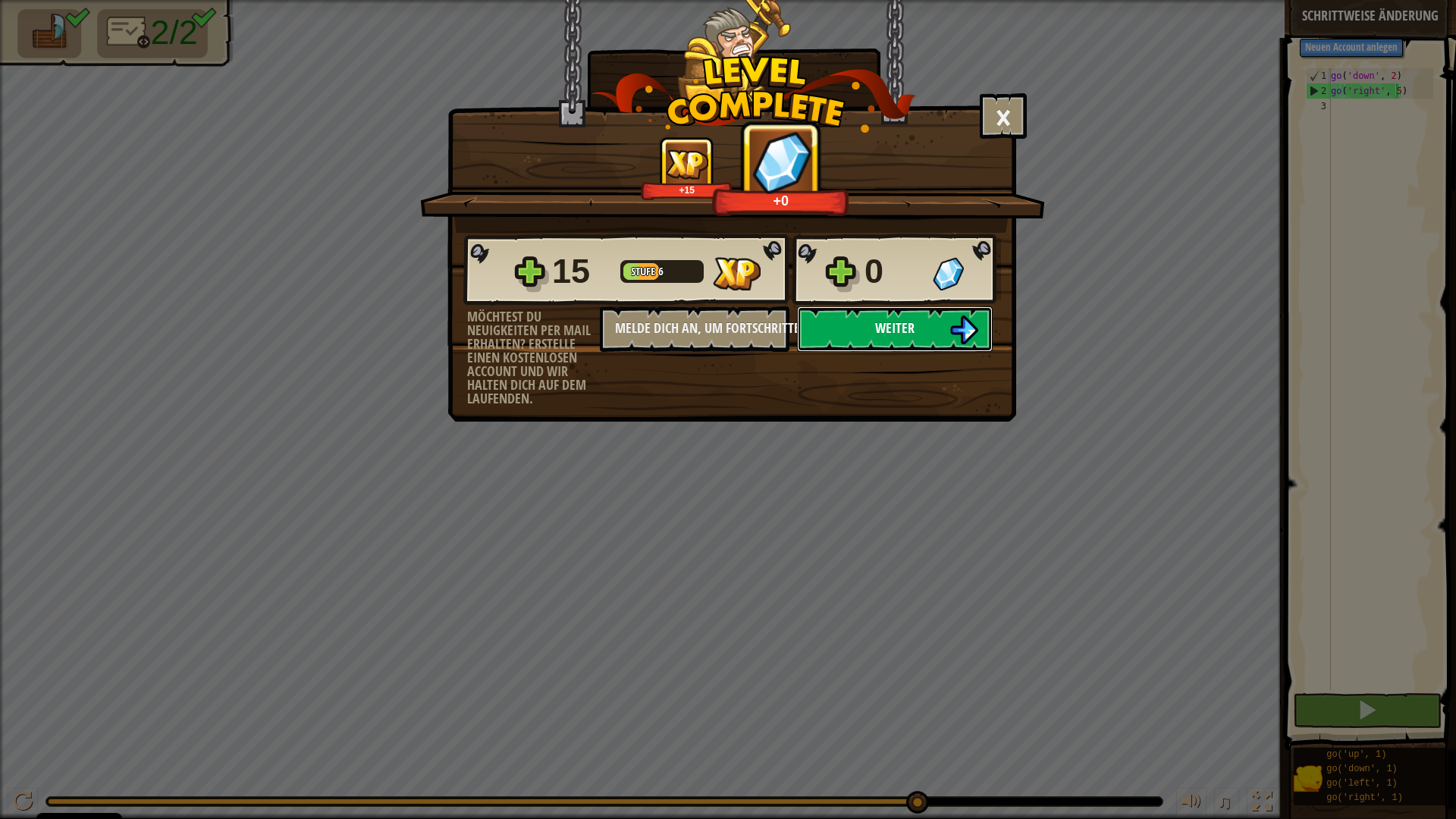
click at [870, 318] on button "Weiter" at bounding box center [895, 329] width 196 height 45
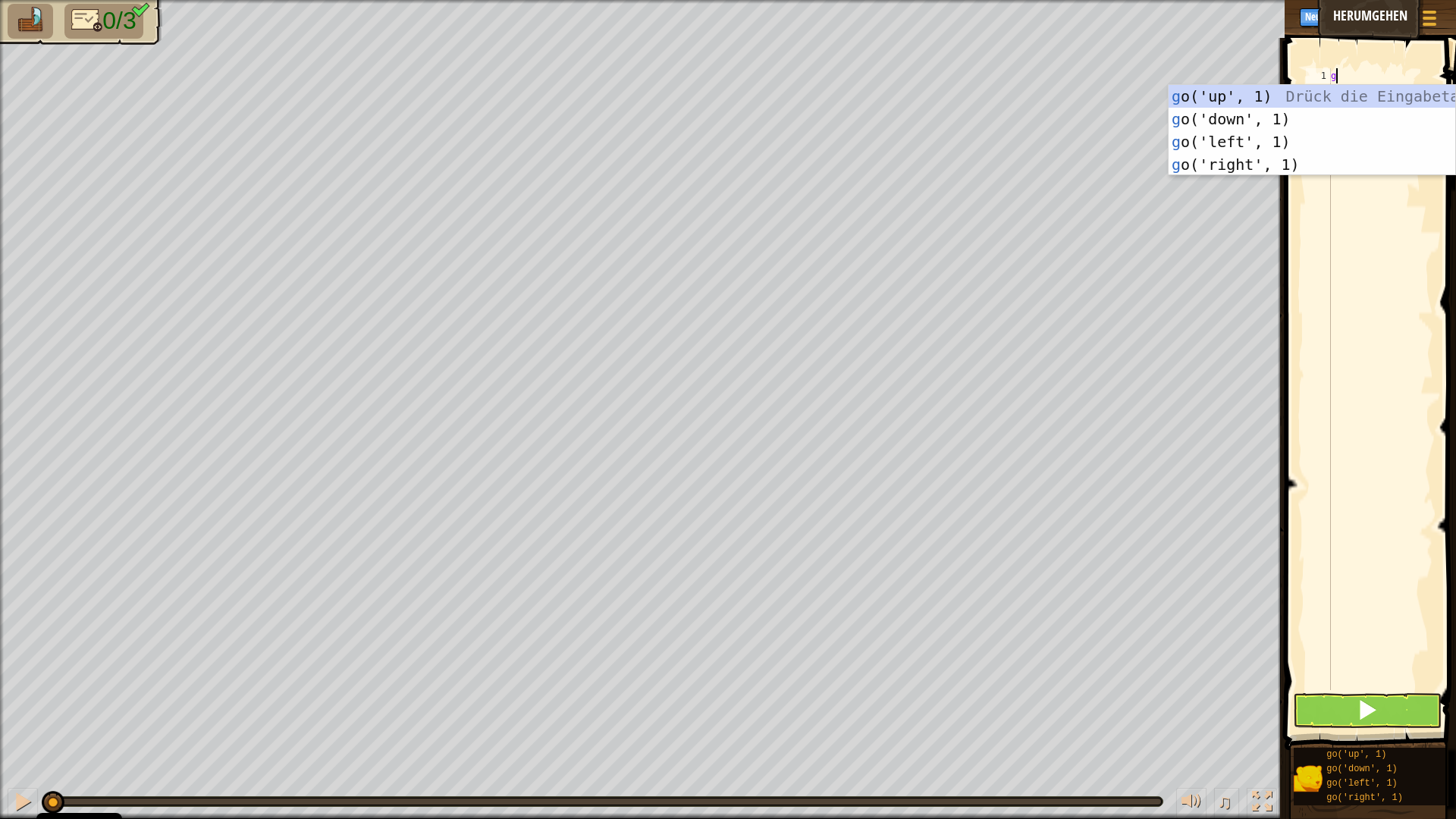
scroll to position [7, 0]
type textarea "go"
click at [1236, 95] on div "go ('up', 1) Drück die Eingabetaste go ('down', 1) Drück die Eingabetaste go ('…" at bounding box center [1311, 153] width 287 height 136
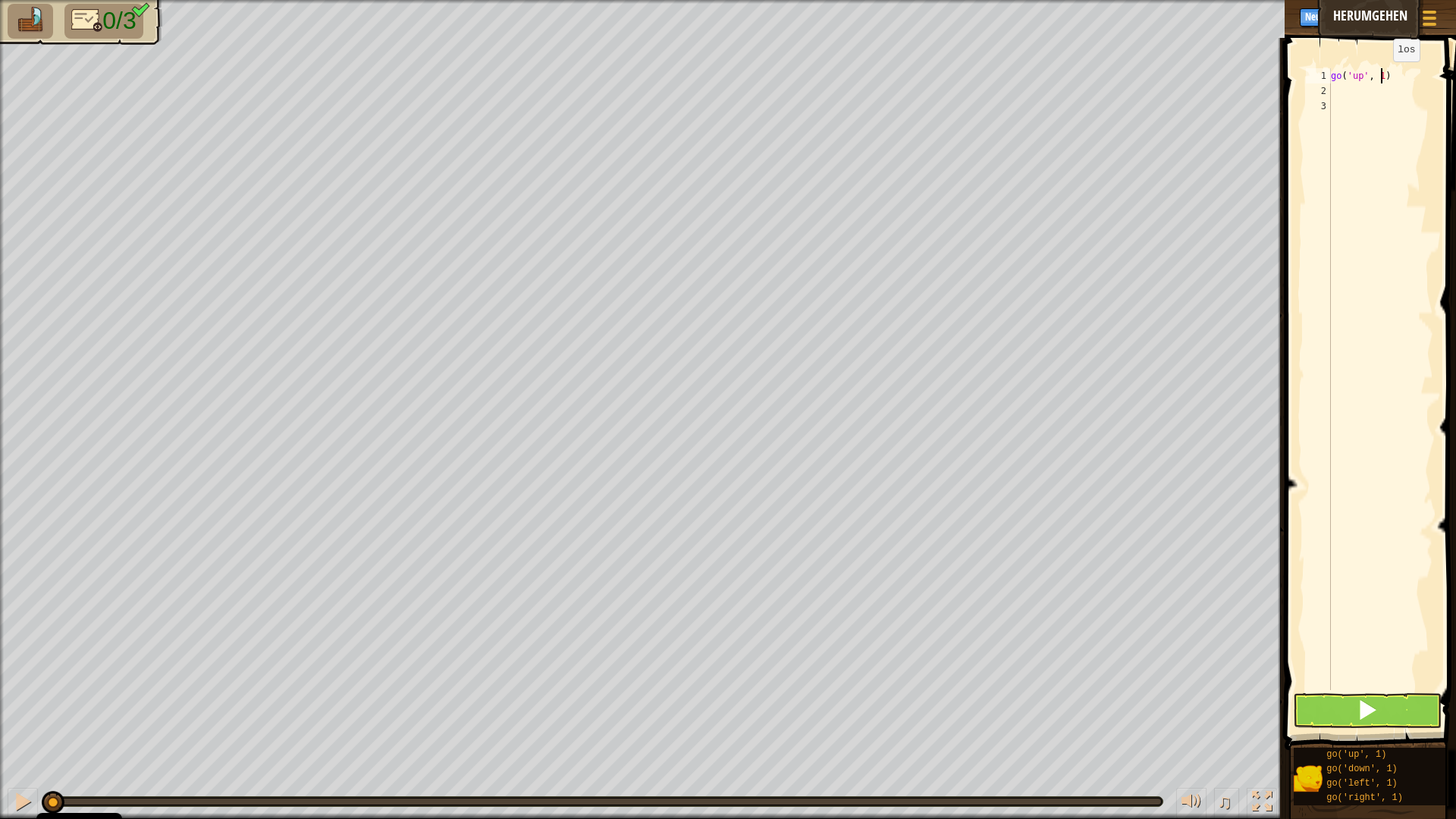
click at [1380, 76] on div "go ( 'up' , 1 )" at bounding box center [1380, 394] width 106 height 652
type textarea "go('up', 2)"
click at [1342, 88] on div "go ( 'up' , 2 )" at bounding box center [1380, 394] width 106 height 652
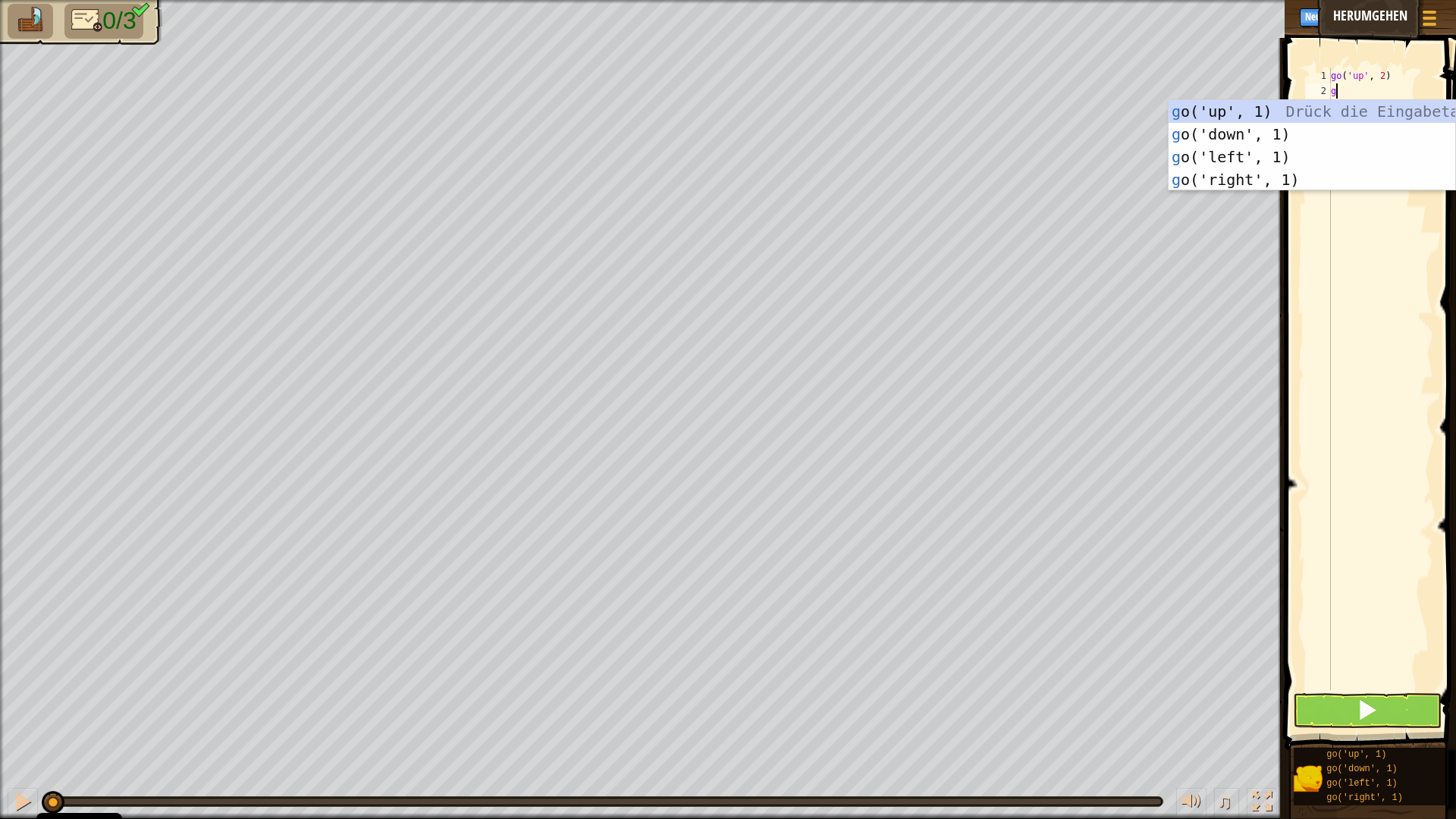
type textarea "go"
click at [1214, 185] on div "go ('up', 1) Drück die Eingabetaste go ('down', 1) Drück die Eingabetaste go ('…" at bounding box center [1311, 168] width 287 height 136
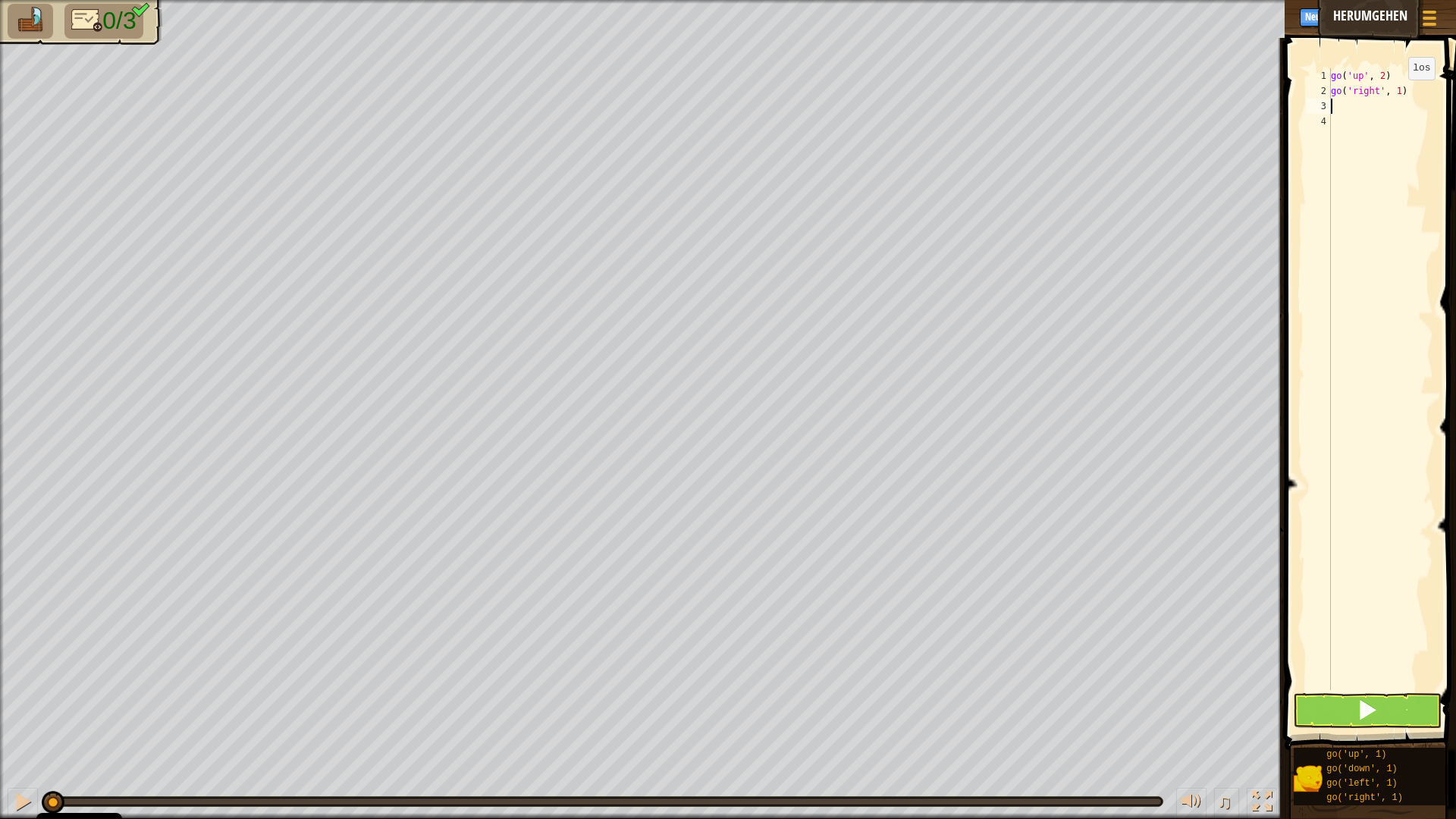
click at [1396, 95] on div "go ( 'up' , 2 ) go ( 'right' , 1 )" at bounding box center [1380, 394] width 106 height 652
type textarea "go('right', 3)"
click at [1350, 105] on div "go ( 'up' , 2 ) go ( 'right' , 3 )" at bounding box center [1380, 394] width 106 height 652
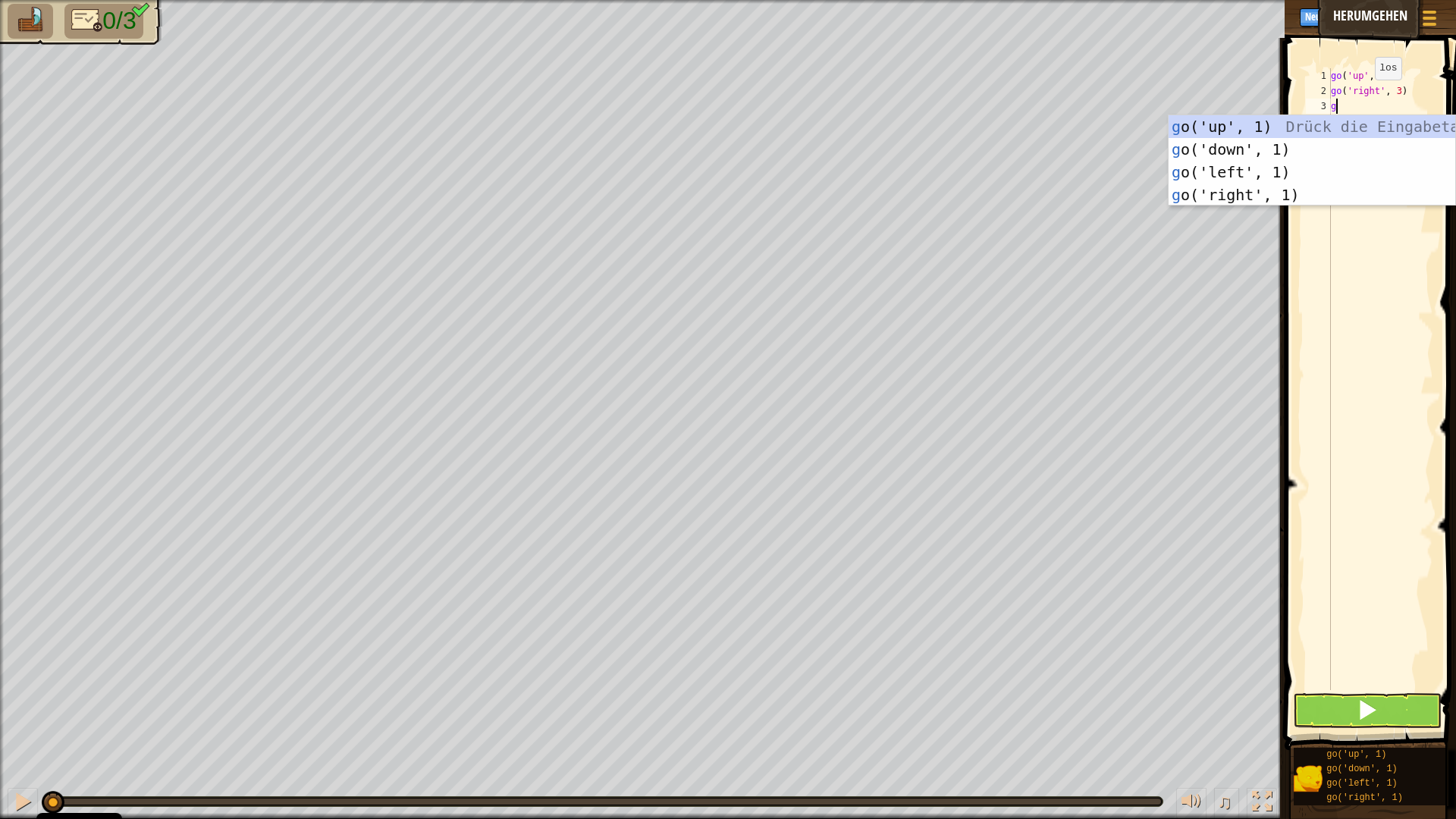
type textarea "go"
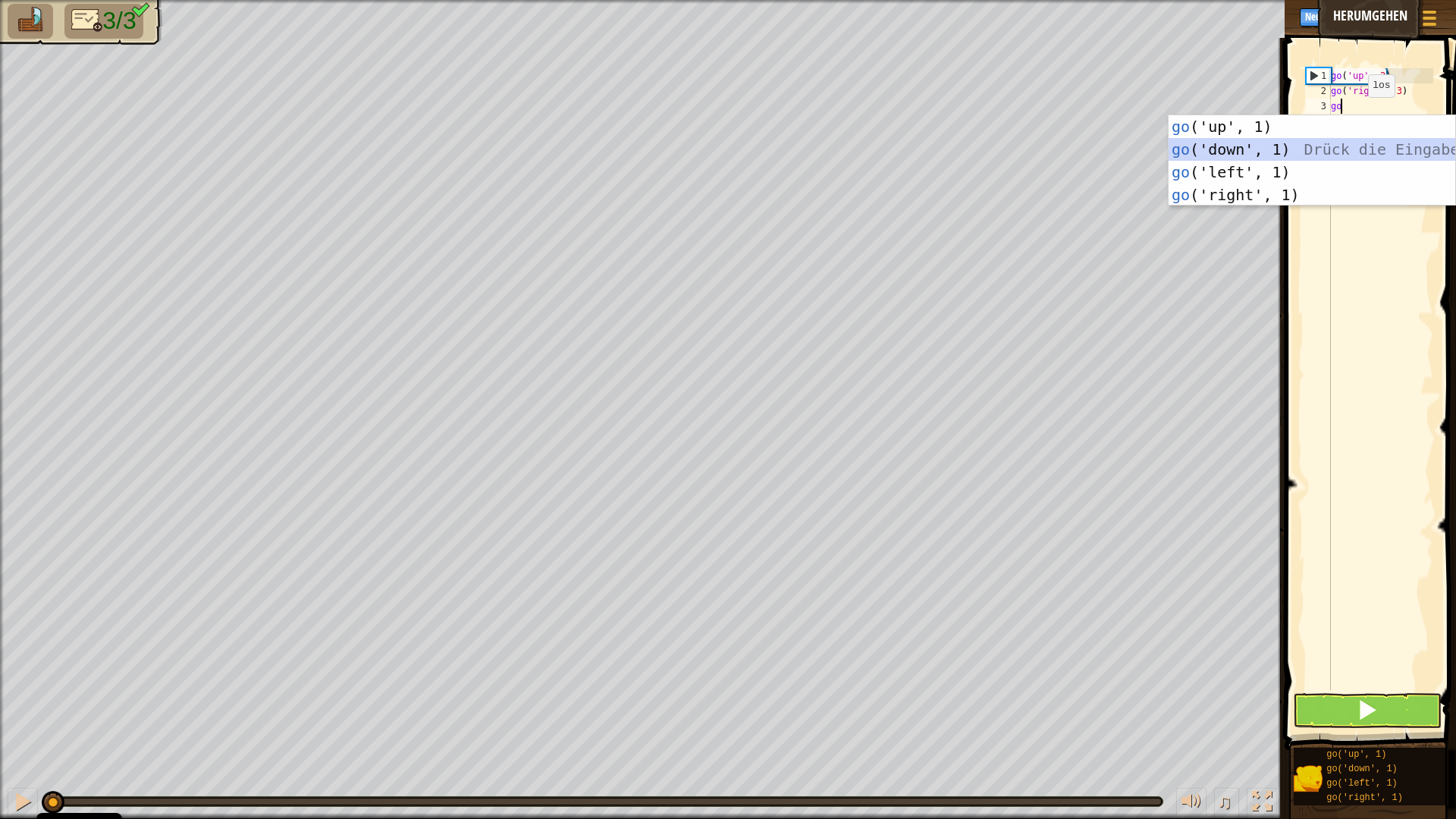
click at [1292, 156] on div "go ('up', 1) Drück die Eingabetaste go ('down', 1) Drück die Eingabetaste go ('…" at bounding box center [1311, 184] width 287 height 136
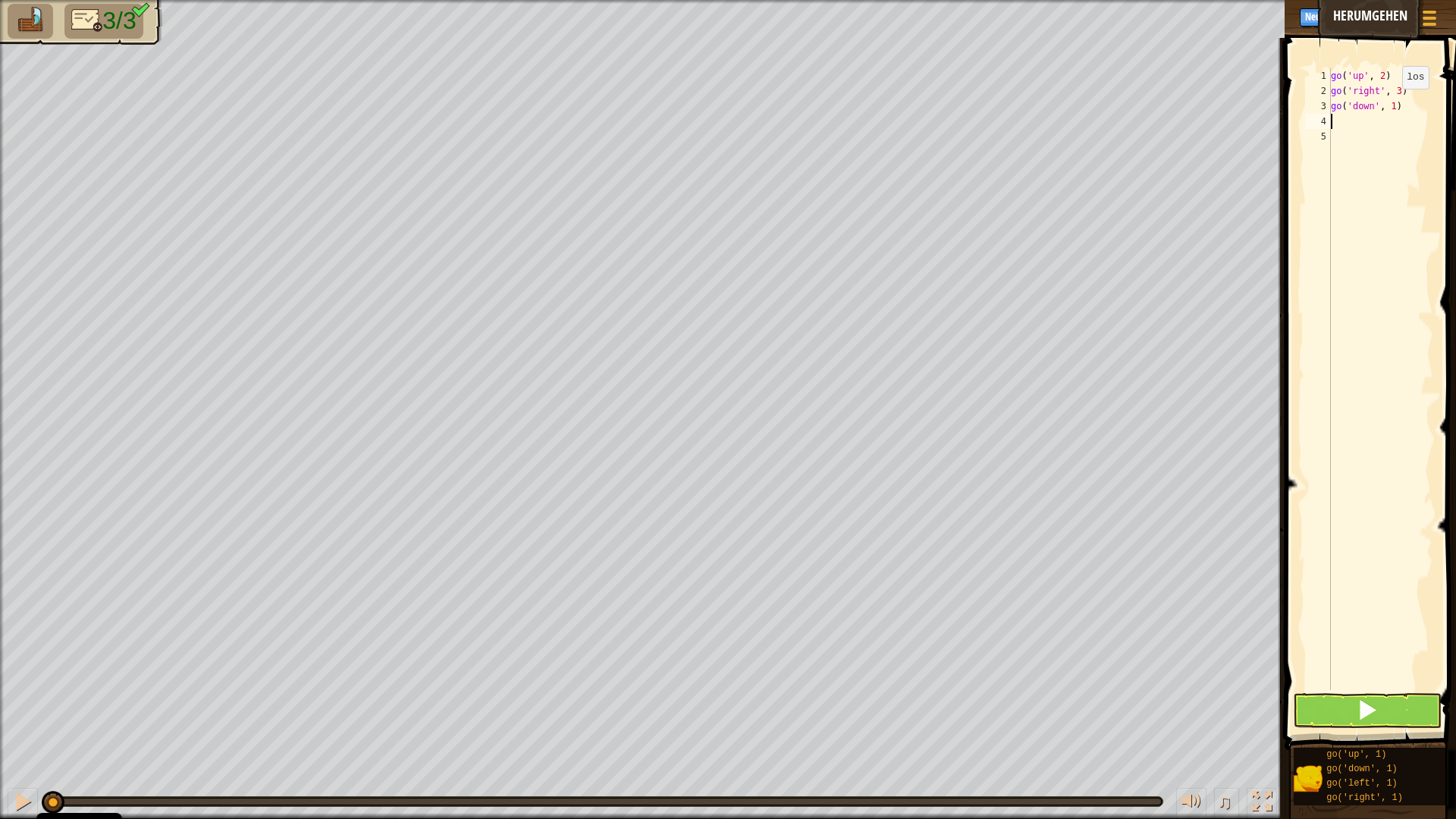
click at [1389, 104] on div "go ( 'up' , 2 ) go ( 'right' , 3 ) go ( 'down' , 1 )" at bounding box center [1380, 394] width 106 height 652
type textarea "go('down', 2)"
click at [1395, 711] on button at bounding box center [1367, 710] width 148 height 35
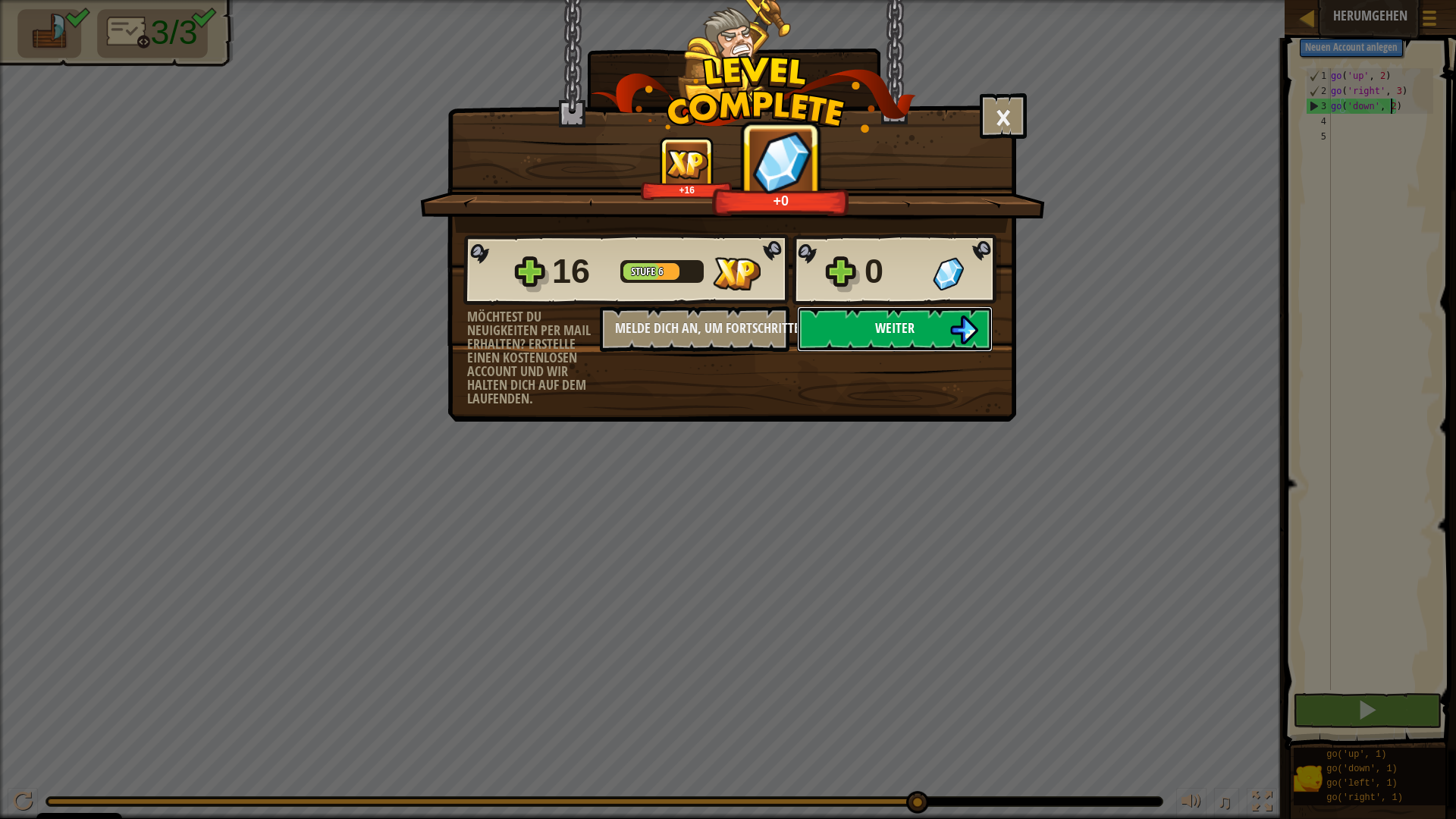
click at [942, 339] on button "Weiter" at bounding box center [895, 329] width 196 height 45
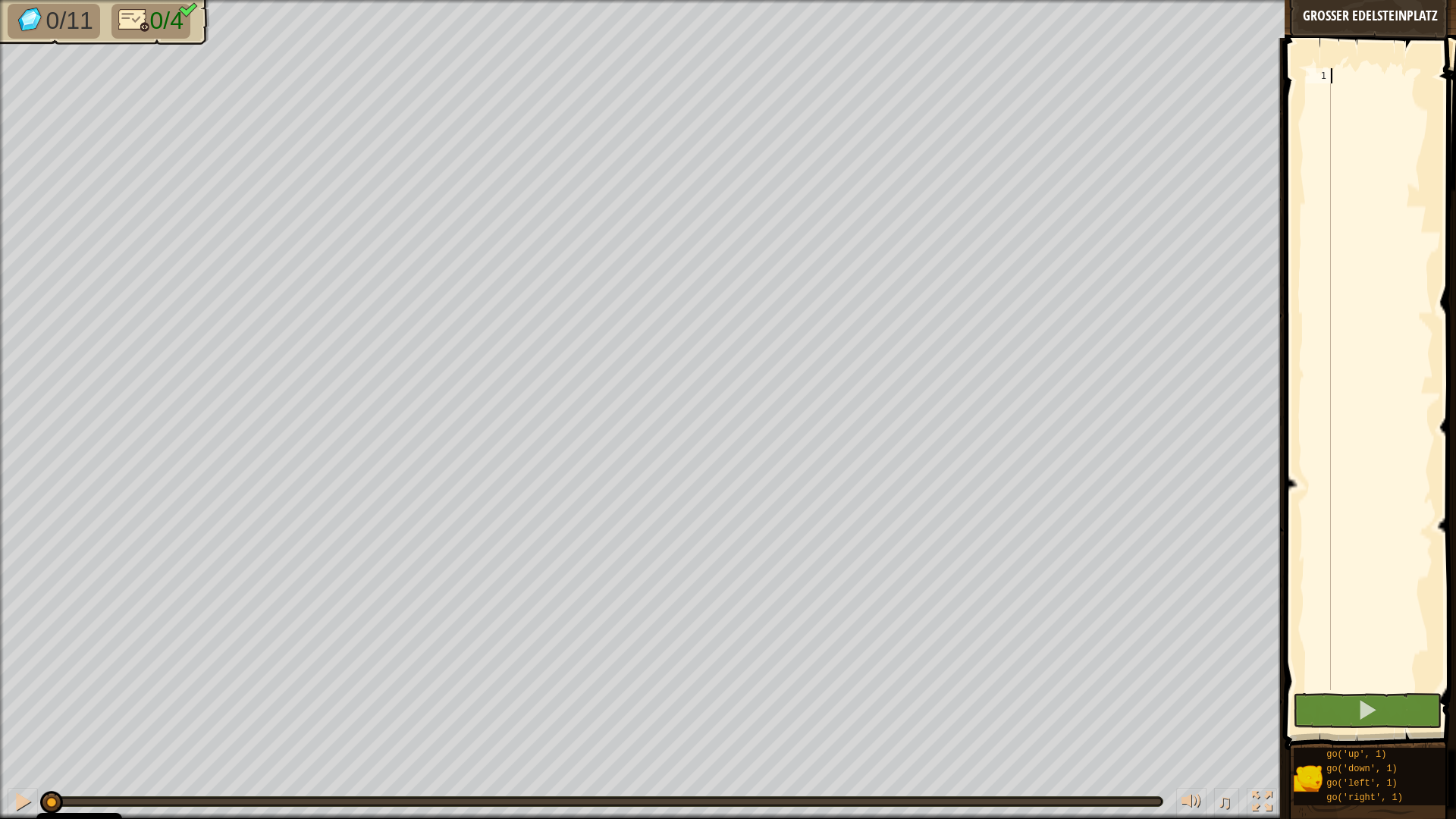
type textarea "g"
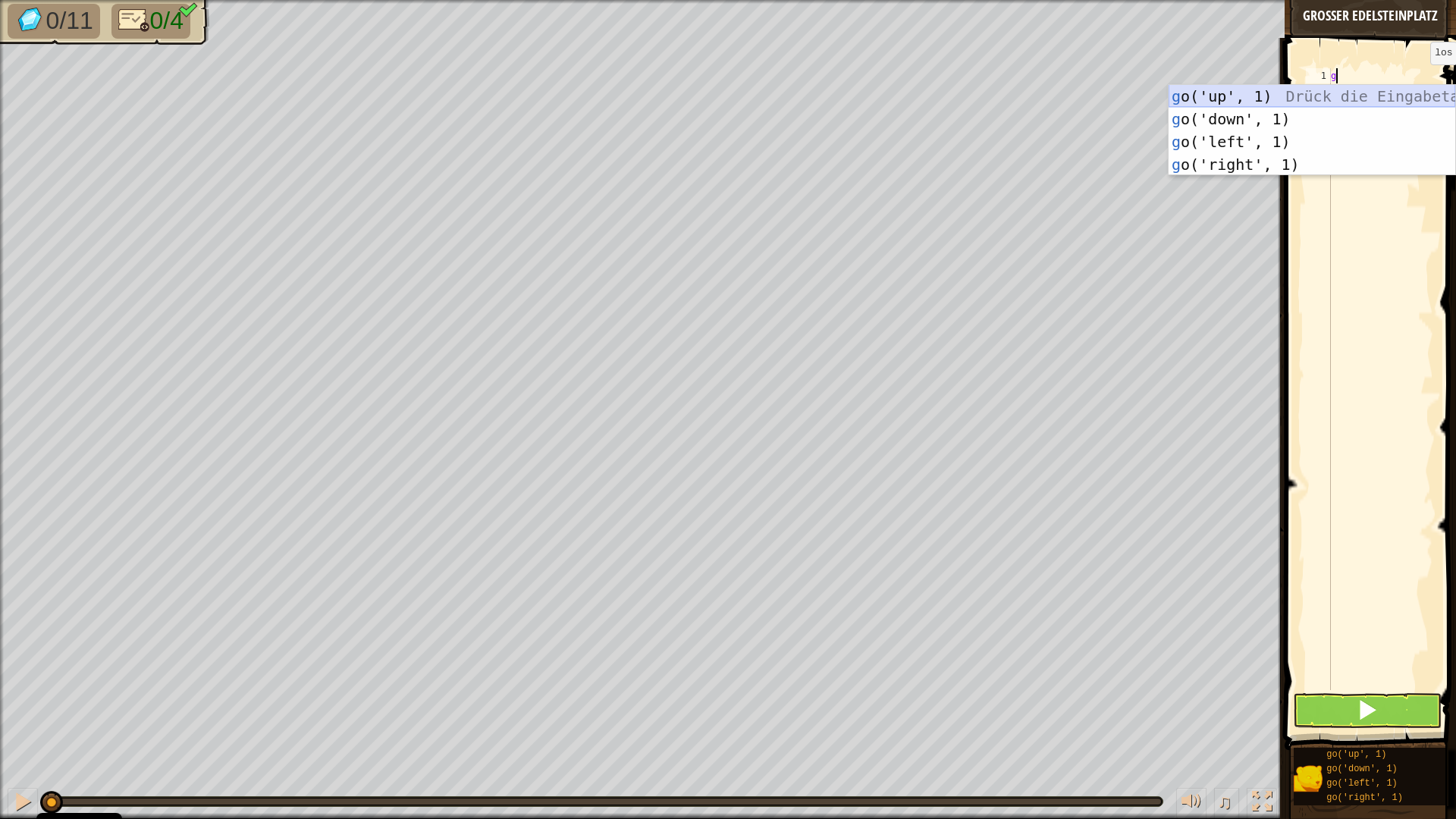
click at [1256, 95] on div "g o('up', 1) Drück die Eingabetaste g o('down', 1) Drück die Eingabetaste g o('…" at bounding box center [1311, 153] width 287 height 136
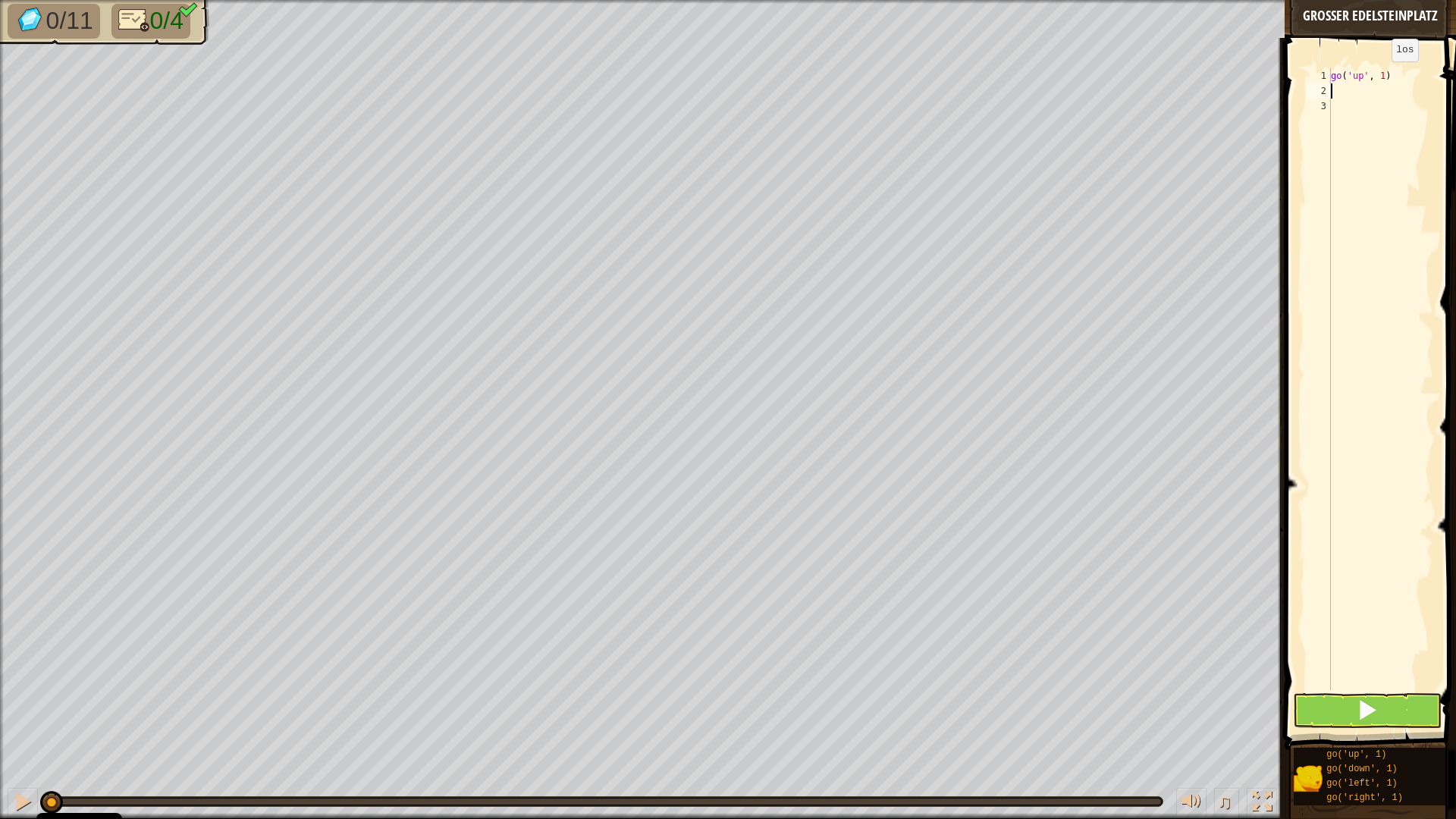
click at [1379, 76] on div "go ( 'up' , 1 )" at bounding box center [1380, 394] width 106 height 652
type textarea "go('up', 3)"
click at [1341, 102] on div "go ( 'up' , 3 )" at bounding box center [1380, 394] width 106 height 652
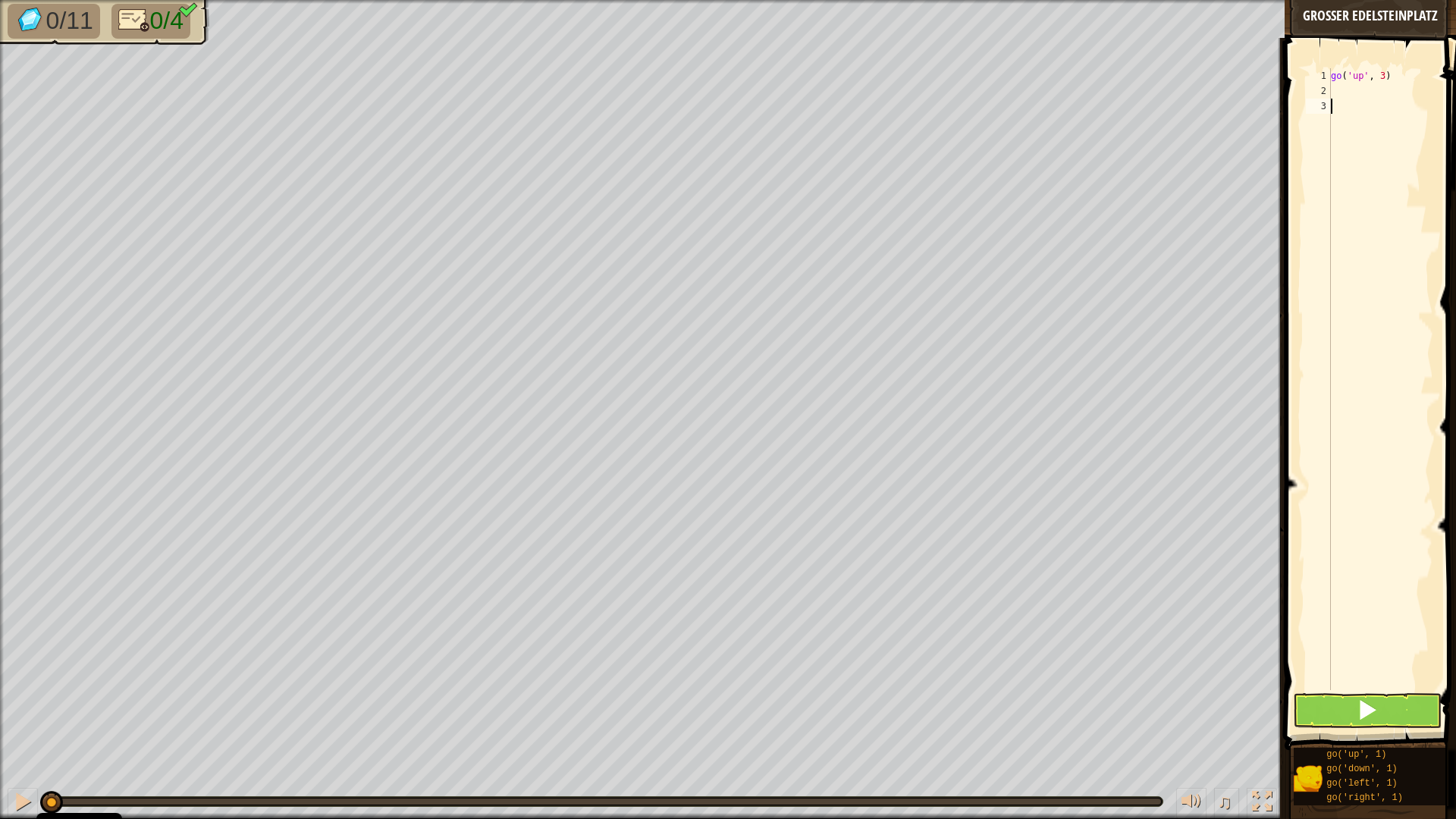
click at [1331, 92] on div "go ( 'up' , 3 )" at bounding box center [1380, 394] width 106 height 652
type textarea "g"
click at [1399, 92] on div "go ( 'up' , 3 ) go ( 'right' , 1 )" at bounding box center [1380, 394] width 106 height 652
type textarea "go('right', 3)"
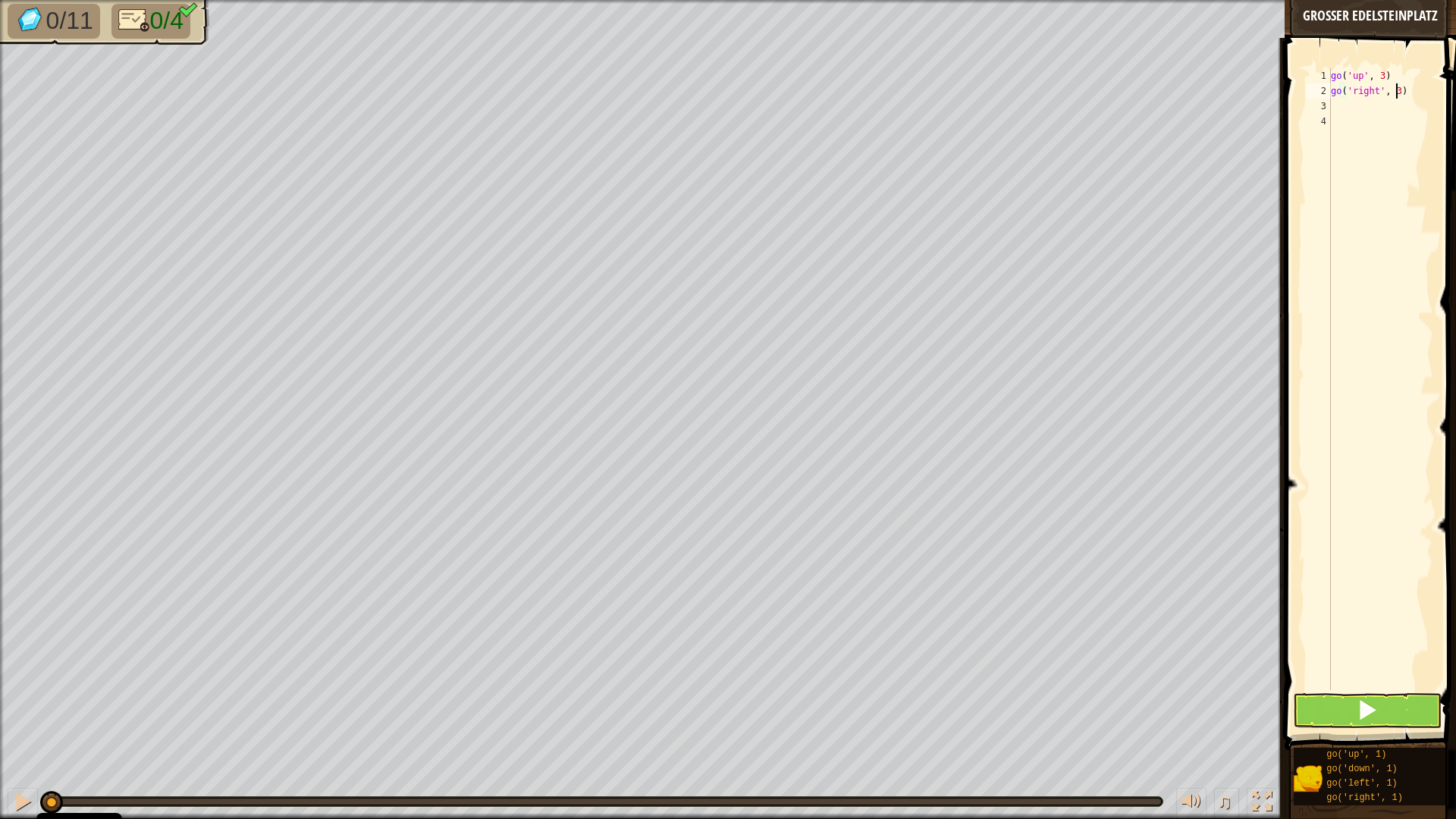
scroll to position [7, 5]
click at [1334, 112] on div "go ( 'up' , 3 ) go ( 'right' , 3 )" at bounding box center [1380, 394] width 106 height 652
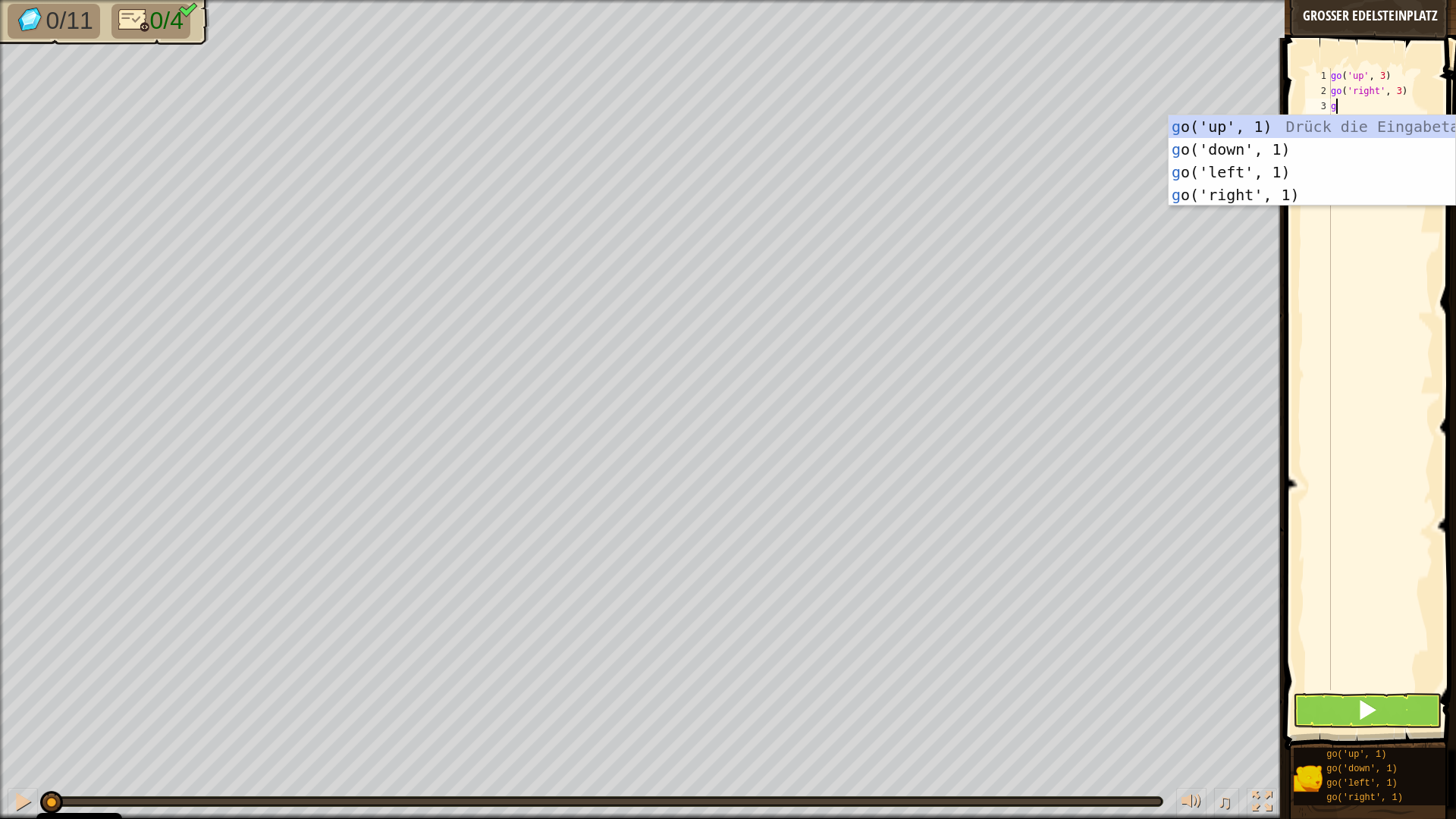
type textarea "go"
click at [1245, 144] on div "go ('up', 1) Drück die Eingabetaste go ('down', 1) Drück die Eingabetaste go ('…" at bounding box center [1311, 184] width 287 height 136
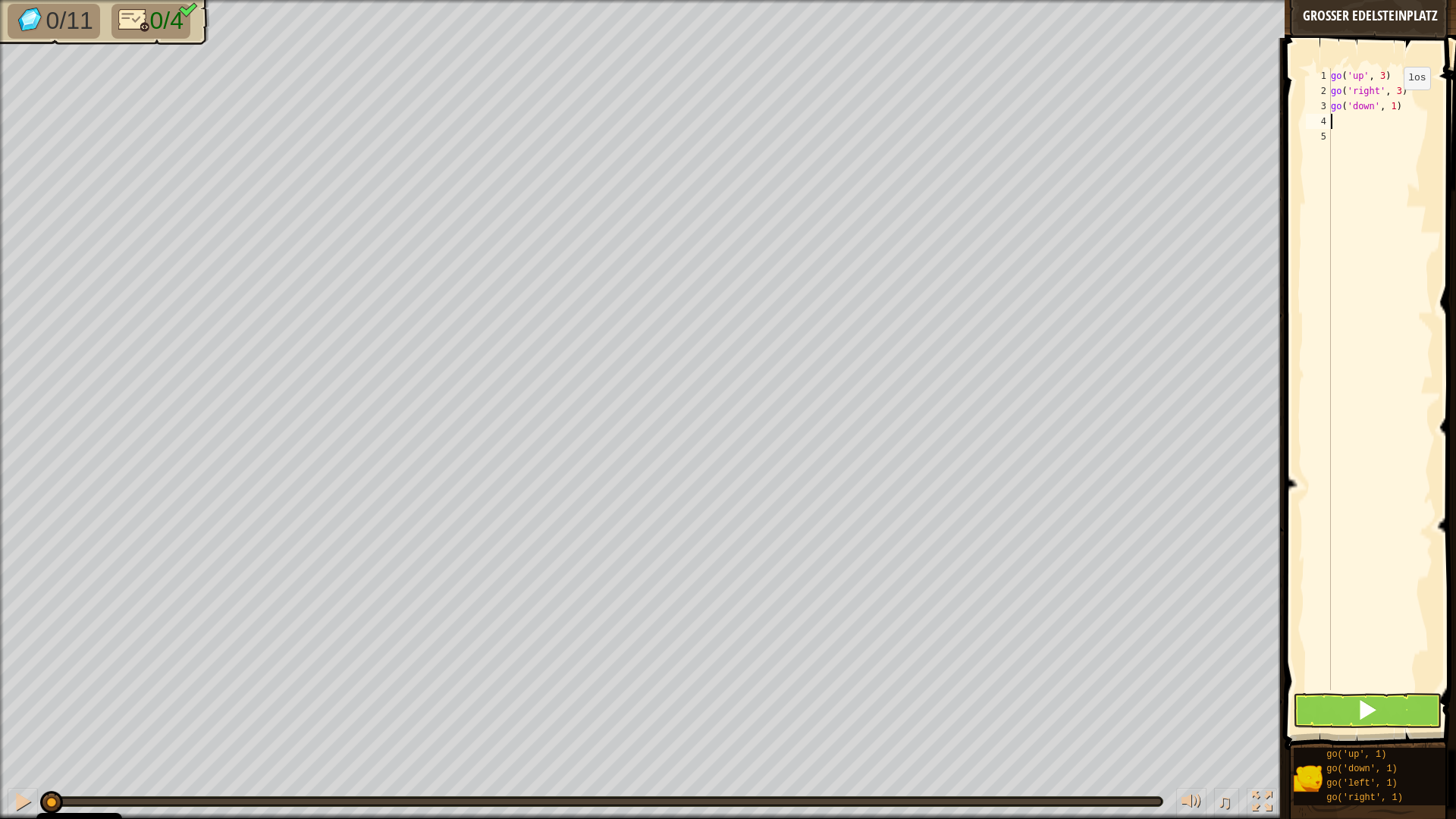
click at [1390, 104] on div "go ( 'up' , 3 ) go ( 'right' , 3 ) go ( 'down' , 1 )" at bounding box center [1380, 394] width 106 height 652
type textarea "go('down', 3)"
click at [1335, 120] on div "go ( 'up' , 3 ) go ( 'right' , 3 ) go ( 'down' , 3 )" at bounding box center [1380, 394] width 106 height 652
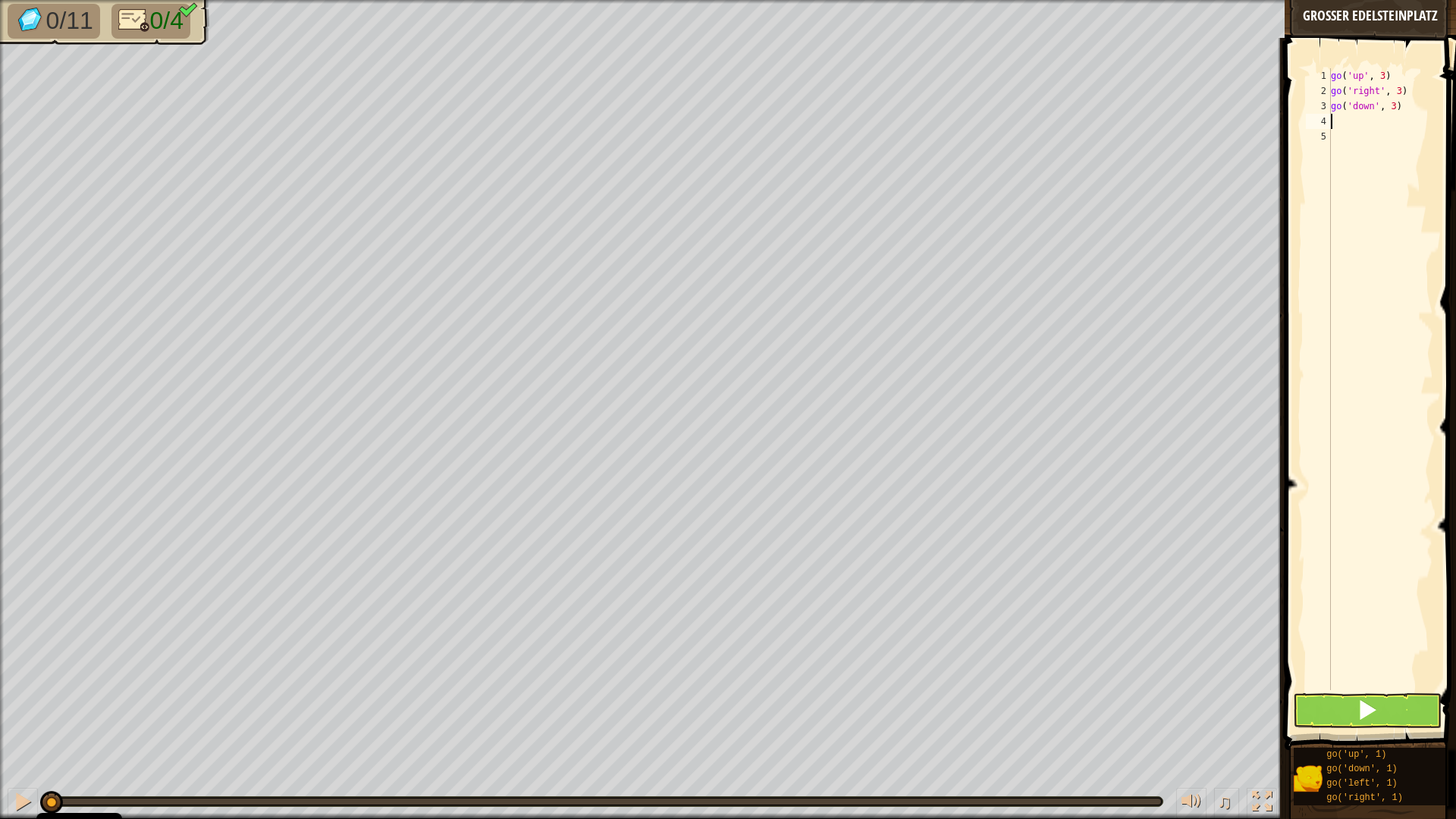
type textarea "g"
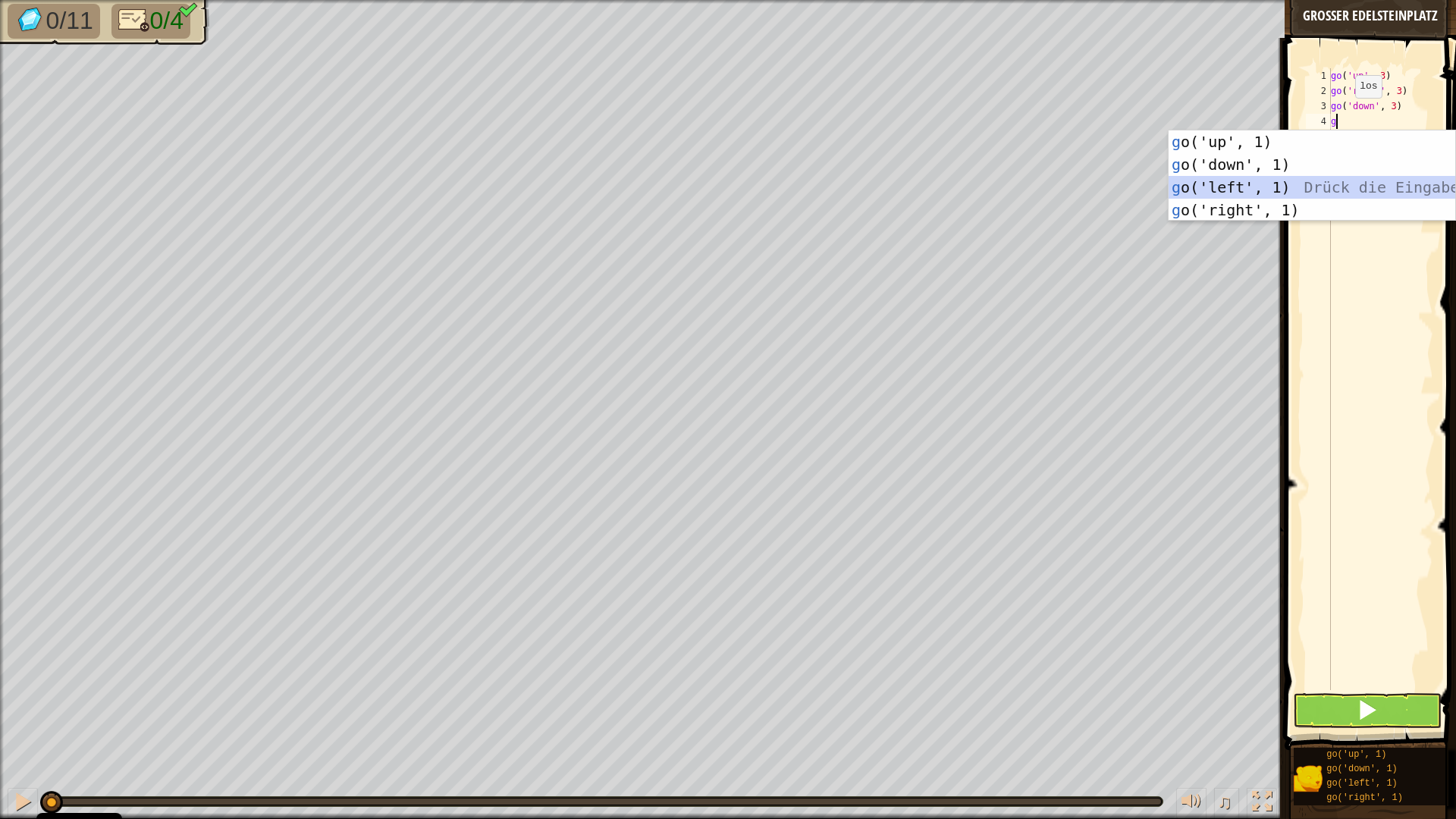
click at [1246, 190] on div "g o('up', 1) Drück die Eingabetaste g o('down', 1) Drück die Eingabetaste g o('…" at bounding box center [1311, 199] width 287 height 136
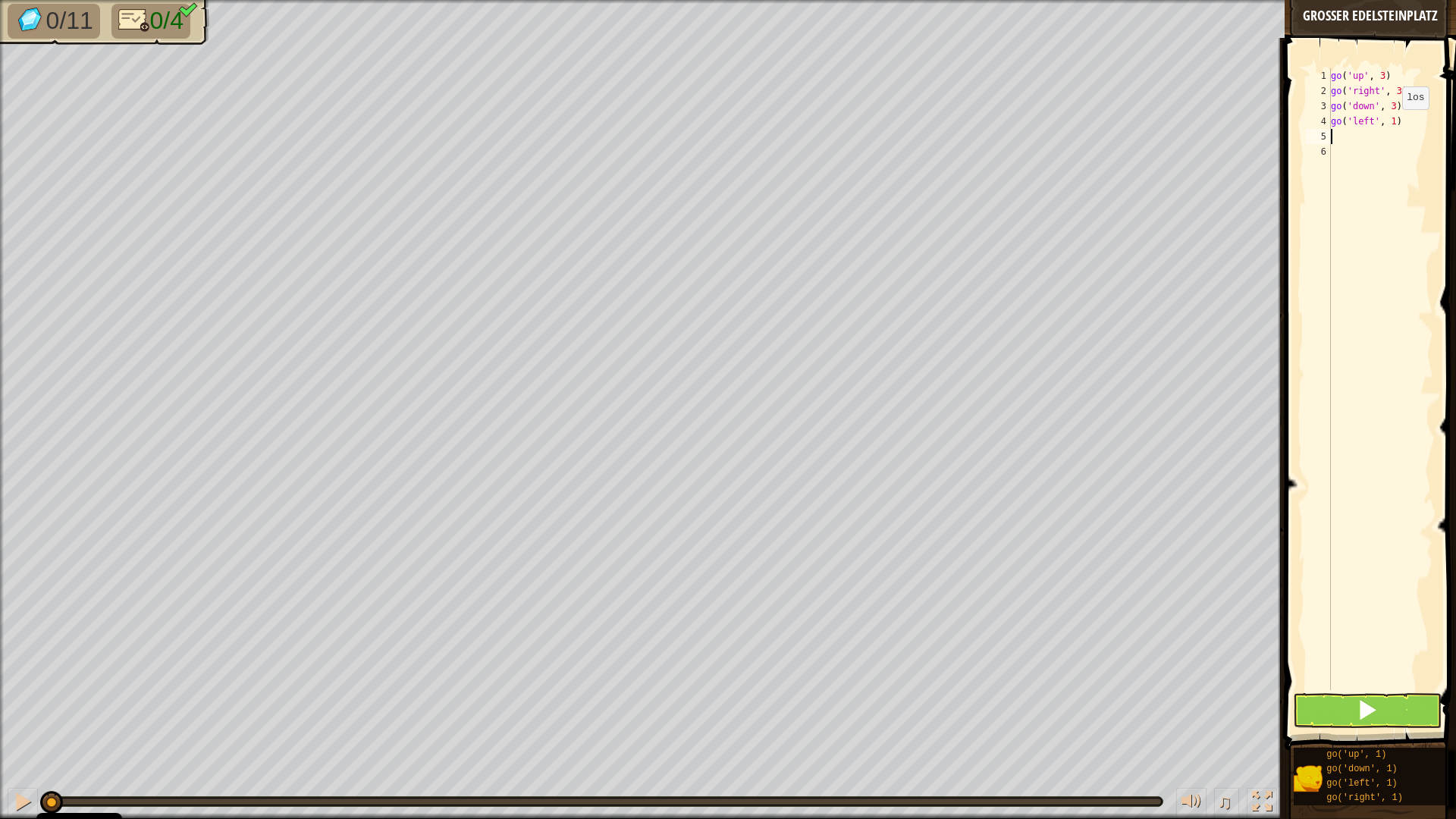
click at [1389, 125] on div "go ( 'up' , 3 ) go ( 'right' , 3 ) go ( 'down' , 3 ) go ( 'left' , 1 )" at bounding box center [1380, 394] width 106 height 652
type textarea "go('left', 2)"
click at [1308, 703] on button at bounding box center [1367, 710] width 148 height 35
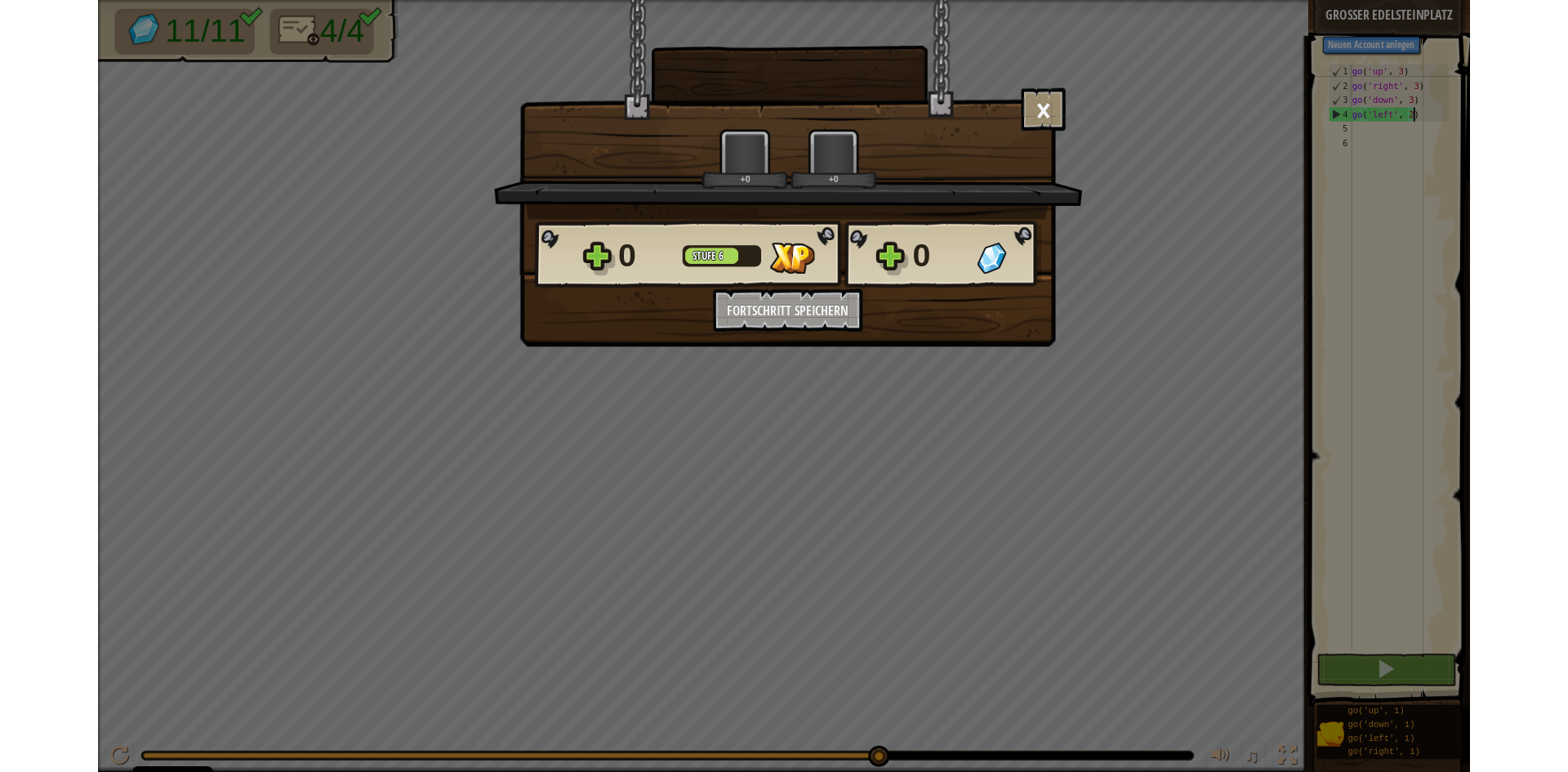
scroll to position [7, 5]
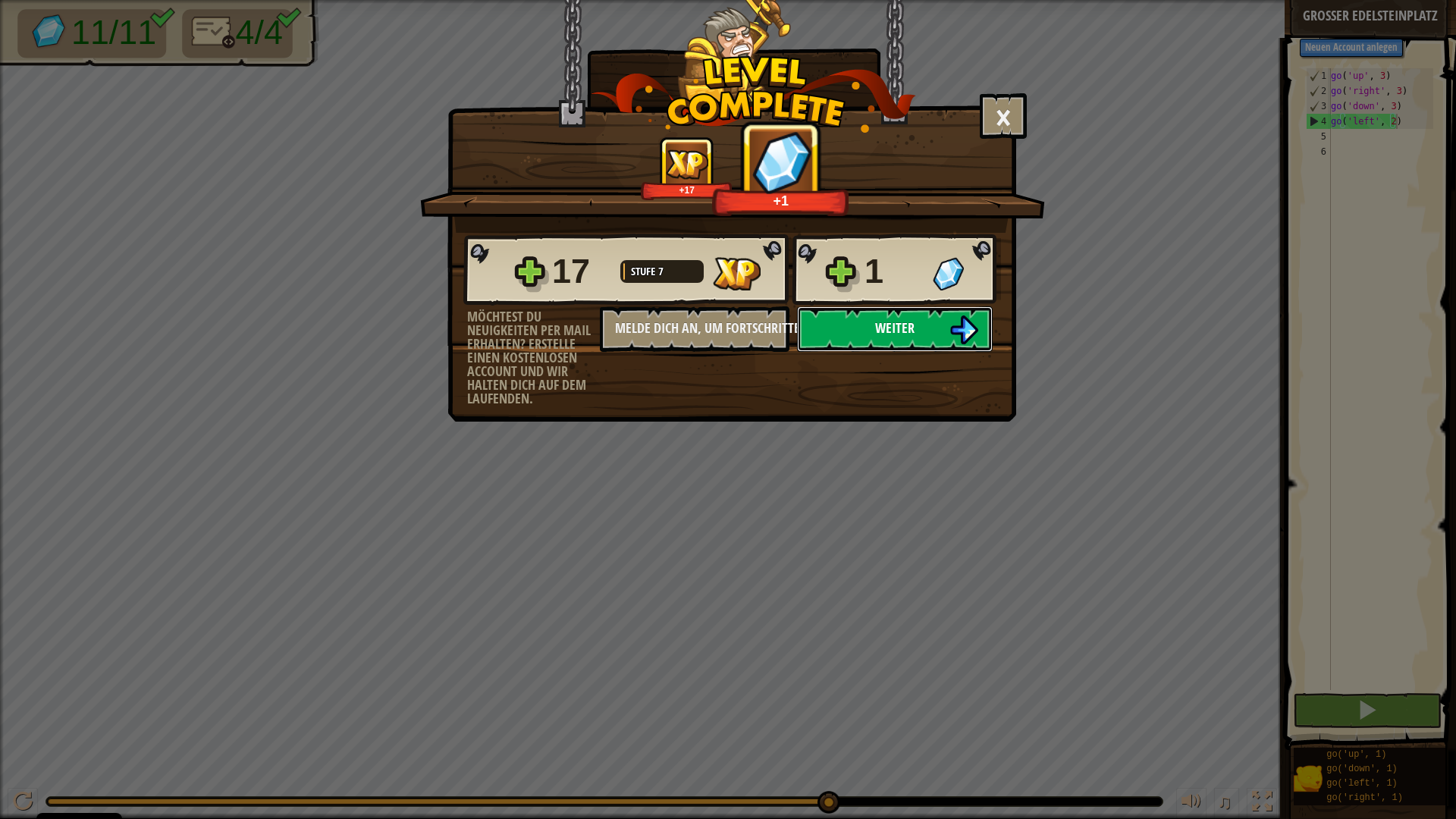
click at [946, 336] on button "Weiter" at bounding box center [895, 329] width 196 height 45
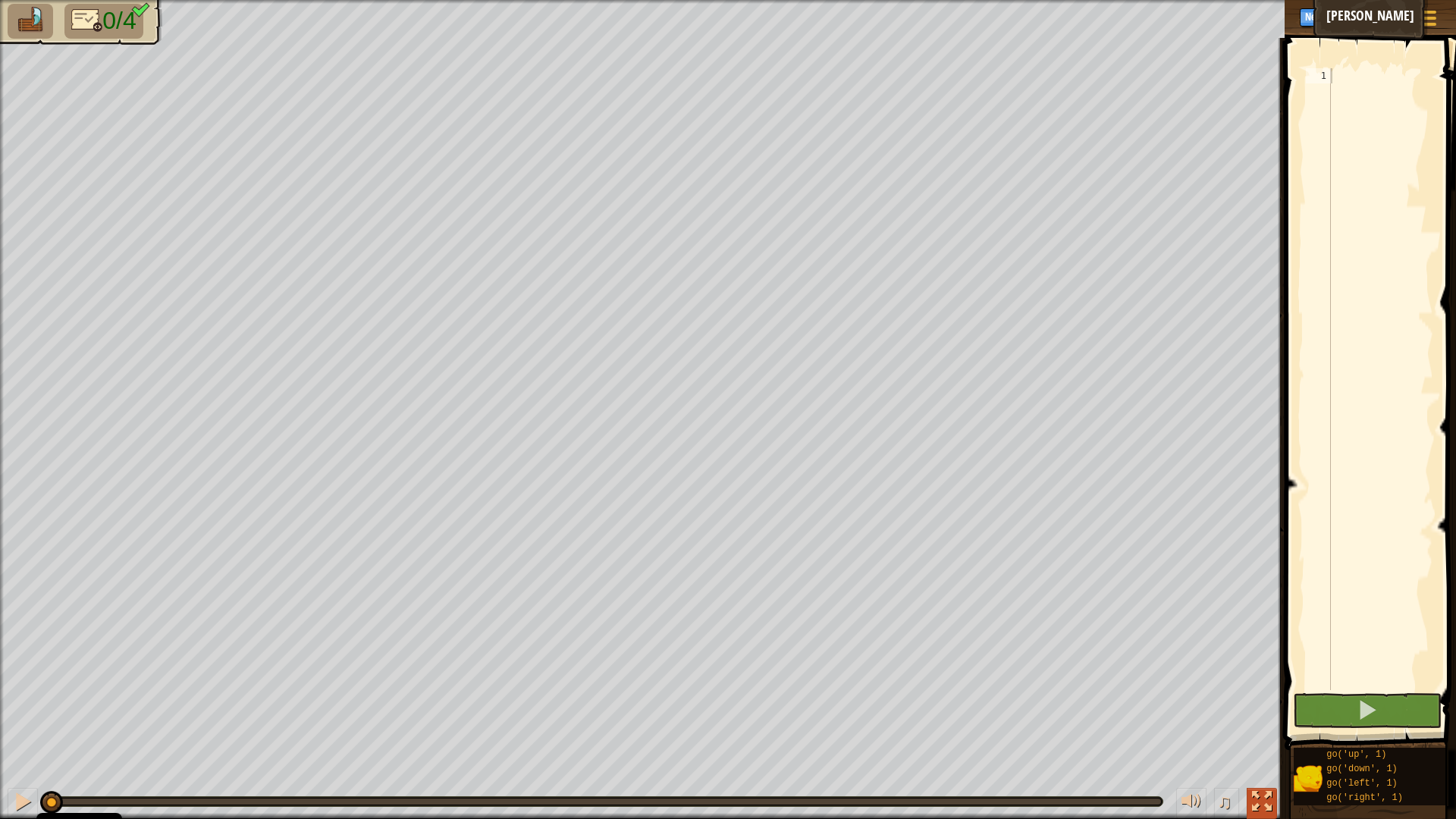
click at [1273, 716] on button at bounding box center [1262, 803] width 31 height 31
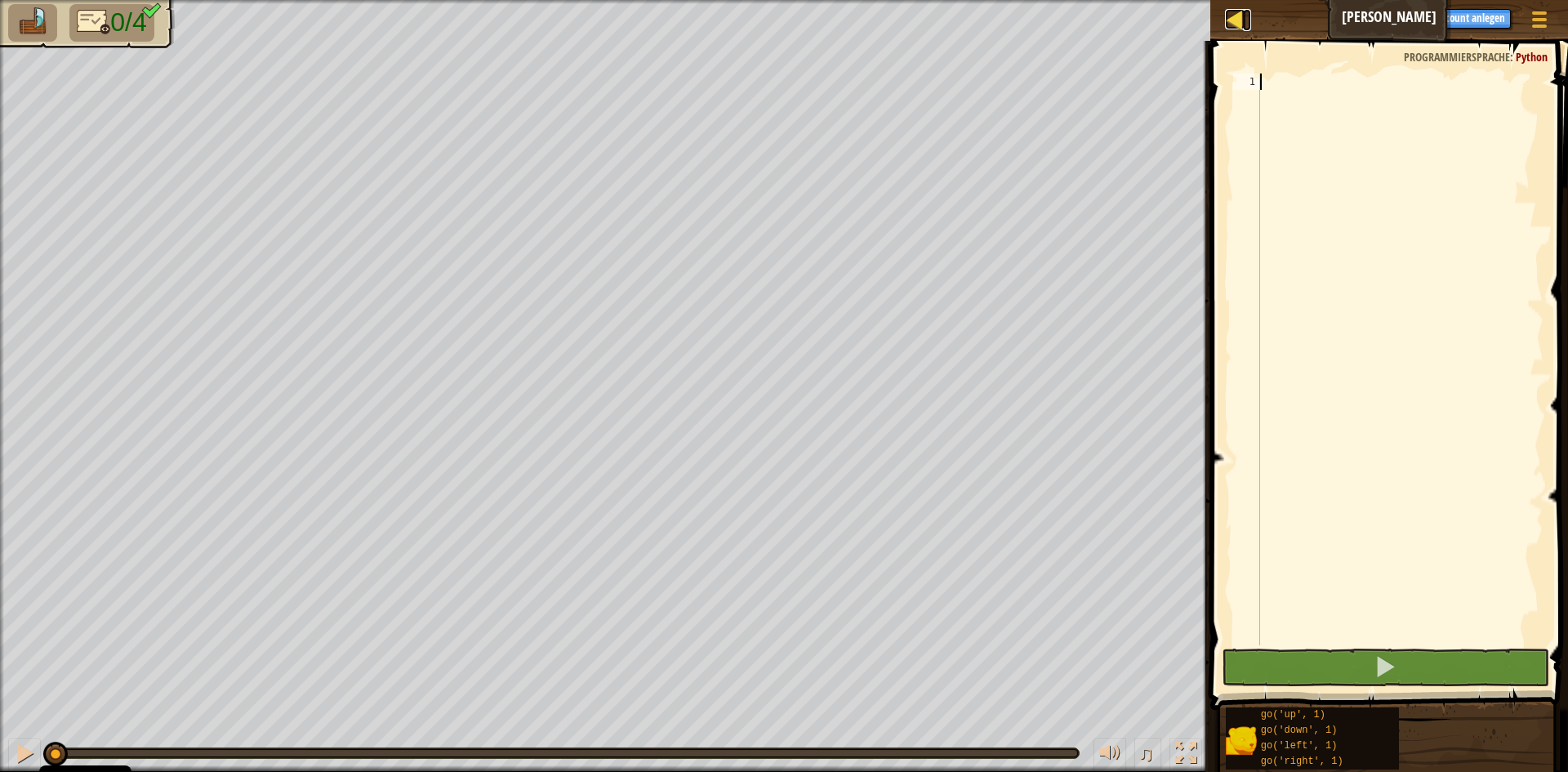
click at [1247, 21] on link "Karte" at bounding box center [1247, 20] width 8 height 22
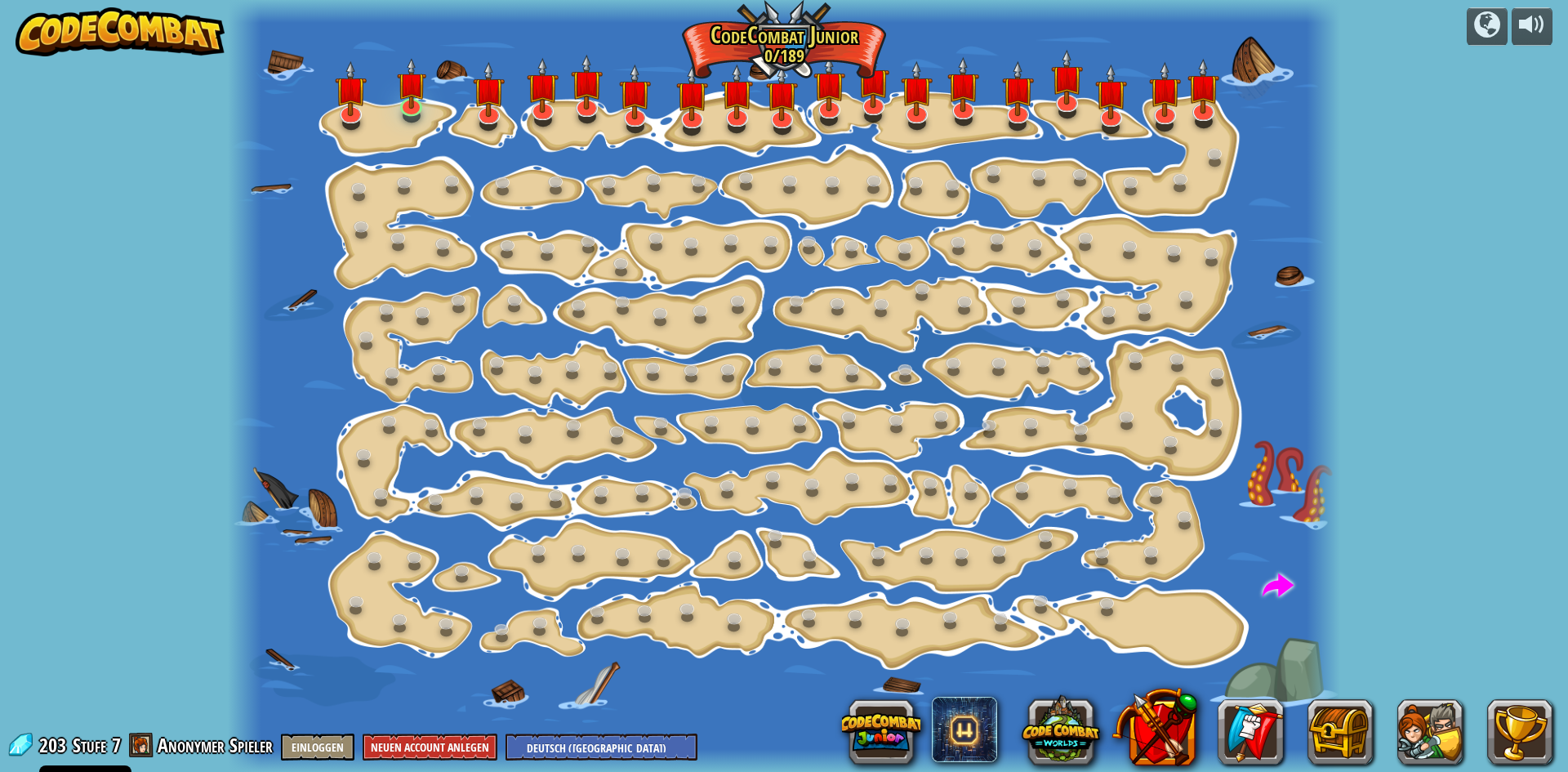
select select "de-DE"
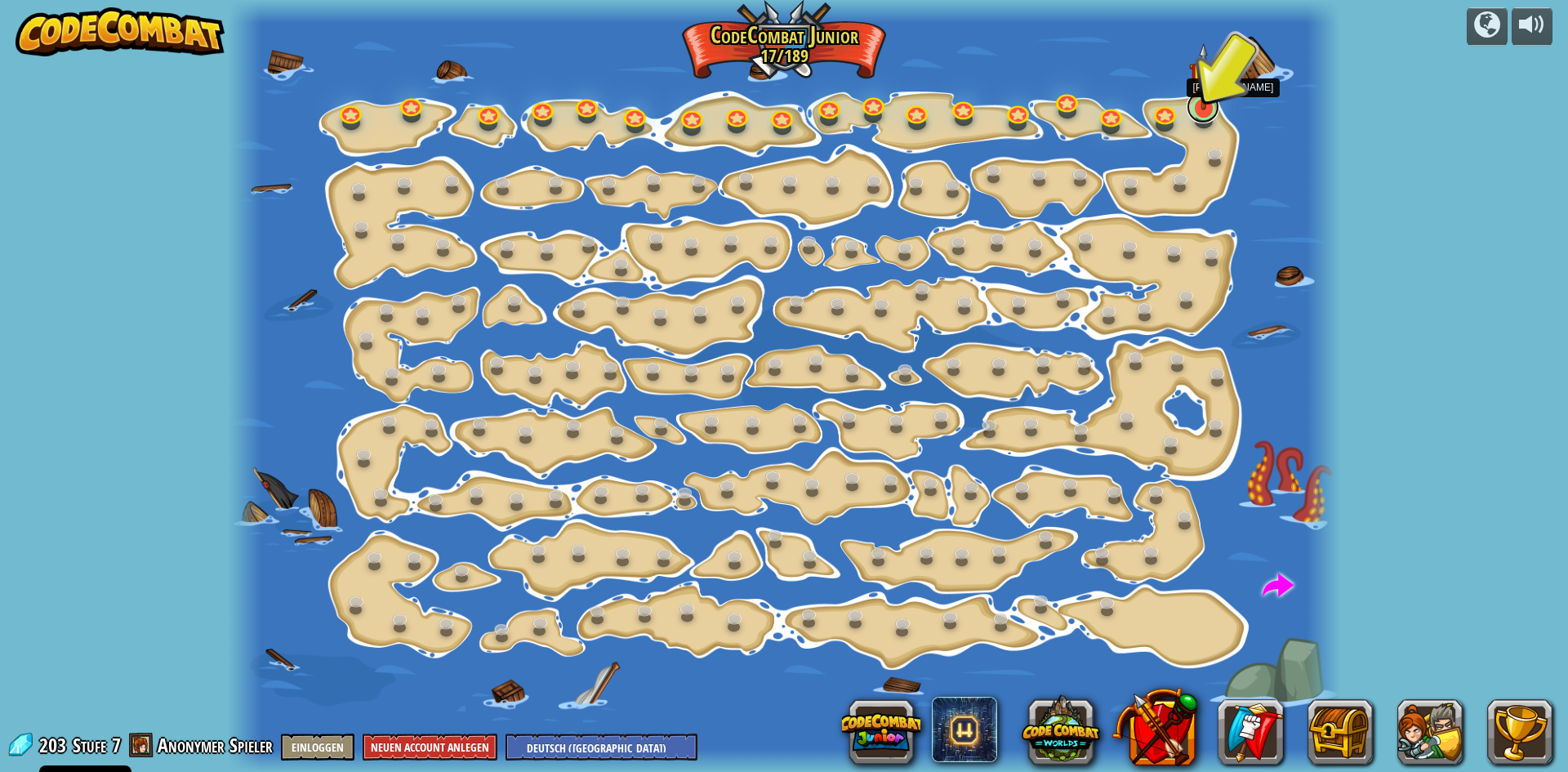
click at [1208, 110] on link at bounding box center [1203, 107] width 33 height 33
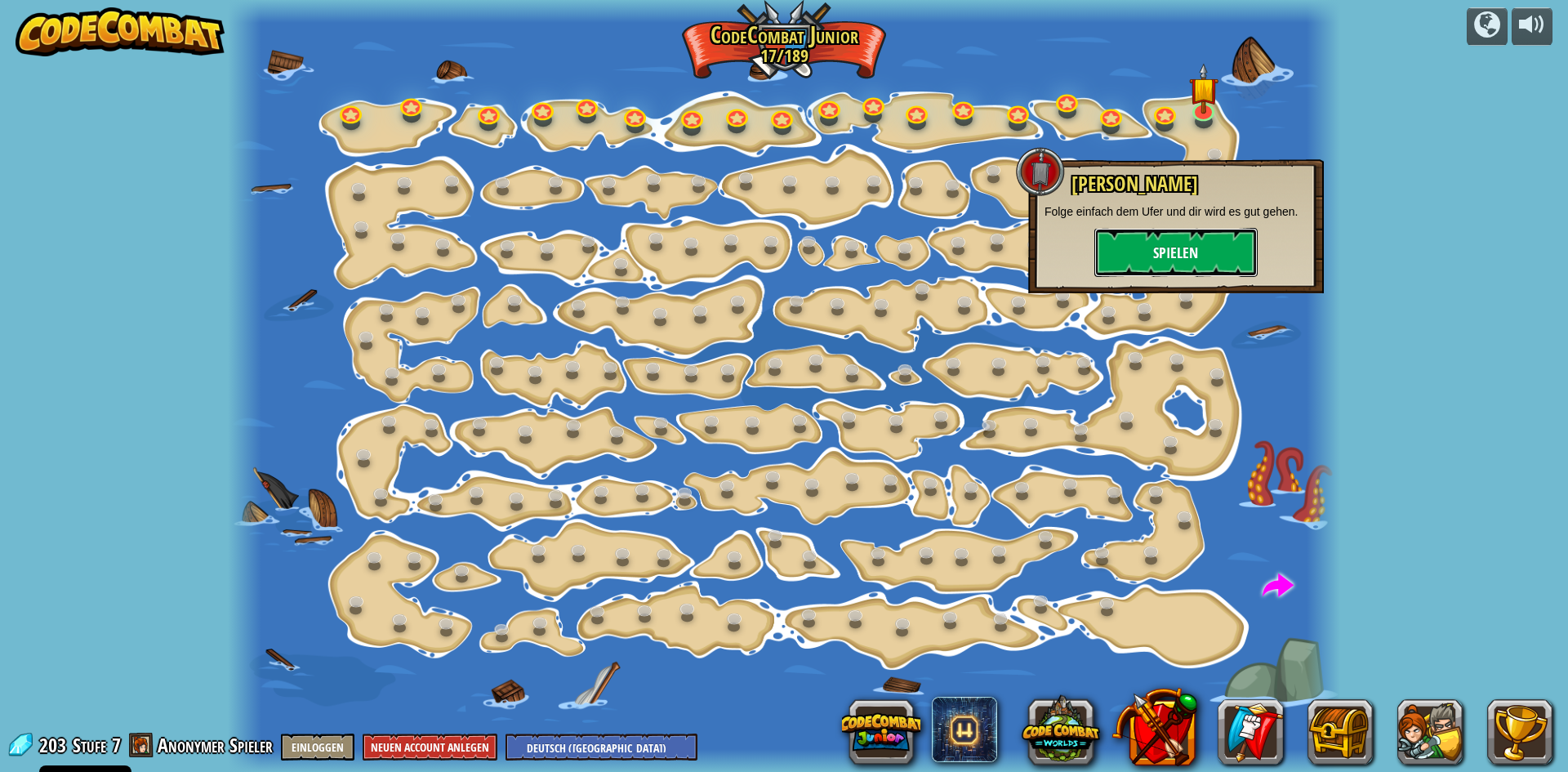
click at [1184, 261] on button "Spielen" at bounding box center [1176, 252] width 163 height 49
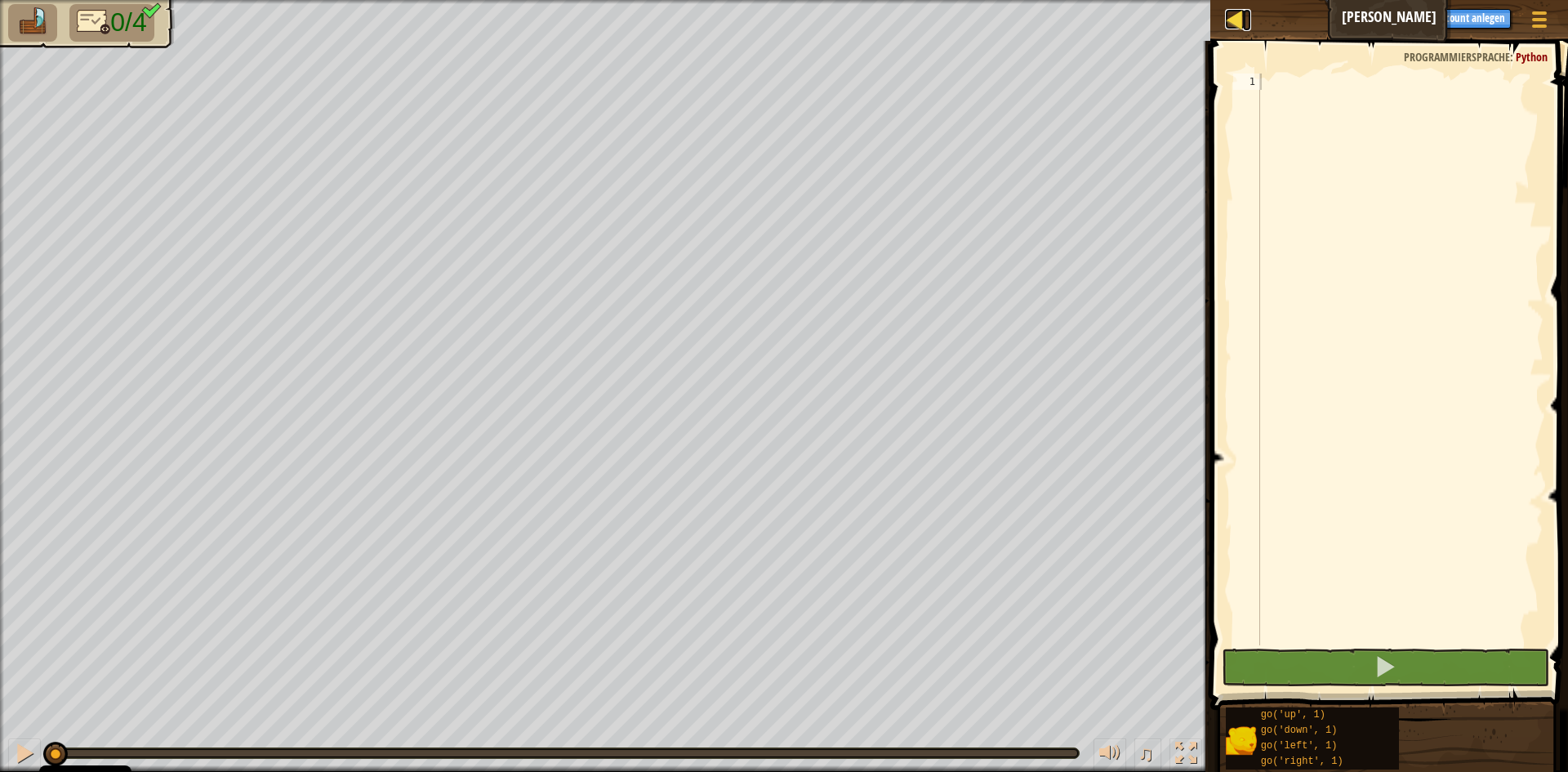
click at [1232, 28] on div at bounding box center [1234, 19] width 21 height 21
select select "de-DE"
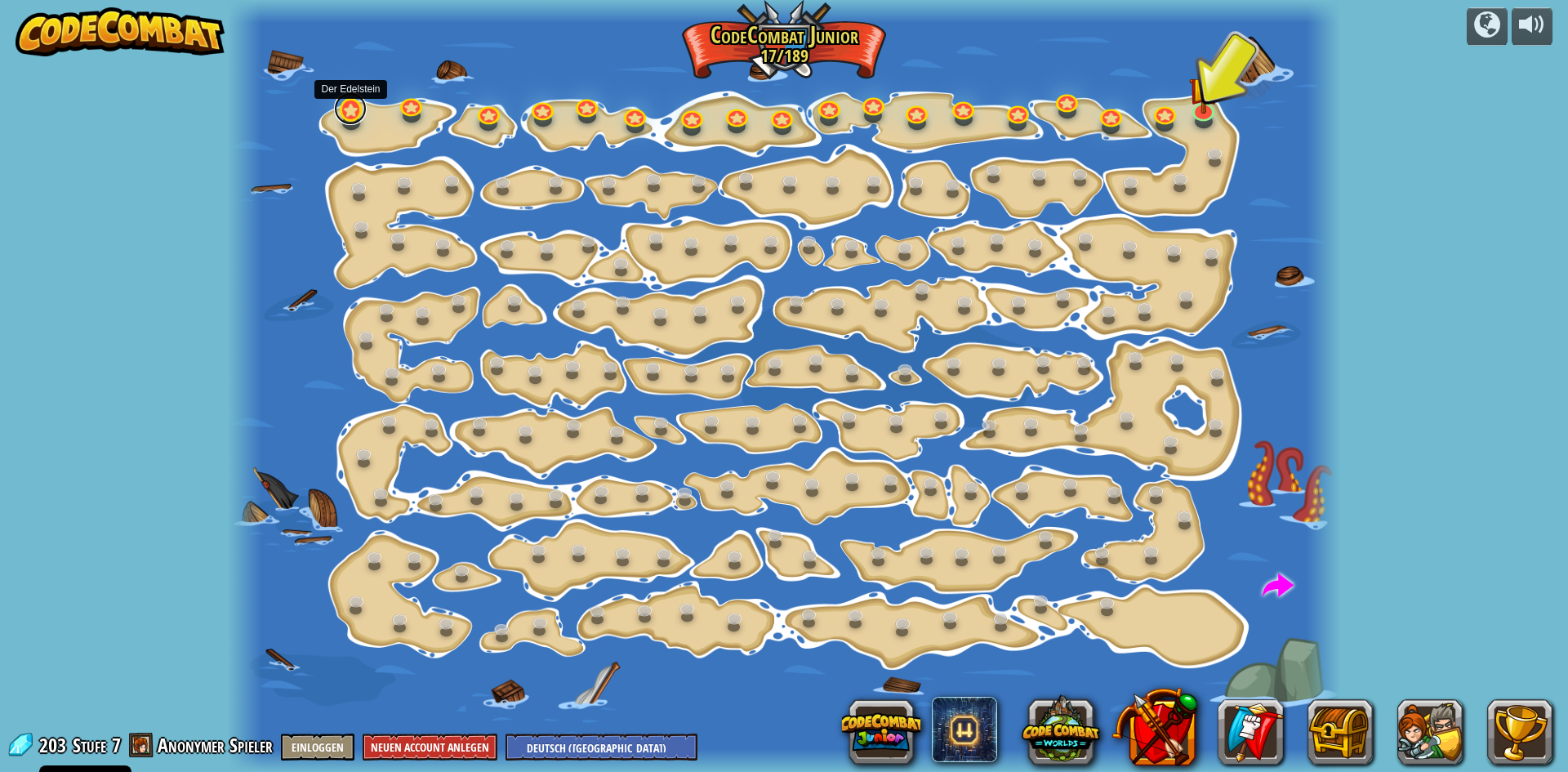
click at [356, 118] on link at bounding box center [351, 109] width 33 height 33
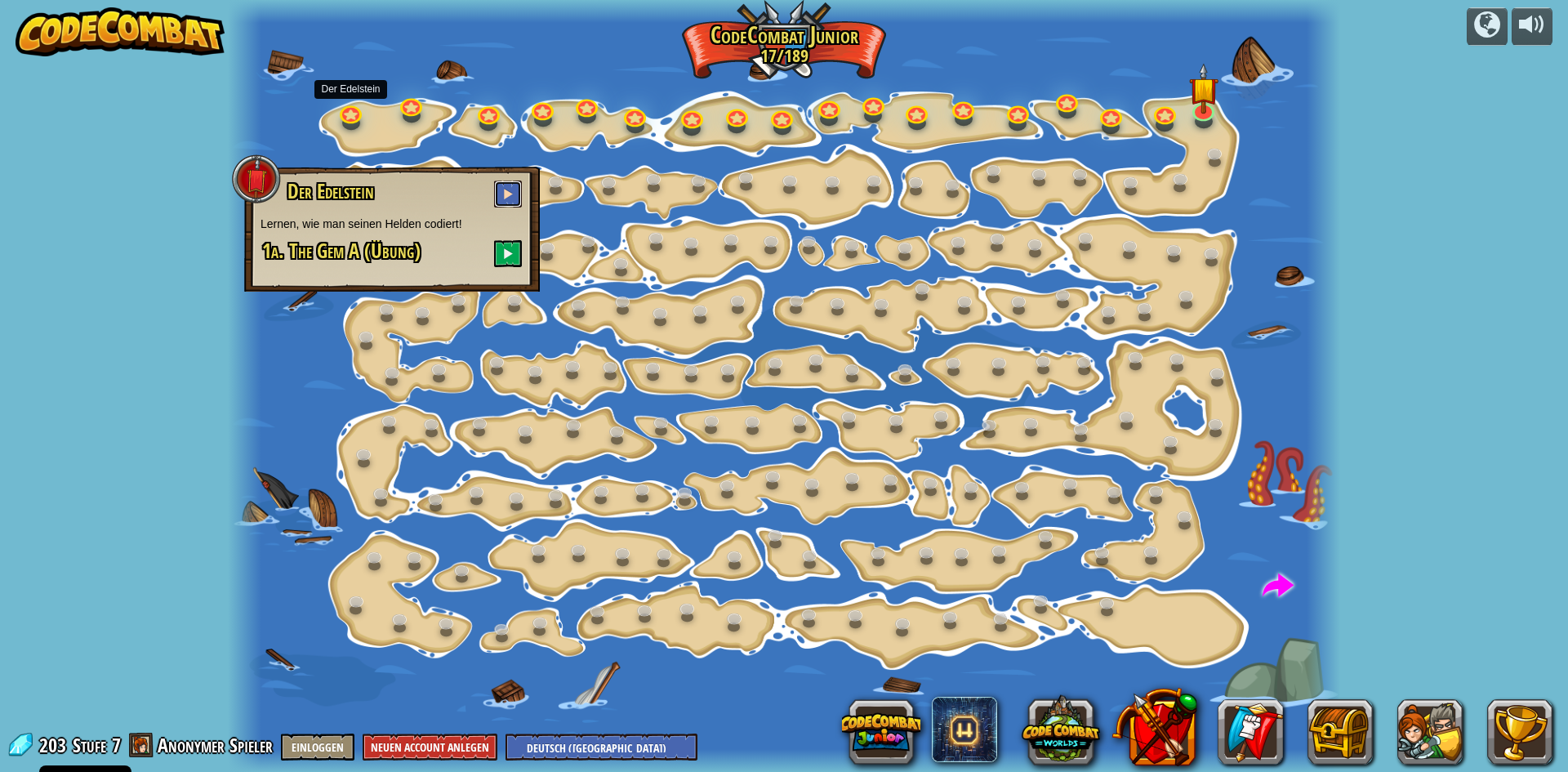
click at [501, 201] on button at bounding box center [508, 194] width 28 height 27
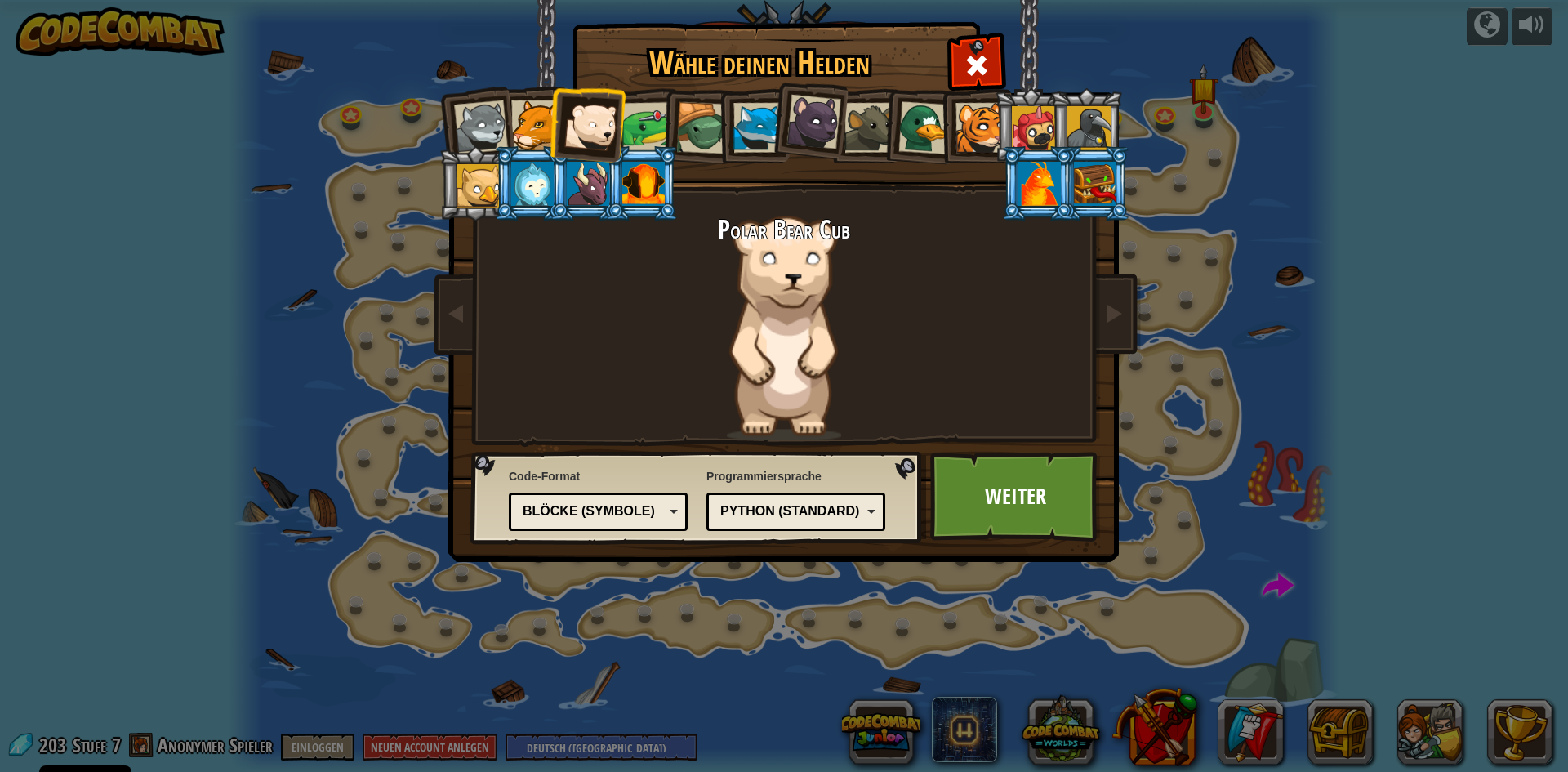
click at [670, 513] on div "Blöcke (Symbole)" at bounding box center [598, 512] width 157 height 26
click at [849, 133] on div at bounding box center [869, 128] width 49 height 49
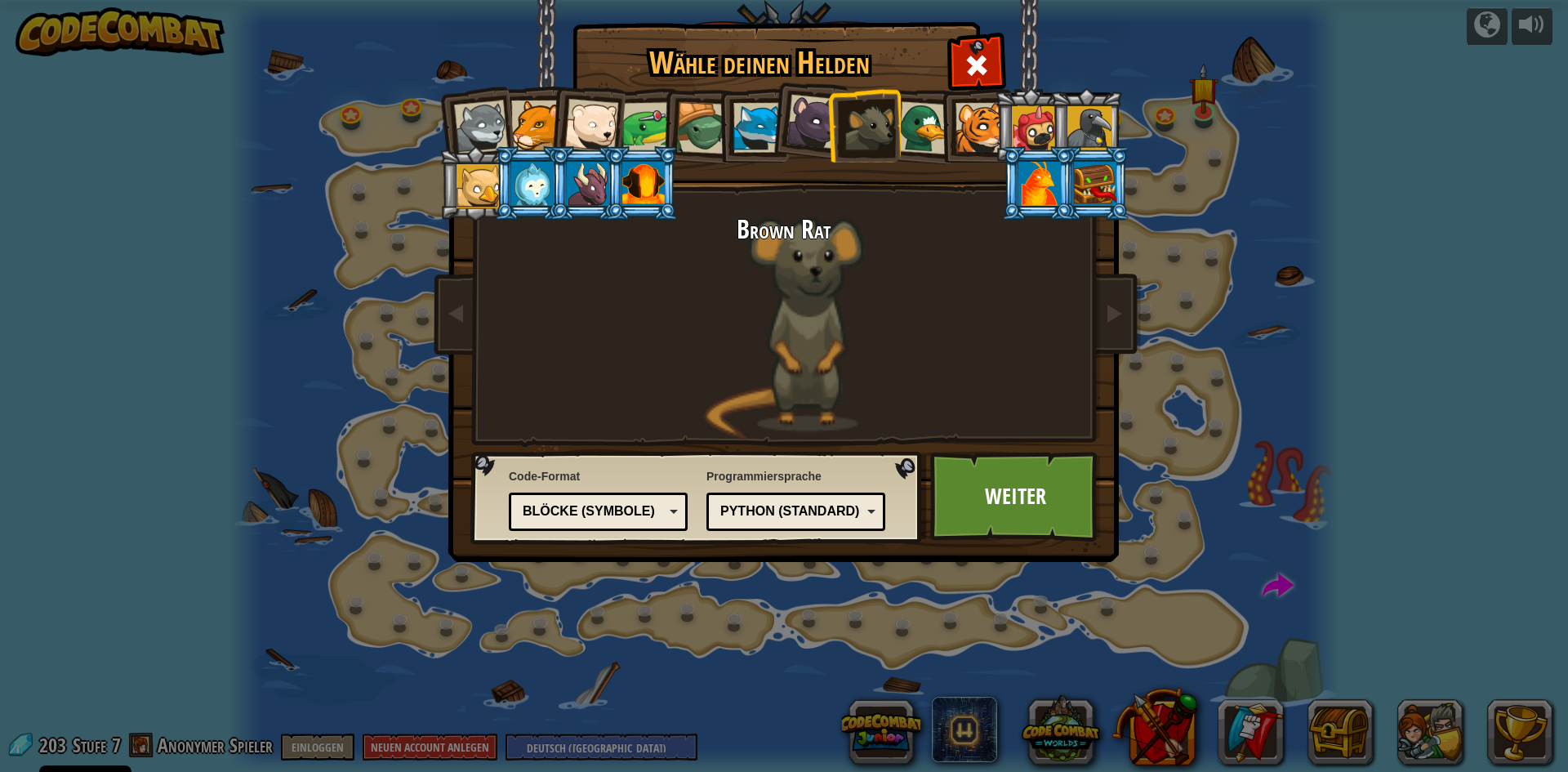
click at [927, 116] on div at bounding box center [925, 128] width 53 height 53
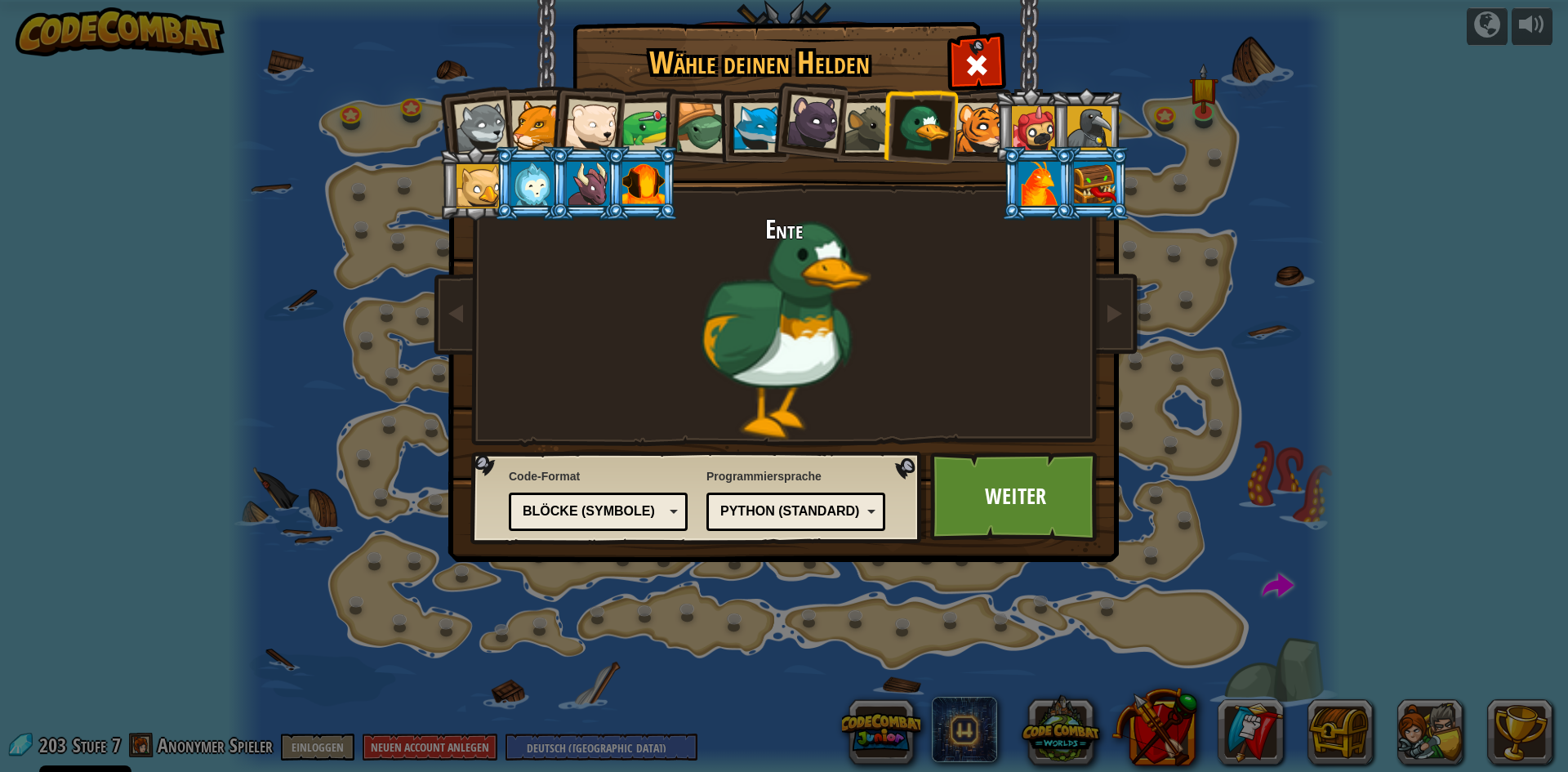
click at [974, 124] on div at bounding box center [980, 128] width 49 height 49
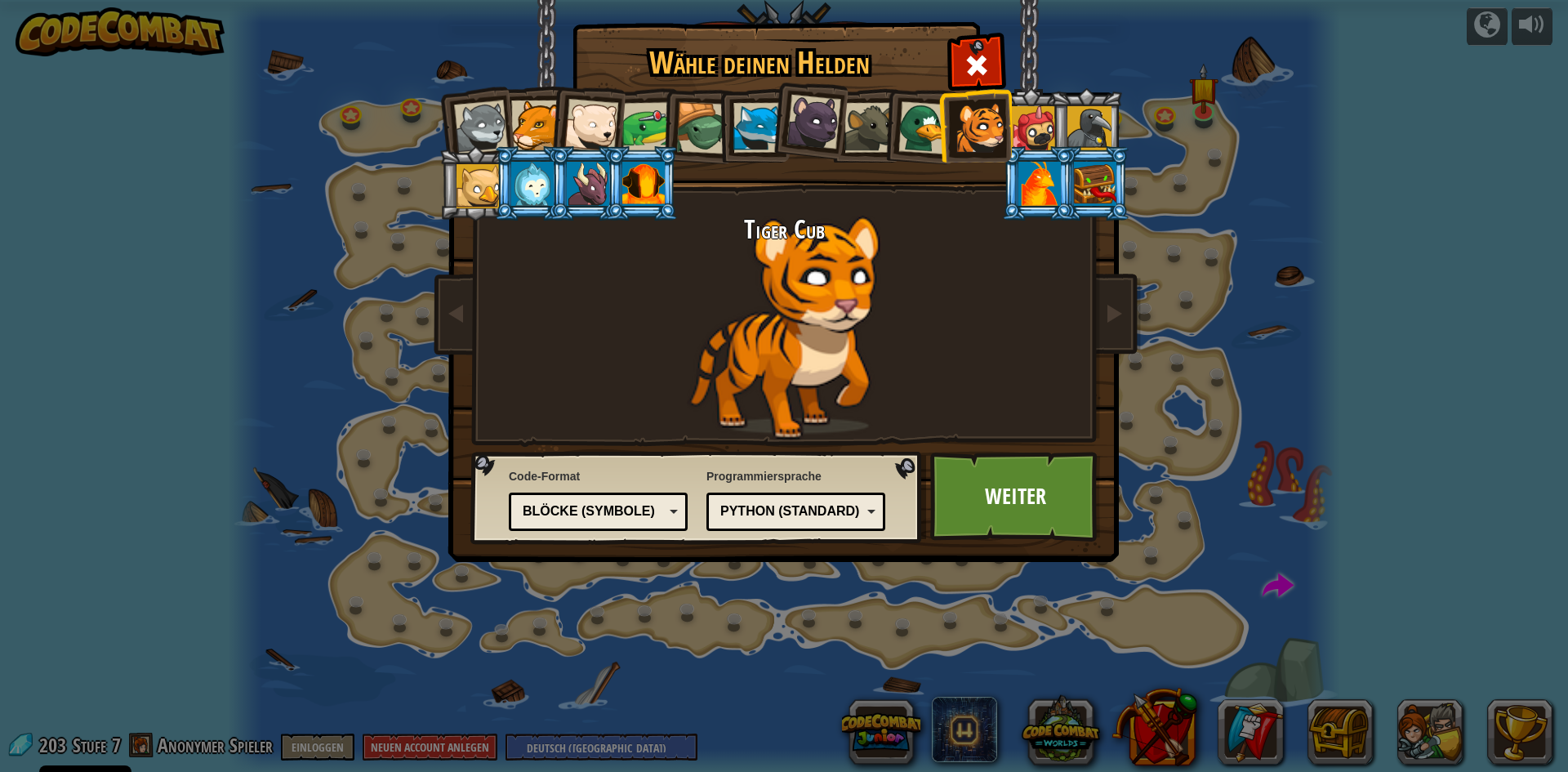
click at [721, 122] on li at bounding box center [753, 125] width 73 height 74
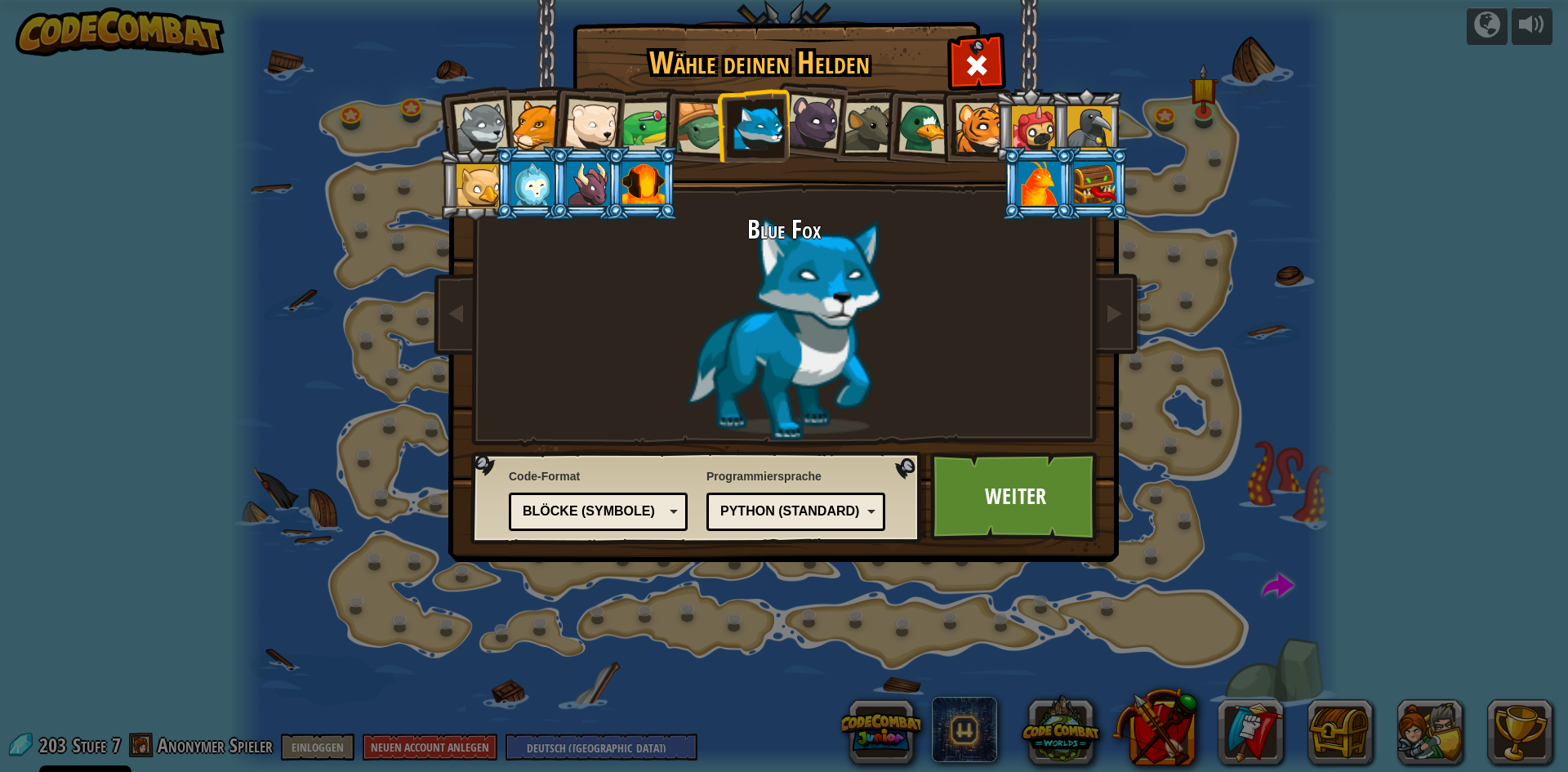
click at [702, 127] on div at bounding box center [702, 128] width 52 height 52
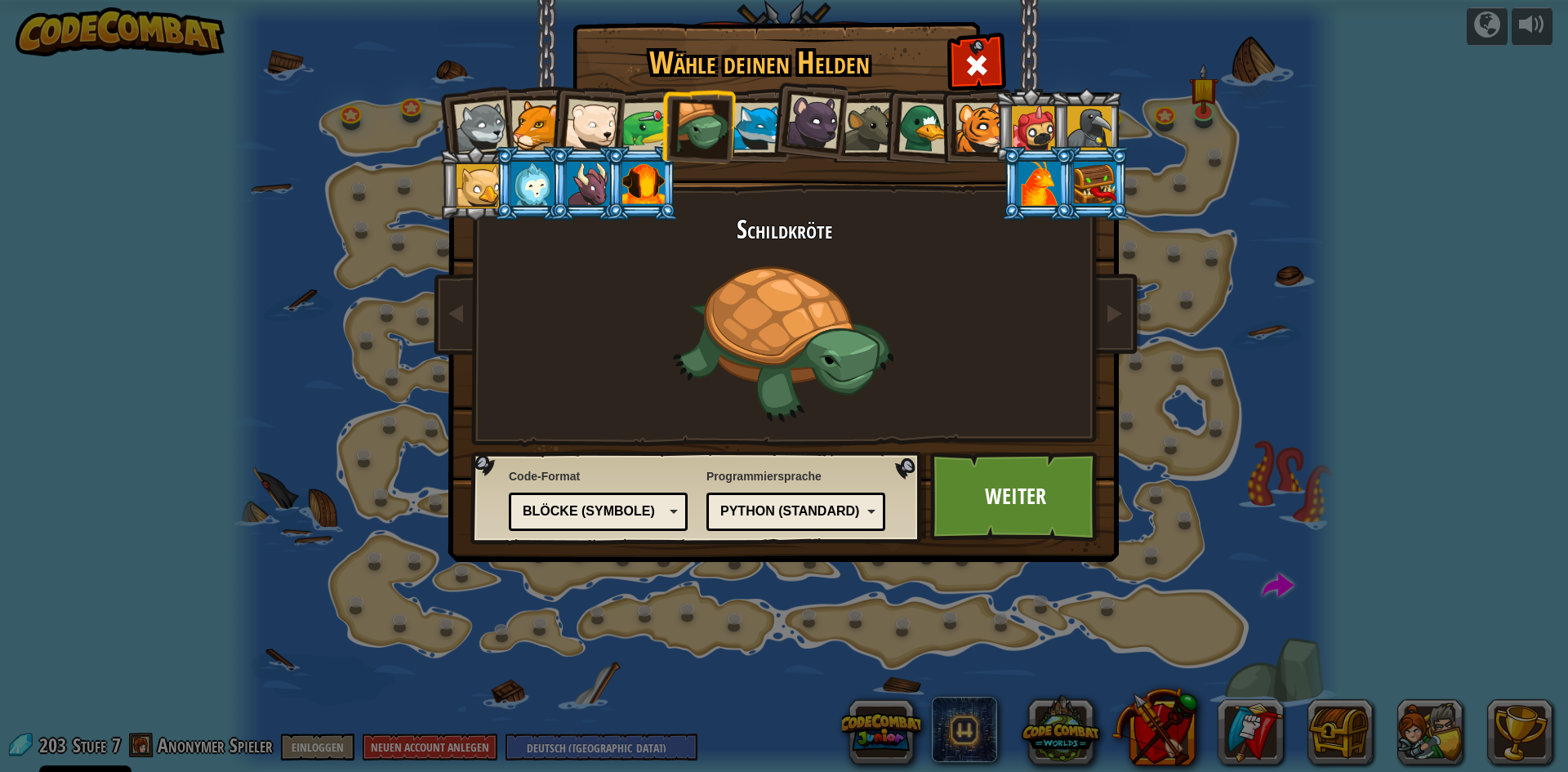
click at [861, 138] on div at bounding box center [869, 128] width 49 height 49
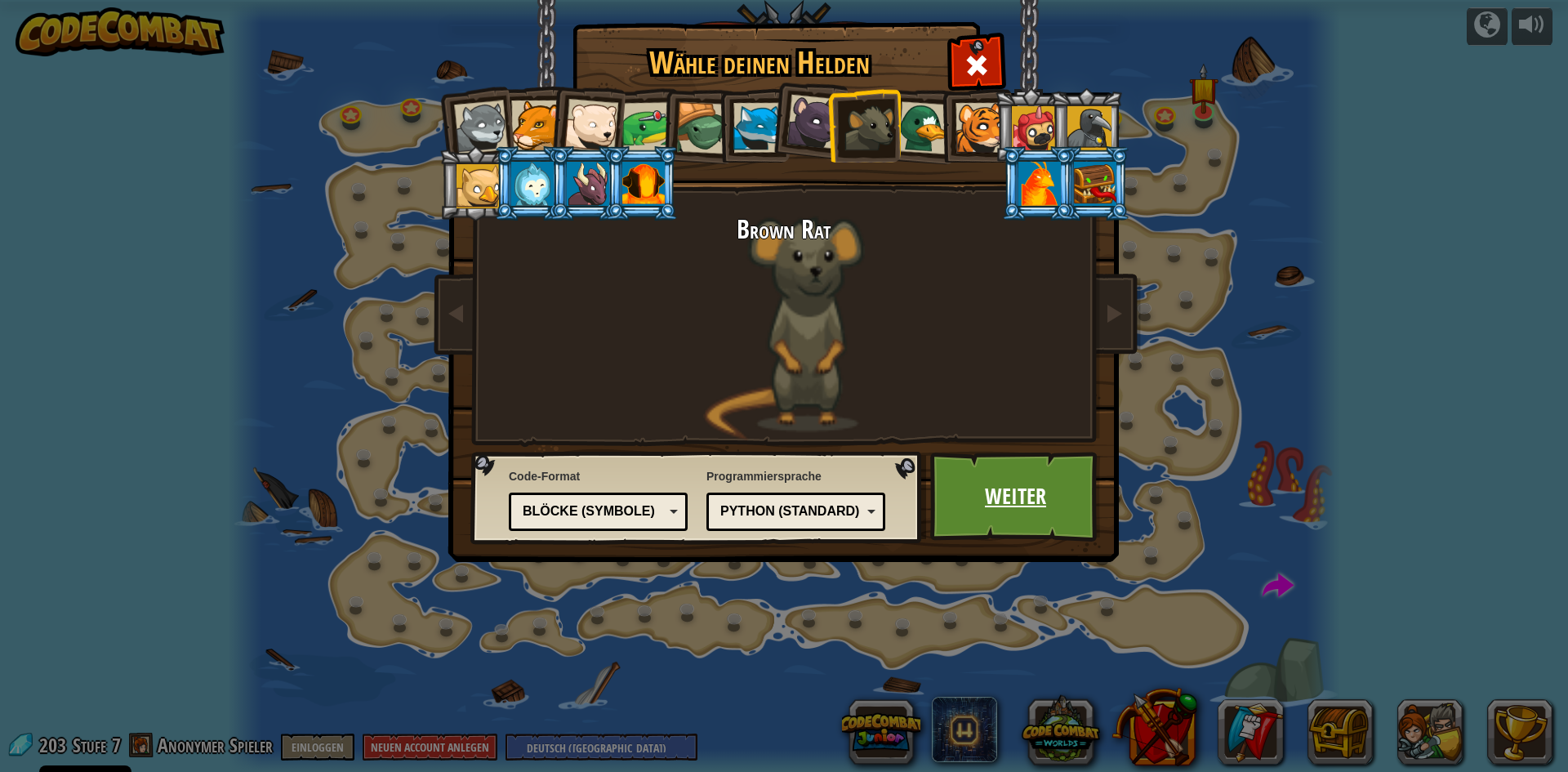
click at [1021, 515] on link "Weiter" at bounding box center [1015, 496] width 170 height 90
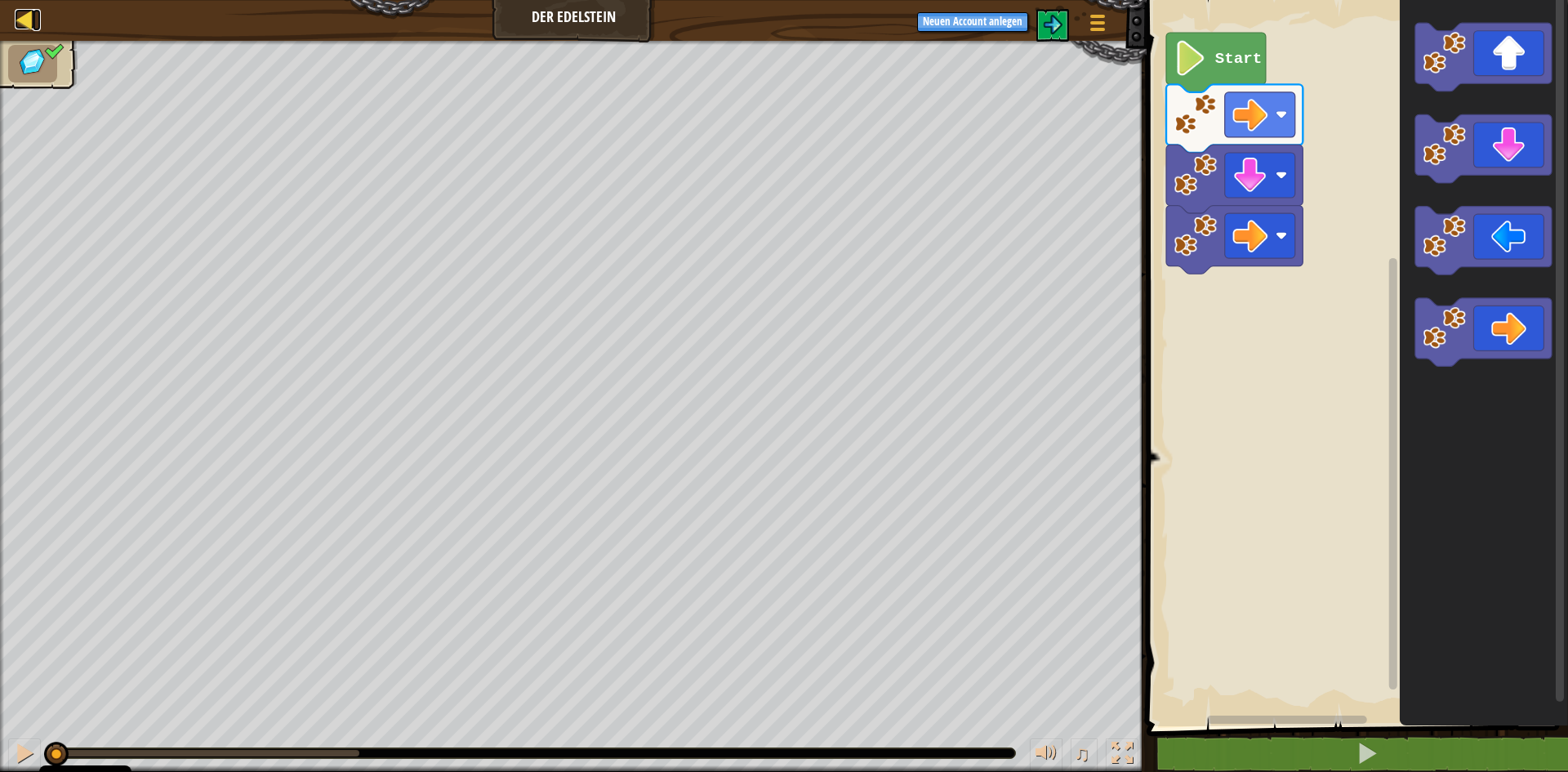
click at [25, 15] on div at bounding box center [25, 19] width 21 height 21
select select "de-DE"
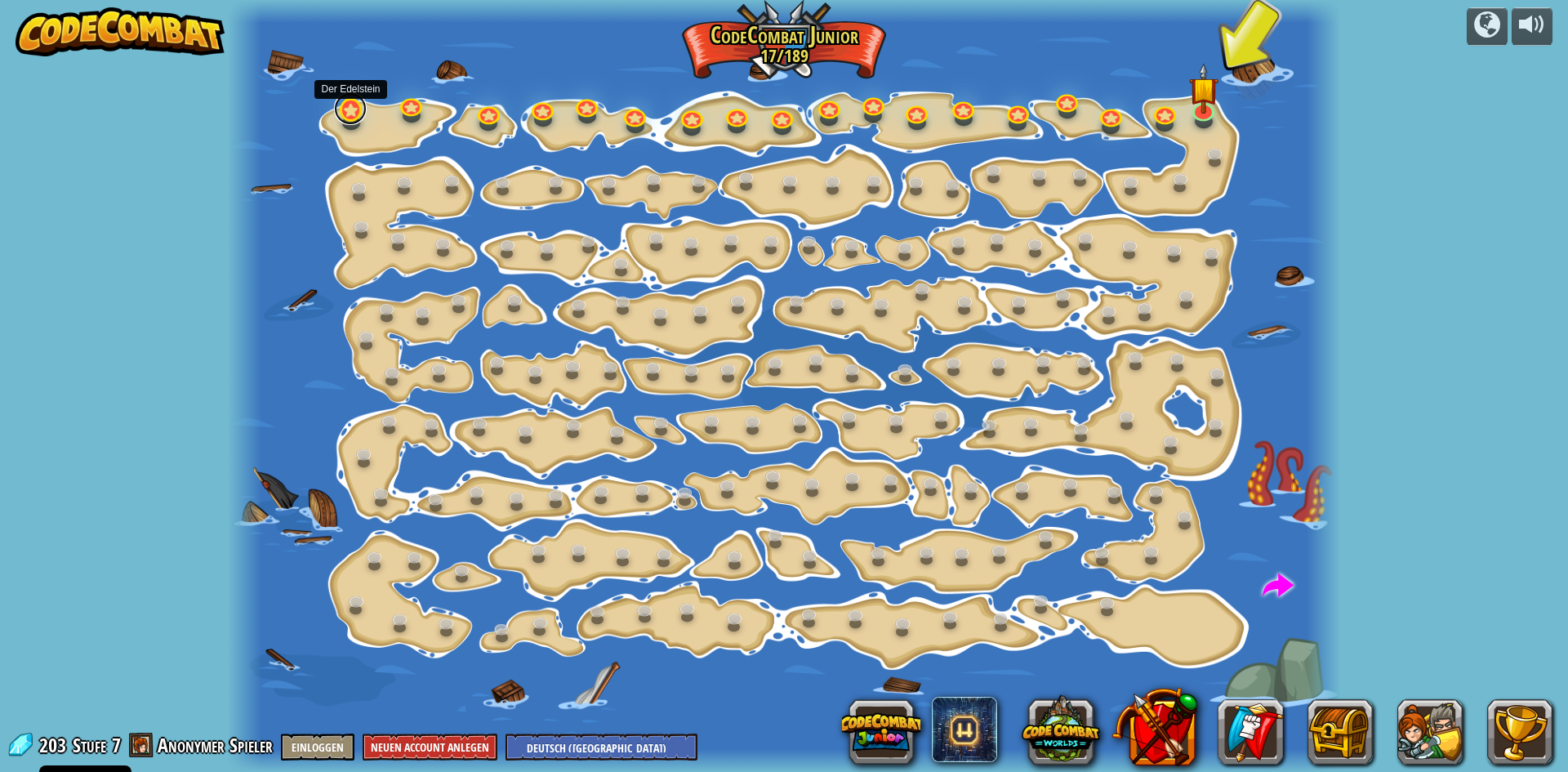
click at [352, 116] on link at bounding box center [351, 109] width 33 height 33
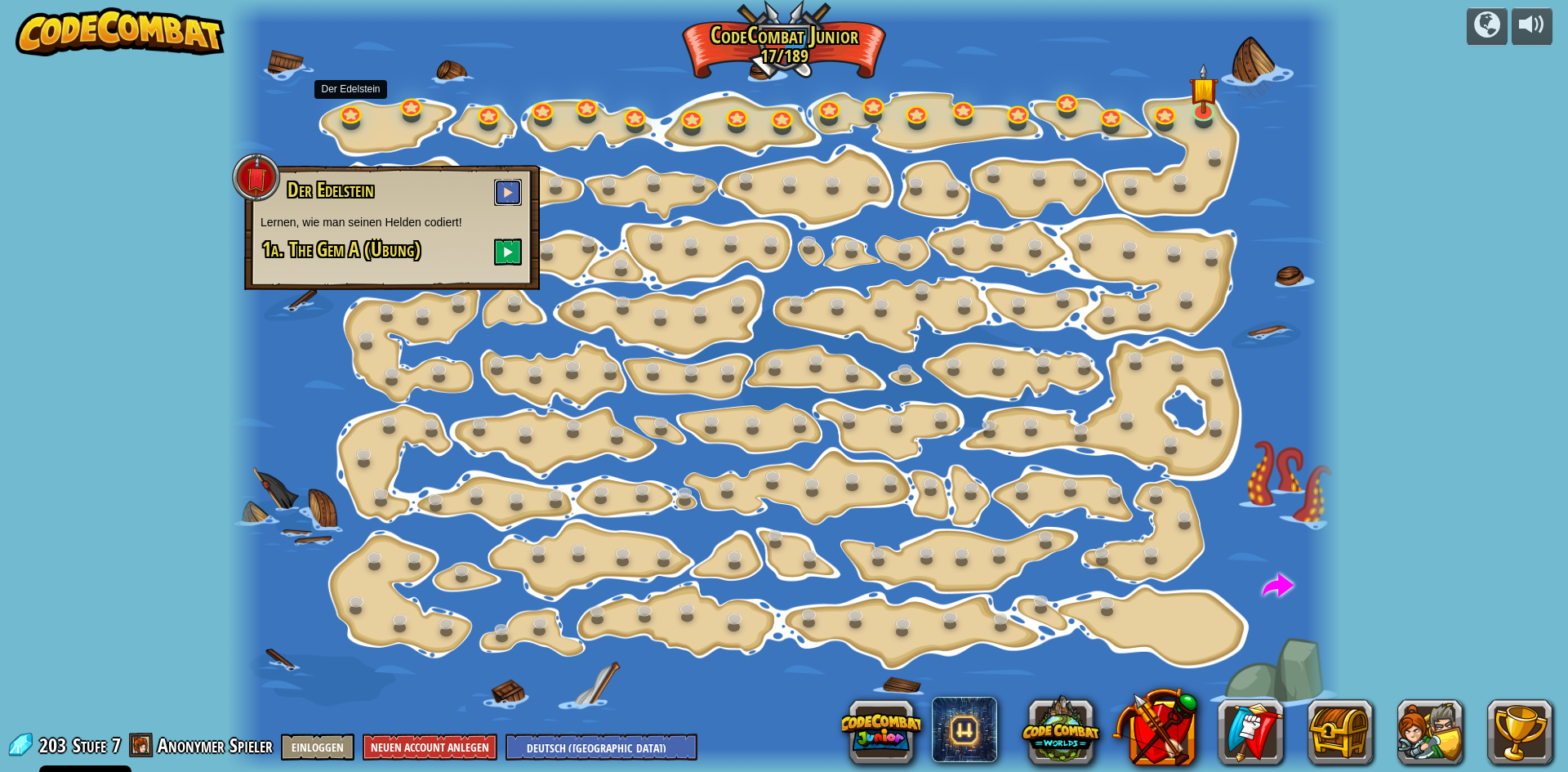
click at [508, 194] on span at bounding box center [508, 192] width 12 height 12
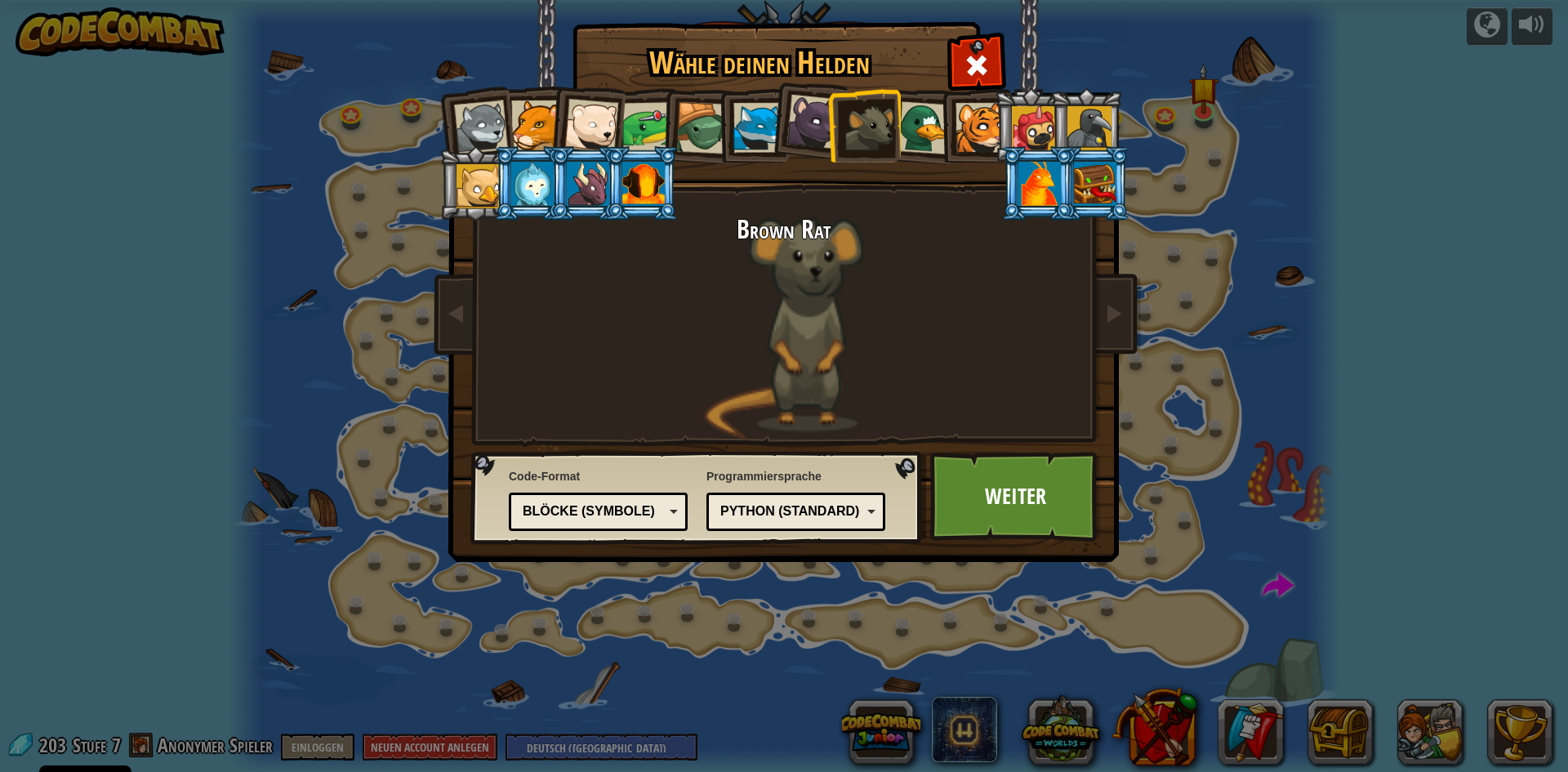
click at [680, 508] on div "Textcode Blöcke und Code Blöcke Blöcke (Symbole) Blöcke (Symbole)" at bounding box center [598, 512] width 179 height 39
click at [1003, 494] on link "Weiter" at bounding box center [1015, 496] width 170 height 90
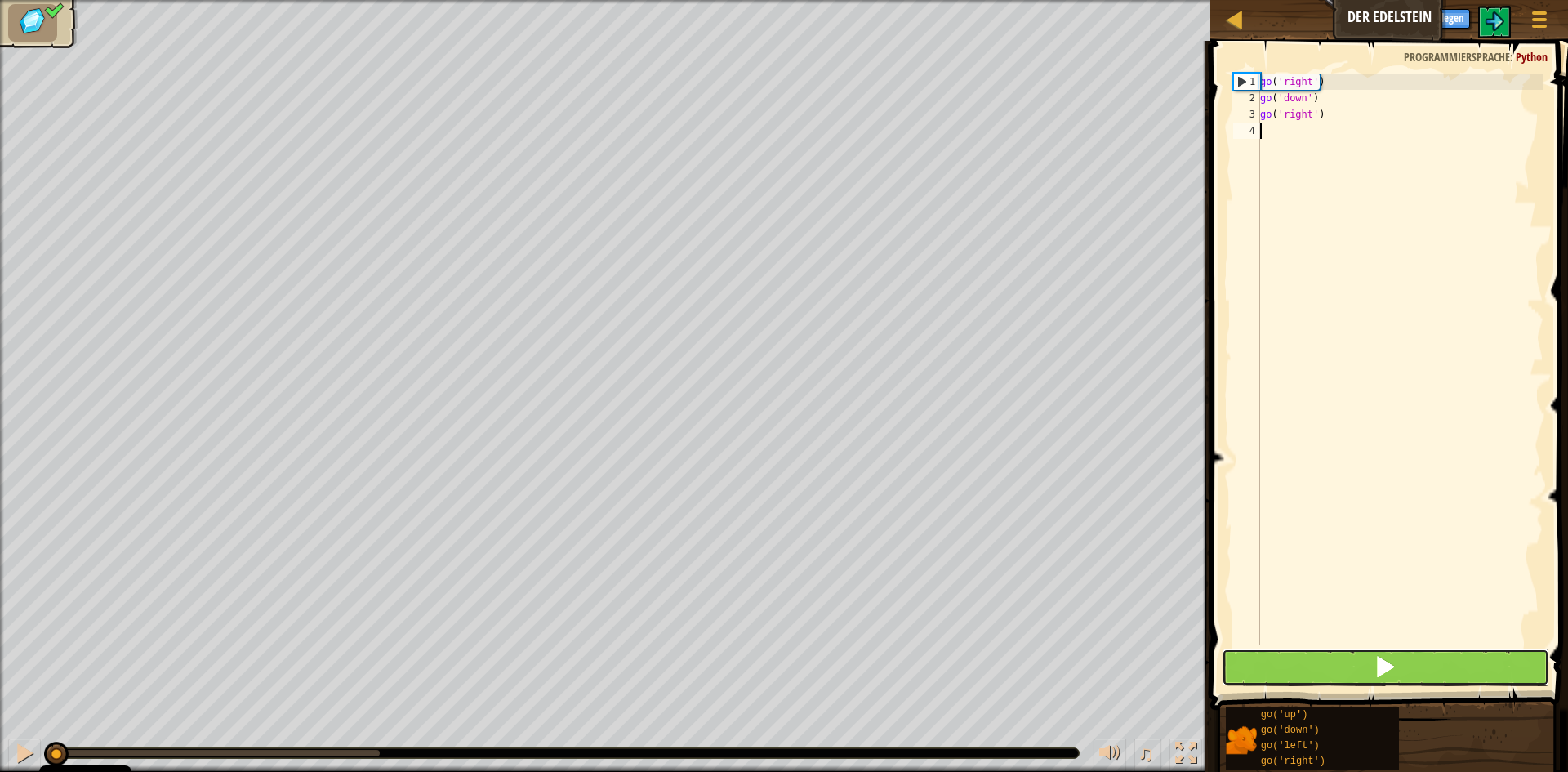
click at [1419, 664] on button at bounding box center [1386, 667] width 328 height 38
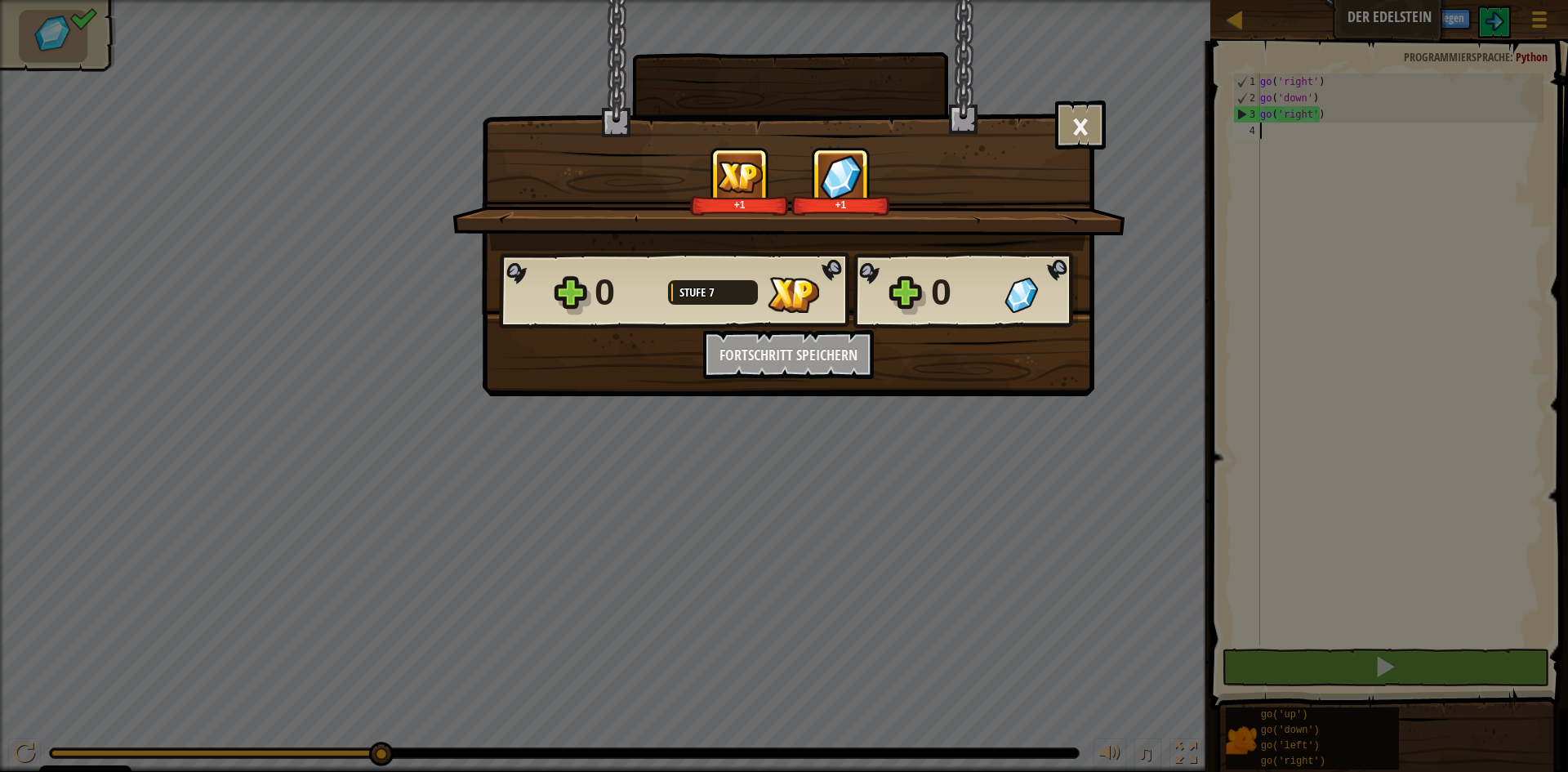
scroll to position [7, 0]
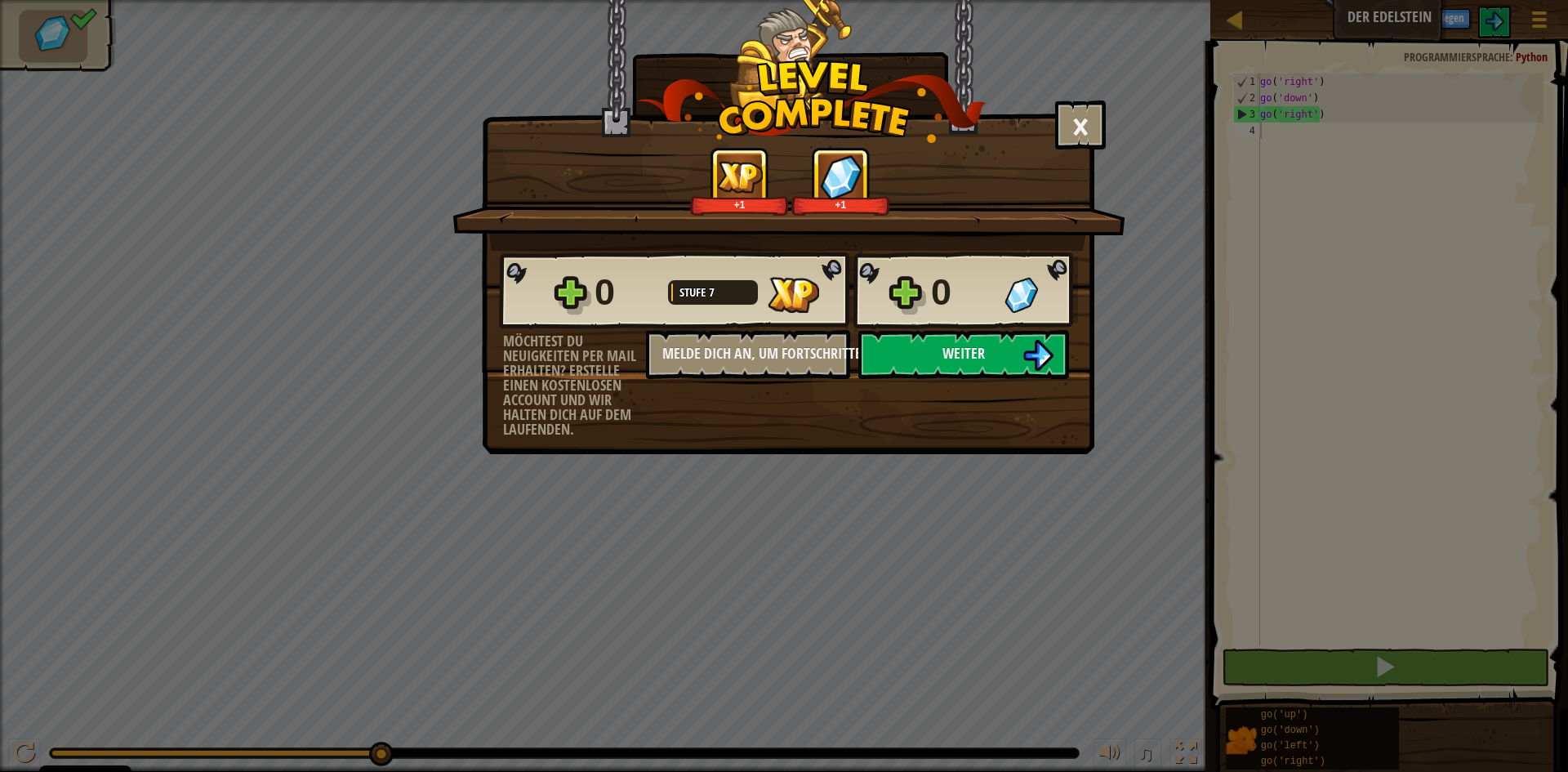
click at [1416, 670] on div "× Spaßfaktor des Levels?: +1 +1 Reticulating Splines... 0 Stufe 7 0 Möchtest du…" at bounding box center [784, 386] width 1568 height 772
click at [903, 345] on button "Weiter" at bounding box center [964, 354] width 211 height 49
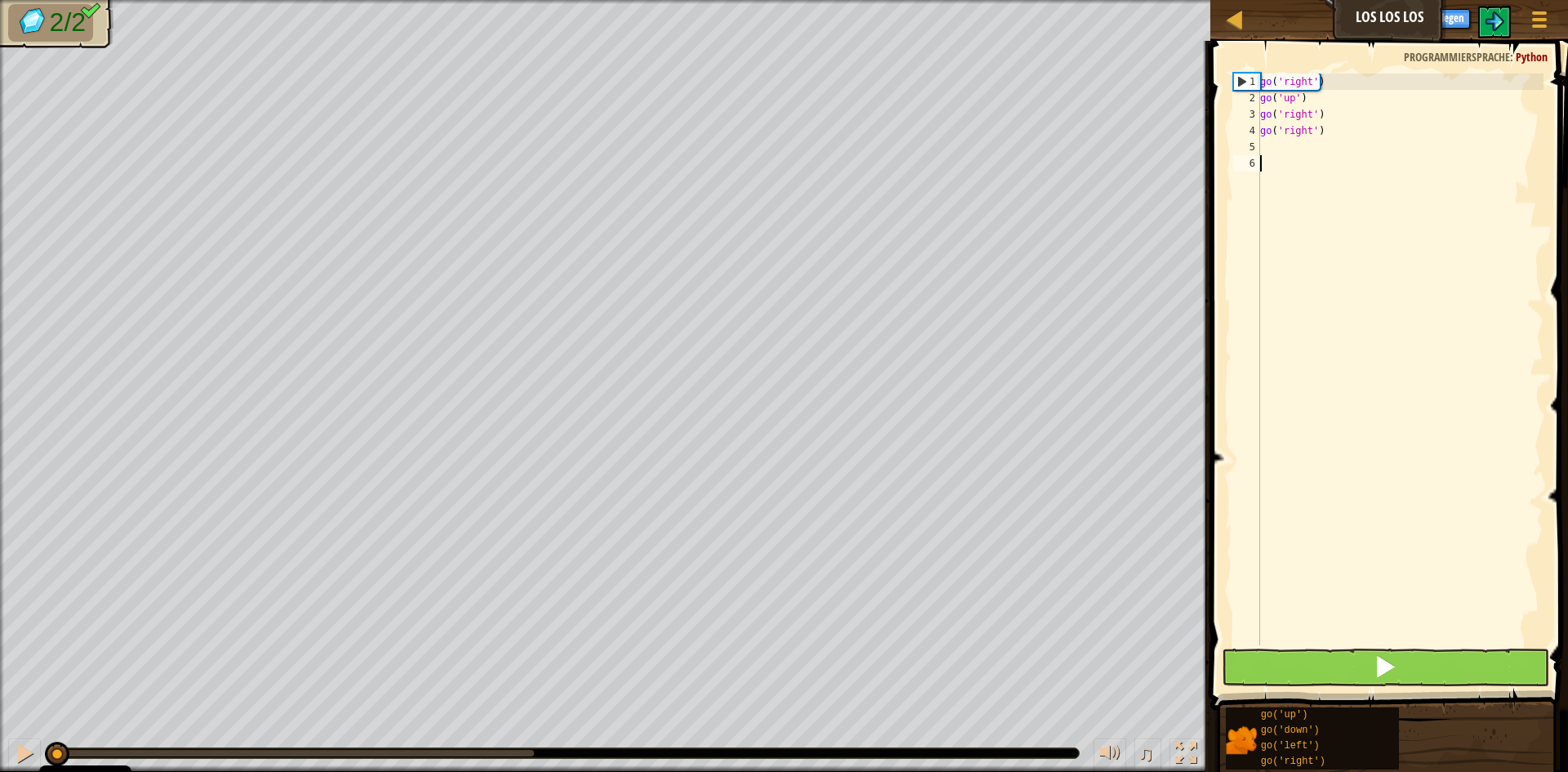
drag, startPoint x: 1309, startPoint y: 620, endPoint x: 1285, endPoint y: 662, distance: 48.4
click at [1304, 621] on div "go ( 'right' ) go ( 'up' ) go ( 'right' ) go ( 'right' )" at bounding box center [1400, 376] width 287 height 605
click at [1285, 670] on button at bounding box center [1386, 667] width 328 height 38
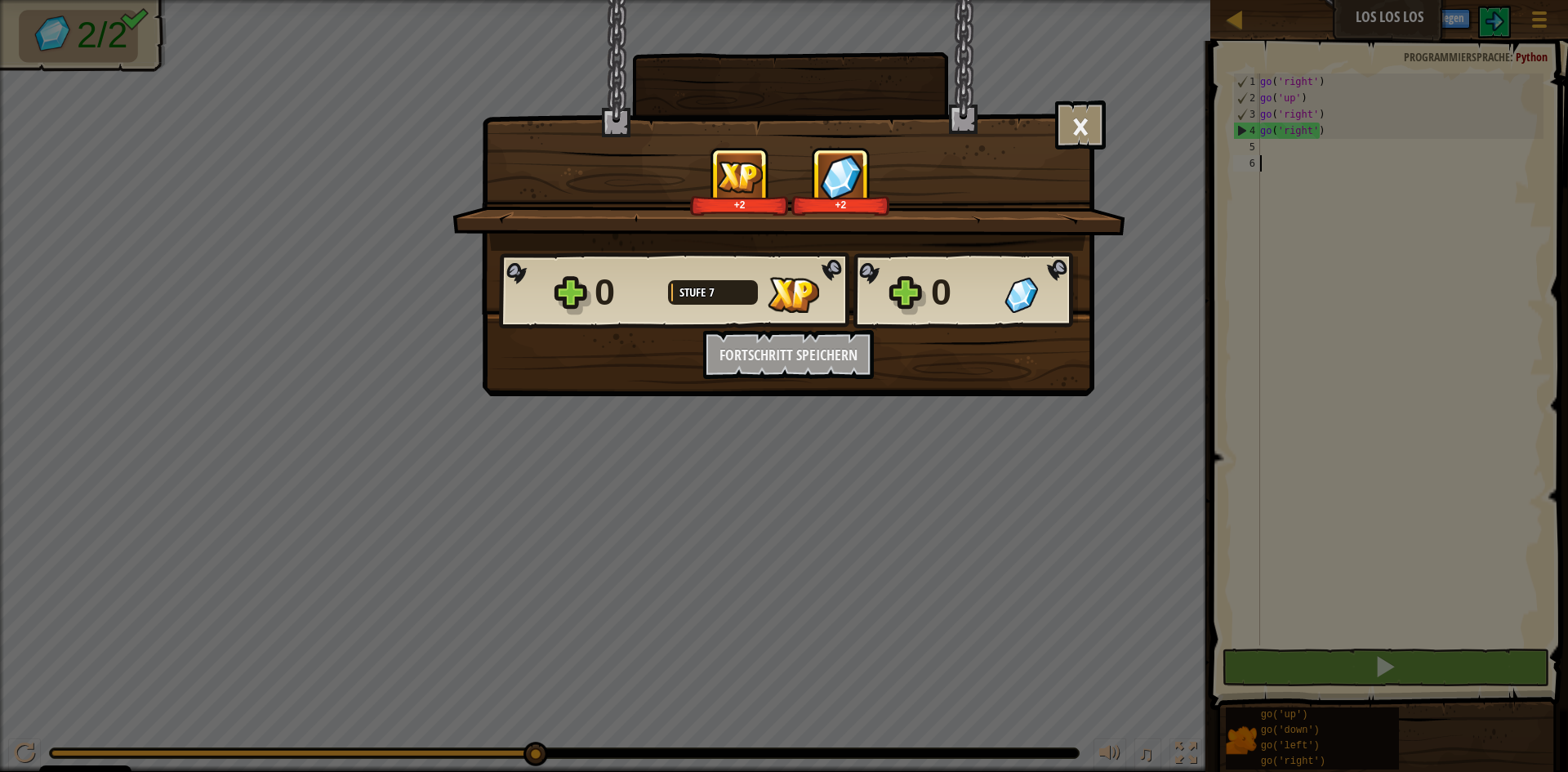
scroll to position [7, 0]
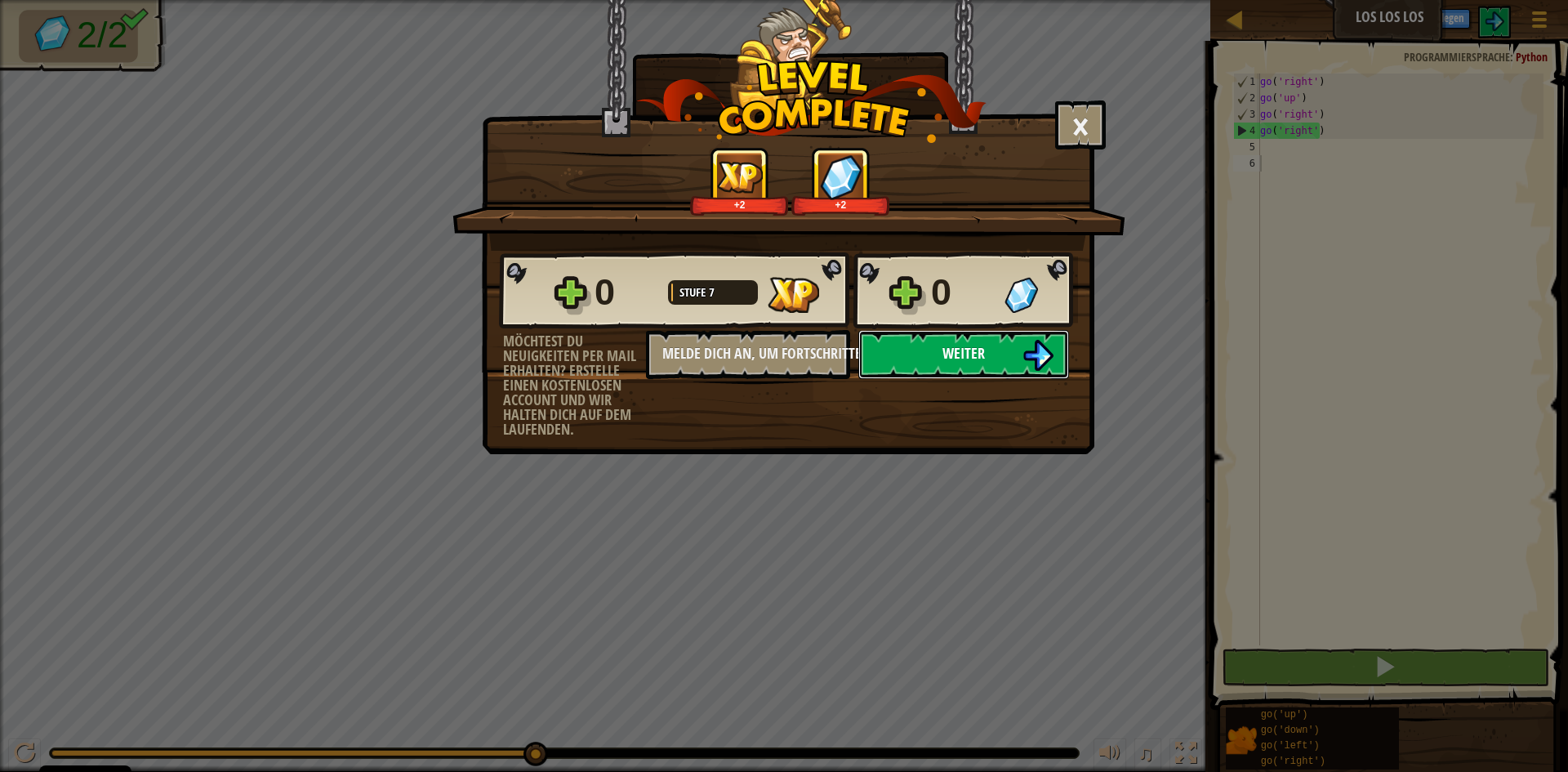
click at [969, 347] on span "Weiter" at bounding box center [964, 353] width 43 height 21
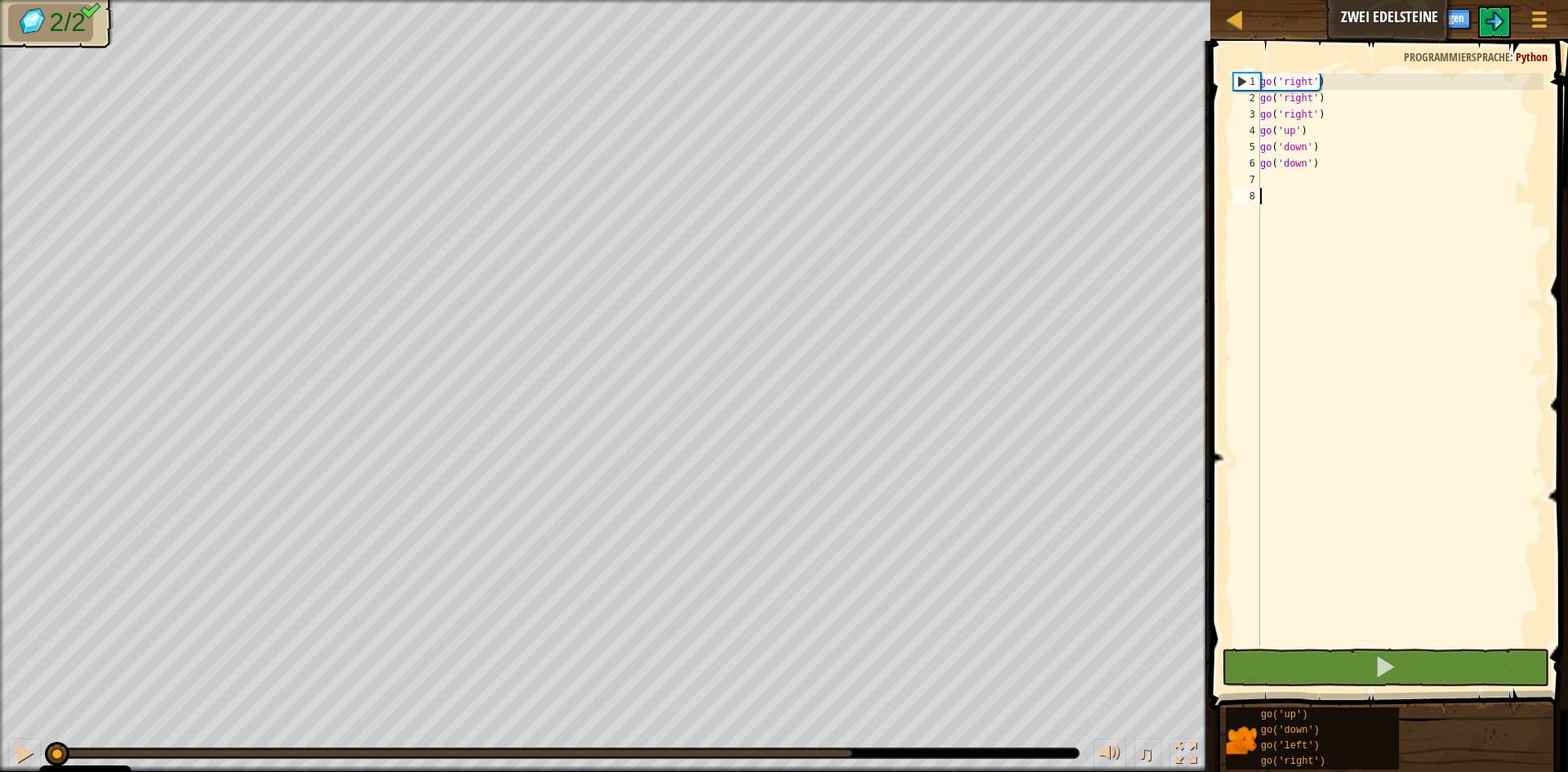
click at [1303, 621] on div "go ( 'right' ) go ( 'right' ) go ( 'right' ) go ( 'up' ) go ( 'down' ) go ( 'do…" at bounding box center [1400, 376] width 287 height 605
click at [1308, 660] on button at bounding box center [1386, 667] width 328 height 38
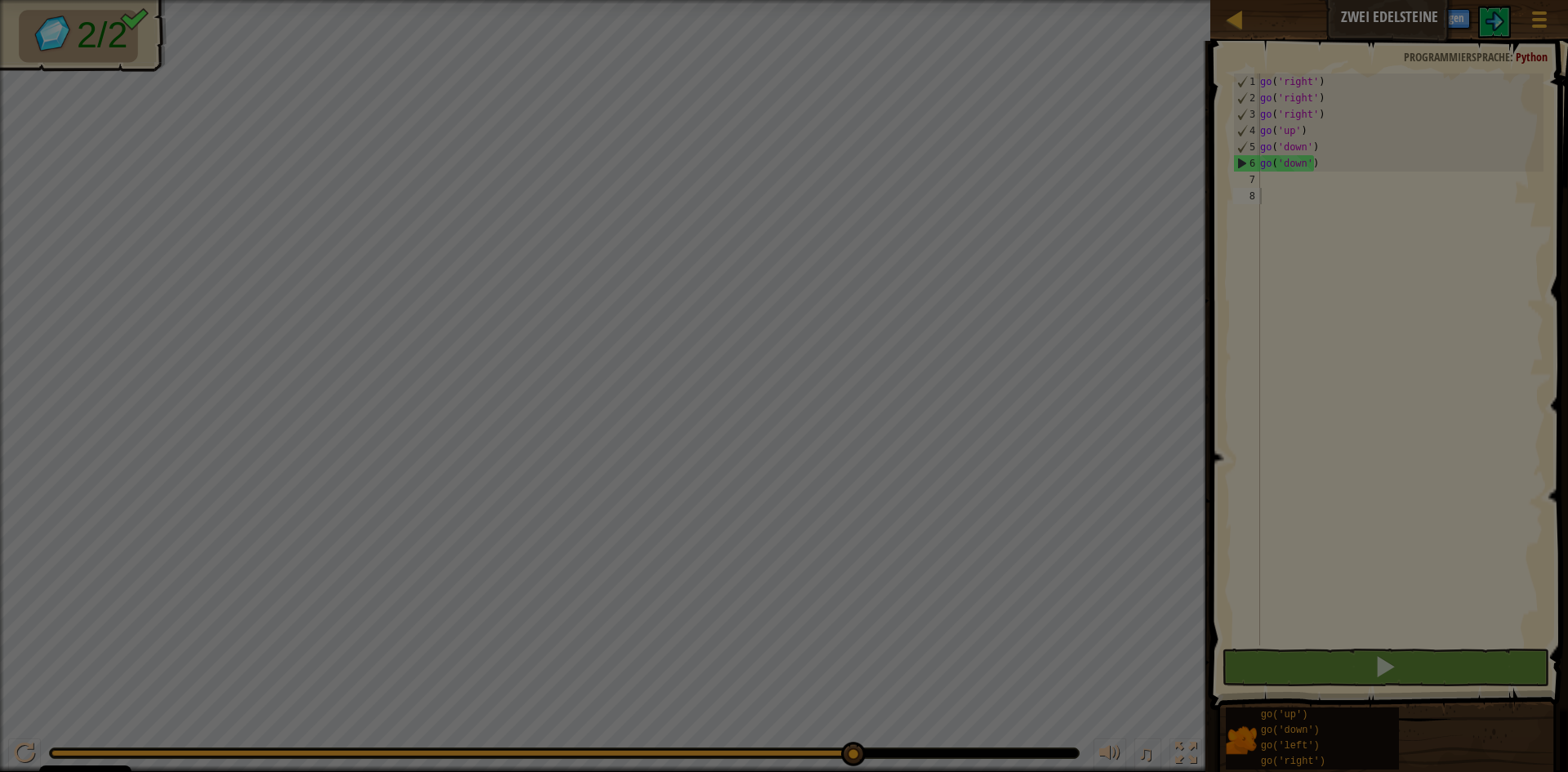
scroll to position [7, 0]
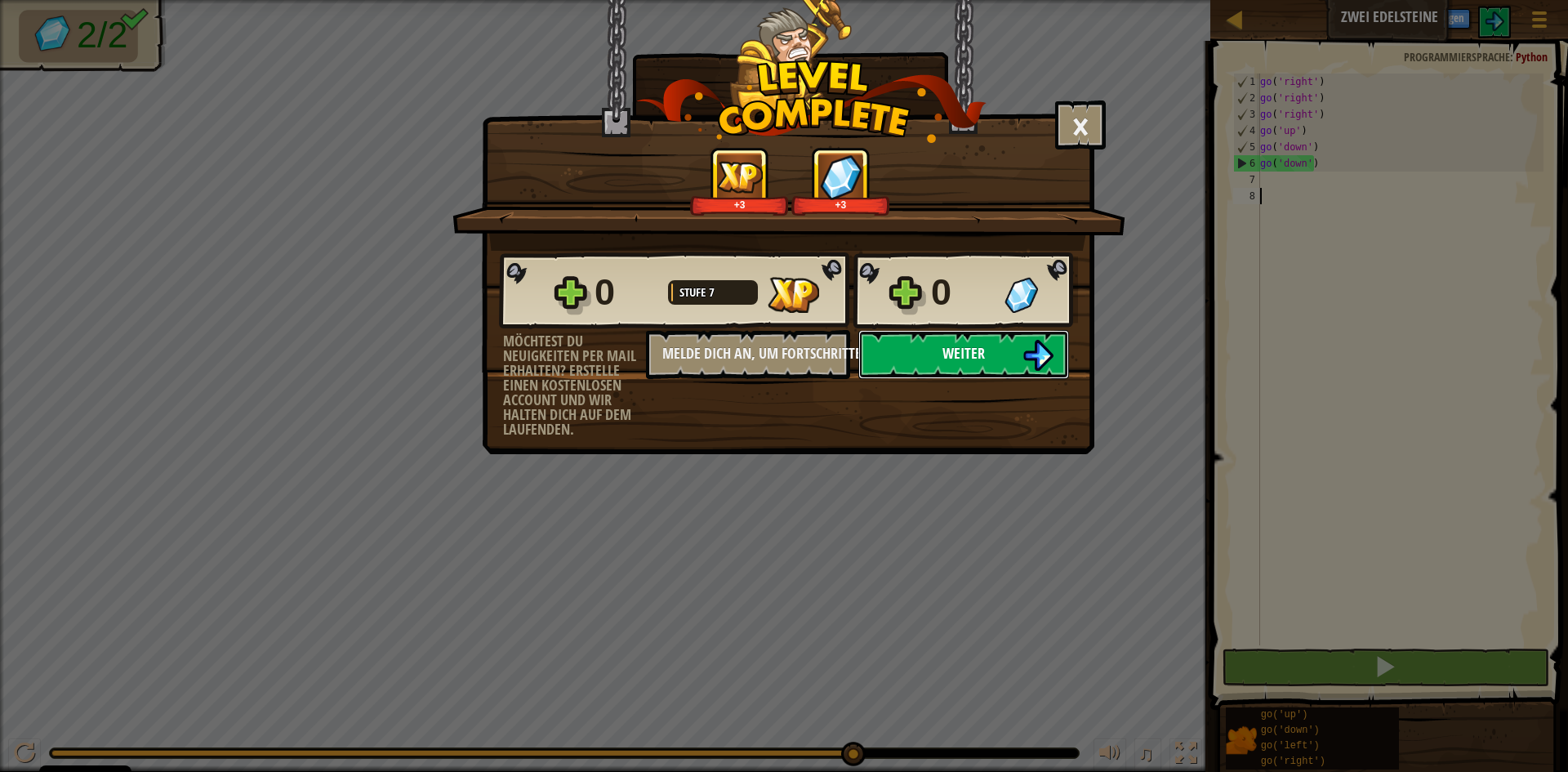
click at [936, 353] on button "Weiter" at bounding box center [964, 354] width 211 height 49
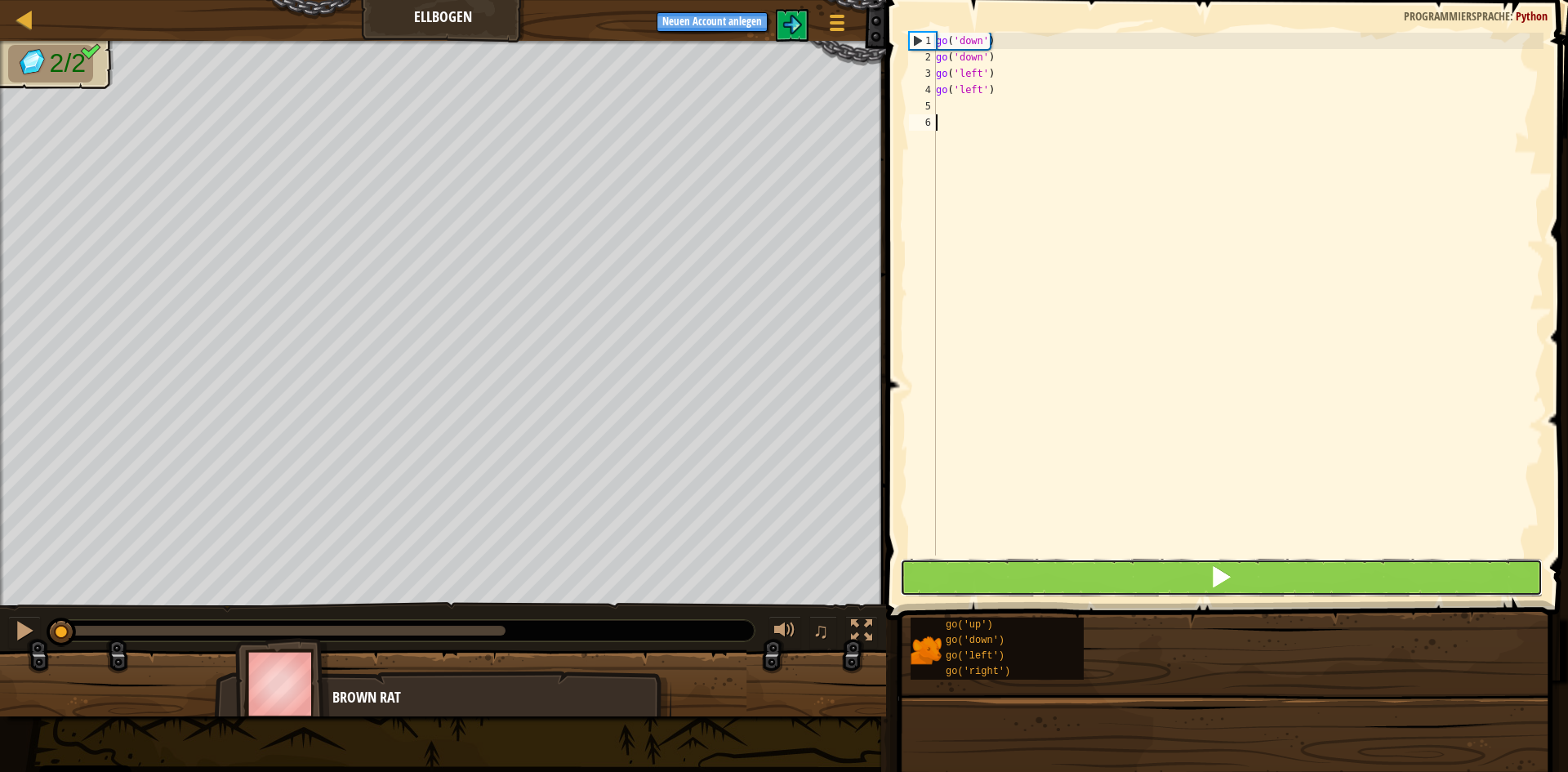
click at [1241, 572] on div "1 2 3 4 5 6 go ( 'down' ) go ( 'down' ) go ( 'left' ) go ( 'left' ) ההההההההההה…" at bounding box center [1225, 342] width 687 height 668
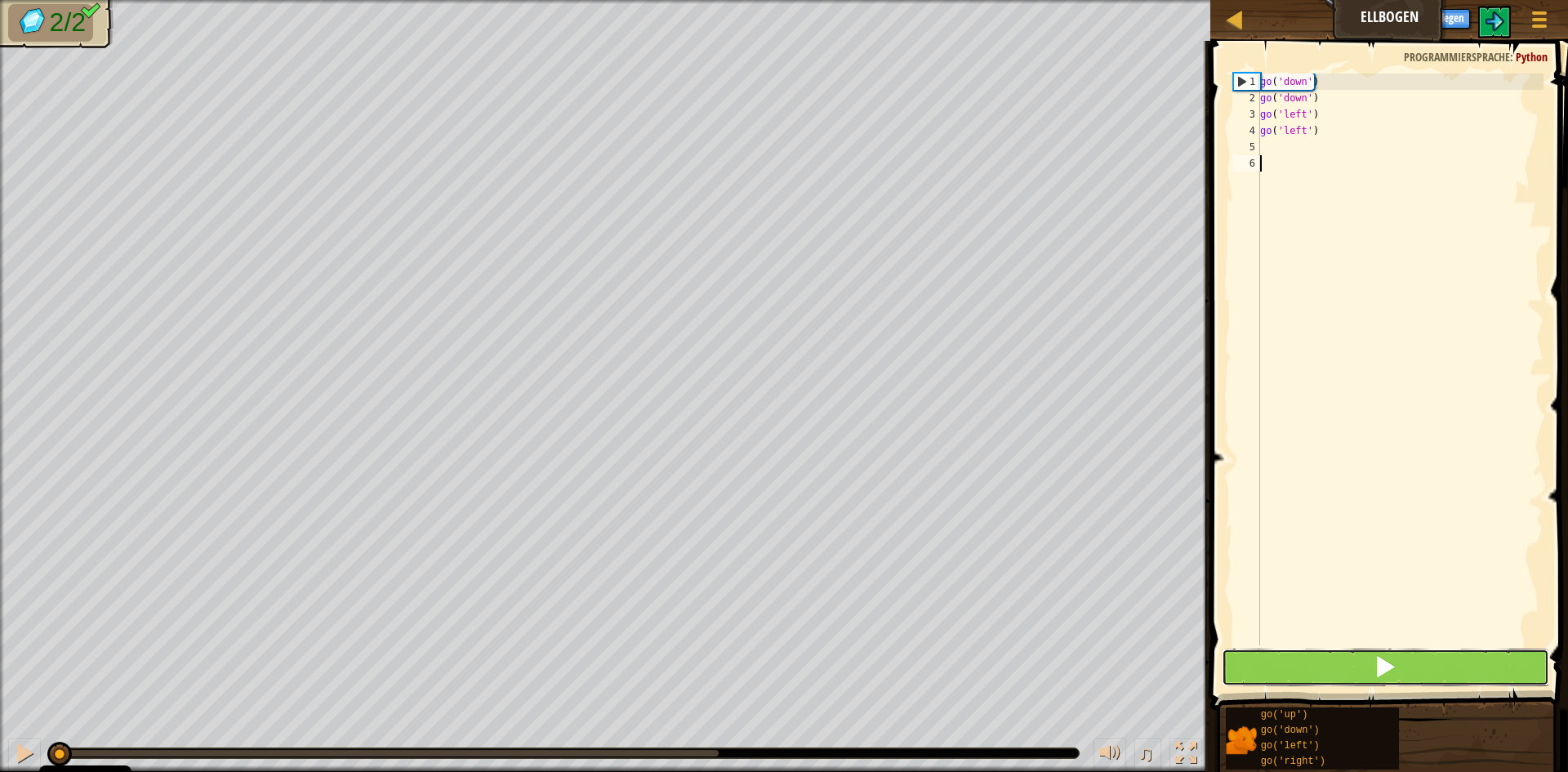
click at [1267, 669] on button at bounding box center [1386, 667] width 328 height 38
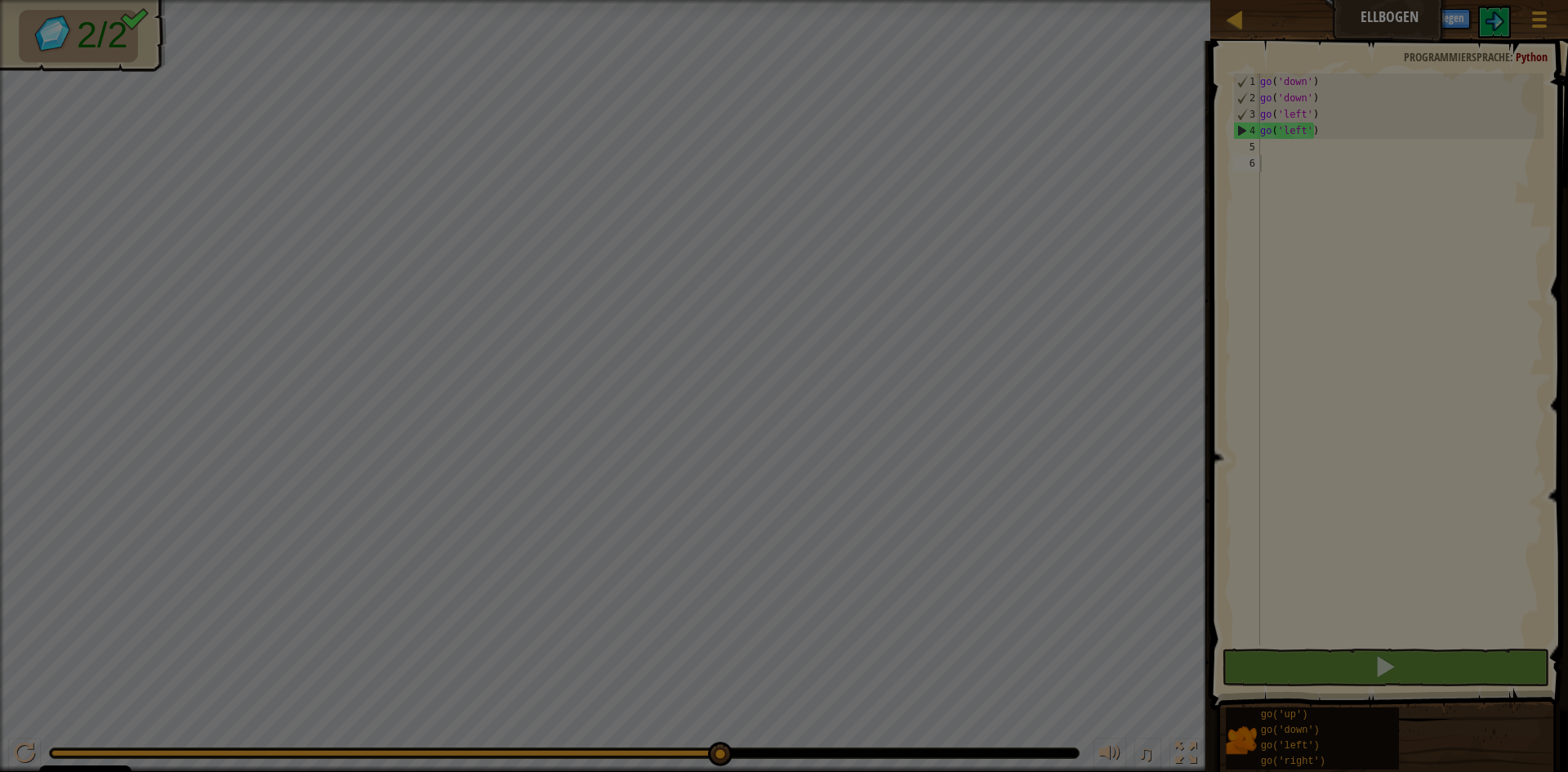
scroll to position [7, 0]
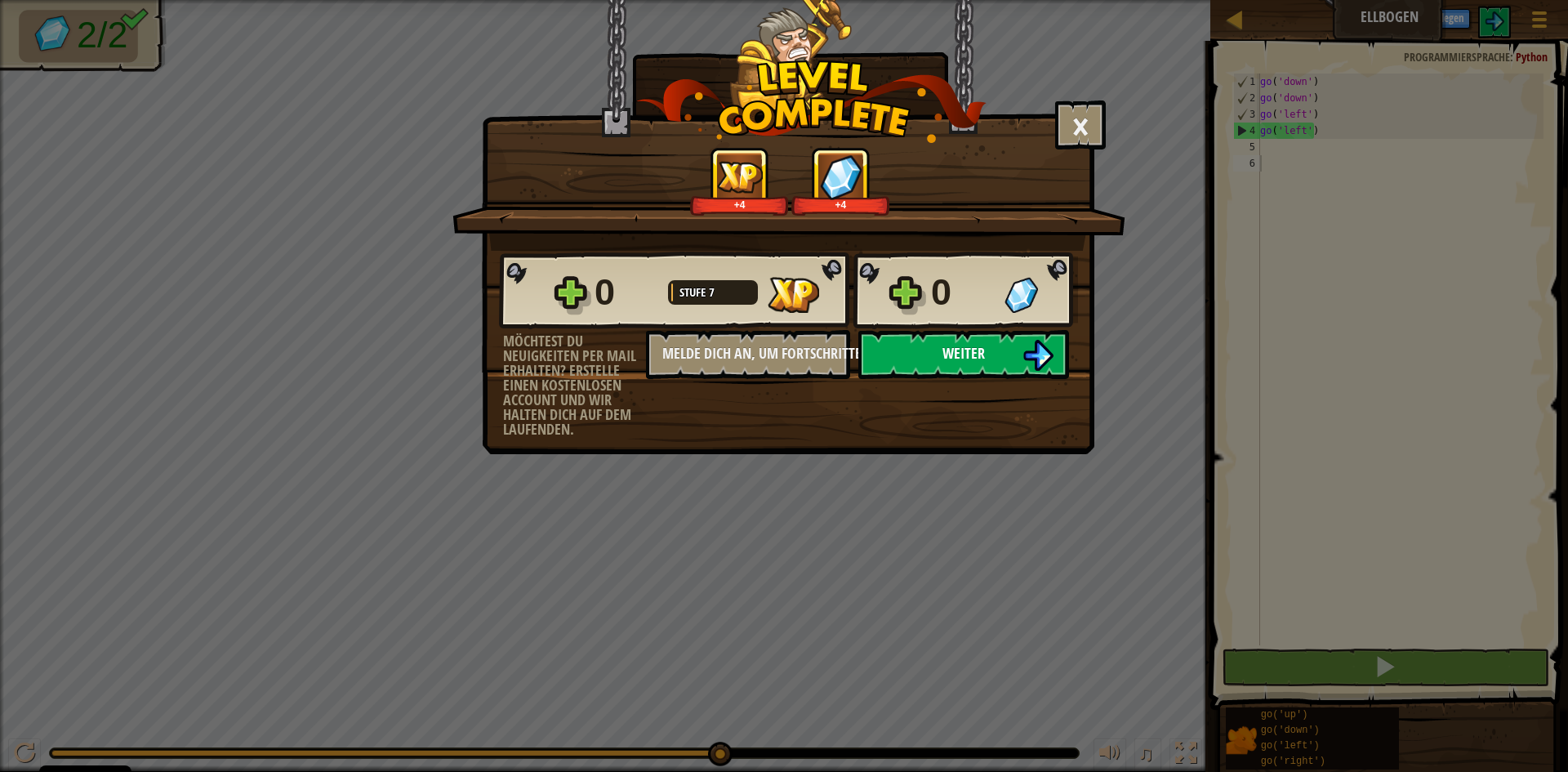
click at [910, 347] on button "Weiter" at bounding box center [964, 354] width 211 height 49
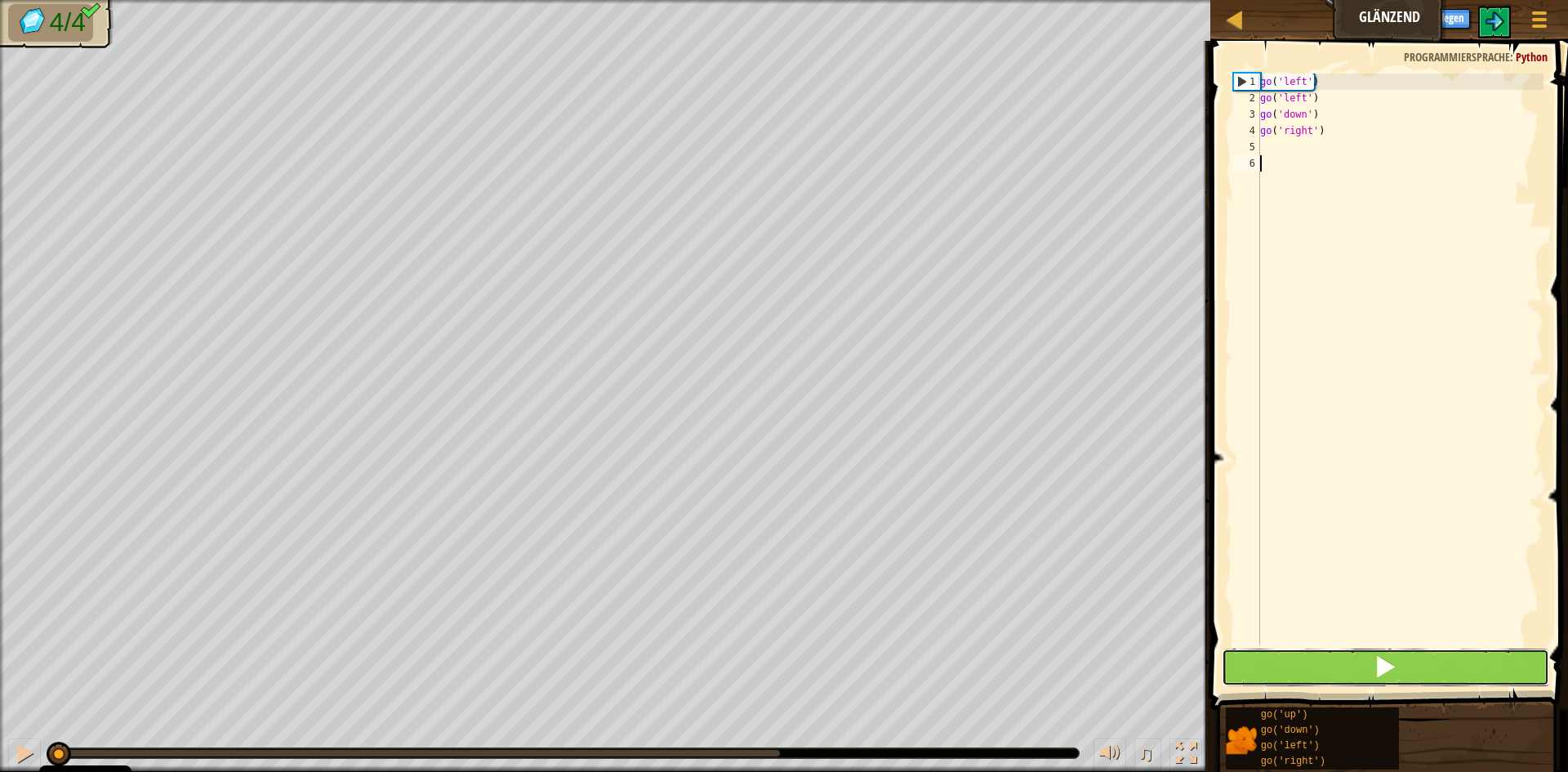
click at [1238, 655] on button at bounding box center [1386, 667] width 328 height 38
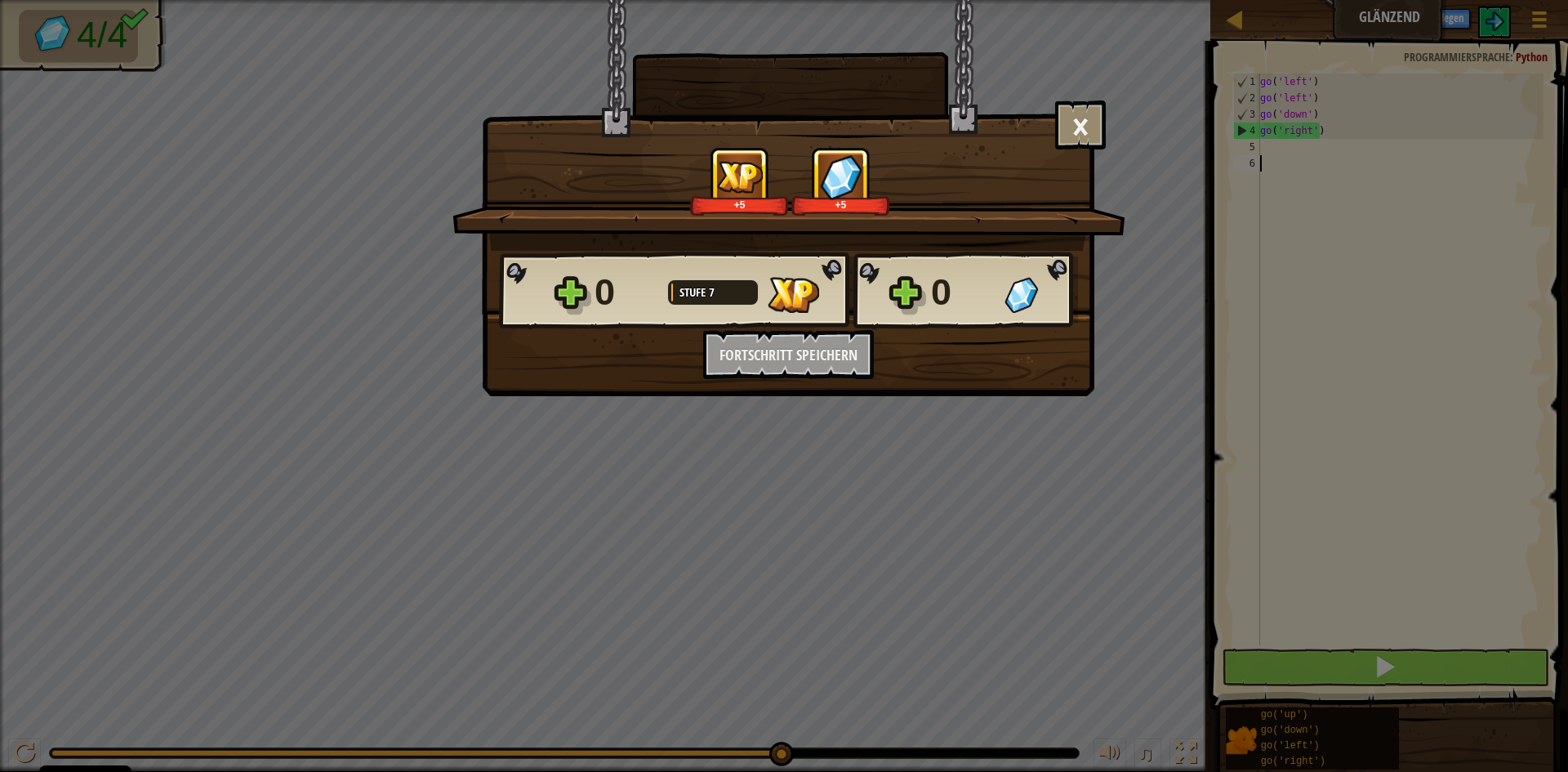
scroll to position [7, 0]
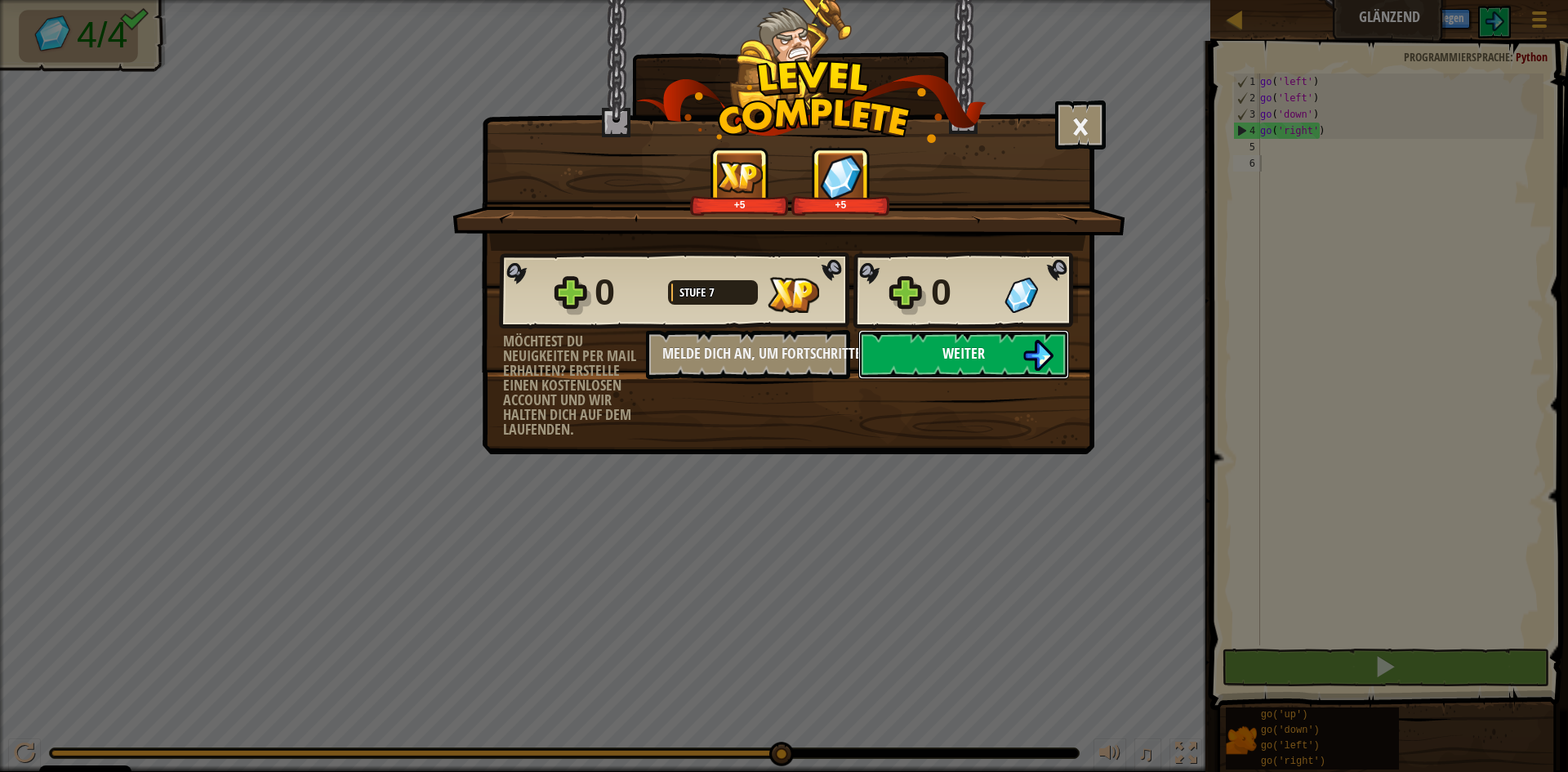
click at [931, 355] on button "Weiter" at bounding box center [964, 354] width 211 height 49
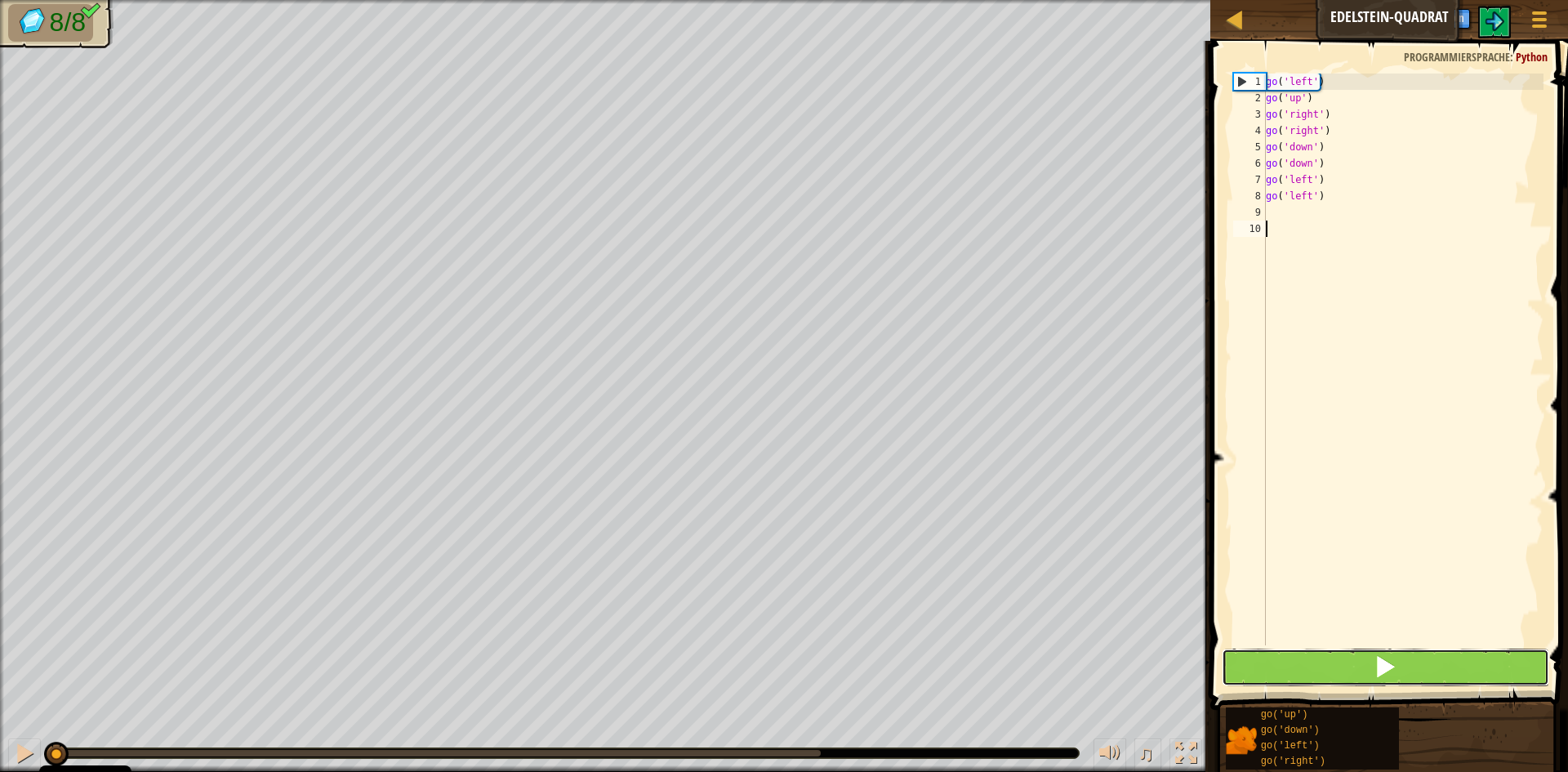
click at [1328, 655] on button at bounding box center [1386, 667] width 328 height 38
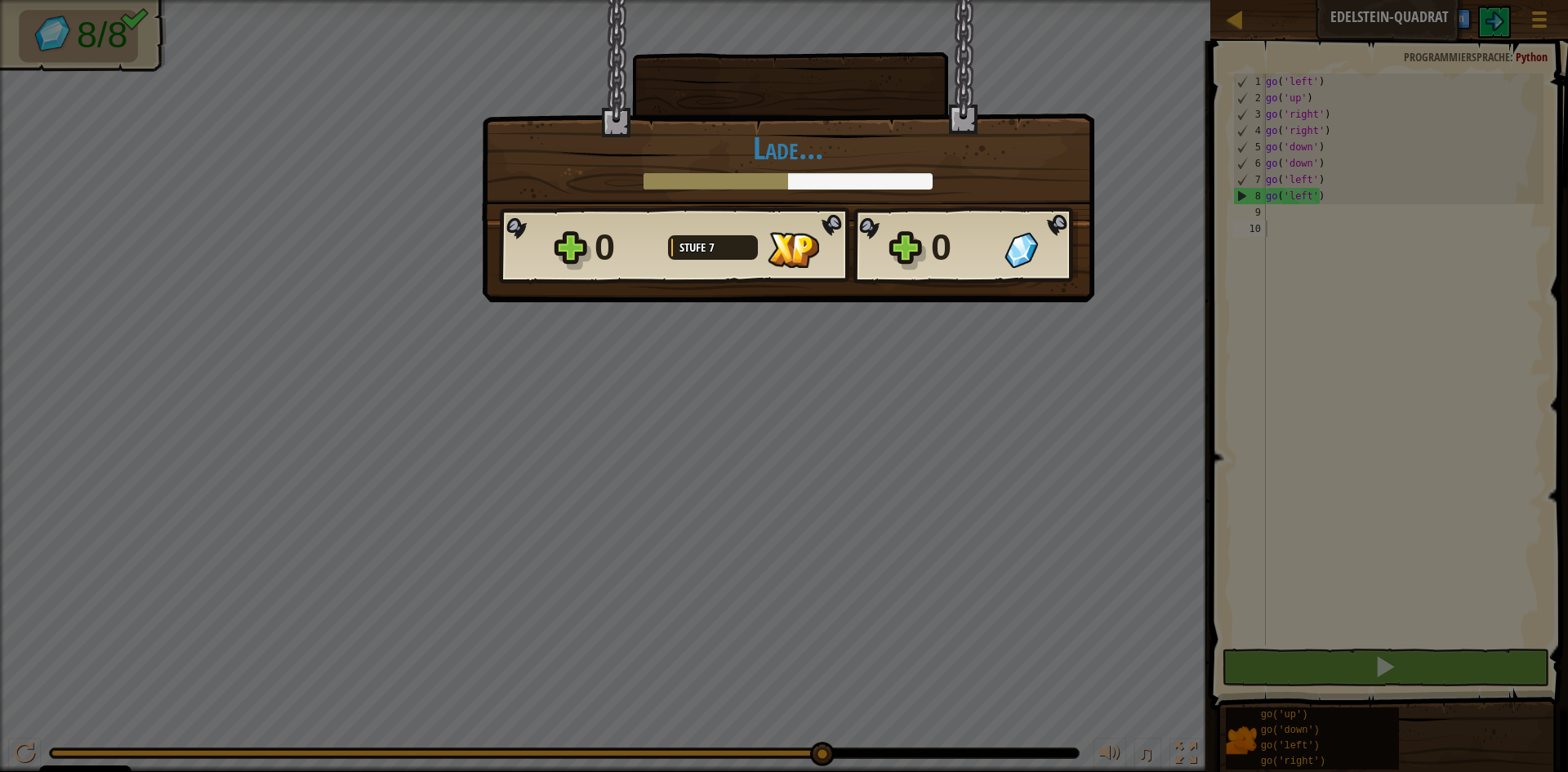
scroll to position [7, 0]
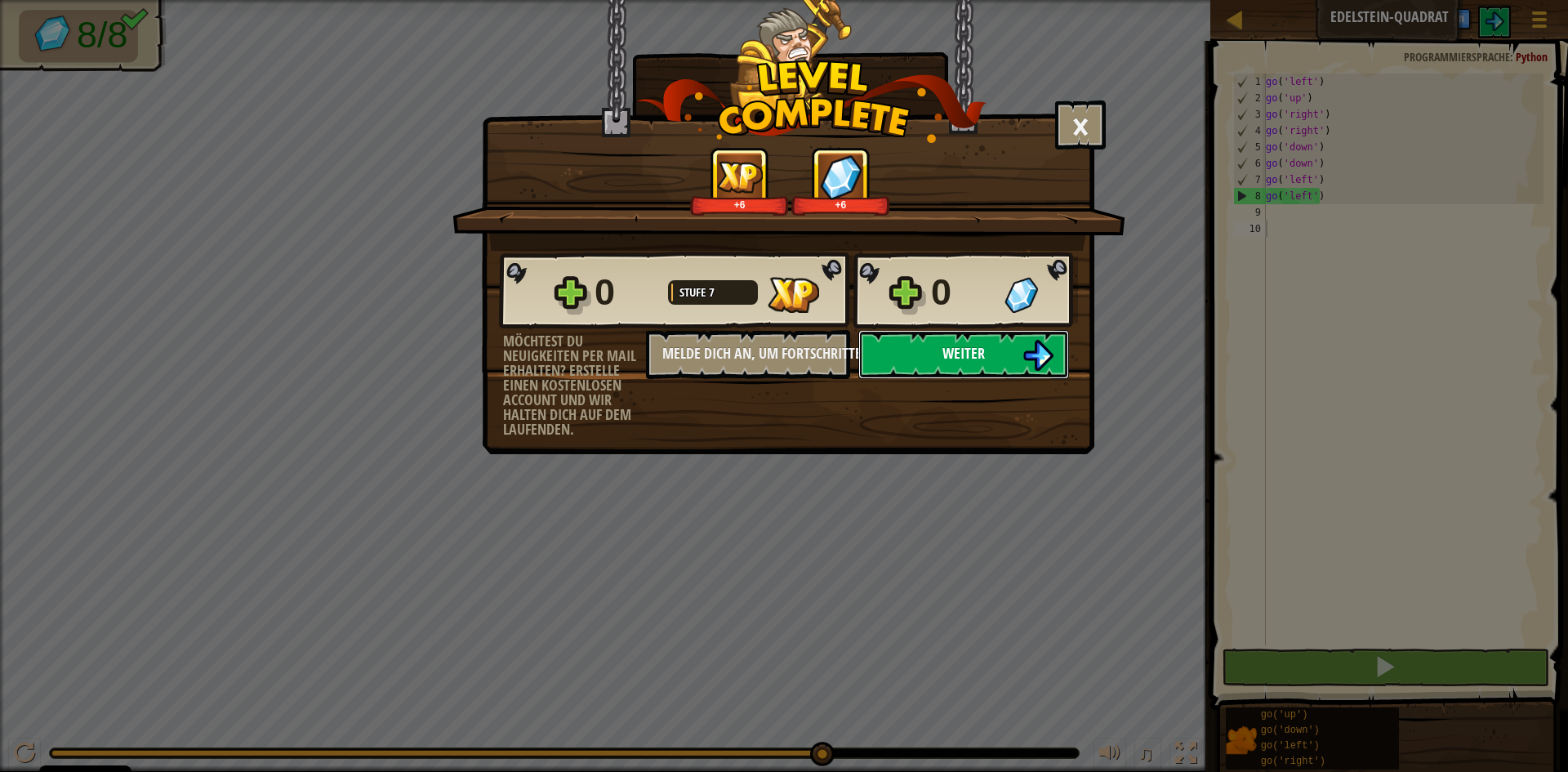
click at [949, 362] on span "Weiter" at bounding box center [964, 353] width 43 height 21
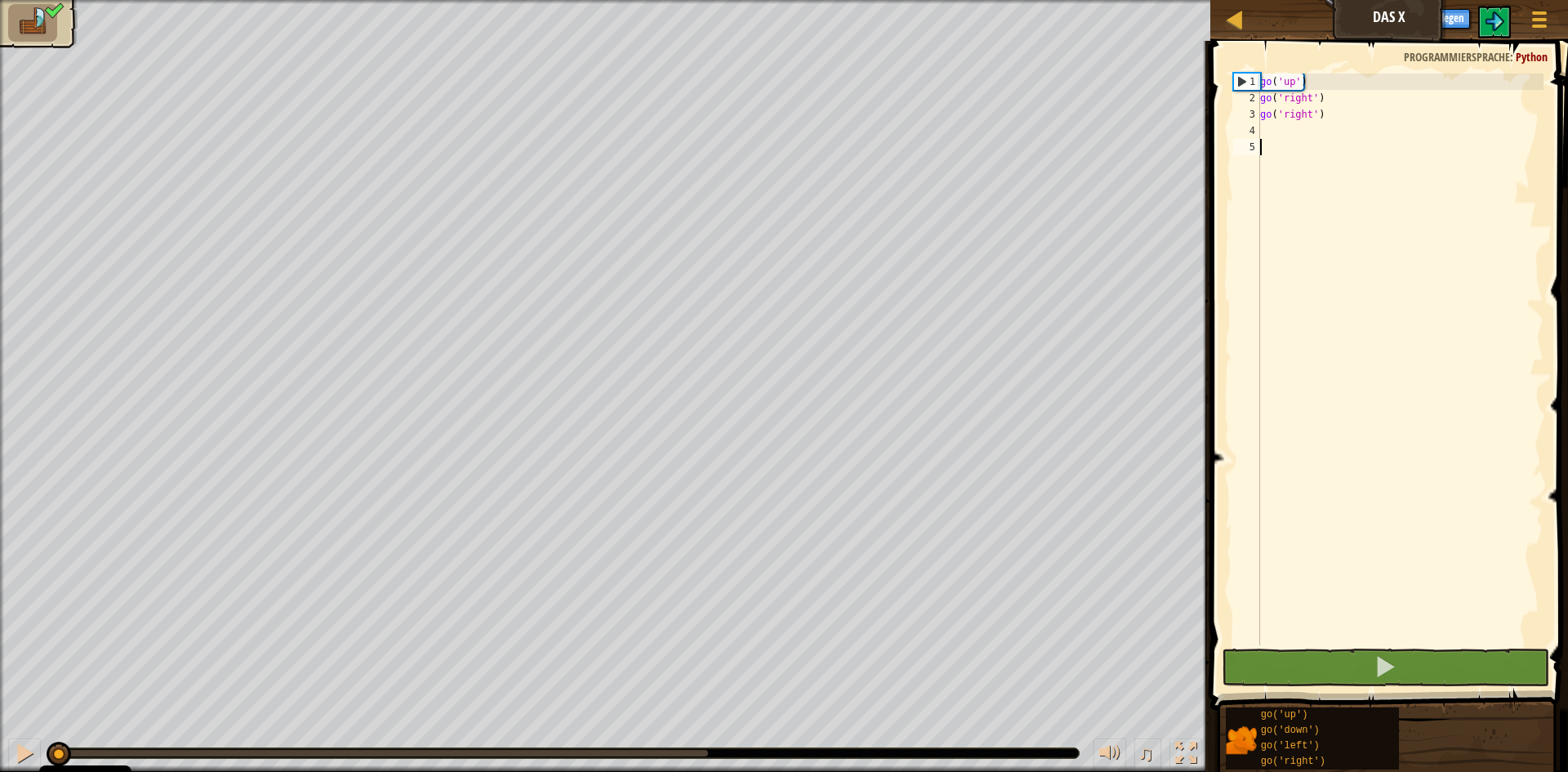
click at [1267, 613] on div "go ( 'up' ) go ( 'right' ) go ( 'right' )" at bounding box center [1400, 376] width 287 height 605
click at [1265, 670] on button at bounding box center [1386, 667] width 328 height 38
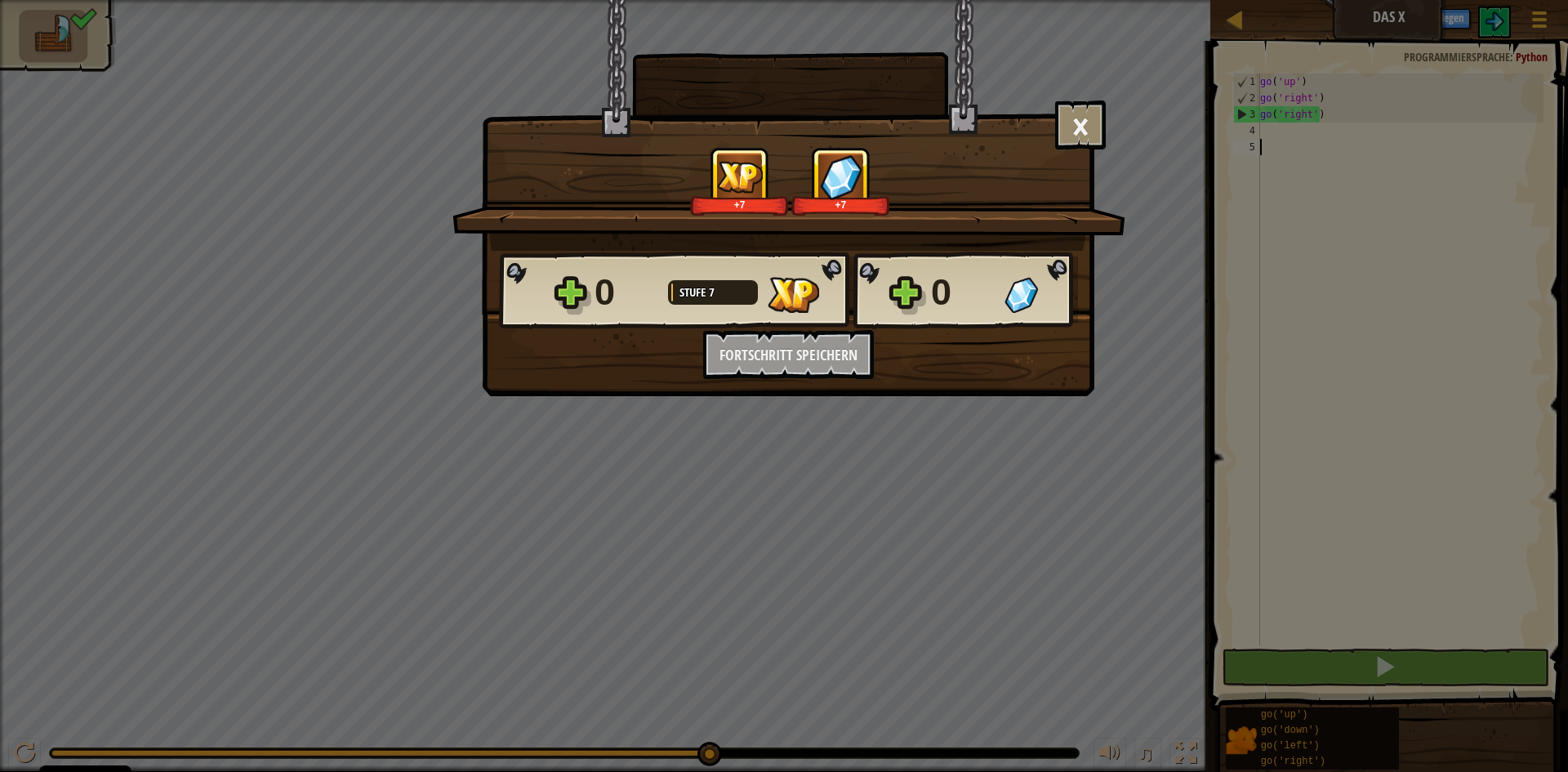
scroll to position [7, 0]
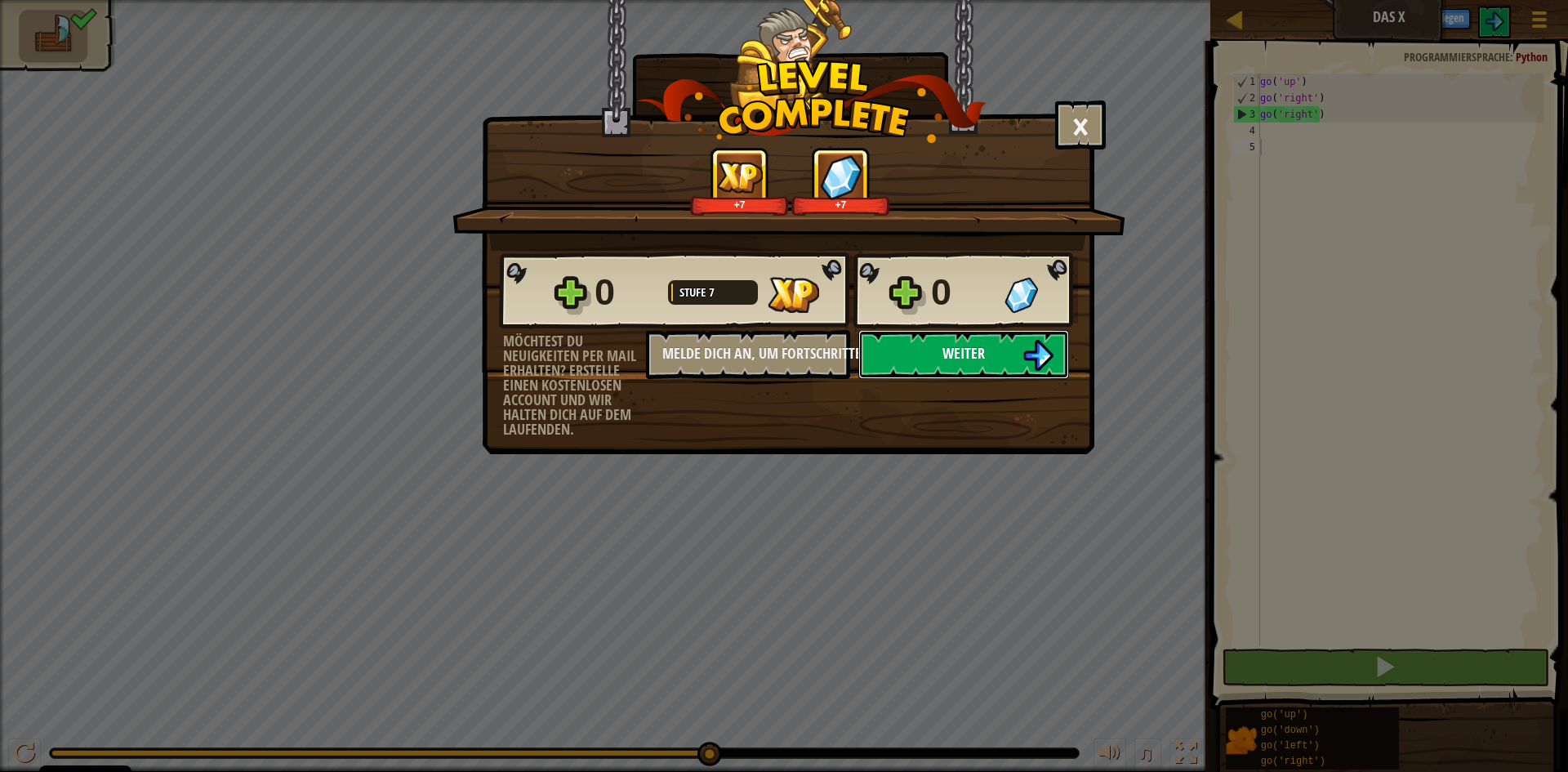
click at [914, 343] on button "Weiter" at bounding box center [964, 354] width 211 height 49
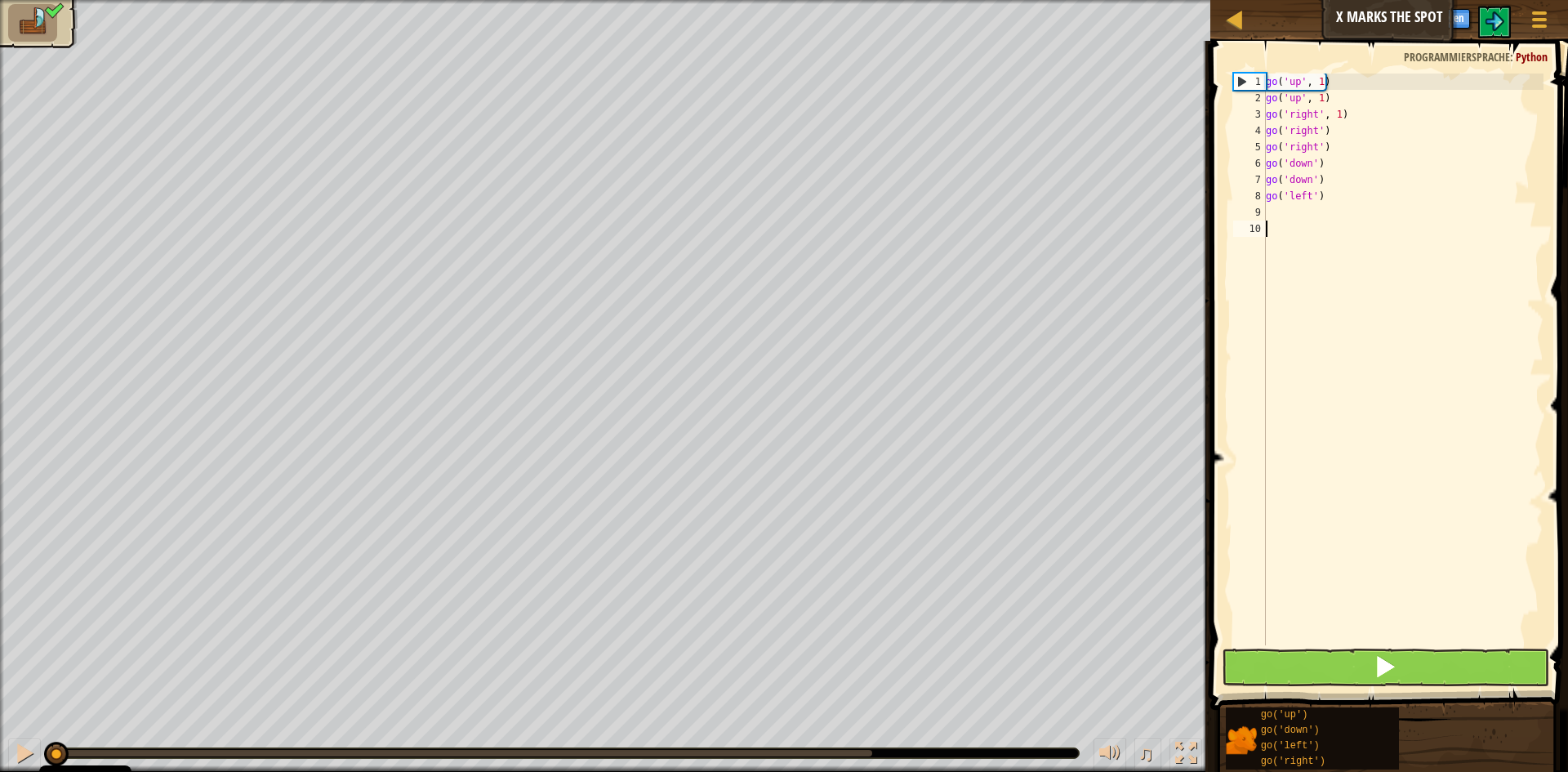
click at [1281, 662] on button at bounding box center [1386, 667] width 328 height 38
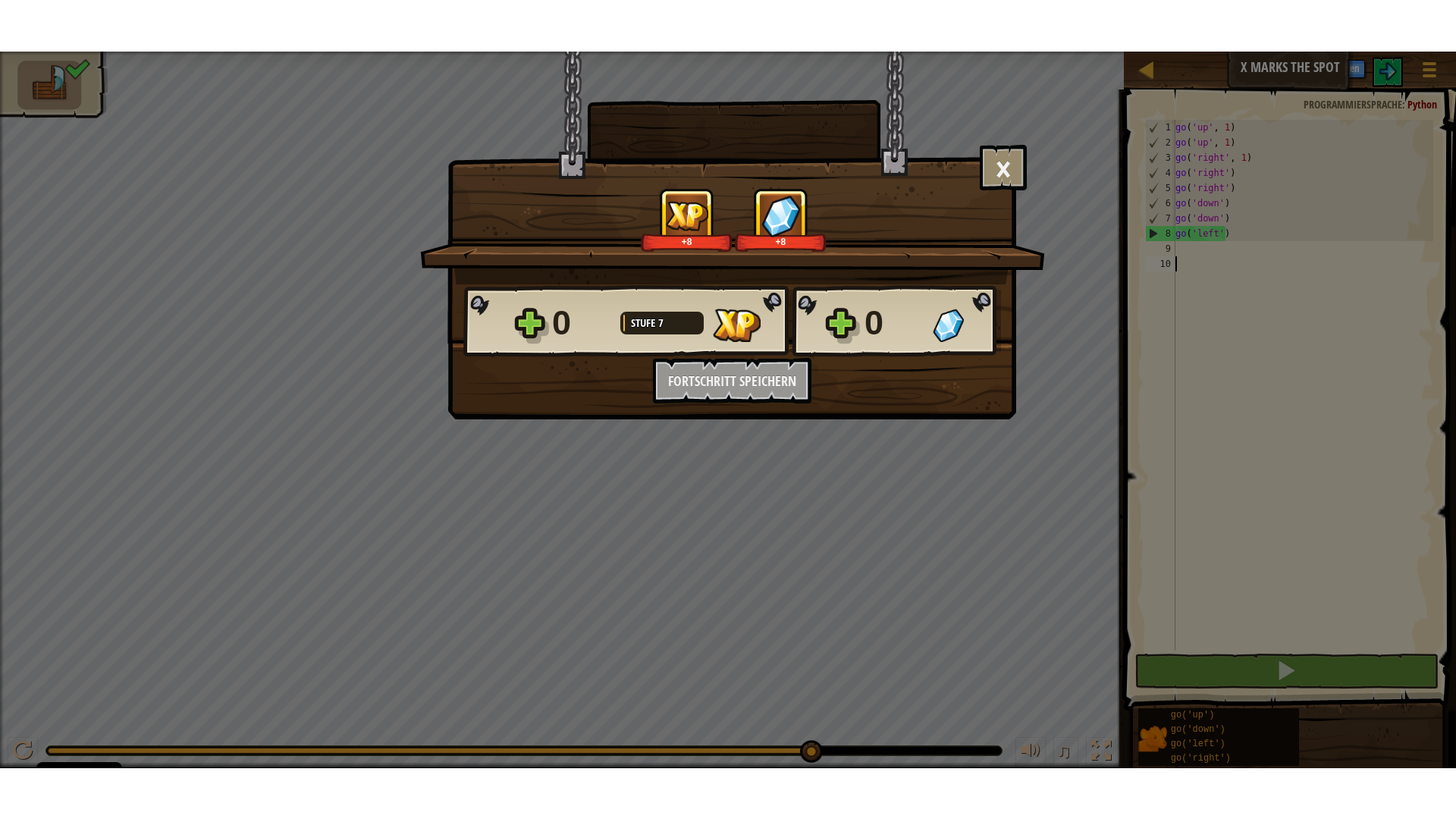
scroll to position [7, 0]
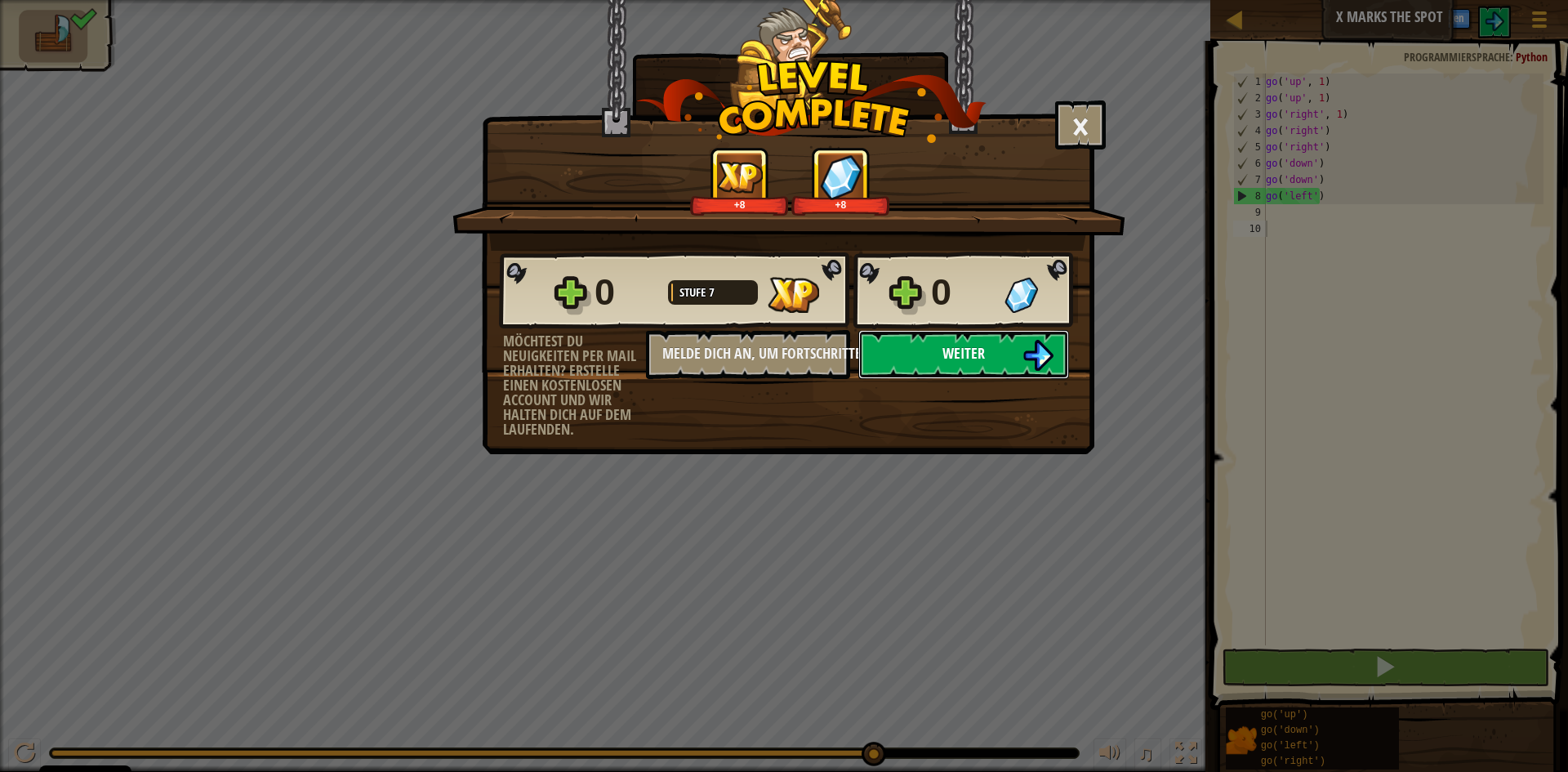
click at [989, 358] on button "Weiter" at bounding box center [964, 354] width 211 height 49
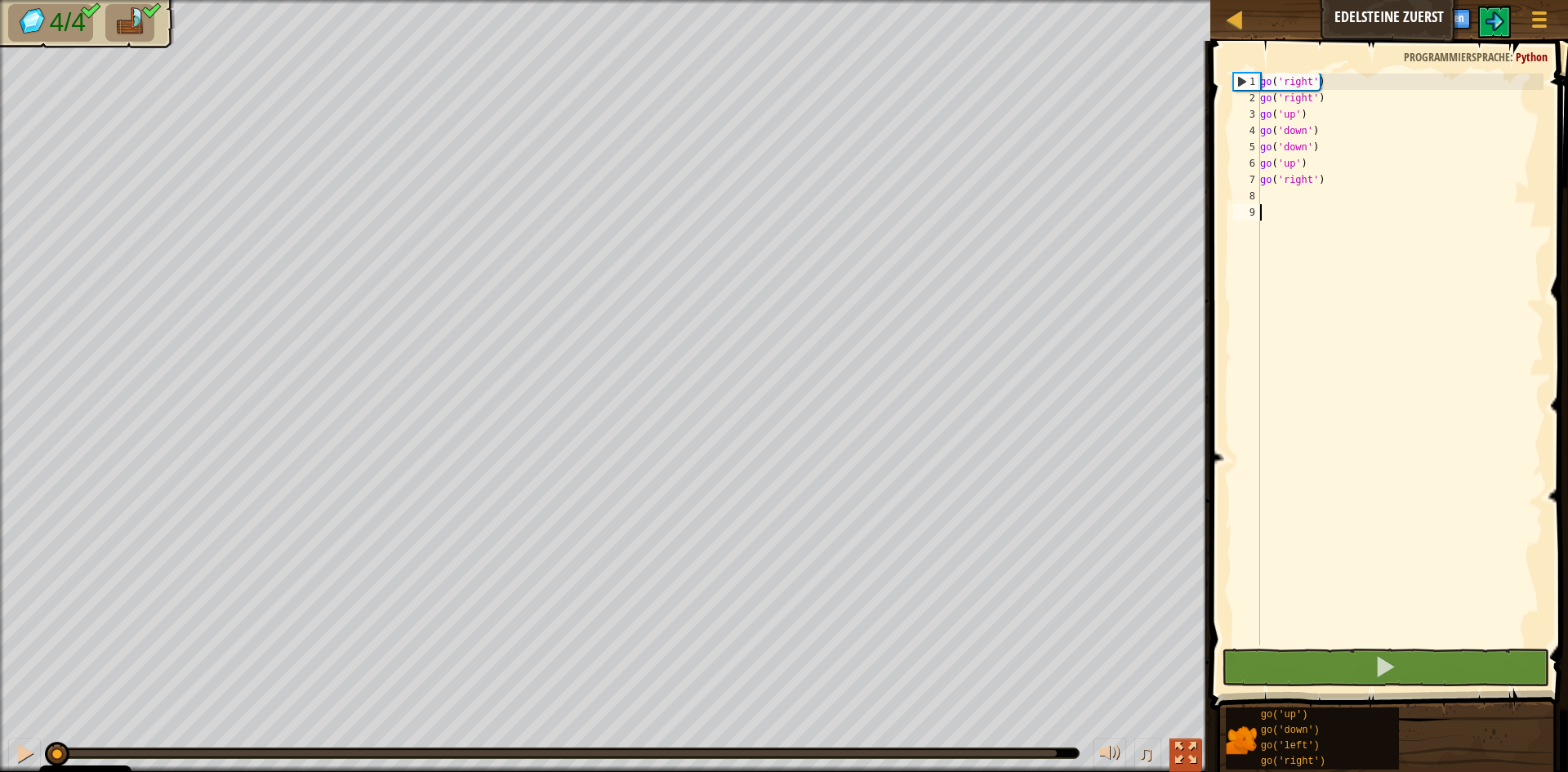
click at [1179, 750] on div at bounding box center [1186, 753] width 21 height 21
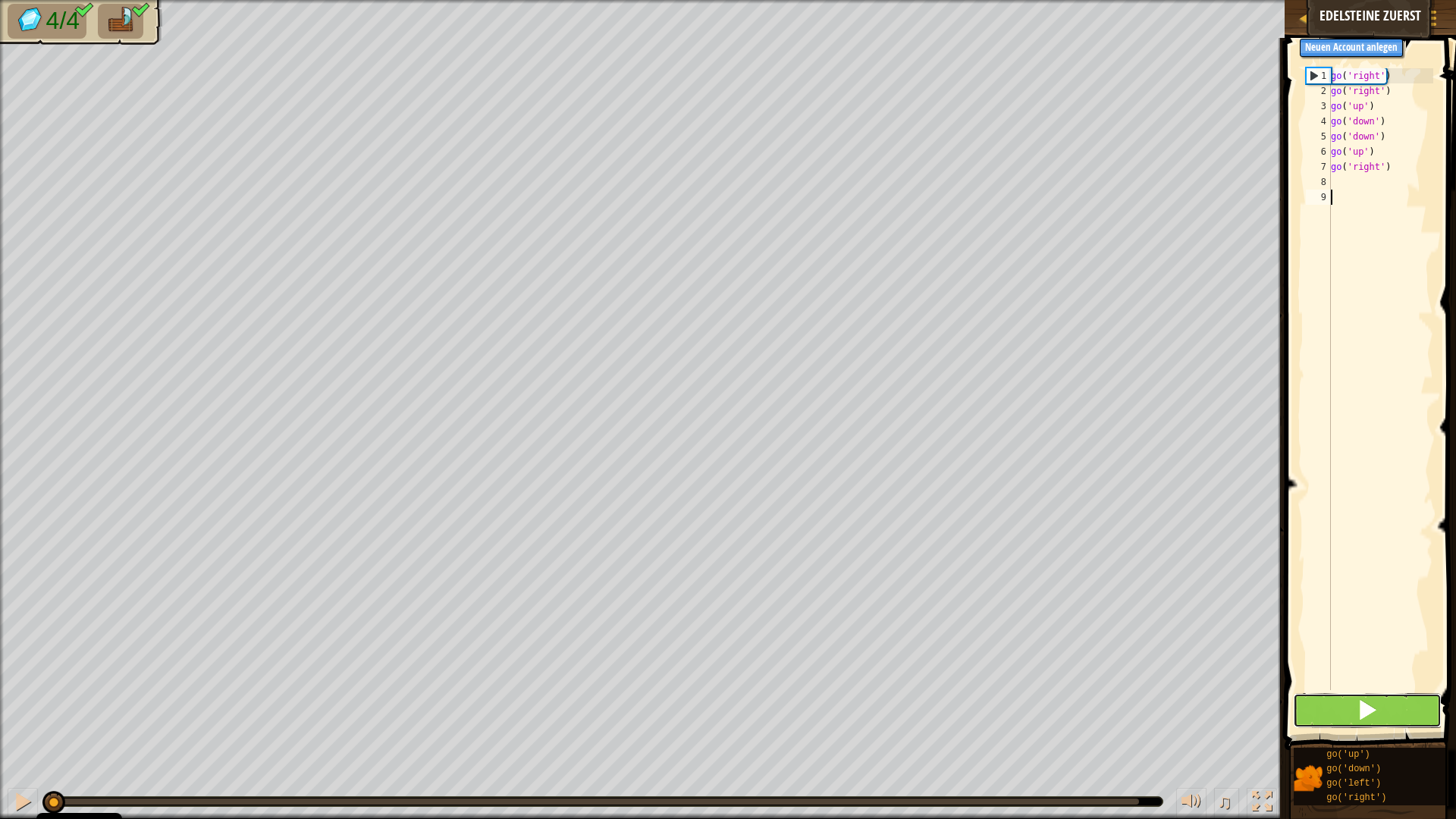
click at [1356, 700] on button at bounding box center [1367, 710] width 148 height 35
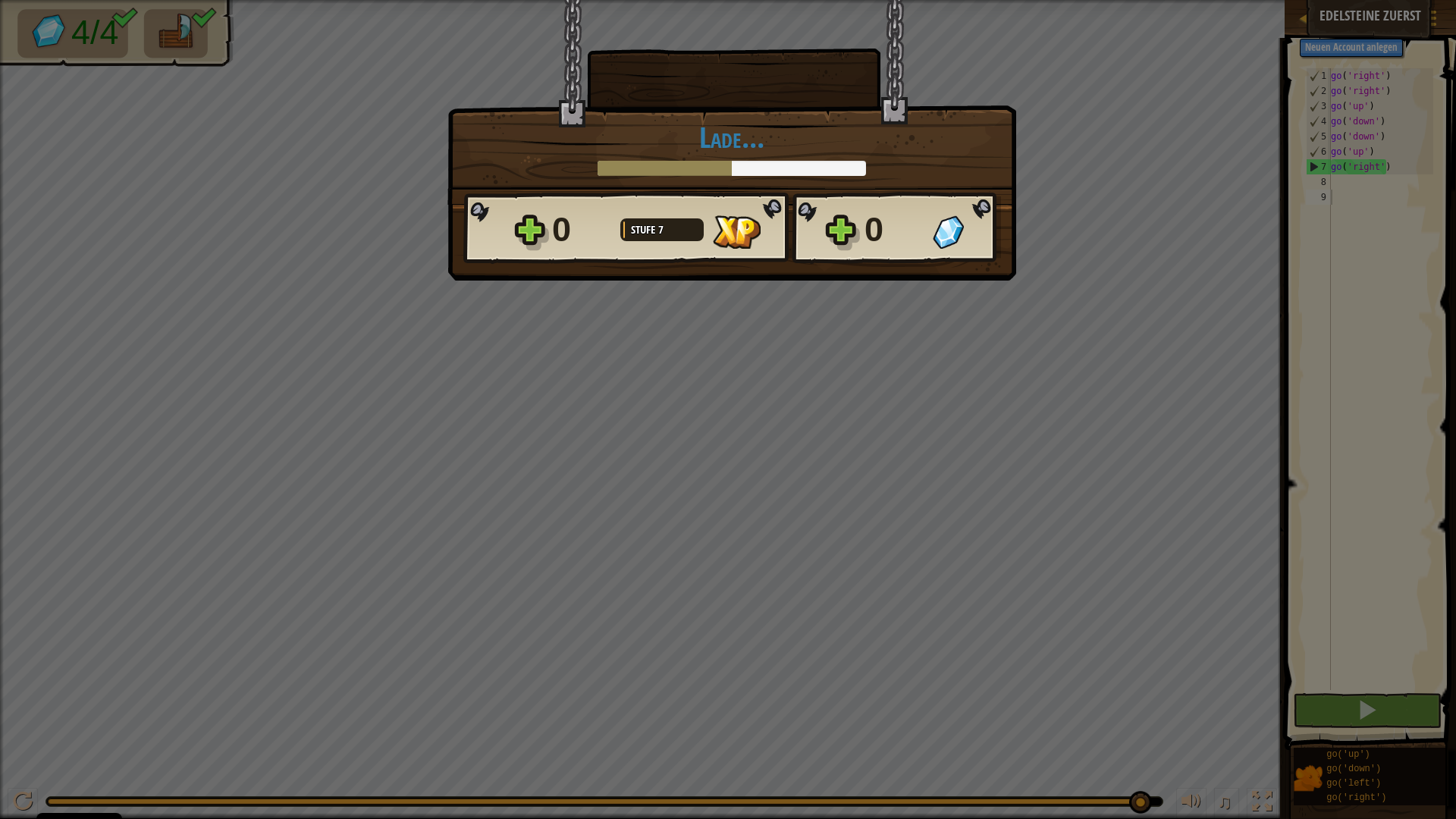
scroll to position [7, 0]
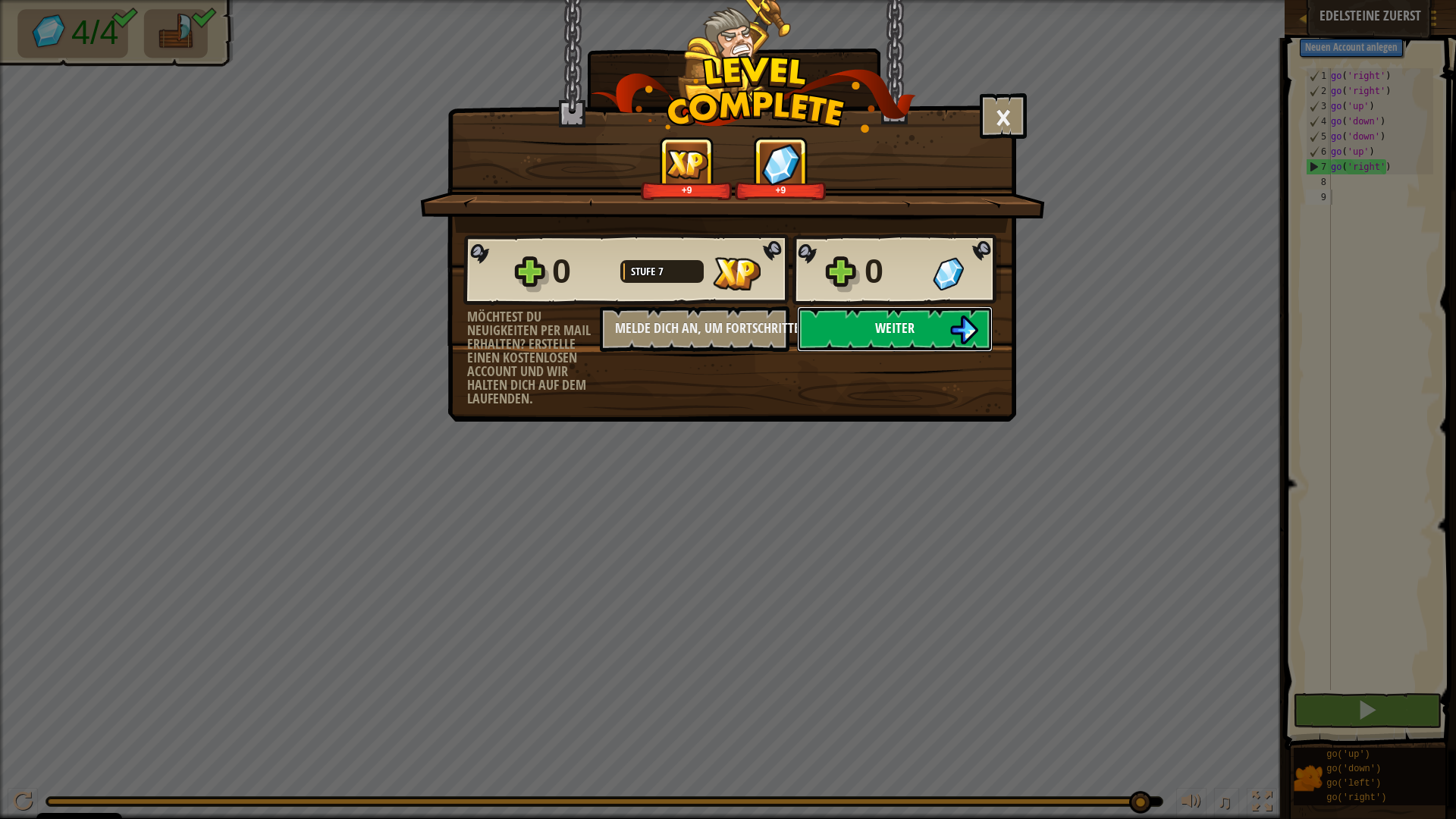
click at [854, 323] on button "Weiter" at bounding box center [895, 329] width 196 height 45
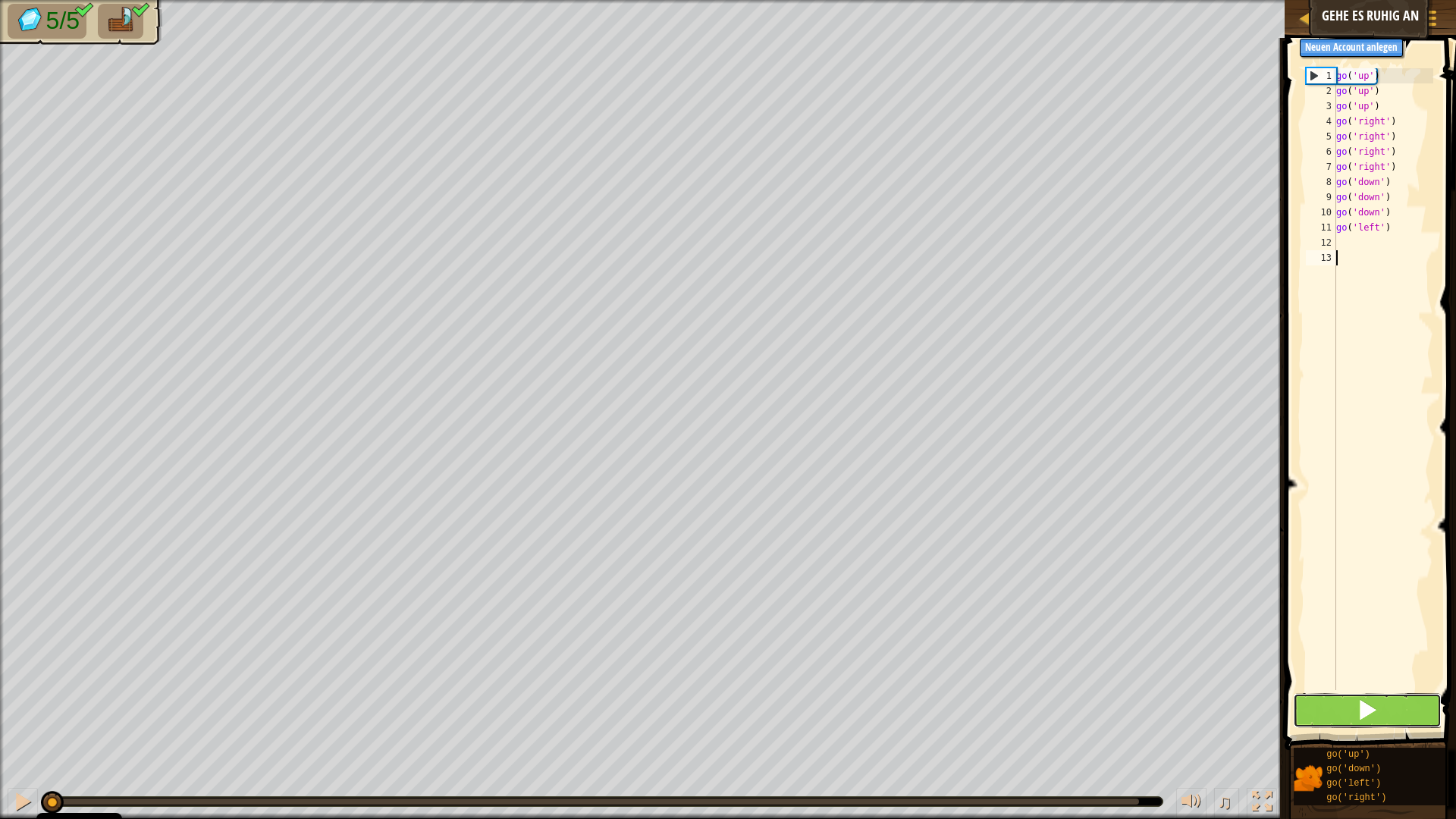
click at [1352, 704] on button at bounding box center [1367, 710] width 148 height 35
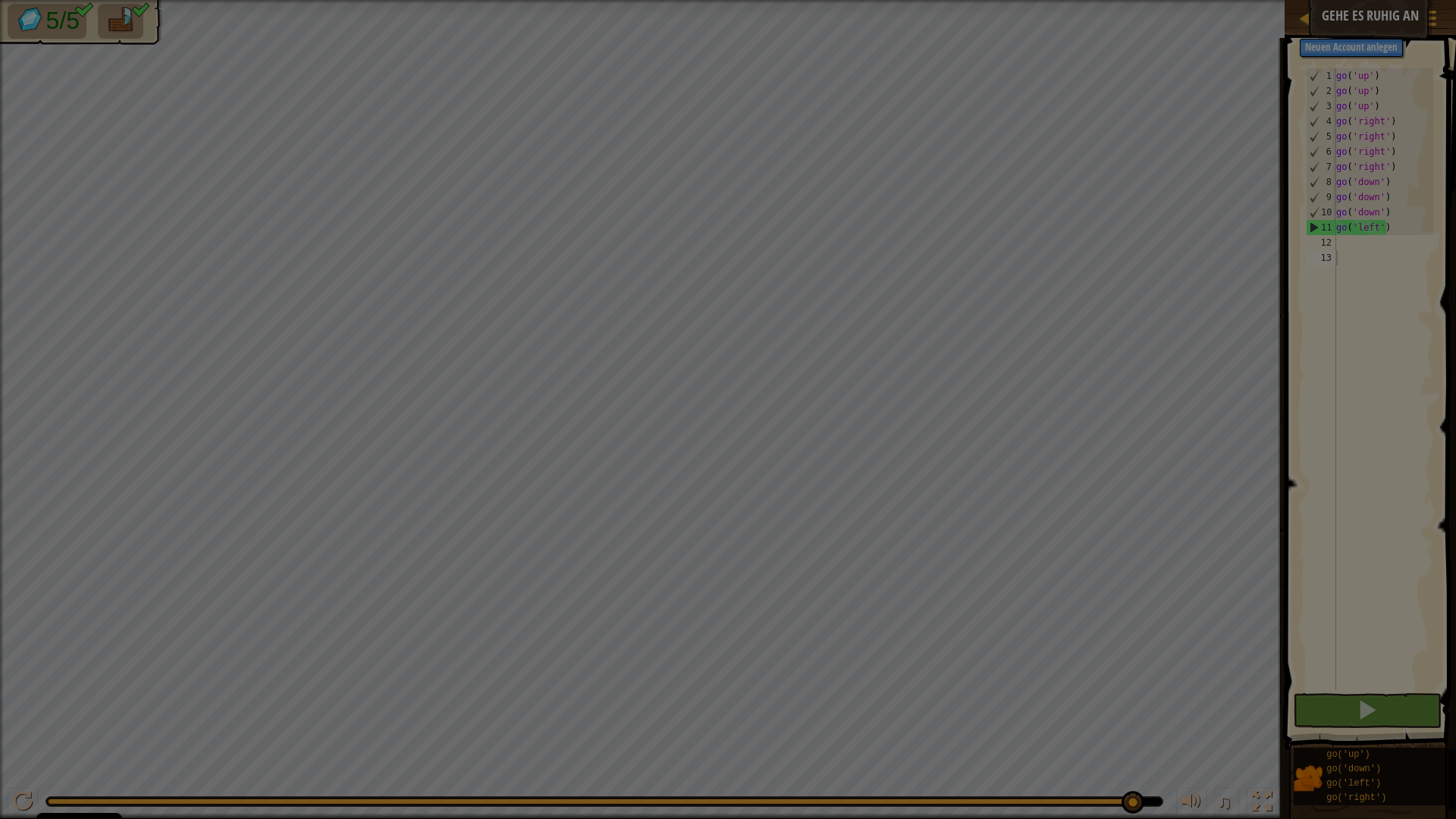
scroll to position [7, 0]
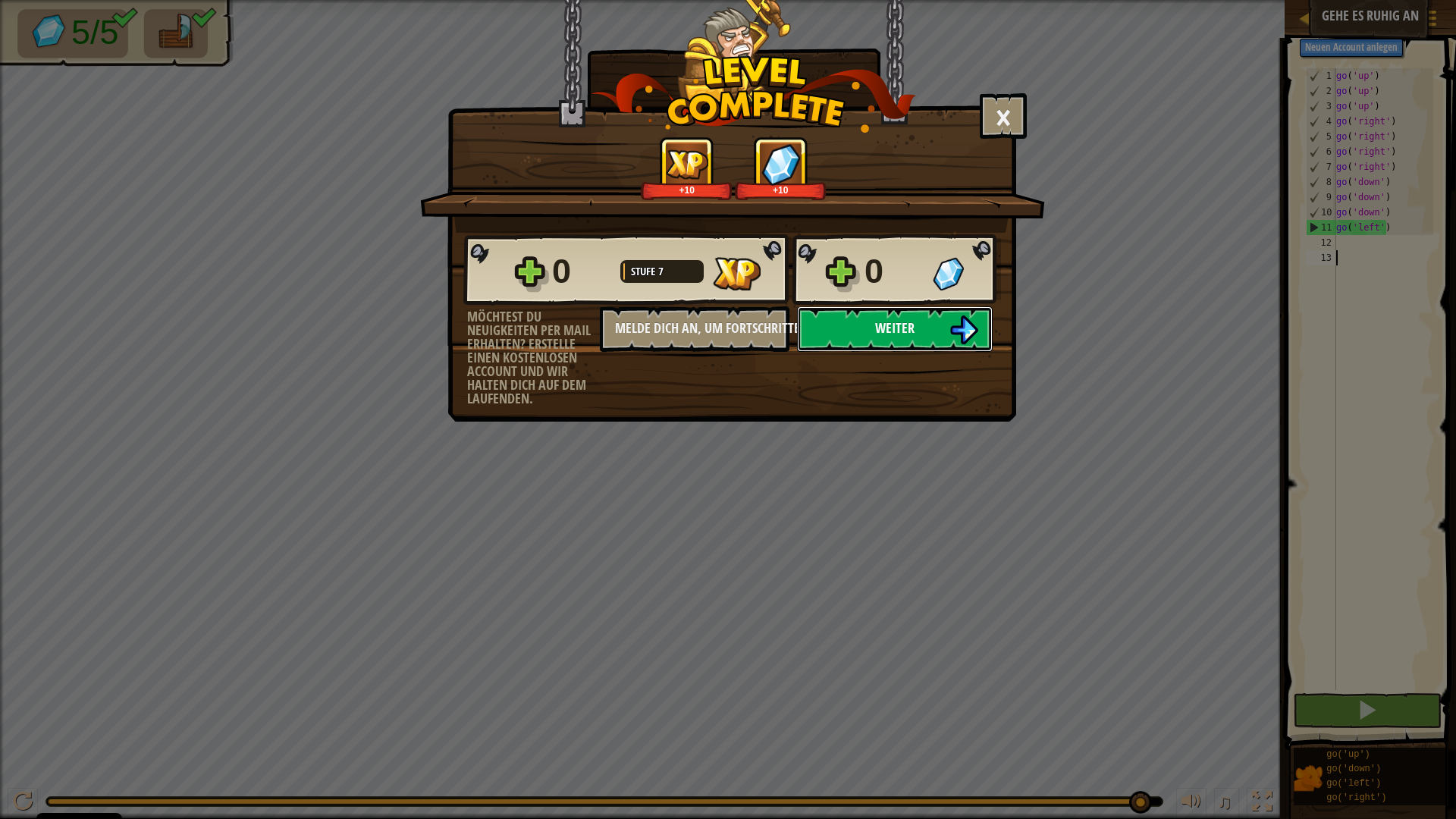
click at [871, 323] on button "Weiter" at bounding box center [895, 329] width 196 height 45
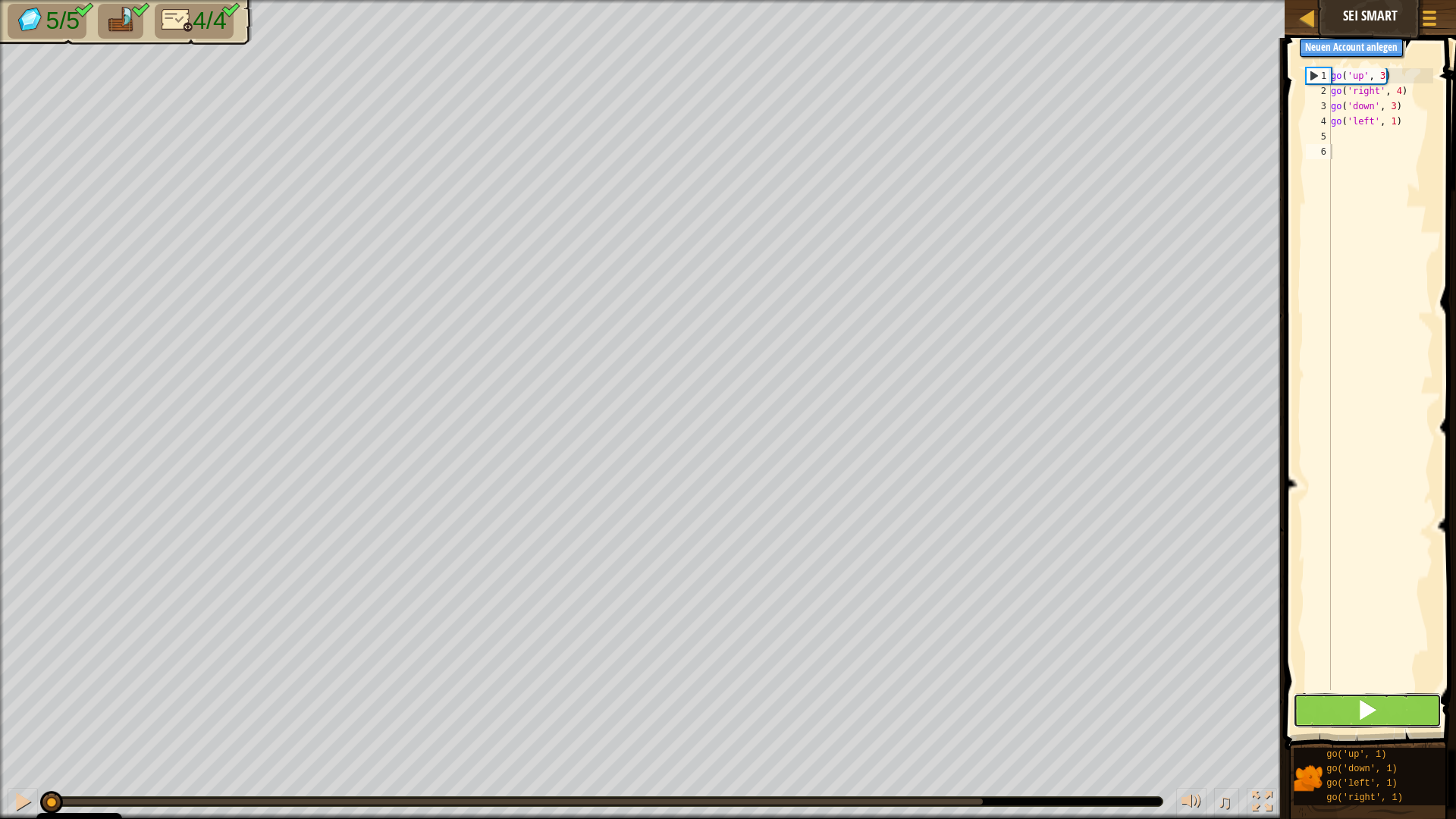
click at [1393, 716] on button at bounding box center [1367, 710] width 148 height 35
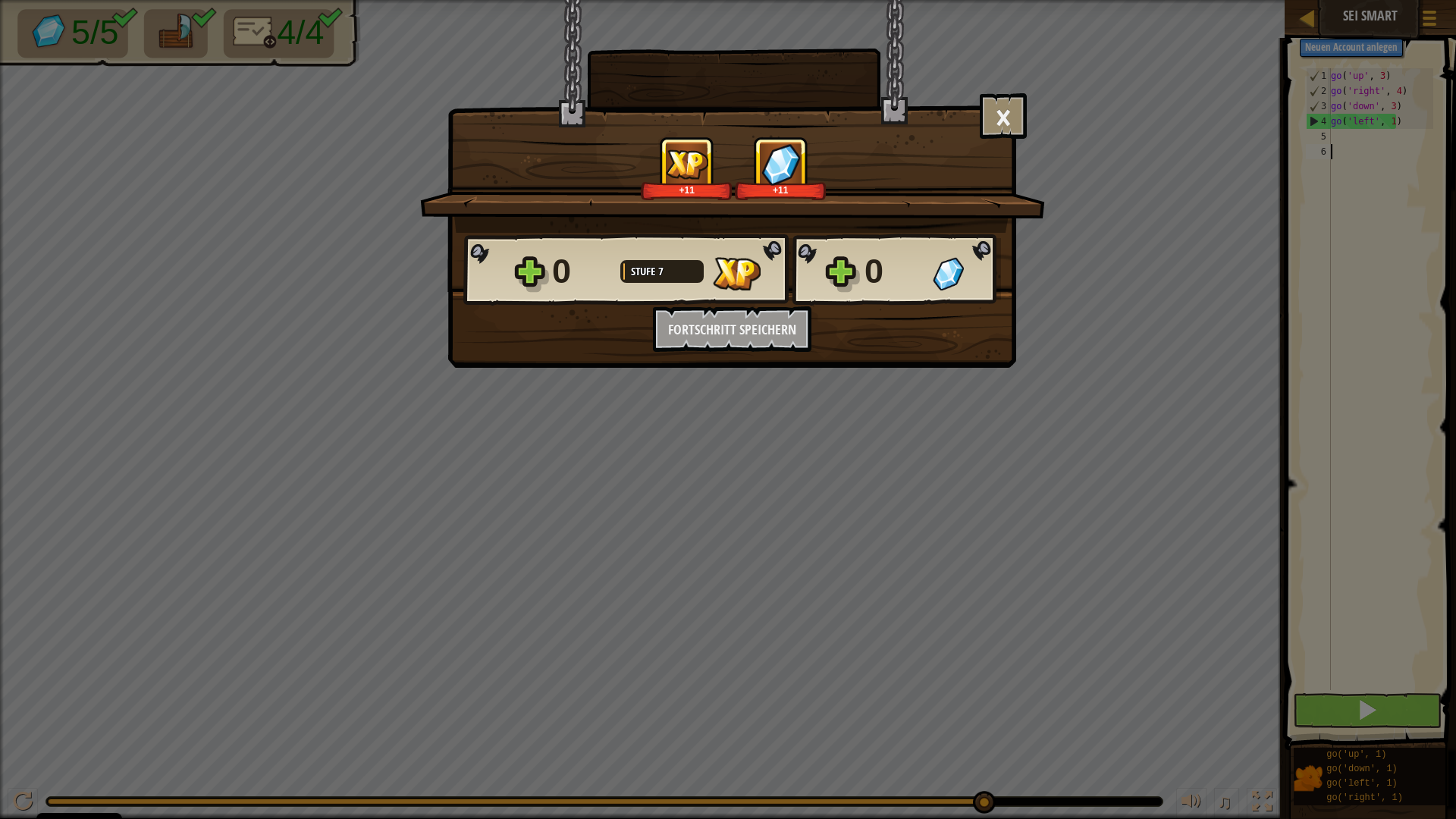
scroll to position [7, 0]
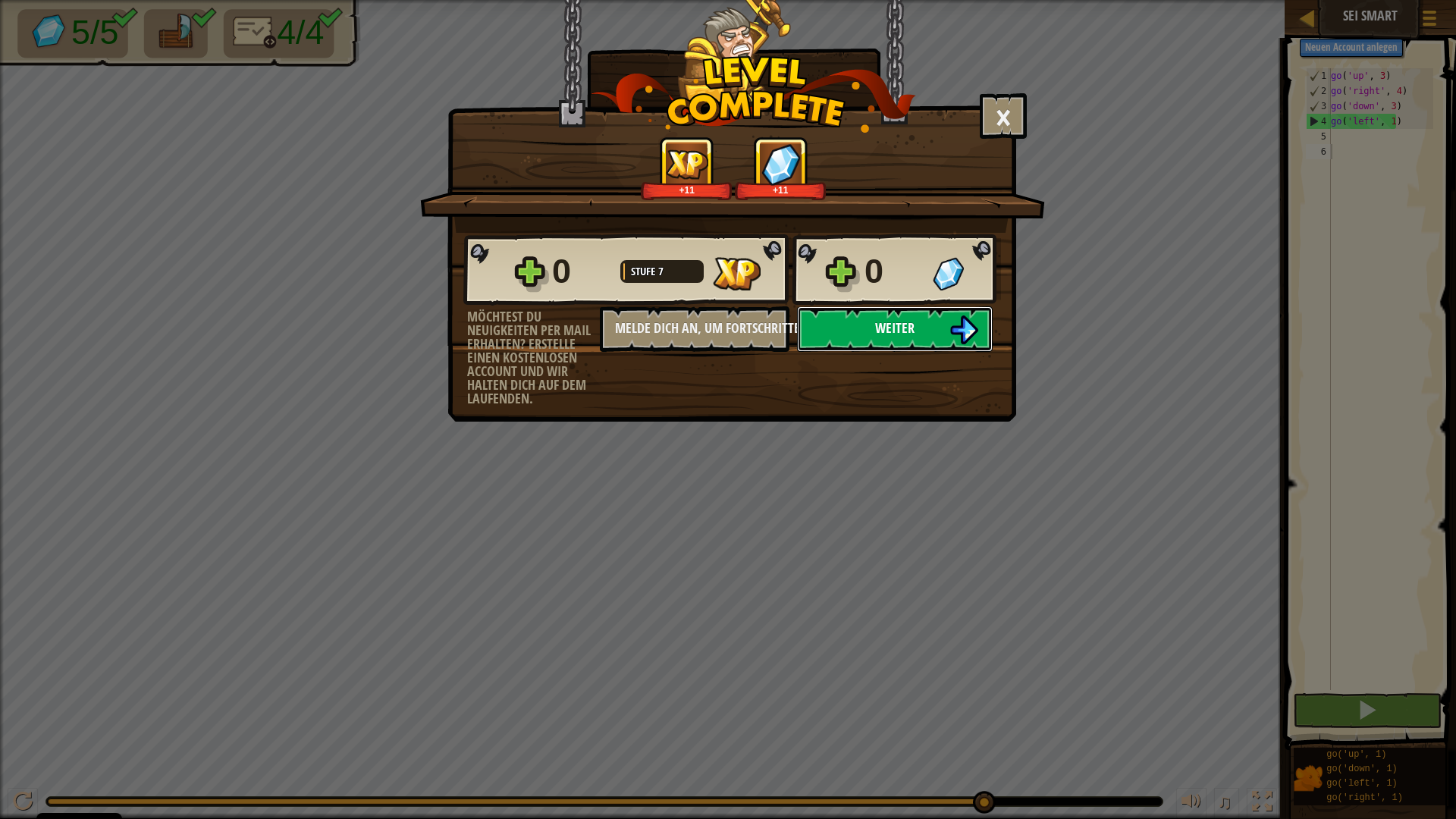
click at [876, 346] on button "Weiter" at bounding box center [895, 329] width 196 height 45
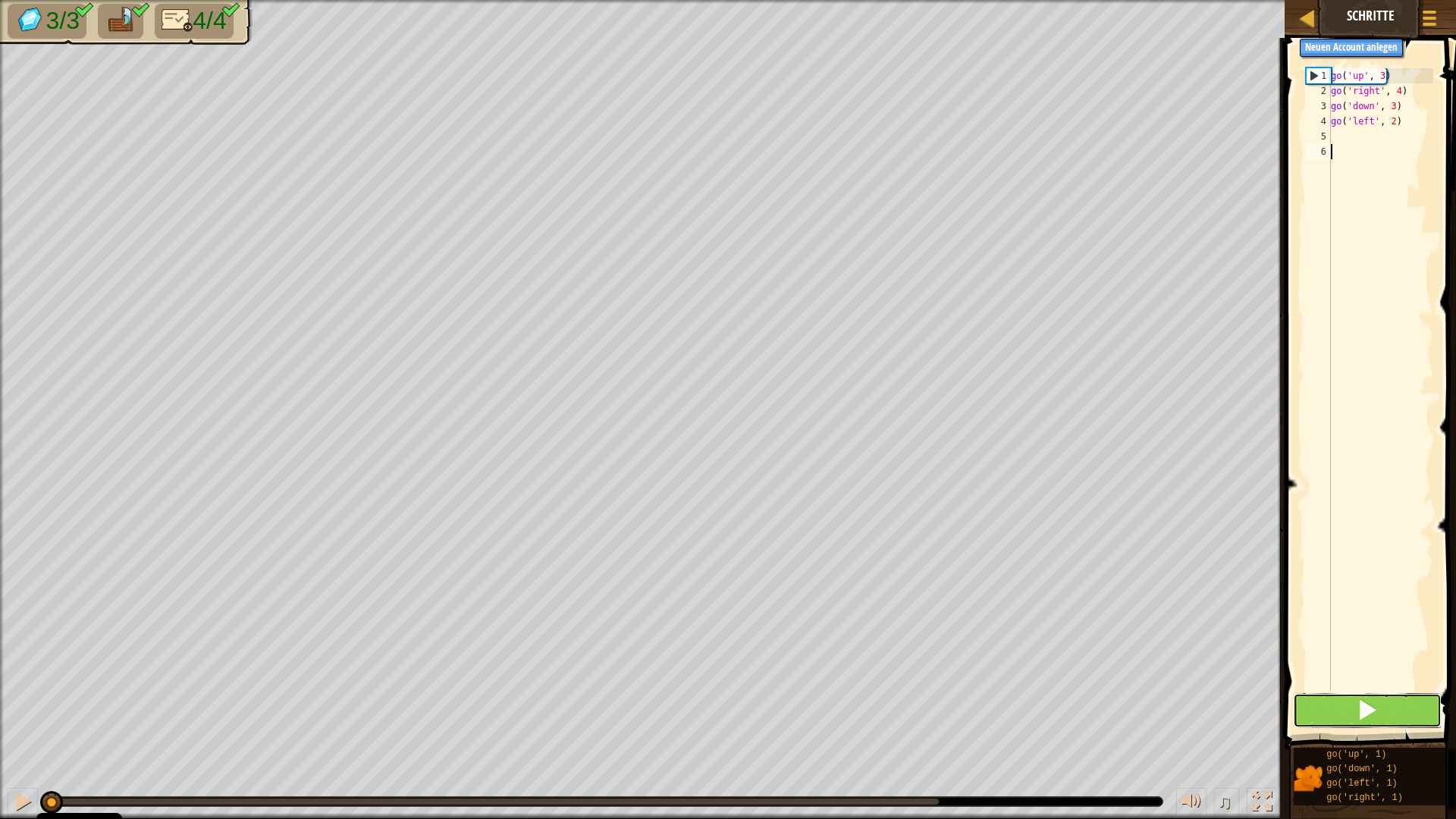
click at [1334, 704] on button at bounding box center [1367, 710] width 148 height 35
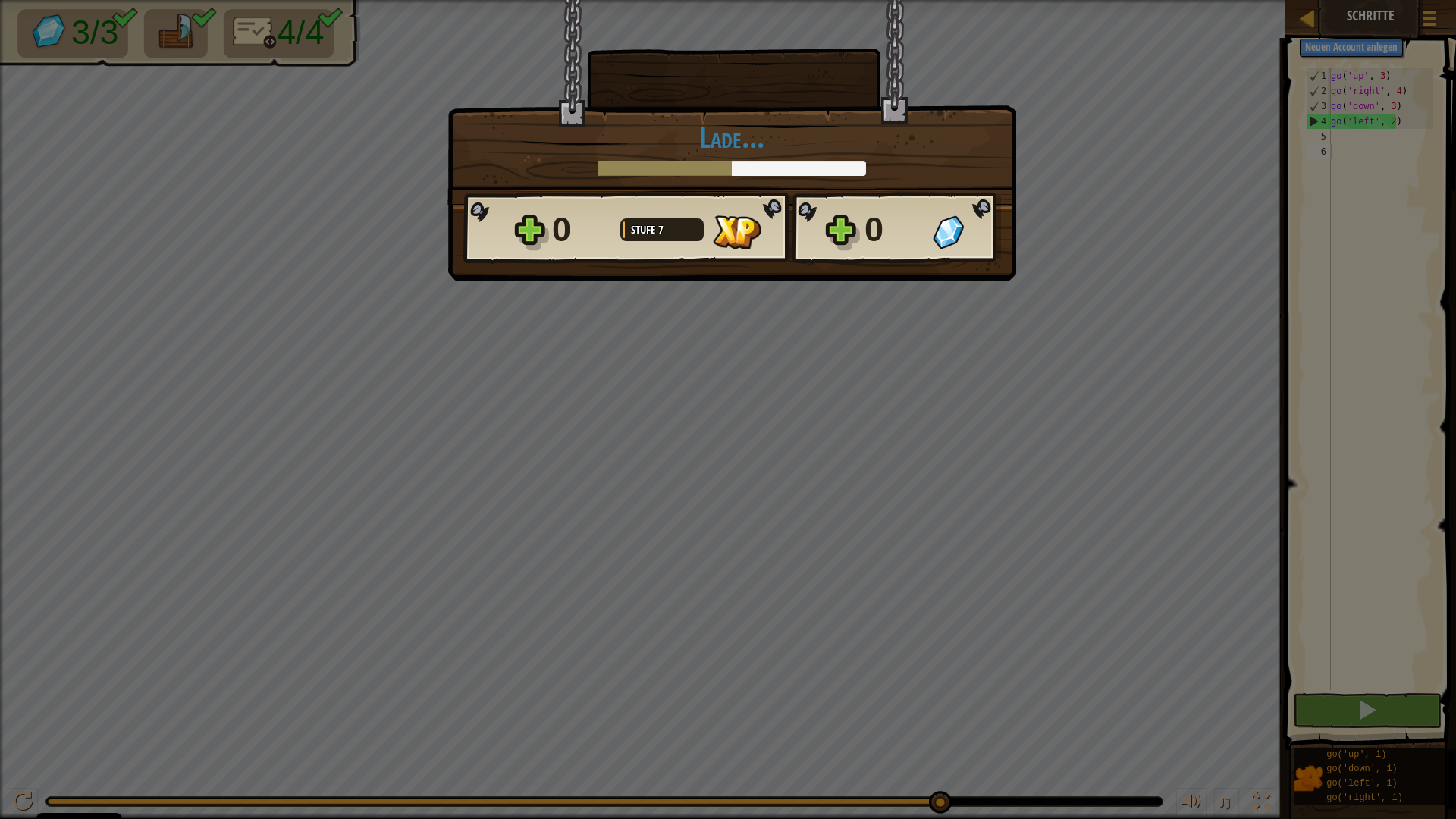
scroll to position [7, 0]
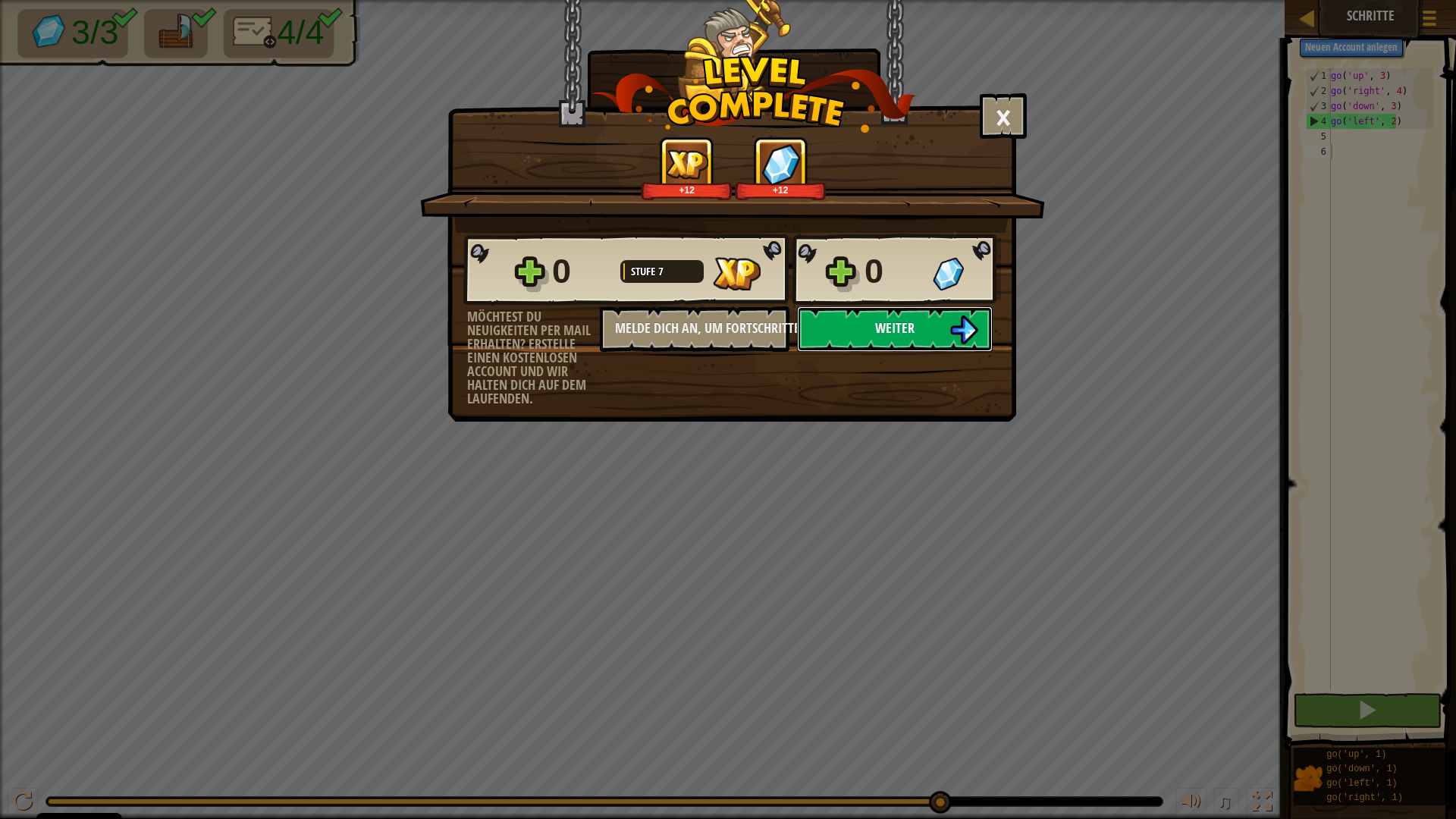
click at [895, 329] on span "Weiter" at bounding box center [895, 327] width 40 height 19
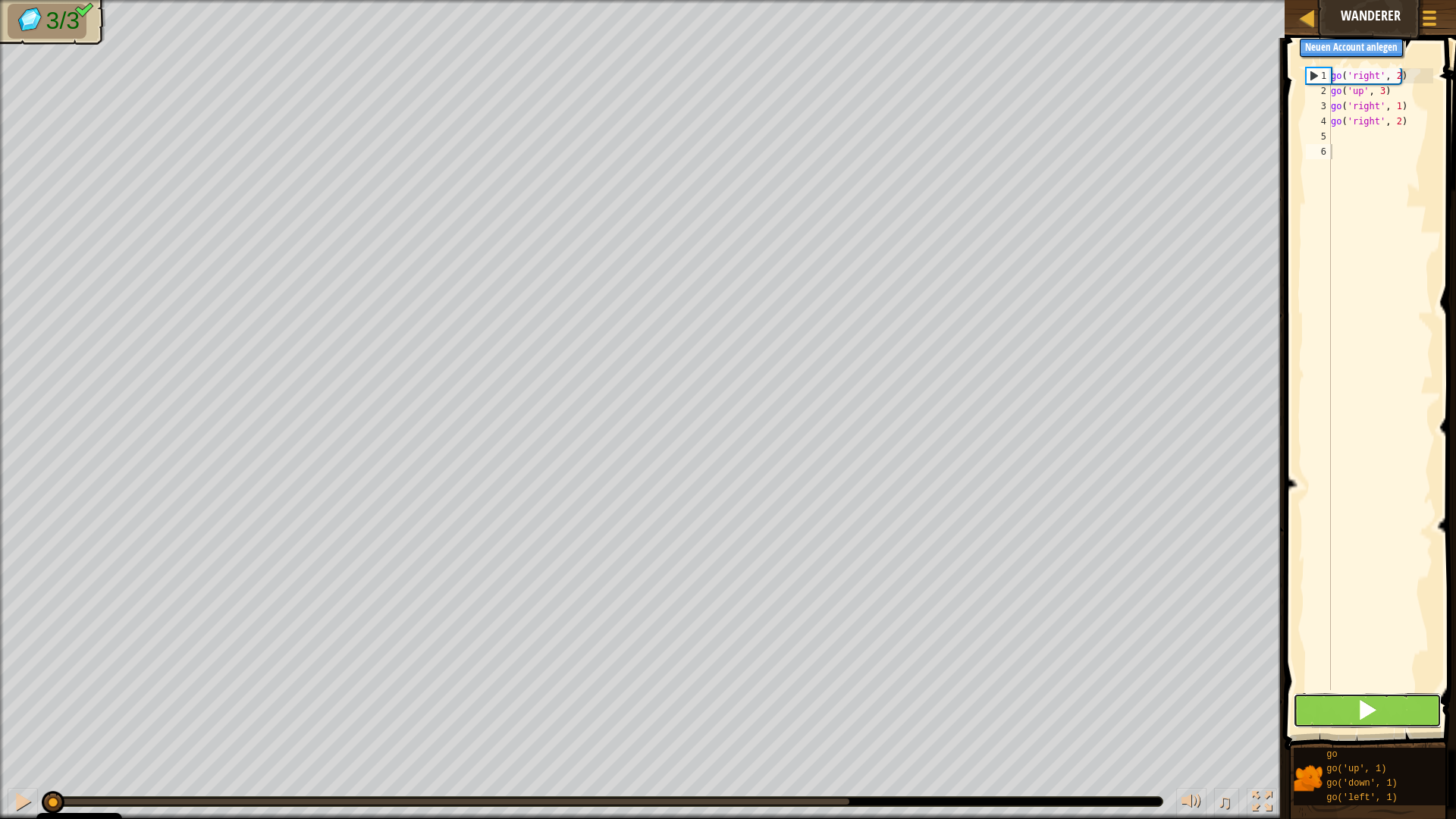
click at [1342, 704] on button at bounding box center [1367, 710] width 148 height 35
click at [1074, 716] on div at bounding box center [604, 801] width 1116 height 9
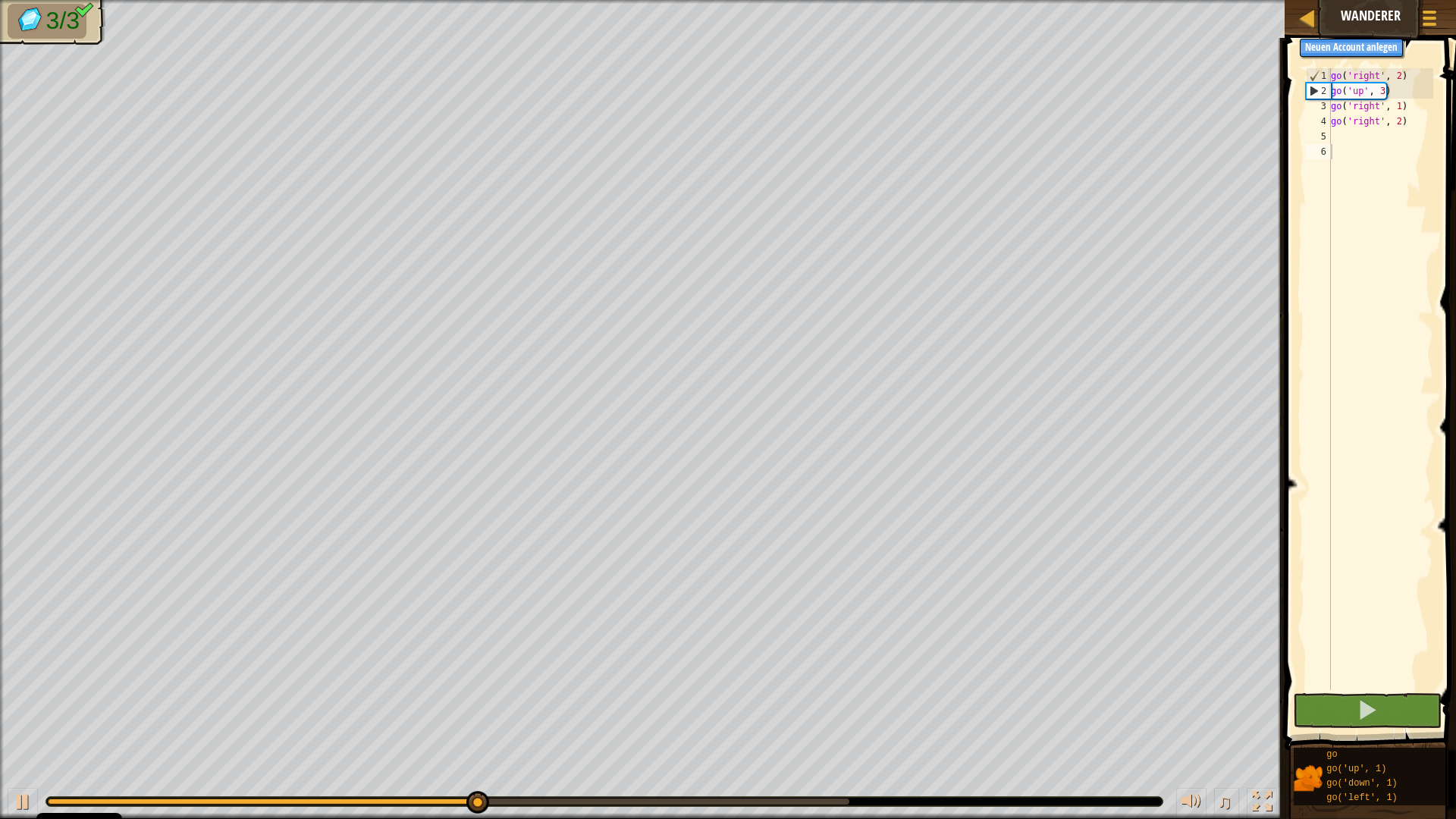
drag, startPoint x: 395, startPoint y: 796, endPoint x: 795, endPoint y: 784, distance: 400.2
click at [795, 716] on div "♫" at bounding box center [642, 797] width 1285 height 45
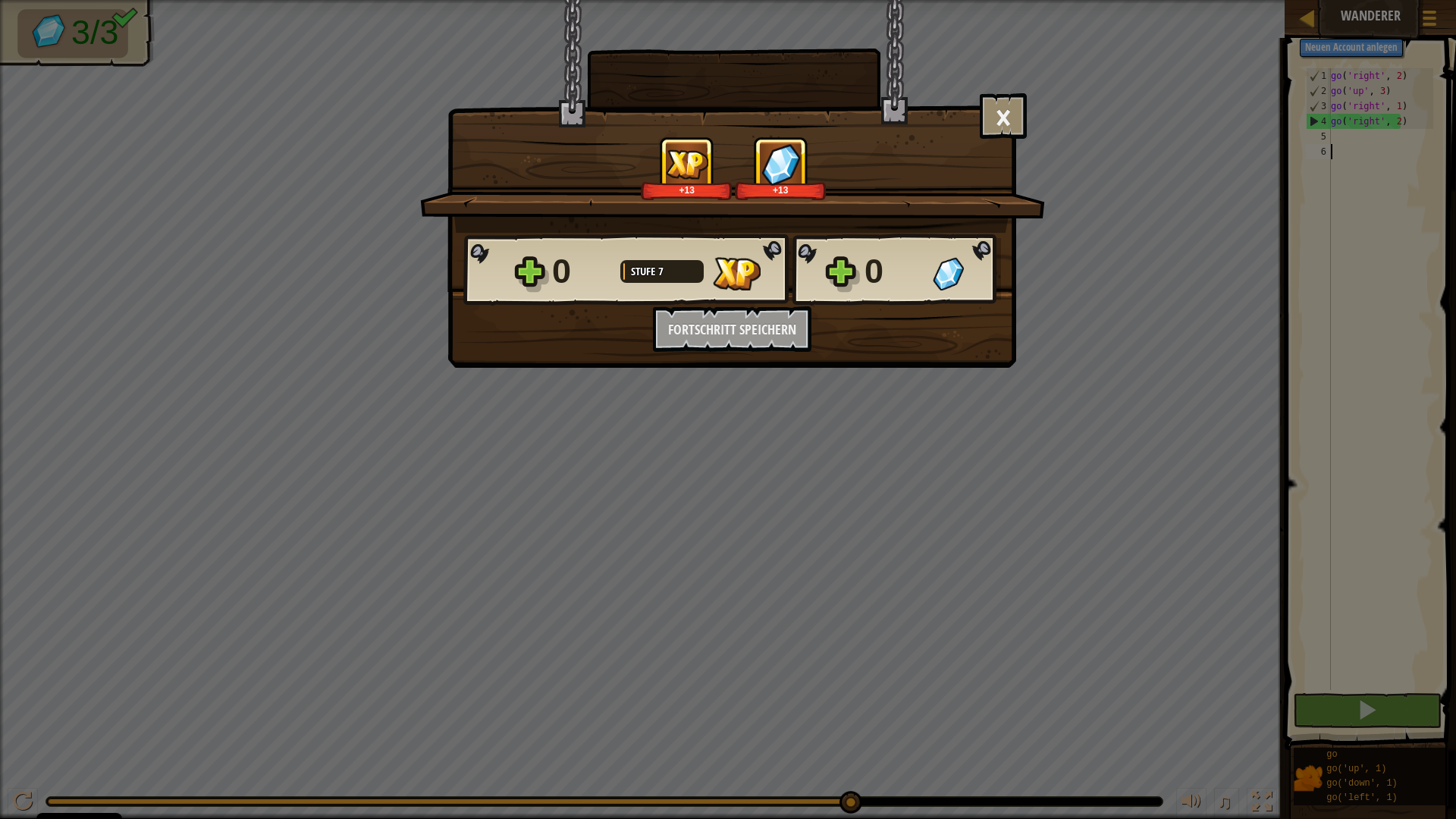
scroll to position [7, 0]
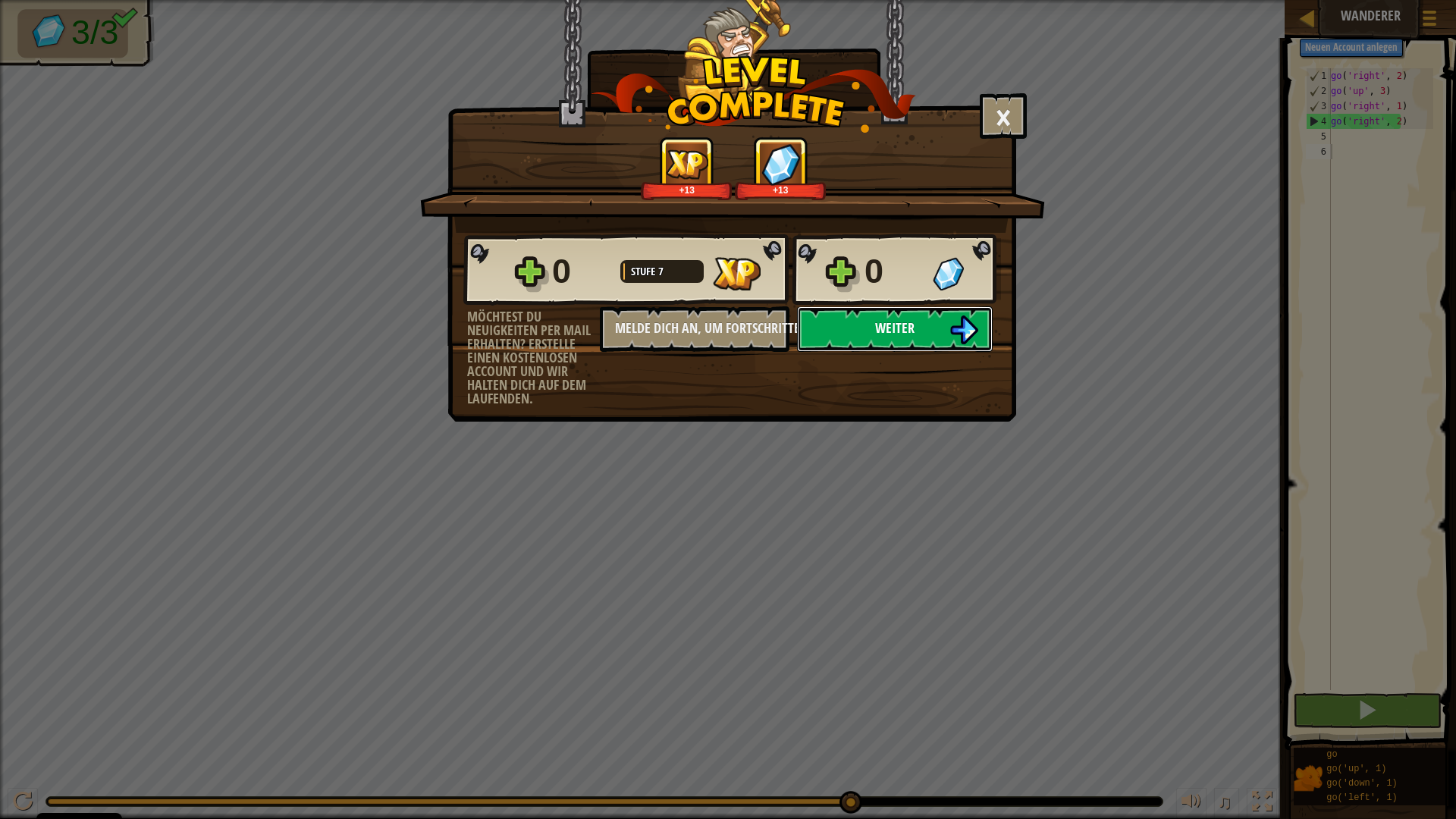
click at [914, 318] on button "Weiter" at bounding box center [895, 329] width 196 height 45
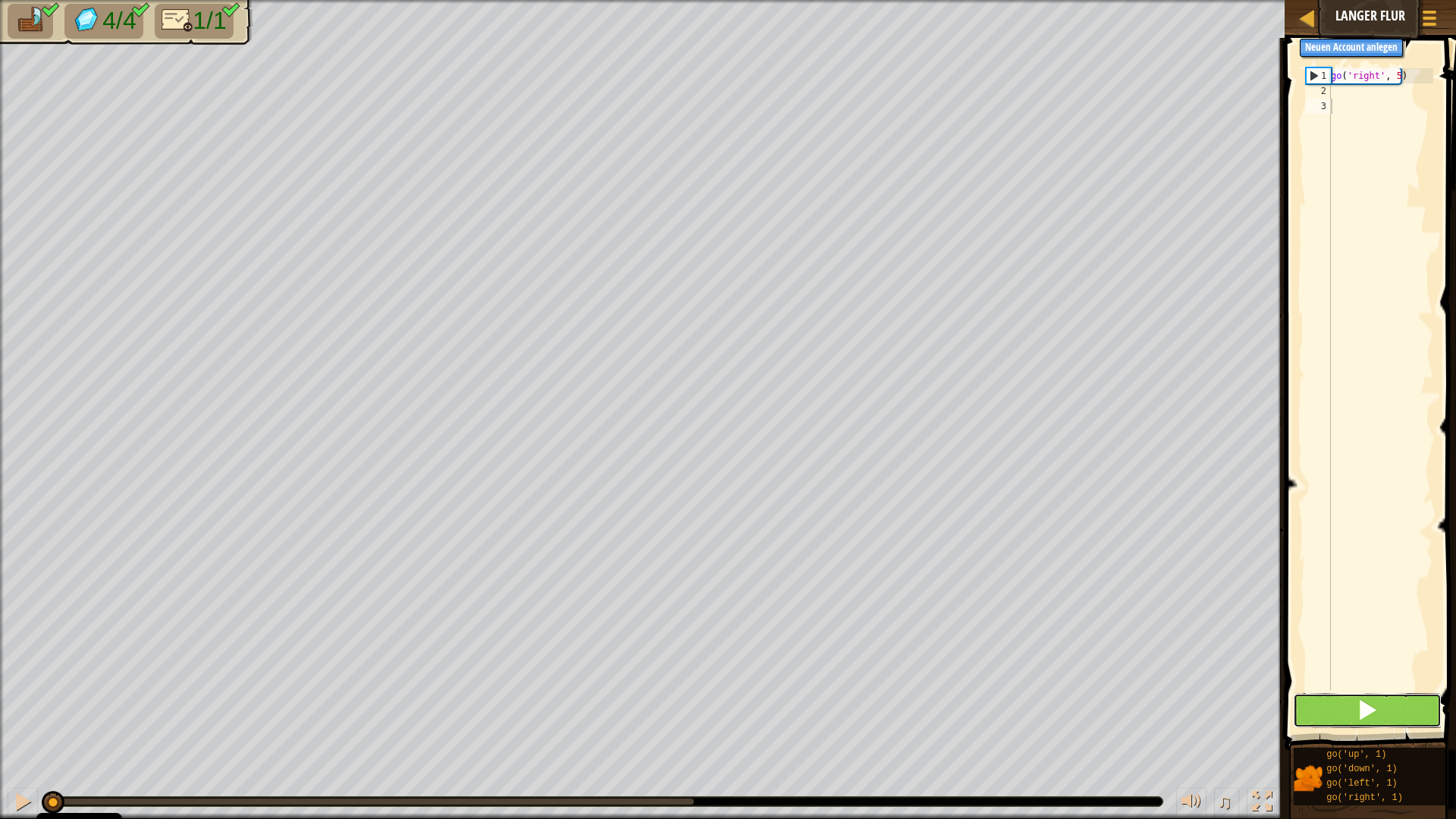
click at [1328, 709] on button at bounding box center [1367, 710] width 148 height 35
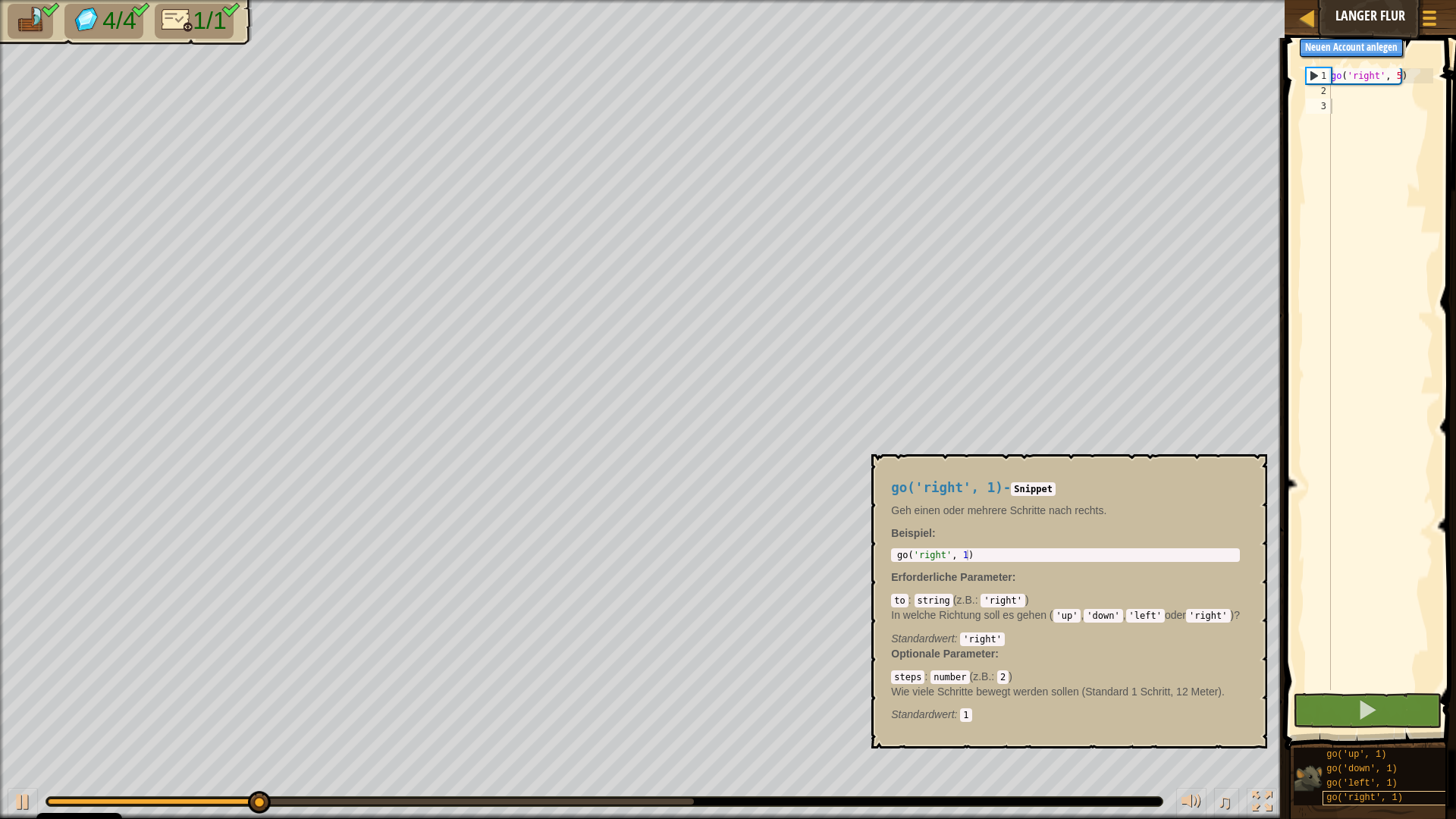
drag, startPoint x: 1319, startPoint y: 791, endPoint x: 1363, endPoint y: 791, distance: 44.0
click at [1363, 716] on div "go('up', 1) go('down', 1) go('left', 1) go('right', 1)" at bounding box center [1374, 776] width 161 height 57
click at [1302, 716] on img at bounding box center [1308, 778] width 29 height 29
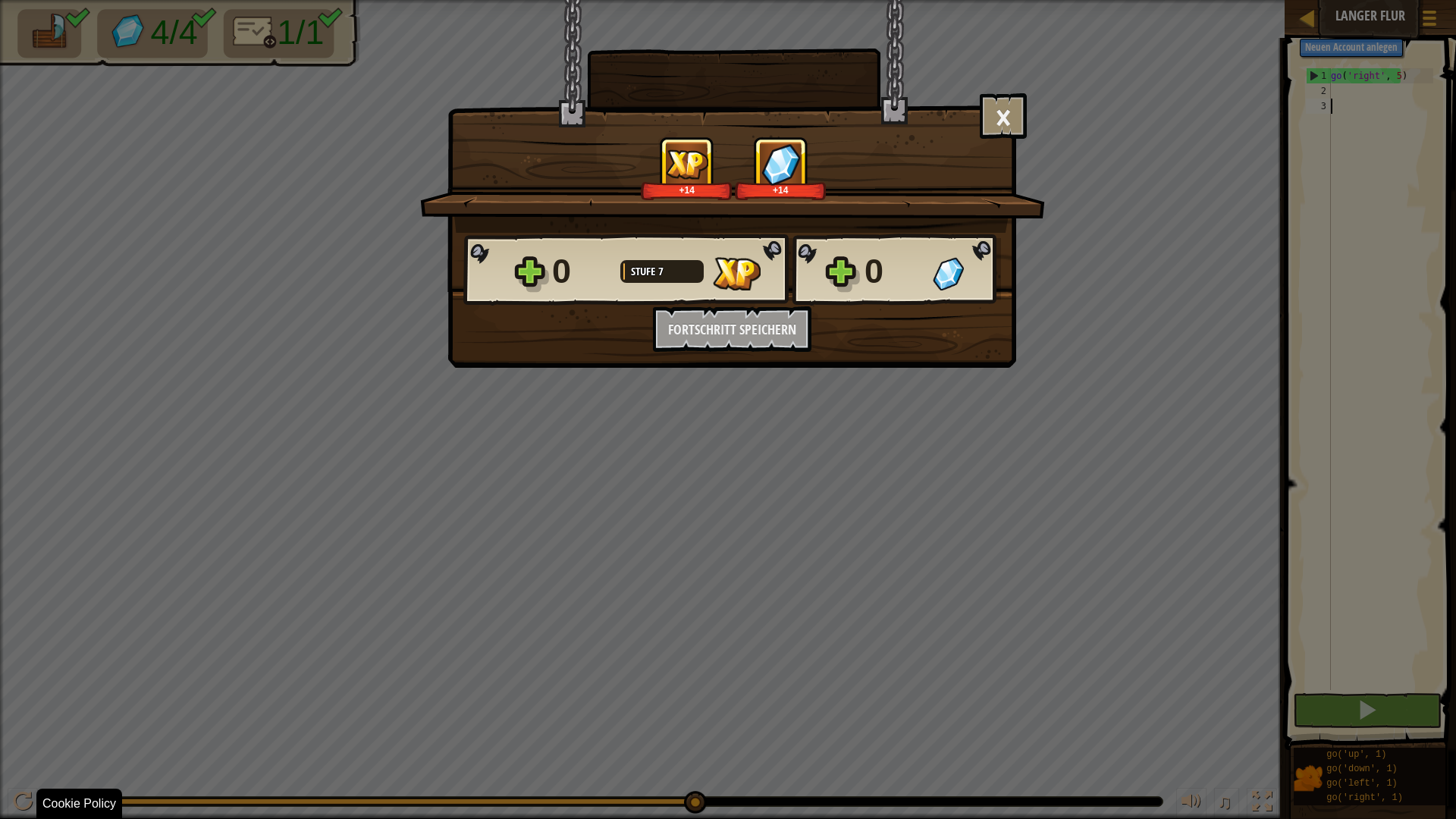
scroll to position [7, 0]
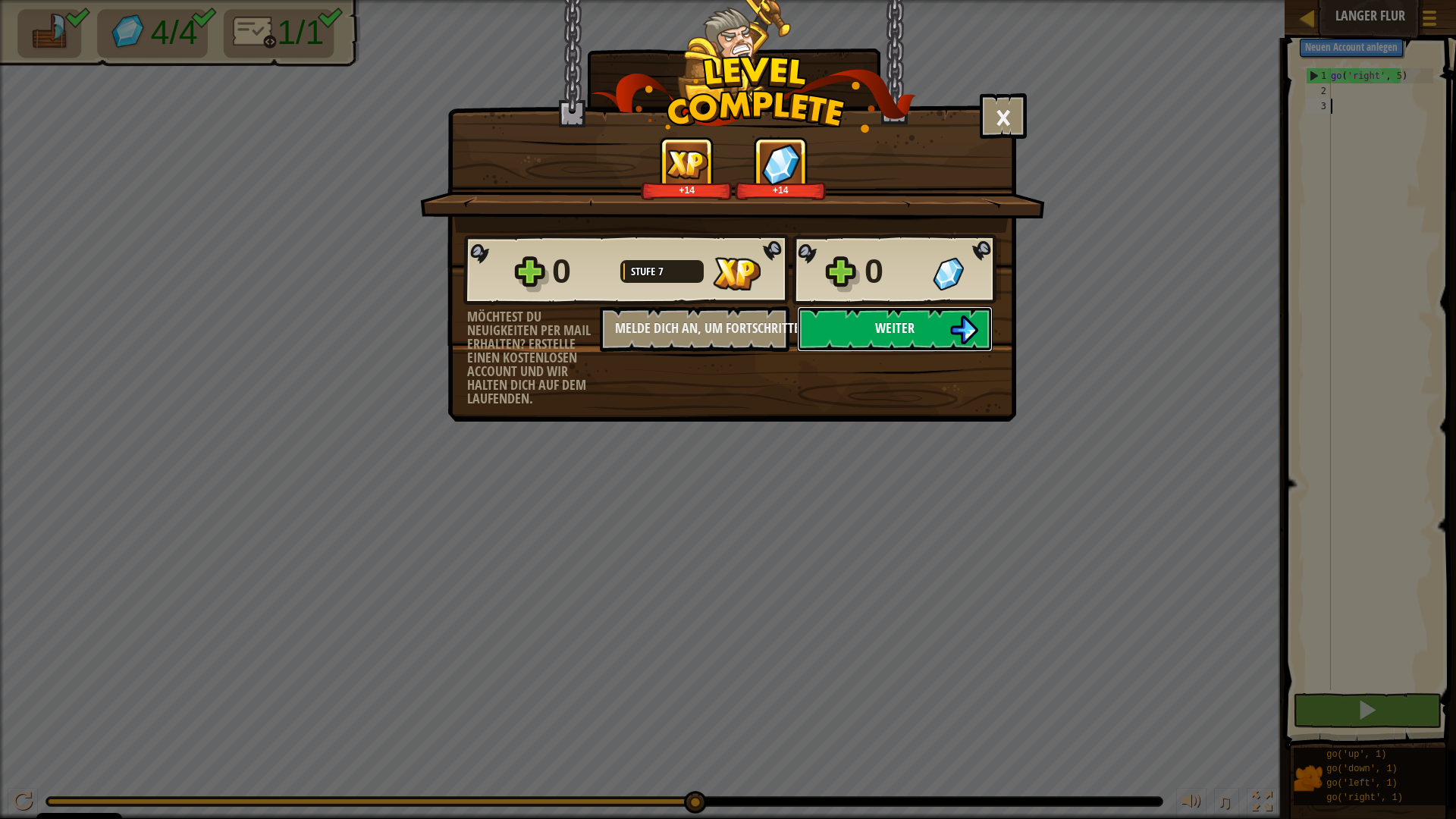
click at [931, 329] on button "Weiter" at bounding box center [895, 329] width 196 height 45
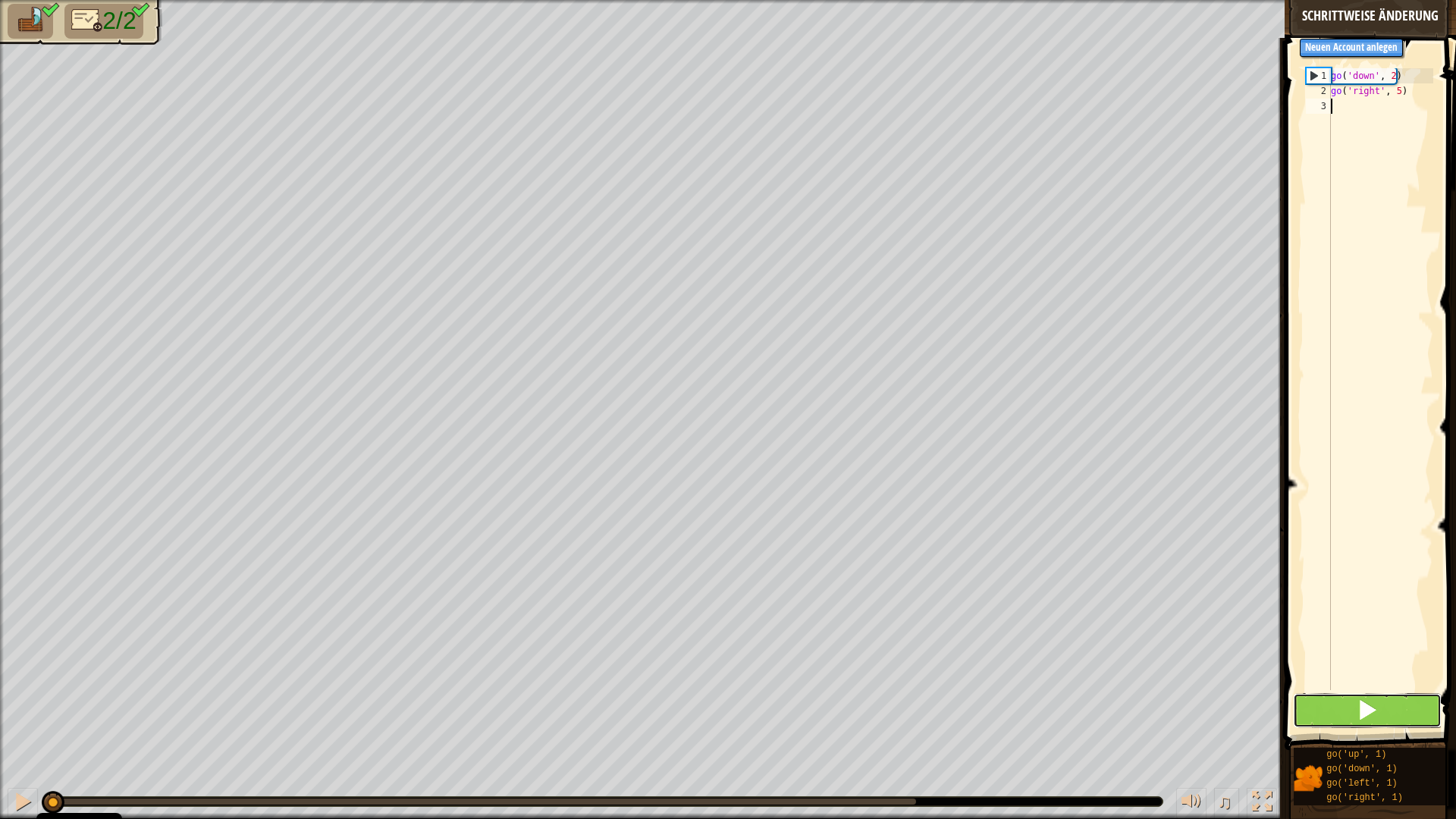
click at [1327, 711] on button at bounding box center [1367, 710] width 148 height 35
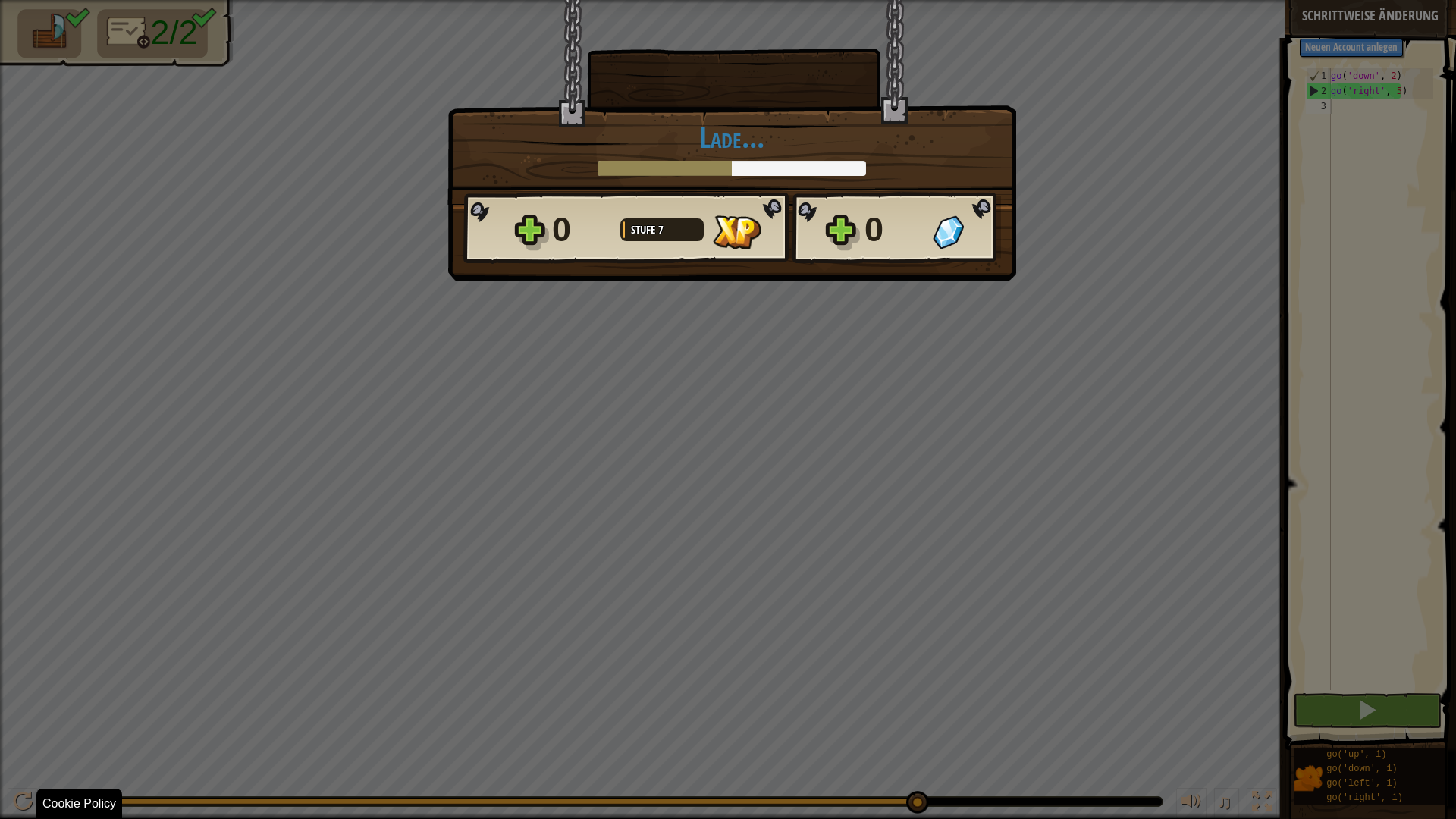
scroll to position [7, 0]
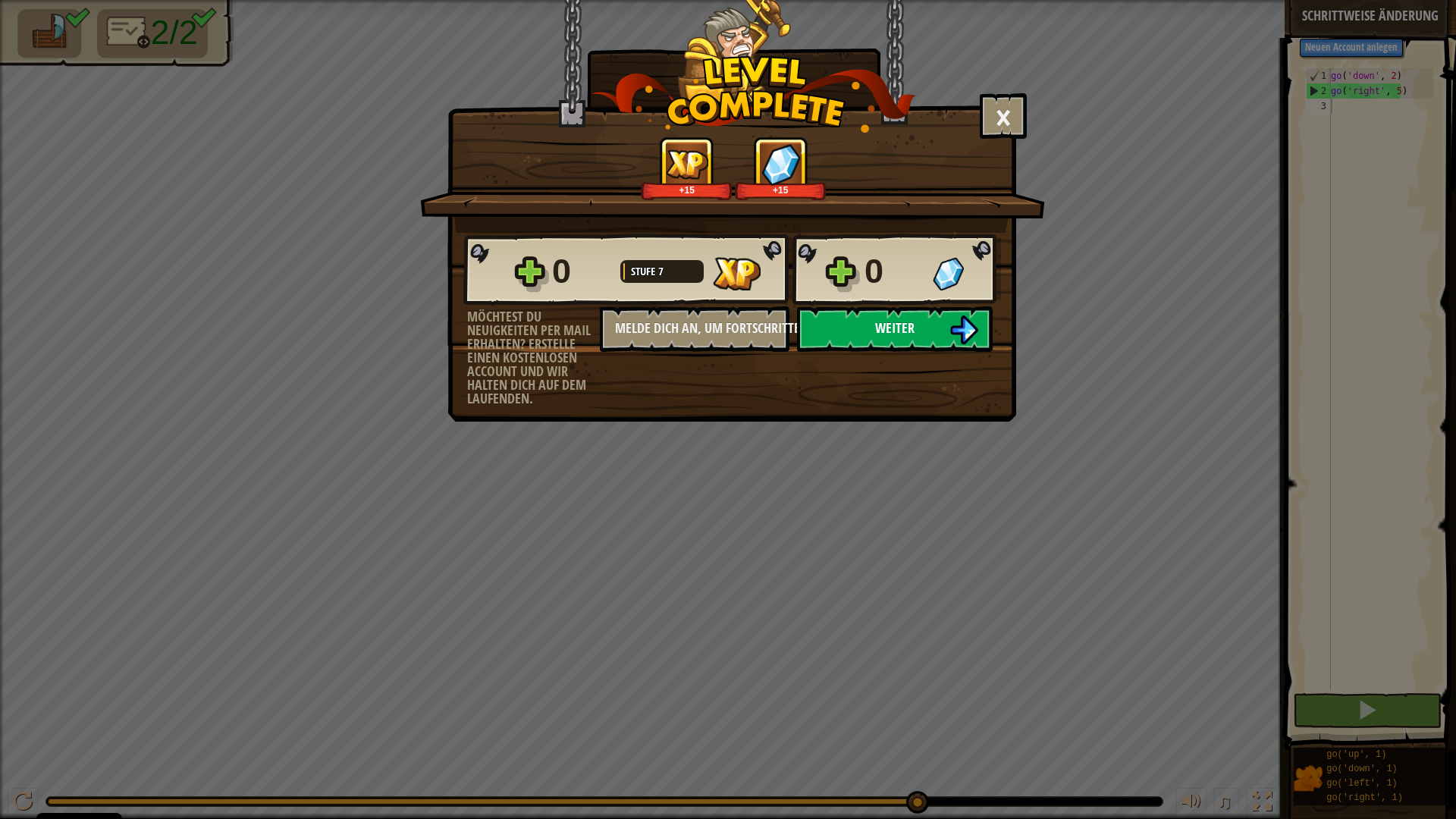
click at [873, 334] on button "Weiter" at bounding box center [895, 329] width 196 height 45
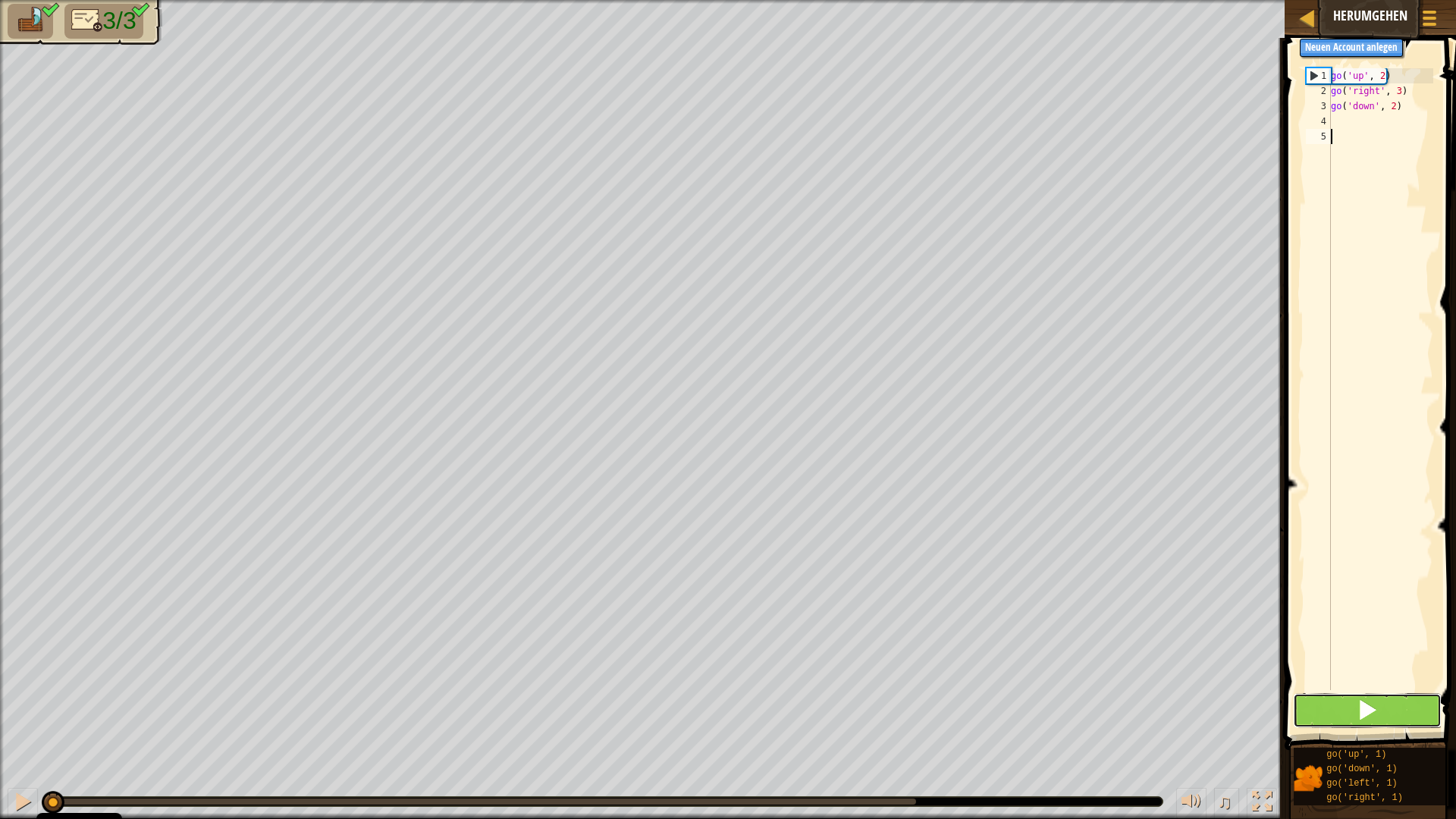
click at [1320, 700] on button at bounding box center [1367, 710] width 148 height 35
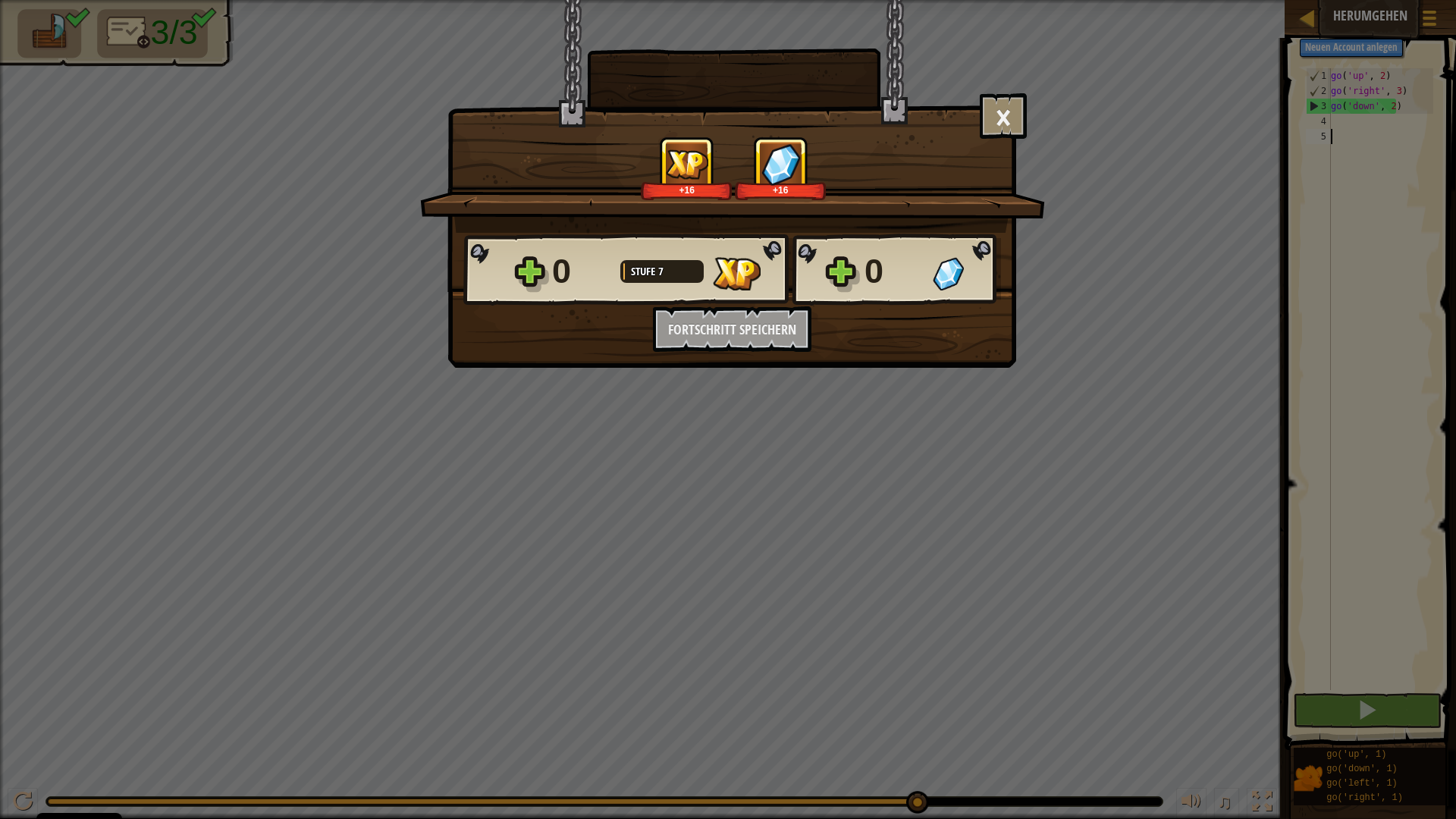
scroll to position [7, 0]
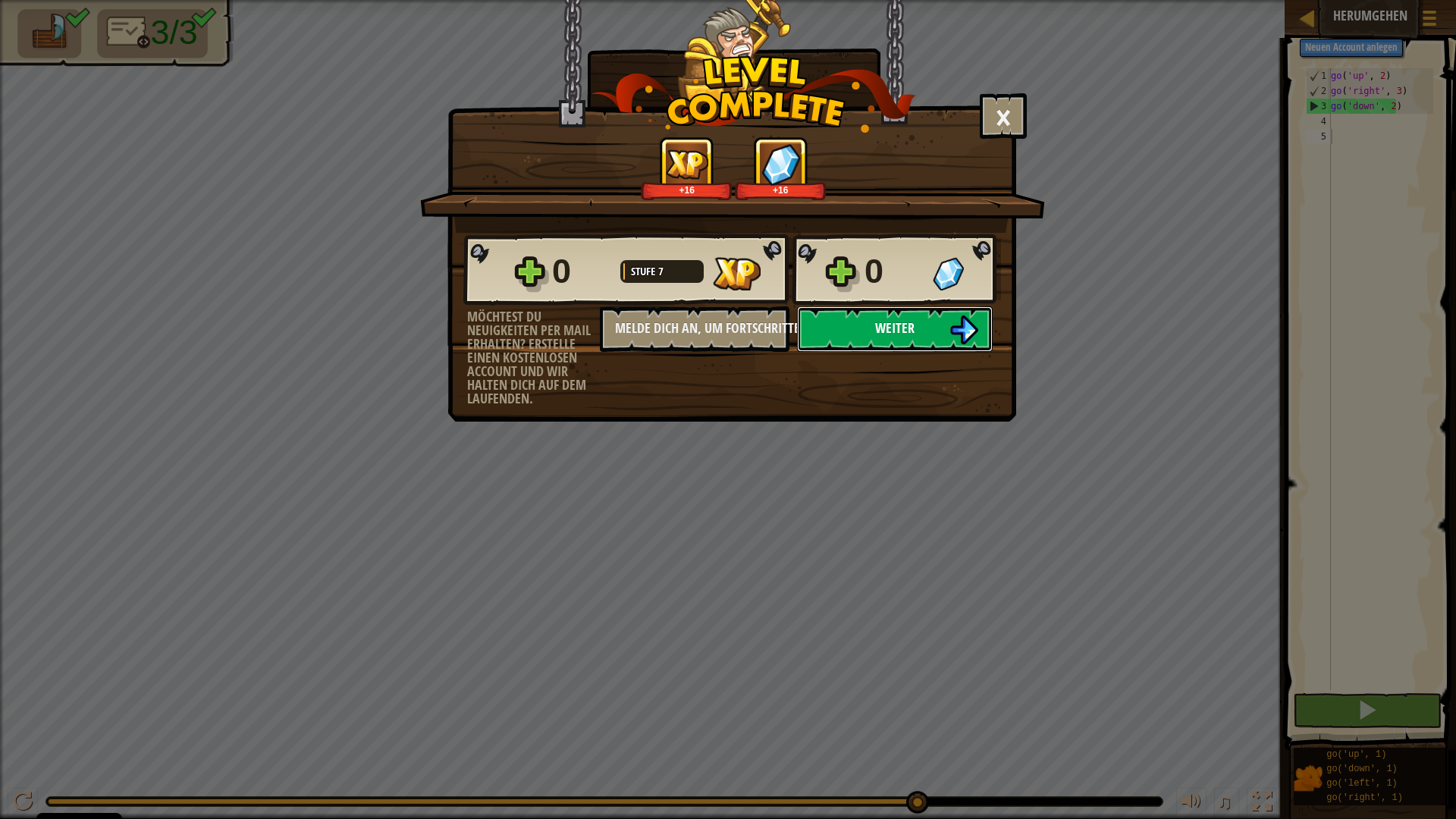
click at [887, 340] on button "Weiter" at bounding box center [895, 329] width 196 height 45
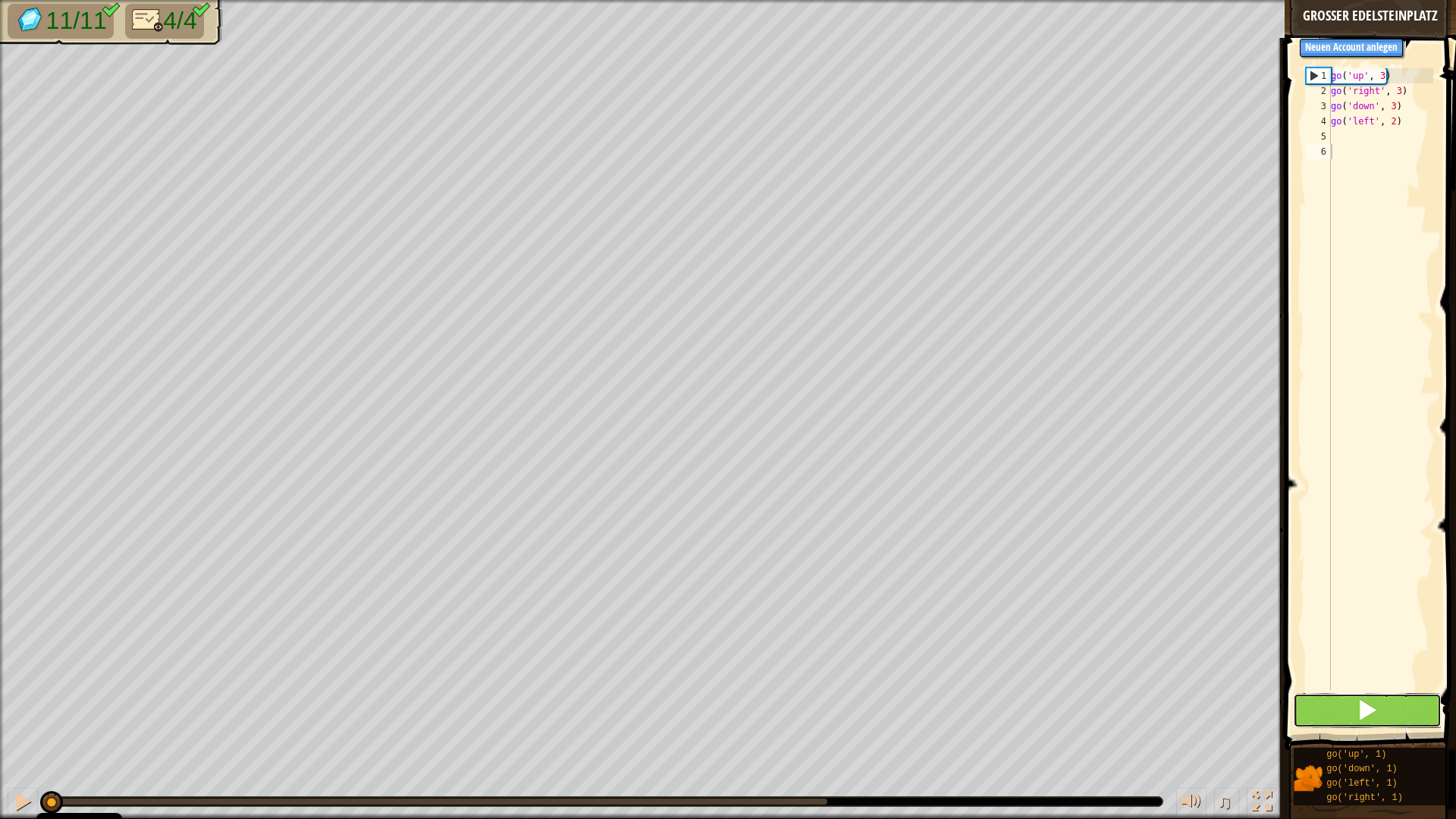
click at [1312, 700] on button at bounding box center [1367, 710] width 148 height 35
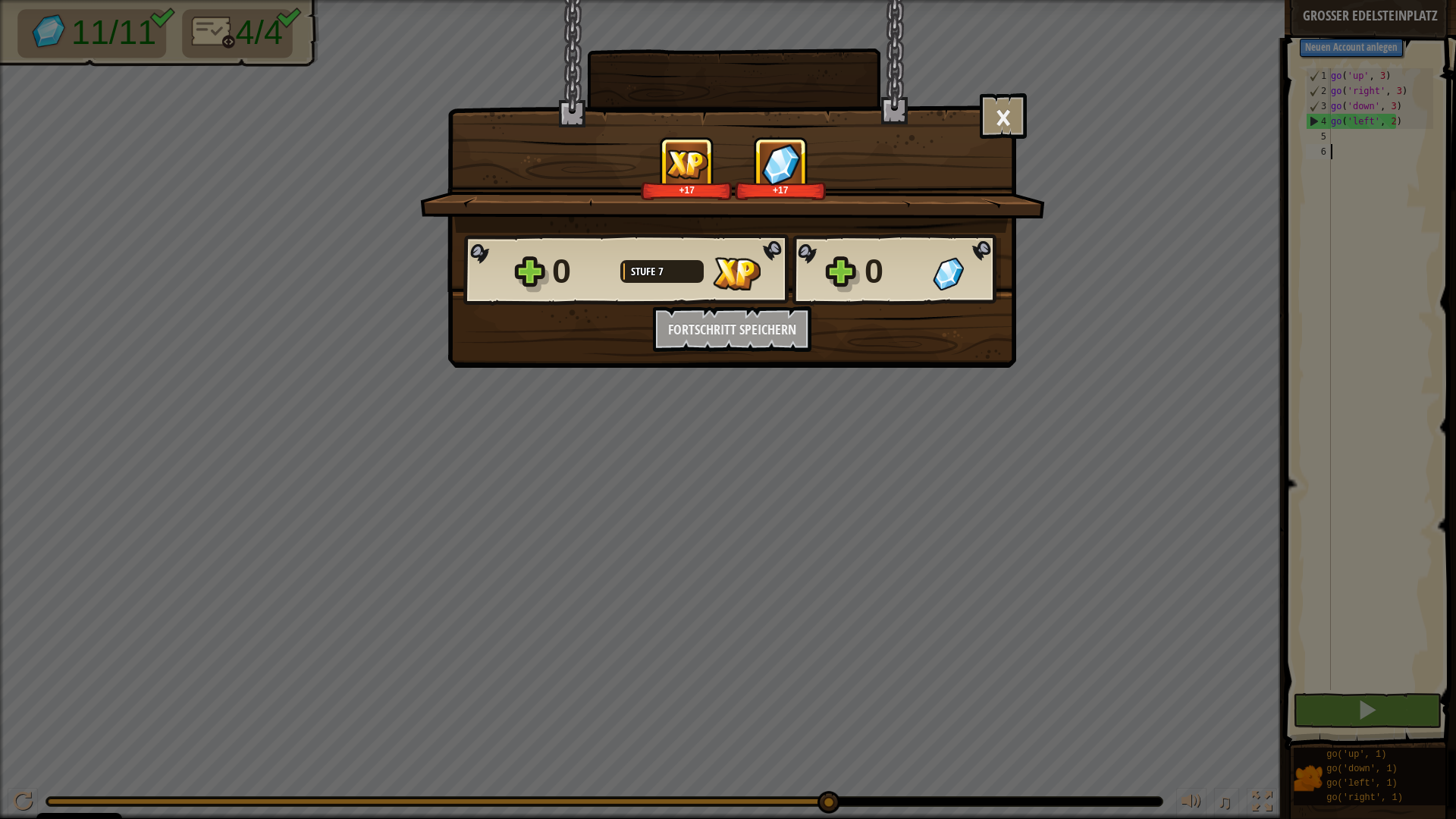
scroll to position [7, 0]
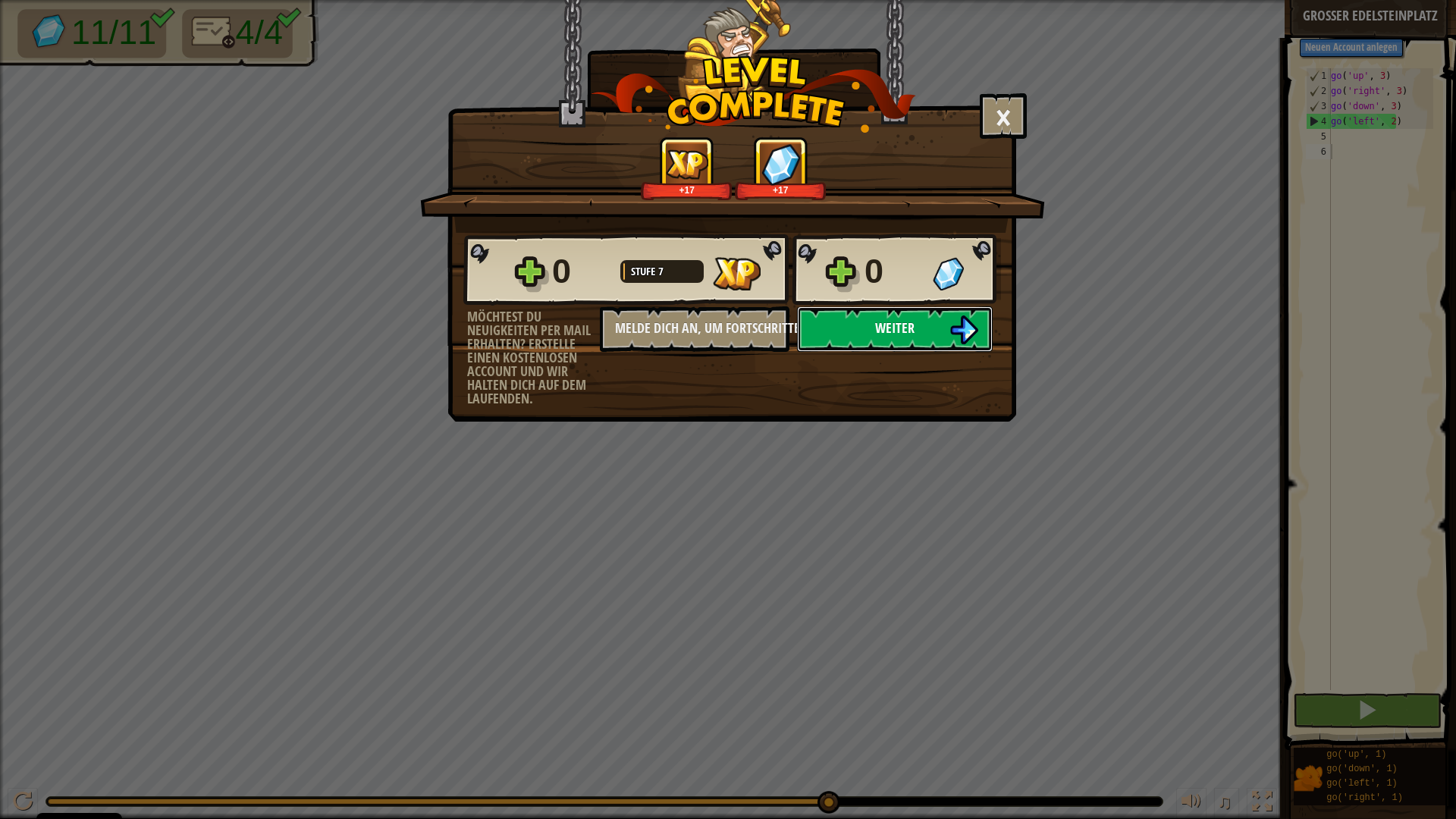
click at [894, 336] on span "Weiter" at bounding box center [895, 327] width 40 height 19
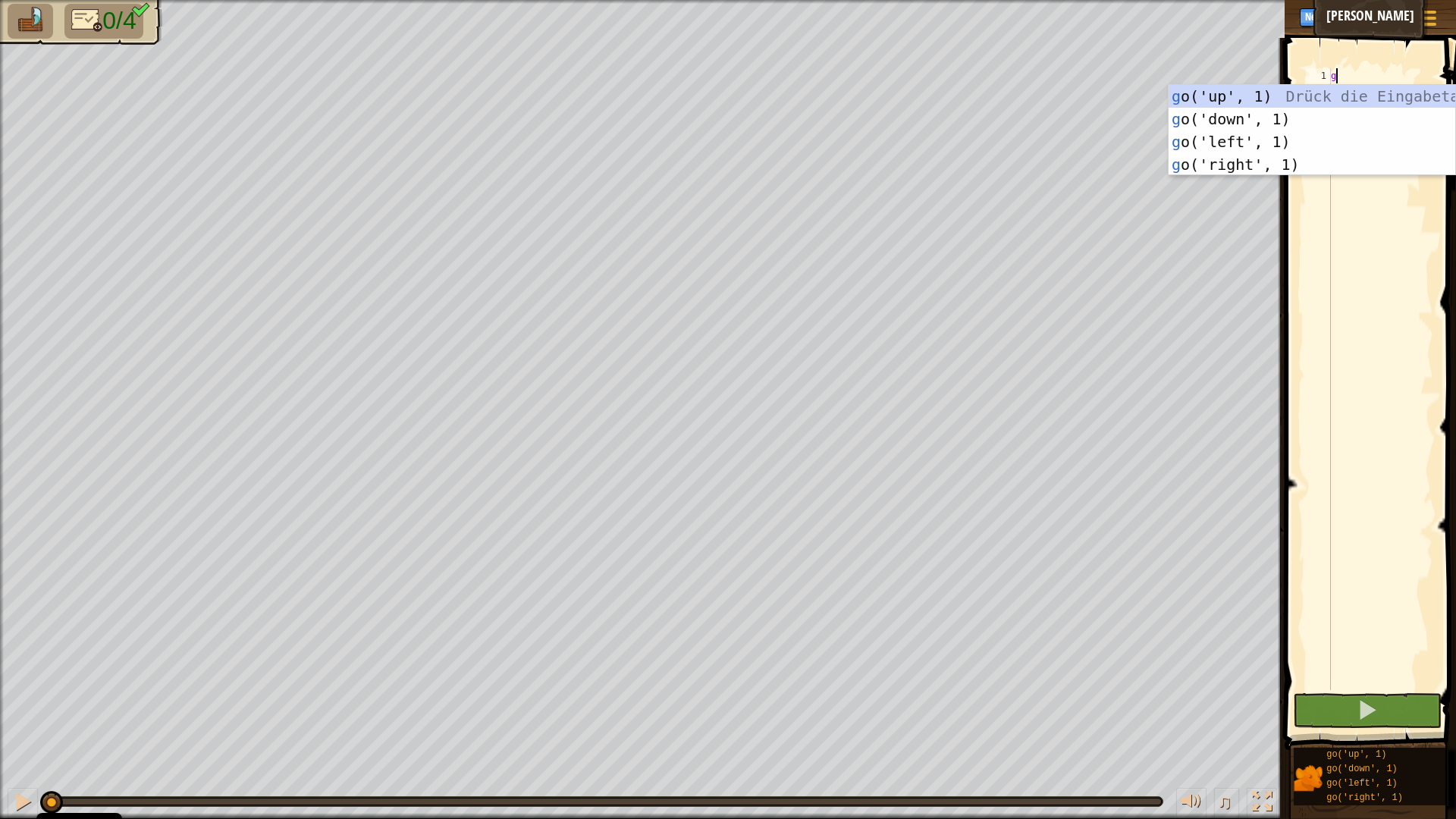
scroll to position [7, 0]
type textarea "go"
click at [1230, 150] on div "go ('up', 1) Drück die Eingabetaste go ('down', 1) Drück die Eingabetaste go ('…" at bounding box center [1311, 153] width 287 height 136
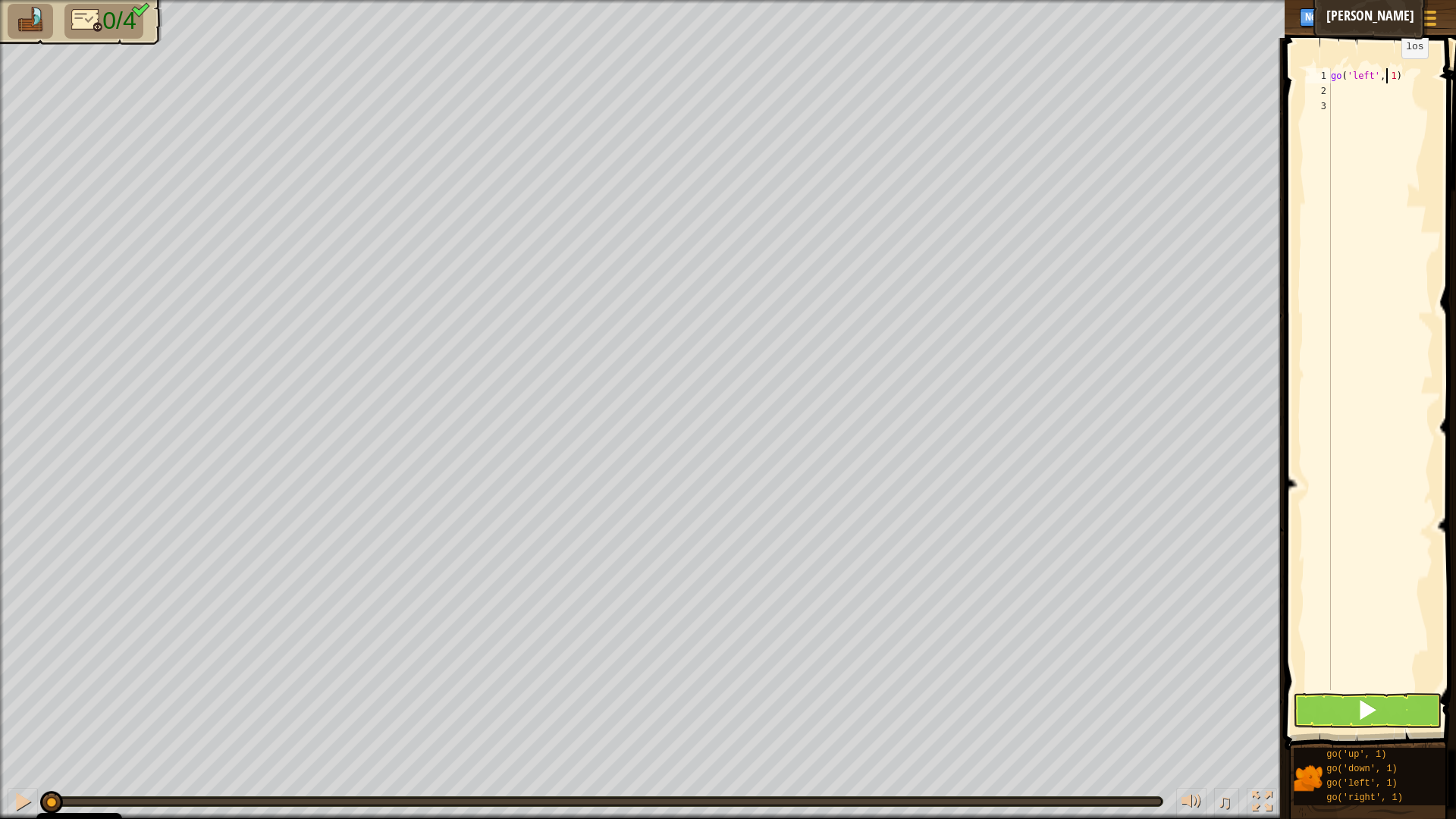
click at [1389, 73] on div "go ( 'left' , 1 )" at bounding box center [1380, 394] width 106 height 652
type textarea "go('left', 2)"
click at [1338, 87] on div "go ( 'left' , 2 )" at bounding box center [1380, 394] width 106 height 652
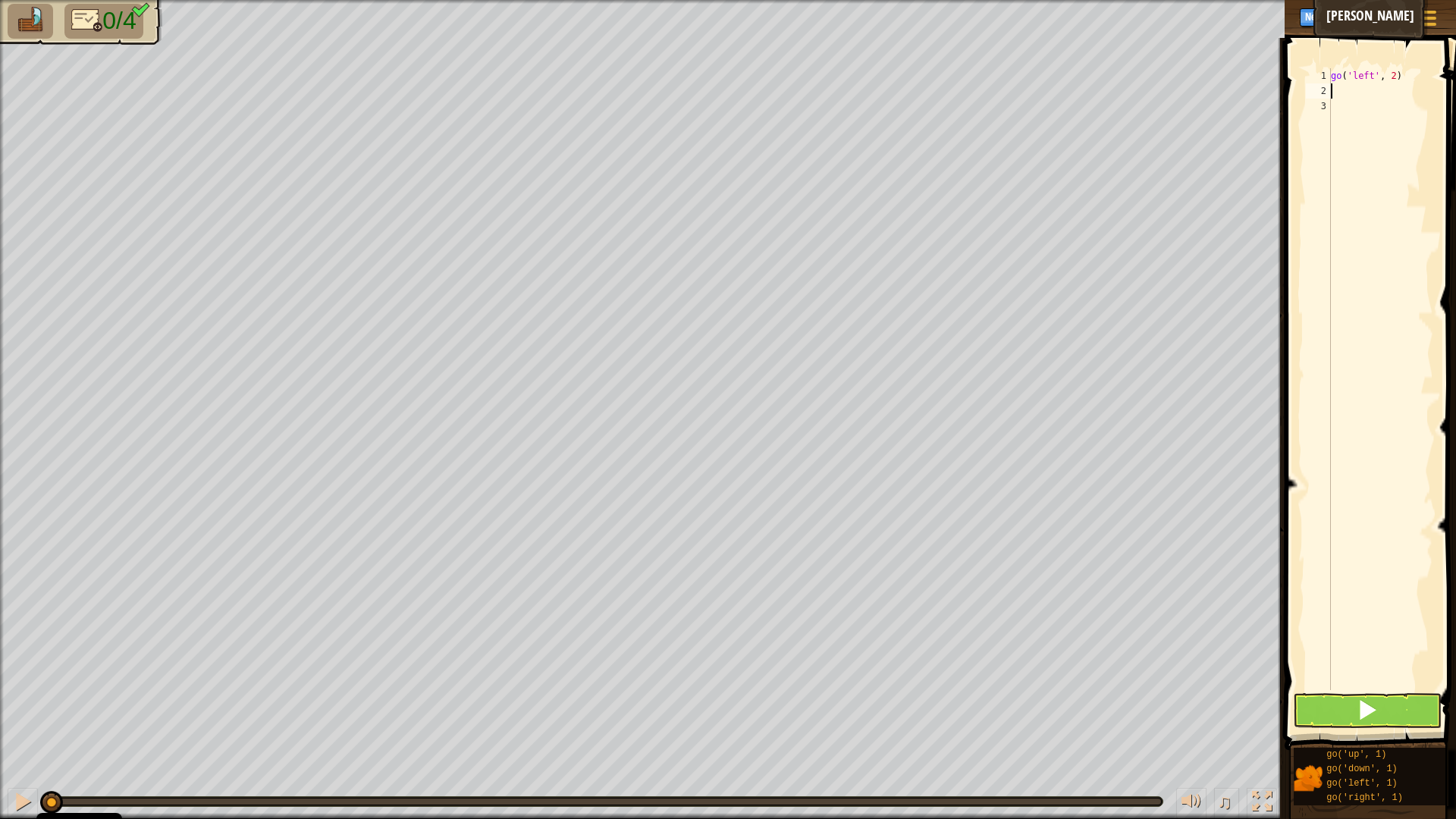
type textarea "g"
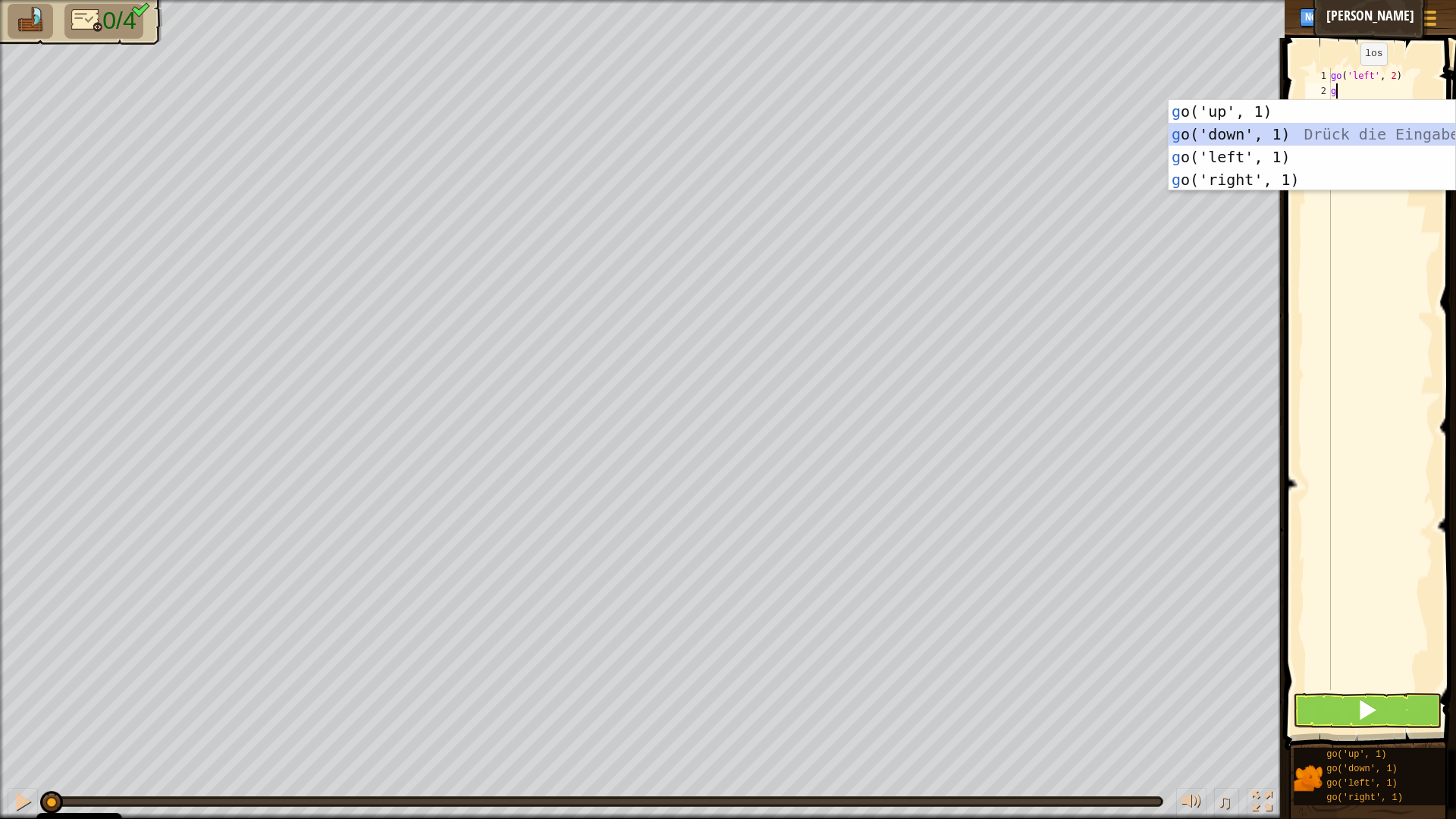
click at [1226, 138] on div "g o('up', 1) Drück die Eingabetaste g o('down', 1) Drück die Eingabetaste g o('…" at bounding box center [1311, 168] width 287 height 136
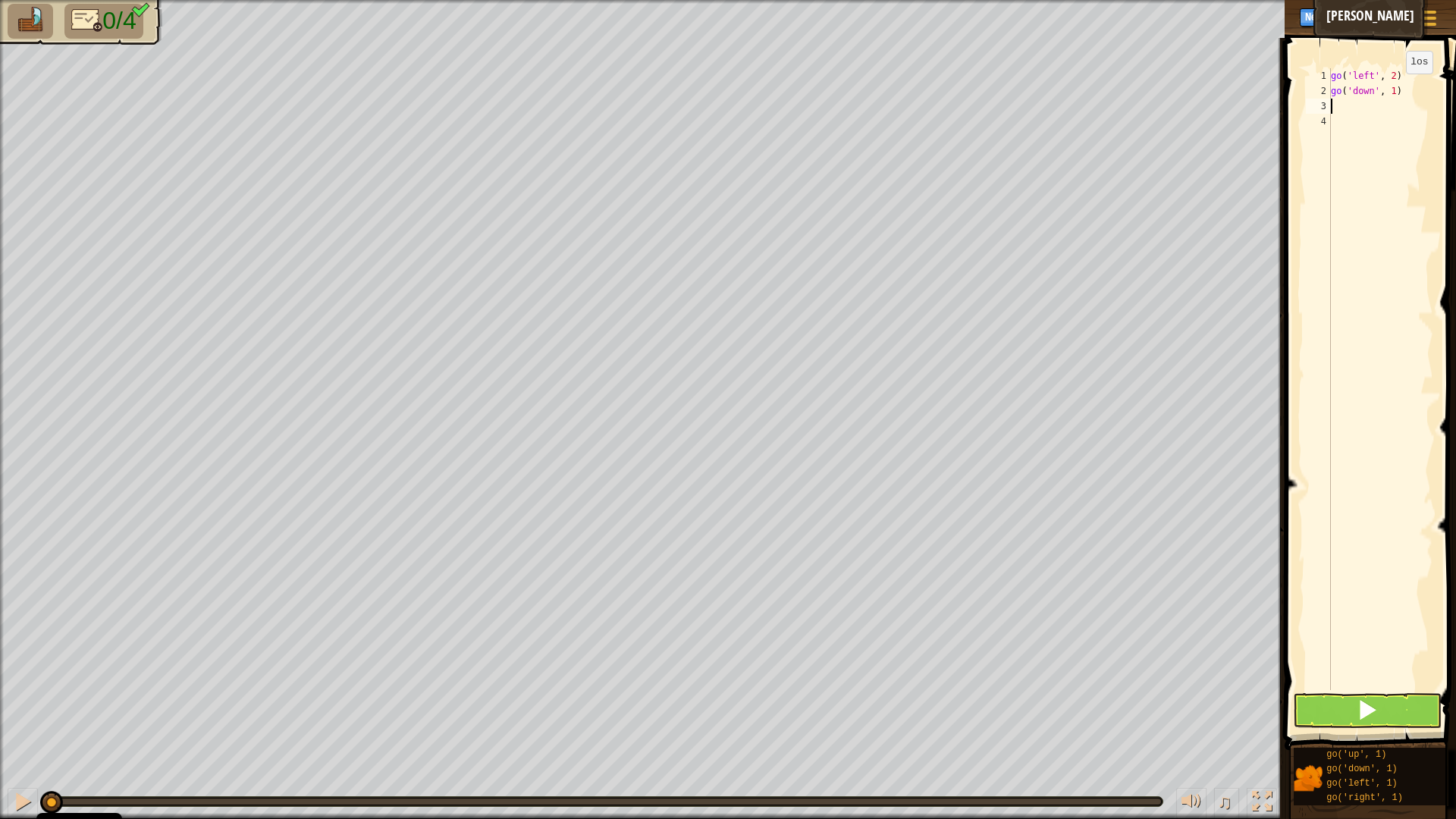
click at [1393, 89] on div "go ( 'left' , 2 ) go ( 'down' , 1 )" at bounding box center [1380, 394] width 106 height 652
type textarea "go('down', 2)"
click at [1335, 102] on div "go ( 'left' , 2 ) go ( 'down' , 2 )" at bounding box center [1380, 394] width 106 height 652
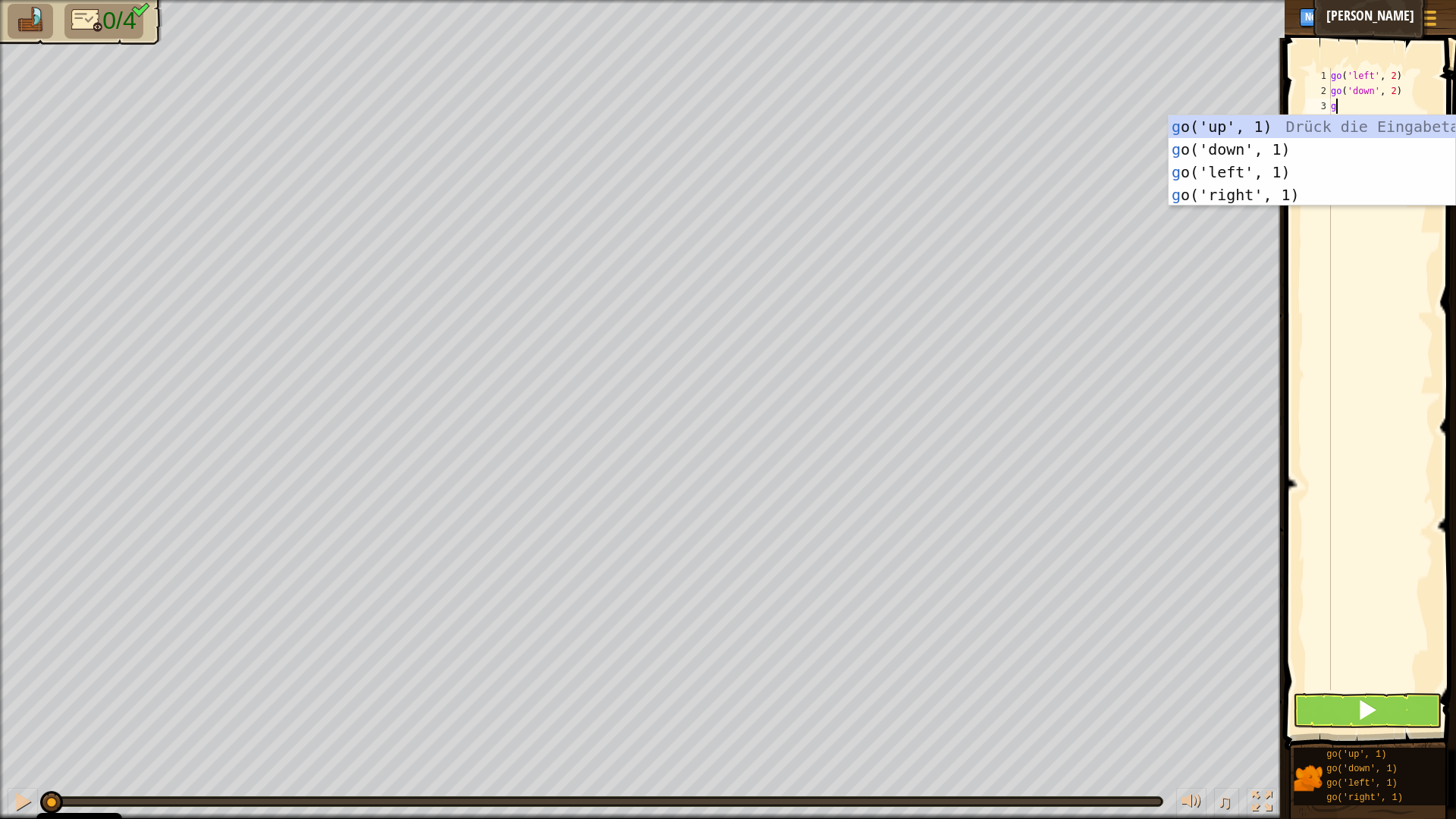
type textarea "go"
click at [1230, 188] on div "go ('up', 1) Drück die Eingabetaste go ('down', 1) Drück die Eingabetaste go ('…" at bounding box center [1311, 184] width 287 height 136
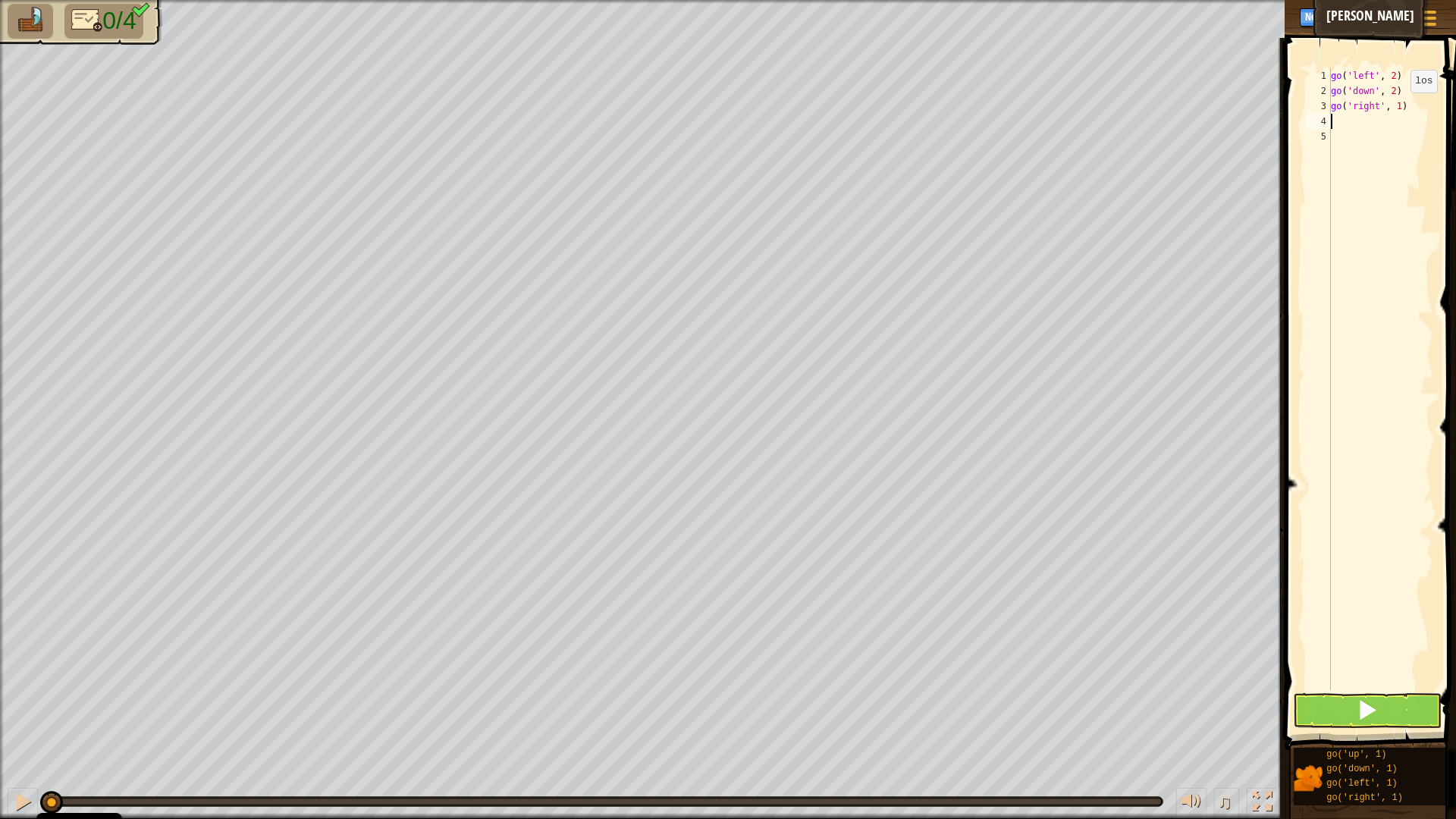
click at [1398, 108] on div "go ( 'left' , 2 ) go ( 'down' , 2 ) go ( 'right' , 1 )" at bounding box center [1380, 394] width 106 height 652
type textarea "go('right', 4)"
click at [1334, 124] on div "go ( 'left' , 2 ) go ( 'down' , 2 ) go ( 'right' , 4 )" at bounding box center [1380, 394] width 106 height 652
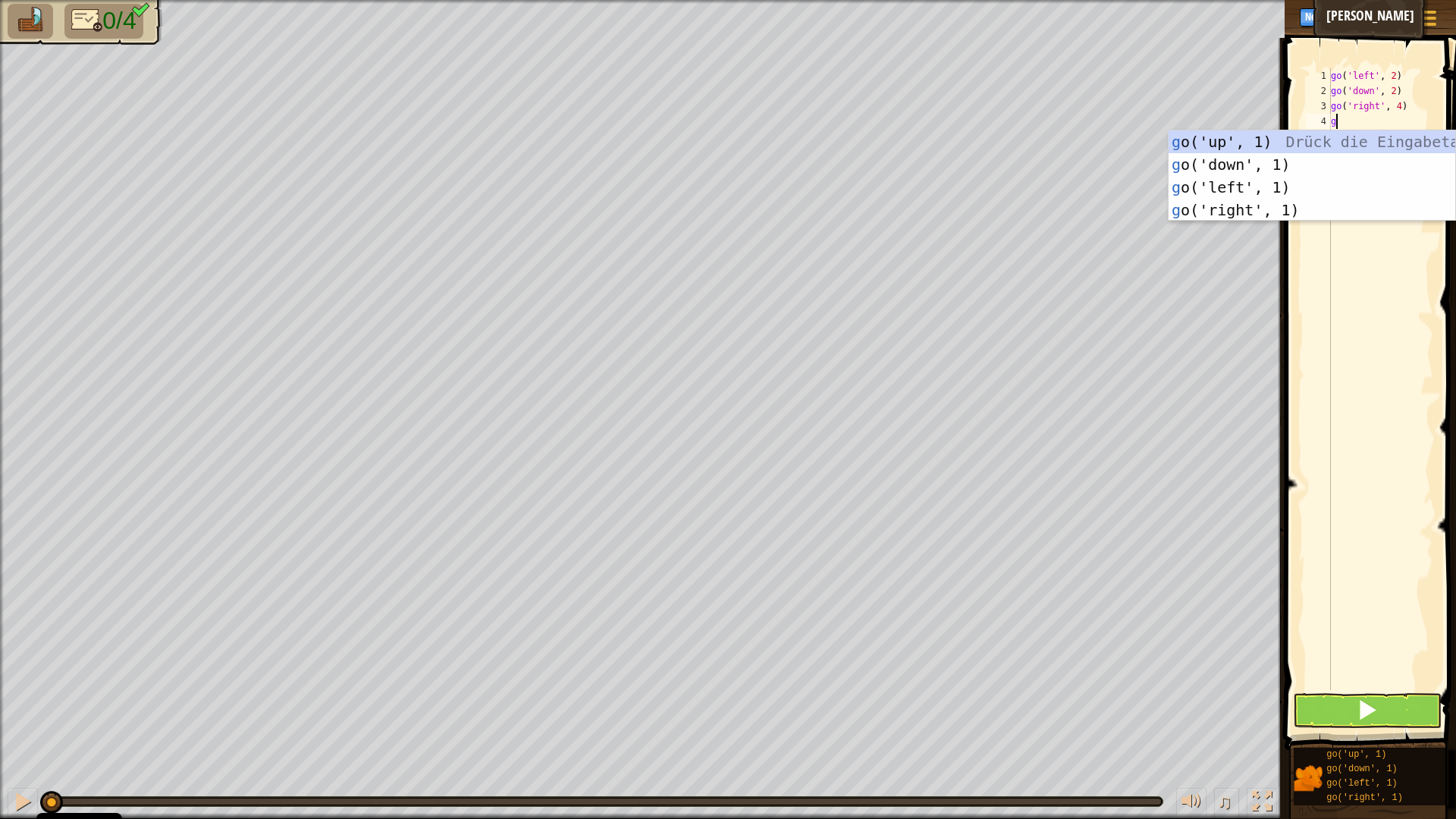
type textarea "go"
click at [1240, 143] on div "go ('up', 1) Drück die Eingabetaste go ('down', 1) Drück die Eingabetaste go ('…" at bounding box center [1311, 199] width 287 height 136
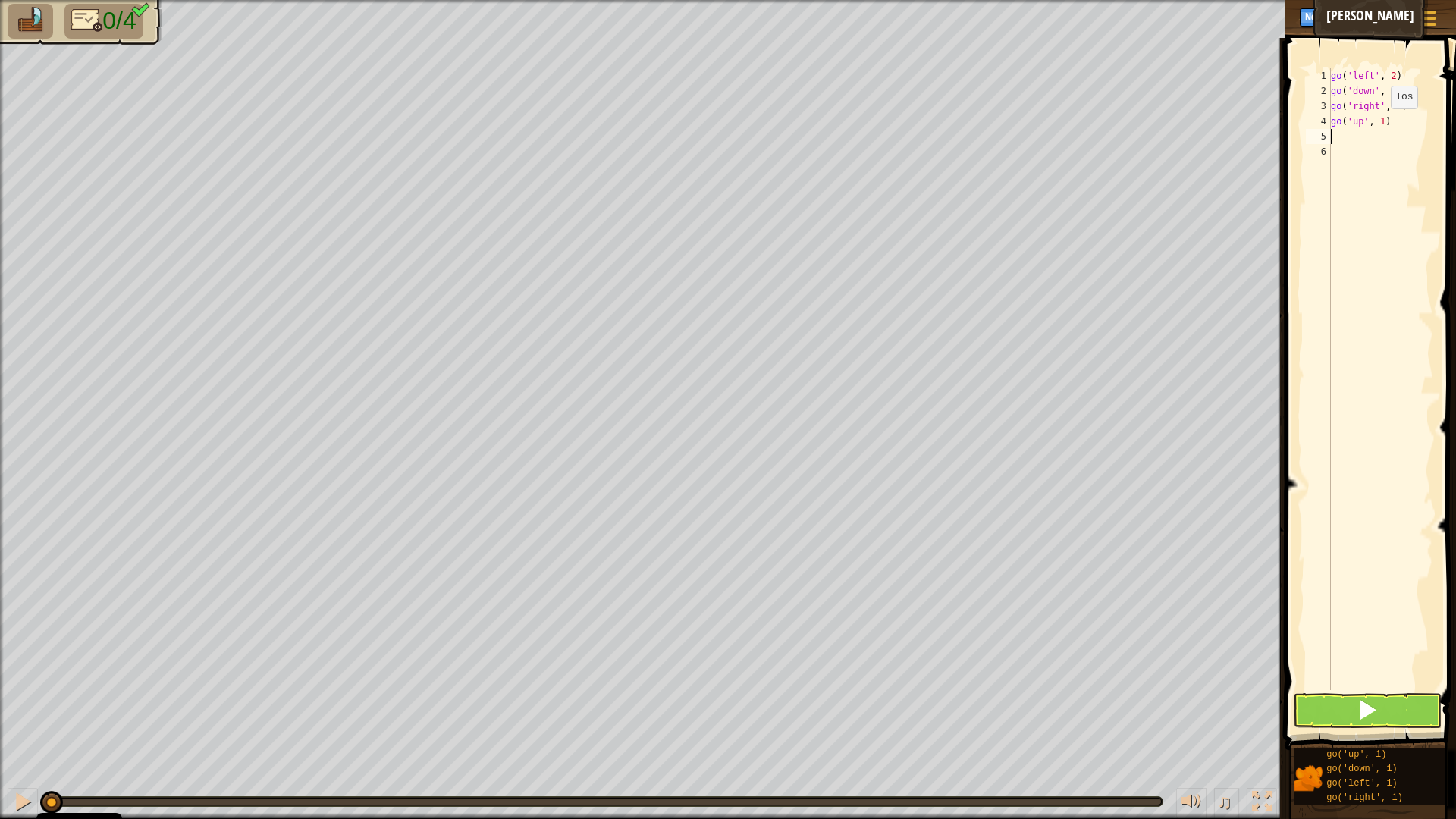
click at [1378, 124] on div "go ( 'left' , 2 ) go ( 'down' , 2 ) go ( 'right' , 4 ) go ( 'up' , 1 )" at bounding box center [1380, 394] width 106 height 652
click at [1347, 136] on div "go ( 'left' , 2 ) go ( 'down' , 2 ) go ( 'right' , 4 ) go ( 'up' , 3 1 )" at bounding box center [1380, 394] width 106 height 652
type textarea "1"
type textarea "go('up',3)"
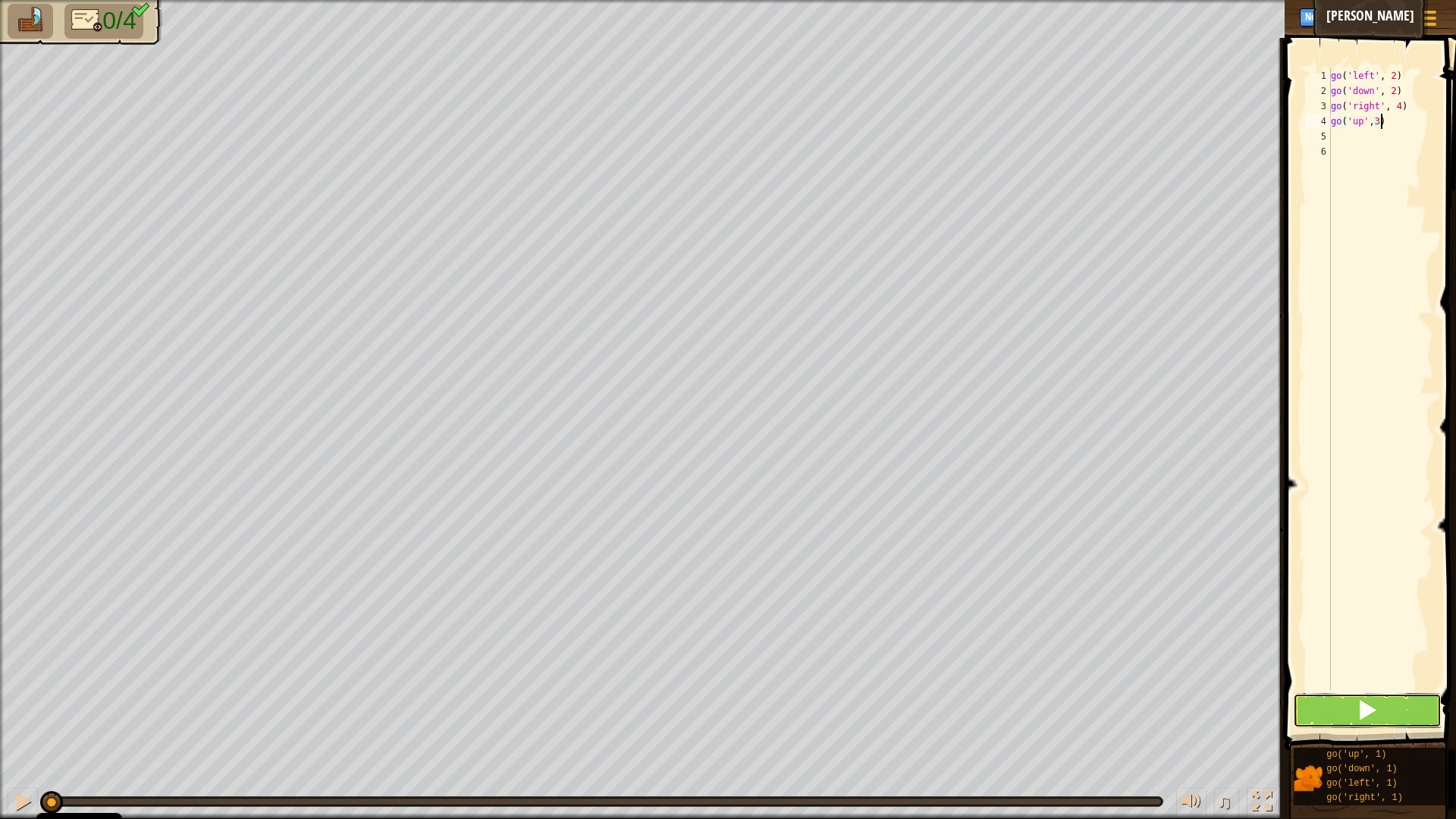
click at [1353, 716] on button at bounding box center [1367, 710] width 148 height 35
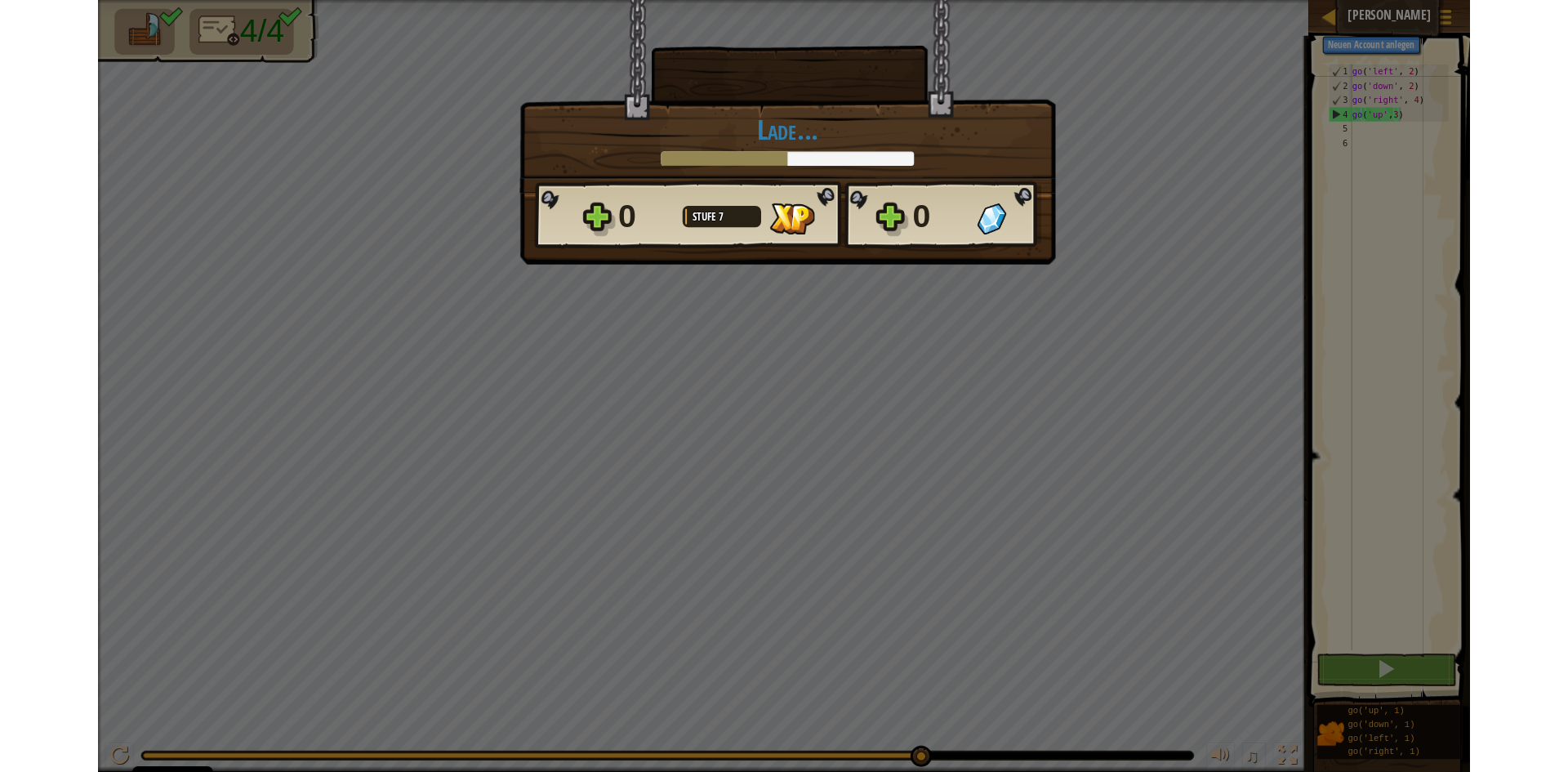
scroll to position [7, 4]
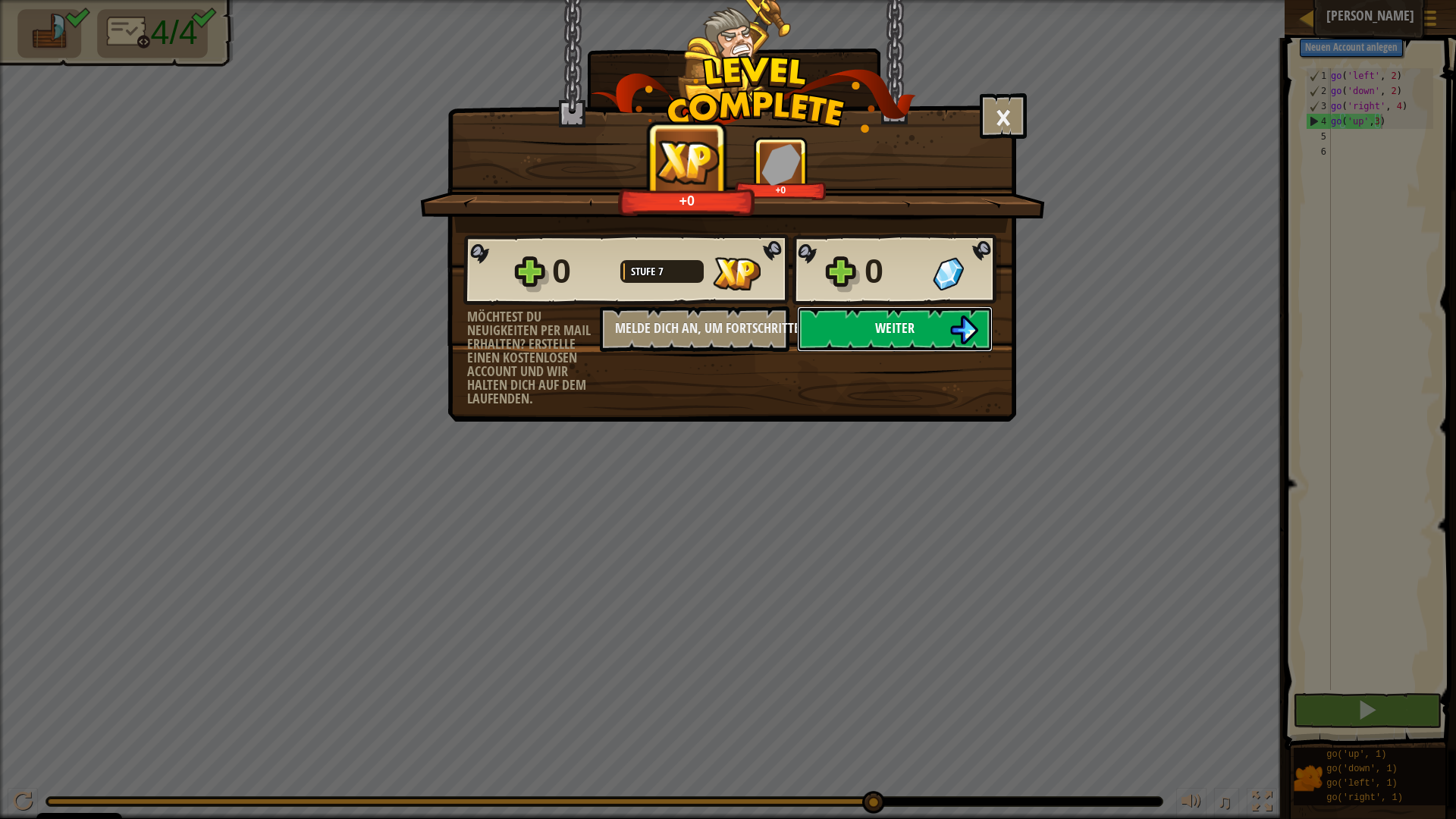
click at [872, 324] on button "Weiter" at bounding box center [895, 329] width 196 height 45
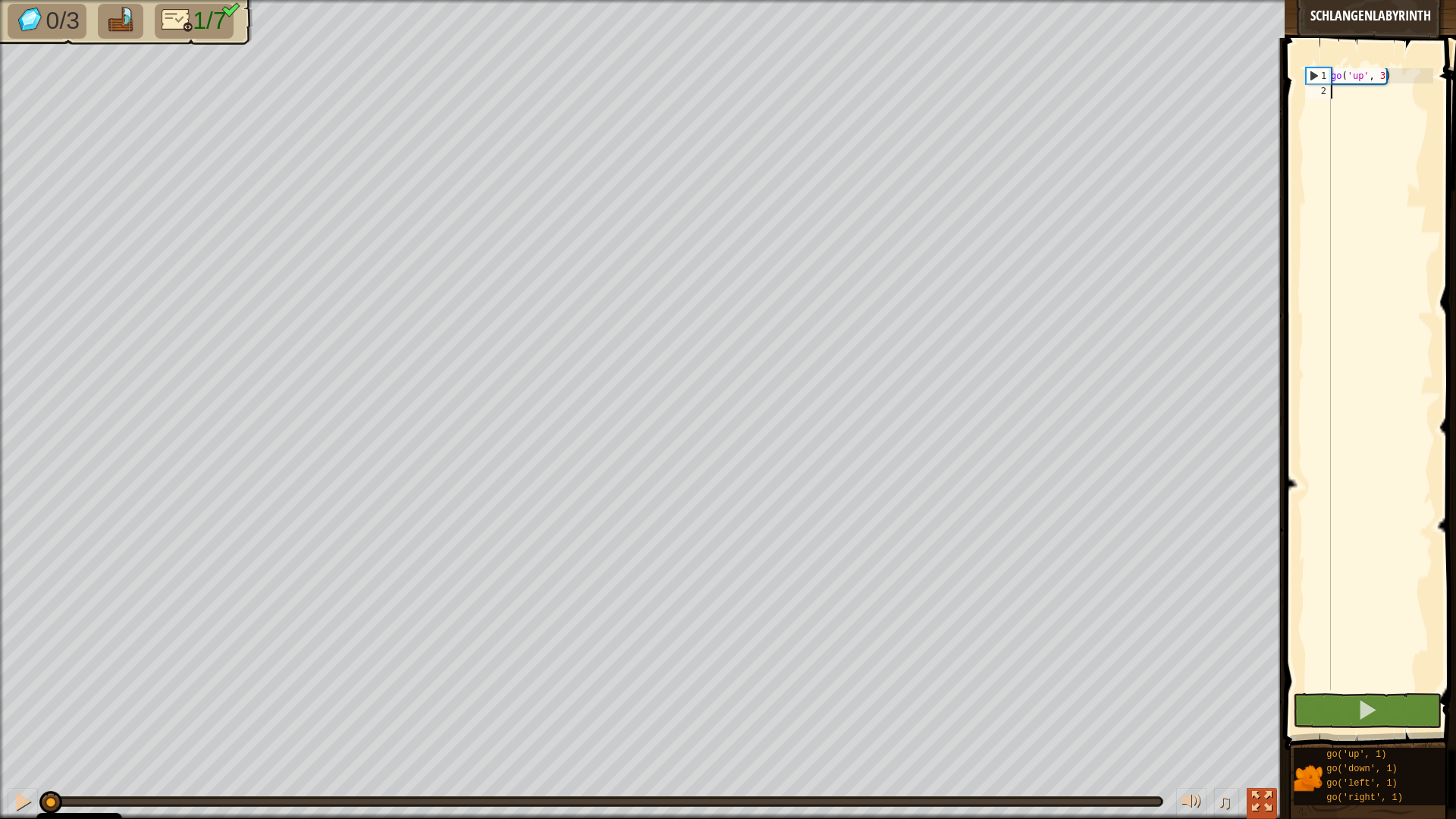
click at [1266, 716] on div at bounding box center [1262, 801] width 20 height 20
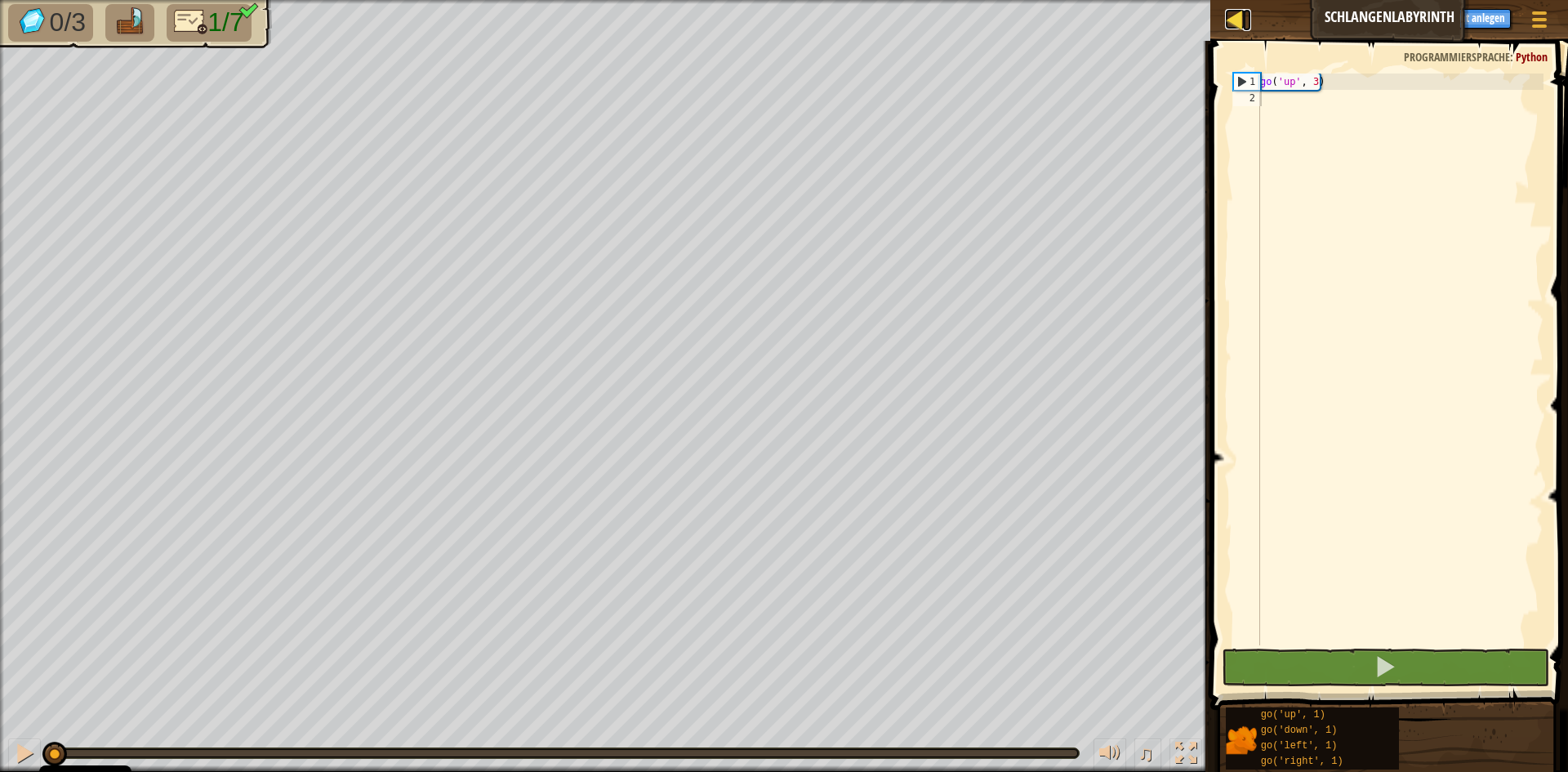
click at [1232, 22] on div at bounding box center [1234, 19] width 21 height 21
select select "de-DE"
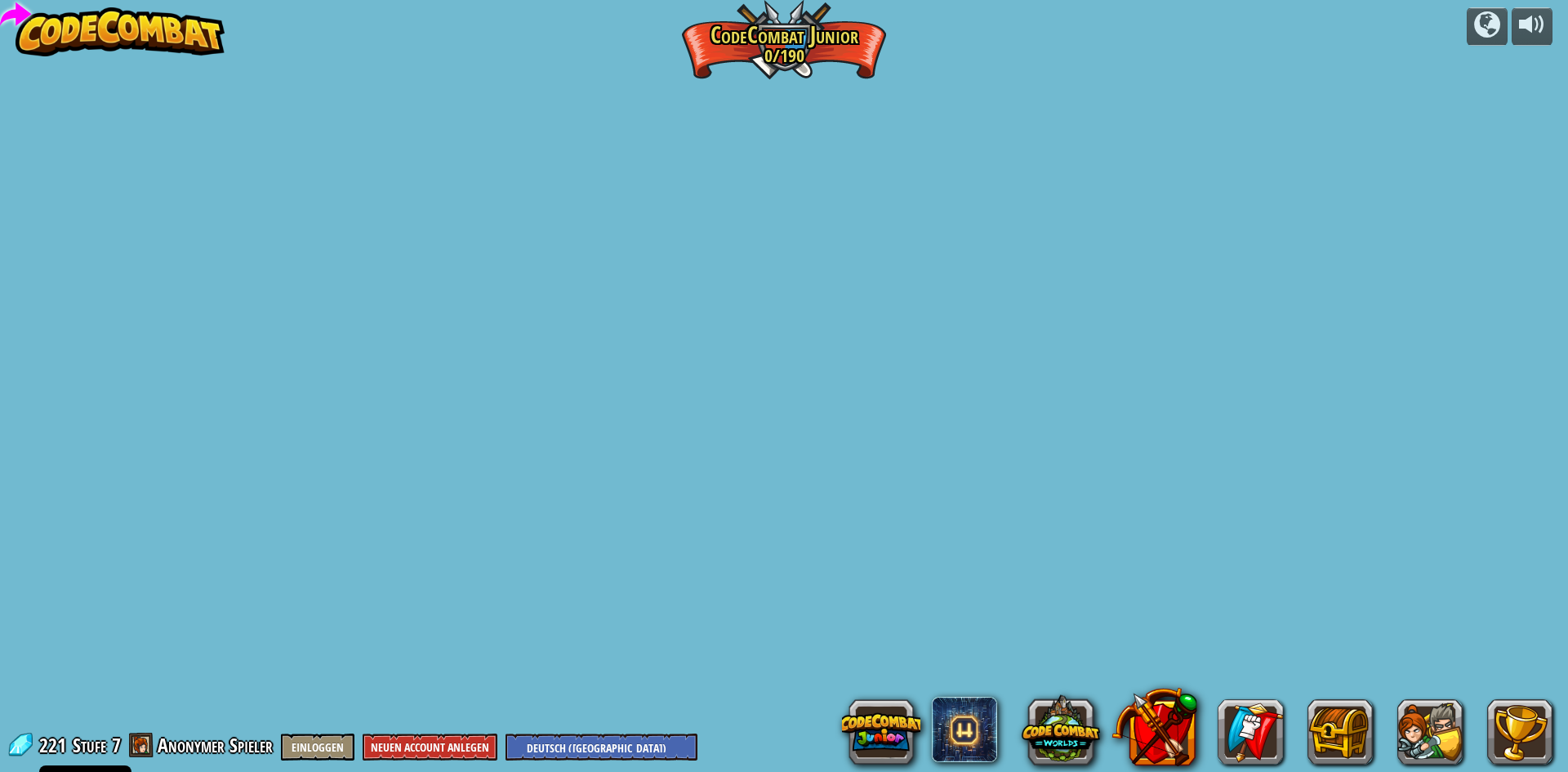
select select "de-DE"
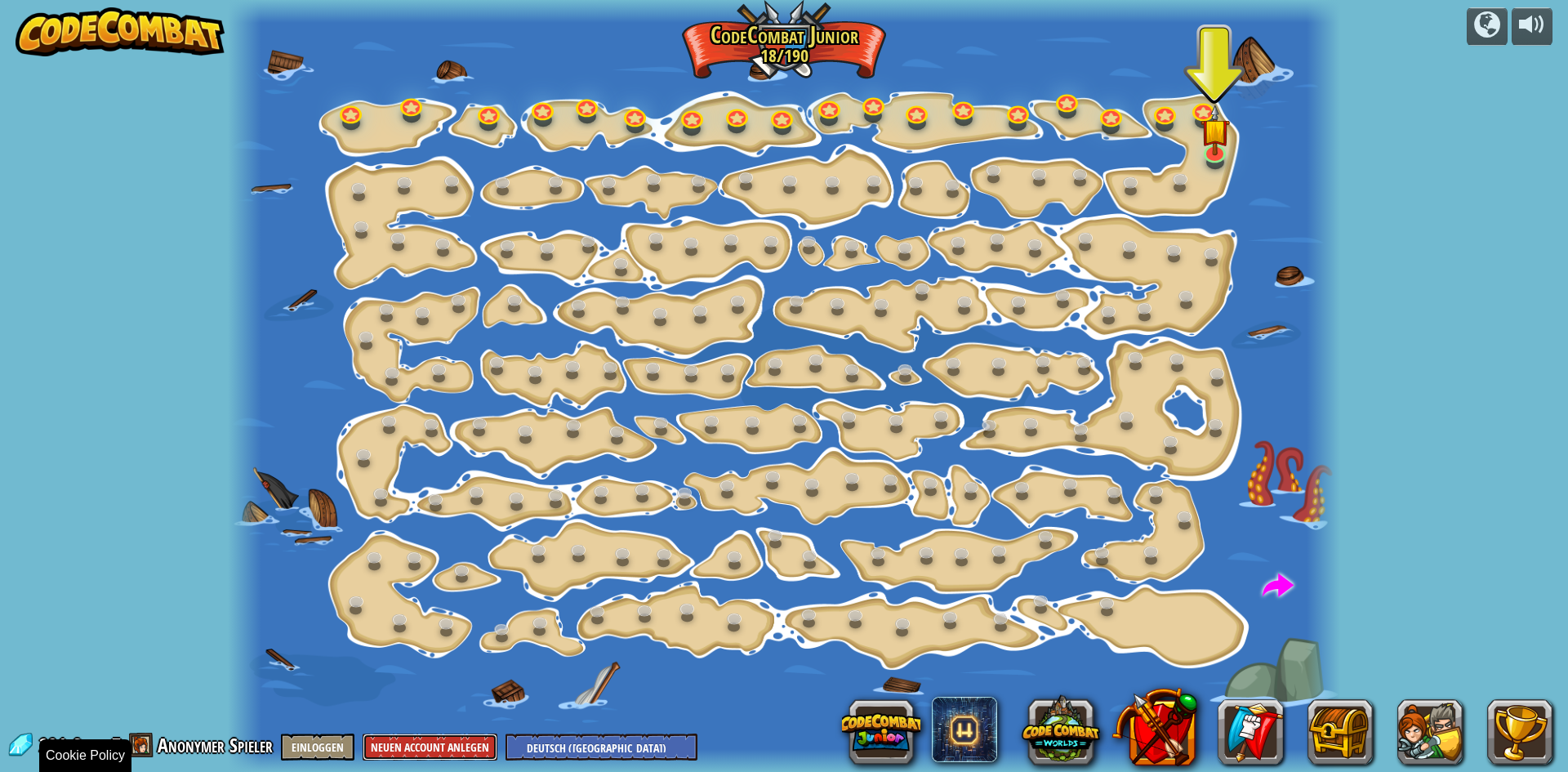
click at [441, 746] on button "Neuen Account anlegen" at bounding box center [430, 747] width 135 height 27
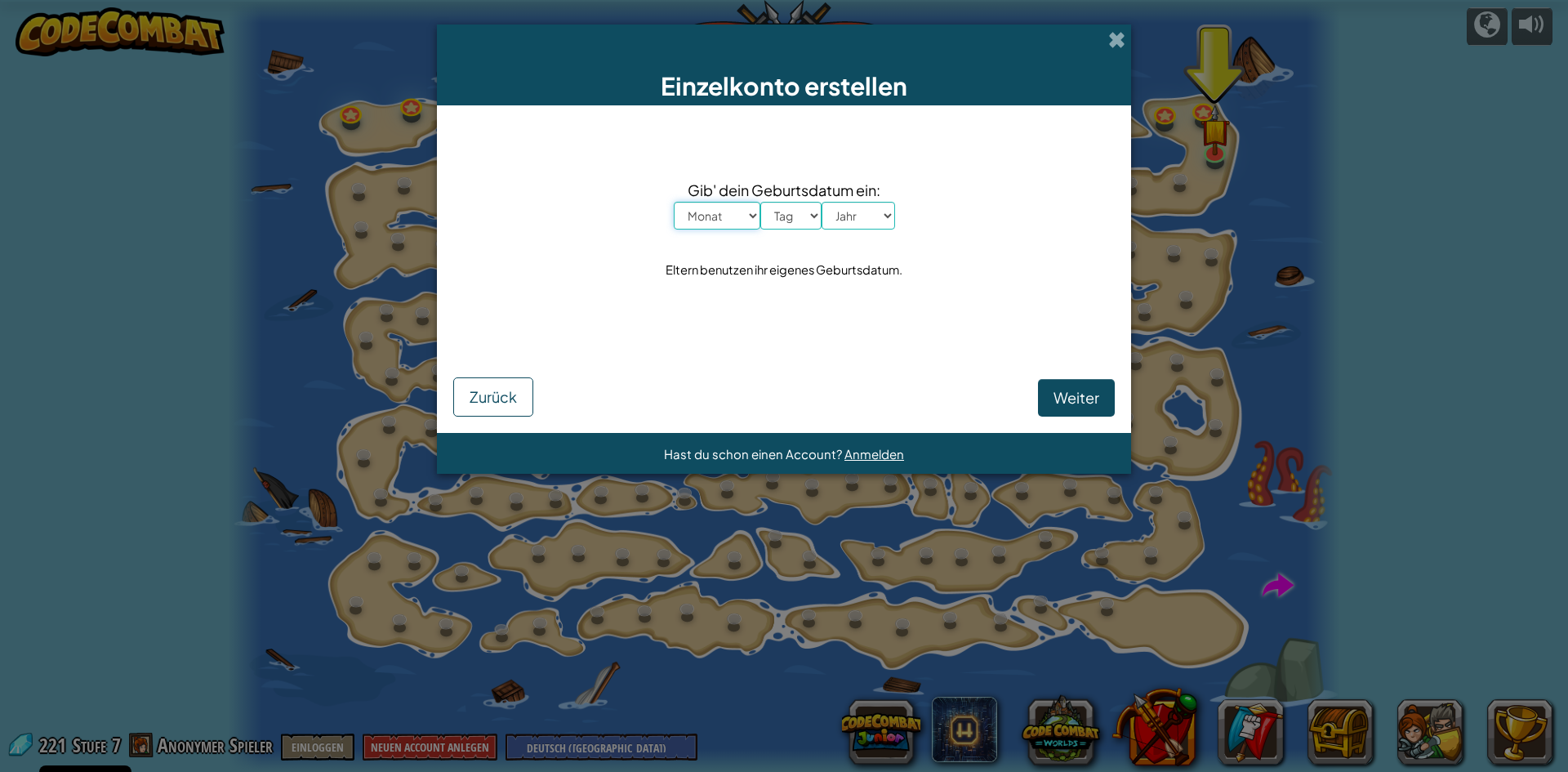
click at [748, 204] on select "Monat Januar Februar [PERSON_NAME] April Mai Juni July August September Oktober…" at bounding box center [716, 216] width 86 height 28
select select "9"
click at [674, 202] on select "Monat Januar Februar [PERSON_NAME] April Mai Juni July August September Oktober…" at bounding box center [716, 216] width 86 height 28
click at [801, 220] on select "Tag 1 2 3 4 5 6 7 8 9 10 11 12 13 14 15 16 17 18 19 20 21 22 23 24 25 26 27 28 …" at bounding box center [791, 216] width 61 height 28
select select "16"
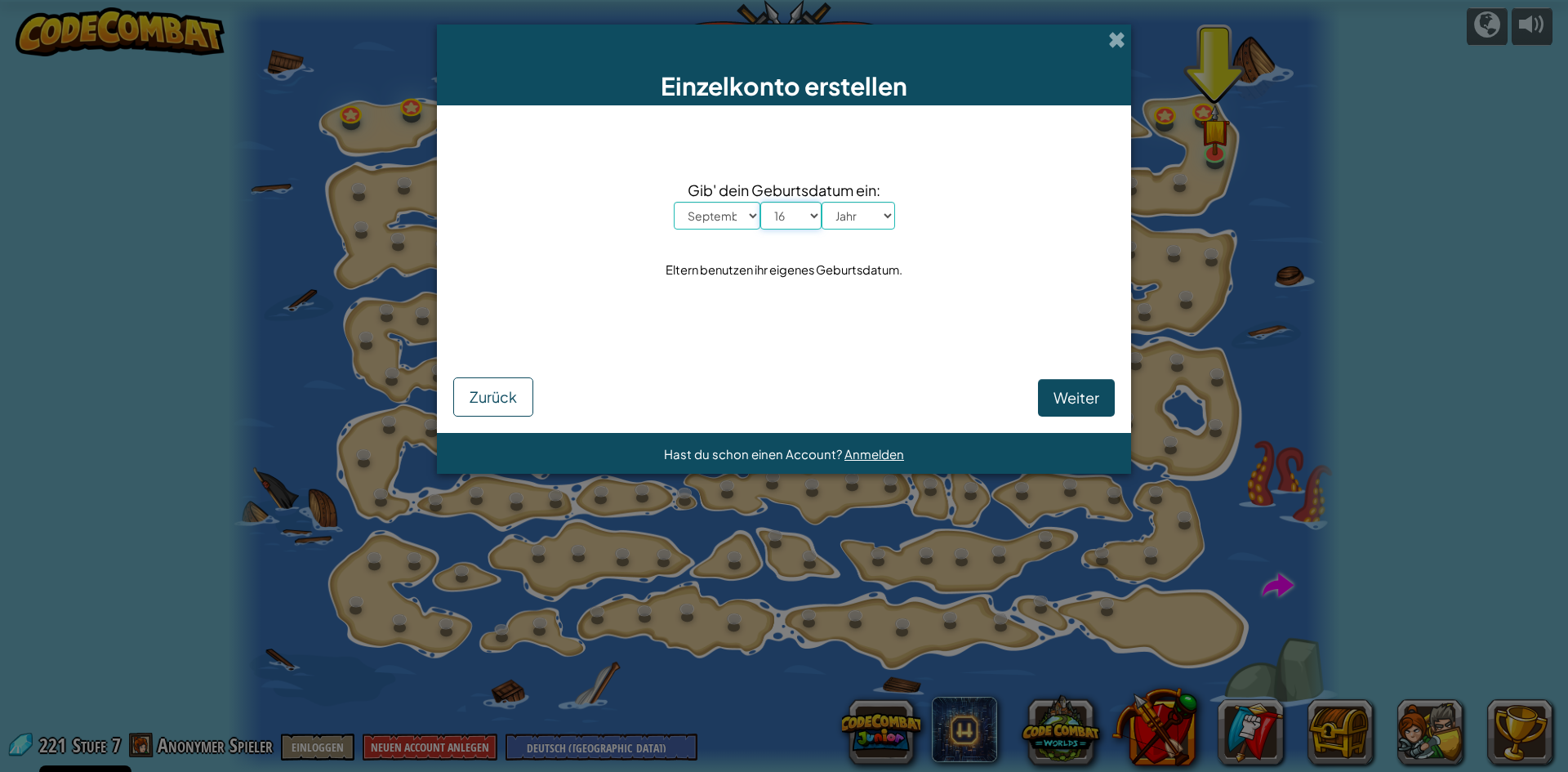
click at [760, 202] on select "Tag 1 2 3 4 5 6 7 8 9 10 11 12 13 14 15 16 17 18 19 20 21 22 23 24 25 26 27 28 …" at bounding box center [791, 216] width 61 height 28
click at [883, 208] on select "Jahr 2025 2024 2023 2022 2021 2020 2019 2018 2017 2016 2015 2014 2013 2012 2011…" at bounding box center [858, 216] width 73 height 28
select select "2011"
click at [822, 202] on select "Jahr 2025 2024 2023 2022 2021 2020 2019 2018 2017 2016 2015 2014 2013 2012 2011…" at bounding box center [858, 216] width 73 height 28
click at [1069, 394] on span "Weiter" at bounding box center [1076, 397] width 46 height 19
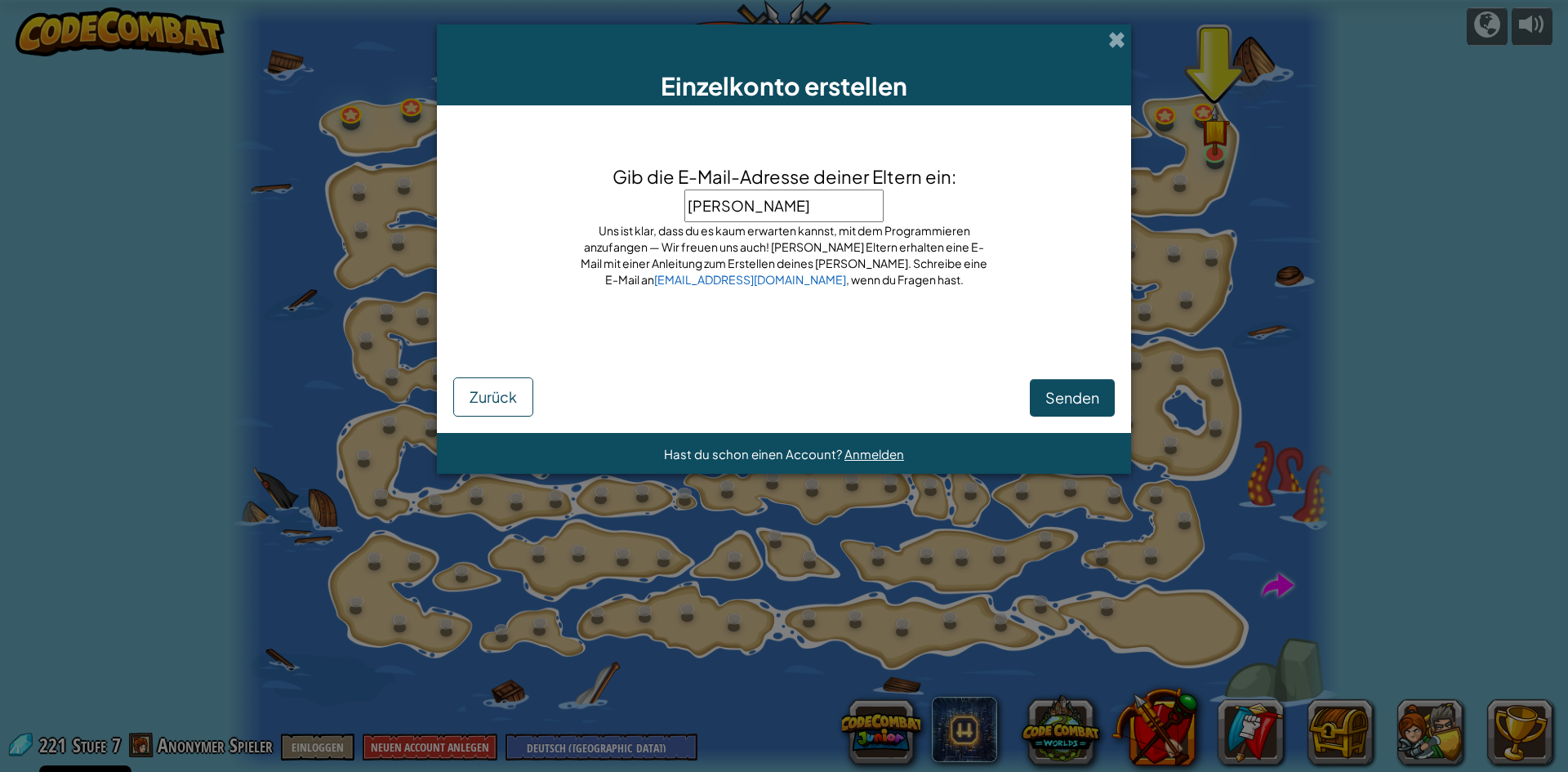
type input "[PERSON_NAME][EMAIL_ADDRESS][DOMAIN_NAME]"
click at [1065, 398] on span "Senden" at bounding box center [1071, 397] width 54 height 19
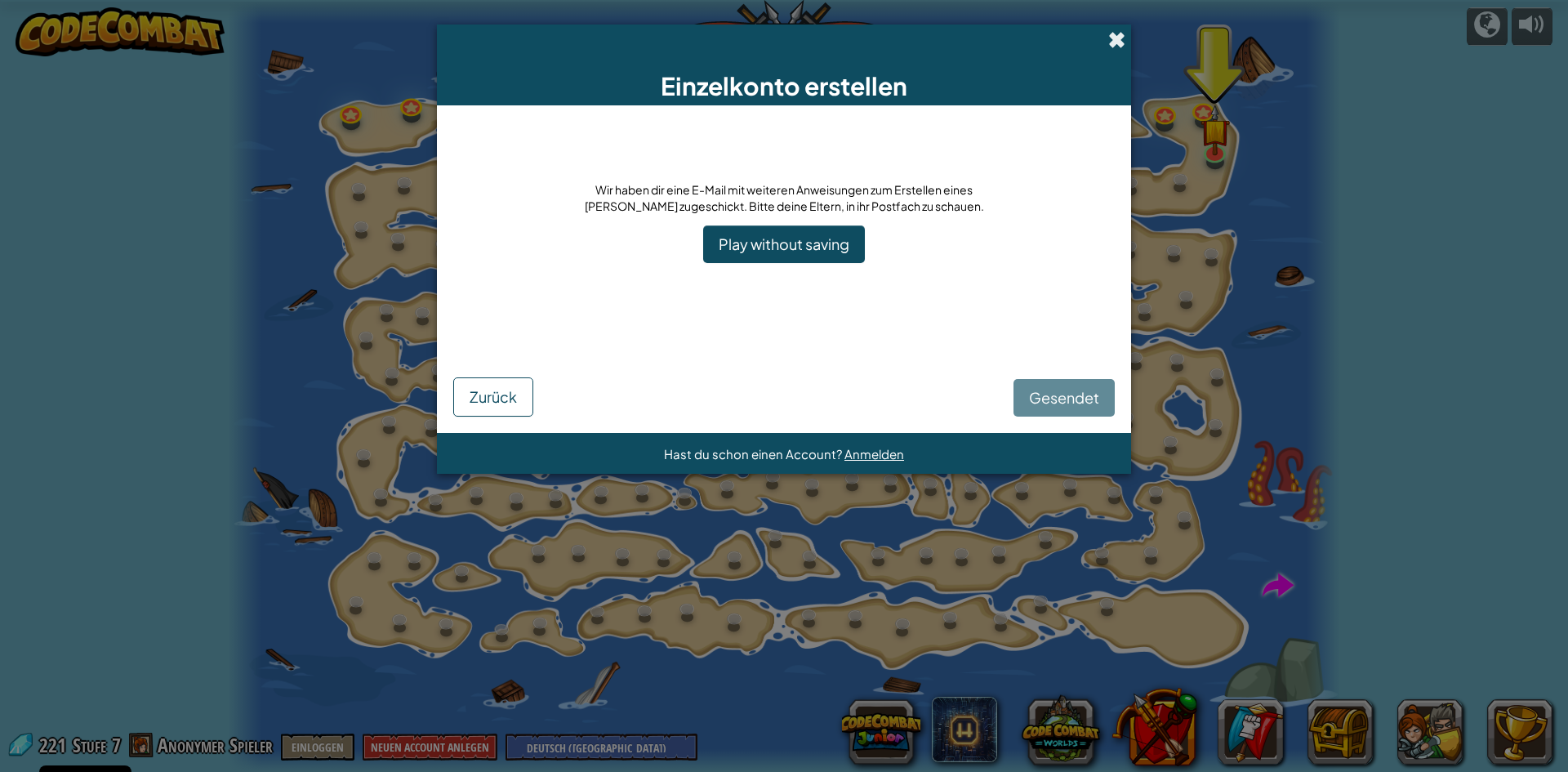
click at [1121, 41] on span at bounding box center [1117, 40] width 17 height 17
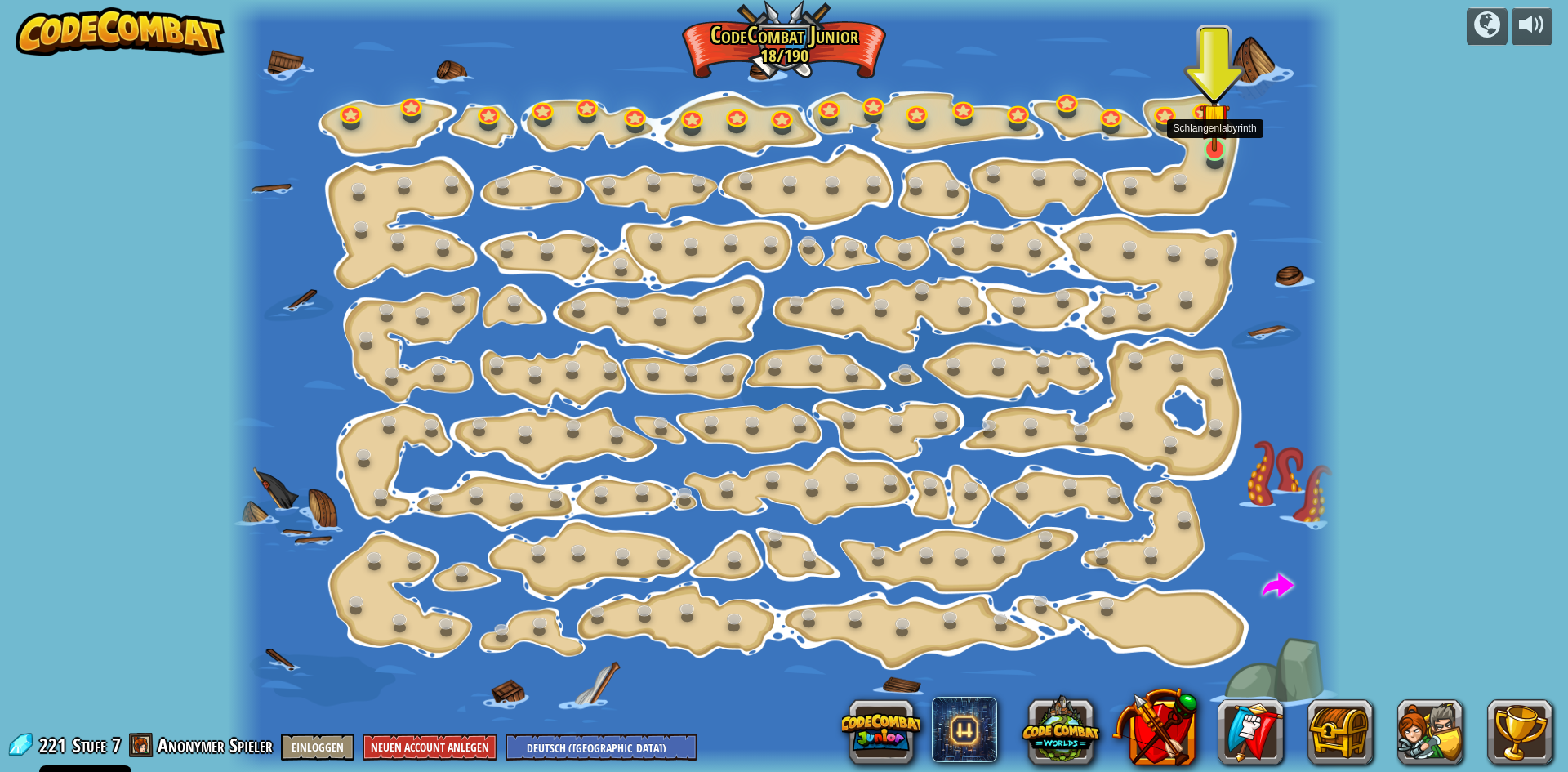
click at [1211, 147] on img at bounding box center [1215, 118] width 30 height 68
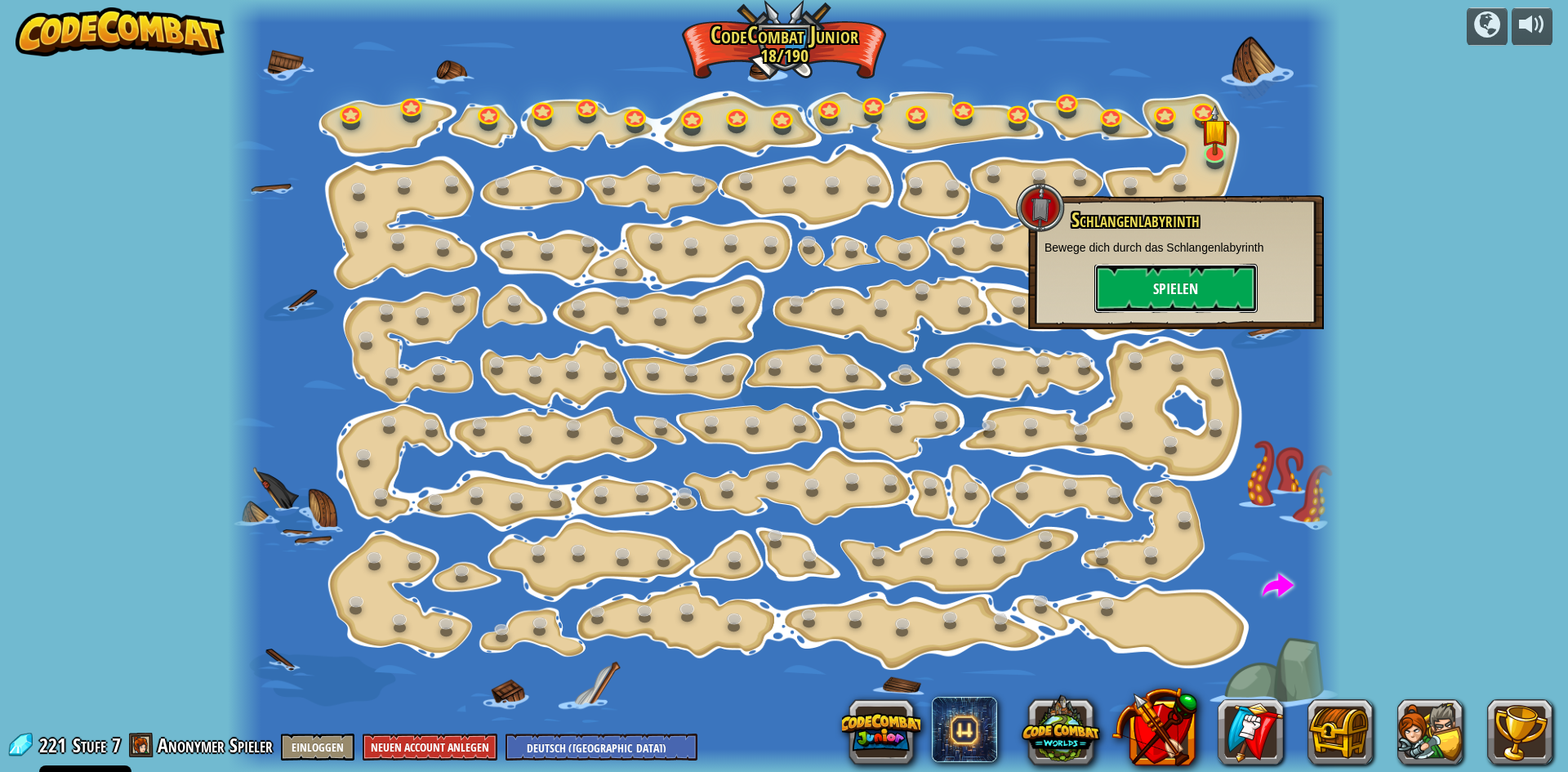
click at [1174, 286] on button "Spielen" at bounding box center [1176, 288] width 163 height 49
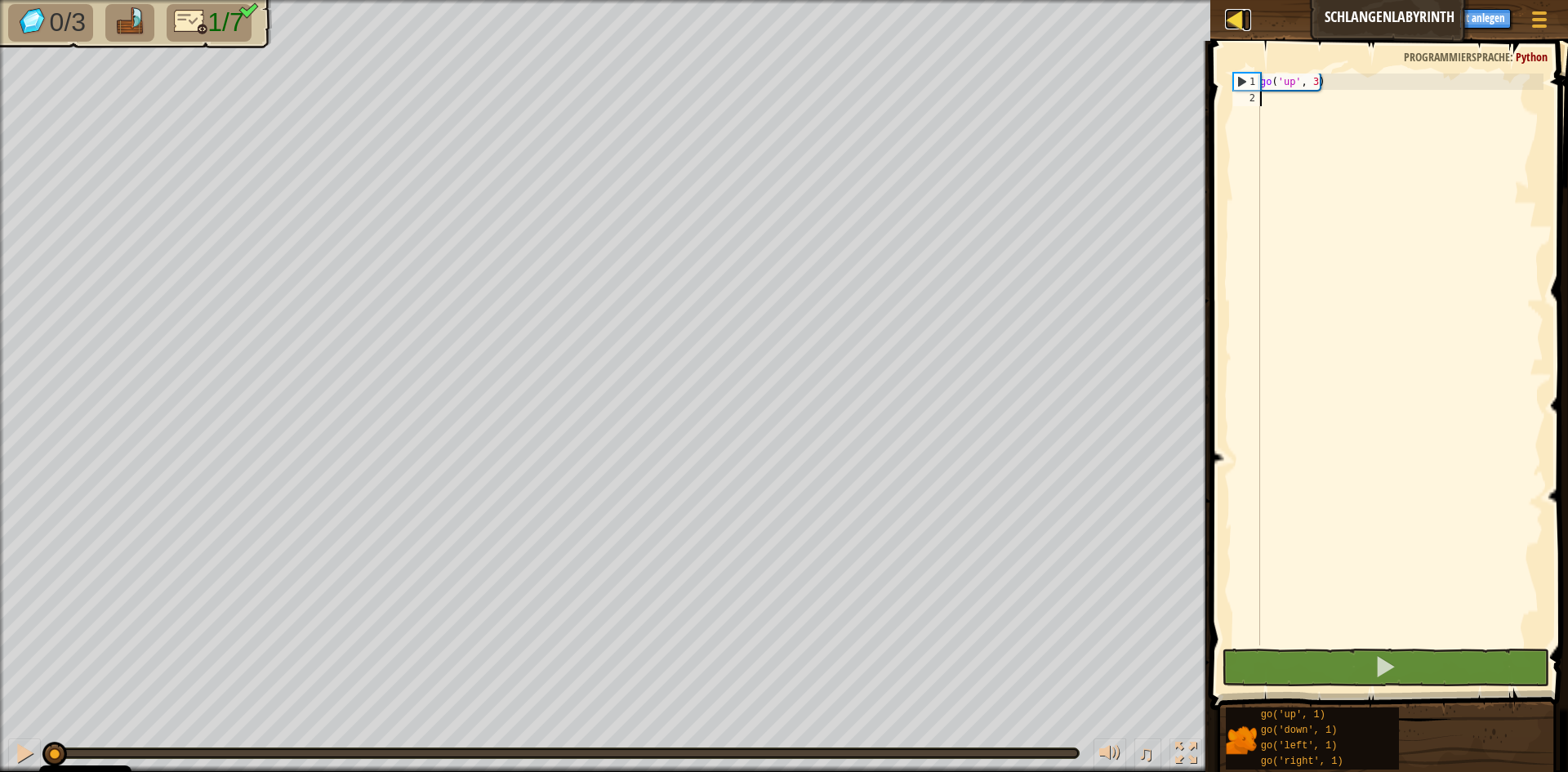
click at [1240, 19] on div at bounding box center [1234, 19] width 21 height 21
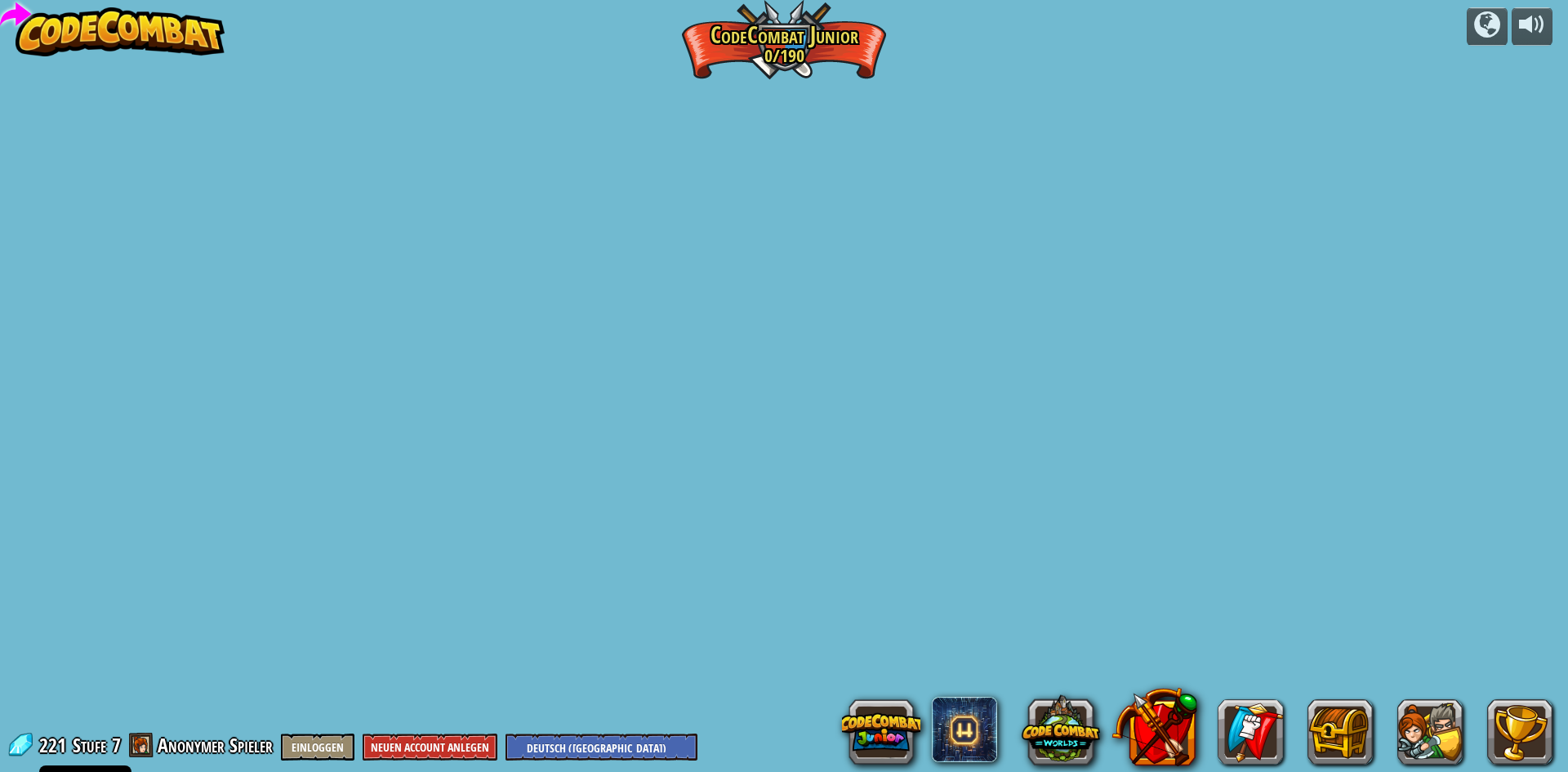
select select "de-DE"
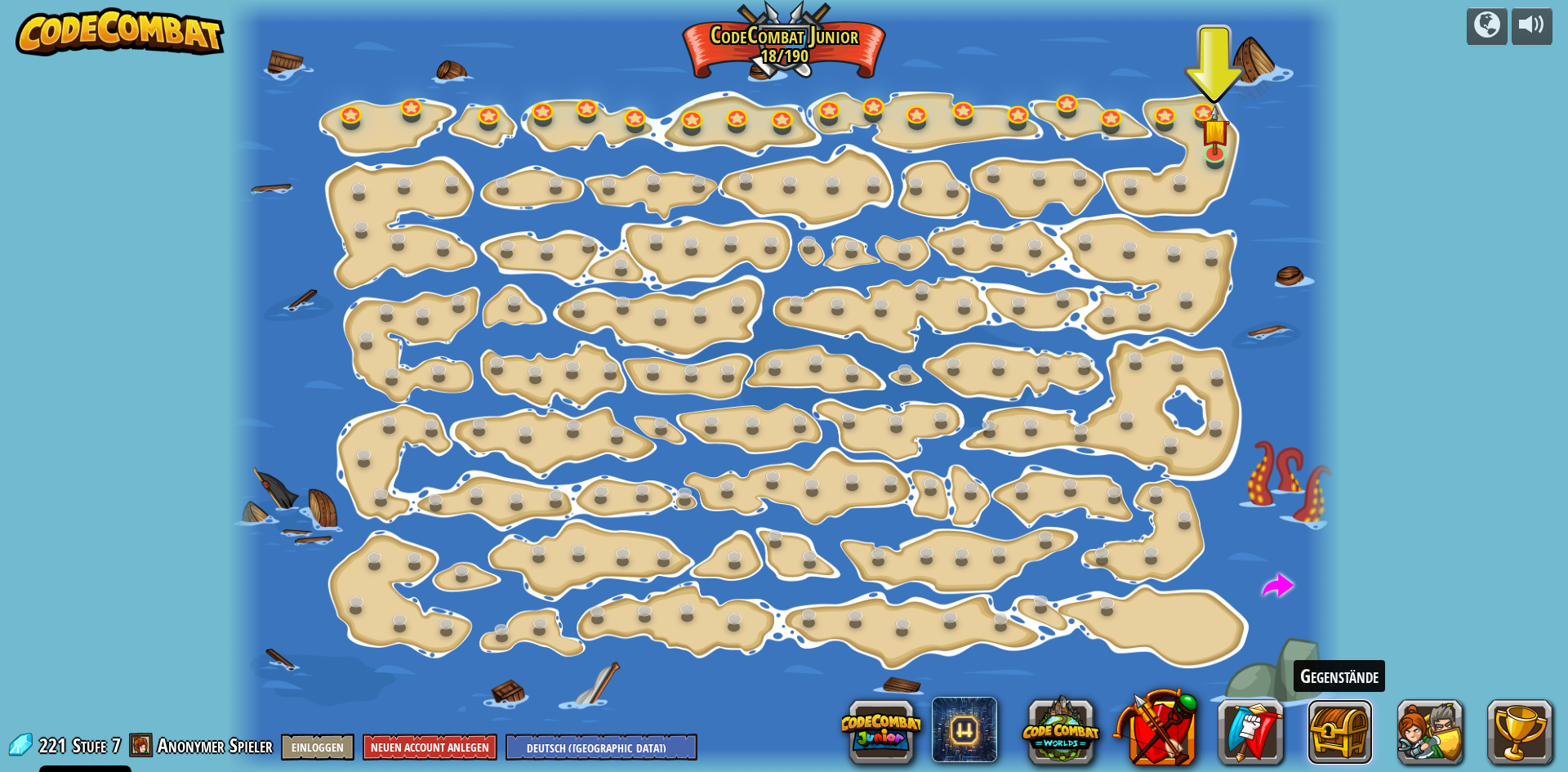
click at [1349, 730] on button at bounding box center [1340, 732] width 65 height 65
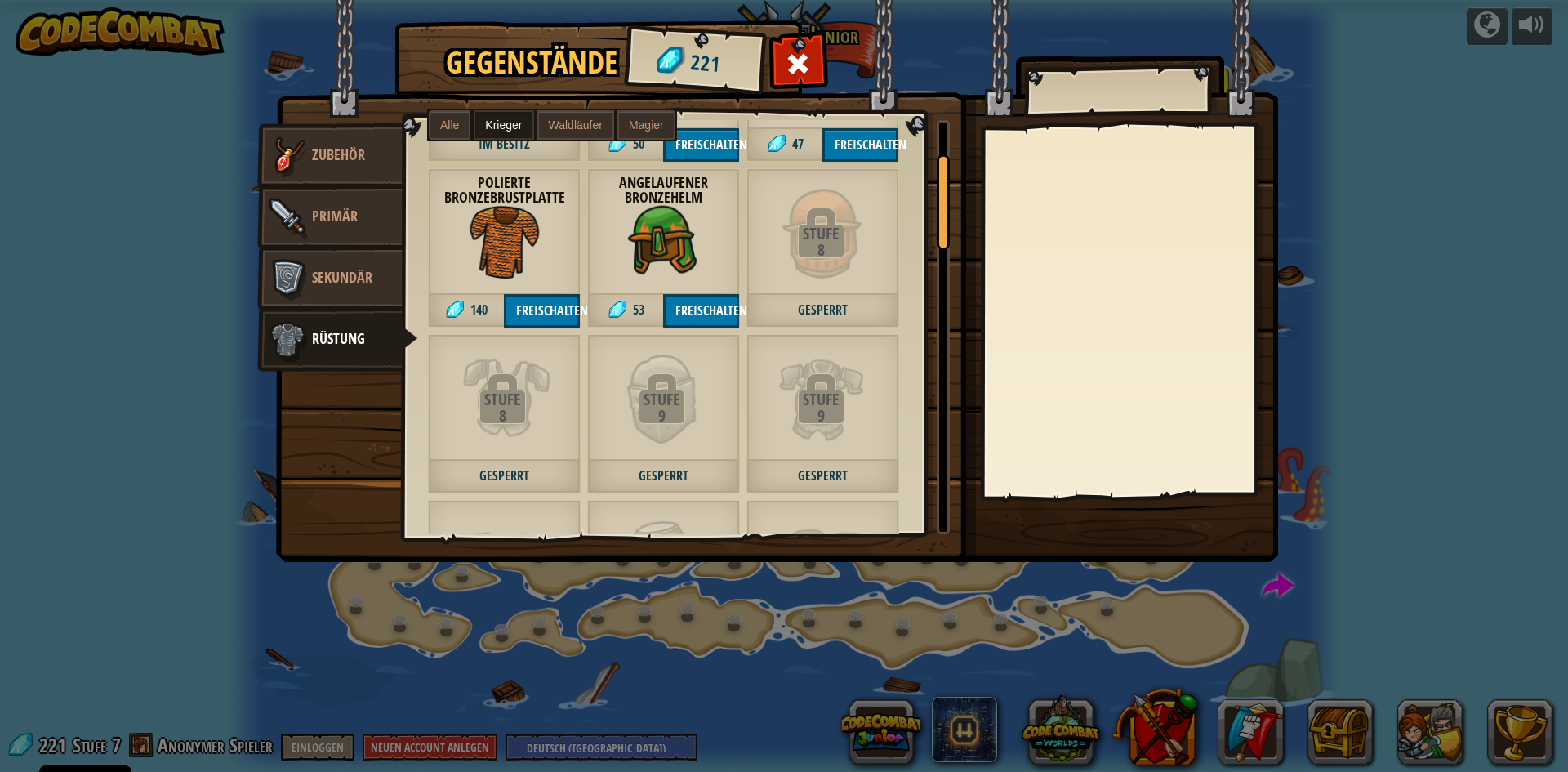
scroll to position [163, 0]
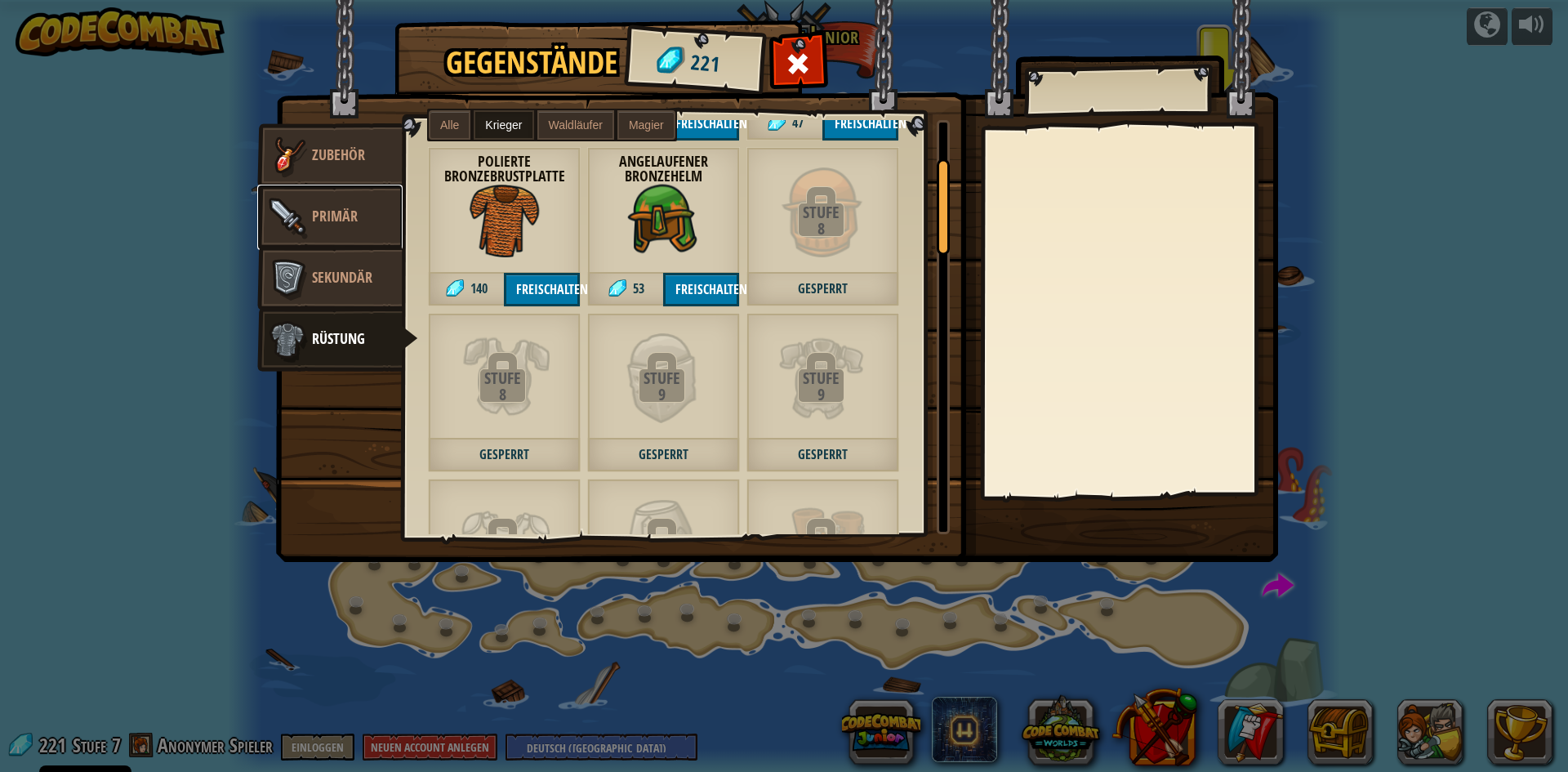
click at [331, 222] on span "Primär" at bounding box center [335, 216] width 46 height 21
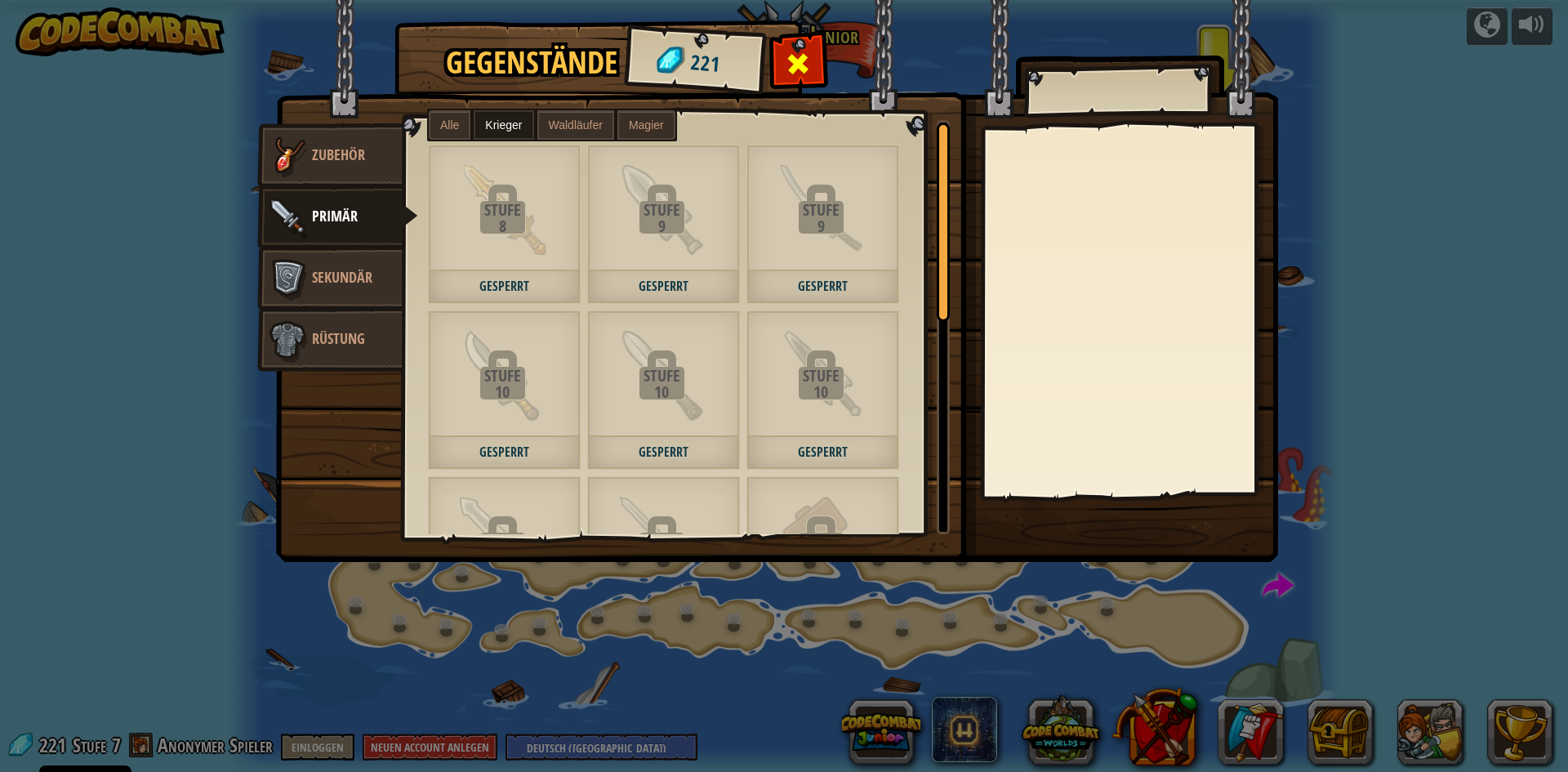
click at [794, 59] on span at bounding box center [799, 63] width 26 height 26
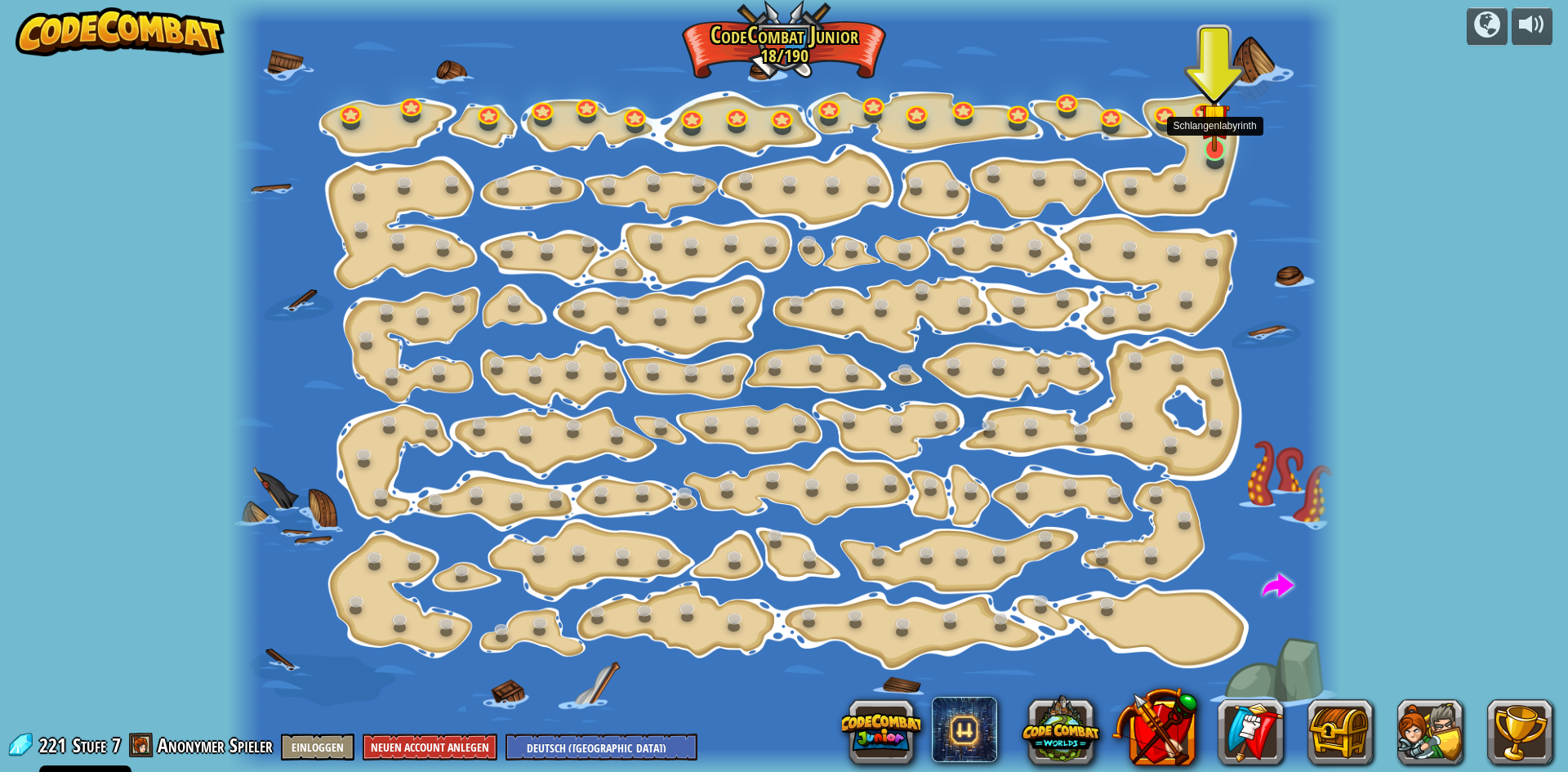
click at [1212, 148] on img at bounding box center [1215, 118] width 30 height 68
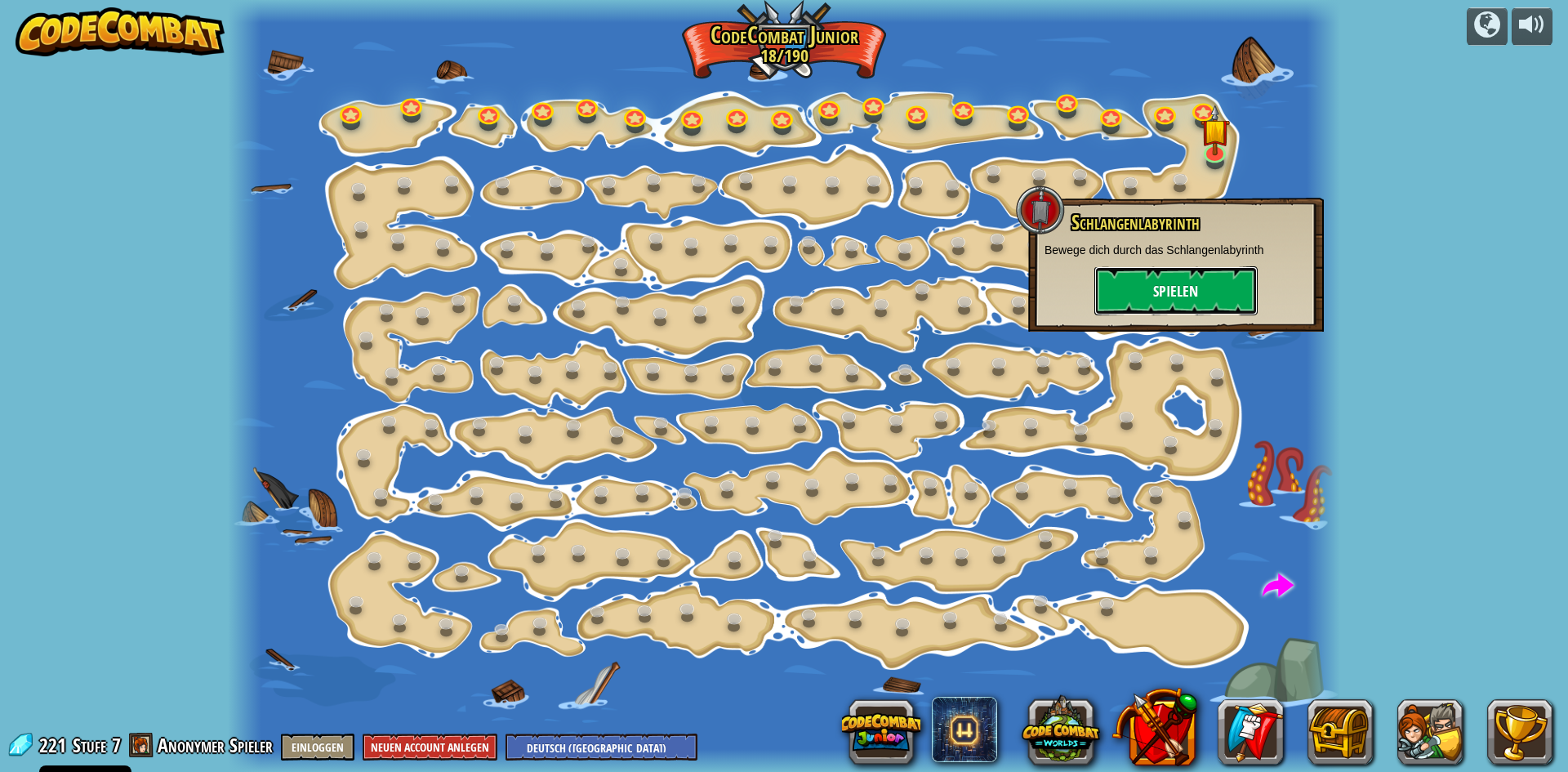
click at [1154, 302] on button "Spielen" at bounding box center [1176, 290] width 163 height 49
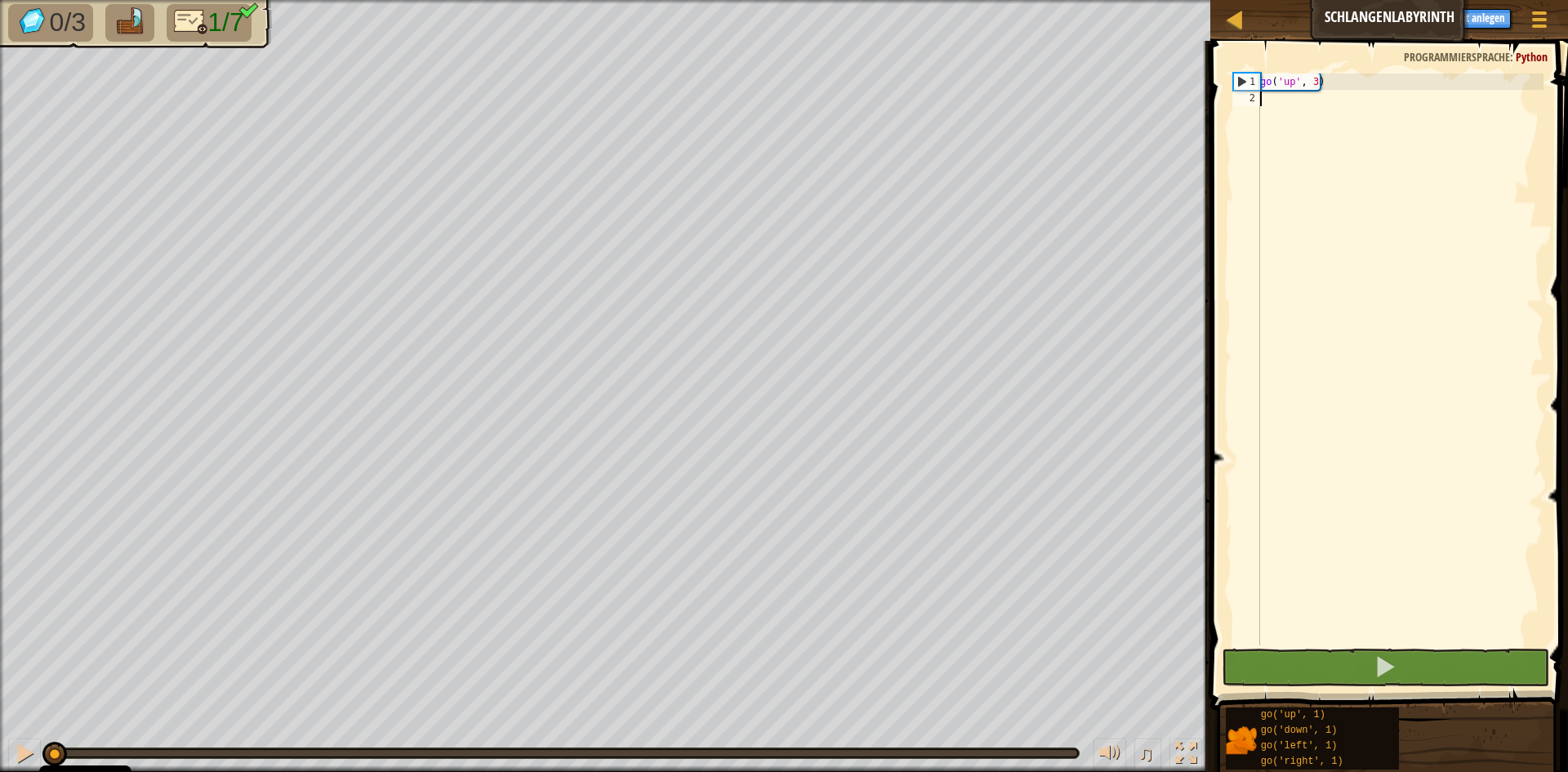
type textarea "g"
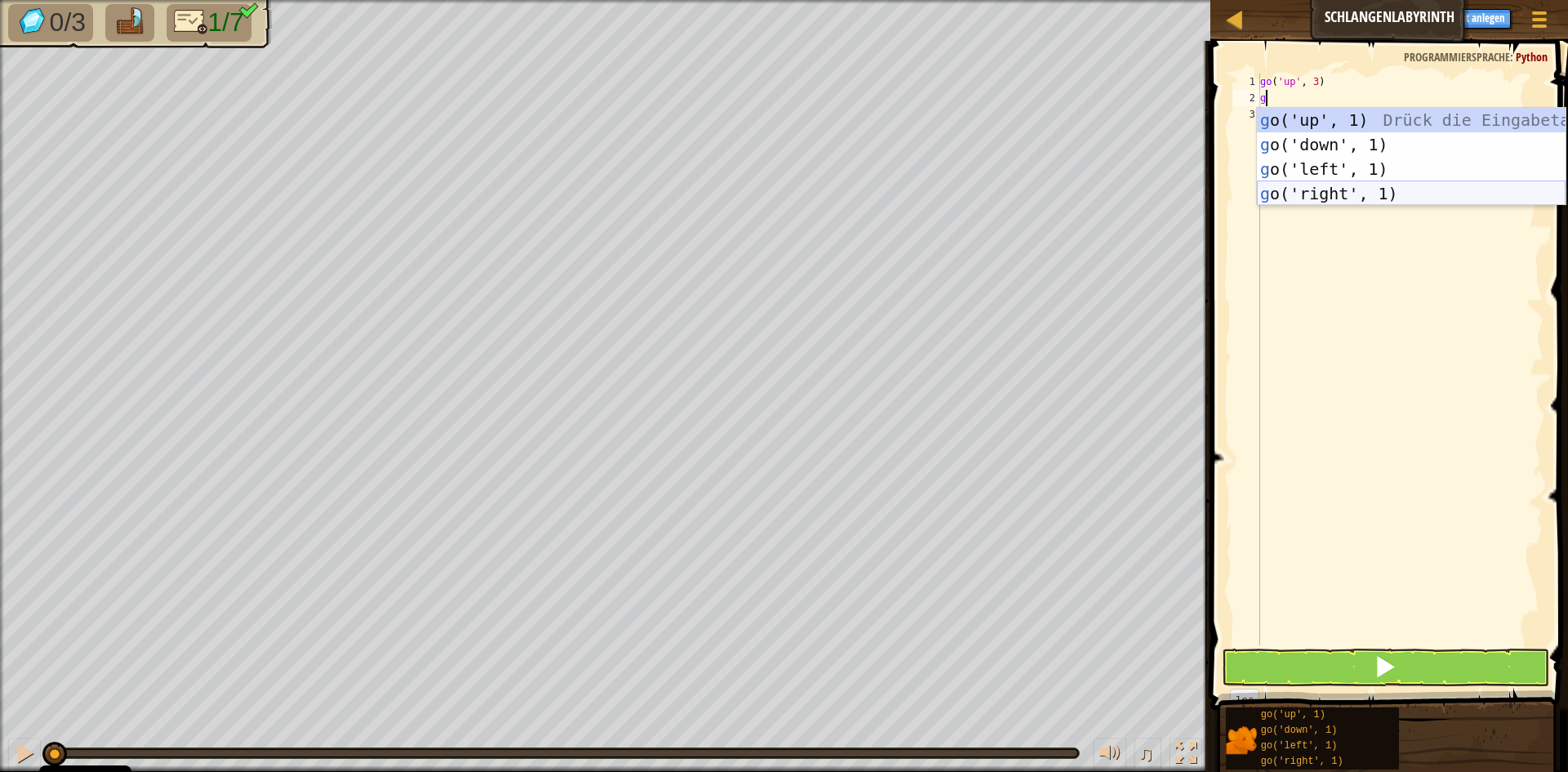
click at [1323, 190] on div "g o('up', 1) Drück die Eingabetaste g o('down', 1) Drück die Eingabetaste g o('…" at bounding box center [1411, 181] width 309 height 147
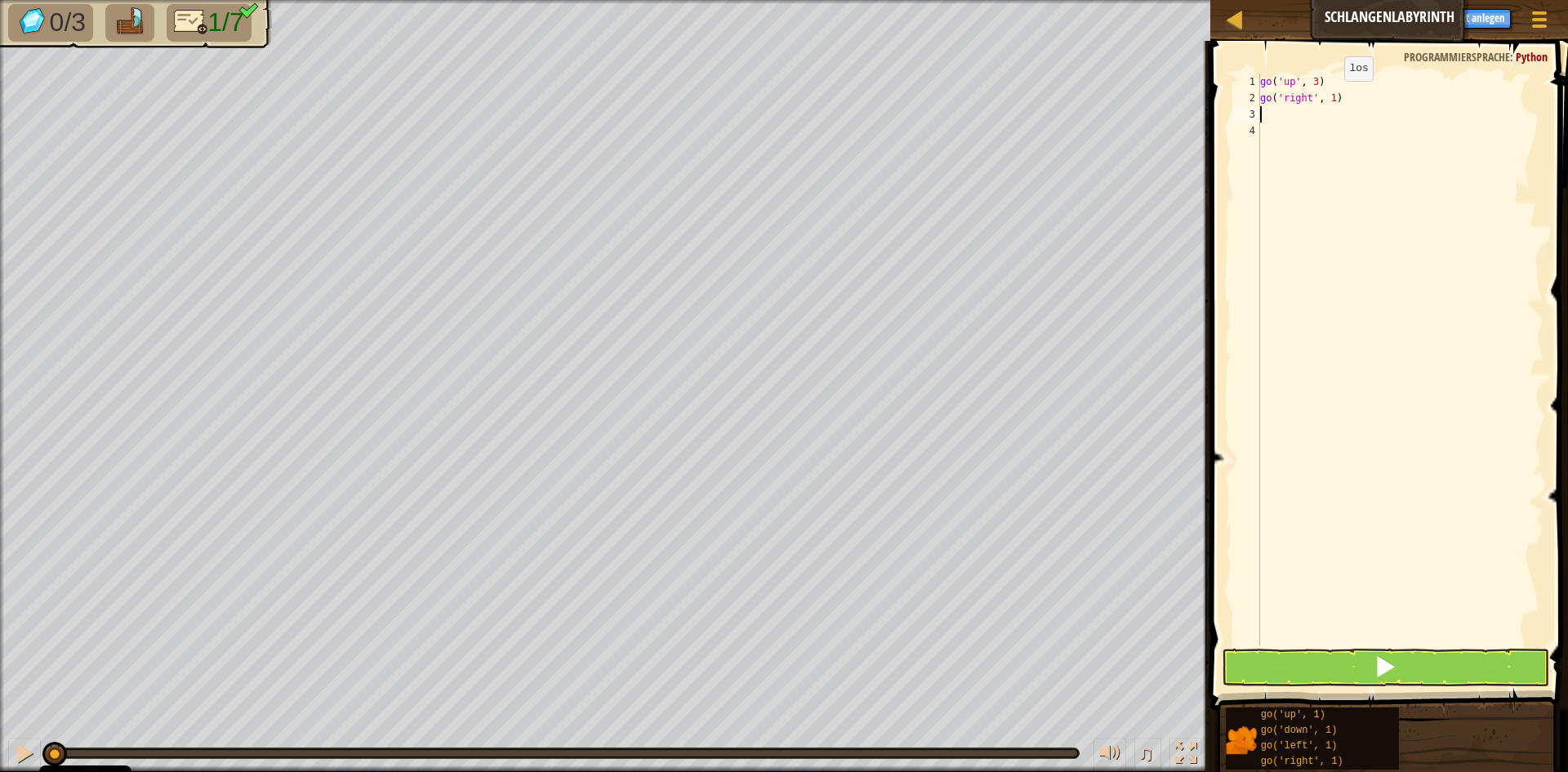
click at [1330, 97] on div "go ( 'up' , 3 ) go ( 'right' , 1 )" at bounding box center [1400, 376] width 287 height 605
type textarea "go('right', 2)"
click at [1268, 111] on div "go ( 'up' , 3 ) go ( 'right' , 2 )" at bounding box center [1400, 376] width 287 height 605
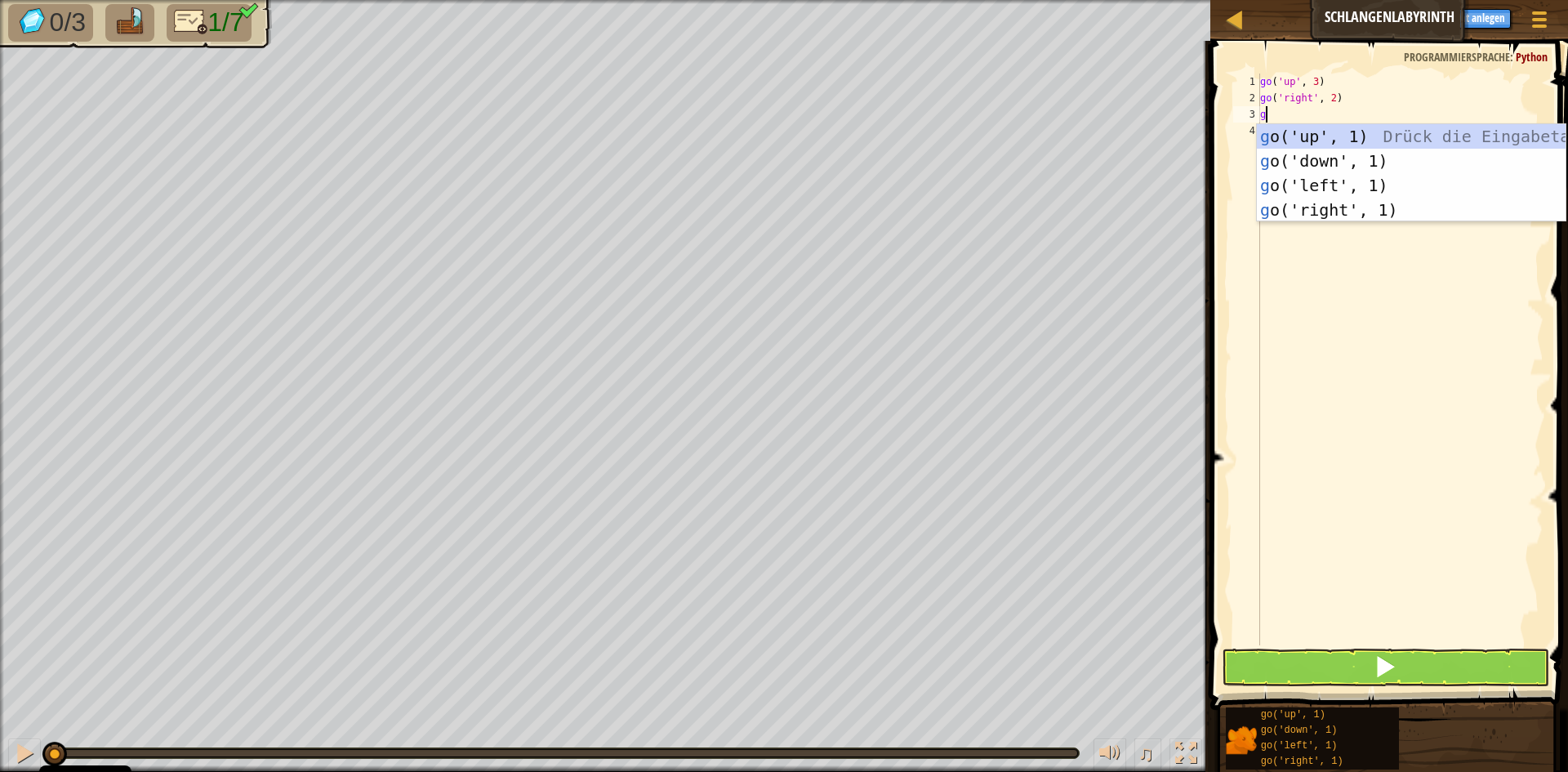
type textarea "go"
click at [1345, 144] on div "go ('up', 1) Drück die Eingabetaste go ('down', 1) Drück die Eingabetaste go ('…" at bounding box center [1411, 198] width 309 height 147
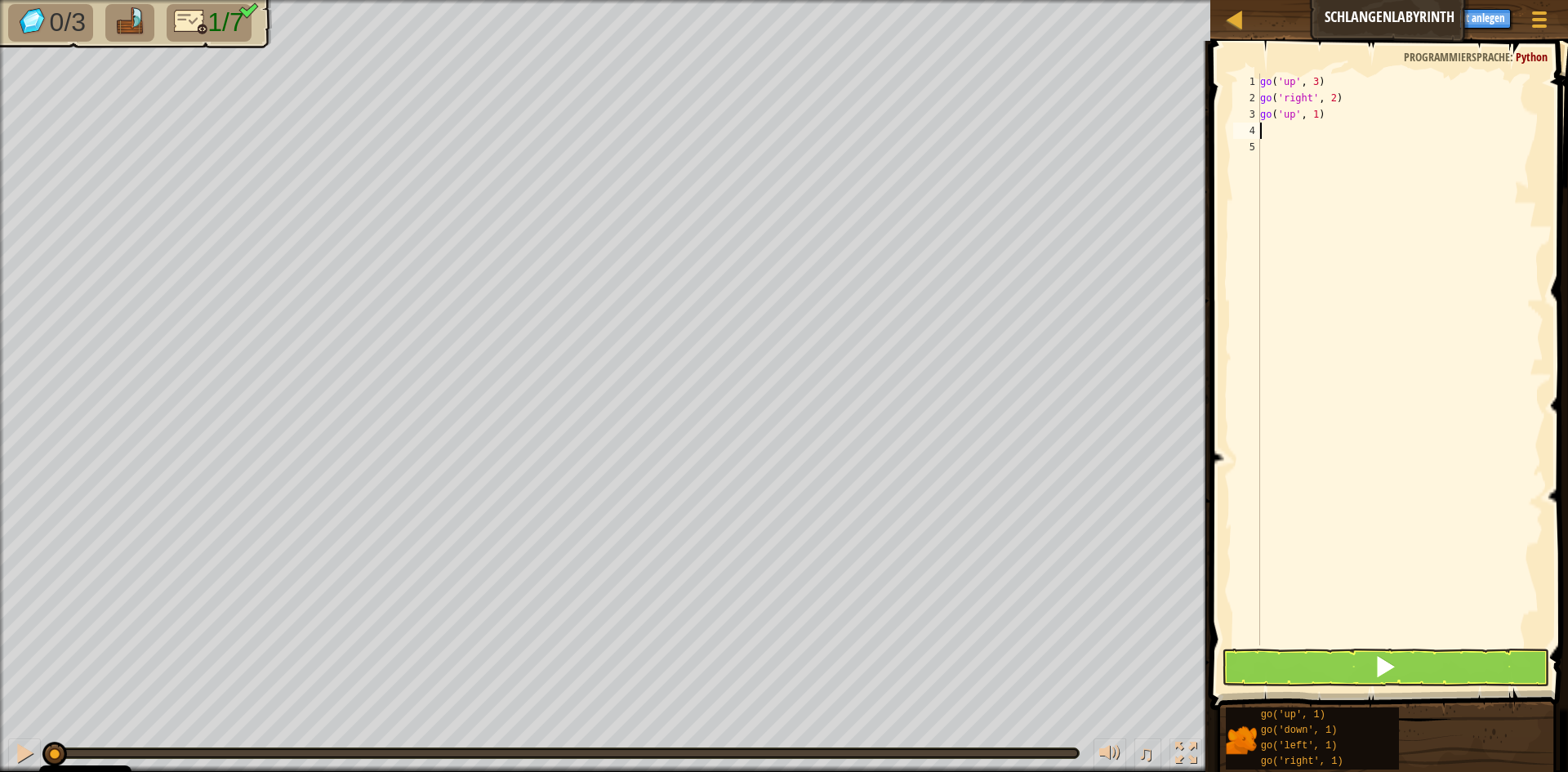
type textarea "g"
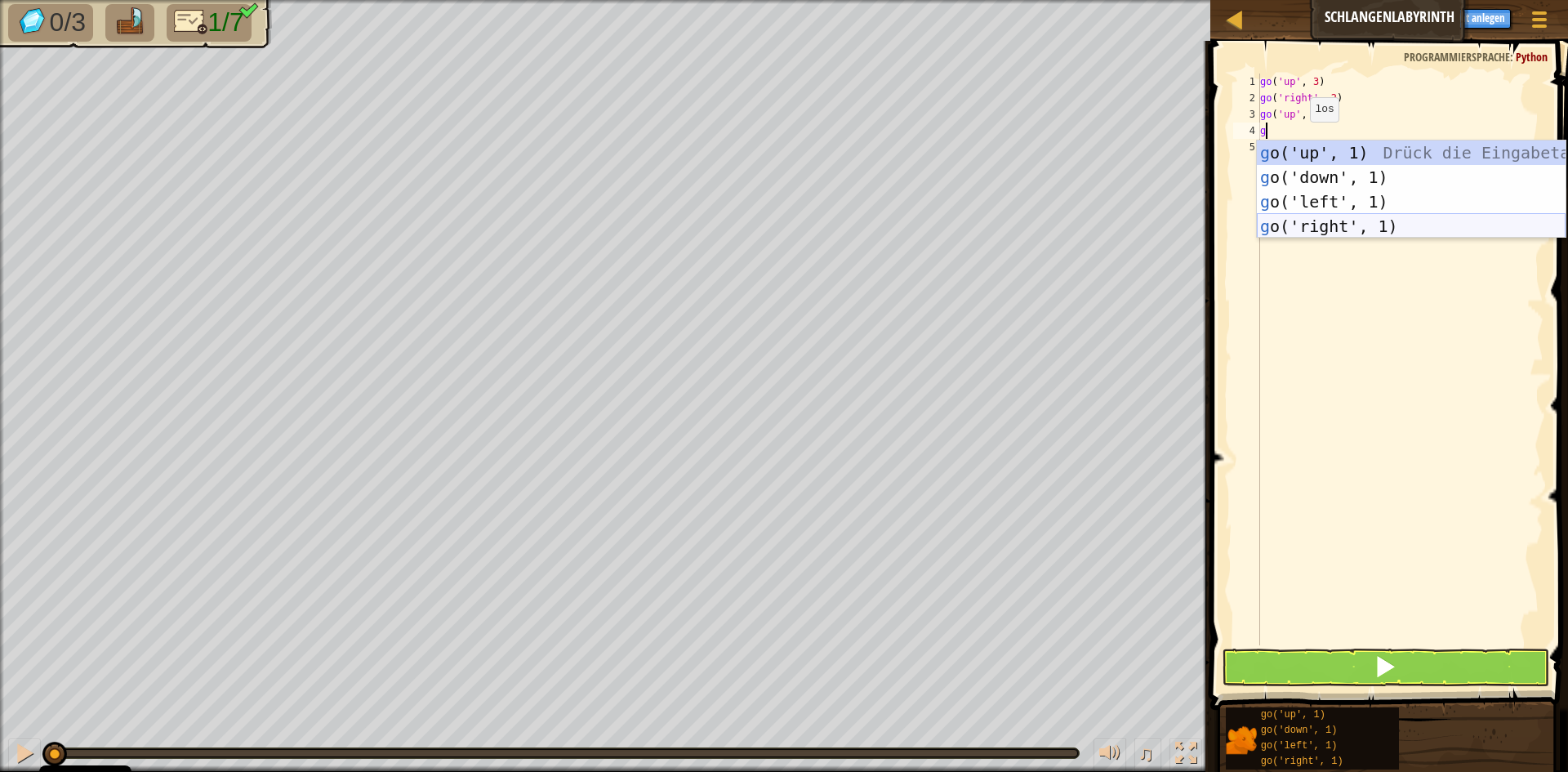
click at [1330, 225] on div "g o('up', 1) Drück die Eingabetaste g o('down', 1) Drück die Eingabetaste g o('…" at bounding box center [1411, 214] width 309 height 147
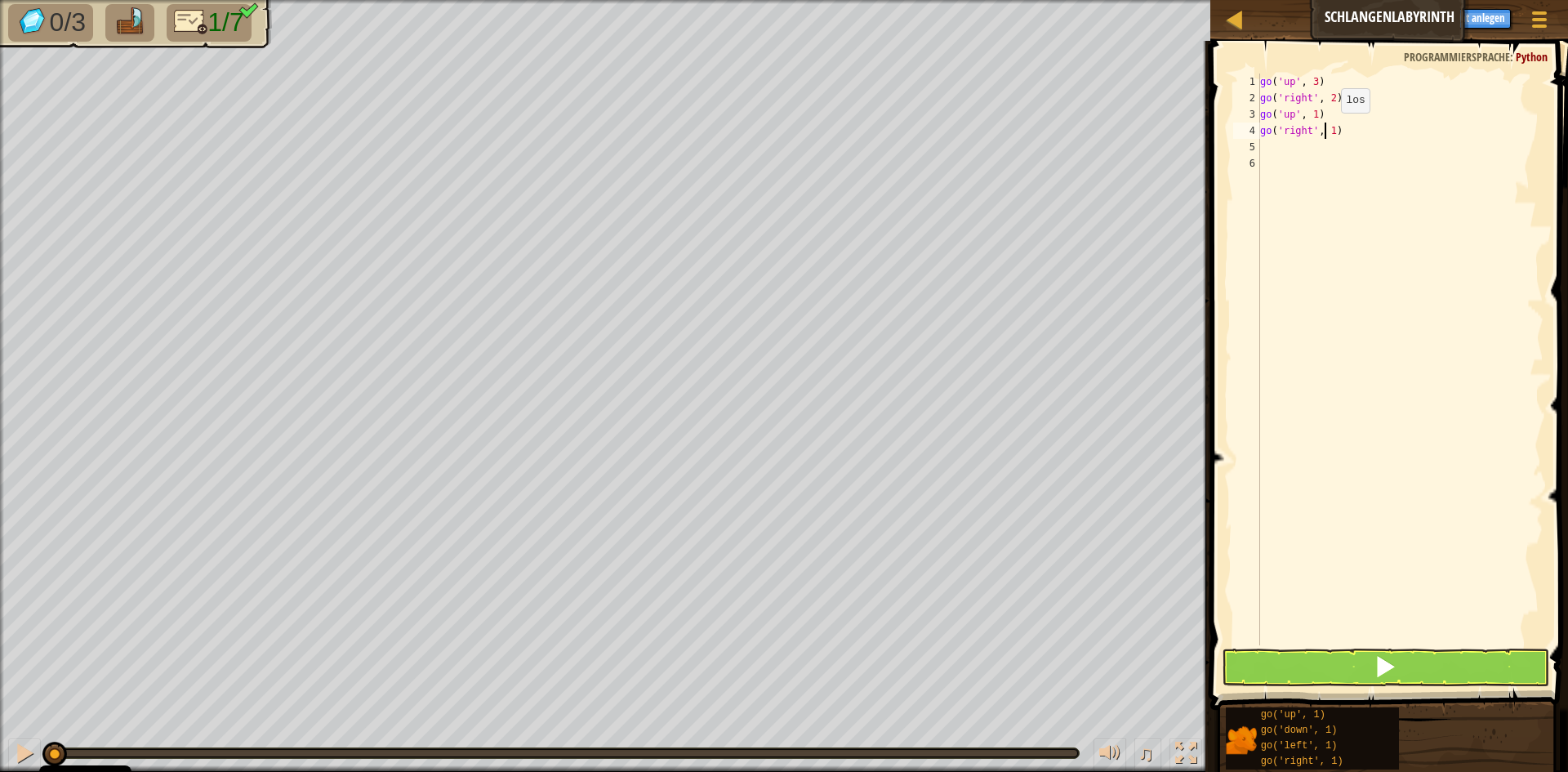
click at [1327, 129] on div "go ( 'up' , 3 ) go ( 'right' , 2 ) go ( 'up' , 1 ) go ( 'right' , 1 )" at bounding box center [1400, 376] width 287 height 605
type textarea "go('right', 2)"
click at [1265, 149] on div "go ( 'up' , 3 ) go ( 'right' , 2 ) go ( 'up' , 1 ) go ( 'right' , 2 )" at bounding box center [1400, 376] width 287 height 605
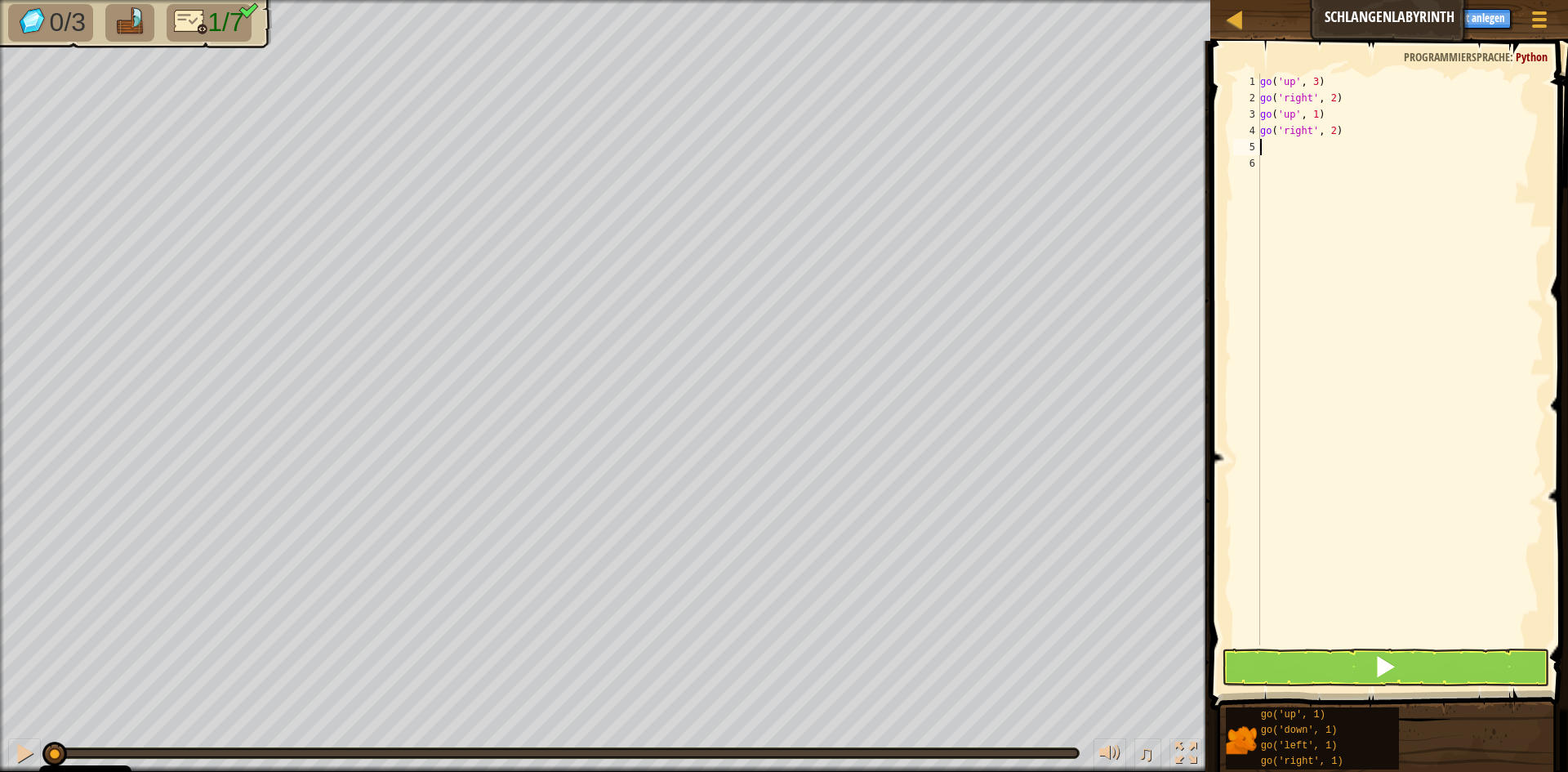
type textarea "g"
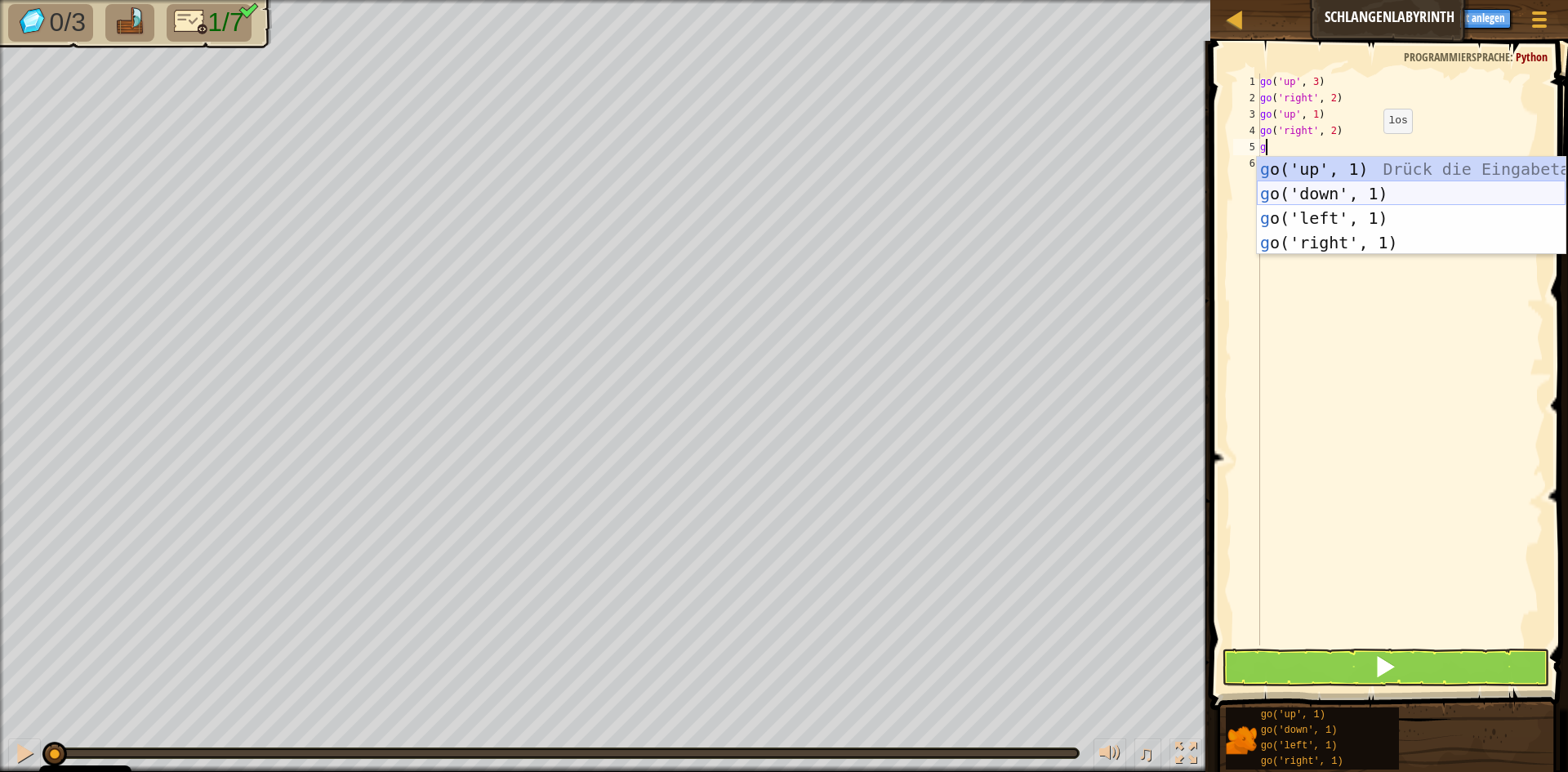
click at [1315, 192] on div "g o('up', 1) Drück die Eingabetaste g o('down', 1) Drück die Eingabetaste g o('…" at bounding box center [1411, 230] width 309 height 147
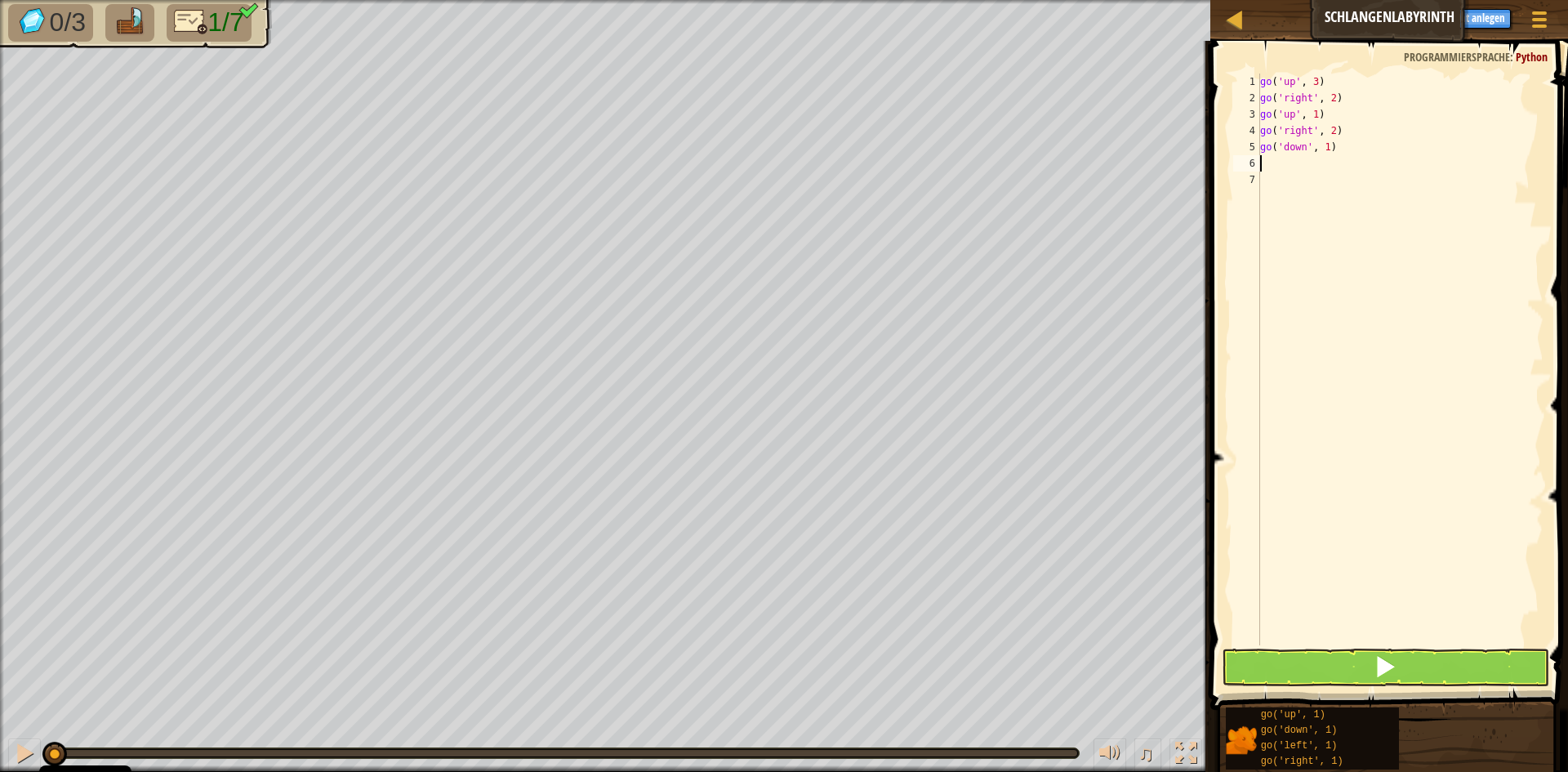
type textarea "g"
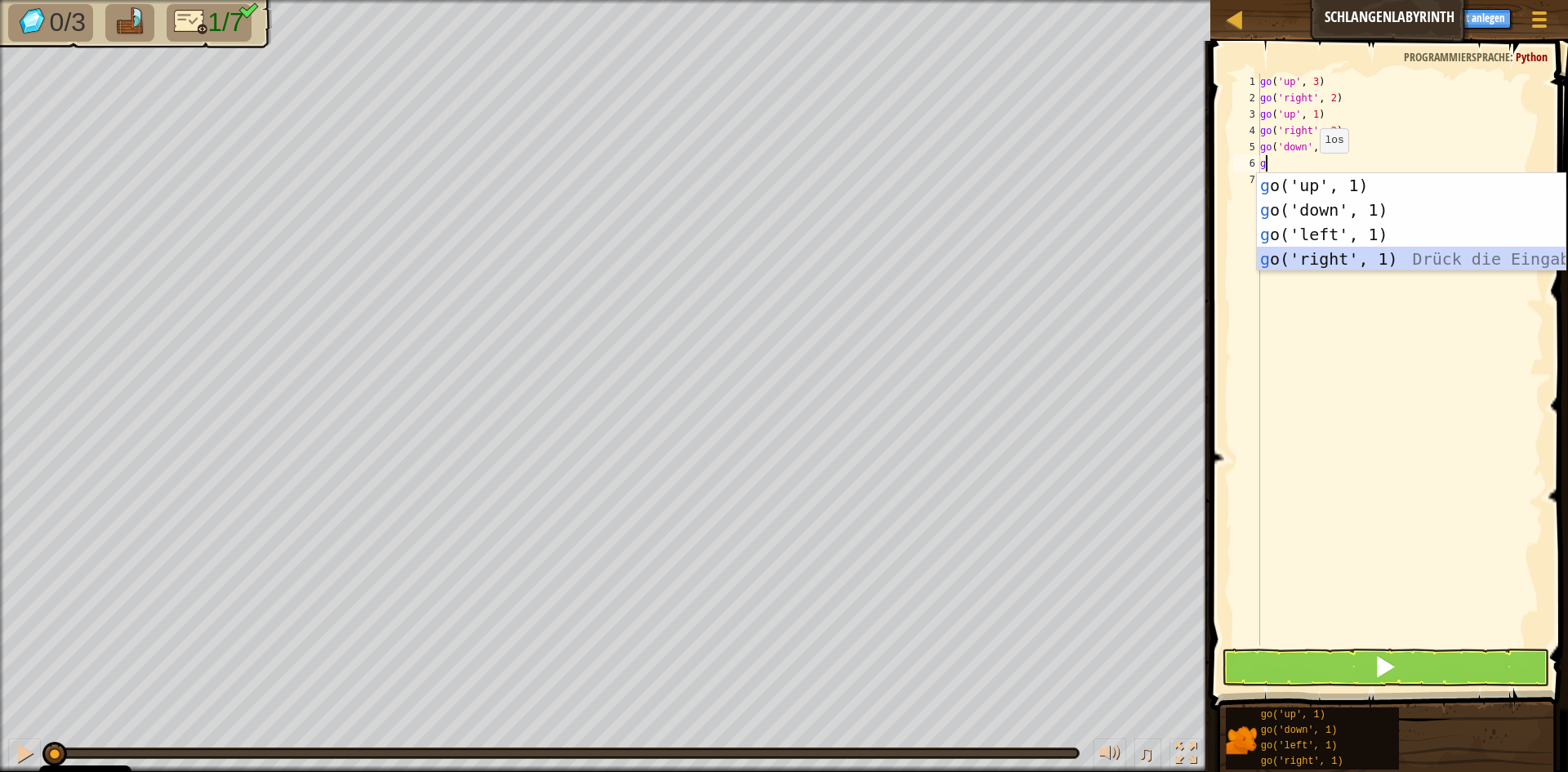
click at [1340, 264] on div "g o('up', 1) Drück die Eingabetaste g o('down', 1) Drück die Eingabetaste g o('…" at bounding box center [1411, 246] width 309 height 147
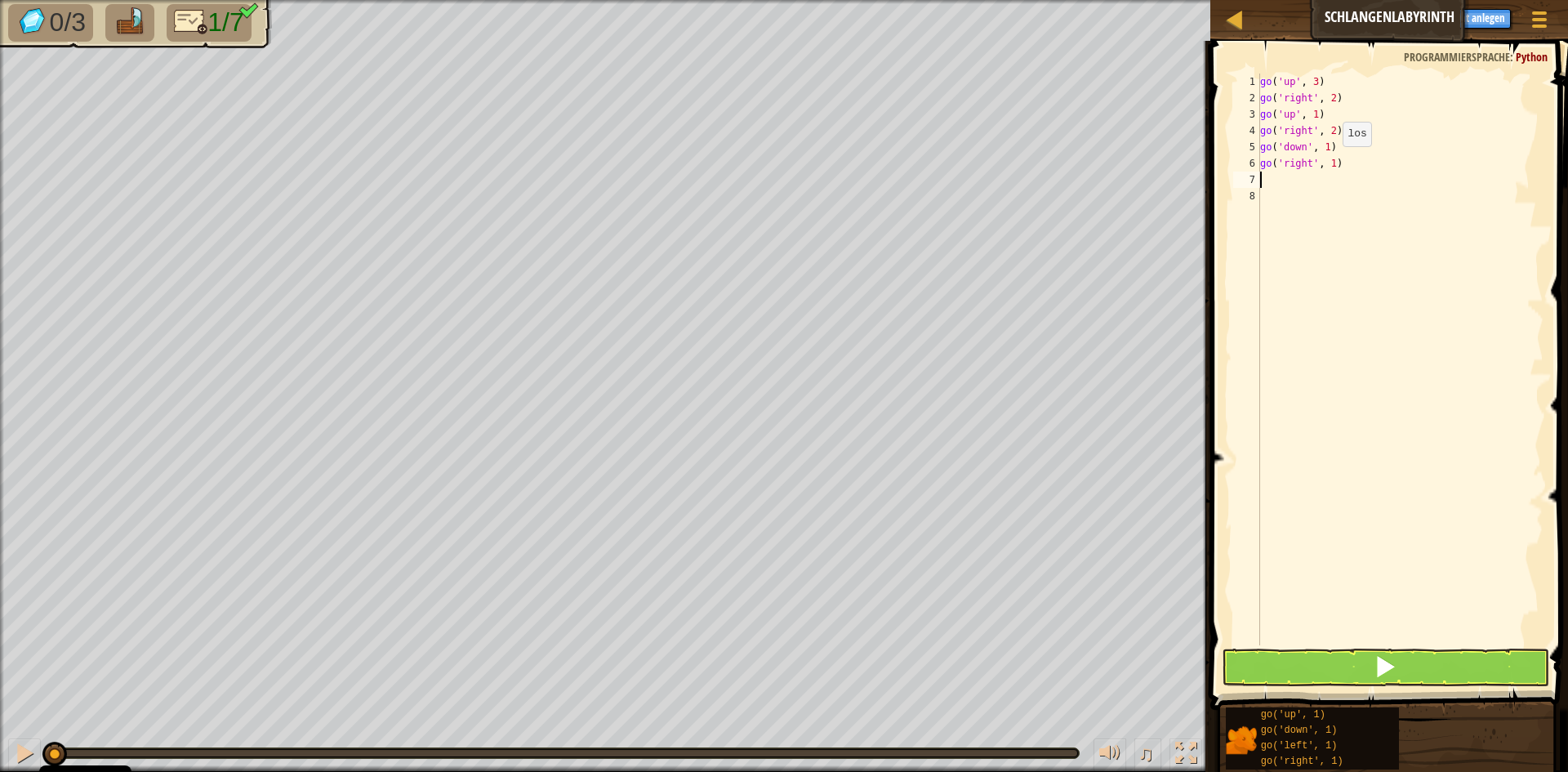
click at [1329, 162] on div "go ( 'up' , 3 ) go ( 'right' , 2 ) go ( 'up' , 1 ) go ( 'right' , 2 ) go ( 'dow…" at bounding box center [1400, 376] width 287 height 605
type textarea "go('right', 2)"
click at [1277, 184] on div "go ( 'up' , 3 ) go ( 'right' , 2 ) go ( 'up' , 1 ) go ( 'right' , 2 ) go ( 'dow…" at bounding box center [1400, 376] width 287 height 605
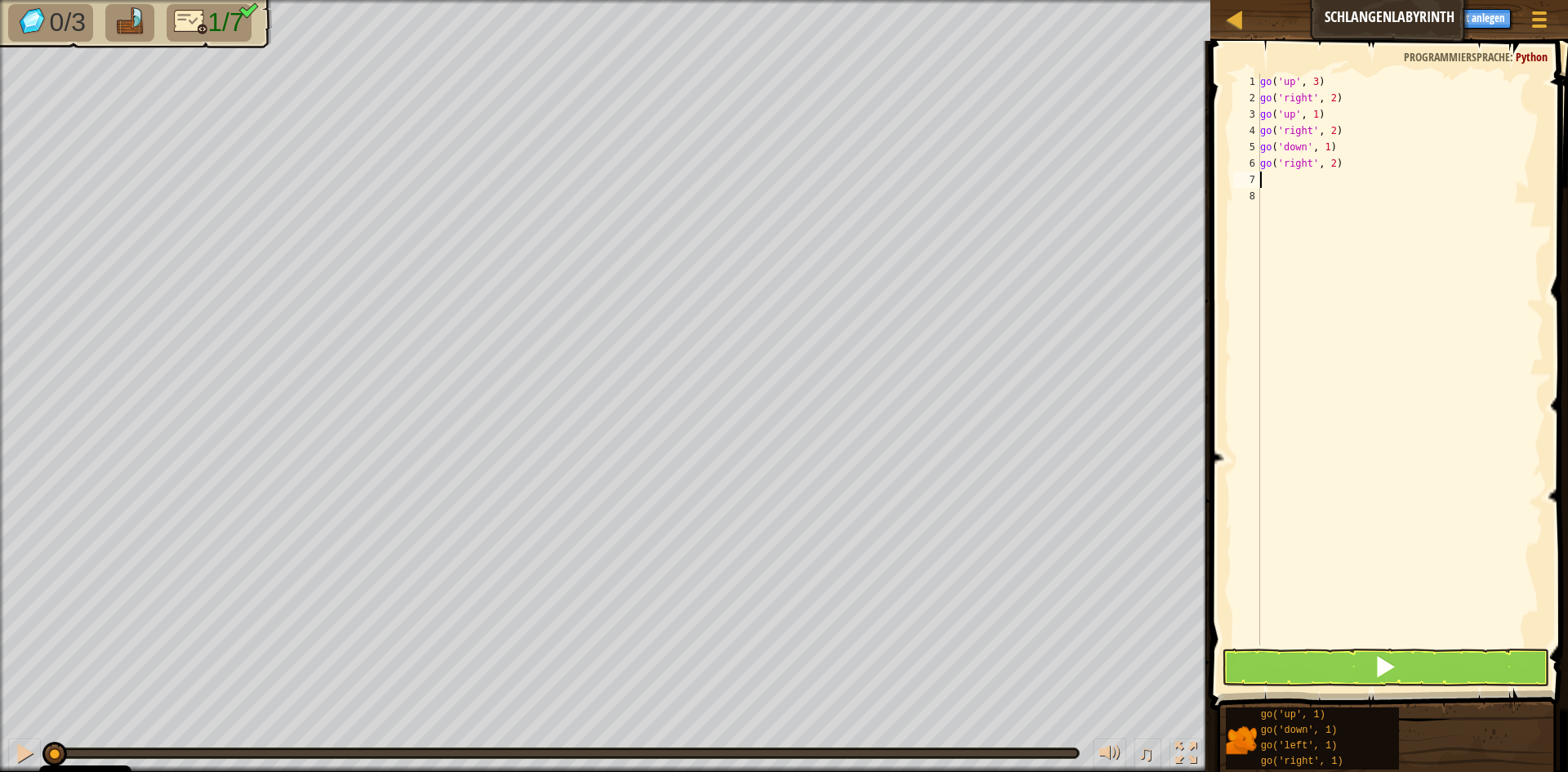
type textarea "g"
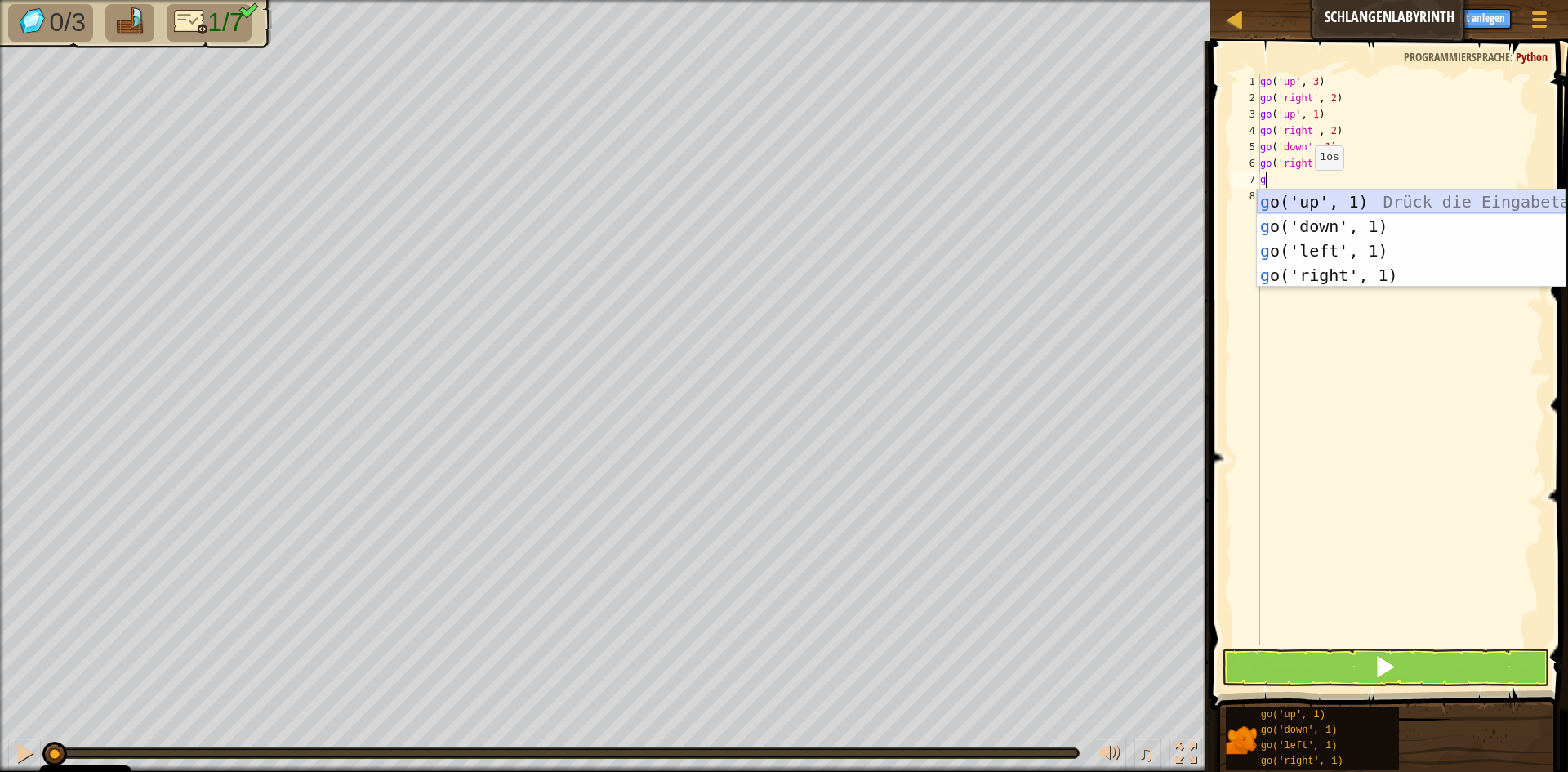
click at [1315, 200] on div "g o('up', 1) Drück die Eingabetaste g o('down', 1) Drück die Eingabetaste g o('…" at bounding box center [1411, 263] width 309 height 147
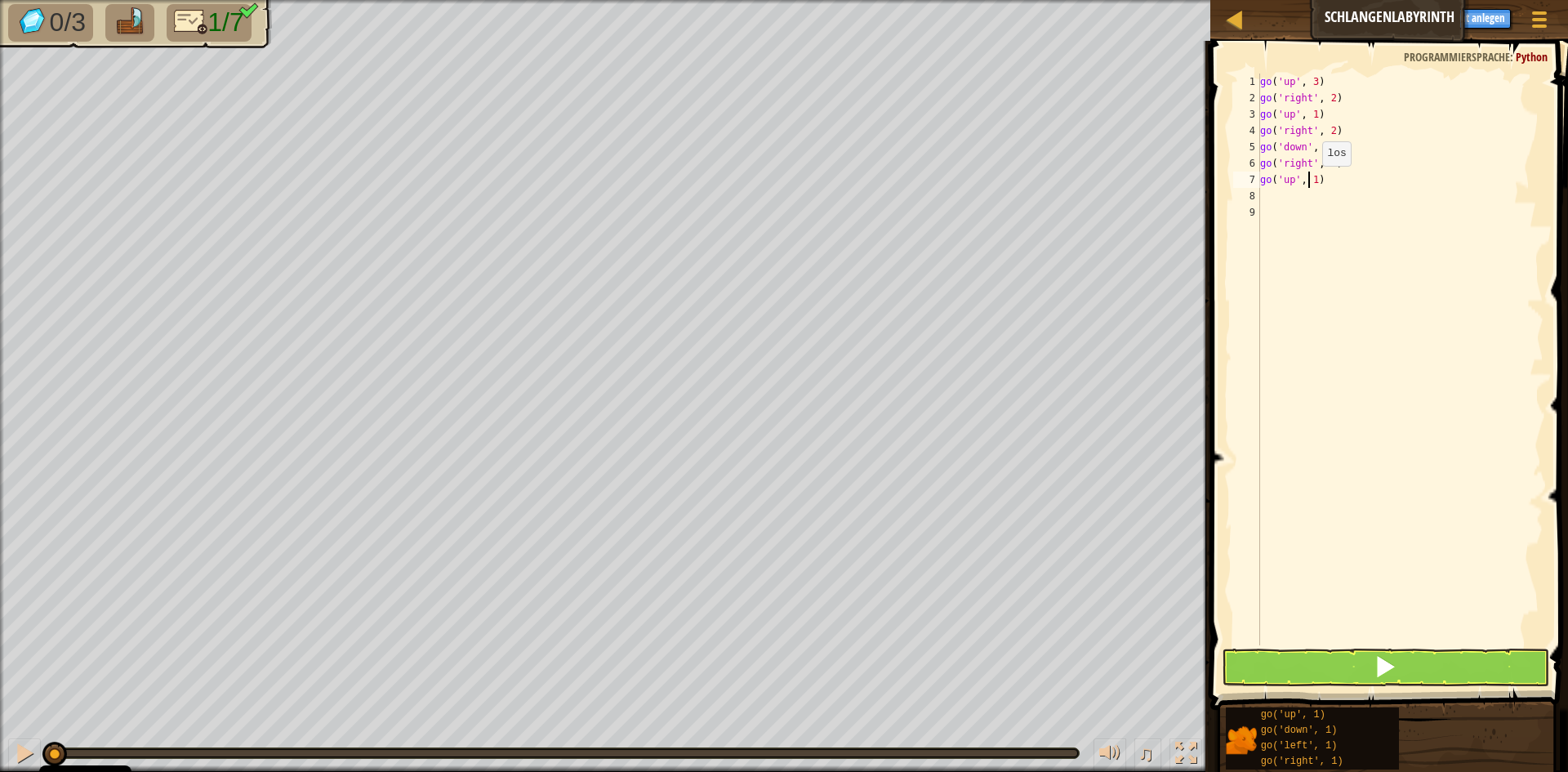
click at [1309, 182] on div "go ( 'up' , 3 ) go ( 'right' , 2 ) go ( 'up' , 1 ) go ( 'right' , 2 ) go ( 'dow…" at bounding box center [1400, 376] width 287 height 605
click at [1346, 657] on button at bounding box center [1386, 667] width 328 height 38
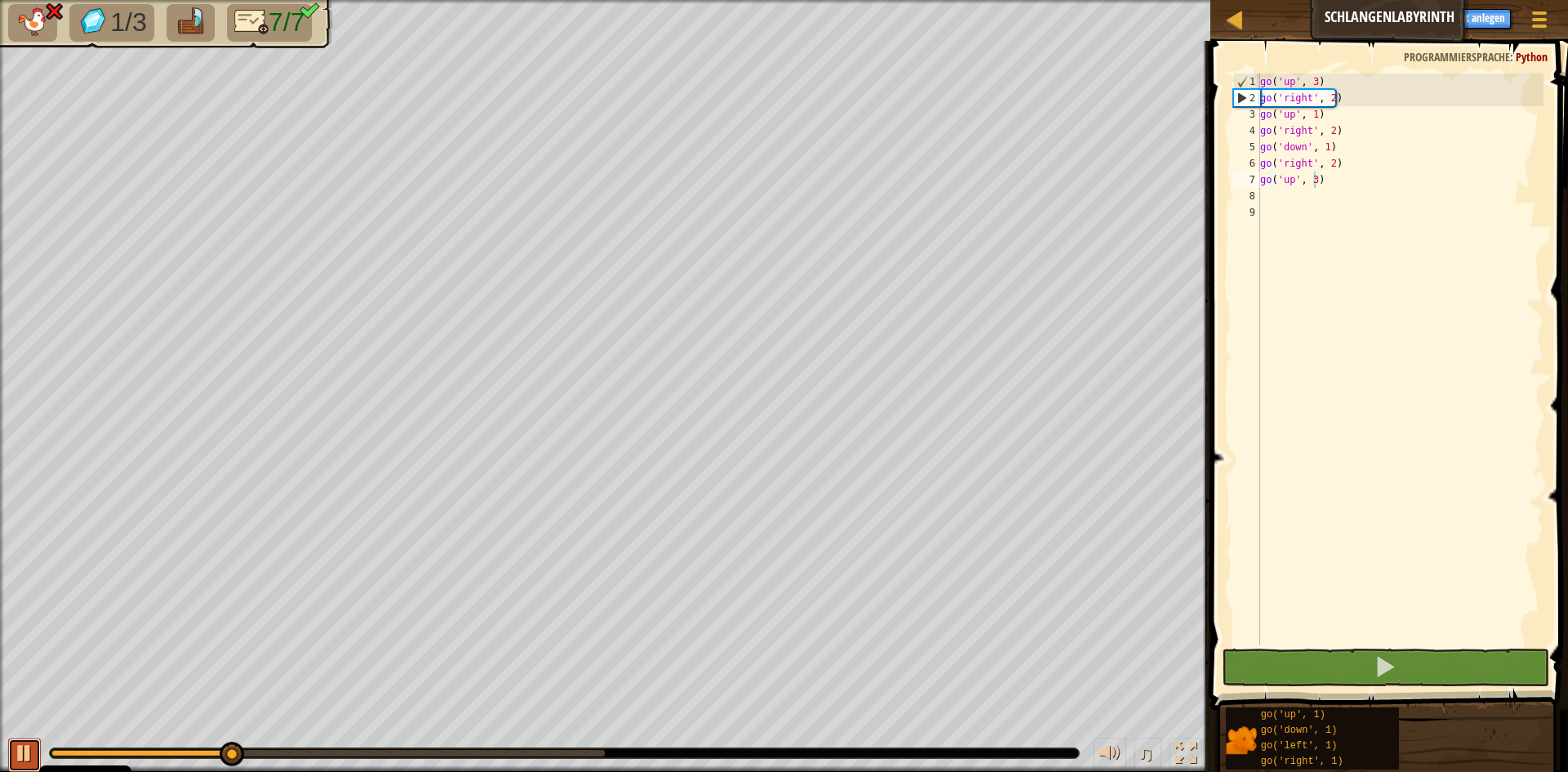
click at [20, 754] on div at bounding box center [25, 753] width 21 height 21
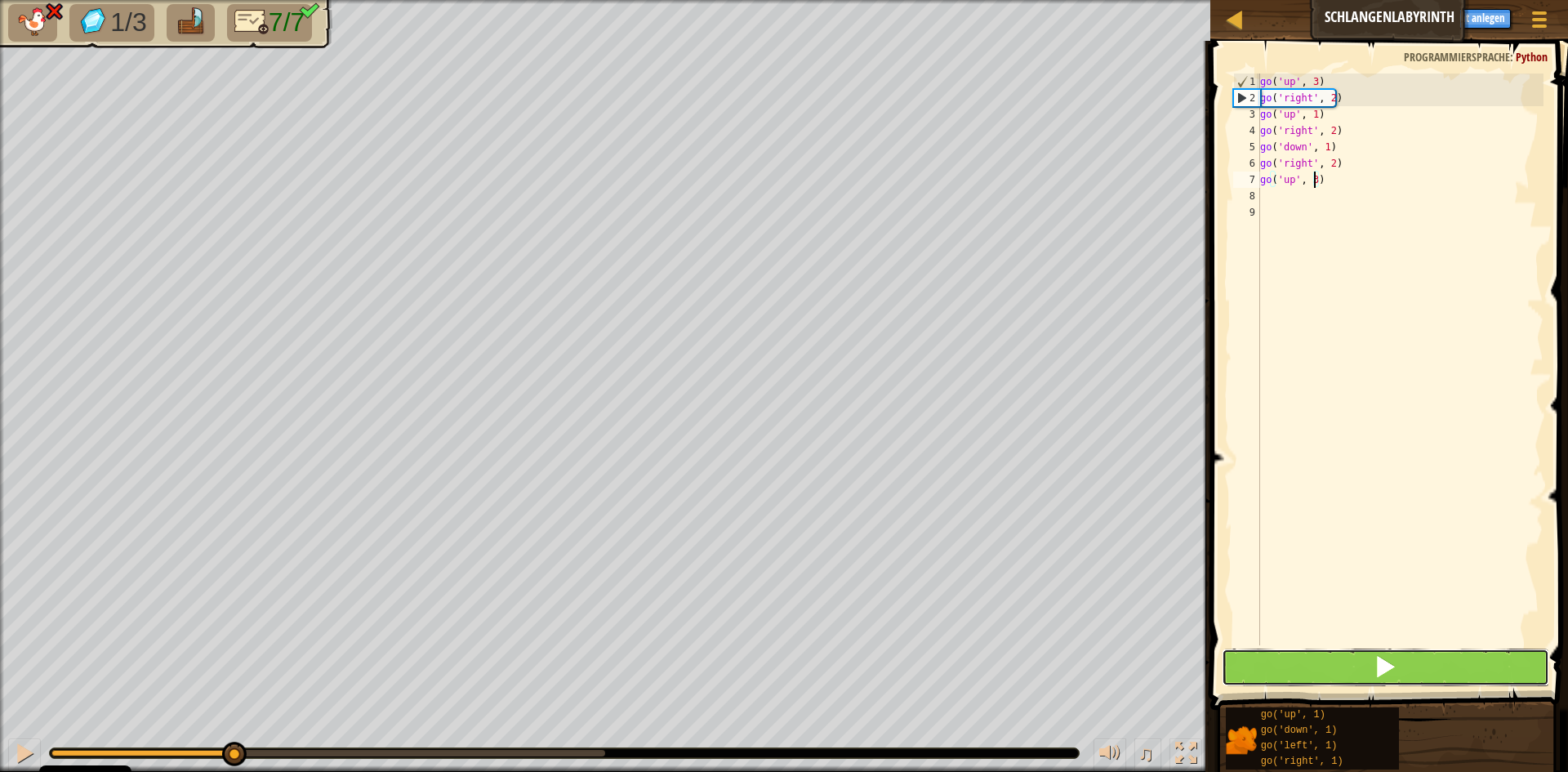
click at [1372, 674] on button at bounding box center [1386, 667] width 328 height 38
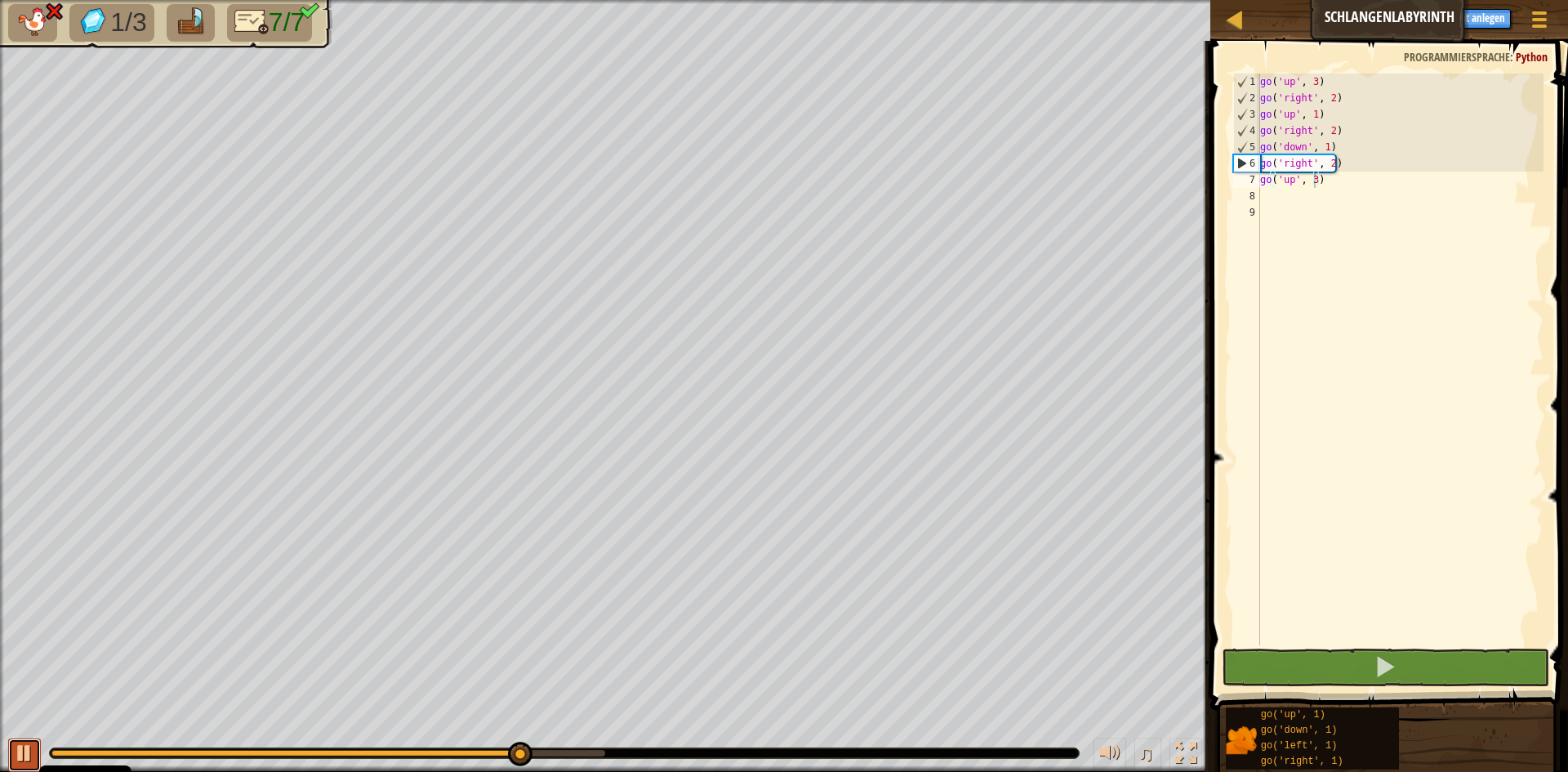
click at [16, 750] on div at bounding box center [25, 753] width 21 height 21
click at [1324, 145] on div "go ( 'up' , 3 ) go ( 'right' , 2 ) go ( 'up' , 1 ) go ( 'right' , 2 ) go ( 'dow…" at bounding box center [1400, 376] width 287 height 605
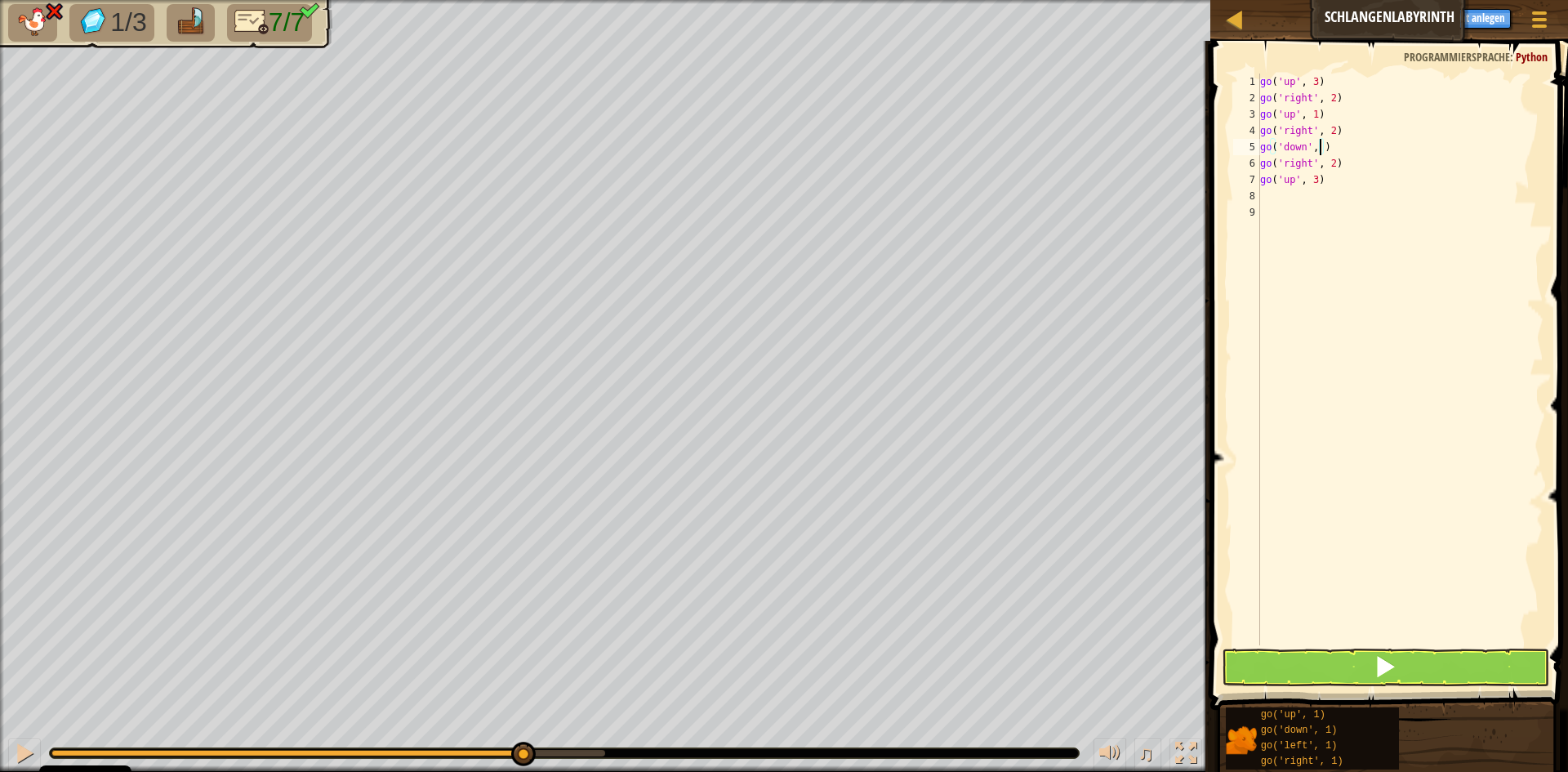
scroll to position [7, 5]
type textarea "go('down', 2)"
click at [1356, 658] on button at bounding box center [1386, 667] width 328 height 38
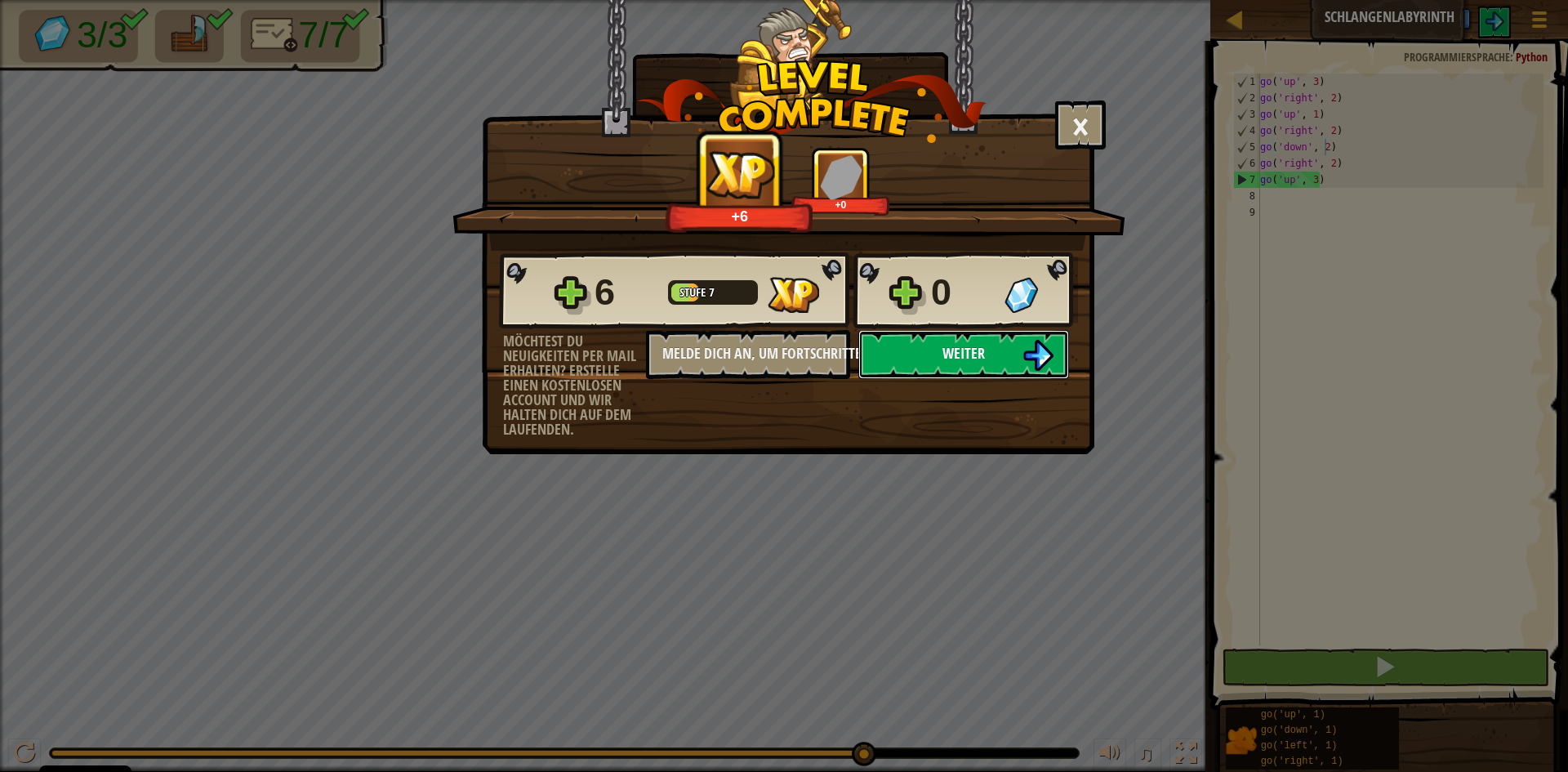
click at [958, 373] on button "Weiter" at bounding box center [964, 354] width 211 height 49
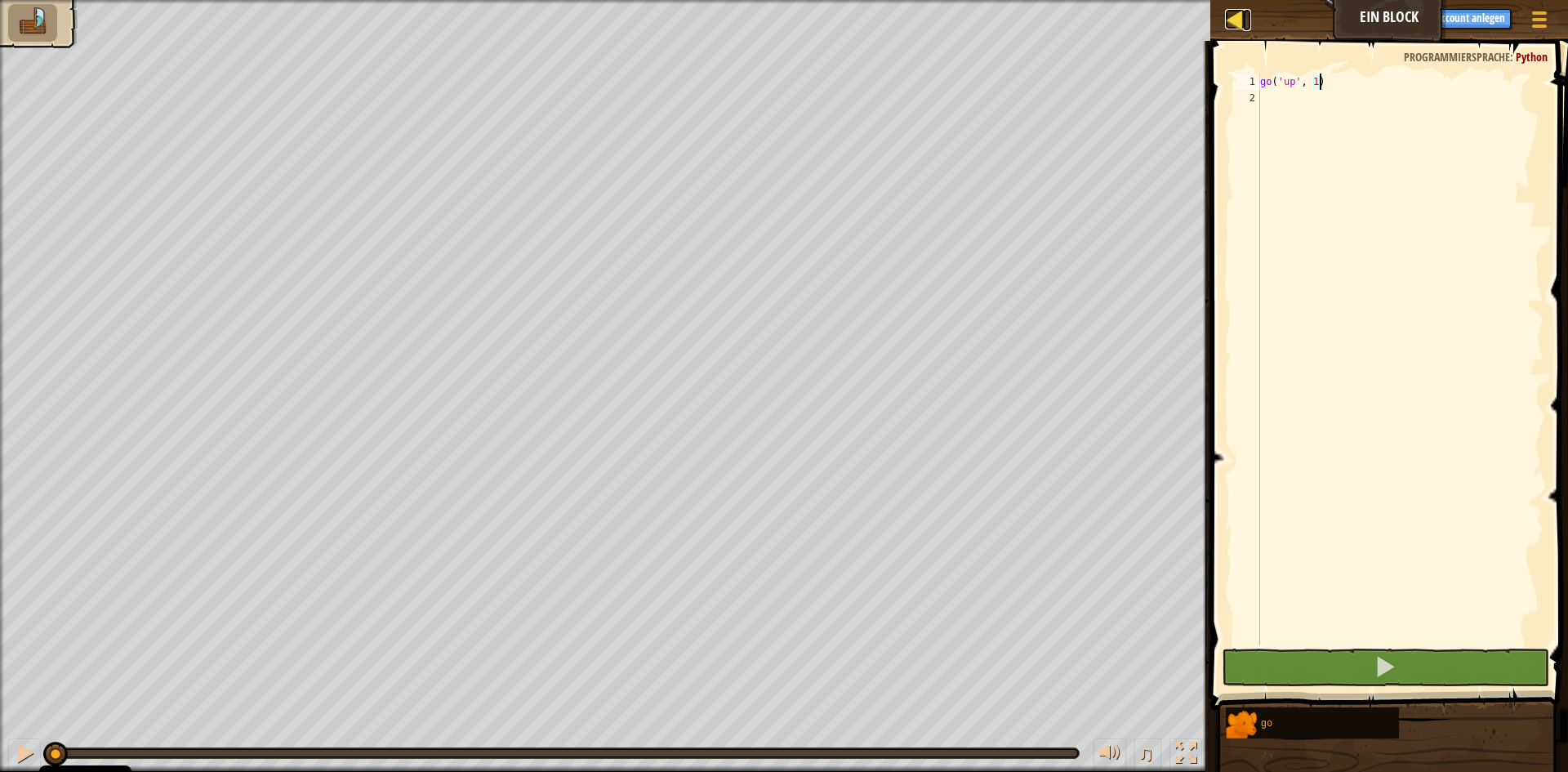
click at [1234, 22] on div at bounding box center [1234, 19] width 21 height 21
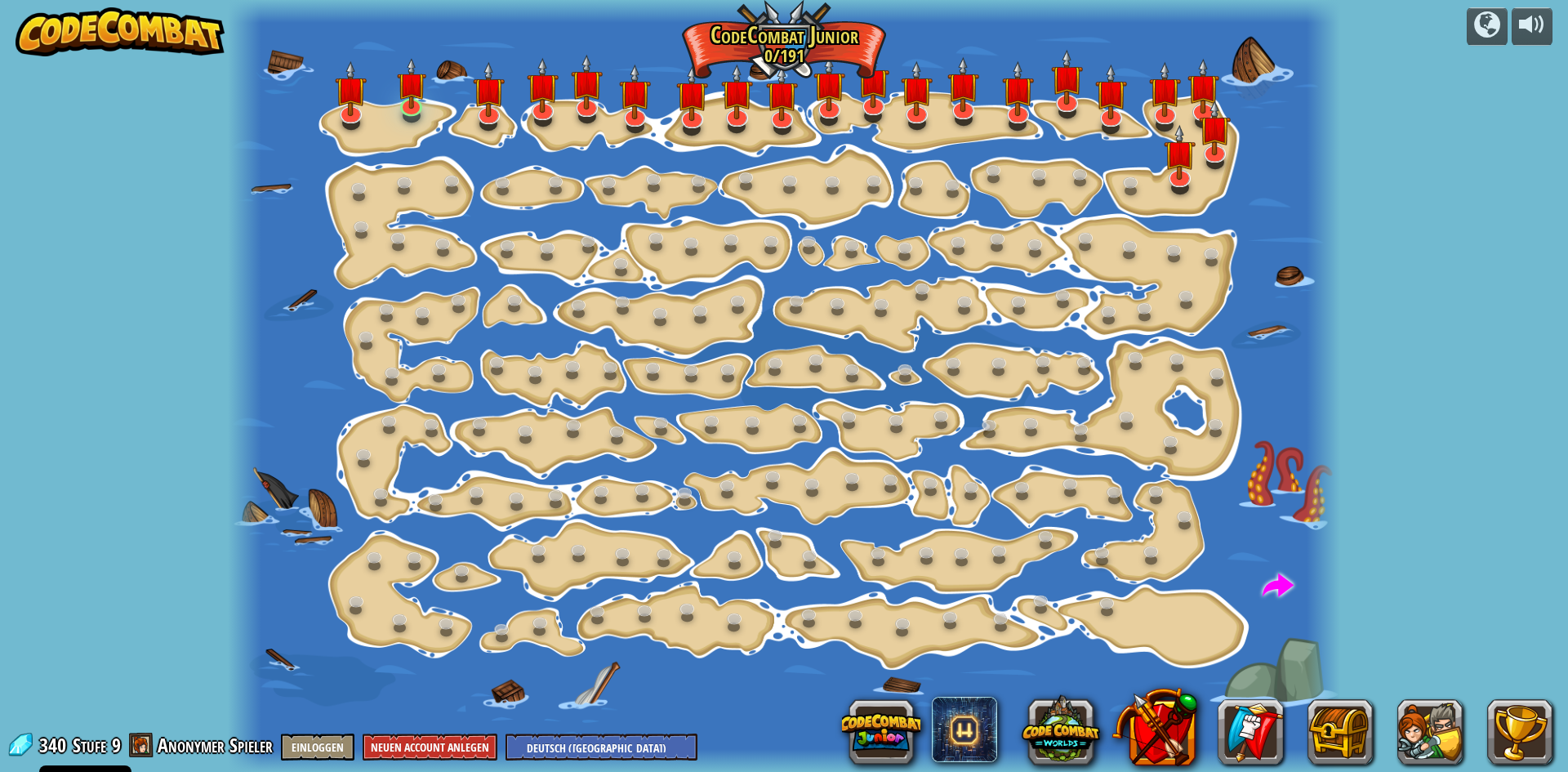
select select "de-DE"
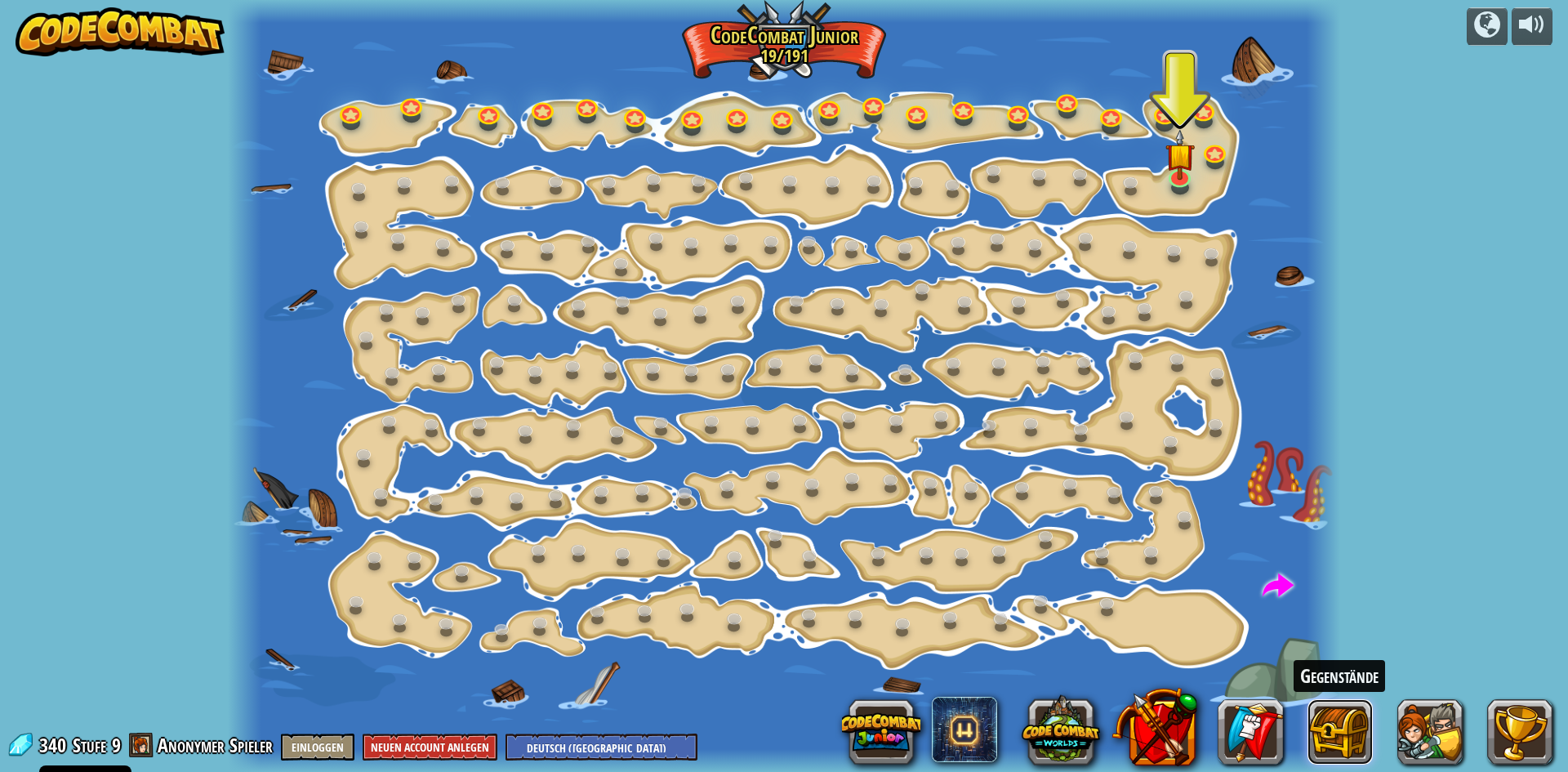
click at [1358, 719] on button at bounding box center [1340, 732] width 65 height 65
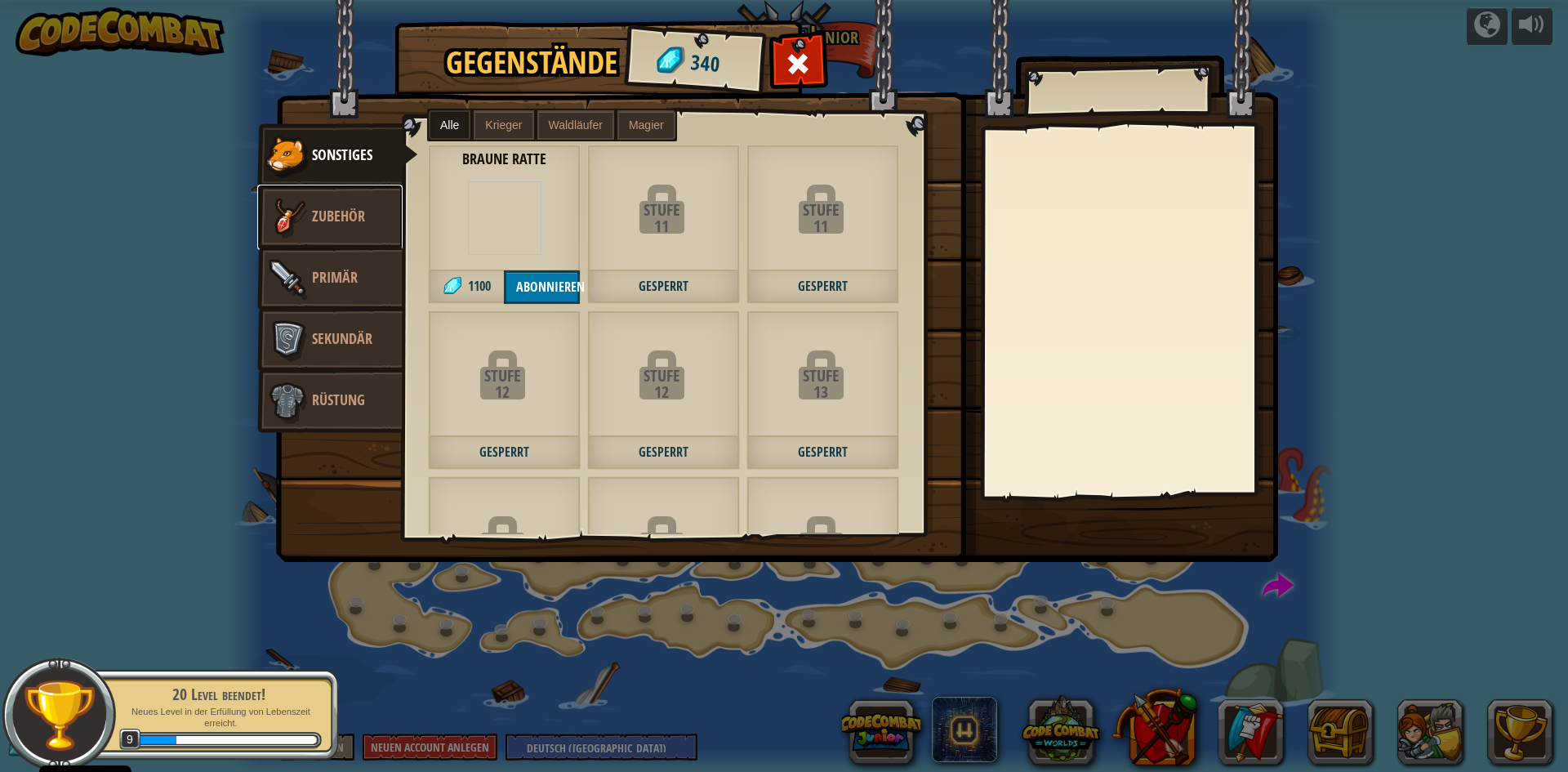
click at [337, 203] on link "Zubehör" at bounding box center [329, 217] width 146 height 65
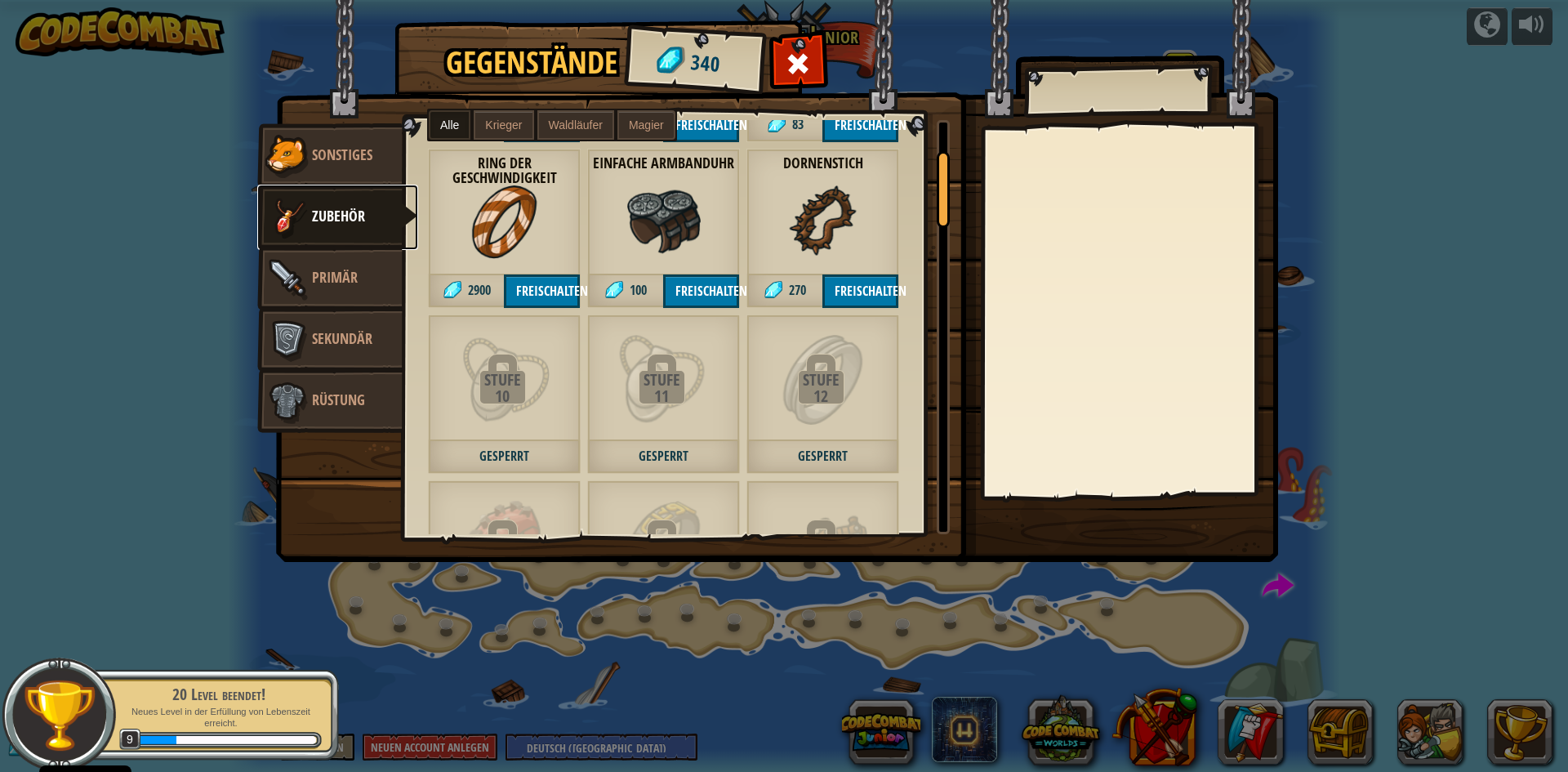
scroll to position [163, 0]
click at [268, 279] on img at bounding box center [287, 278] width 49 height 49
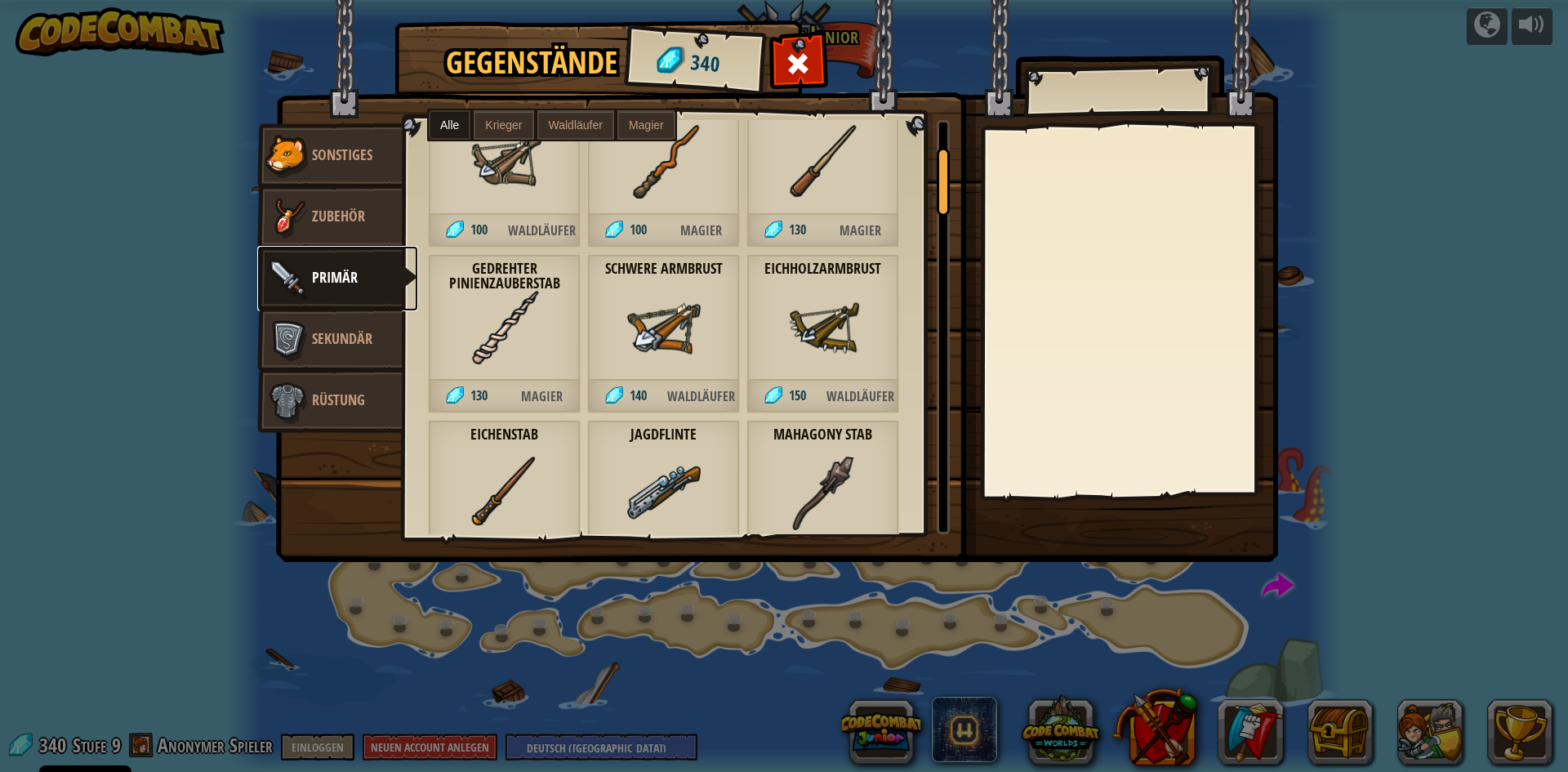
scroll to position [0, 0]
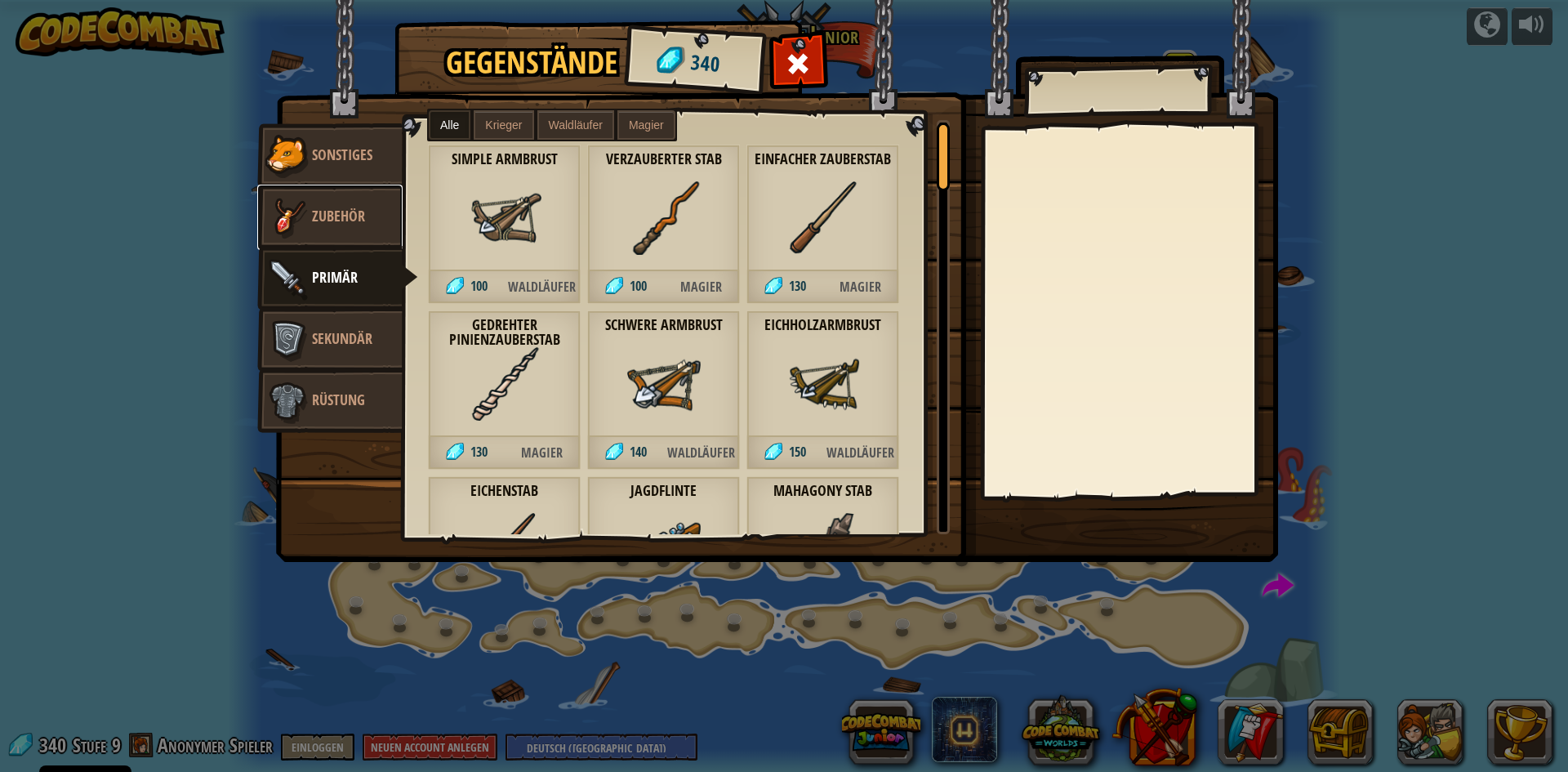
click at [361, 204] on link "Zubehör" at bounding box center [329, 217] width 146 height 65
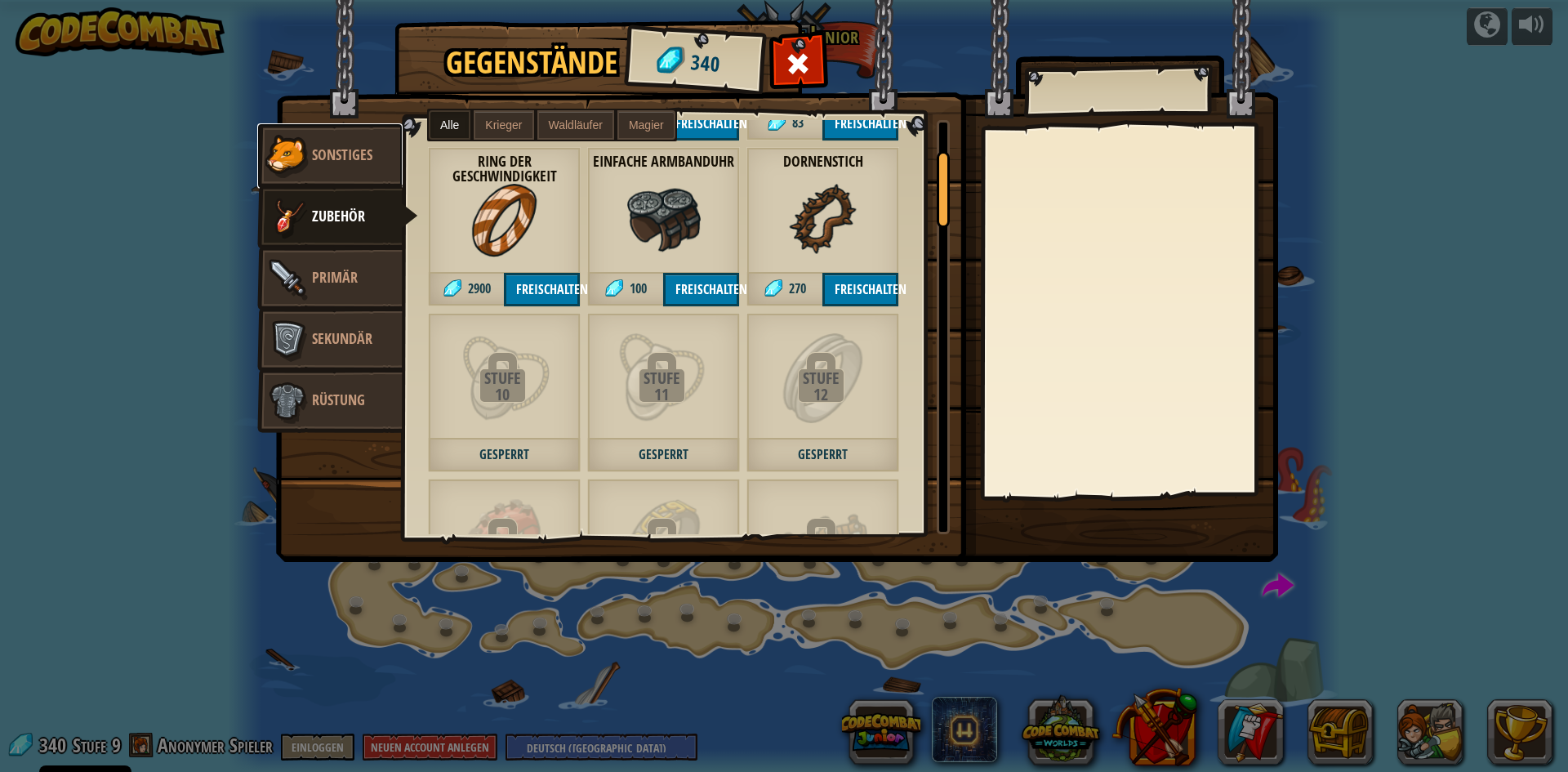
click at [338, 160] on span "Sonstiges" at bounding box center [342, 155] width 60 height 21
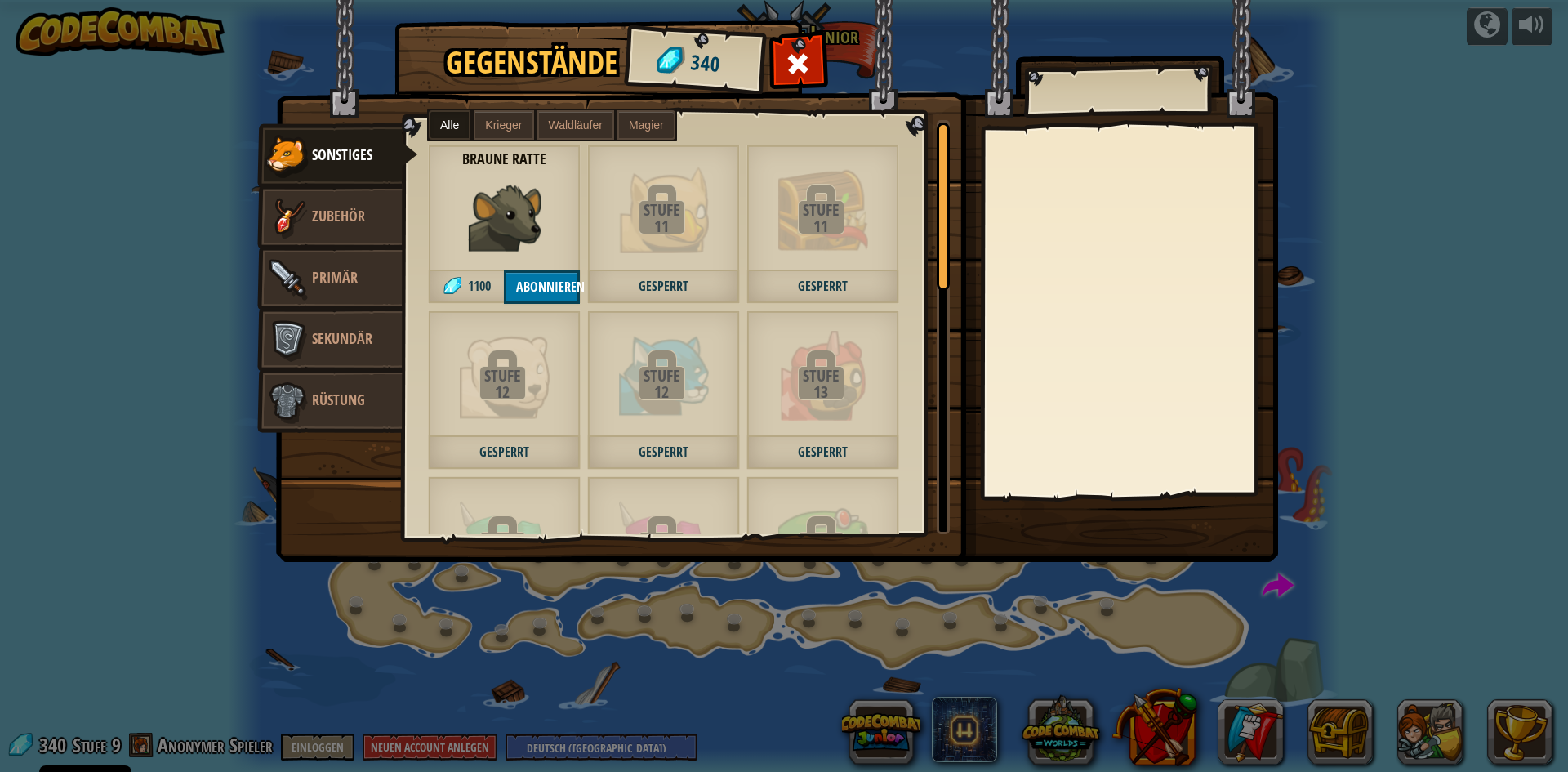
click at [581, 117] on label "Waldläufer" at bounding box center [576, 125] width 77 height 30
click at [579, 133] on label "Waldläufer" at bounding box center [576, 125] width 77 height 30
click at [323, 342] on span "Sekundär" at bounding box center [342, 339] width 60 height 21
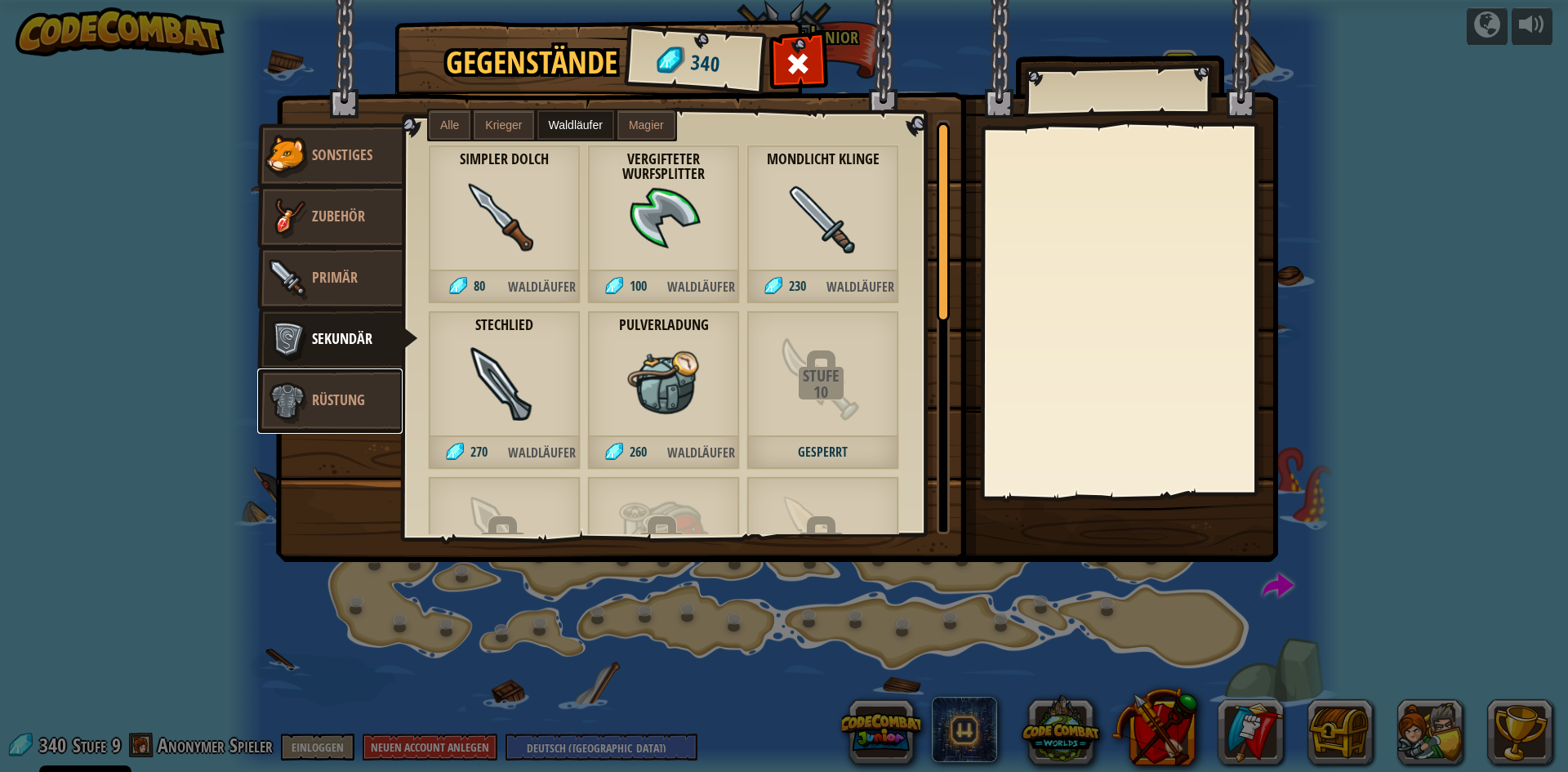
click at [330, 409] on span "Rüstung" at bounding box center [338, 400] width 53 height 21
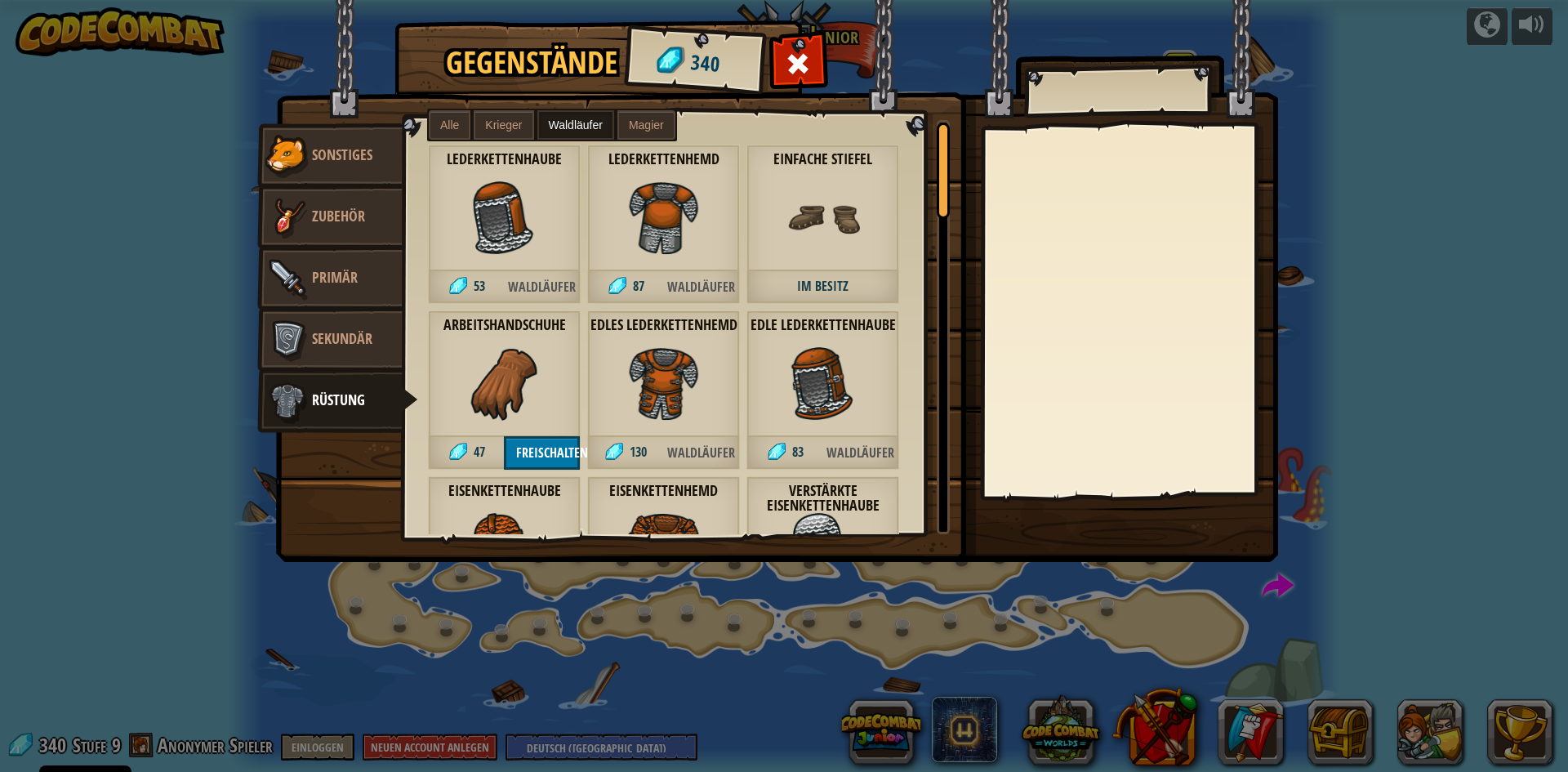
click at [442, 127] on span "Alle" at bounding box center [450, 125] width 19 height 13
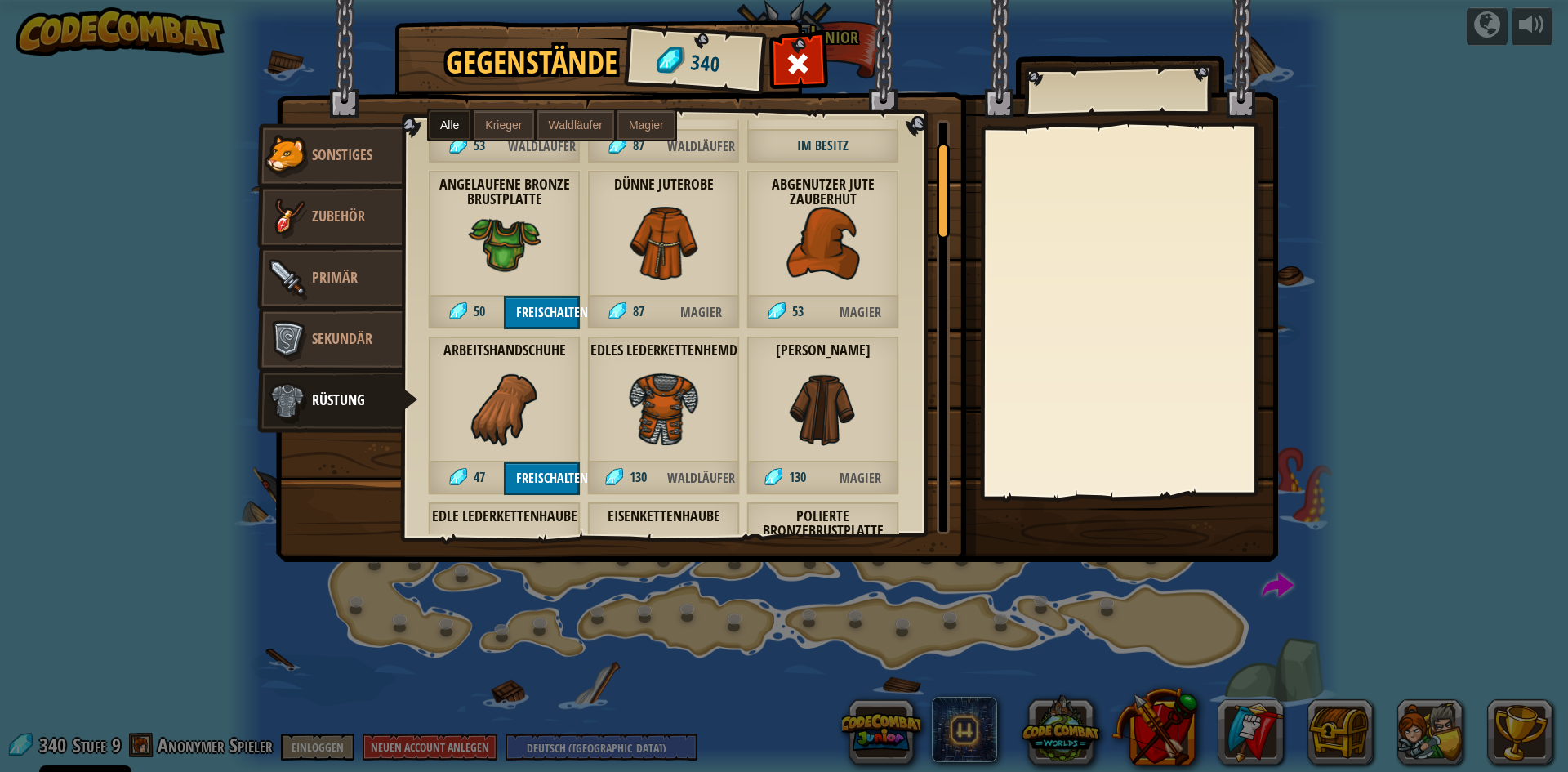
scroll to position [245, 0]
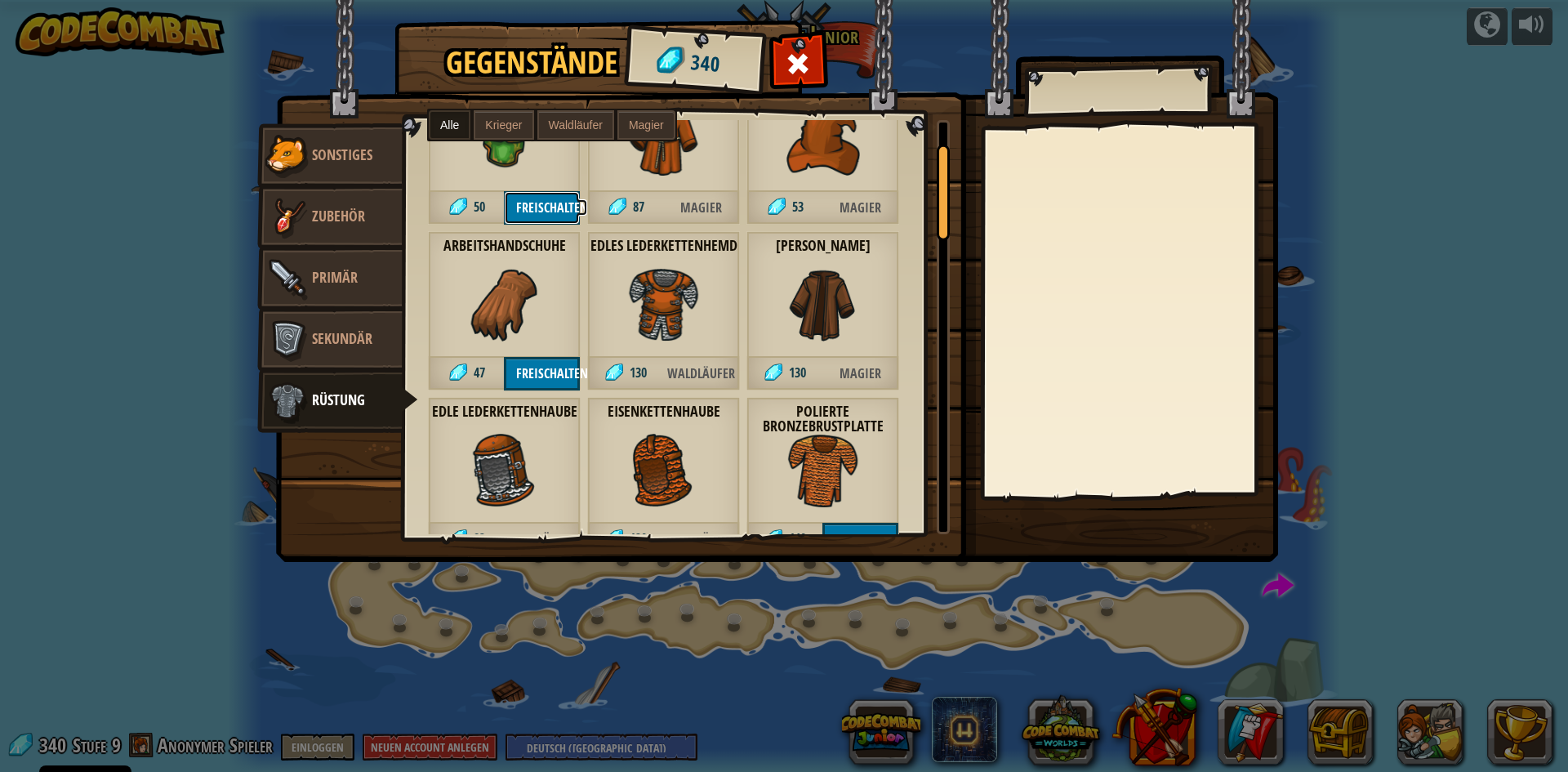
click at [525, 210] on button "Freischalten" at bounding box center [542, 208] width 76 height 34
click at [525, 210] on button "Bestätigen" at bounding box center [542, 208] width 76 height 34
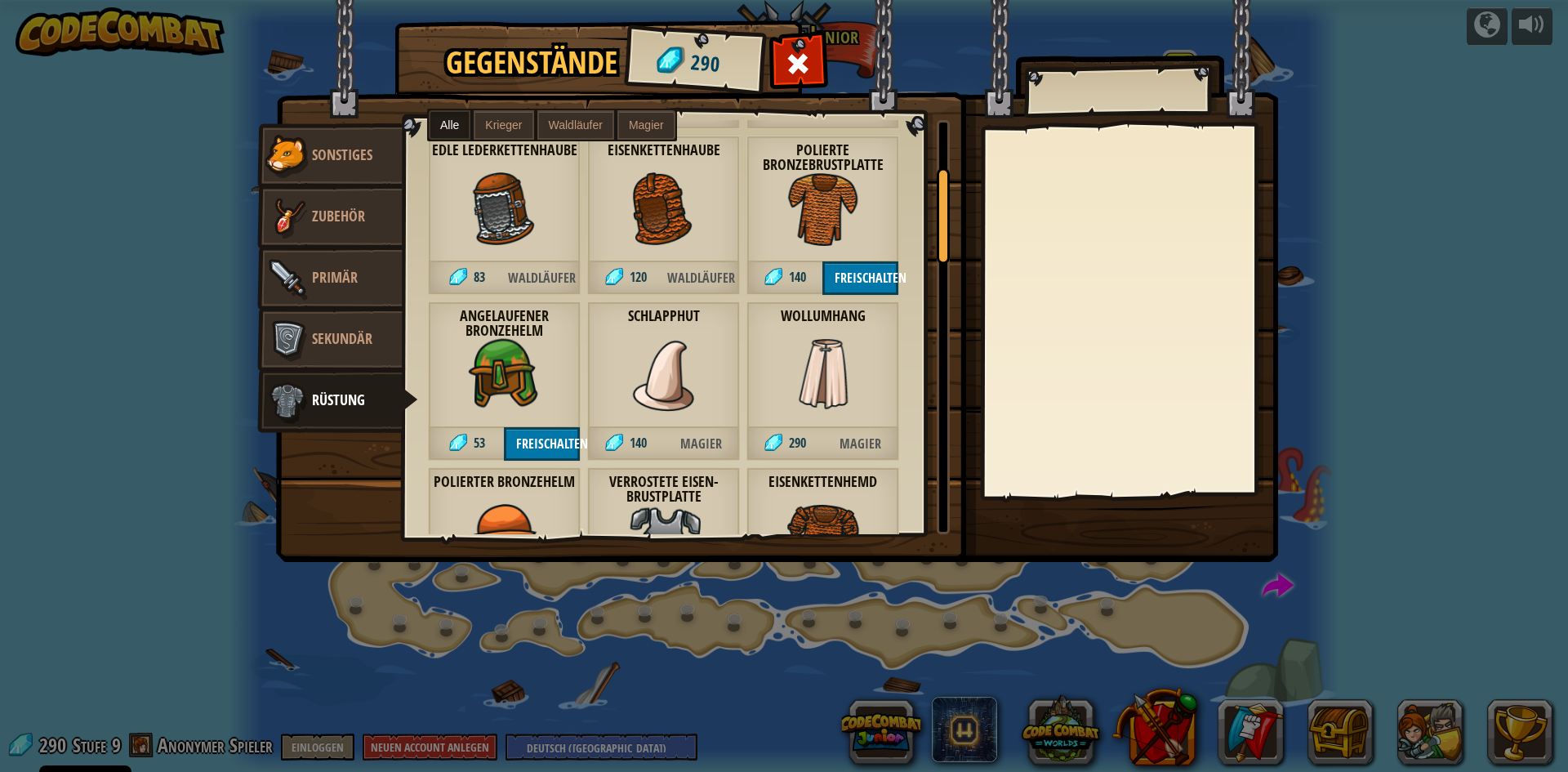
scroll to position [572, 0]
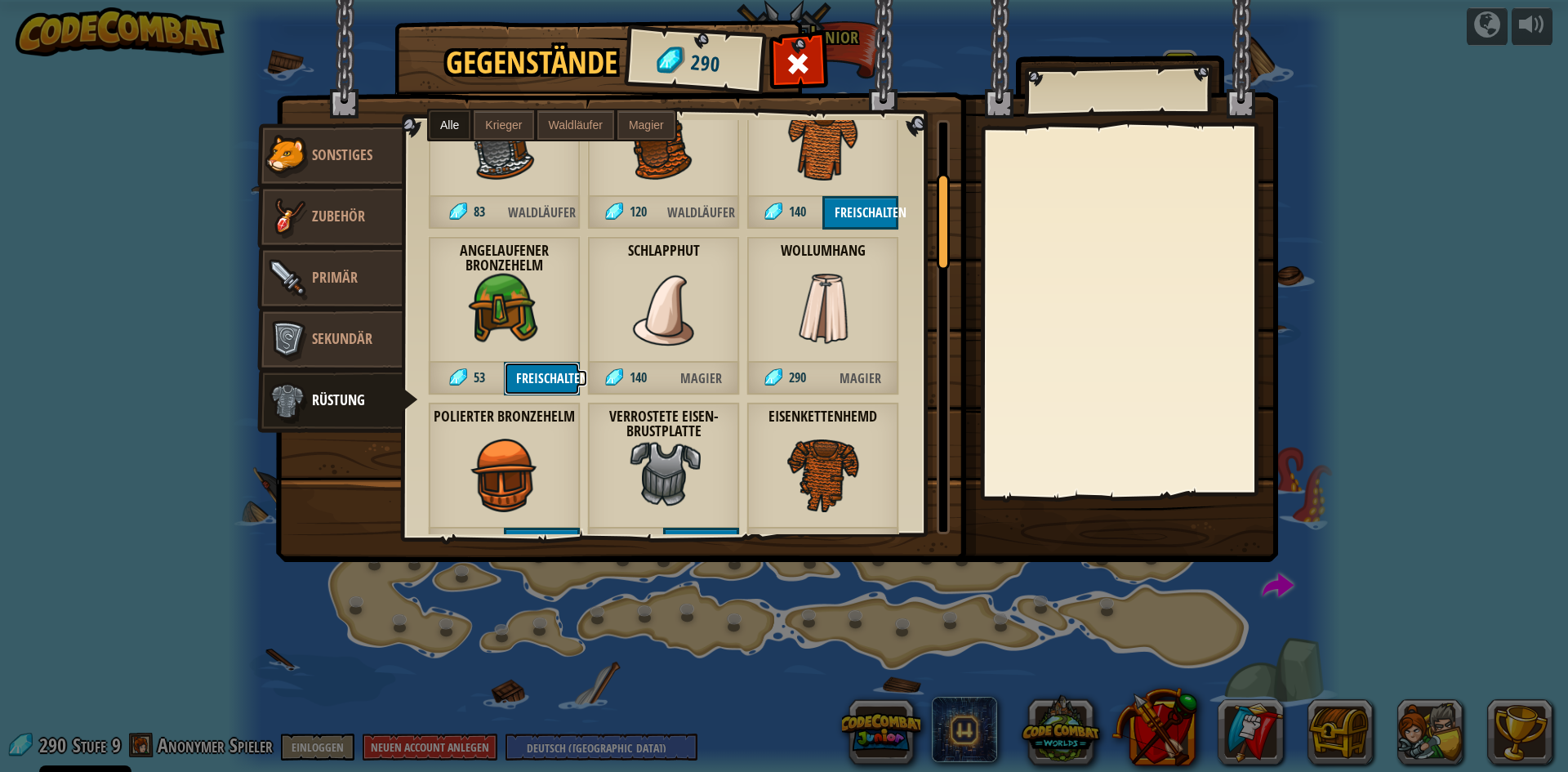
click at [549, 373] on button "Freischalten" at bounding box center [542, 378] width 76 height 34
click at [549, 373] on button "Bestätigen" at bounding box center [542, 378] width 76 height 34
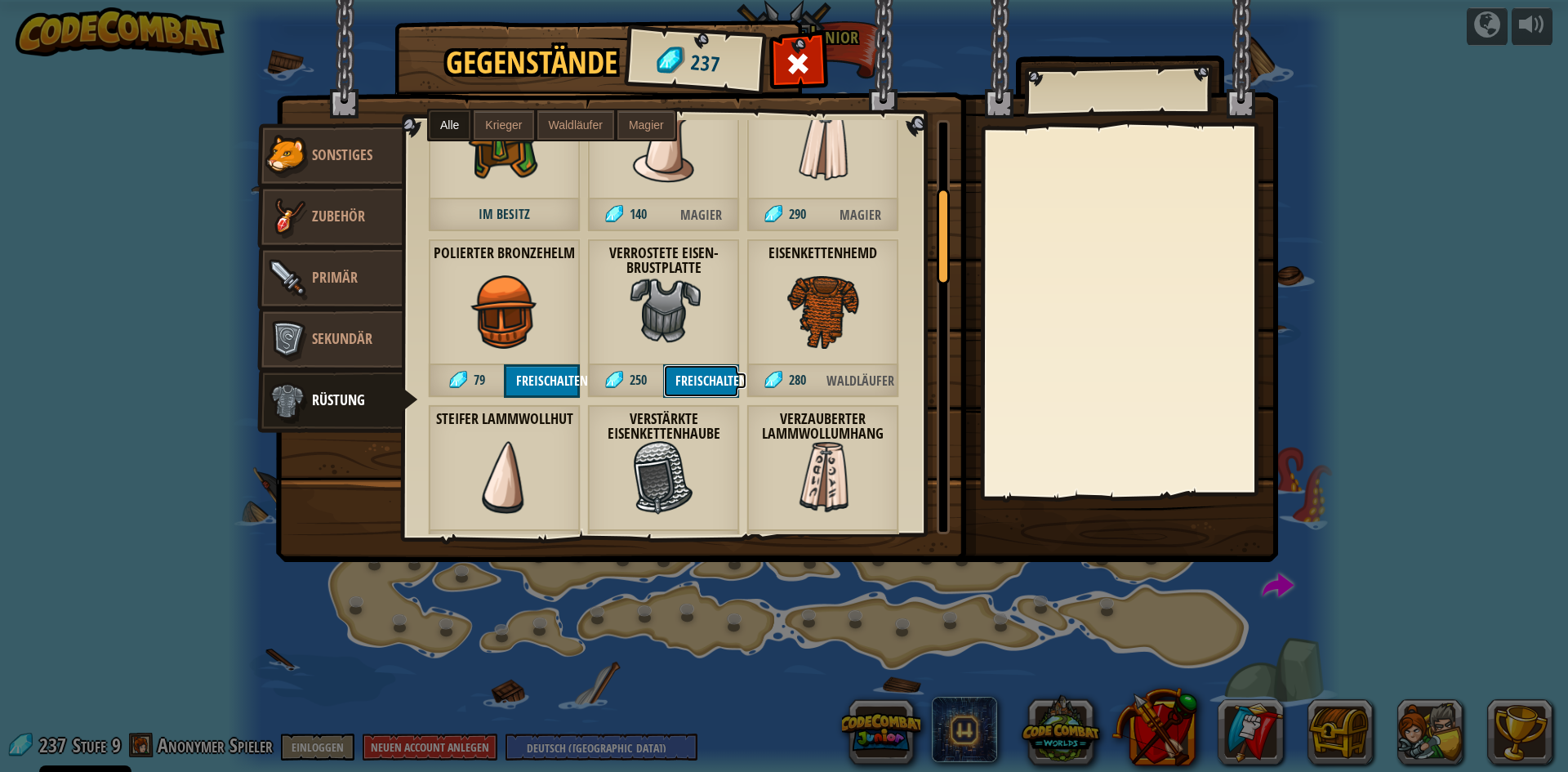
click at [707, 378] on button "Freischalten" at bounding box center [701, 381] width 76 height 34
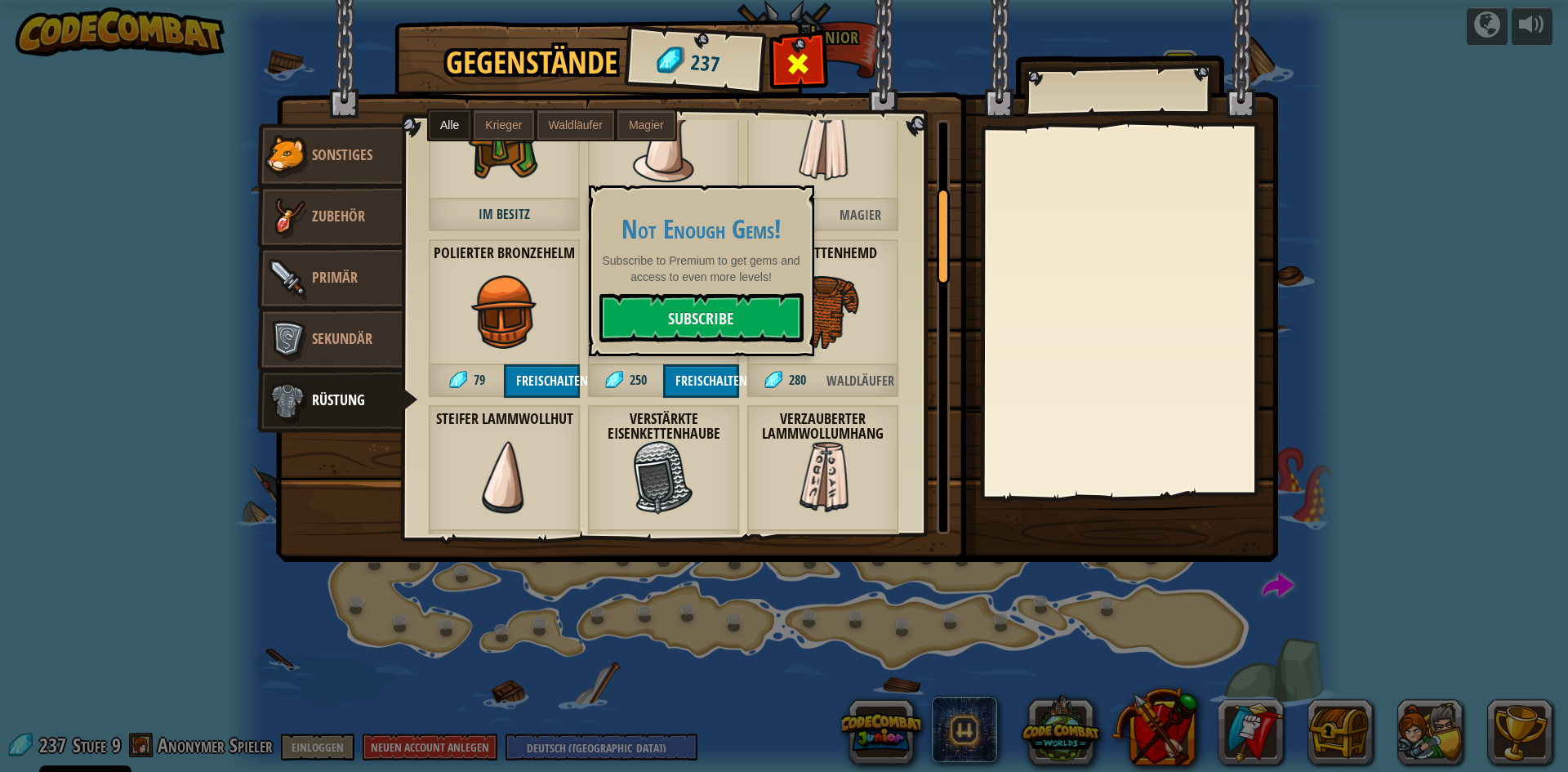
click at [797, 63] on span at bounding box center [799, 63] width 26 height 26
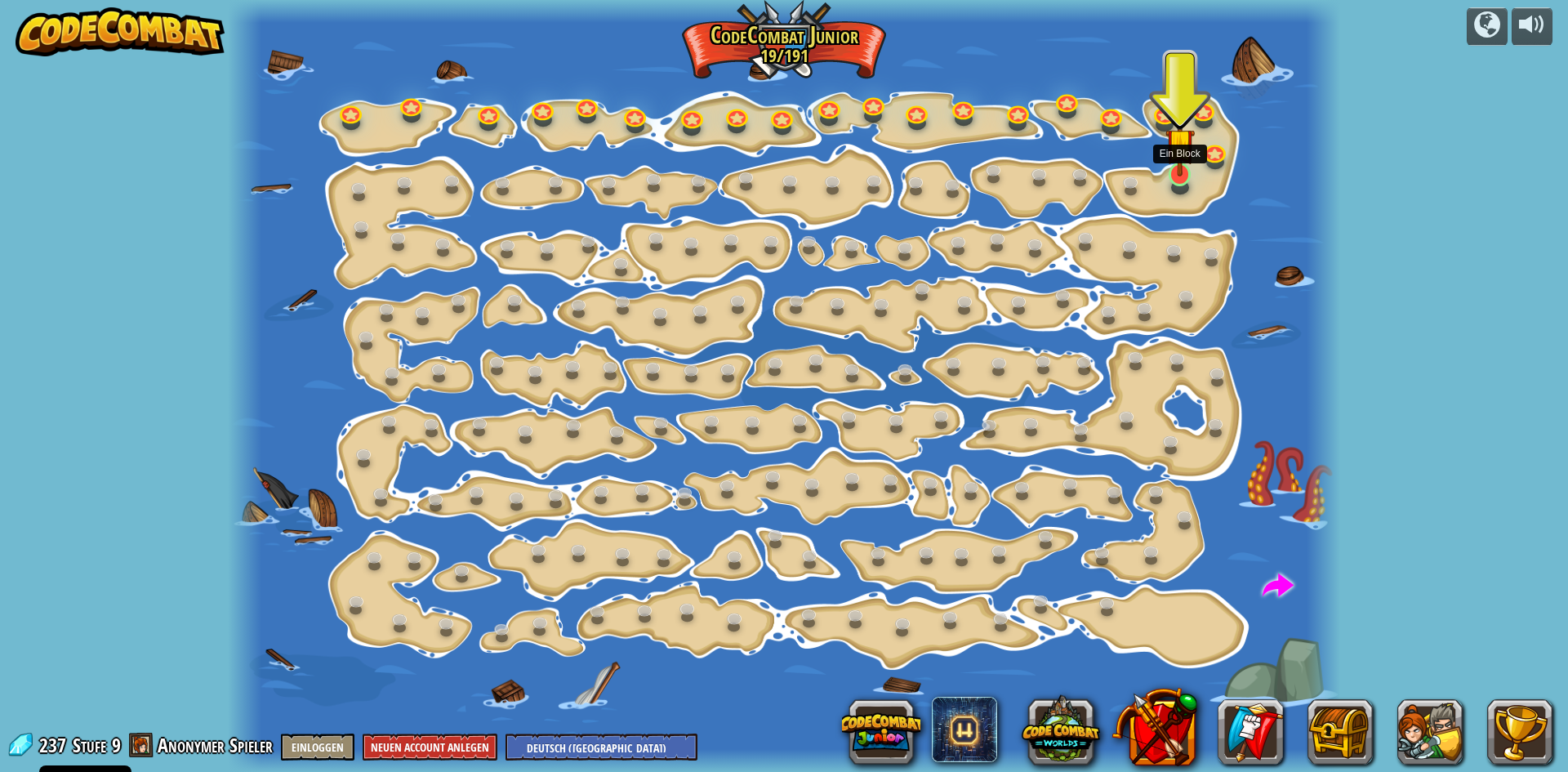
click at [1189, 171] on img at bounding box center [1180, 143] width 30 height 68
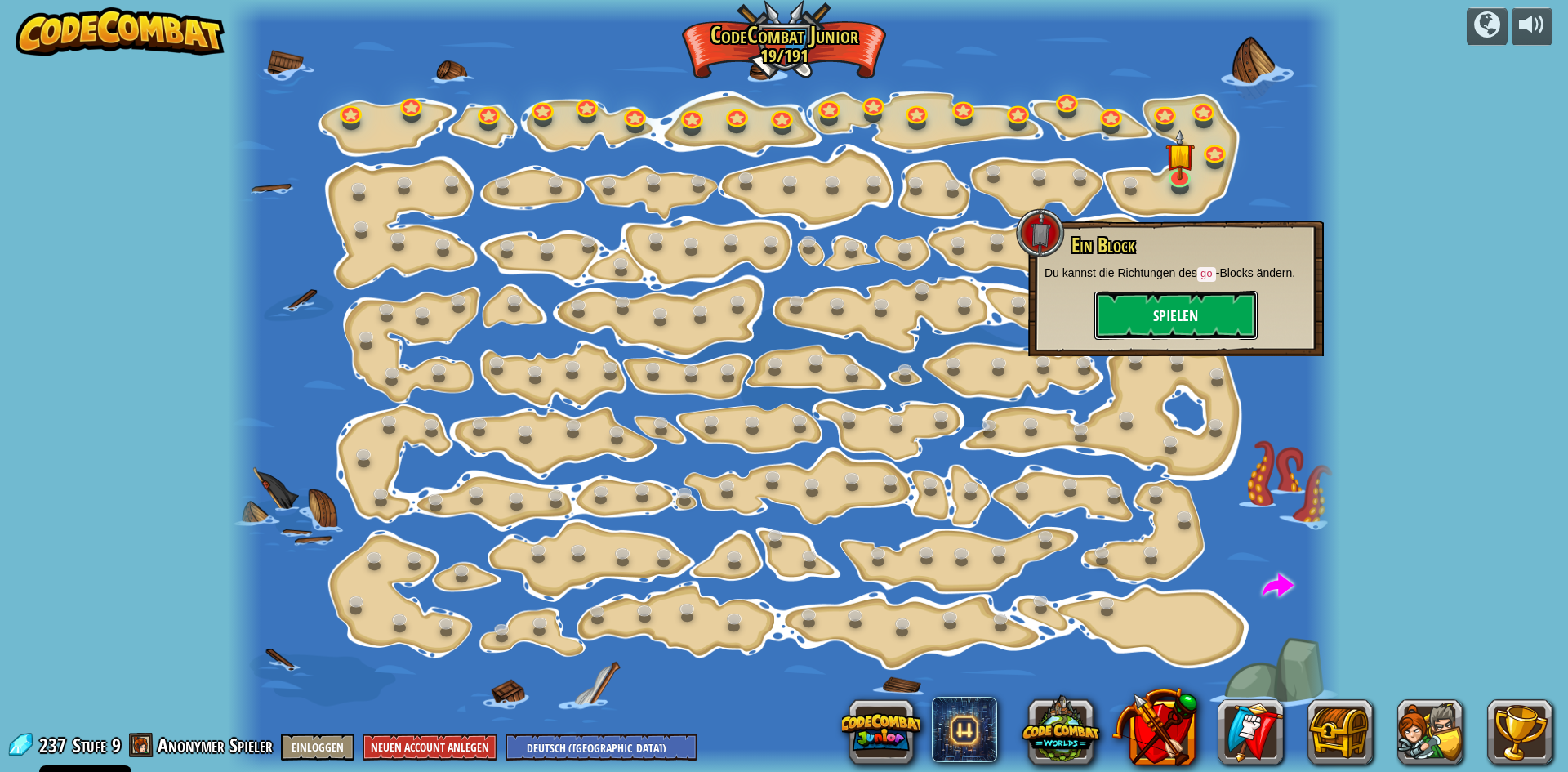
click at [1141, 323] on button "Spielen" at bounding box center [1176, 315] width 163 height 49
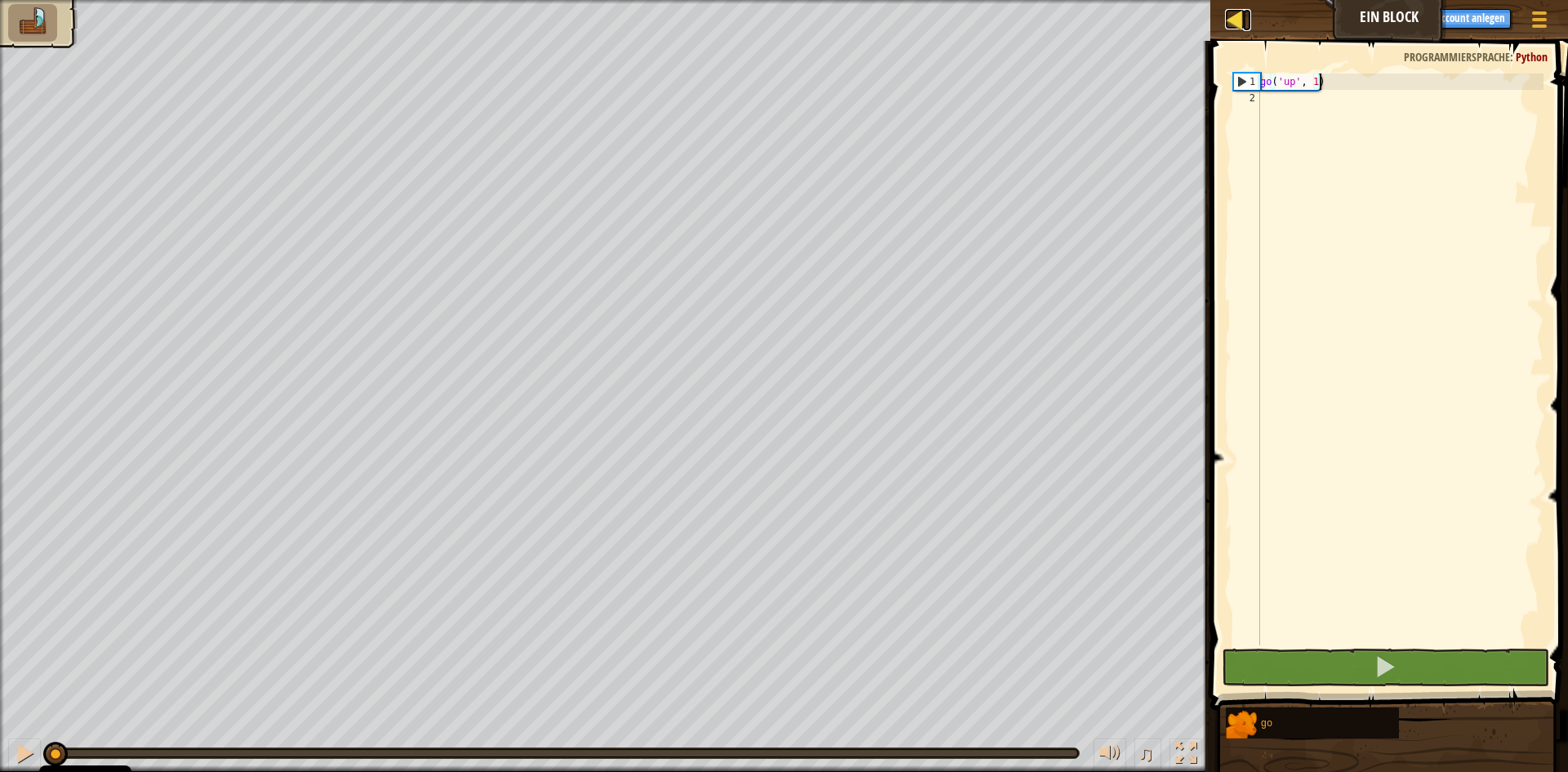
click at [1240, 21] on div at bounding box center [1234, 19] width 21 height 21
select select "de-DE"
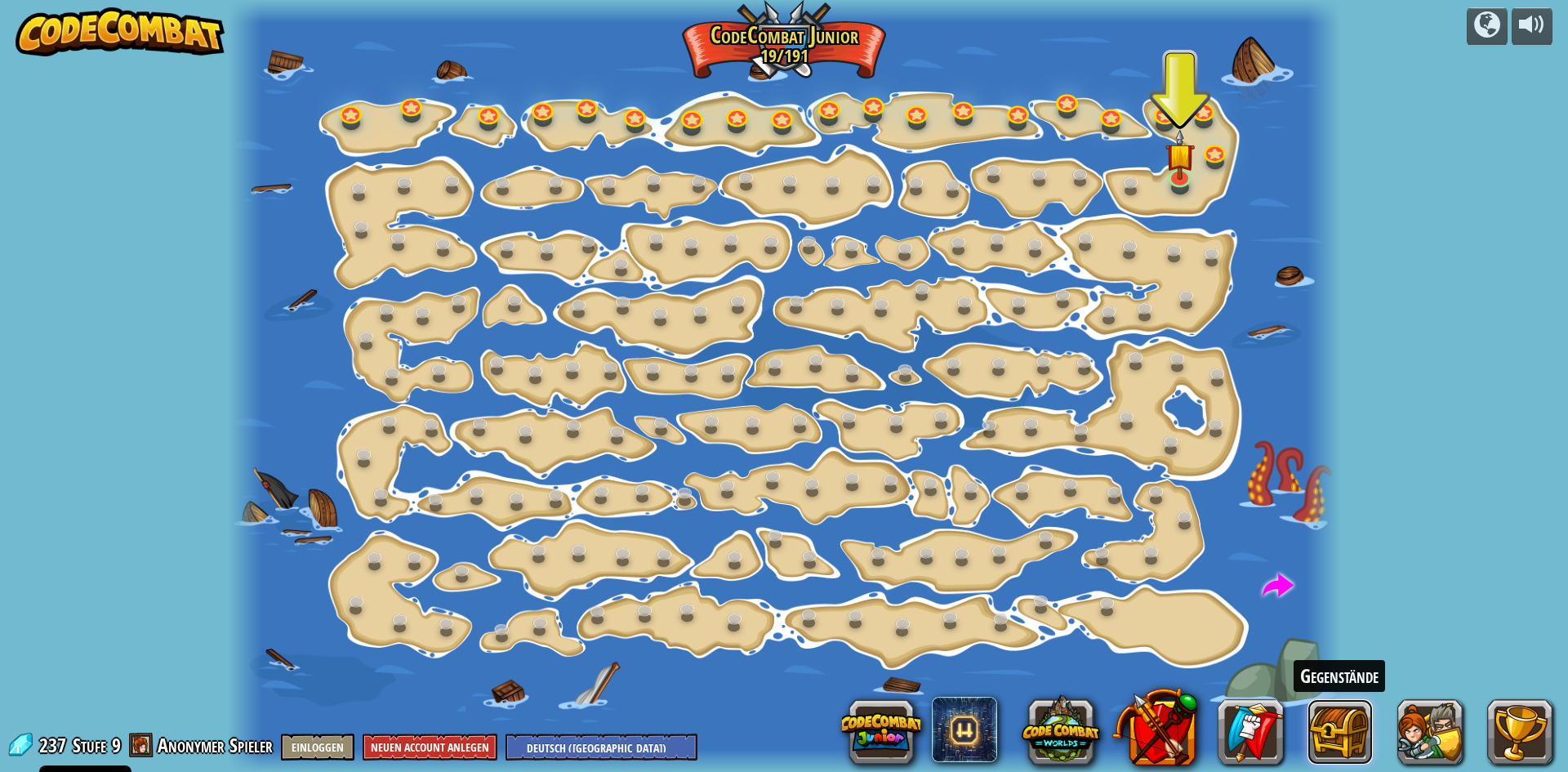
click at [1341, 718] on button at bounding box center [1340, 732] width 65 height 65
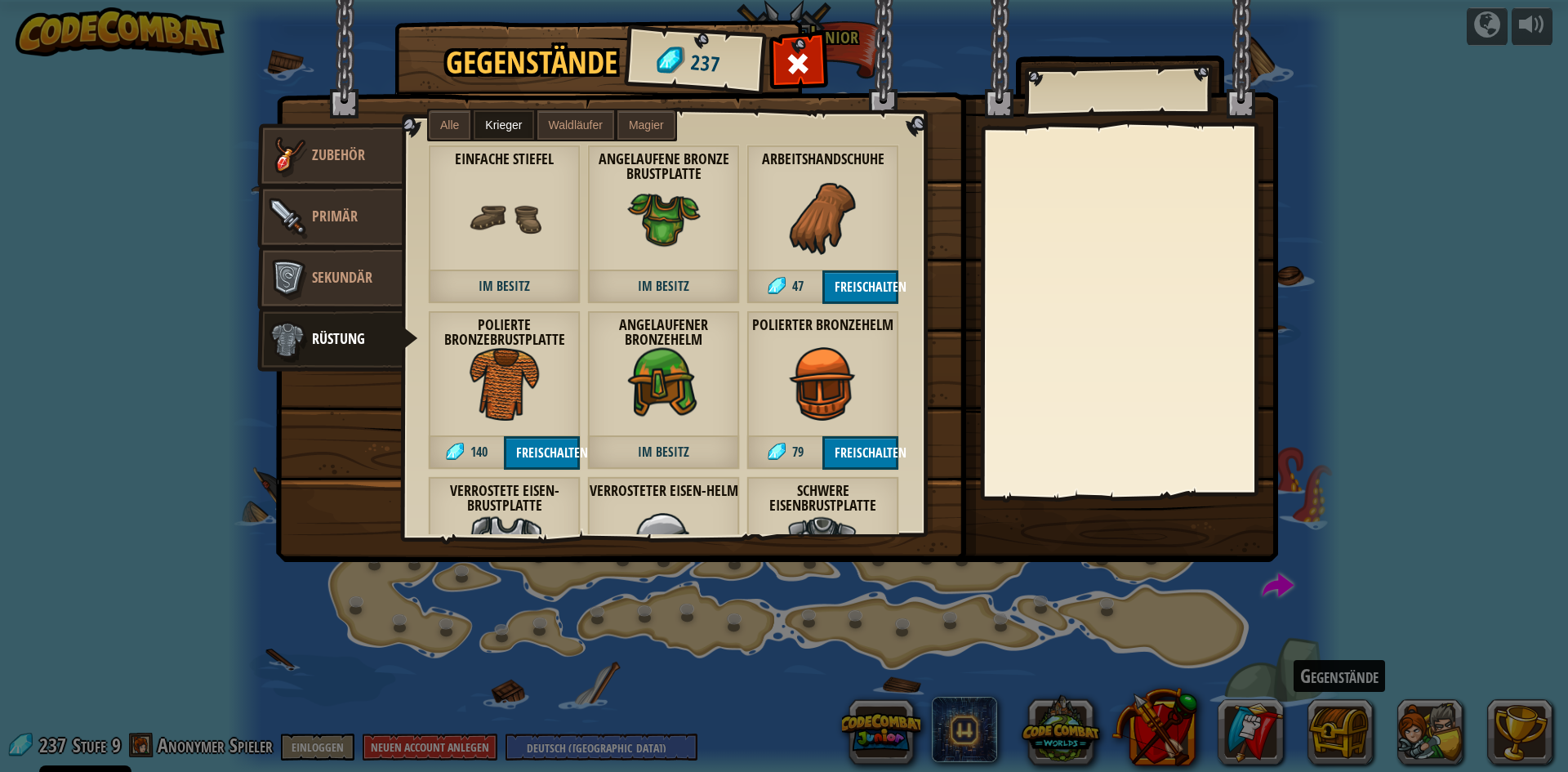
click at [640, 392] on img at bounding box center [664, 383] width 73 height 73
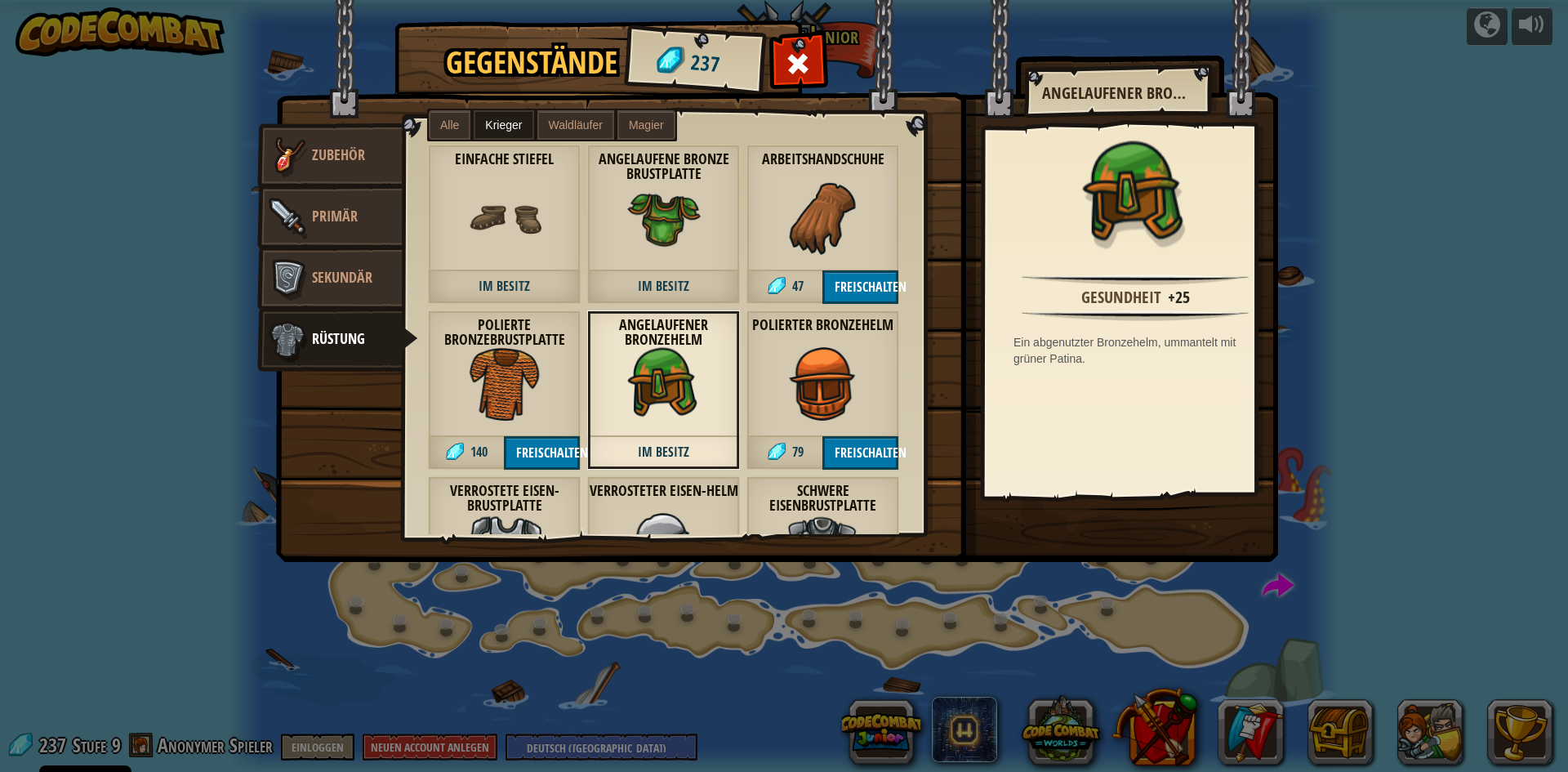
drag, startPoint x: 652, startPoint y: 390, endPoint x: 839, endPoint y: 330, distance: 196.4
click at [839, 330] on div "Lederkettenhaube 53 Waldläufer Lederkettenhemd 87 Waldläufer Einfache Stiefel i…" at bounding box center [683, 327] width 558 height 414
click at [667, 367] on img at bounding box center [664, 383] width 73 height 73
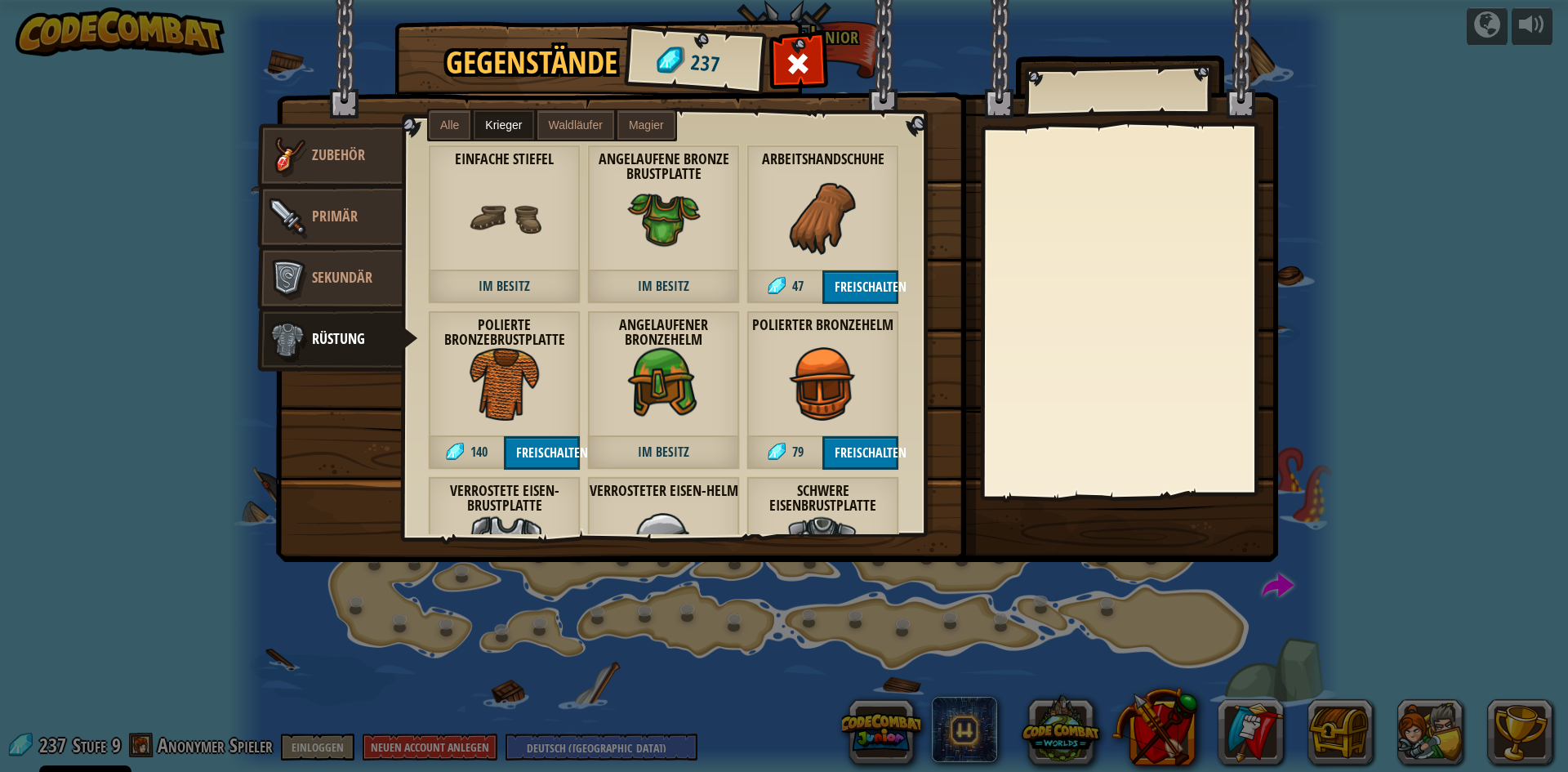
click at [658, 219] on img at bounding box center [664, 218] width 73 height 73
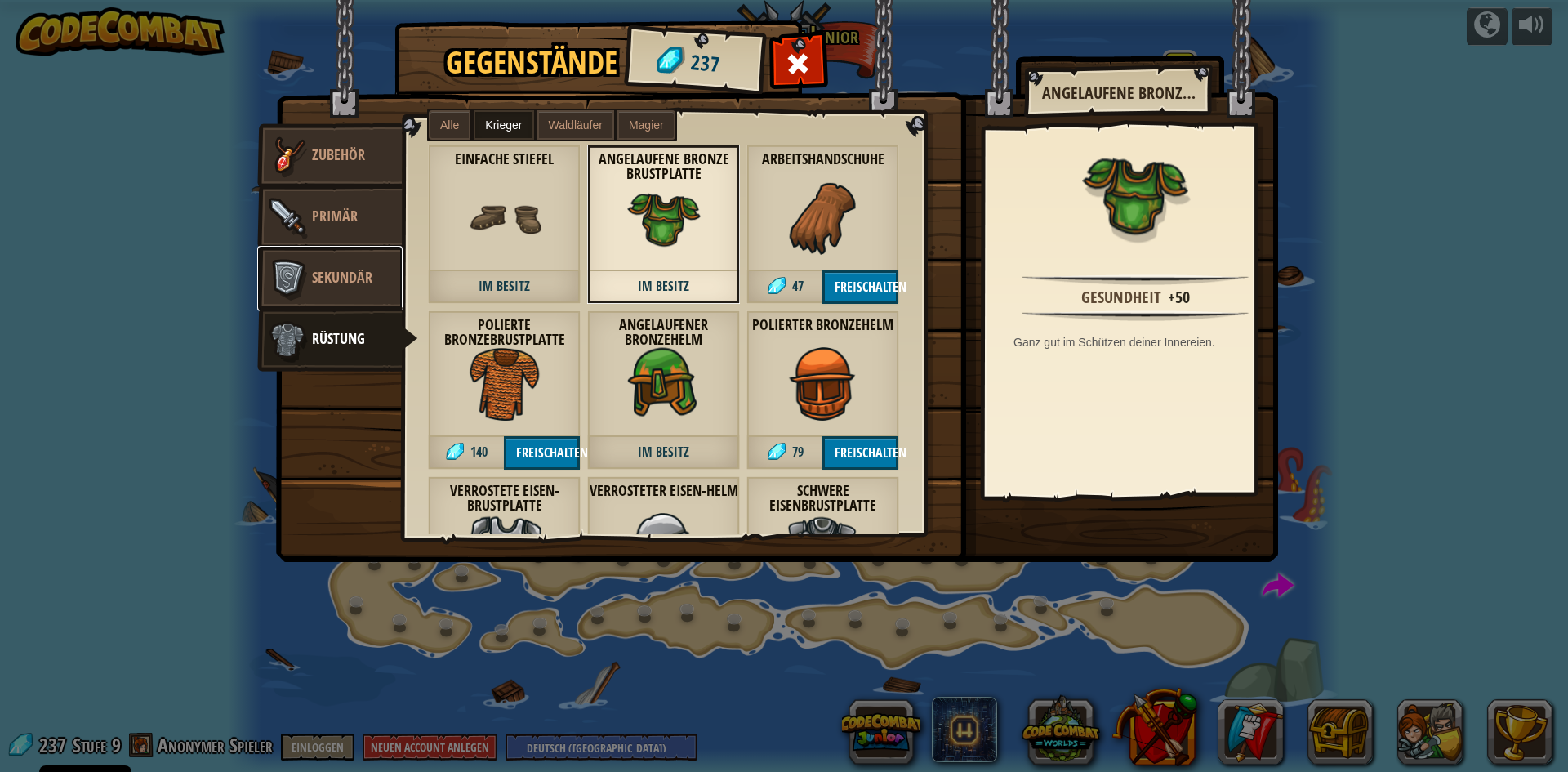
click at [361, 284] on span "Sekundär" at bounding box center [342, 277] width 60 height 21
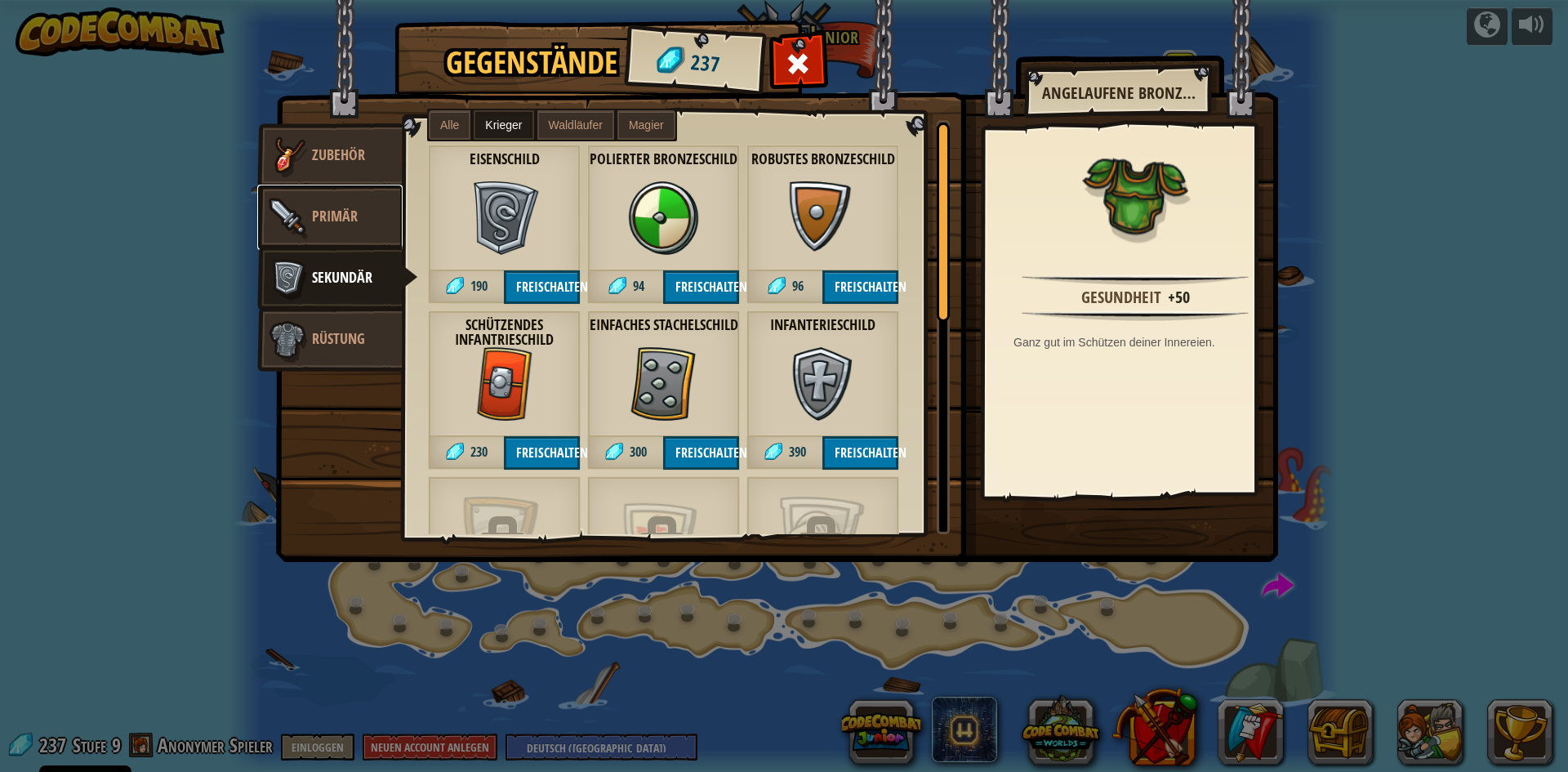
click at [366, 223] on link "Primär" at bounding box center [329, 217] width 146 height 65
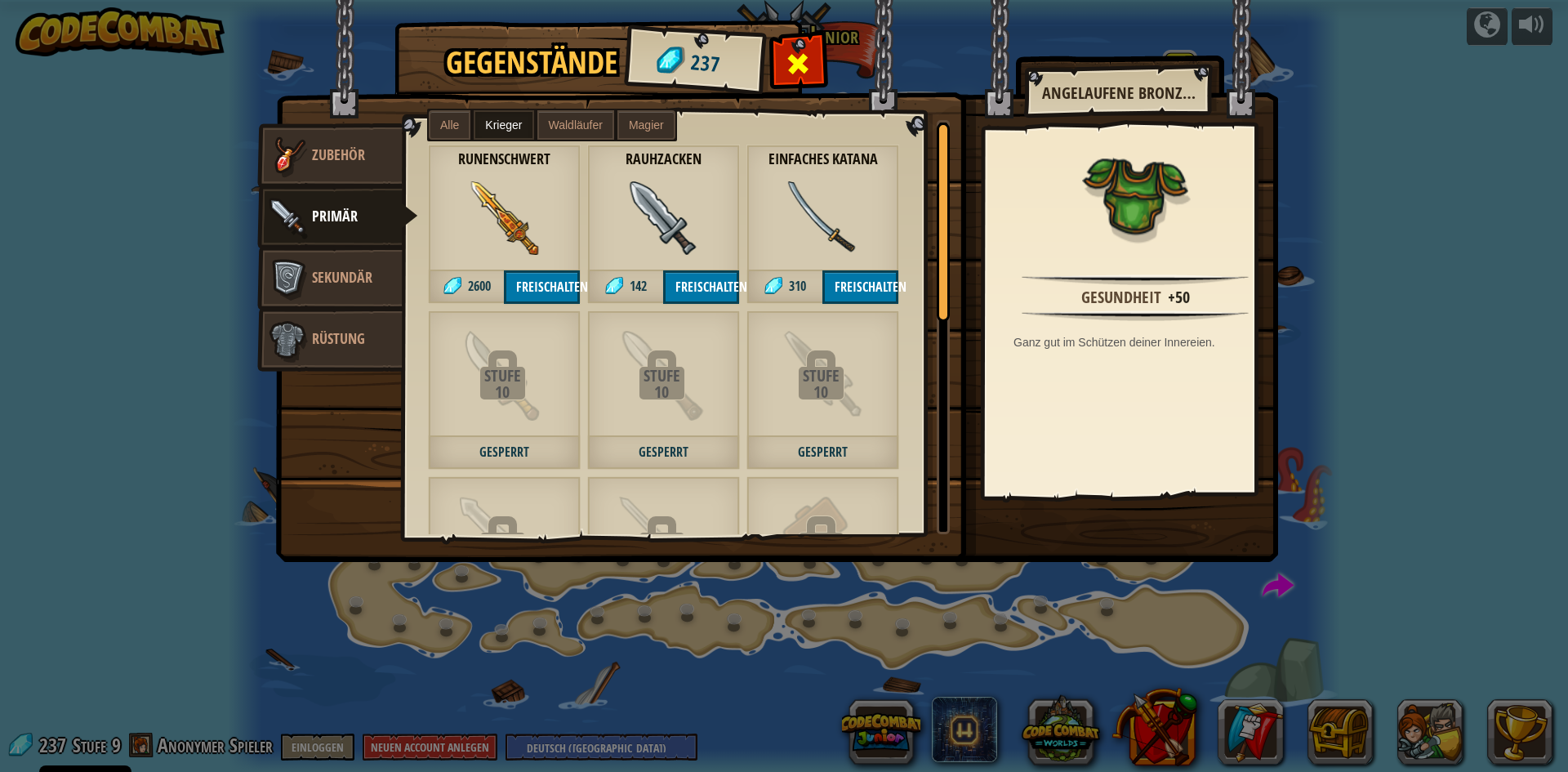
click at [815, 56] on div at bounding box center [798, 68] width 51 height 51
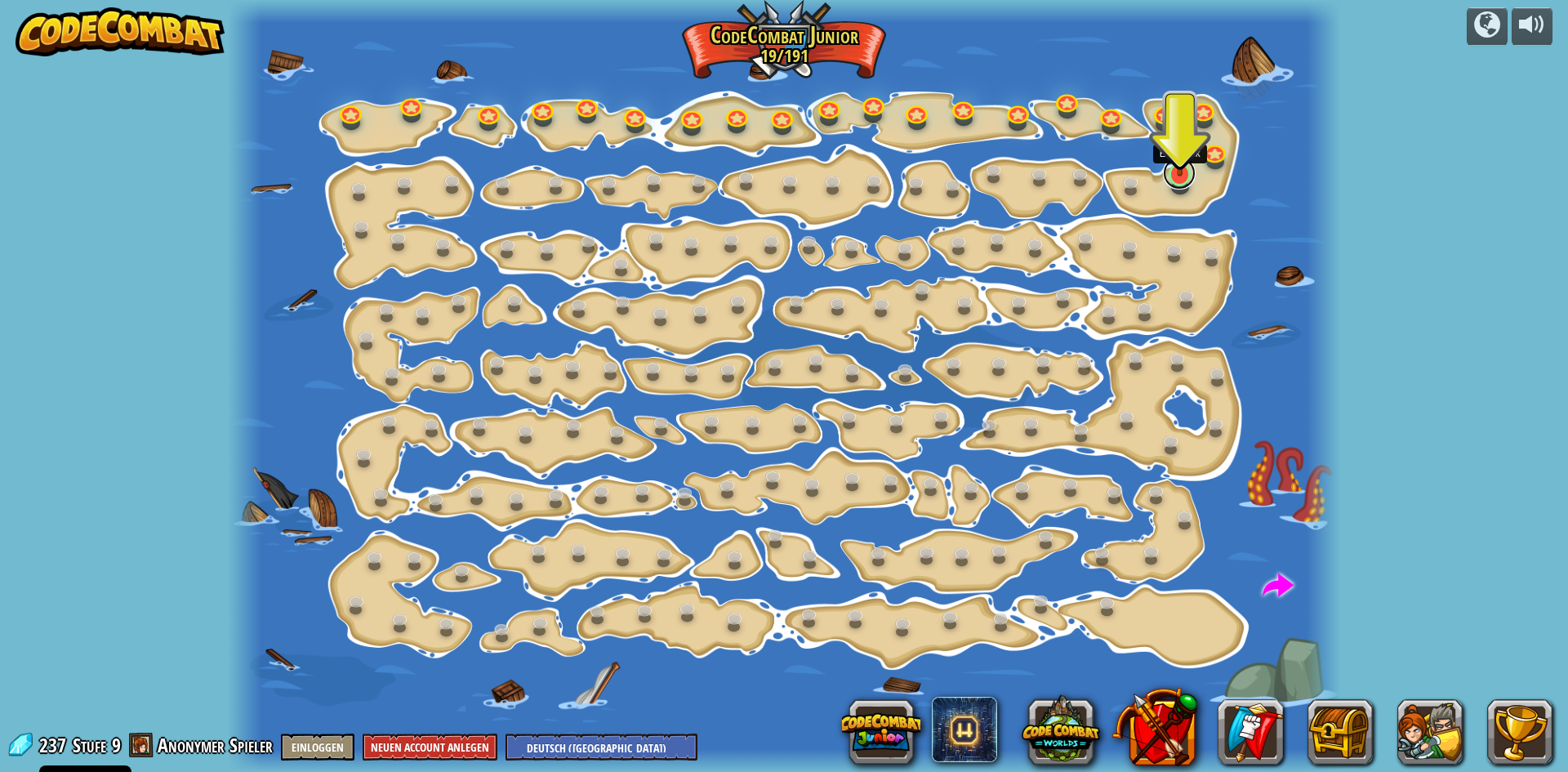
click at [1186, 177] on link at bounding box center [1179, 173] width 33 height 33
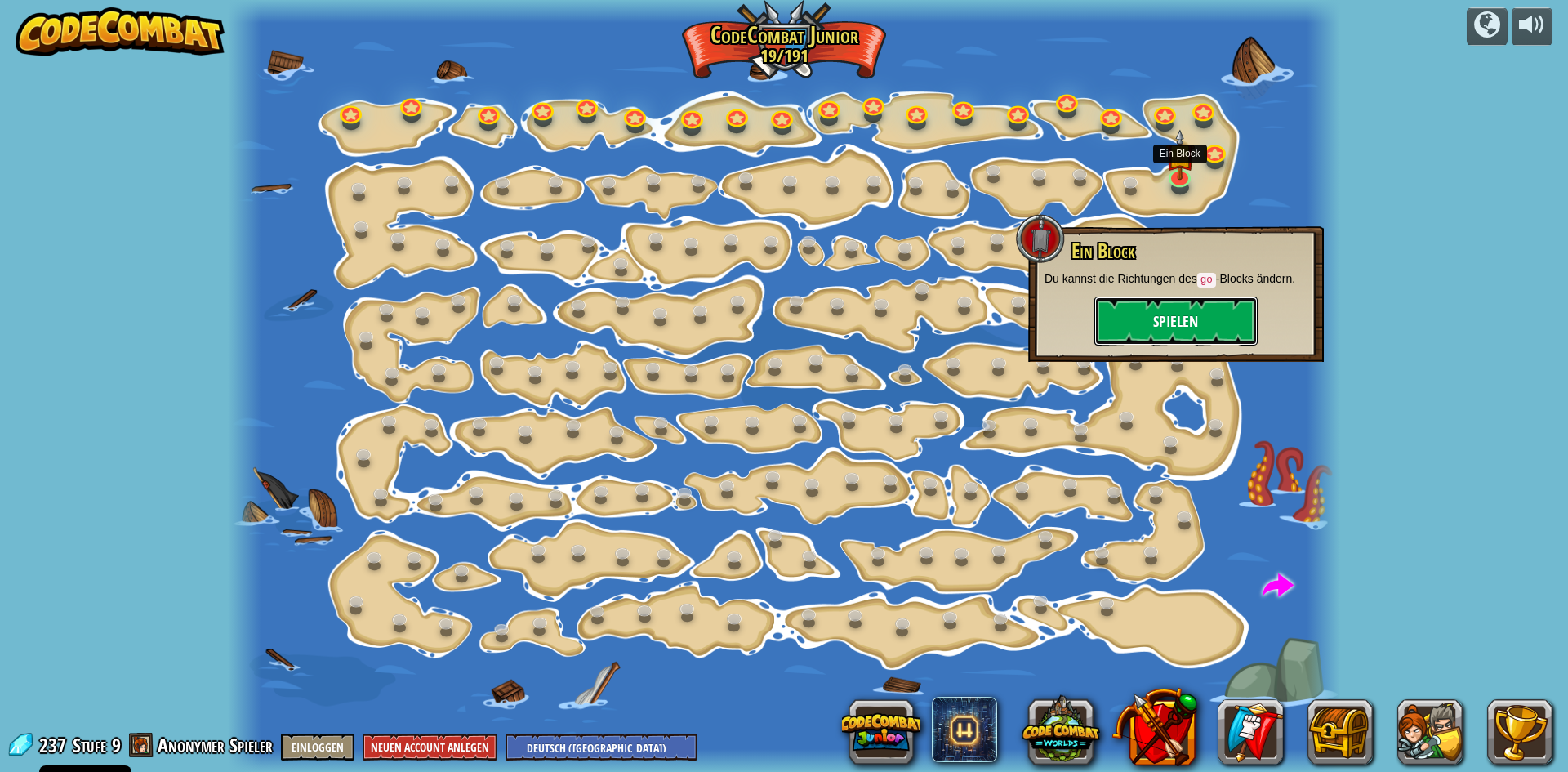
click at [1161, 336] on button "Spielen" at bounding box center [1176, 320] width 163 height 49
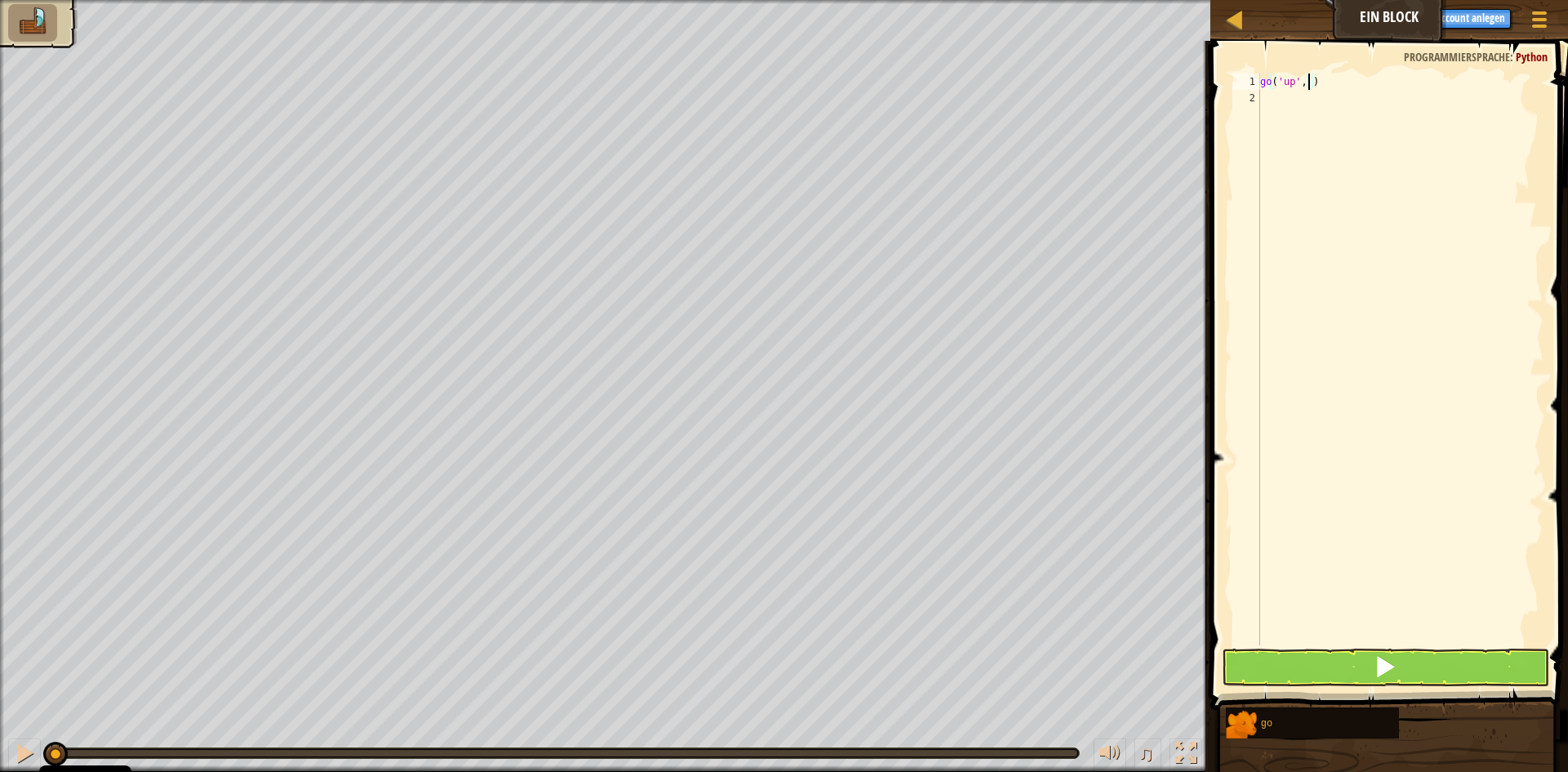
type textarea "go('up', 2)"
click at [1272, 91] on div "go ( 'up' , 2 )" at bounding box center [1400, 376] width 287 height 605
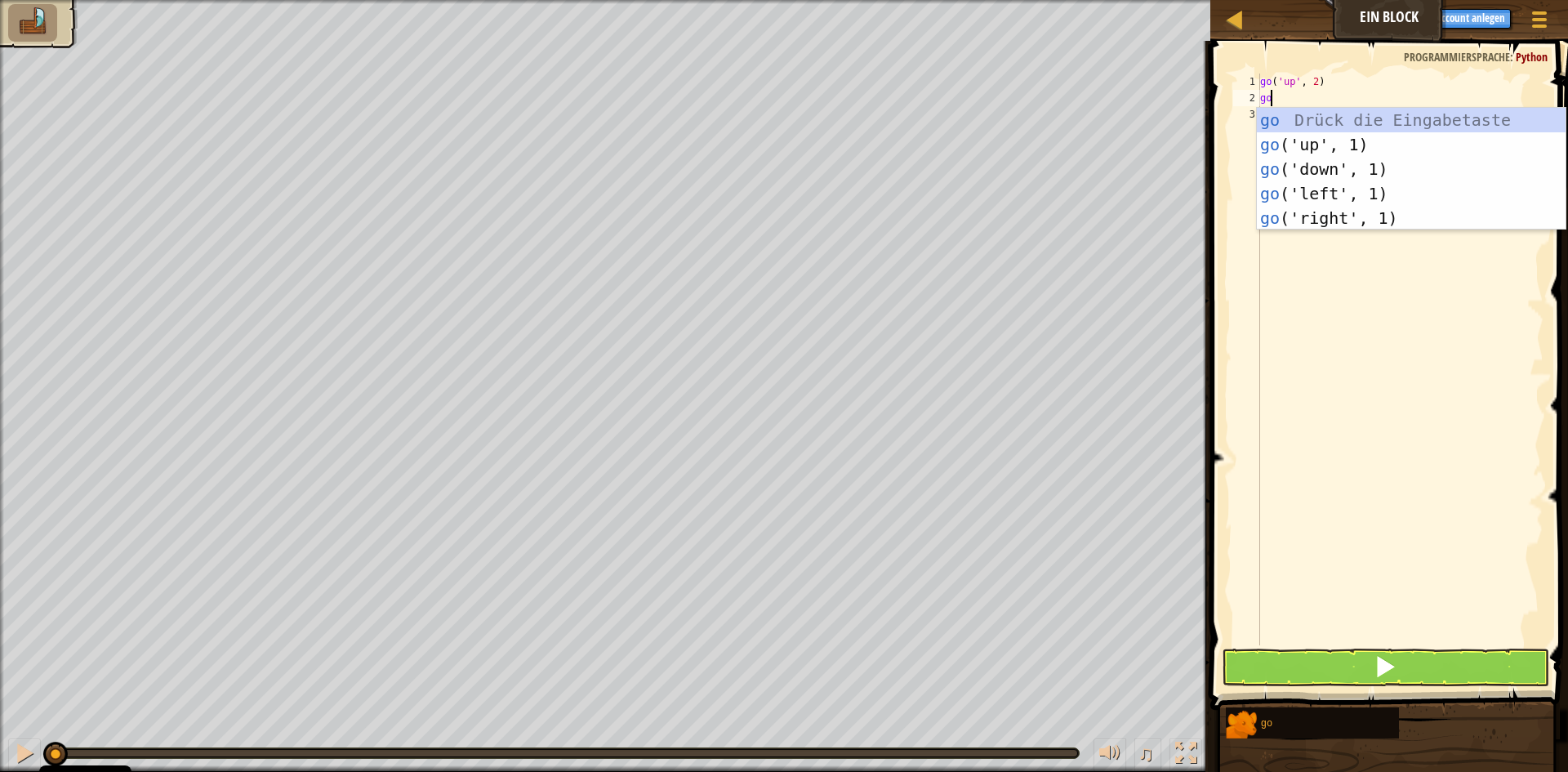
type textarea "go"
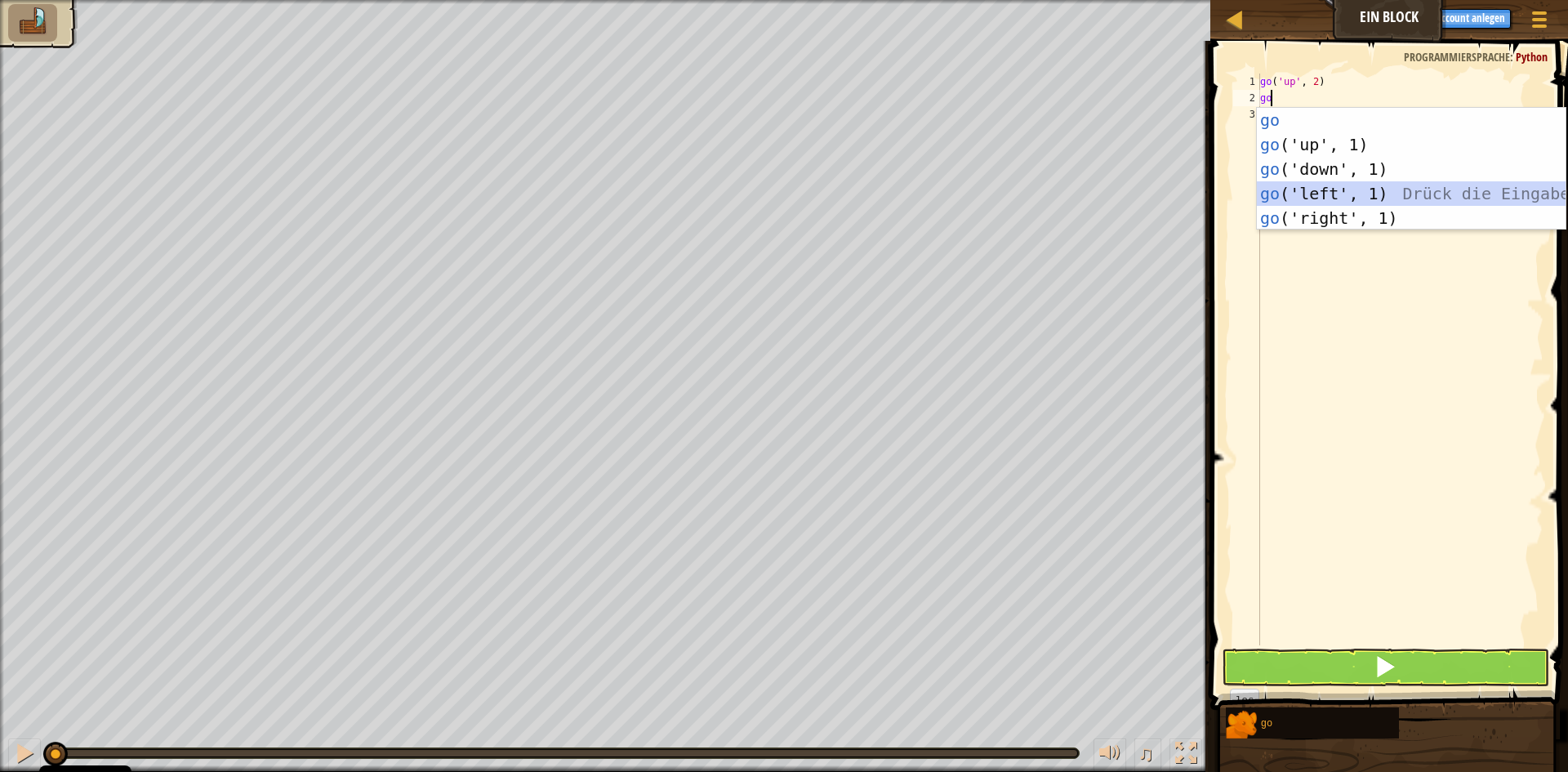
click at [1322, 198] on div "go Drück die Eingabetaste go ('up', 1) Drück die Eingabetaste go ('down', 1) Dr…" at bounding box center [1411, 194] width 309 height 171
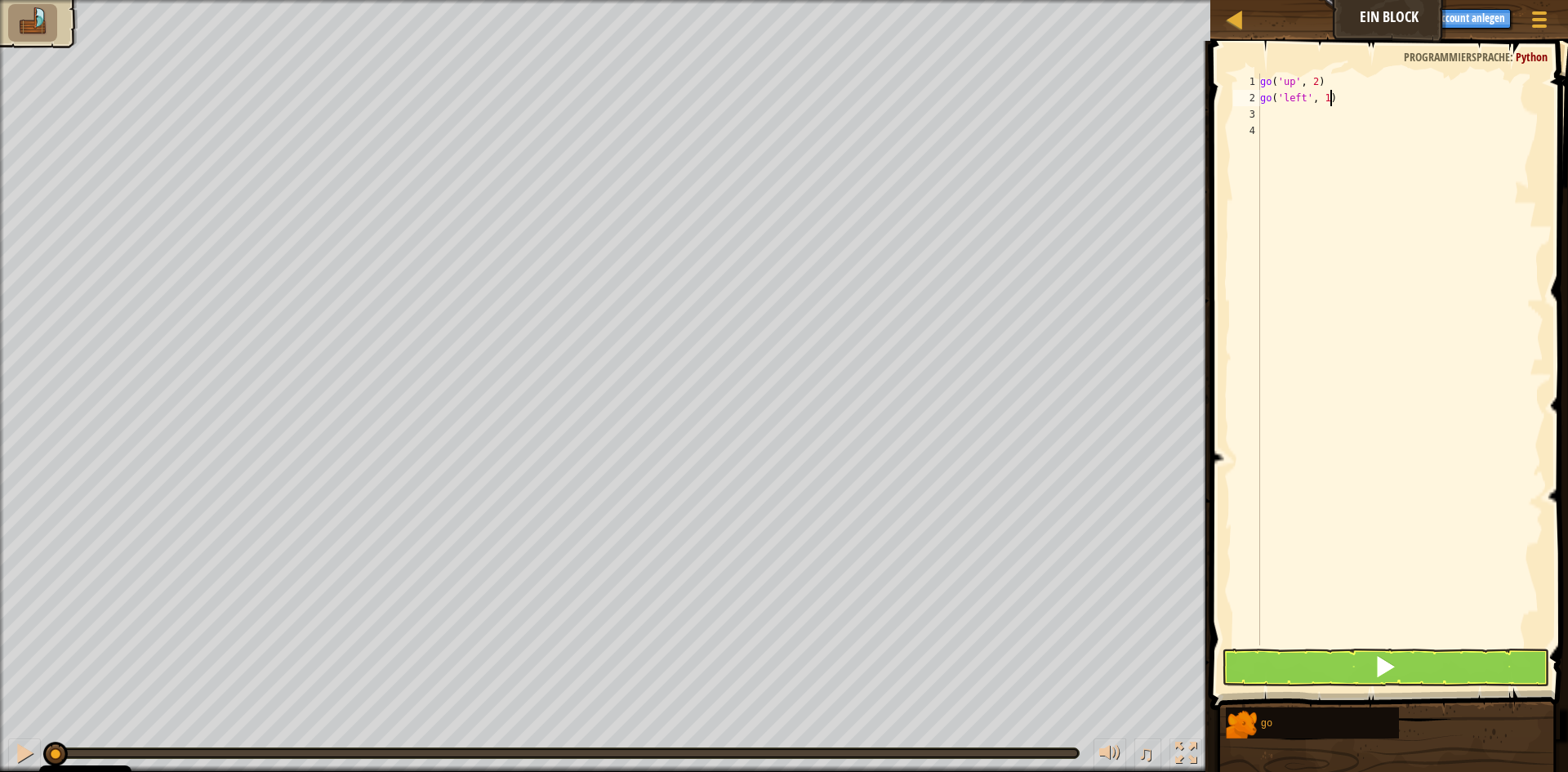
click at [1328, 95] on div "go ( 'up' , 2 ) go ( 'left' , 1 )" at bounding box center [1400, 376] width 287 height 605
type textarea "go('left', 3)"
click at [1271, 115] on div "go ( 'up' , 2 ) go ( 'left' , 3 )" at bounding box center [1400, 376] width 287 height 605
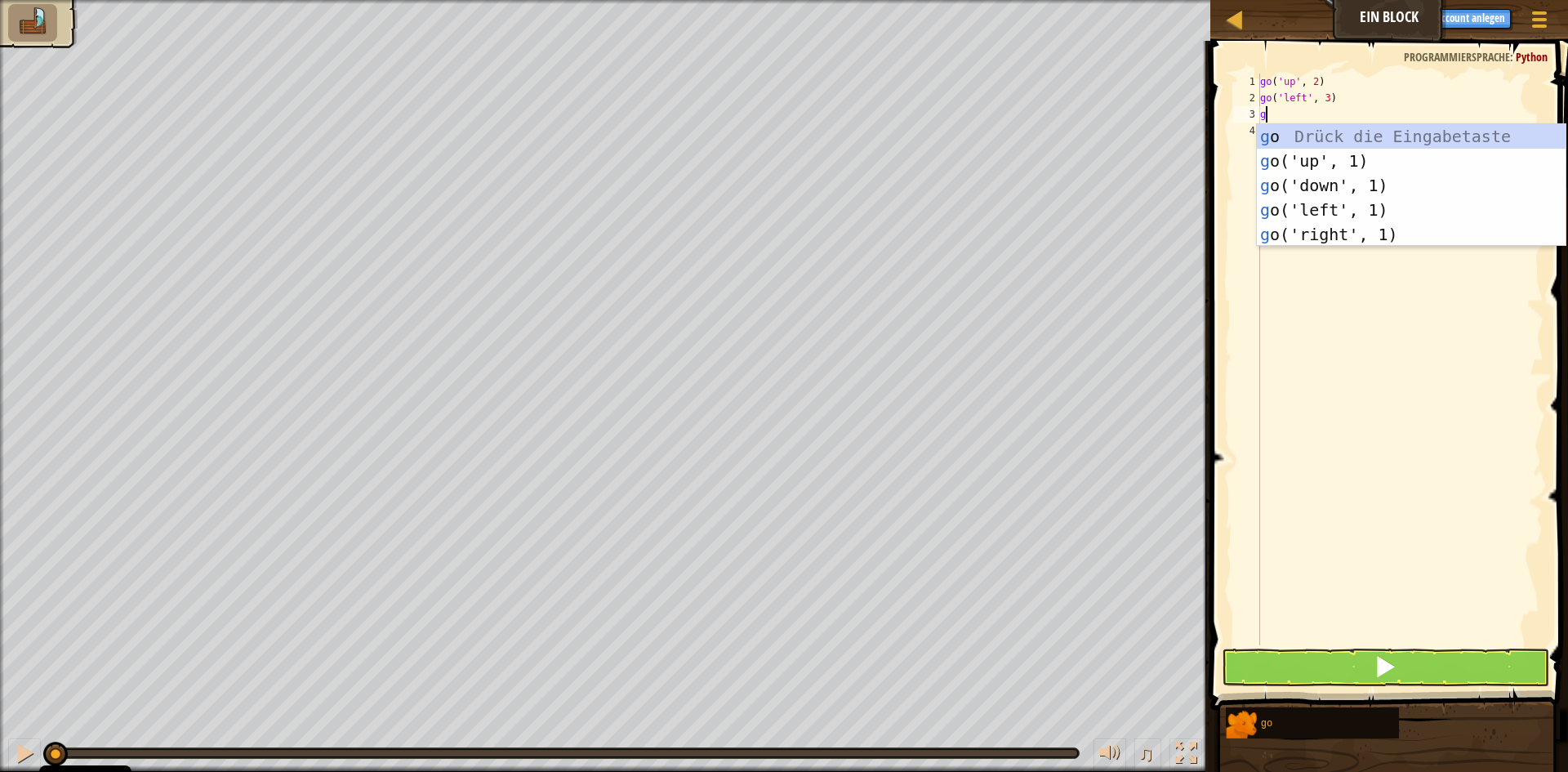
type textarea "go"
click at [1295, 189] on div "go Drück die Eingabetaste go ('up', 1) Drück die Eingabetaste go ('down', 1) Dr…" at bounding box center [1411, 210] width 309 height 171
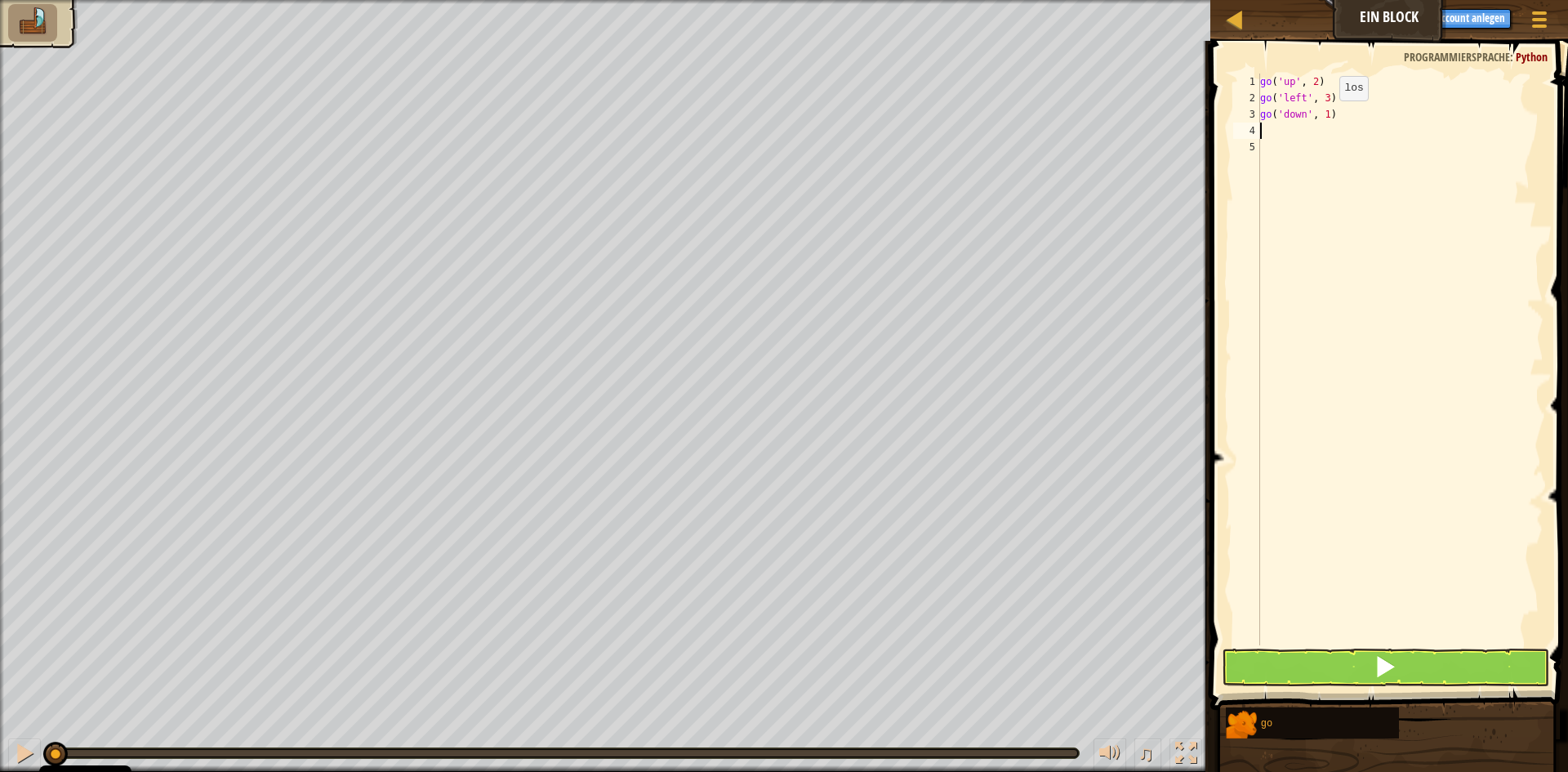
click at [1325, 117] on div "go ( 'up' , 2 ) go ( 'left' , 3 ) go ( 'down' , 1 )" at bounding box center [1400, 376] width 287 height 605
type textarea "go('down', 2)"
click at [1271, 132] on div "go ( 'up' , 2 ) go ( 'left' , 3 ) go ( 'down' , 2 )" at bounding box center [1400, 376] width 287 height 605
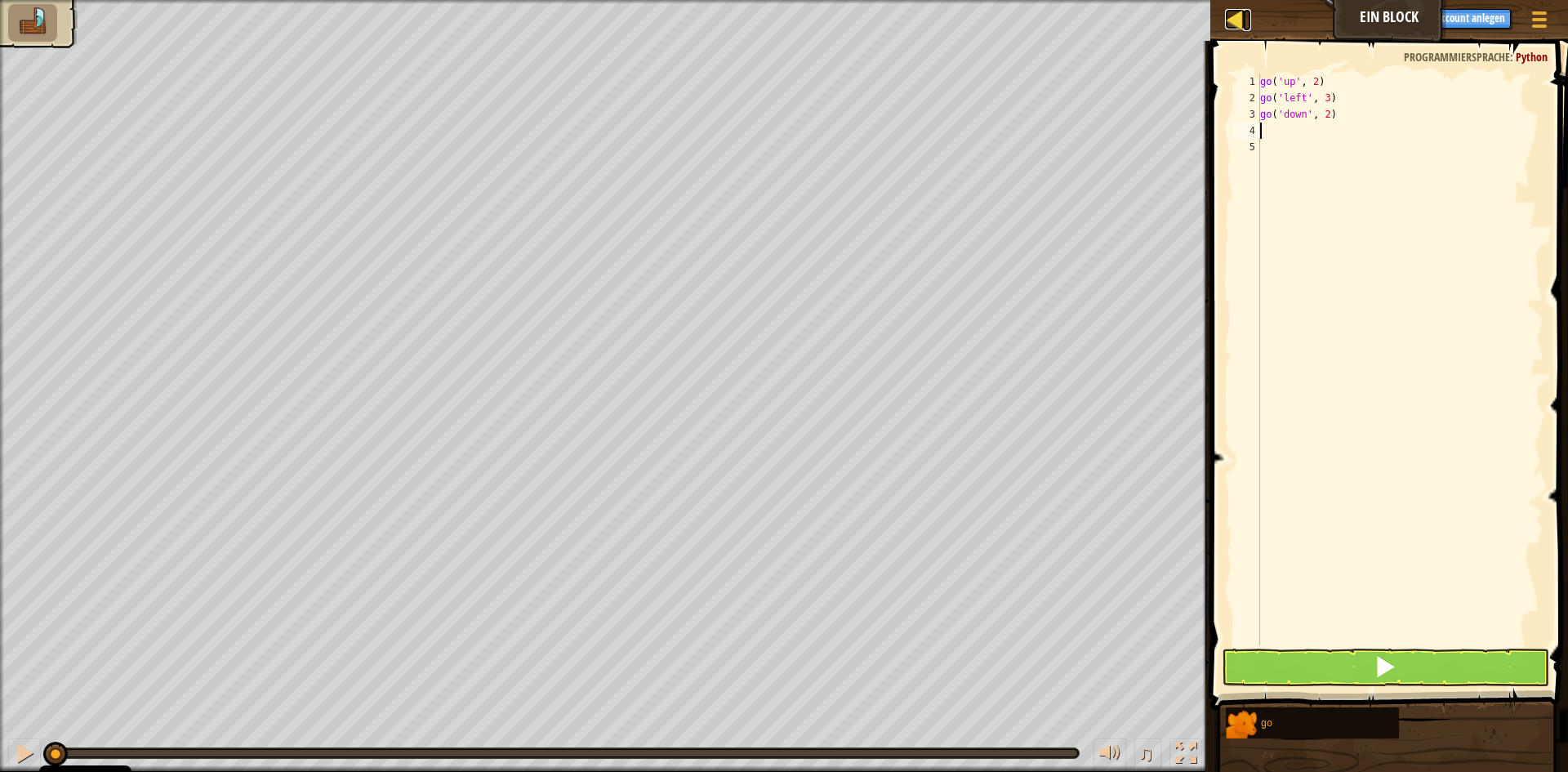
click at [1231, 21] on div at bounding box center [1234, 19] width 21 height 21
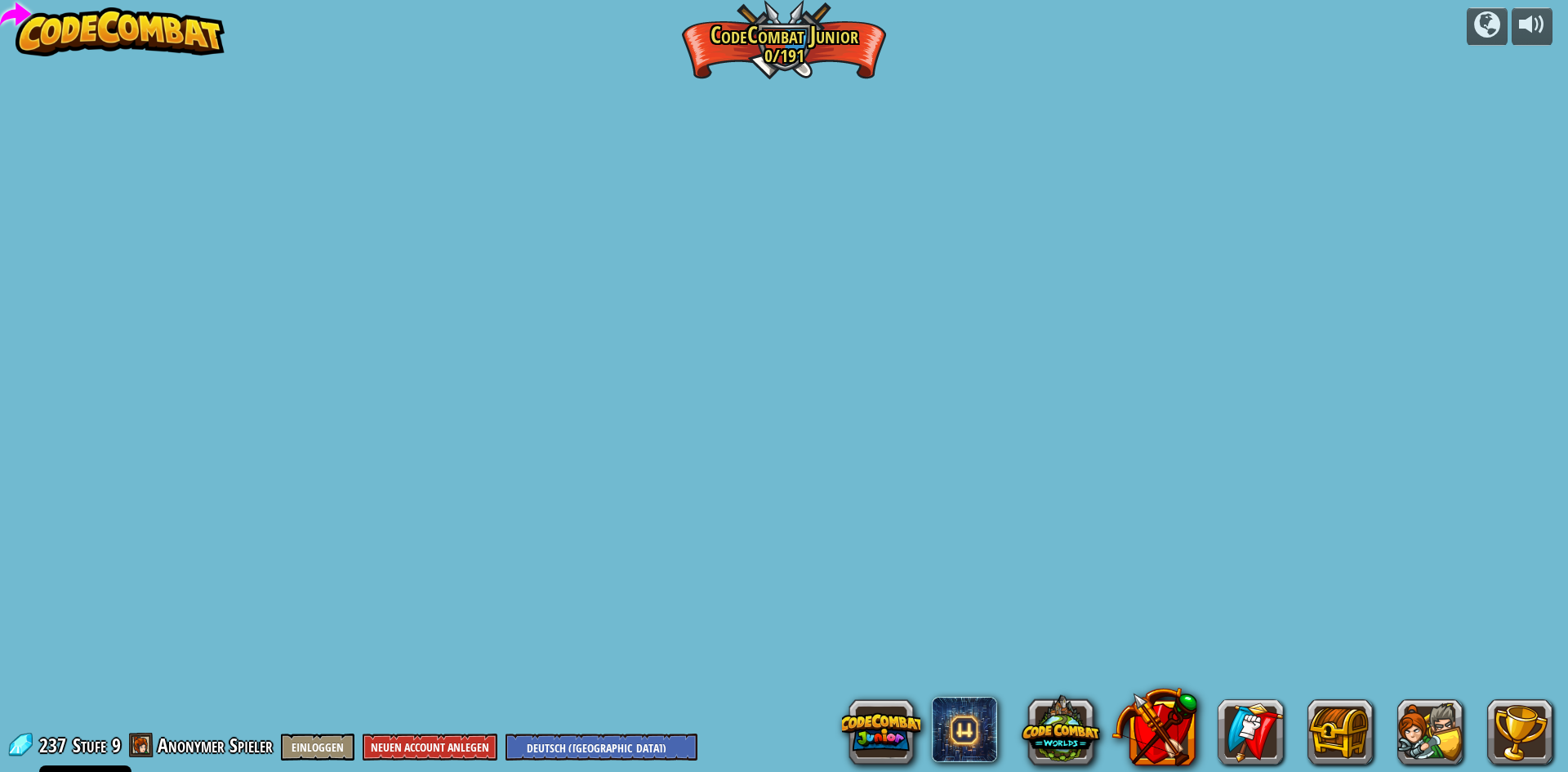
select select "de-DE"
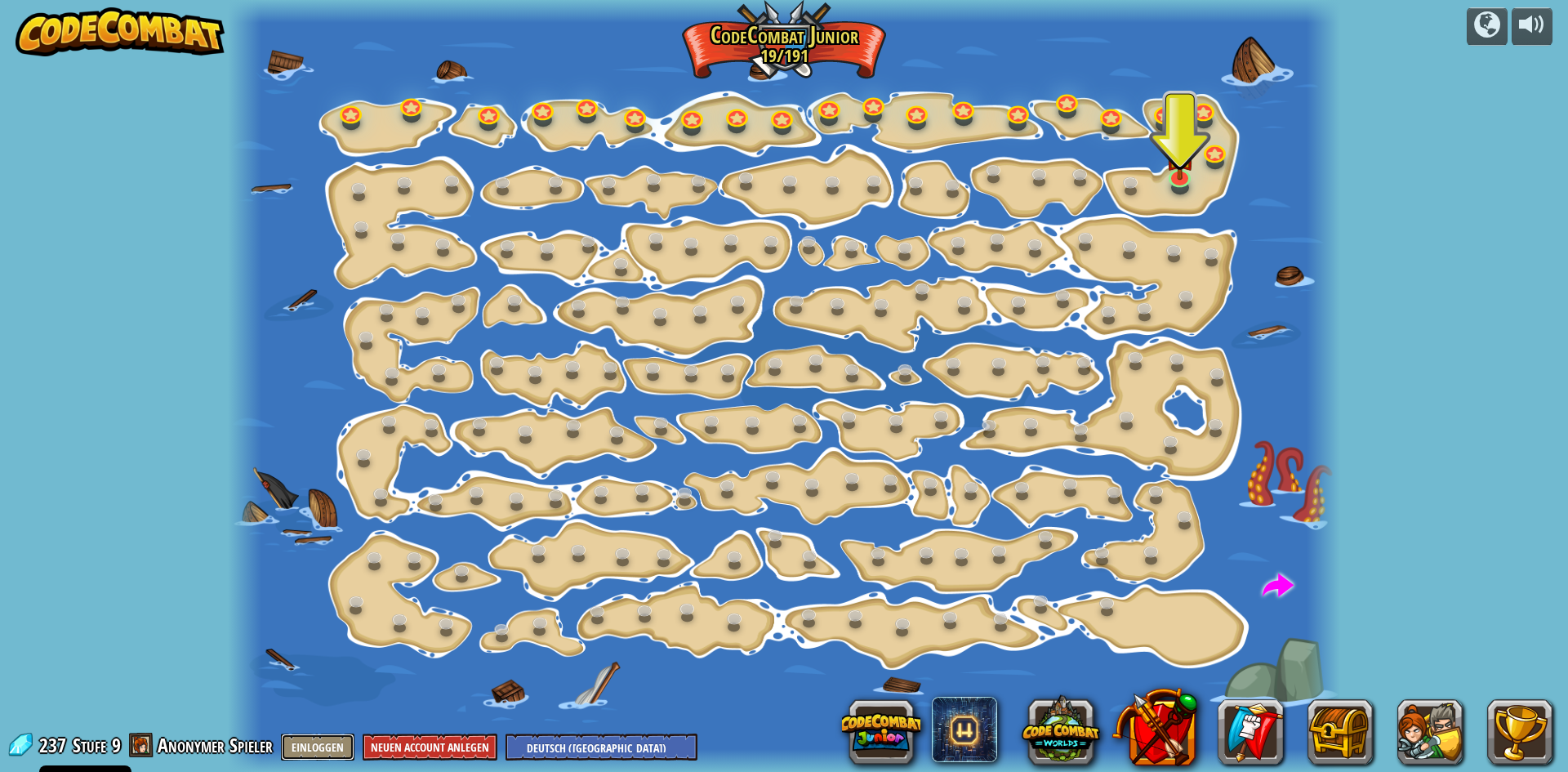
click at [289, 734] on button "Einloggen" at bounding box center [317, 747] width 73 height 27
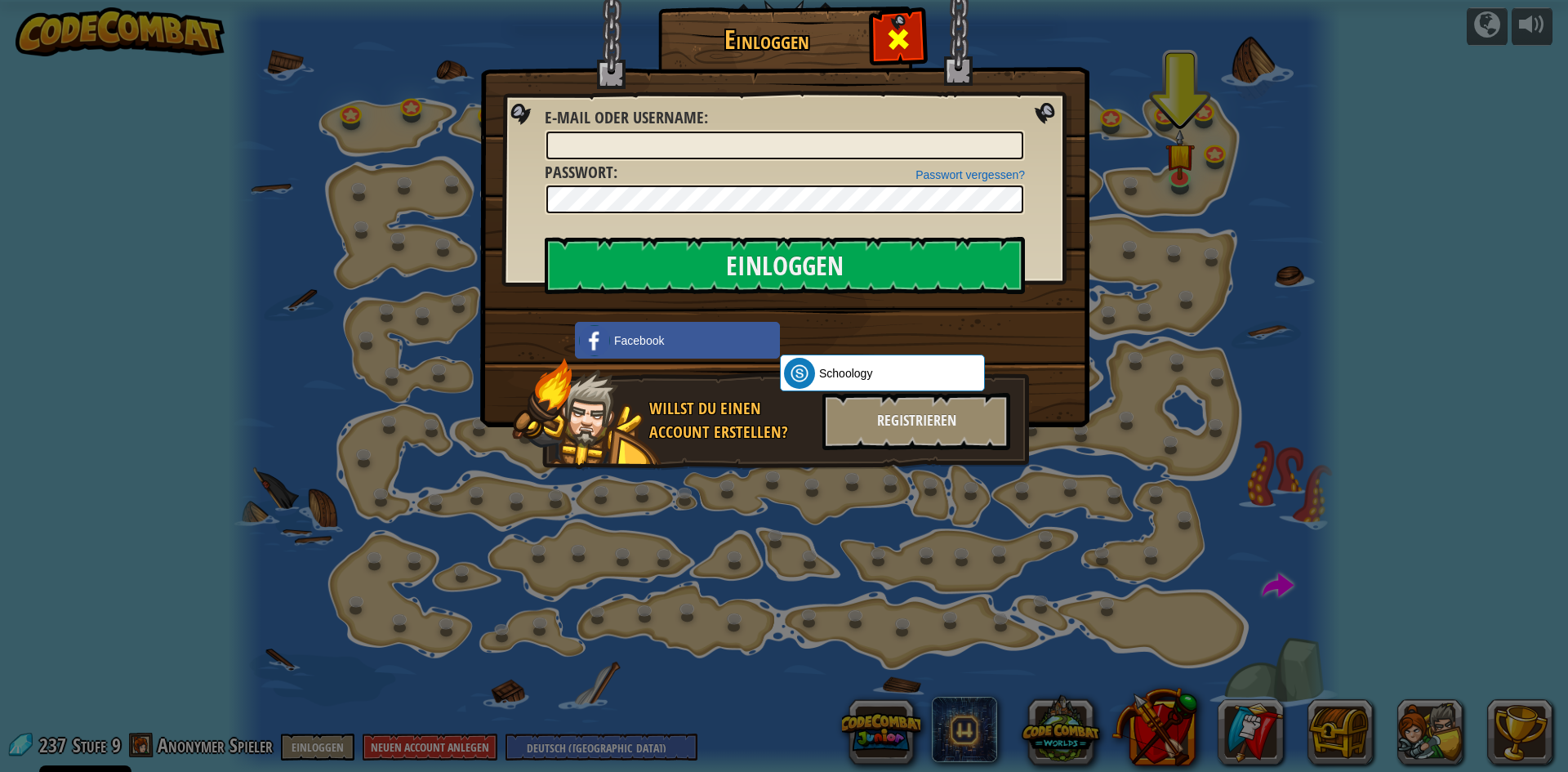
click at [906, 46] on span at bounding box center [898, 40] width 26 height 26
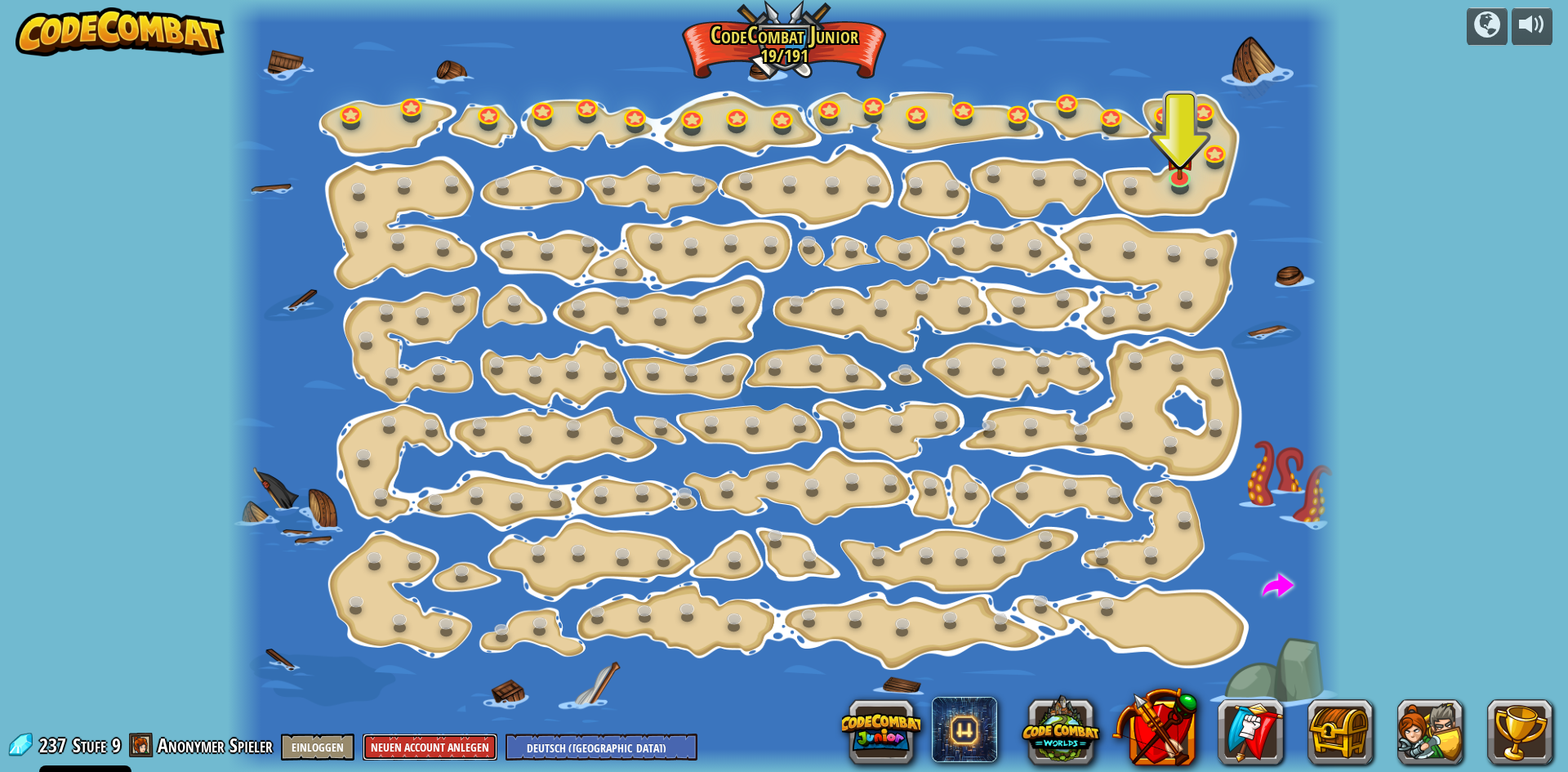
click at [400, 740] on button "Neuen Account anlegen" at bounding box center [430, 747] width 135 height 27
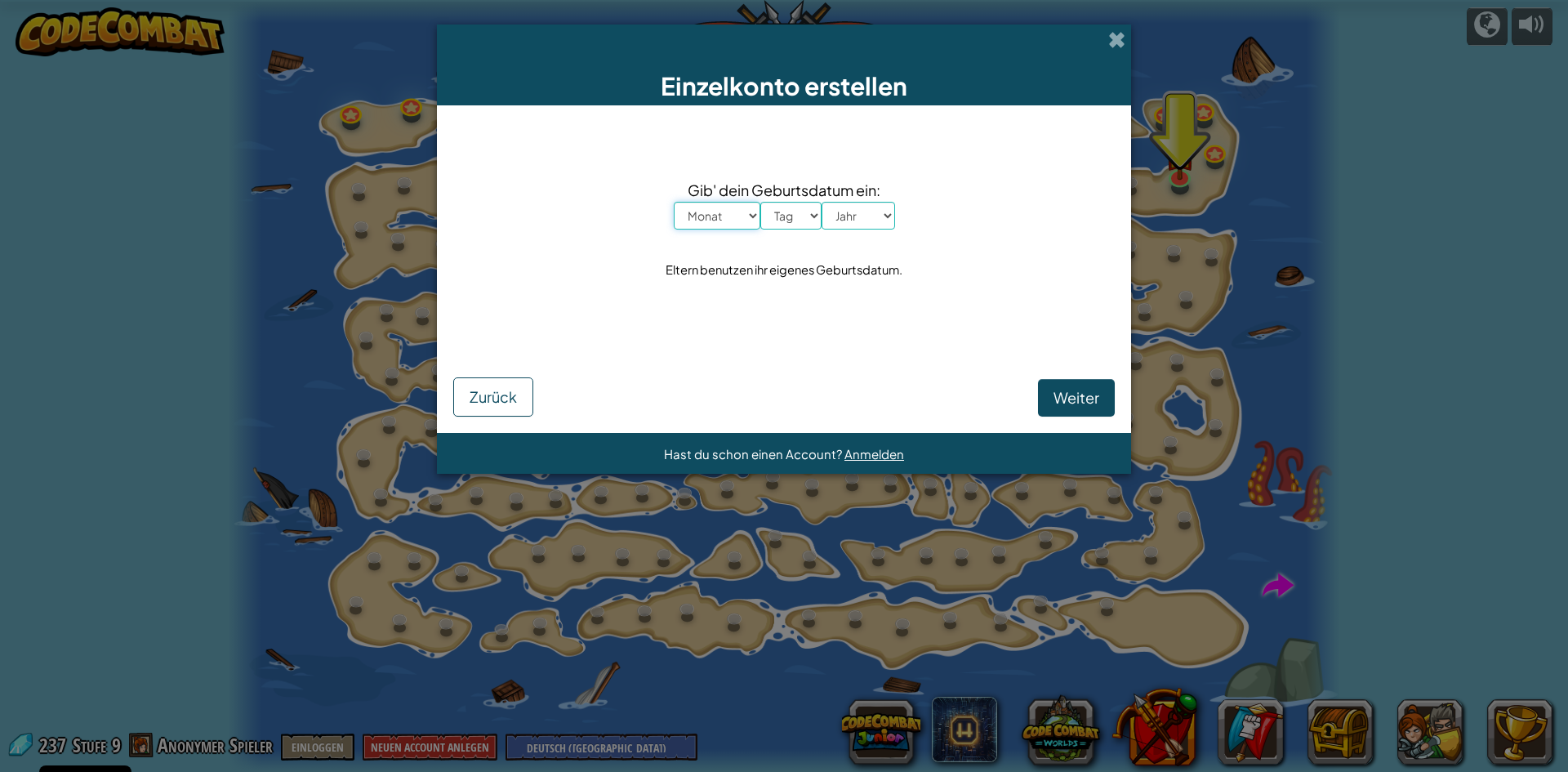
click at [753, 211] on select "Monat Januar Februar [PERSON_NAME] April Mai Juni July August September Oktober…" at bounding box center [716, 216] width 86 height 28
select select "9"
click at [674, 202] on select "Monat Januar Februar [PERSON_NAME] April Mai Juni July August September Oktober…" at bounding box center [716, 216] width 86 height 28
click at [796, 213] on select "Tag 1 2 3 4 5 6 7 8 9 10 11 12 13 14 15 16 17 18 19 20 21 22 23 24 25 26 27 28 …" at bounding box center [791, 216] width 61 height 28
select select "16"
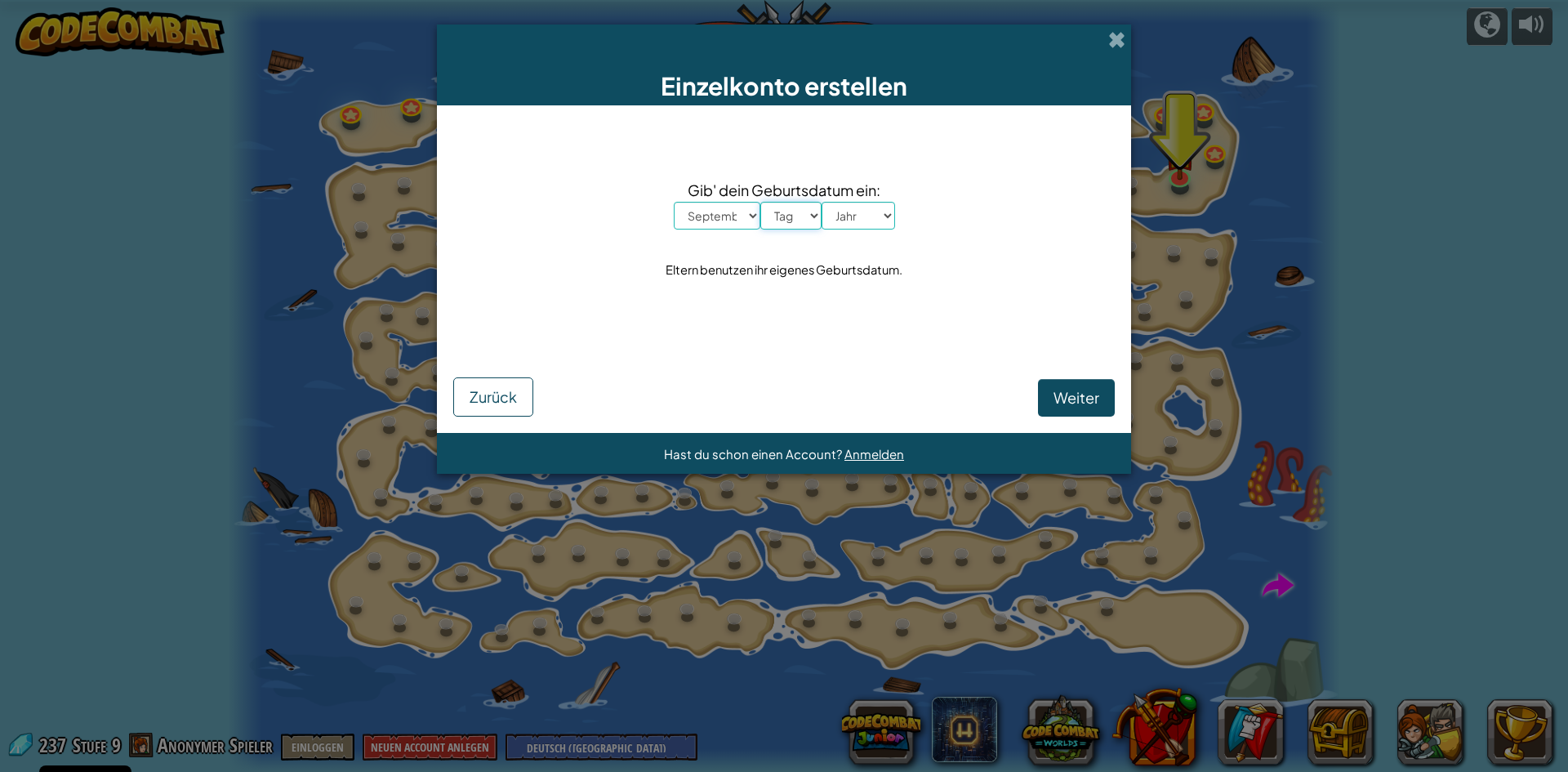
click at [760, 202] on select "Tag 1 2 3 4 5 6 7 8 9 10 11 12 13 14 15 16 17 18 19 20 21 22 23 24 25 26 27 28 …" at bounding box center [791, 216] width 61 height 28
click at [874, 216] on select "Jahr 2025 2024 2023 2022 2021 2020 2019 2018 2017 2016 2015 2014 2013 2012 2011…" at bounding box center [858, 216] width 73 height 28
select select "2011"
click at [822, 202] on select "Jahr 2025 2024 2023 2022 2021 2020 2019 2018 2017 2016 2015 2014 2013 2012 2011…" at bounding box center [858, 216] width 73 height 28
click at [1057, 381] on button "Weiter" at bounding box center [1076, 398] width 77 height 38
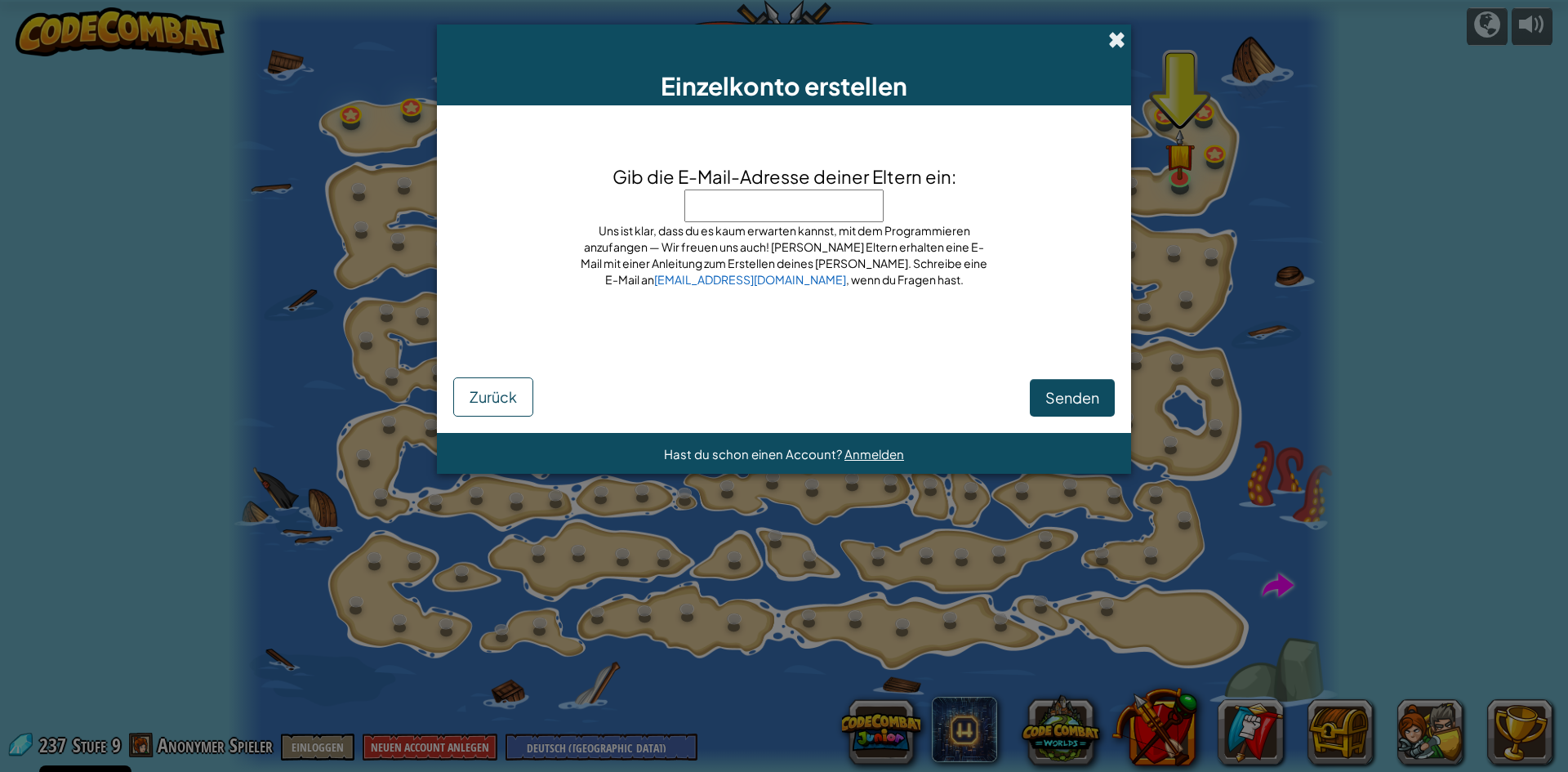
click at [1118, 44] on span at bounding box center [1117, 40] width 17 height 17
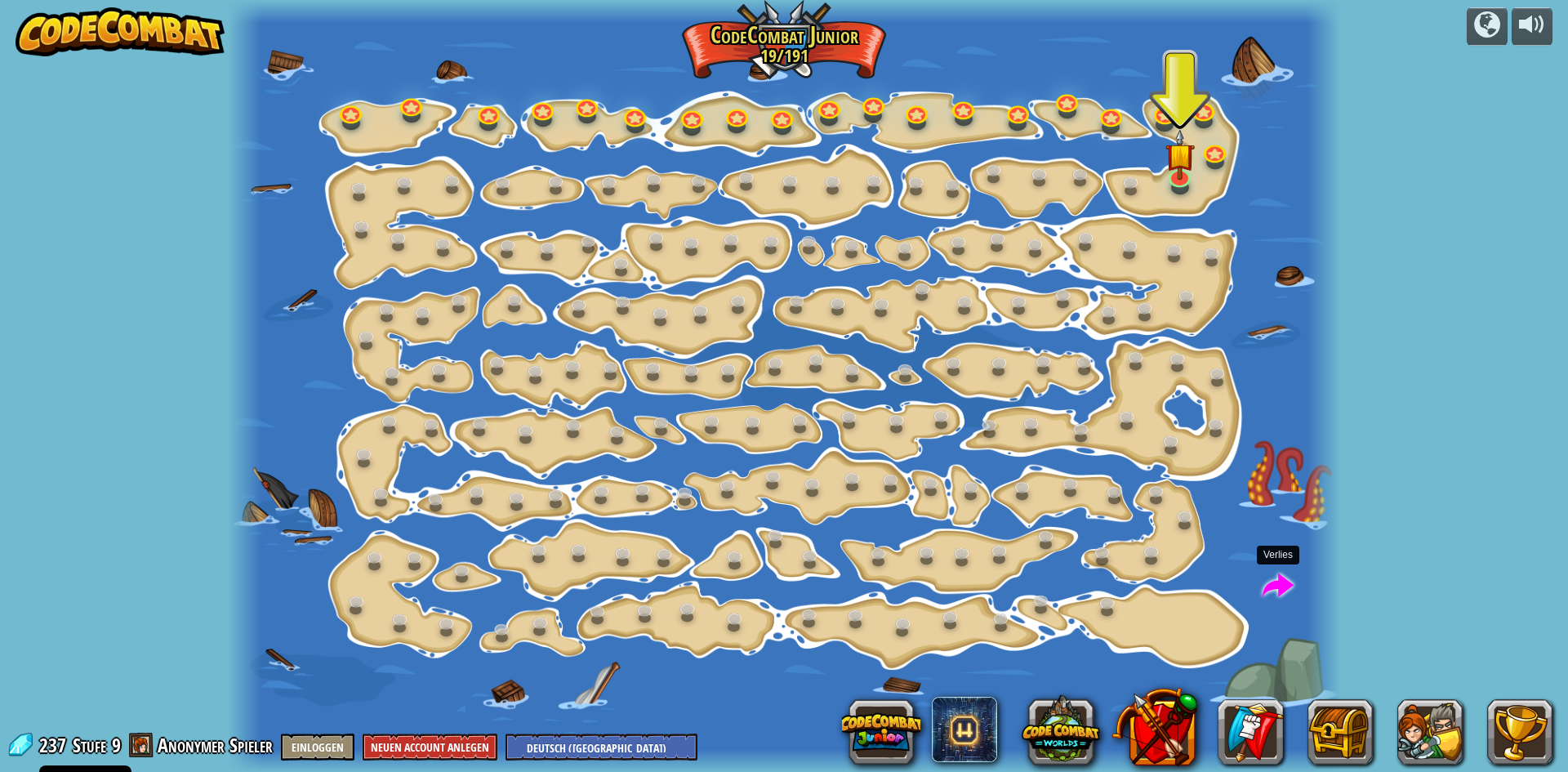
click at [1270, 579] on span at bounding box center [1278, 587] width 31 height 31
select select "de-DE"
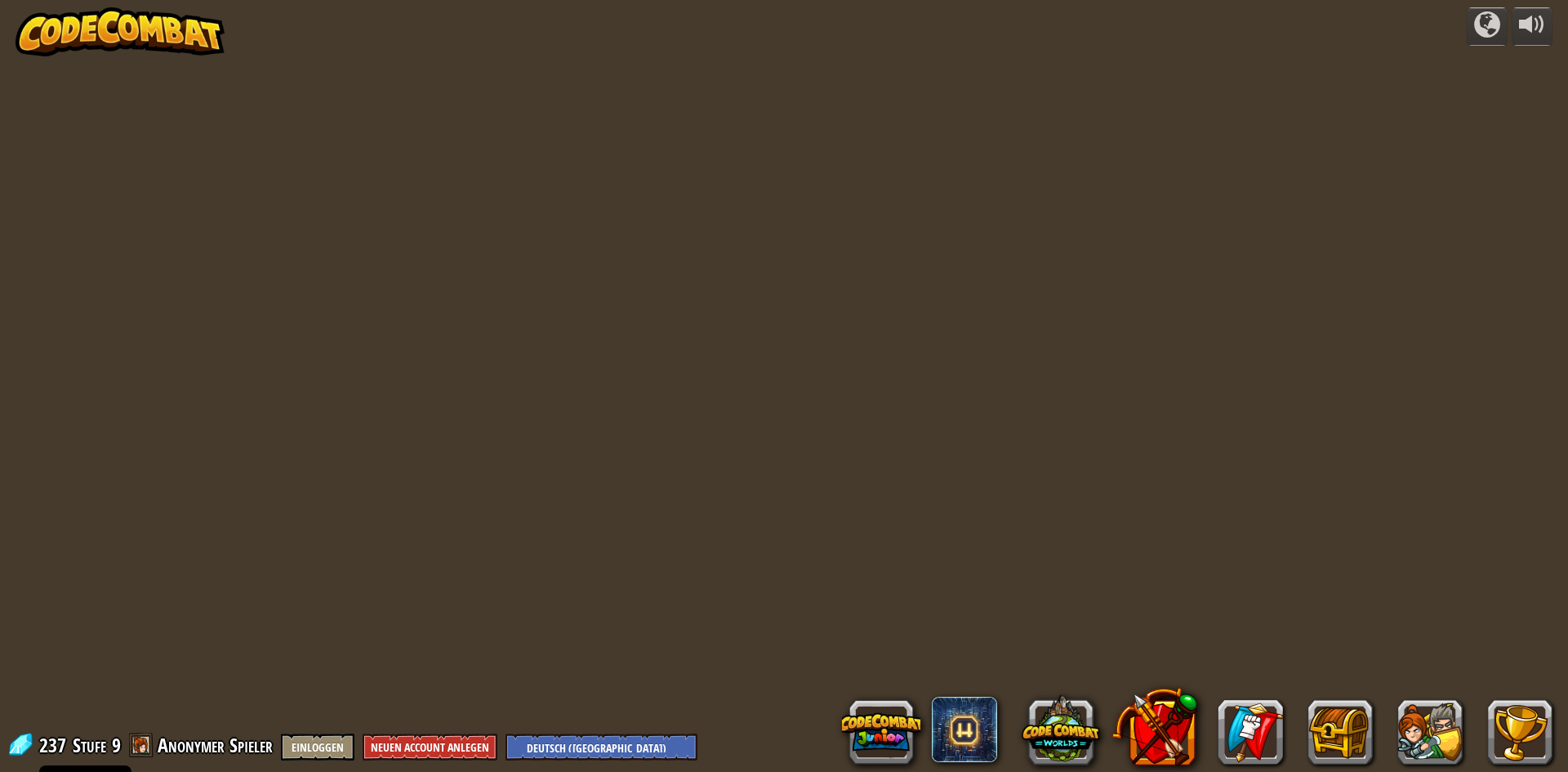
select select "de-DE"
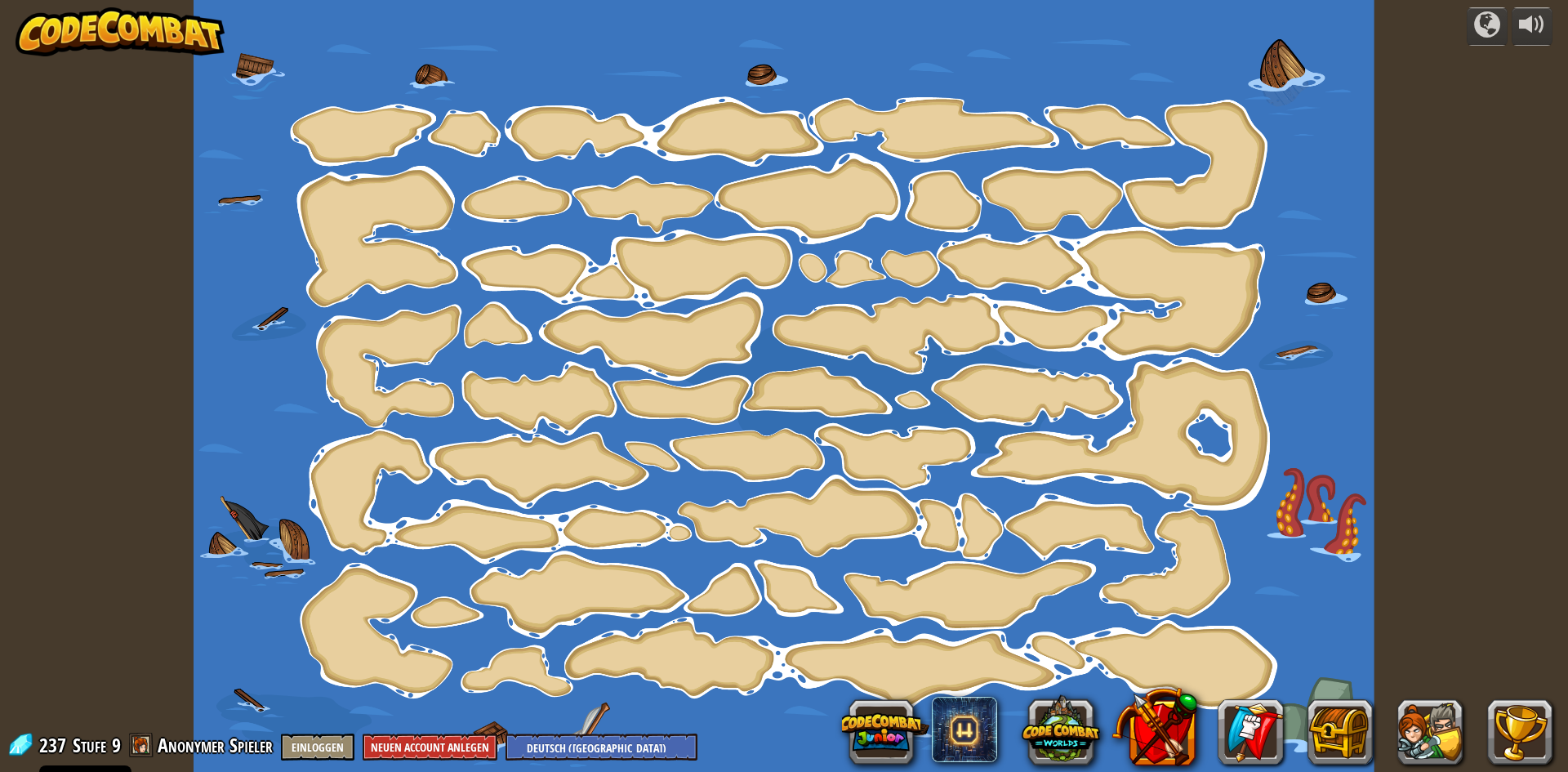
select select "de-DE"
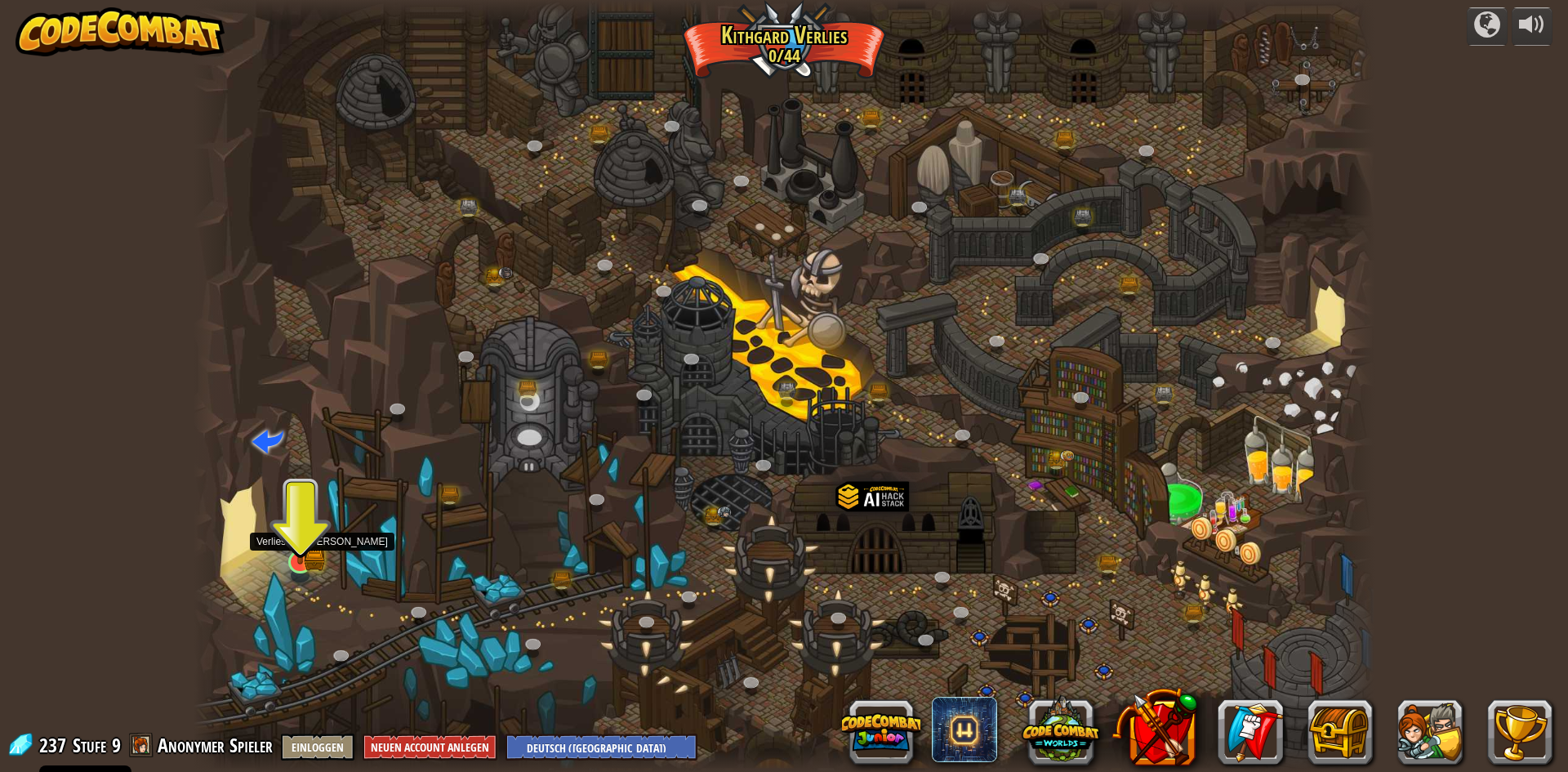
click at [294, 554] on img at bounding box center [300, 529] width 32 height 70
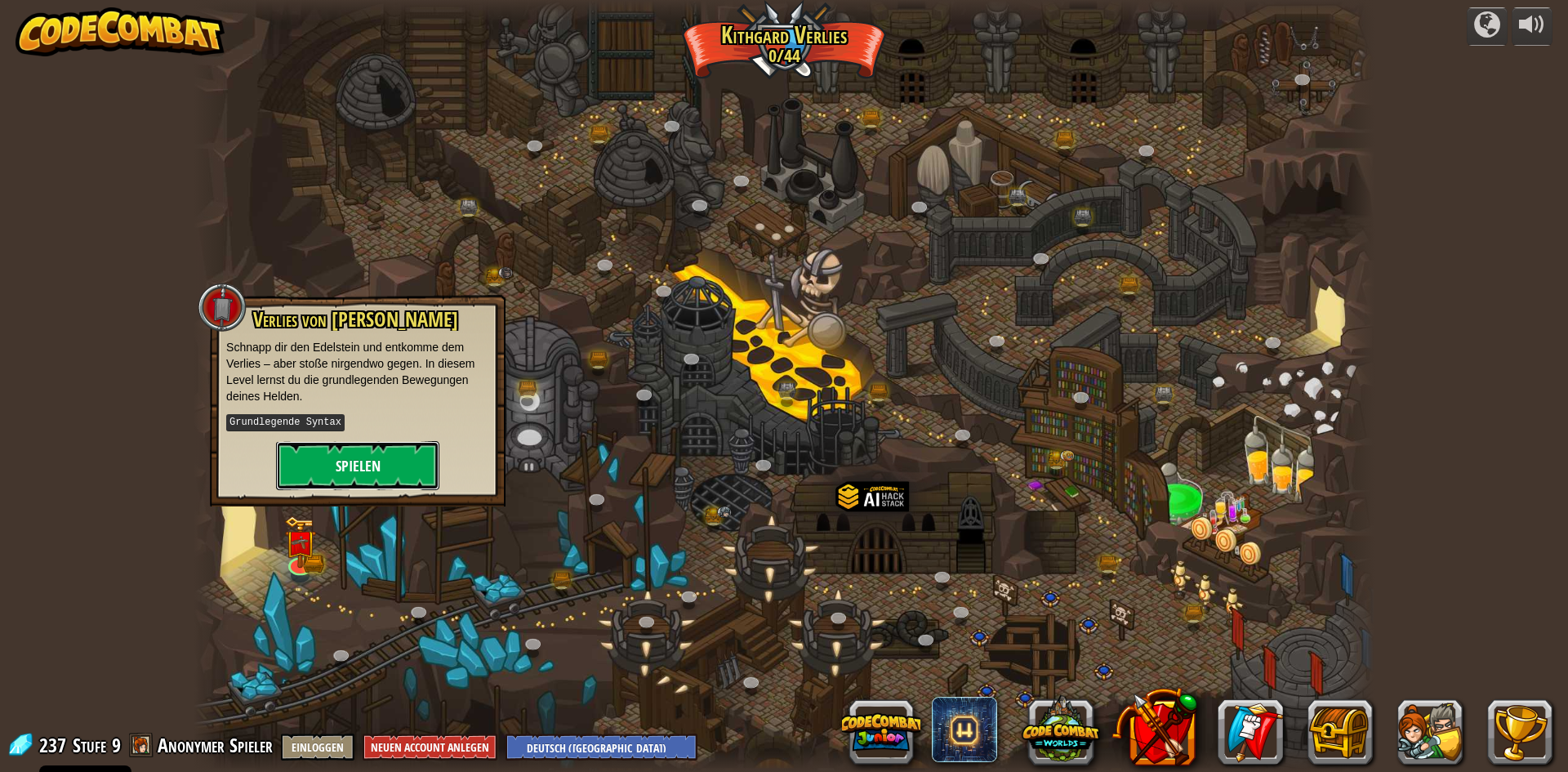
click at [347, 460] on button "Spielen" at bounding box center [357, 465] width 163 height 49
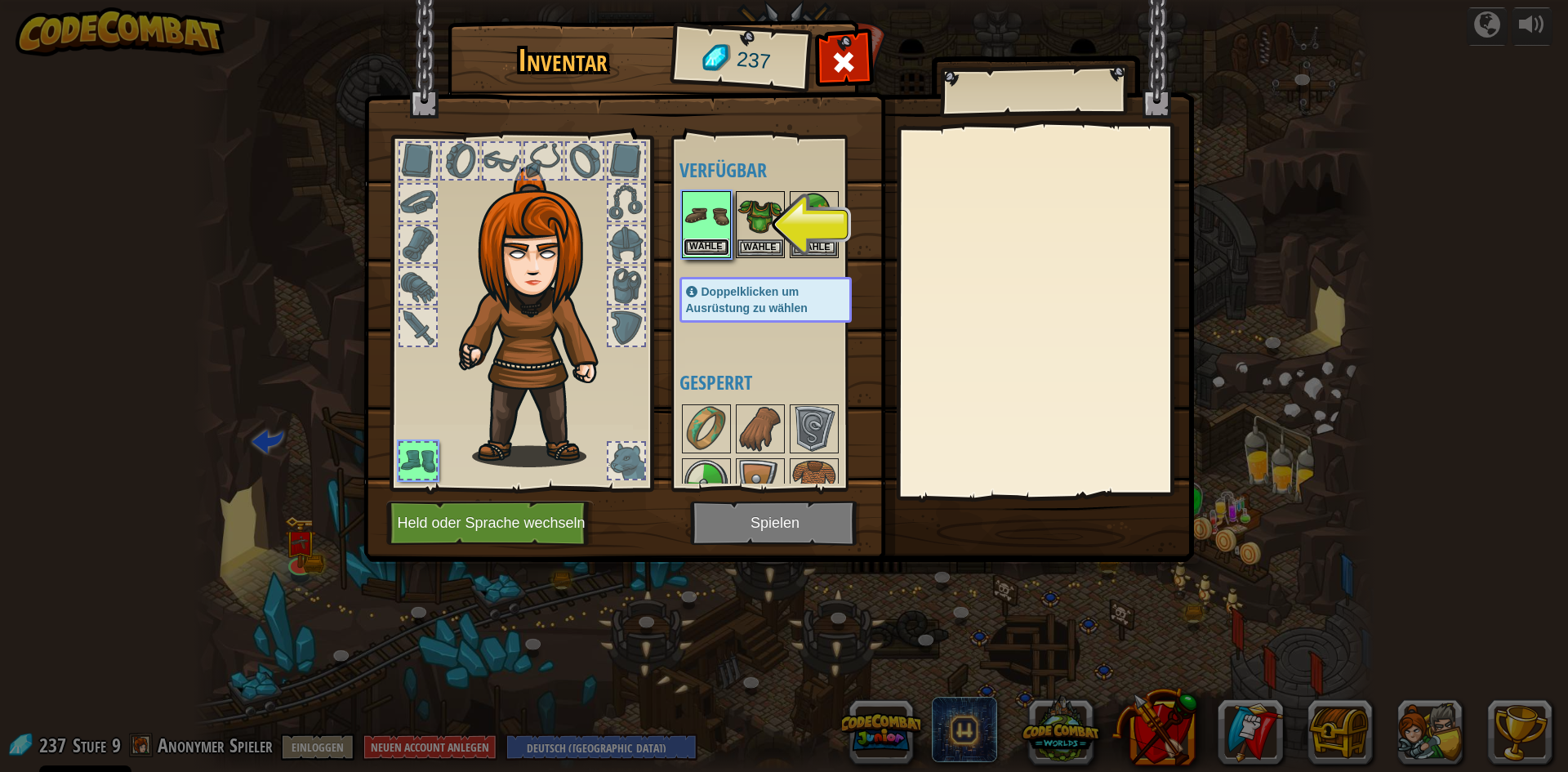
click at [707, 241] on button "Wähle" at bounding box center [707, 247] width 46 height 17
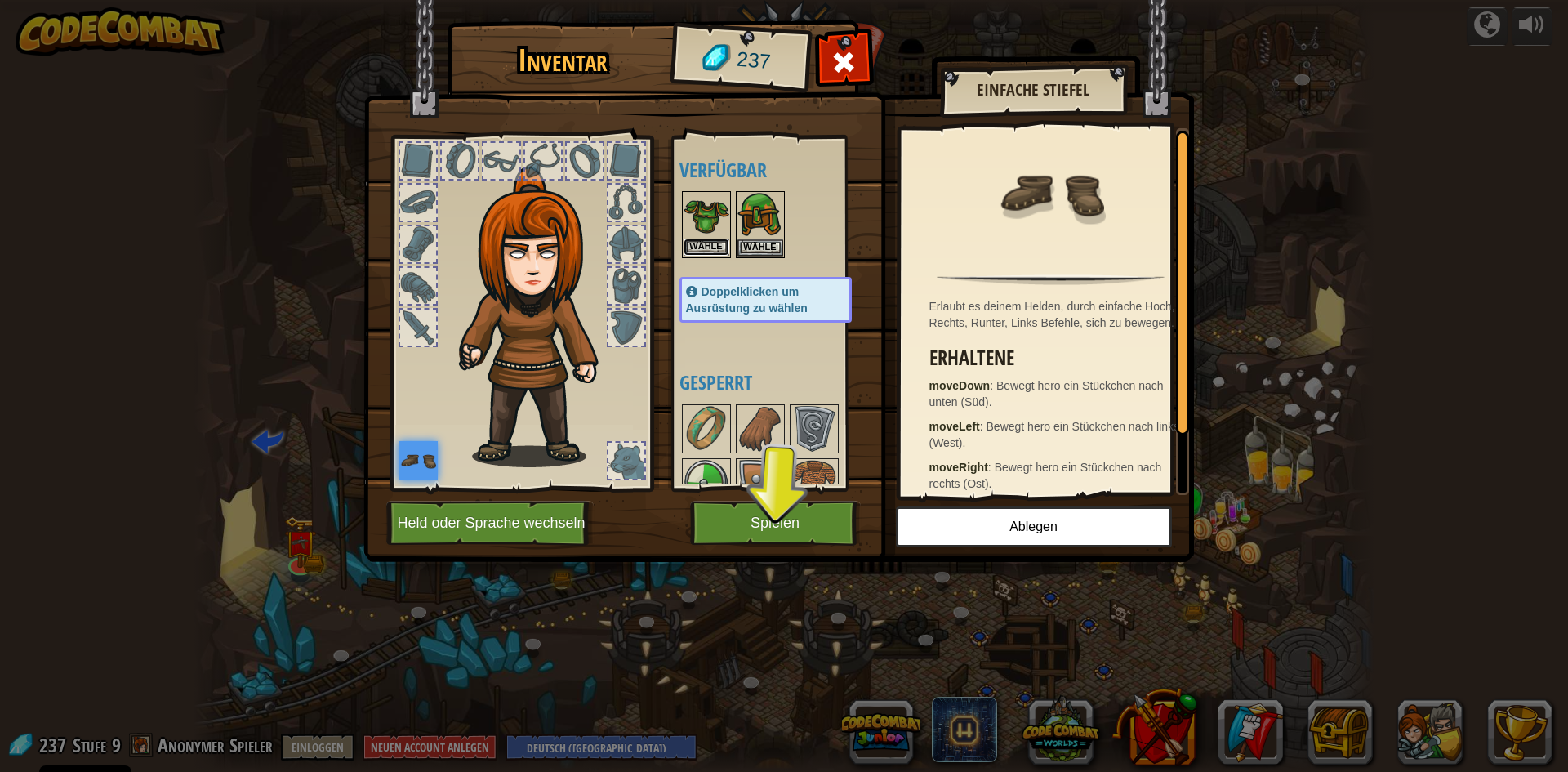
click at [707, 244] on button "Wähle" at bounding box center [707, 247] width 46 height 17
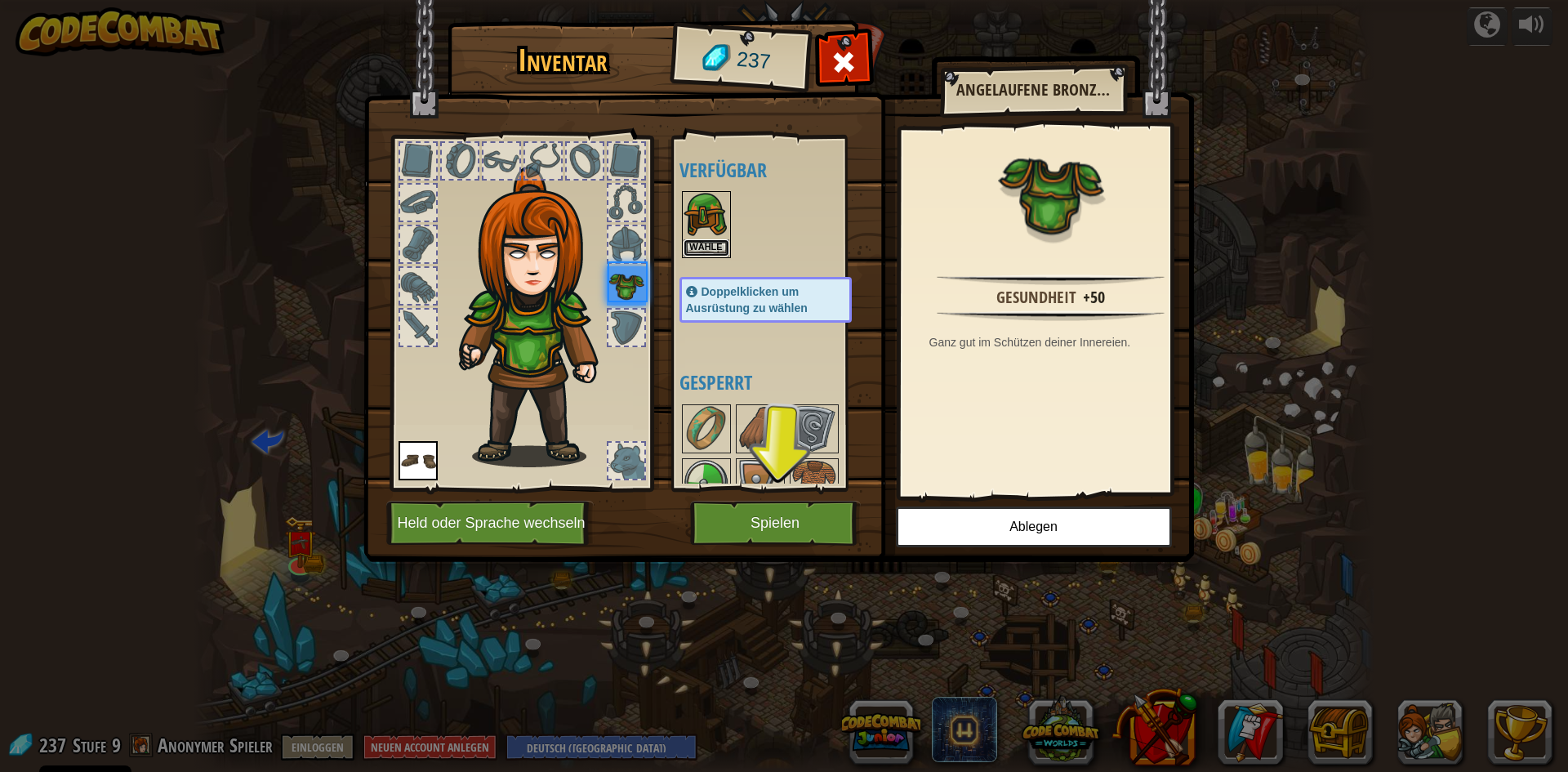
click at [707, 244] on button "Wähle" at bounding box center [707, 248] width 46 height 17
